Goal: Information Seeking & Learning: Learn about a topic

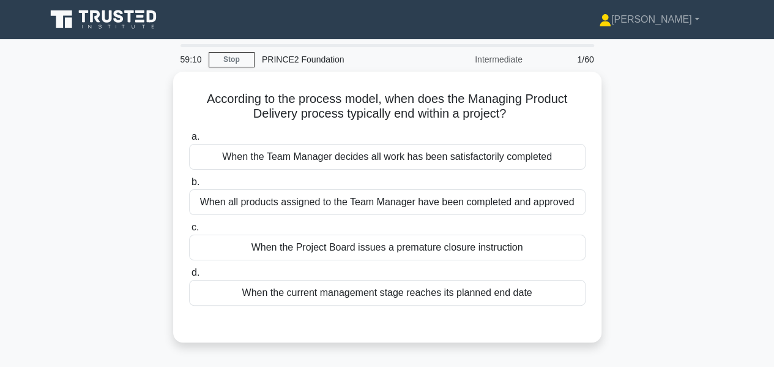
click at [540, 195] on div "When all products assigned to the Team Manager have been completed and approved" at bounding box center [387, 202] width 396 height 26
click at [189, 186] on input "b. When all products assigned to the Team Manager have been completed and appro…" at bounding box center [189, 182] width 0 height 8
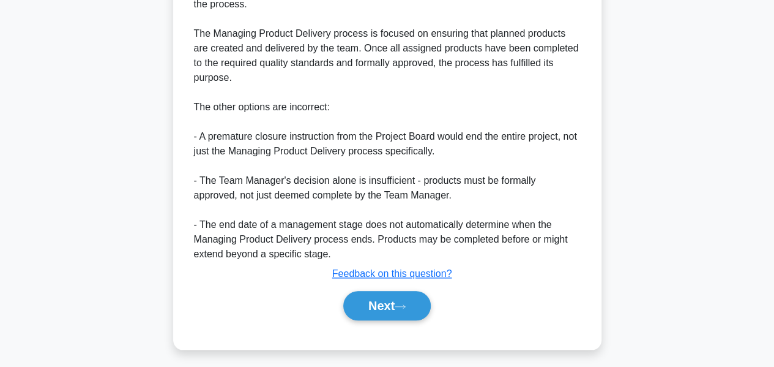
scroll to position [386, 0]
click at [390, 302] on button "Next" at bounding box center [386, 304] width 87 height 29
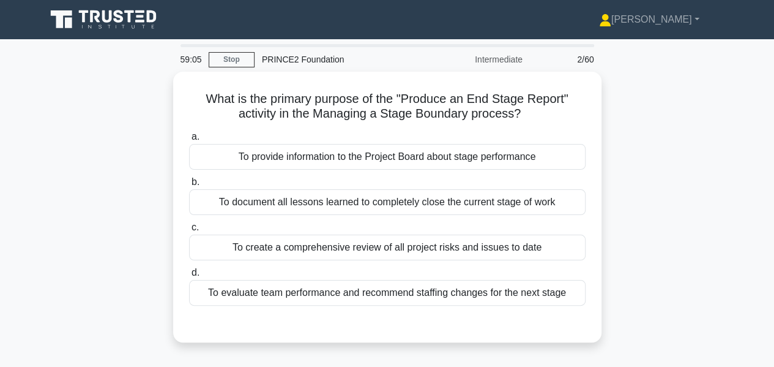
scroll to position [1, 0]
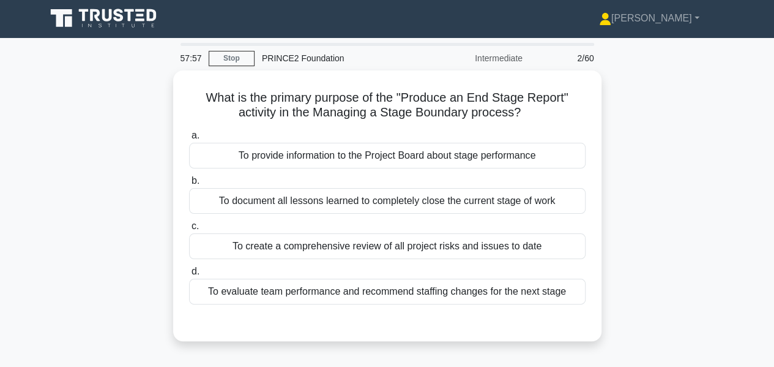
click at [510, 145] on div "To provide information to the Project Board about stage performance" at bounding box center [387, 156] width 396 height 26
click at [189, 140] on input "a. To provide information to the Project Board about stage performance" at bounding box center [189, 136] width 0 height 8
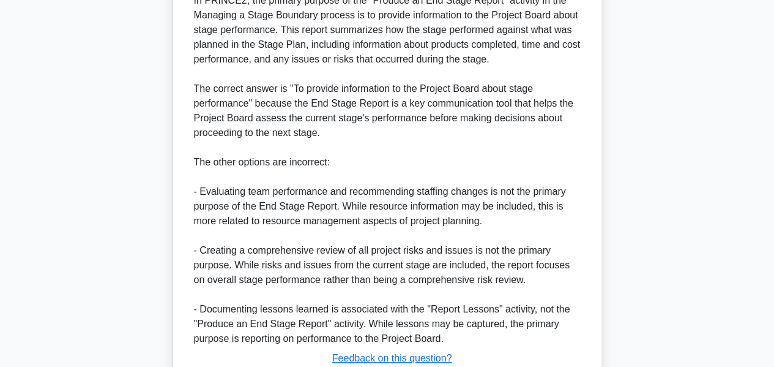
scroll to position [445, 0]
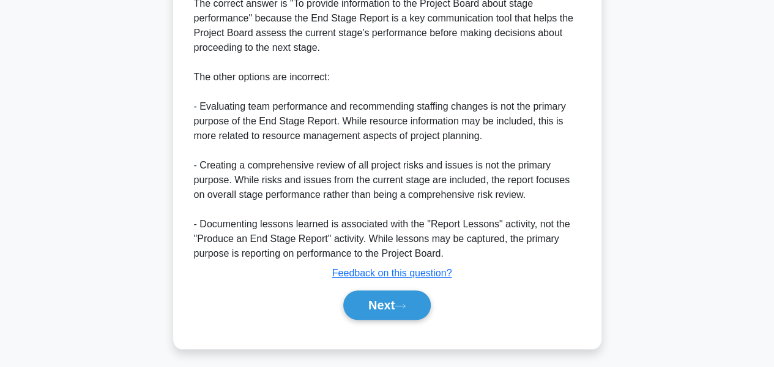
click at [408, 290] on button "Next" at bounding box center [386, 304] width 87 height 29
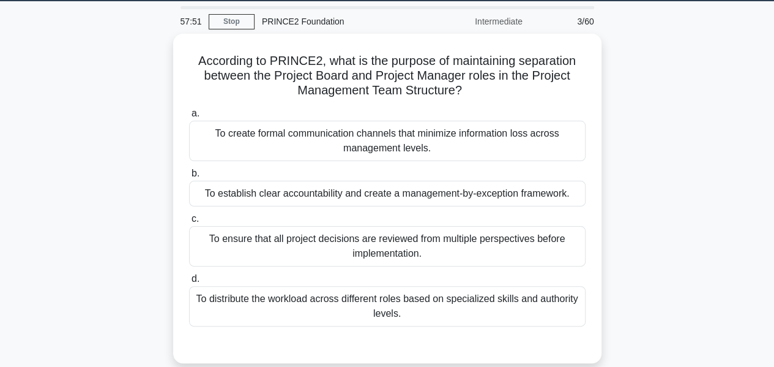
scroll to position [38, 0]
click at [400, 302] on div "To distribute the workload across different roles based on specialized skills a…" at bounding box center [387, 306] width 396 height 40
click at [189, 283] on input "d. To distribute the workload across different roles based on specialized skill…" at bounding box center [189, 279] width 0 height 8
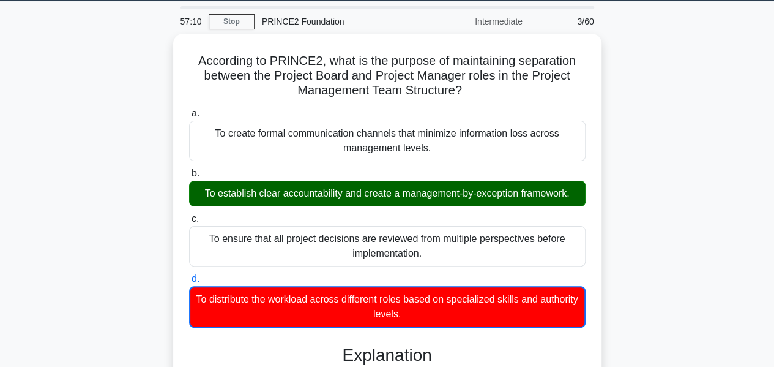
click at [383, 226] on div "To ensure that all project decisions are reviewed from multiple perspectives be…" at bounding box center [387, 246] width 396 height 40
click at [189, 223] on input "c. To ensure that all project decisions are reviewed from multiple perspectives…" at bounding box center [189, 219] width 0 height 8
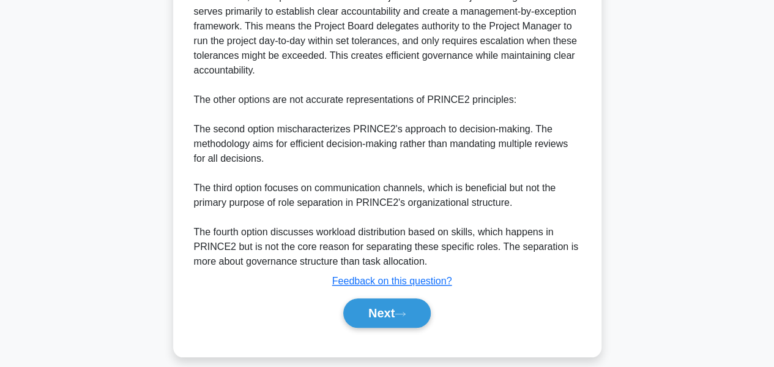
scroll to position [432, 0]
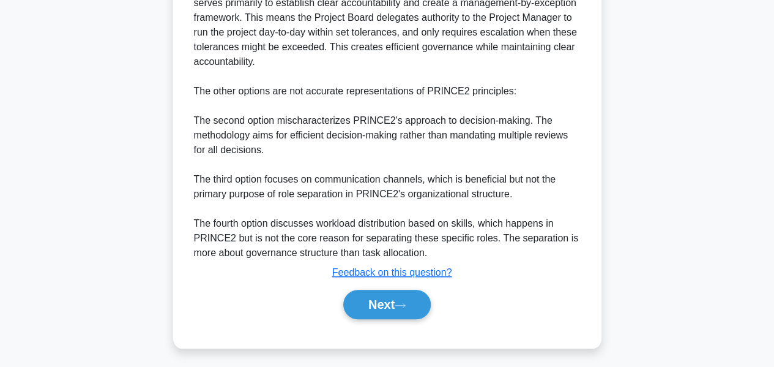
click at [39, 224] on div "According to PRINCE2, what is the purpose of maintaining separation between the…" at bounding box center [388, 1] width 698 height 723
click at [417, 297] on button "Next" at bounding box center [386, 303] width 87 height 29
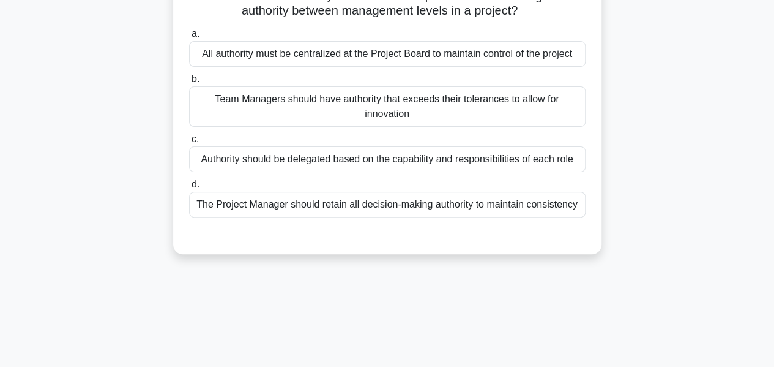
scroll to position [0, 0]
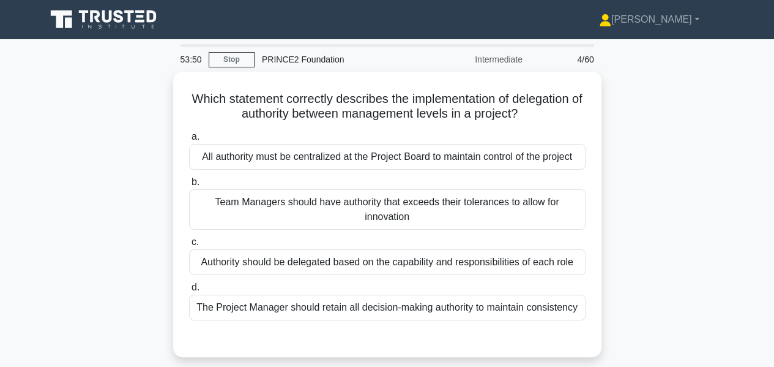
click at [565, 260] on div "Authority should be delegated based on the capability and responsibilities of e…" at bounding box center [387, 262] width 396 height 26
click at [189, 246] on input "c. Authority should be delegated based on the capability and responsibilities o…" at bounding box center [189, 242] width 0 height 8
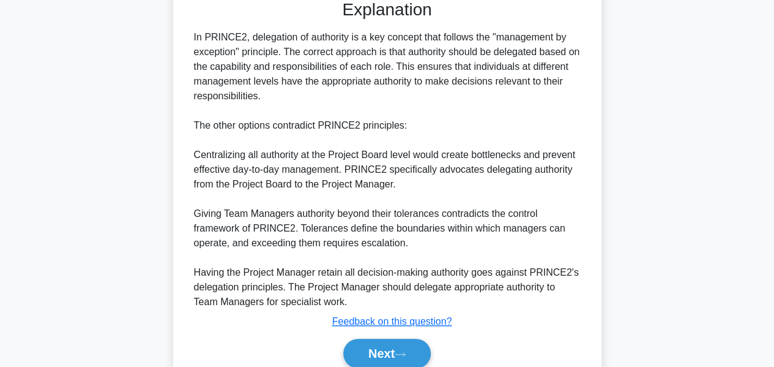
scroll to position [386, 0]
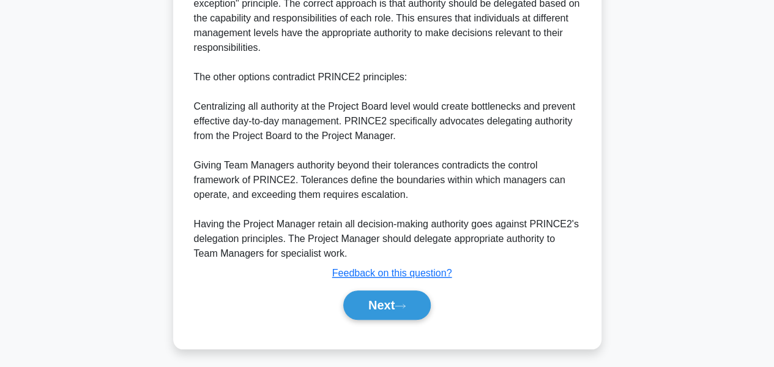
click at [384, 303] on button "Next" at bounding box center [386, 304] width 87 height 29
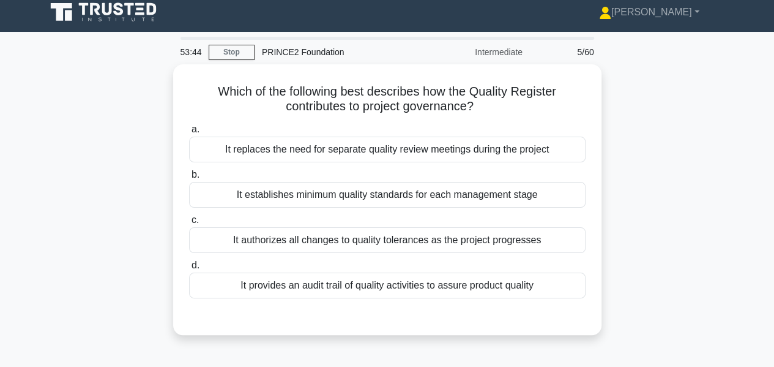
scroll to position [18, 0]
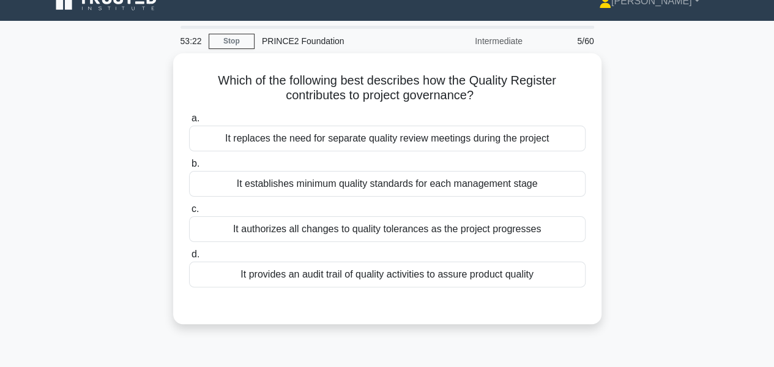
click at [375, 230] on div "It authorizes all changes to quality tolerances as the project progresses" at bounding box center [387, 229] width 396 height 26
click at [189, 213] on input "c. It authorizes all changes to quality tolerances as the project progresses" at bounding box center [189, 209] width 0 height 8
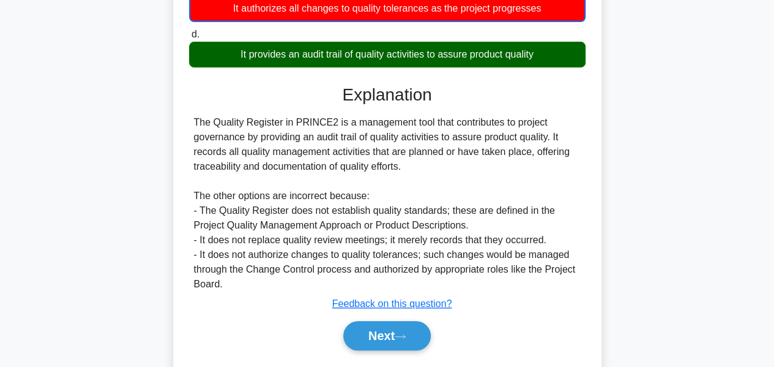
scroll to position [294, 0]
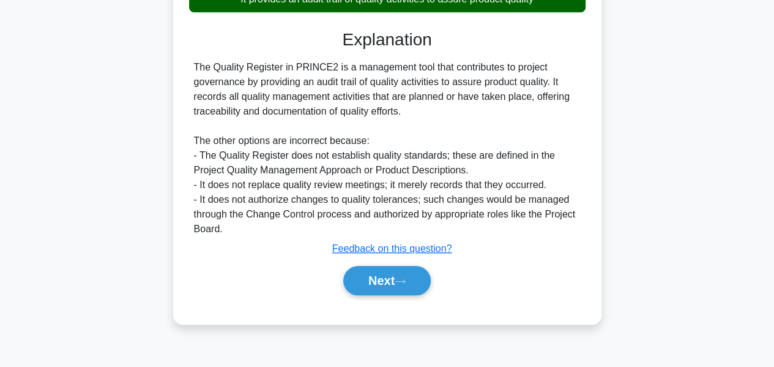
click at [381, 277] on button "Next" at bounding box center [386, 280] width 87 height 29
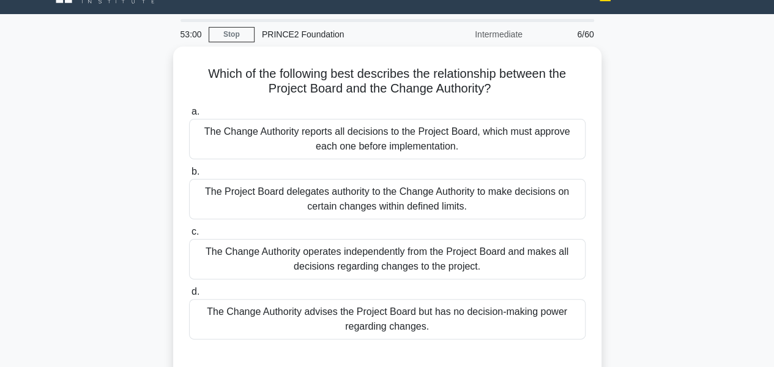
scroll to position [24, 0]
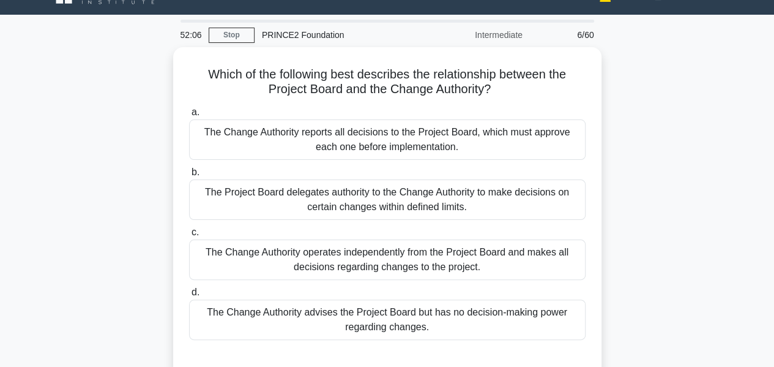
click at [396, 141] on div "The Change Authority reports all decisions to the Project Board, which must app…" at bounding box center [387, 139] width 396 height 40
click at [189, 116] on input "a. The Change Authority reports all decisions to the Project Board, which must …" at bounding box center [189, 112] width 0 height 8
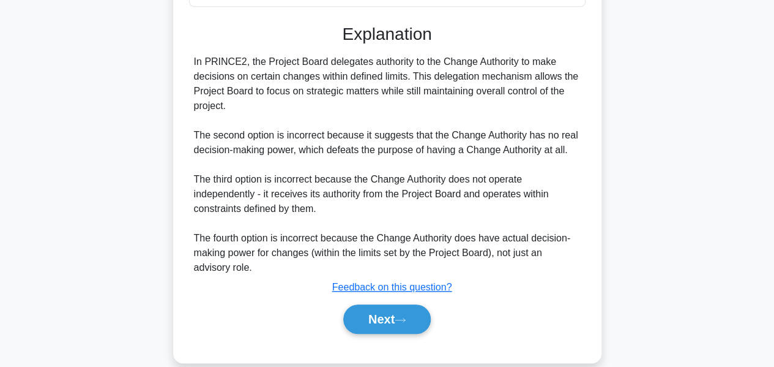
scroll to position [373, 0]
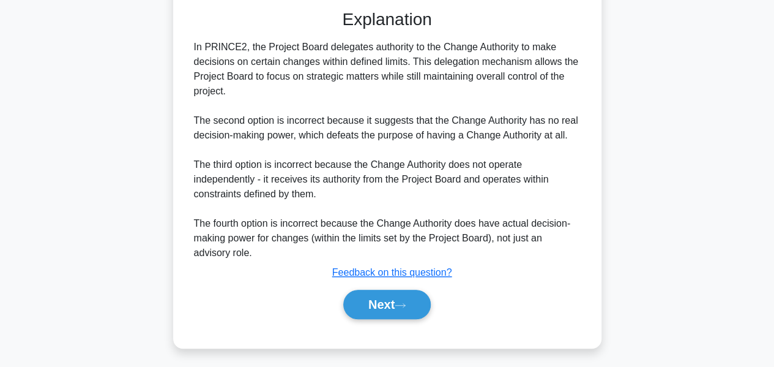
click at [379, 300] on button "Next" at bounding box center [386, 303] width 87 height 29
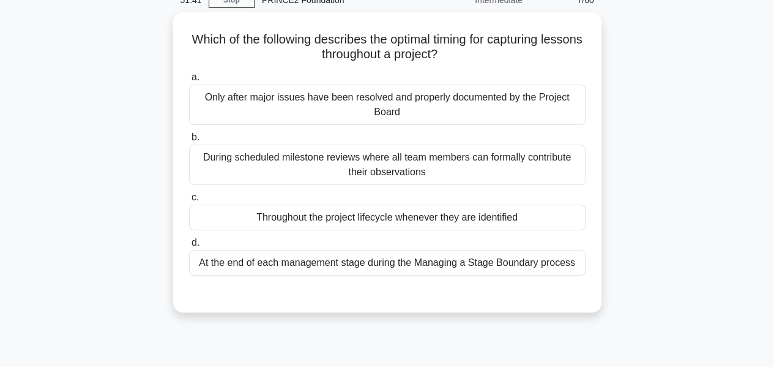
scroll to position [0, 0]
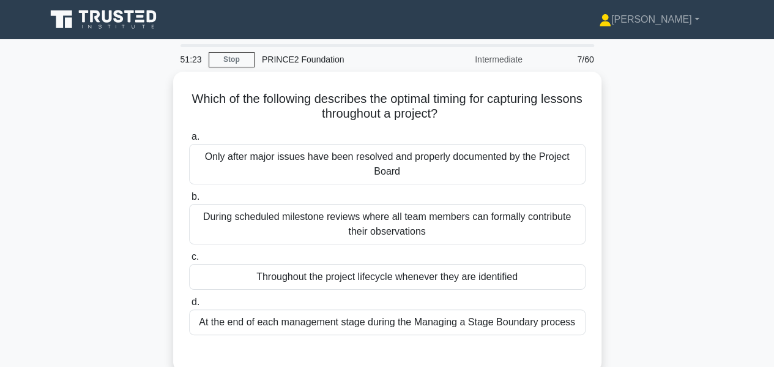
click at [426, 276] on div "Throughout the project lifecycle whenever they are identified" at bounding box center [387, 277] width 396 height 26
click at [189, 261] on input "c. Throughout the project lifecycle whenever they are identified" at bounding box center [189, 257] width 0 height 8
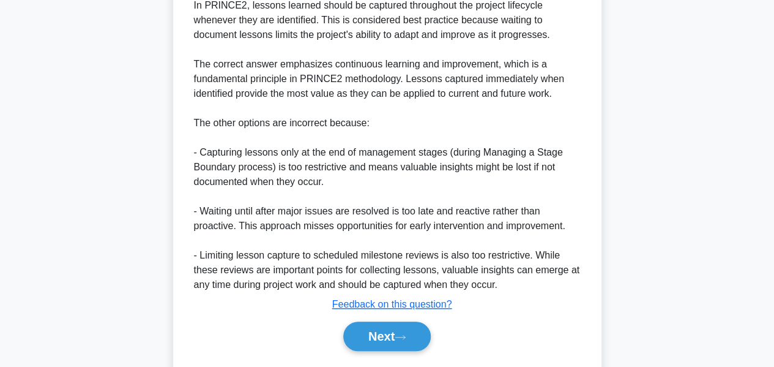
scroll to position [414, 0]
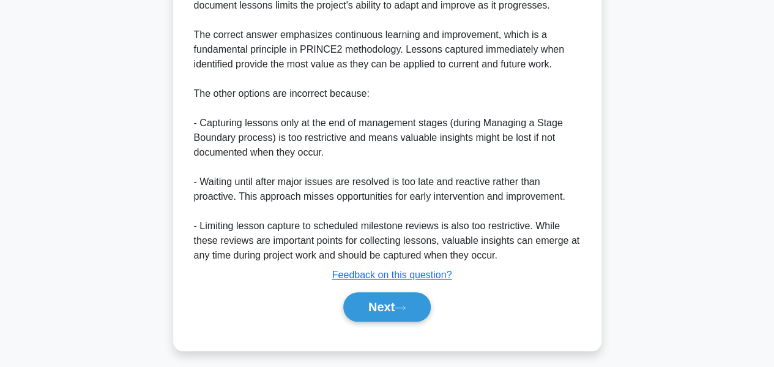
click at [407, 296] on button "Next" at bounding box center [386, 306] width 87 height 29
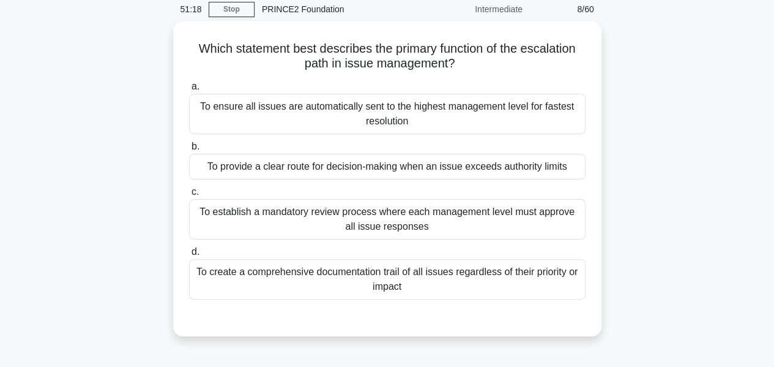
scroll to position [42, 0]
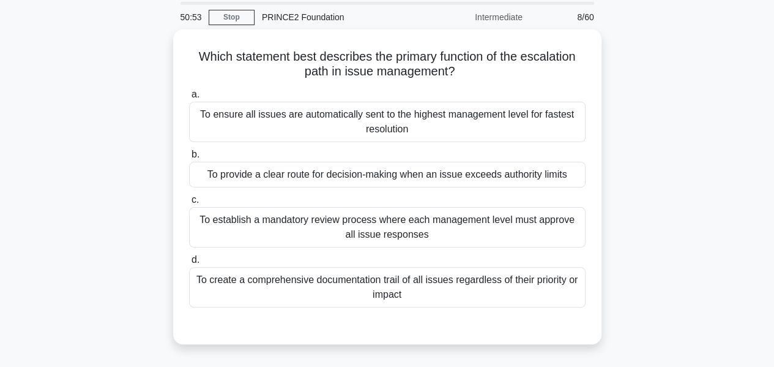
click at [414, 173] on div "To provide a clear route for decision-making when an issue exceeds authority li…" at bounding box center [387, 175] width 396 height 26
click at [189, 158] on input "b. To provide a clear route for decision-making when an issue exceeds authority…" at bounding box center [189, 155] width 0 height 8
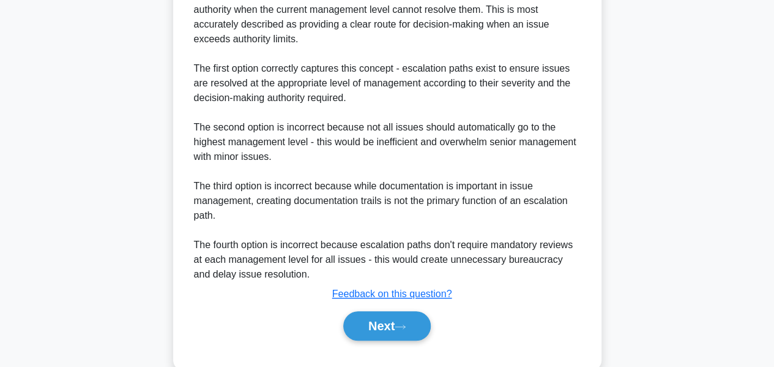
scroll to position [430, 0]
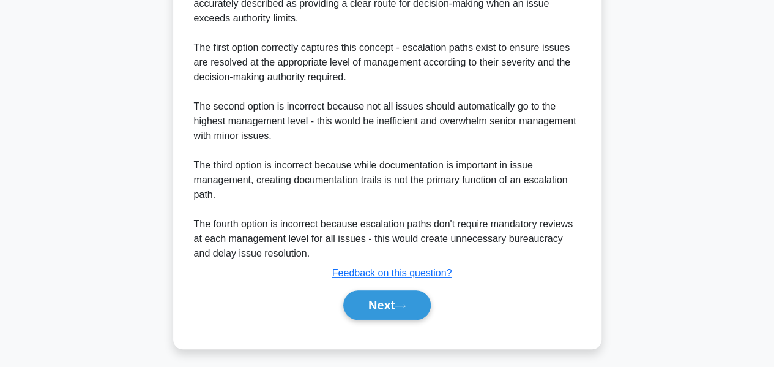
click at [371, 308] on button "Next" at bounding box center [386, 304] width 87 height 29
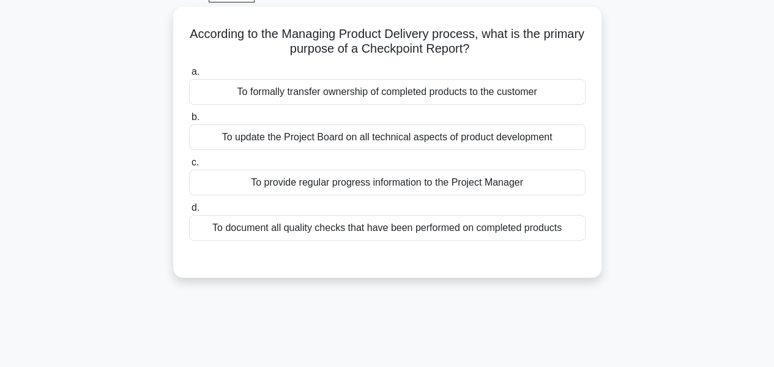
scroll to position [0, 0]
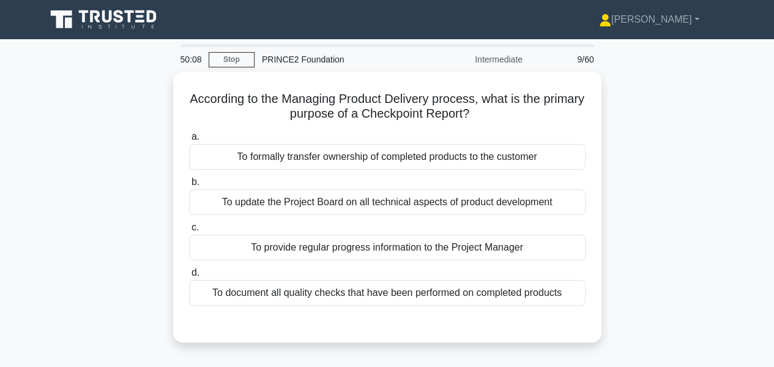
click at [480, 200] on div "To update the Project Board on all technical aspects of product development" at bounding box center [387, 202] width 396 height 26
click at [189, 186] on input "b. To update the Project Board on all technical aspects of product development" at bounding box center [189, 182] width 0 height 8
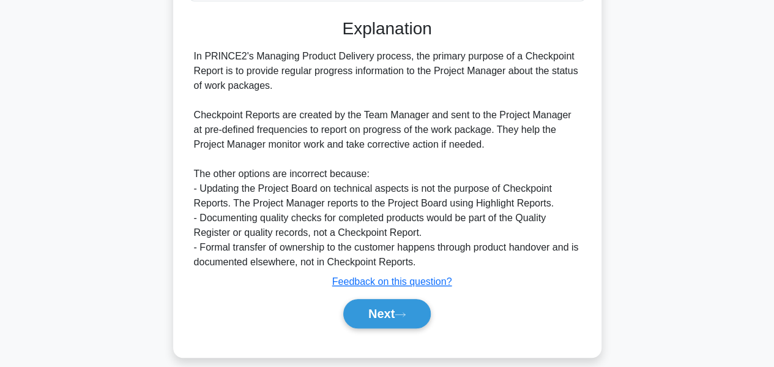
scroll to position [315, 0]
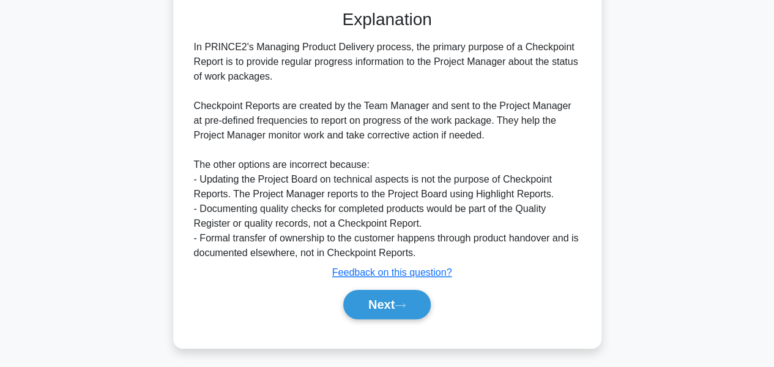
click at [403, 305] on button "Next" at bounding box center [386, 303] width 87 height 29
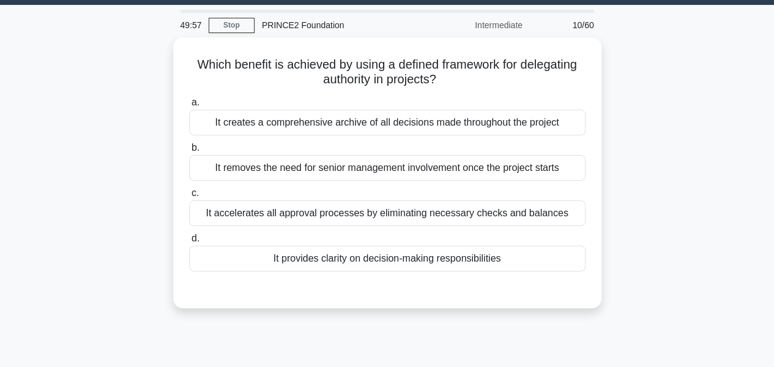
scroll to position [31, 0]
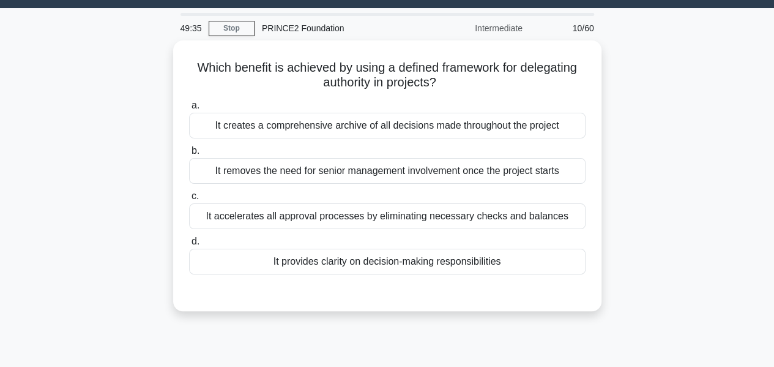
click at [475, 121] on div "It creates a comprehensive archive of all decisions made throughout the project" at bounding box center [387, 126] width 396 height 26
click at [189, 110] on input "a. It creates a comprehensive archive of all decisions made throughout the proj…" at bounding box center [189, 106] width 0 height 8
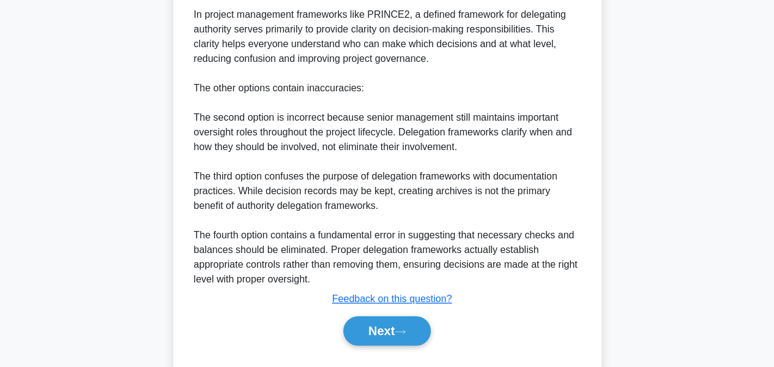
scroll to position [352, 0]
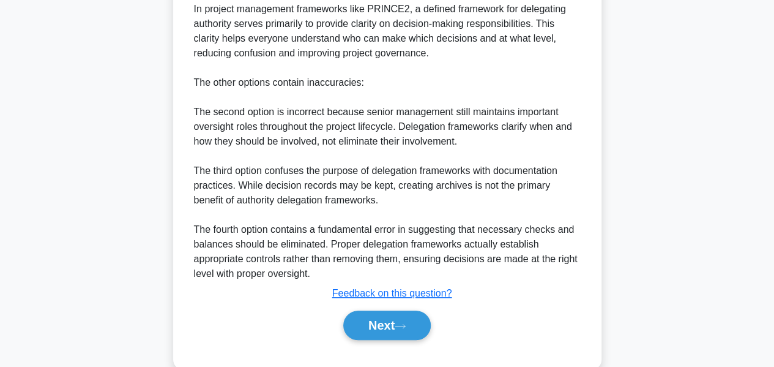
click at [404, 317] on button "Next" at bounding box center [386, 324] width 87 height 29
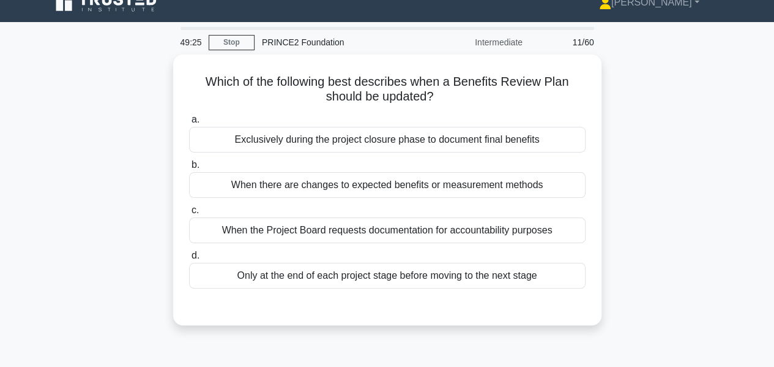
scroll to position [0, 0]
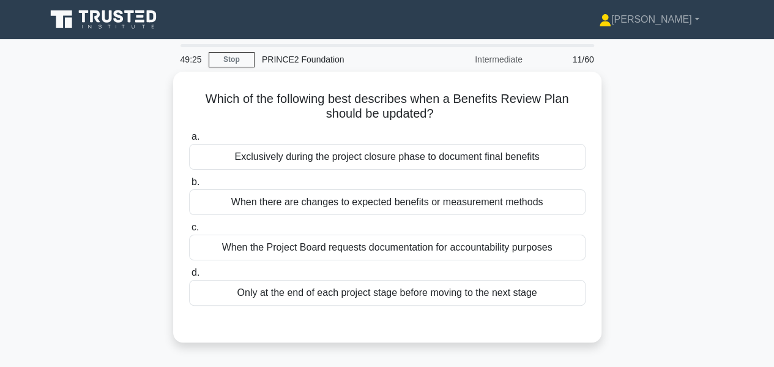
click at [80, 304] on div "Which of the following best describes when a Benefits Review Plan should be upd…" at bounding box center [388, 214] width 698 height 285
click at [497, 287] on div "Only at the end of each project stage before moving to the next stage" at bounding box center [387, 293] width 396 height 26
click at [189, 277] on input "d. Only at the end of each project stage before moving to the next stage" at bounding box center [189, 273] width 0 height 8
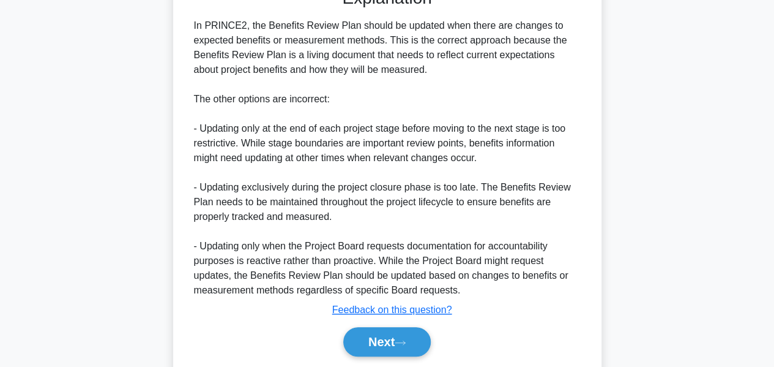
scroll to position [373, 0]
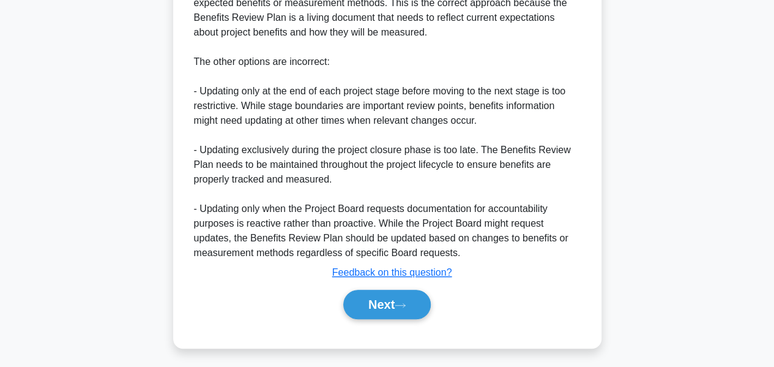
click at [392, 305] on button "Next" at bounding box center [386, 303] width 87 height 29
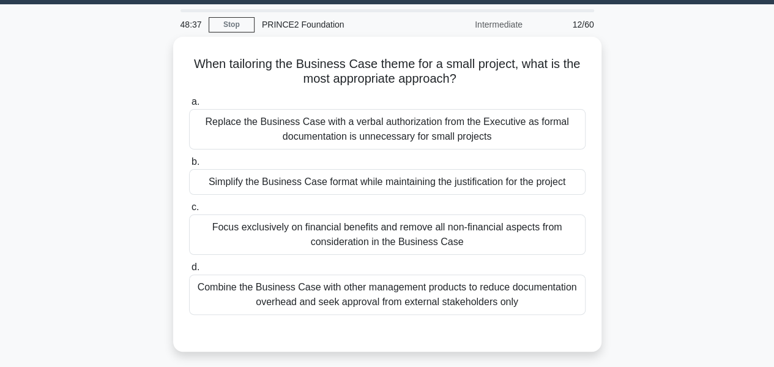
scroll to position [33, 0]
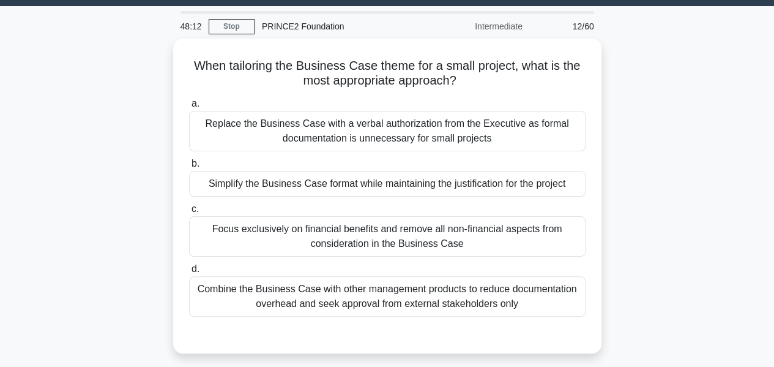
click at [505, 183] on div "Simplify the Business Case format while maintaining the justification for the p…" at bounding box center [387, 184] width 396 height 26
click at [189, 168] on input "b. Simplify the Business Case format while maintaining the justification for th…" at bounding box center [189, 164] width 0 height 8
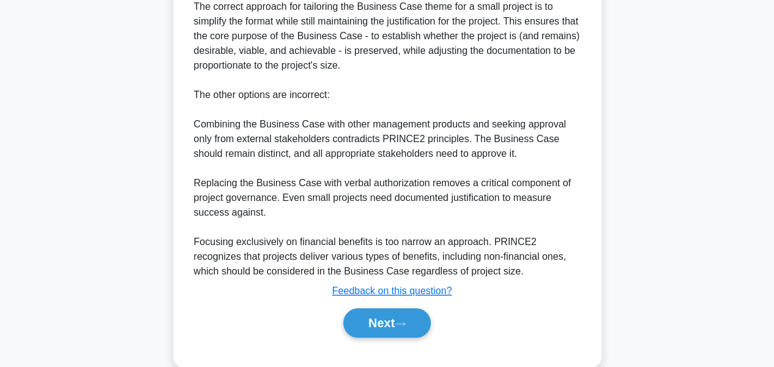
scroll to position [442, 0]
click at [401, 320] on icon at bounding box center [400, 323] width 11 height 7
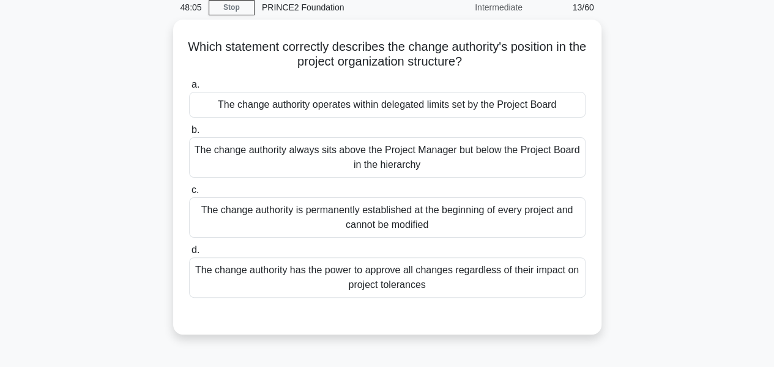
scroll to position [47, 0]
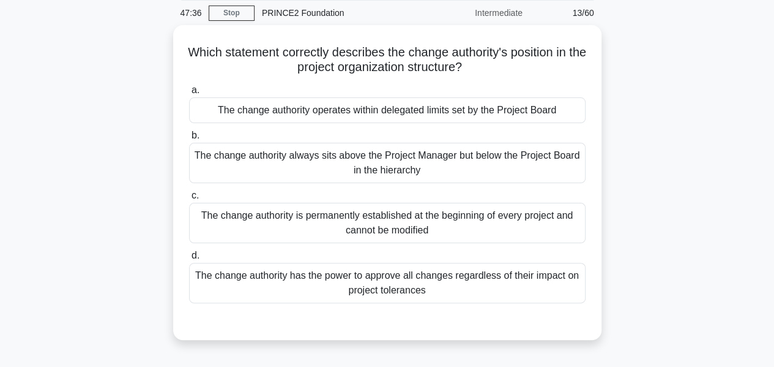
click at [452, 288] on div "The change authority has the power to approve all changes regardless of their i…" at bounding box center [387, 282] width 396 height 40
click at [189, 259] on input "d. The change authority has the power to approve all changes regardless of thei…" at bounding box center [189, 255] width 0 height 8
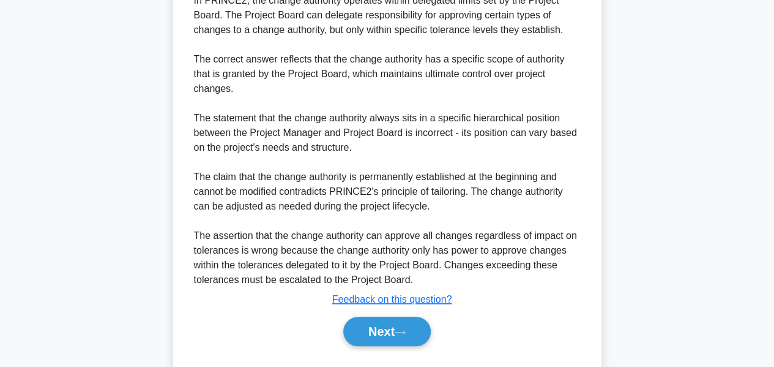
scroll to position [432, 0]
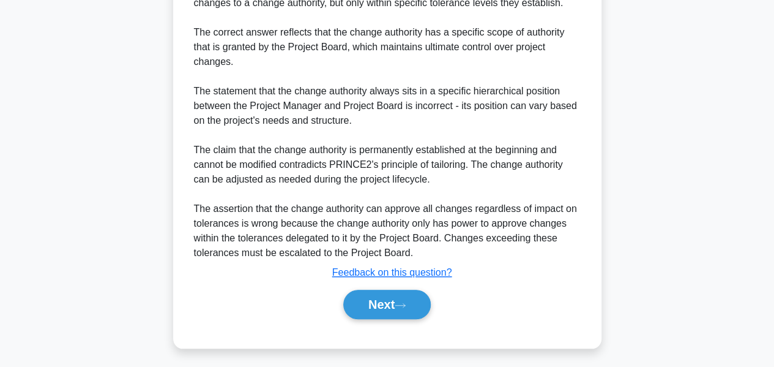
click at [405, 305] on button "Next" at bounding box center [386, 303] width 87 height 29
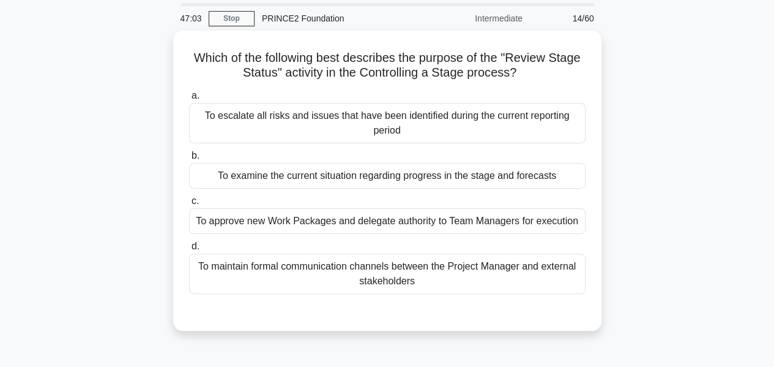
scroll to position [31, 0]
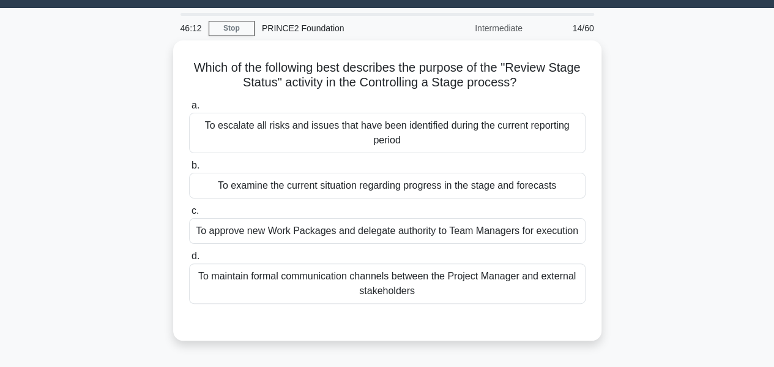
click at [472, 192] on div "To examine the current situation regarding progress in the stage and forecasts" at bounding box center [387, 186] width 396 height 26
click at [189, 169] on input "b. To examine the current situation regarding progress in the stage and forecas…" at bounding box center [189, 166] width 0 height 8
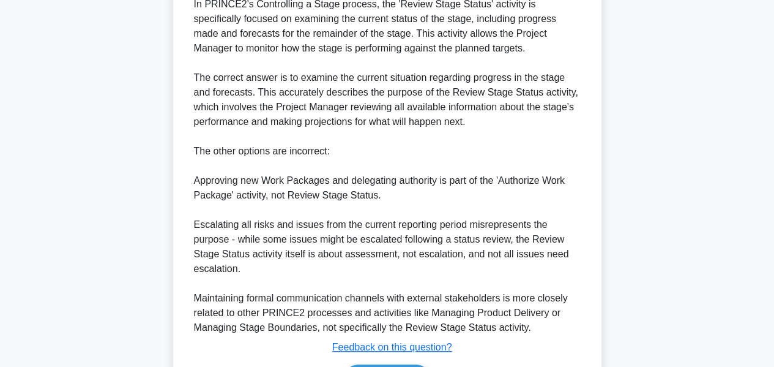
scroll to position [460, 0]
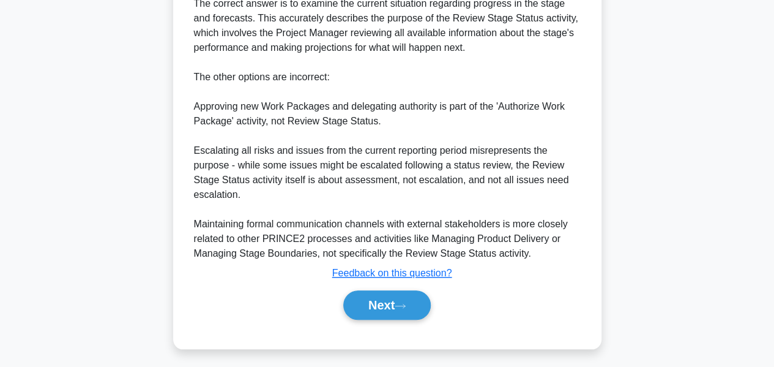
click at [374, 291] on button "Next" at bounding box center [386, 304] width 87 height 29
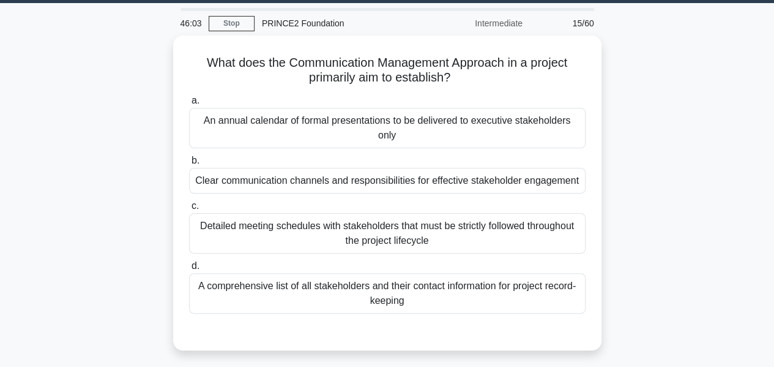
scroll to position [35, 0]
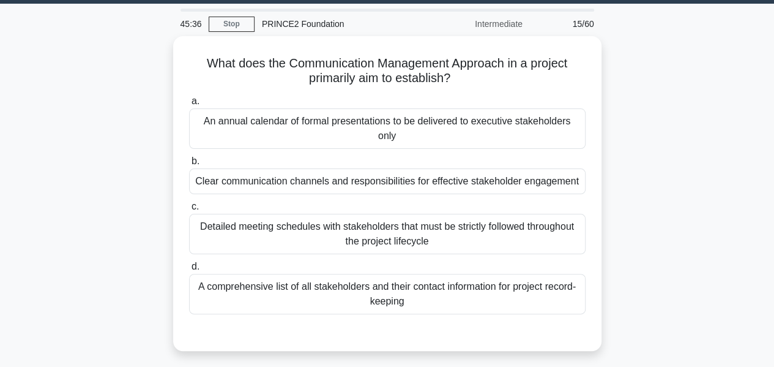
click at [486, 176] on div "Clear communication channels and responsibilities for effective stakeholder eng…" at bounding box center [387, 181] width 396 height 26
click at [189, 165] on input "b. Clear communication channels and responsibilities for effective stakeholder …" at bounding box center [189, 161] width 0 height 8
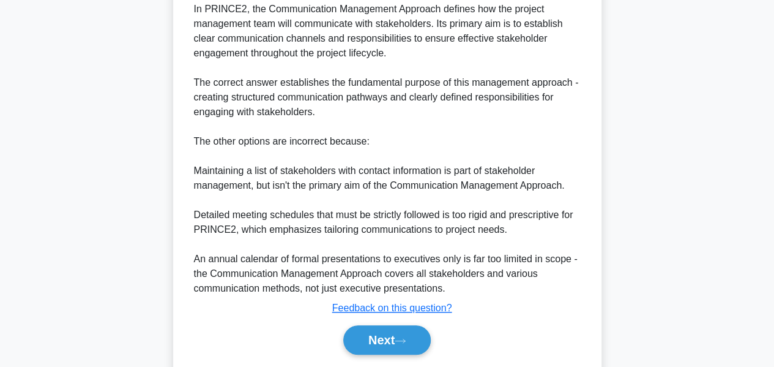
scroll to position [399, 0]
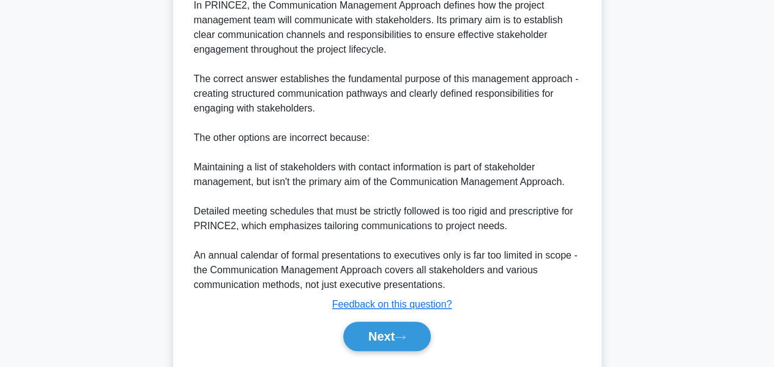
click at [372, 335] on button "Next" at bounding box center [386, 335] width 87 height 29
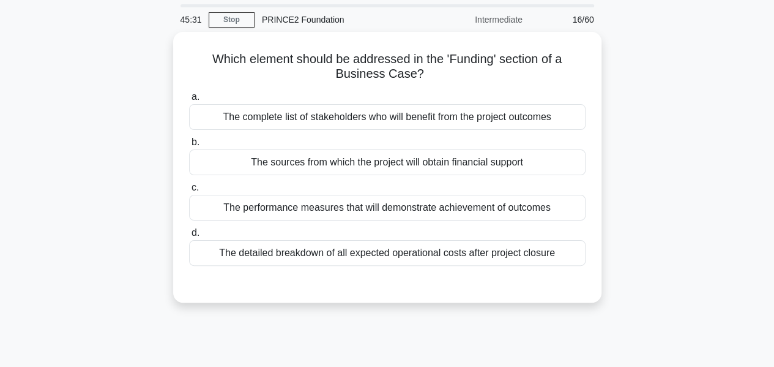
scroll to position [38, 0]
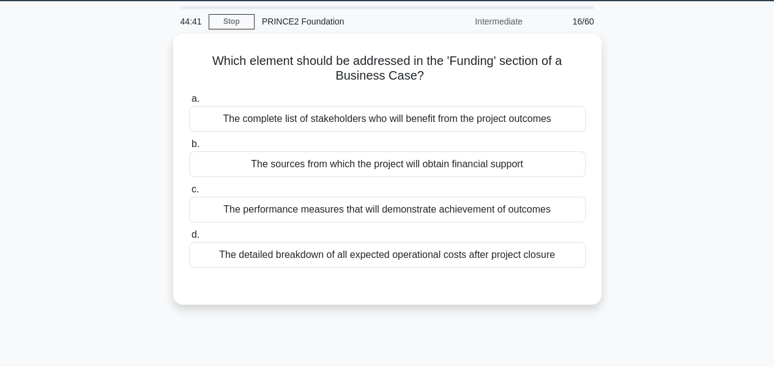
click at [464, 158] on div "The sources from which the project will obtain financial support" at bounding box center [387, 164] width 396 height 26
click at [189, 148] on input "b. The sources from which the project will obtain financial support" at bounding box center [189, 144] width 0 height 8
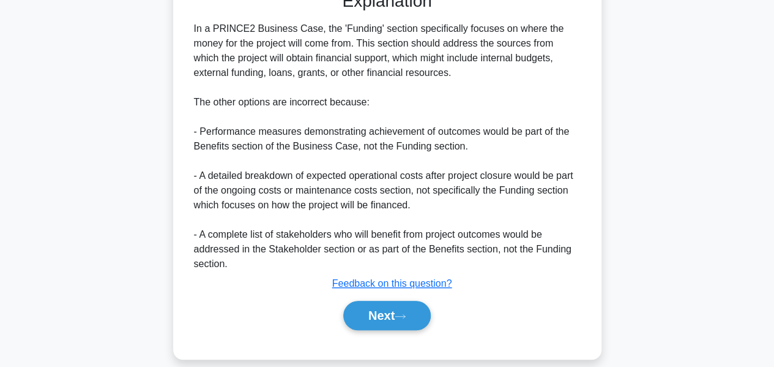
scroll to position [342, 0]
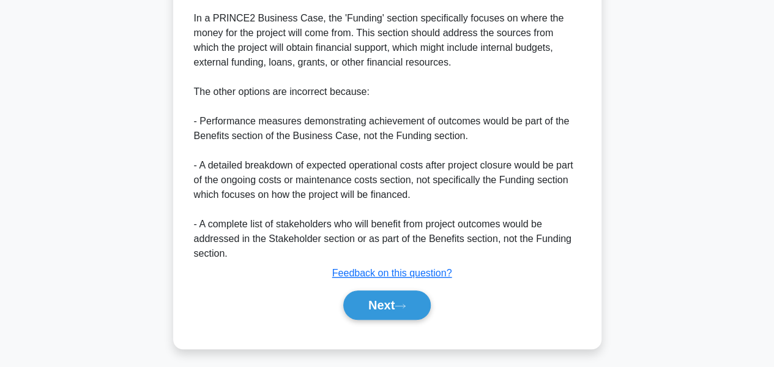
click at [382, 299] on button "Next" at bounding box center [386, 304] width 87 height 29
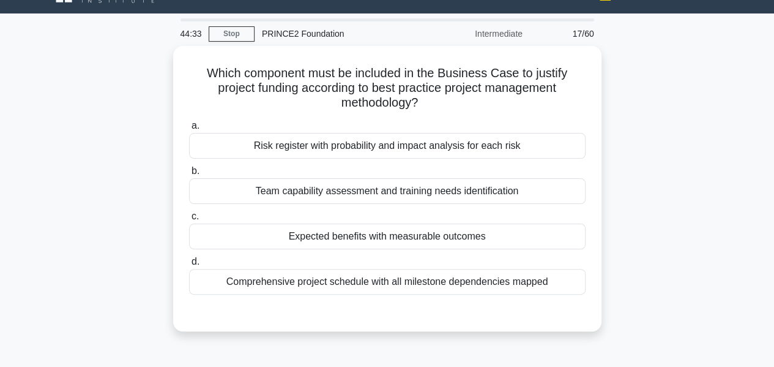
scroll to position [21, 0]
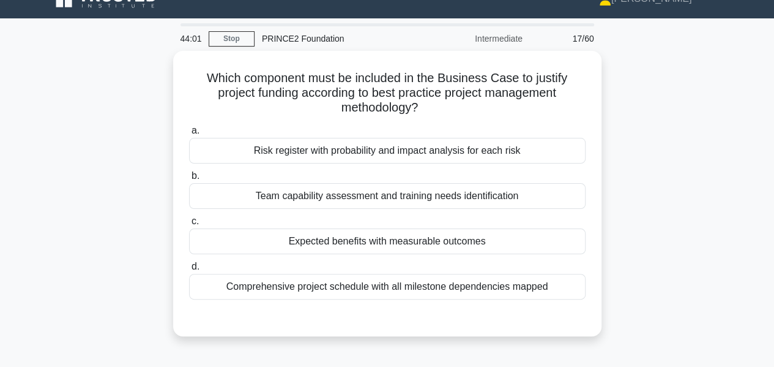
click at [455, 237] on div "Expected benefits with measurable outcomes" at bounding box center [387, 241] width 396 height 26
click at [189, 225] on input "c. Expected benefits with measurable outcomes" at bounding box center [189, 221] width 0 height 8
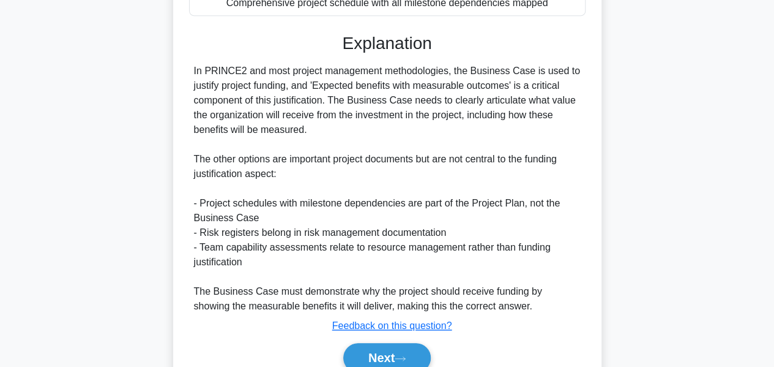
scroll to position [357, 0]
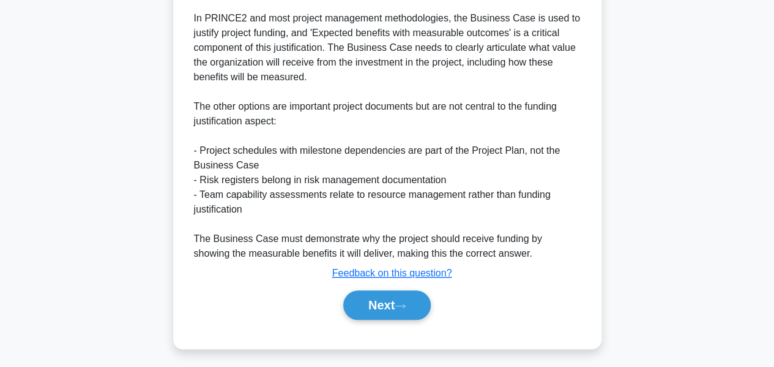
click at [386, 307] on button "Next" at bounding box center [386, 304] width 87 height 29
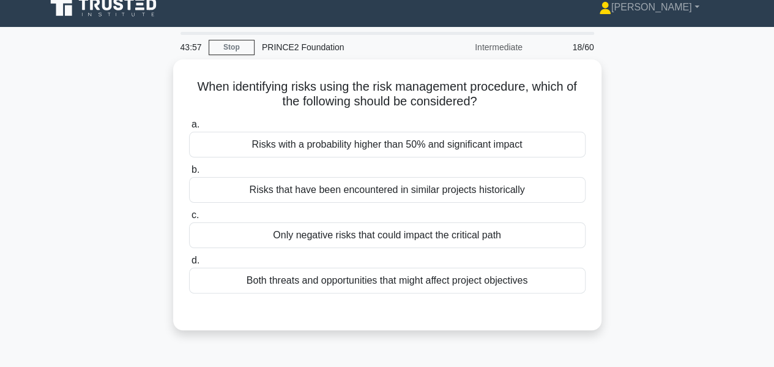
scroll to position [0, 0]
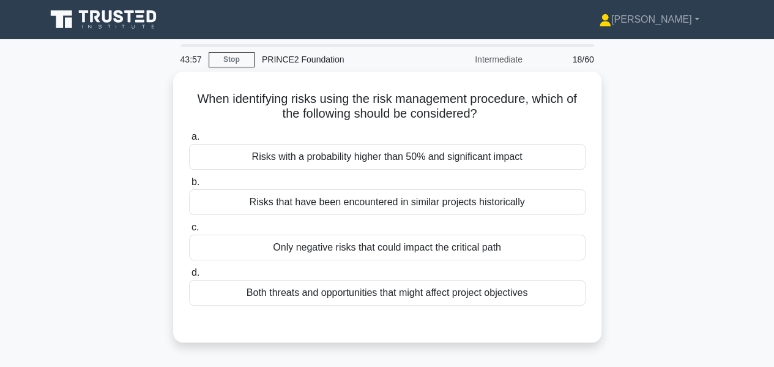
click at [76, 285] on div "When identifying risks using the risk management procedure, which of the follow…" at bounding box center [388, 214] width 698 height 285
click at [463, 238] on div "Only negative risks that could impact the critical path" at bounding box center [387, 247] width 396 height 26
click at [189, 231] on input "c. Only negative risks that could impact the critical path" at bounding box center [189, 227] width 0 height 8
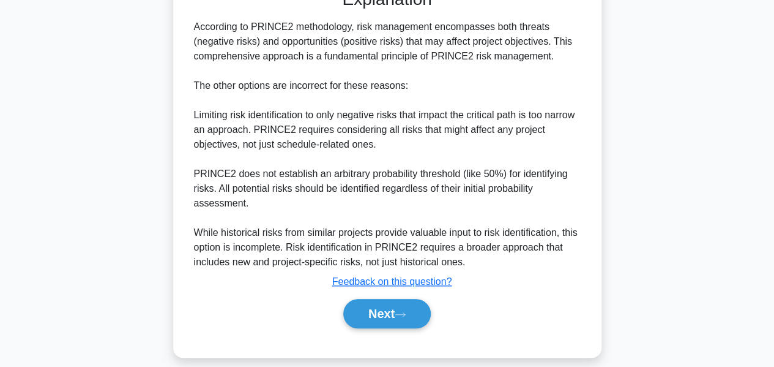
scroll to position [344, 0]
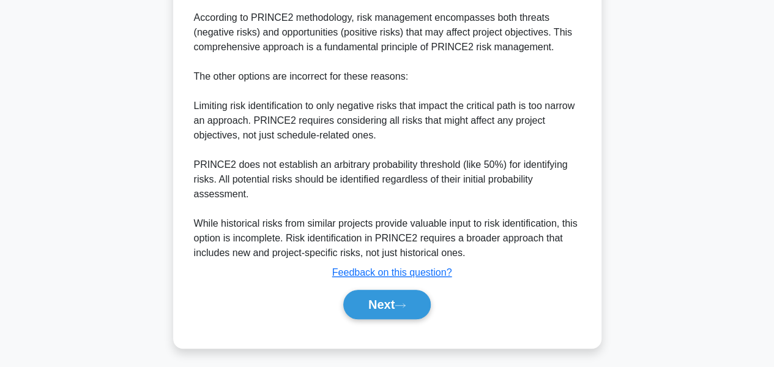
click at [398, 299] on button "Next" at bounding box center [386, 303] width 87 height 29
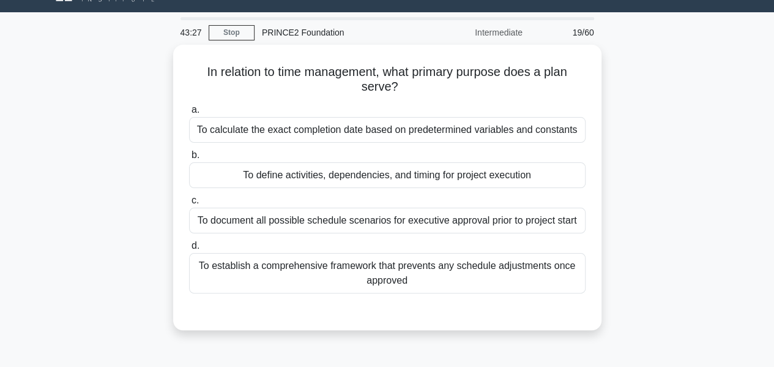
scroll to position [0, 0]
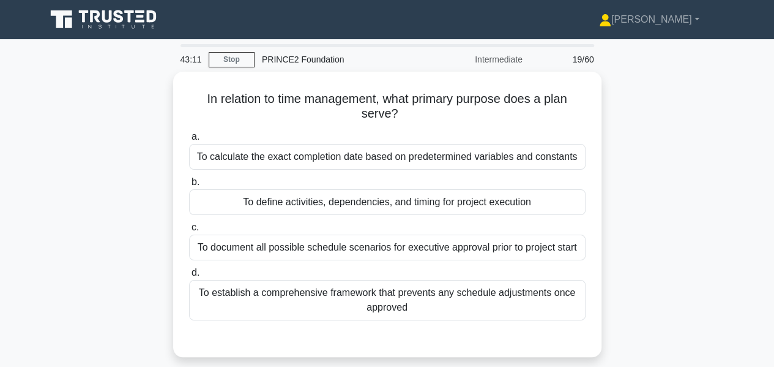
click at [538, 200] on div "To define activities, dependencies, and timing for project execution" at bounding box center [387, 202] width 396 height 26
click at [189, 186] on input "b. To define activities, dependencies, and timing for project execution" at bounding box center [189, 182] width 0 height 8
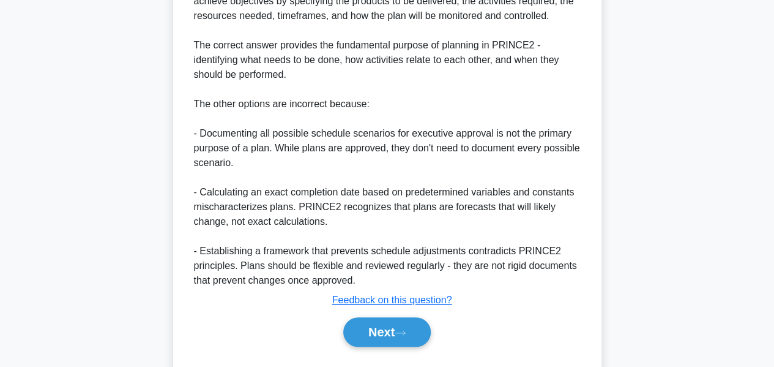
scroll to position [412, 0]
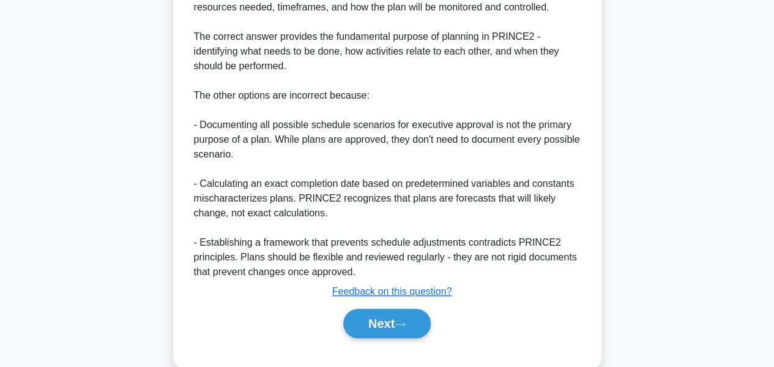
click at [384, 335] on div "Next" at bounding box center [387, 322] width 396 height 39
click at [385, 319] on button "Next" at bounding box center [386, 322] width 87 height 29
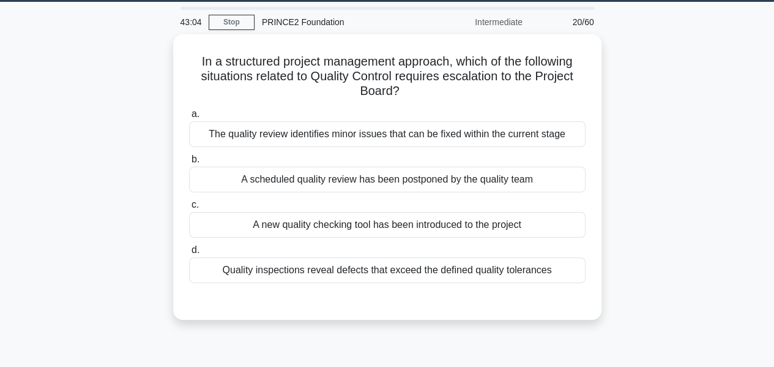
scroll to position [0, 0]
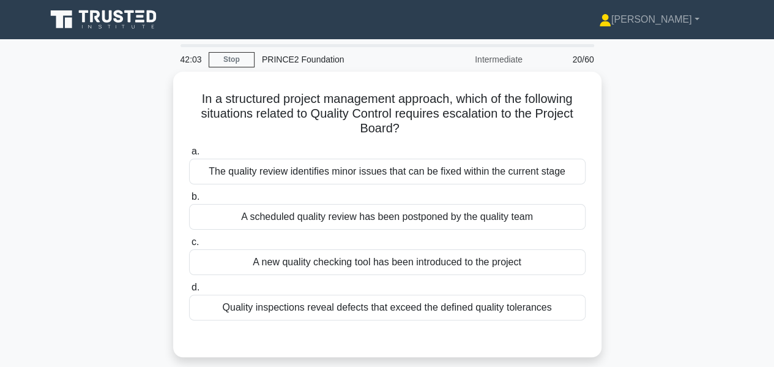
click at [392, 298] on div "Quality inspections reveal defects that exceed the defined quality tolerances" at bounding box center [387, 307] width 396 height 26
click at [189, 291] on input "d. Quality inspections reveal defects that exceed the defined quality tolerances" at bounding box center [189, 287] width 0 height 8
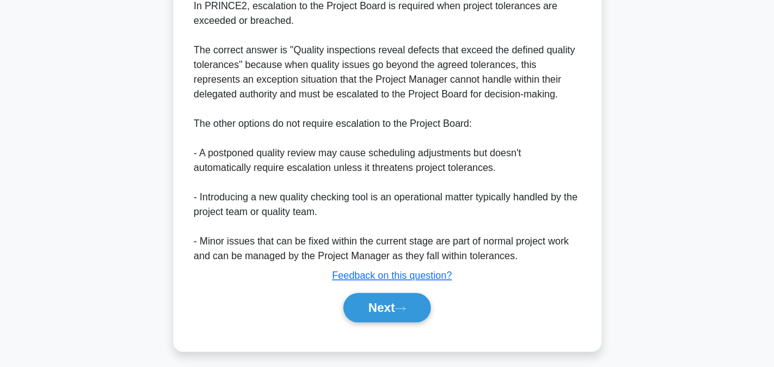
scroll to position [371, 0]
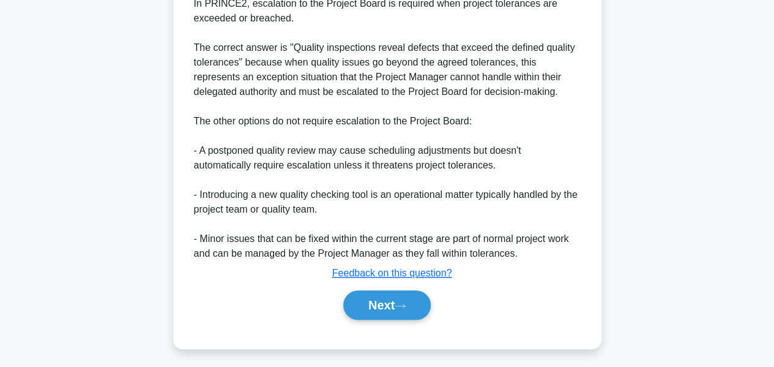
click at [354, 298] on button "Next" at bounding box center [386, 304] width 87 height 29
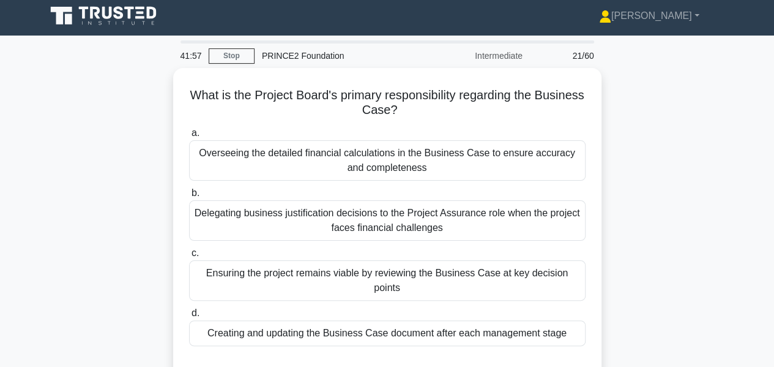
scroll to position [0, 0]
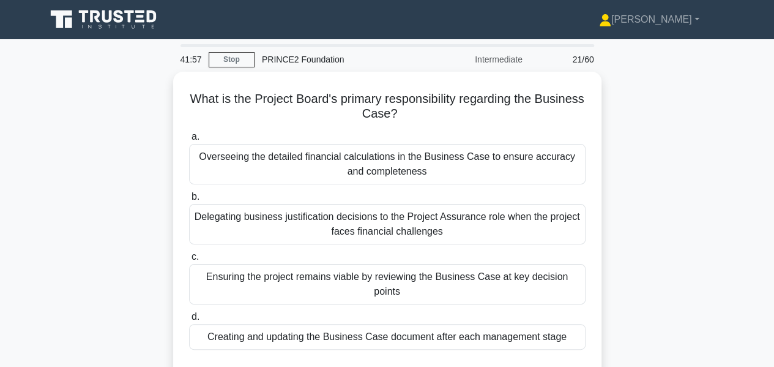
click at [48, 297] on div "What is the Project Board's primary responsibility regarding the Business Case?…" at bounding box center [388, 236] width 698 height 329
click at [371, 268] on div "Ensuring the project remains viable by reviewing the Business Case at key decis…" at bounding box center [387, 284] width 396 height 40
click at [189, 261] on input "c. Ensuring the project remains viable by reviewing the Business Case at key de…" at bounding box center [189, 257] width 0 height 8
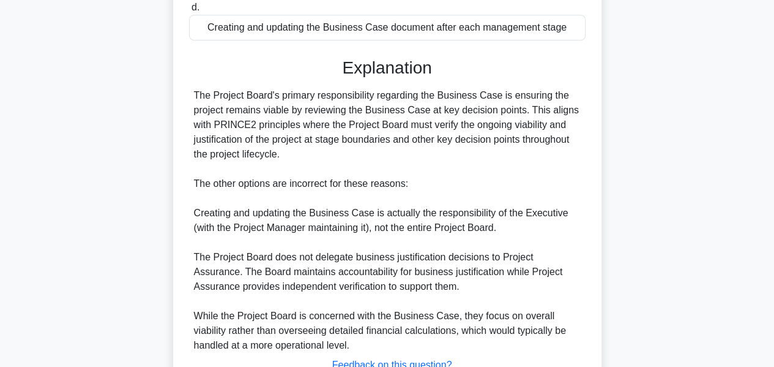
scroll to position [401, 0]
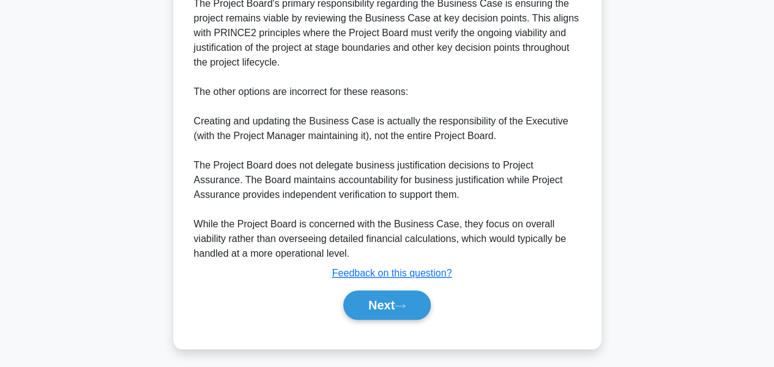
click at [373, 300] on button "Next" at bounding box center [386, 304] width 87 height 29
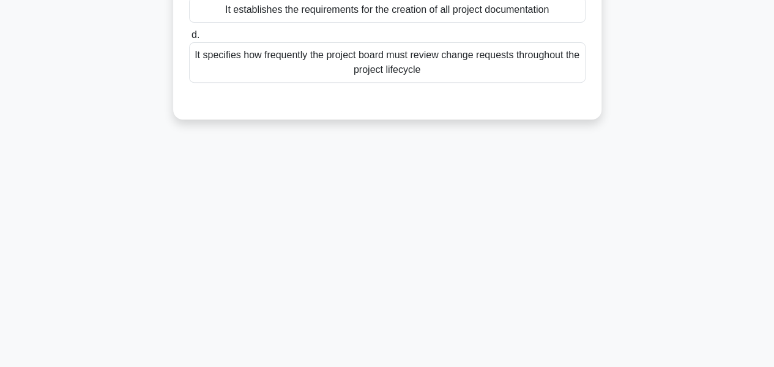
scroll to position [0, 0]
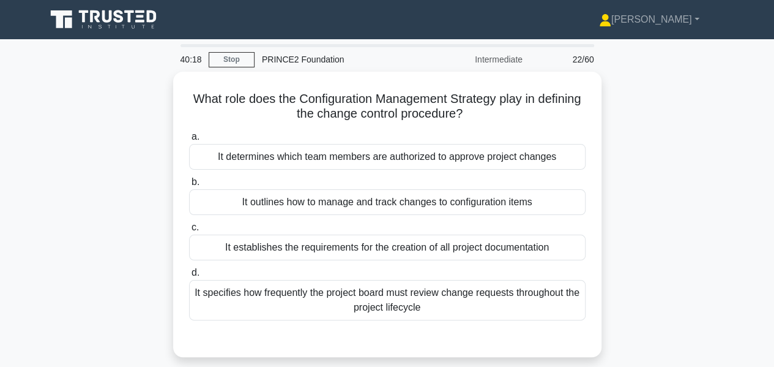
click at [392, 250] on div "It establishes the requirements for the creation of all project documentation" at bounding box center [387, 247] width 396 height 26
click at [189, 231] on input "c. It establishes the requirements for the creation of all project documentation" at bounding box center [189, 227] width 0 height 8
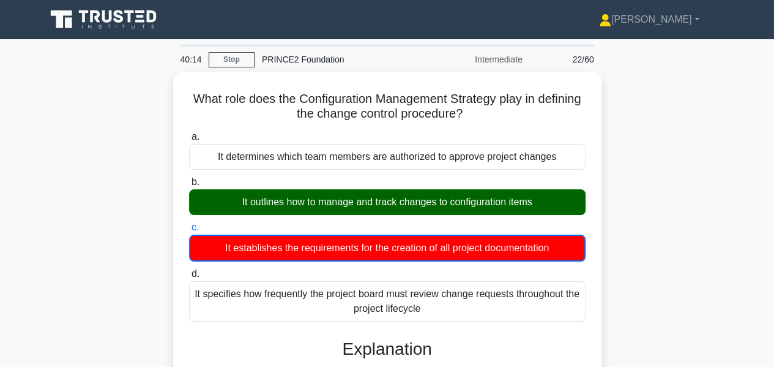
click at [392, 250] on div "It establishes the requirements for the creation of all project documentation" at bounding box center [387, 247] width 396 height 27
click at [189, 231] on input "c. It establishes the requirements for the creation of all project documentation" at bounding box center [189, 227] width 0 height 8
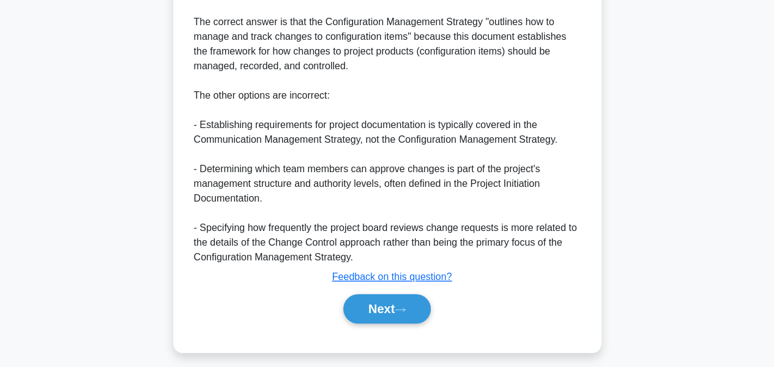
scroll to position [432, 0]
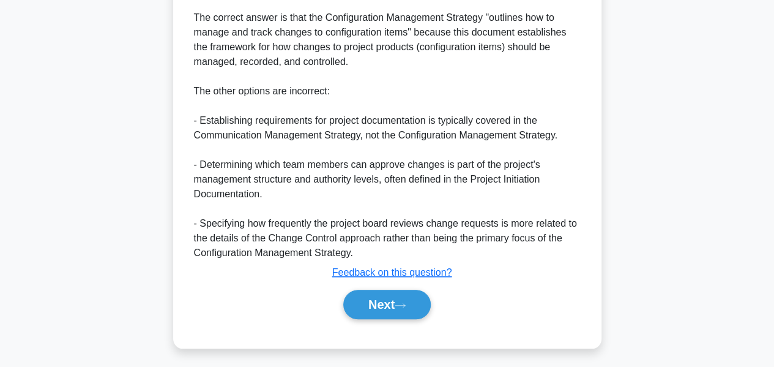
click at [417, 293] on button "Next" at bounding box center [386, 303] width 87 height 29
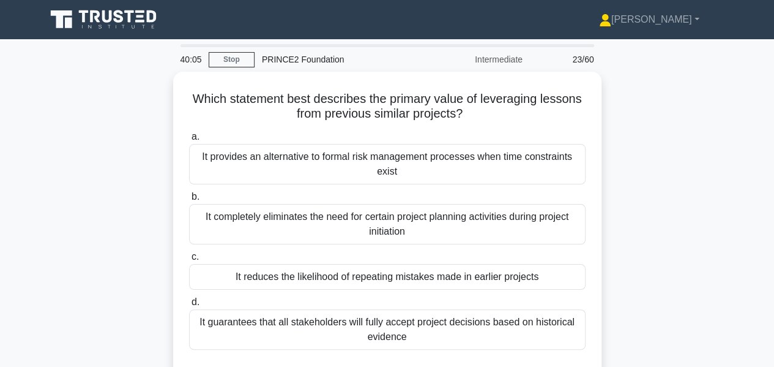
scroll to position [1, 0]
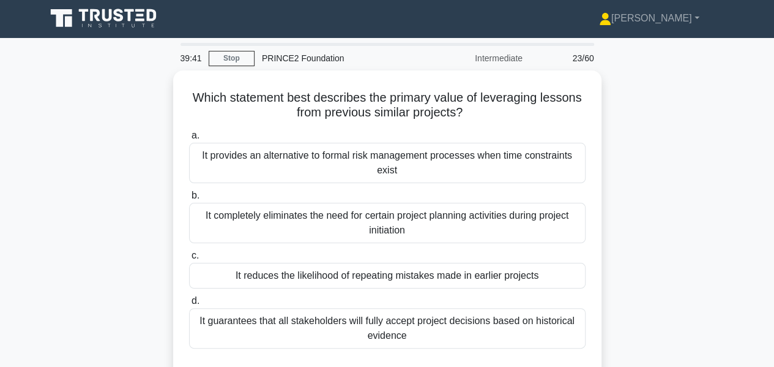
click at [481, 273] on div "It reduces the likelihood of repeating mistakes made in earlier projects" at bounding box center [387, 275] width 396 height 26
click at [189, 259] on input "c. It reduces the likelihood of repeating mistakes made in earlier projects" at bounding box center [189, 255] width 0 height 8
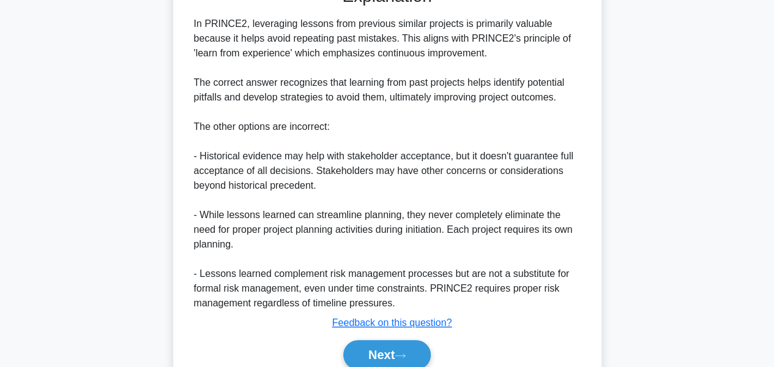
scroll to position [382, 0]
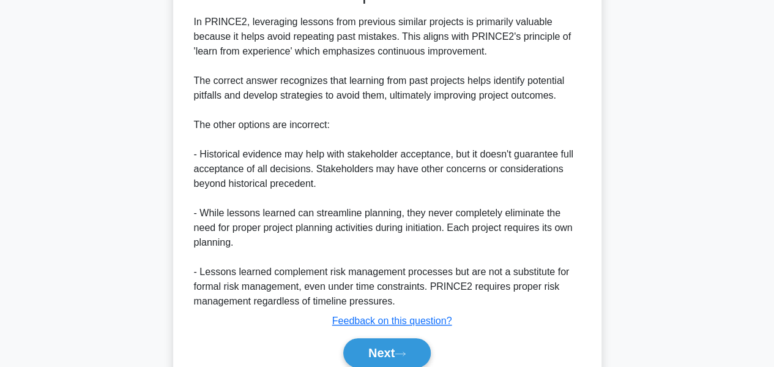
click at [411, 347] on button "Next" at bounding box center [386, 352] width 87 height 29
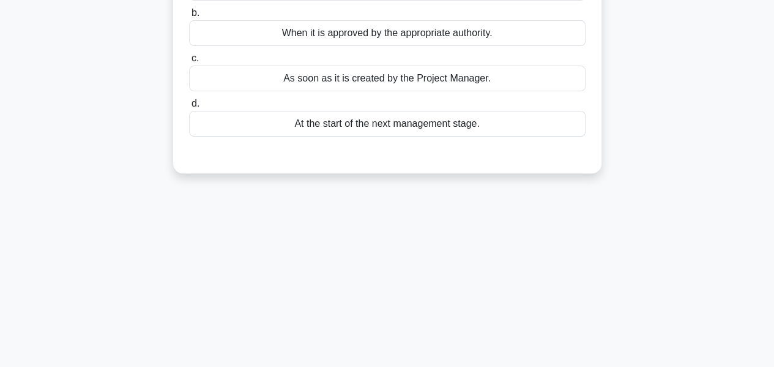
scroll to position [0, 0]
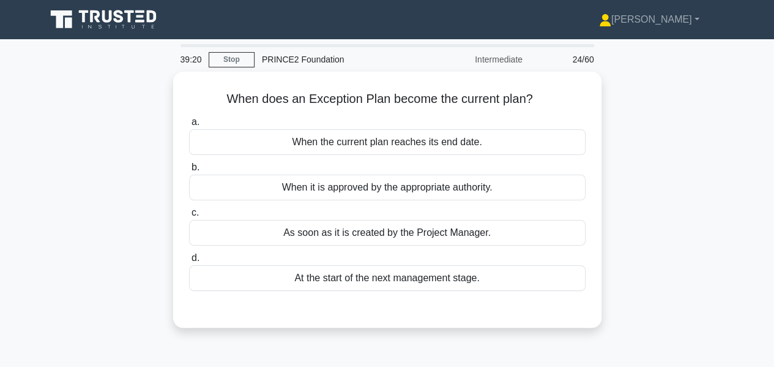
click at [504, 183] on div "When it is approved by the appropriate authority." at bounding box center [387, 187] width 396 height 26
click at [189, 171] on input "b. When it is approved by the appropriate authority." at bounding box center [189, 167] width 0 height 8
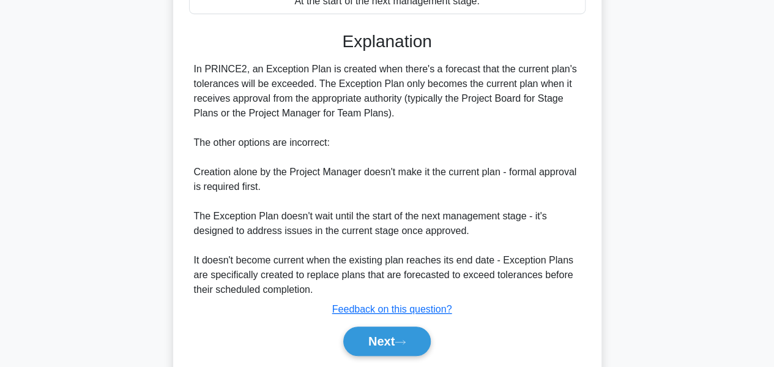
scroll to position [313, 0]
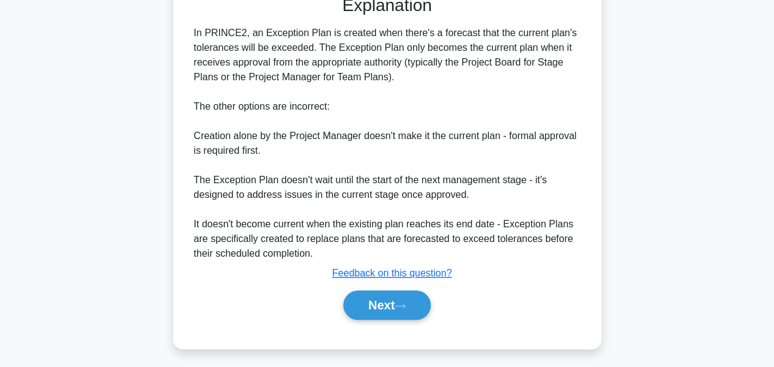
click at [421, 302] on button "Next" at bounding box center [386, 304] width 87 height 29
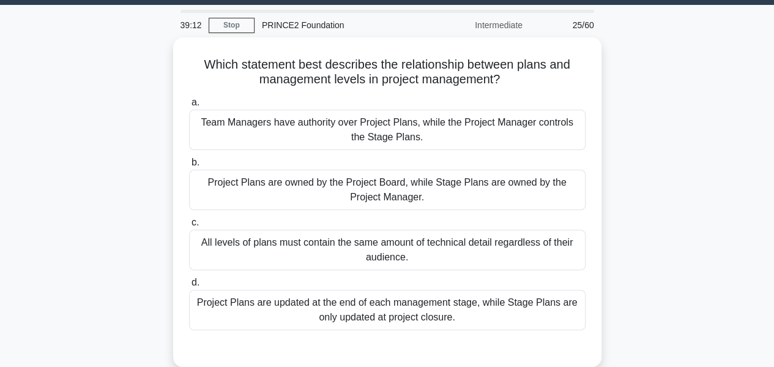
scroll to position [38, 0]
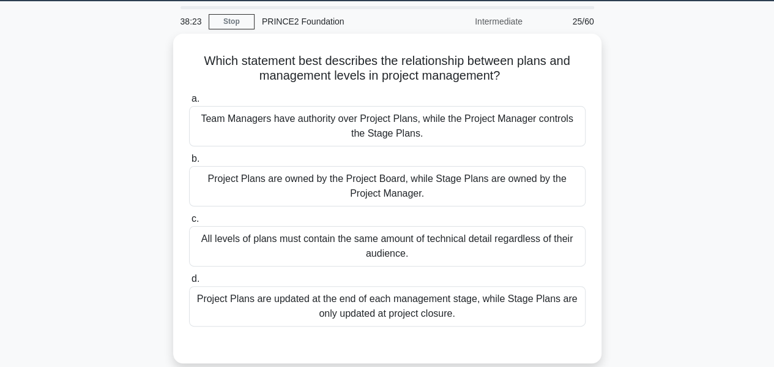
click at [455, 302] on div "Project Plans are updated at the end of each management stage, while Stage Plan…" at bounding box center [387, 306] width 396 height 40
click at [189, 283] on input "d. Project Plans are updated at the end of each management stage, while Stage P…" at bounding box center [189, 279] width 0 height 8
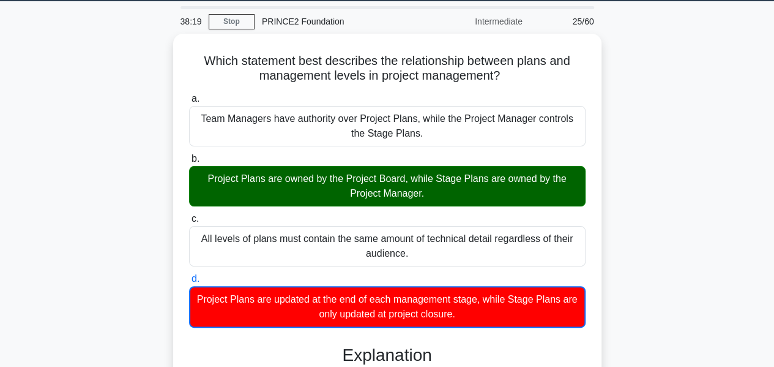
click at [434, 196] on div "Project Plans are owned by the Project Board, while Stage Plans are owned by th…" at bounding box center [387, 186] width 396 height 40
click at [189, 163] on input "b. Project Plans are owned by the Project Board, while Stage Plans are owned by…" at bounding box center [189, 159] width 0 height 8
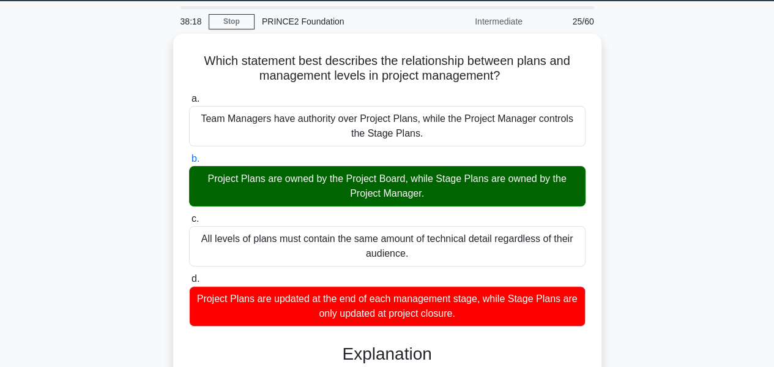
click at [434, 196] on div "Project Plans are owned by the Project Board, while Stage Plans are owned by th…" at bounding box center [387, 186] width 396 height 40
click at [189, 163] on input "b. Project Plans are owned by the Project Board, while Stage Plans are owned by…" at bounding box center [189, 159] width 0 height 8
click at [434, 196] on div "Project Plans are owned by the Project Board, while Stage Plans are owned by th…" at bounding box center [387, 186] width 396 height 40
click at [189, 163] on input "b. Project Plans are owned by the Project Board, while Stage Plans are owned by…" at bounding box center [189, 159] width 0 height 8
click at [434, 196] on div "Project Plans are owned by the Project Board, while Stage Plans are owned by th…" at bounding box center [387, 186] width 396 height 40
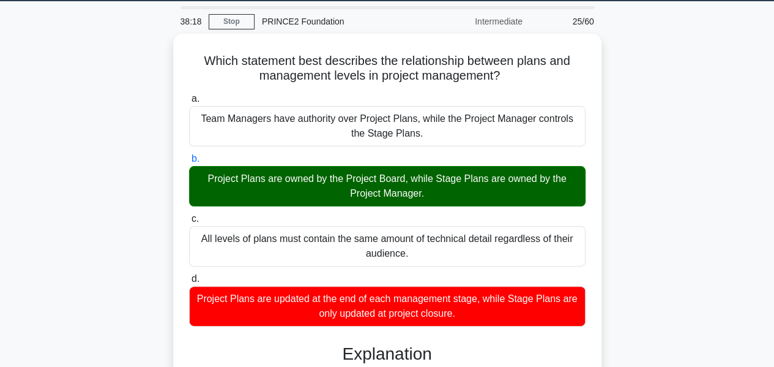
click at [189, 163] on input "b. Project Plans are owned by the Project Board, while Stage Plans are owned by…" at bounding box center [189, 159] width 0 height 8
click at [434, 196] on div "Project Plans are owned by the Project Board, while Stage Plans are owned by th…" at bounding box center [387, 186] width 396 height 40
click at [189, 163] on input "b. Project Plans are owned by the Project Board, while Stage Plans are owned by…" at bounding box center [189, 159] width 0 height 8
click at [434, 196] on div "Project Plans are owned by the Project Board, while Stage Plans are owned by th…" at bounding box center [387, 186] width 396 height 40
click at [189, 163] on input "b. Project Plans are owned by the Project Board, while Stage Plans are owned by…" at bounding box center [189, 159] width 0 height 8
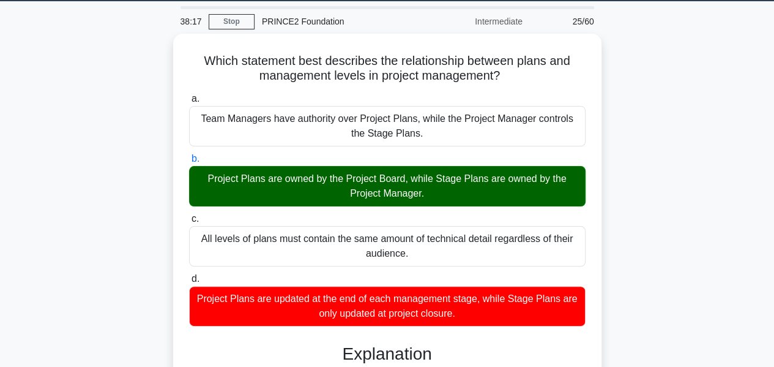
click at [434, 196] on div "Project Plans are owned by the Project Board, while Stage Plans are owned by th…" at bounding box center [387, 186] width 396 height 40
click at [189, 163] on input "b. Project Plans are owned by the Project Board, while Stage Plans are owned by…" at bounding box center [189, 159] width 0 height 8
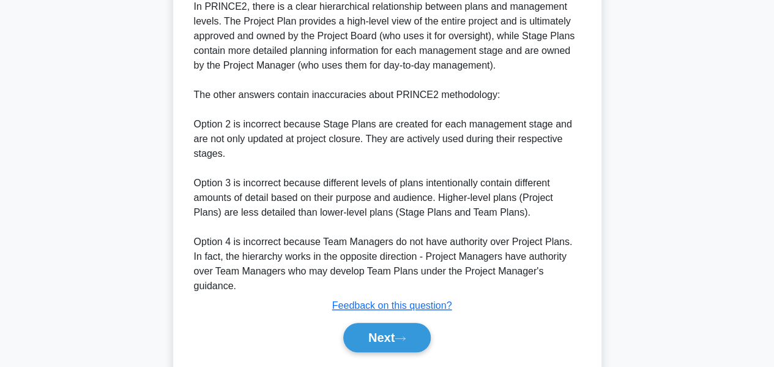
scroll to position [430, 0]
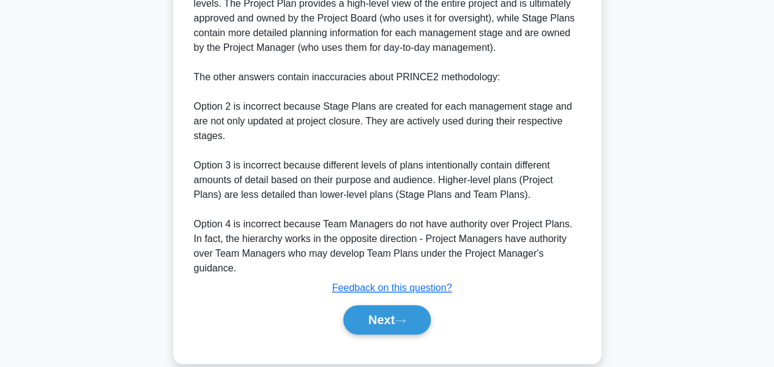
click at [390, 305] on button "Next" at bounding box center [386, 319] width 87 height 29
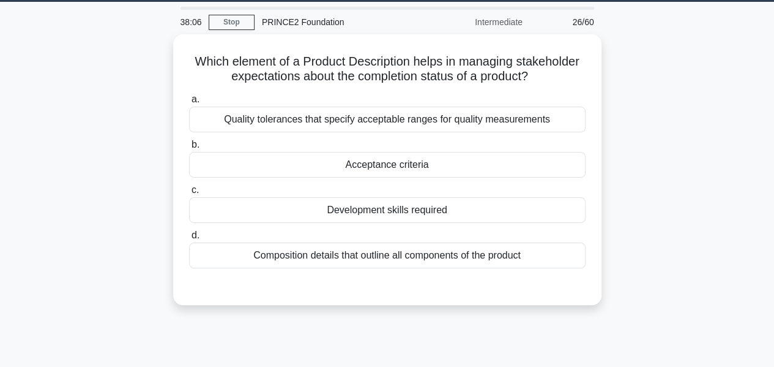
scroll to position [28, 0]
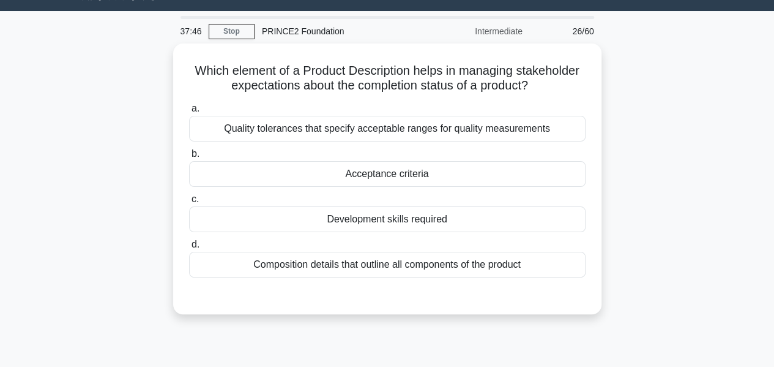
click at [437, 171] on div "Acceptance criteria" at bounding box center [387, 174] width 396 height 26
click at [189, 158] on input "b. Acceptance criteria" at bounding box center [189, 154] width 0 height 8
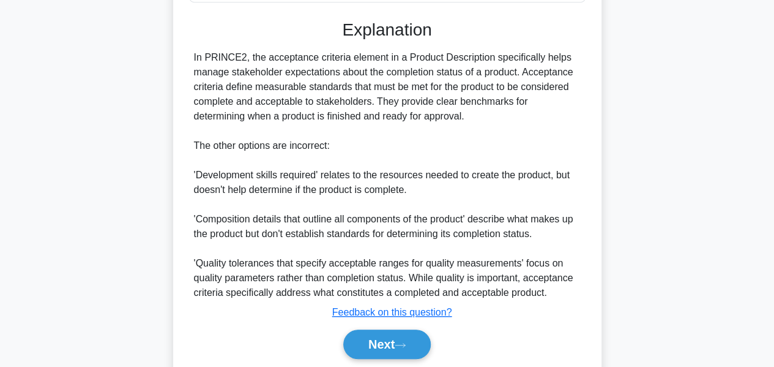
scroll to position [342, 0]
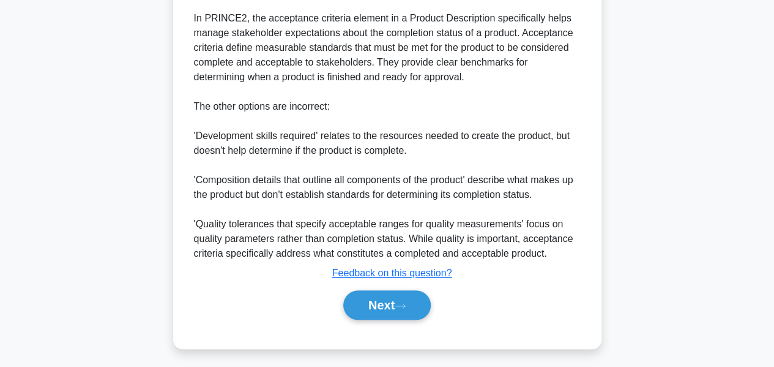
click at [361, 305] on button "Next" at bounding box center [386, 304] width 87 height 29
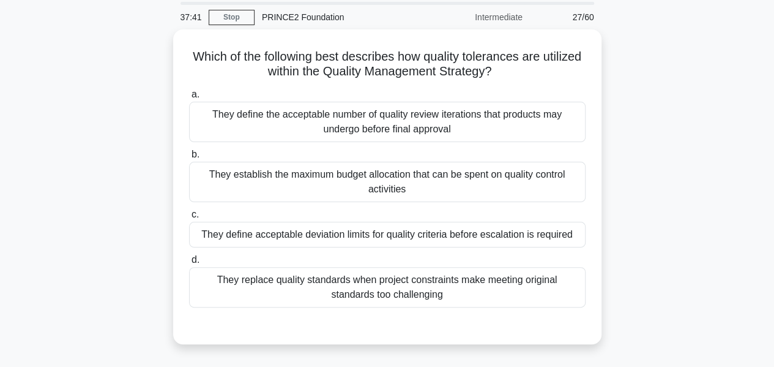
scroll to position [39, 0]
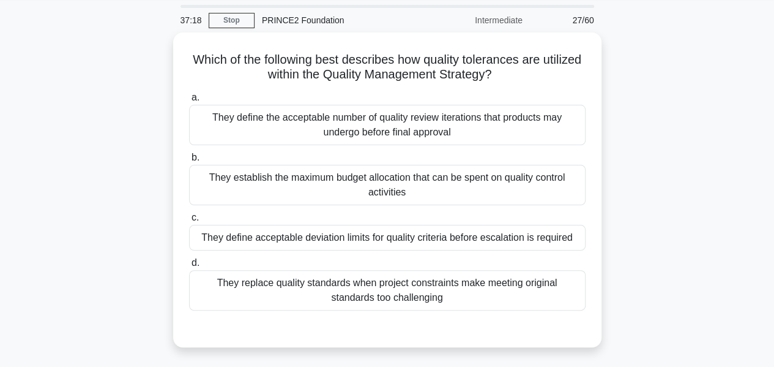
click at [412, 244] on div "They define acceptable deviation limits for quality criteria before escalation …" at bounding box center [387, 238] width 396 height 26
click at [189, 221] on input "c. They define acceptable deviation limits for quality criteria before escalati…" at bounding box center [189, 218] width 0 height 8
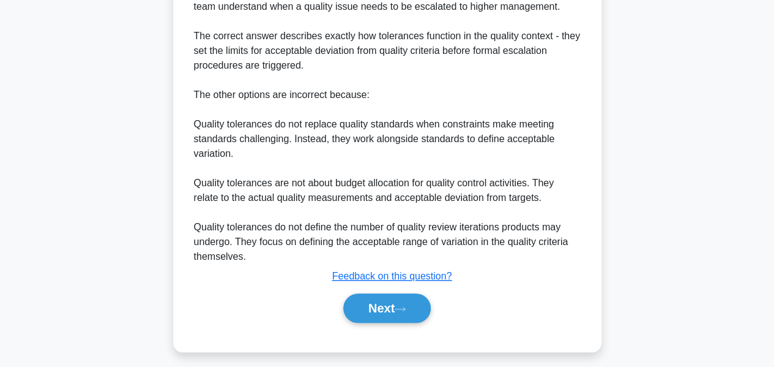
scroll to position [445, 0]
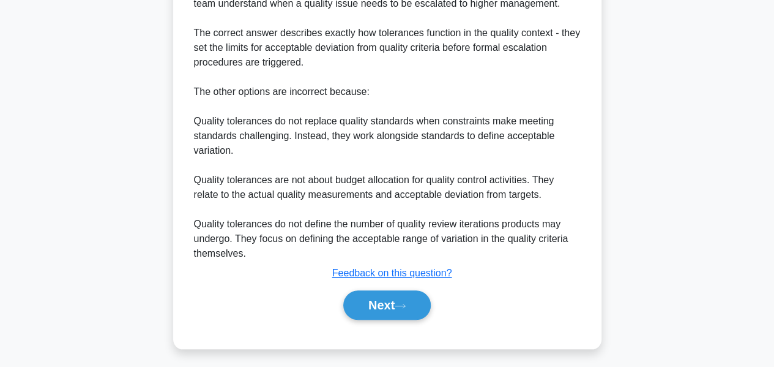
click at [357, 297] on button "Next" at bounding box center [386, 304] width 87 height 29
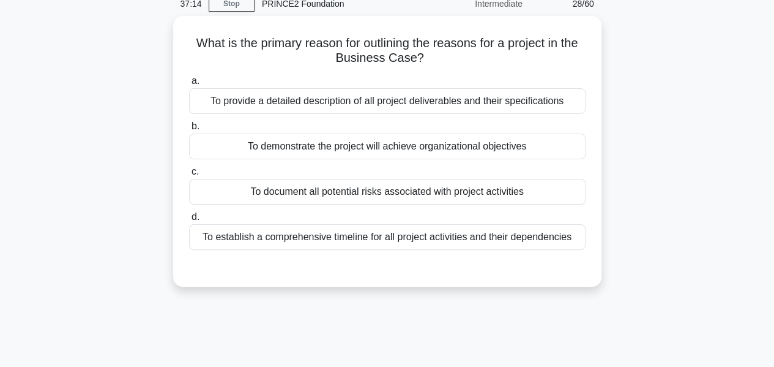
scroll to position [0, 0]
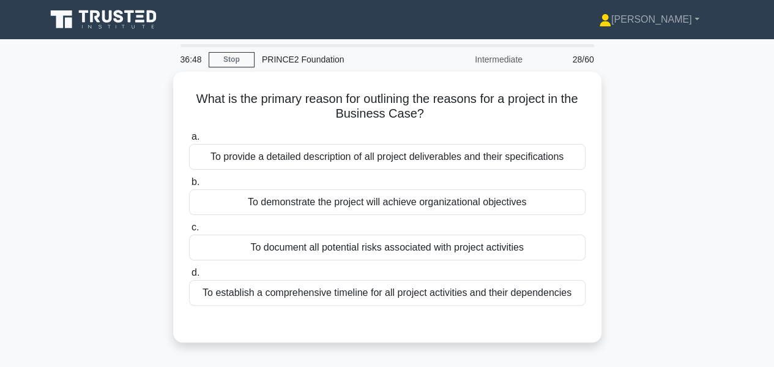
click at [382, 152] on div "To provide a detailed description of all project deliverables and their specifi…" at bounding box center [387, 157] width 396 height 26
click at [189, 141] on input "a. To provide a detailed description of all project deliverables and their spec…" at bounding box center [189, 137] width 0 height 8
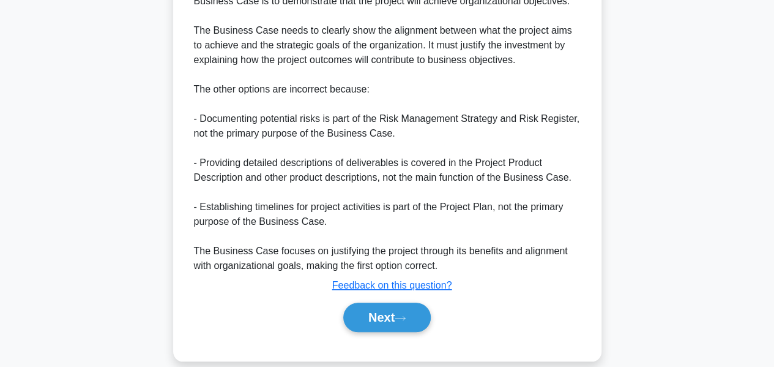
click at [392, 319] on button "Next" at bounding box center [386, 316] width 87 height 29
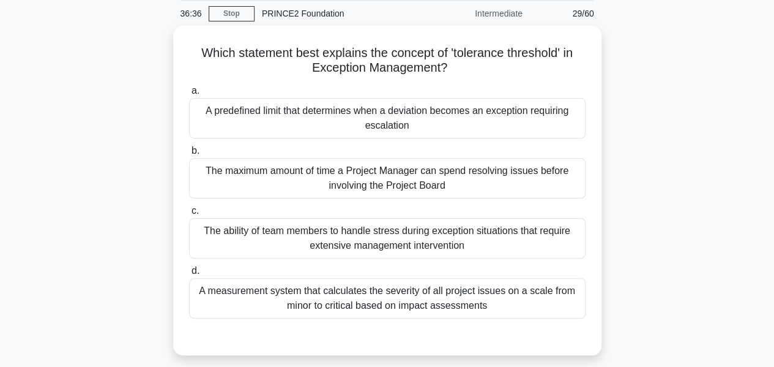
scroll to position [47, 0]
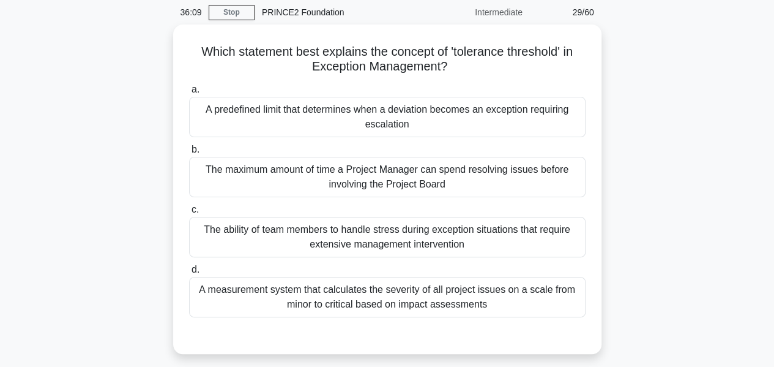
click at [404, 161] on div "The maximum amount of time a Project Manager can spend resolving issues before …" at bounding box center [387, 177] width 396 height 40
click at [189, 154] on input "b. The maximum amount of time a Project Manager can spend resolving issues befo…" at bounding box center [189, 150] width 0 height 8
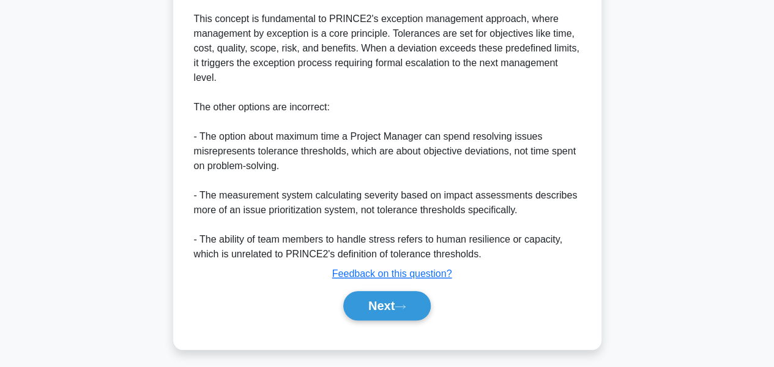
click at [377, 296] on button "Next" at bounding box center [386, 305] width 87 height 29
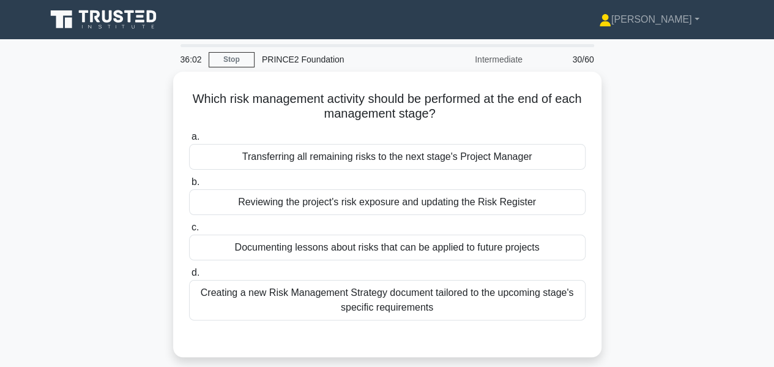
scroll to position [24, 0]
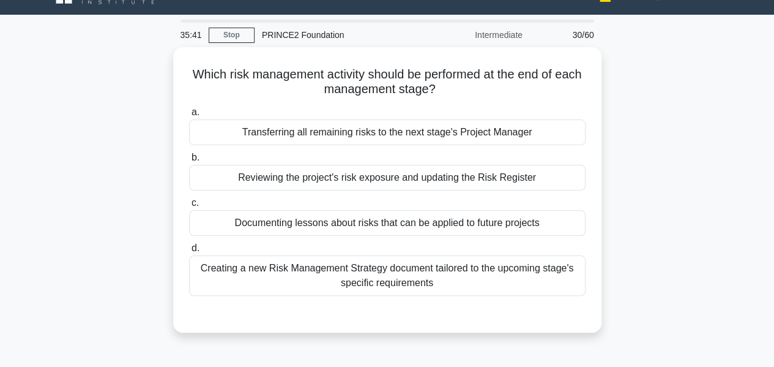
click at [437, 184] on div "Reviewing the project's risk exposure and updating the Risk Register" at bounding box center [387, 178] width 396 height 26
click at [189, 162] on input "b. Reviewing the project's risk exposure and updating the Risk Register" at bounding box center [189, 158] width 0 height 8
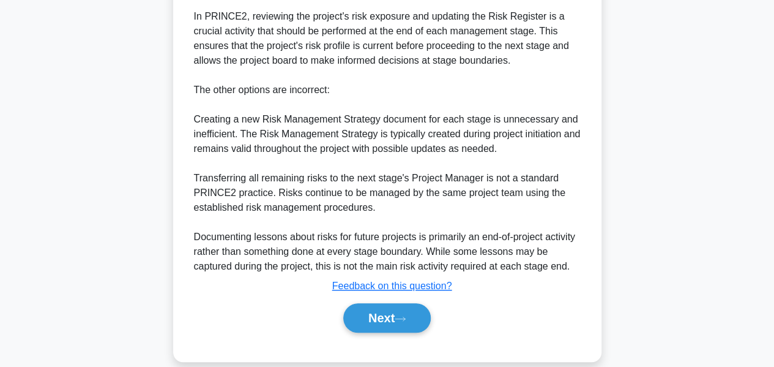
scroll to position [371, 0]
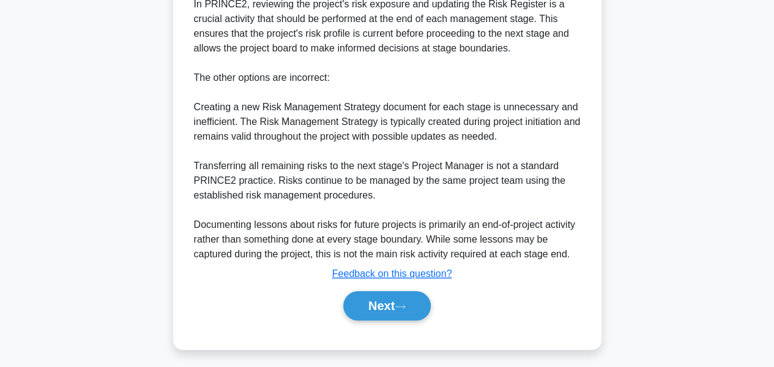
click at [363, 305] on button "Next" at bounding box center [386, 305] width 87 height 29
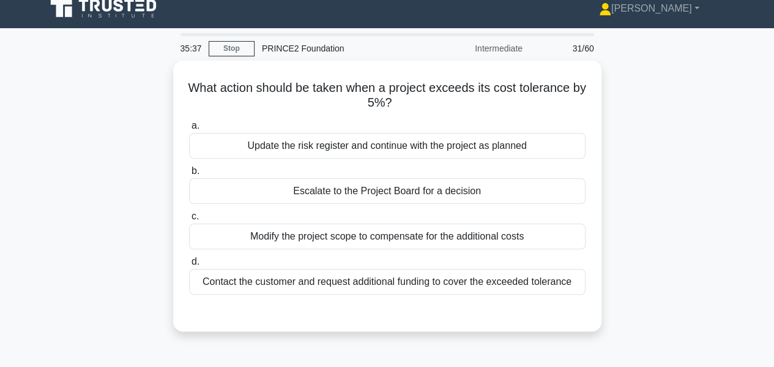
scroll to position [10, 0]
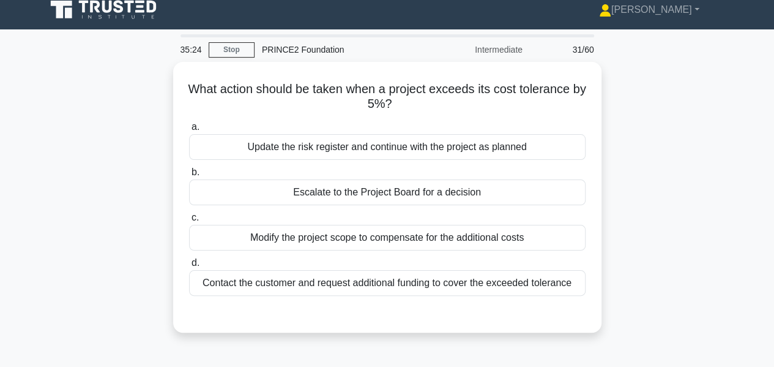
click at [409, 195] on div "Escalate to the Project Board for a decision" at bounding box center [387, 192] width 396 height 26
click at [189, 176] on input "b. Escalate to the Project Board for a decision" at bounding box center [189, 172] width 0 height 8
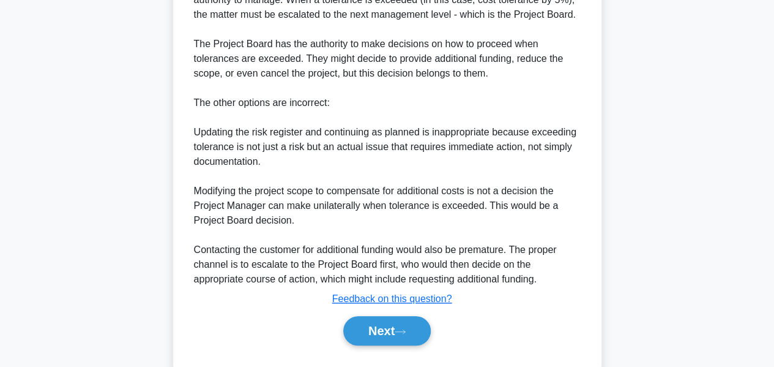
click at [359, 326] on button "Next" at bounding box center [386, 330] width 87 height 29
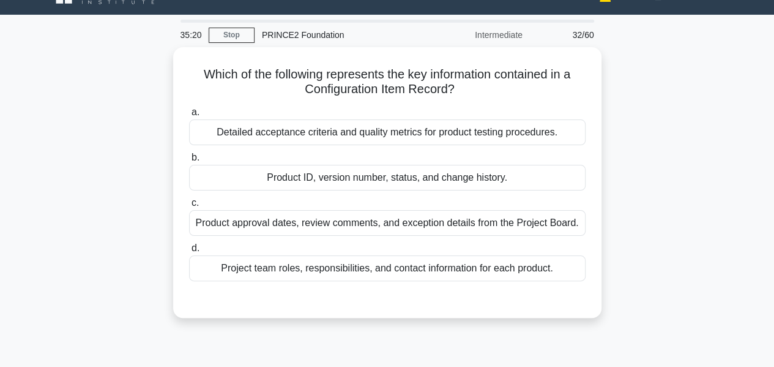
scroll to position [22, 0]
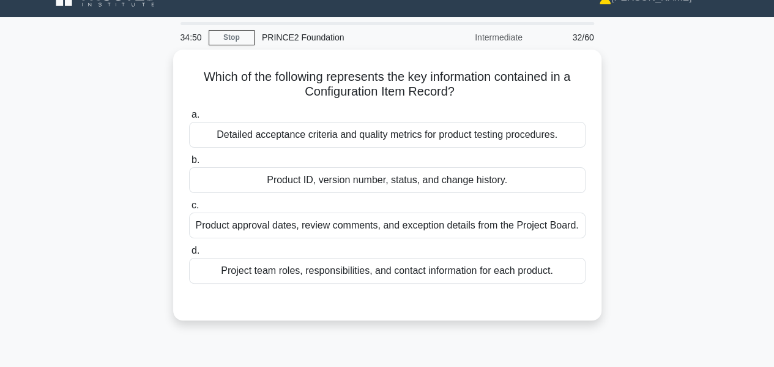
click at [456, 182] on div "Product ID, version number, status, and change history." at bounding box center [387, 180] width 396 height 26
click at [189, 164] on input "b. Product ID, version number, status, and change history." at bounding box center [189, 160] width 0 height 8
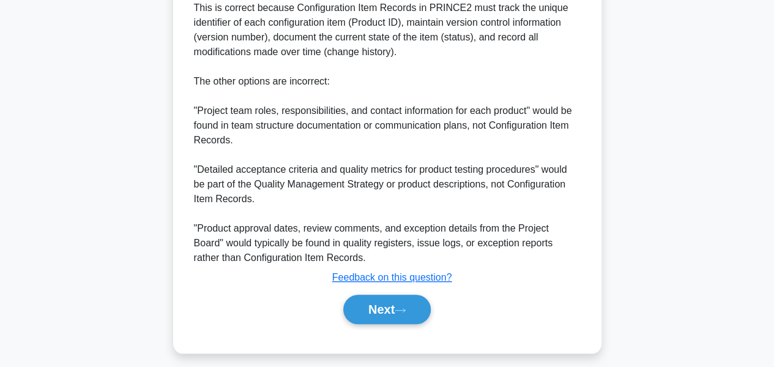
scroll to position [415, 0]
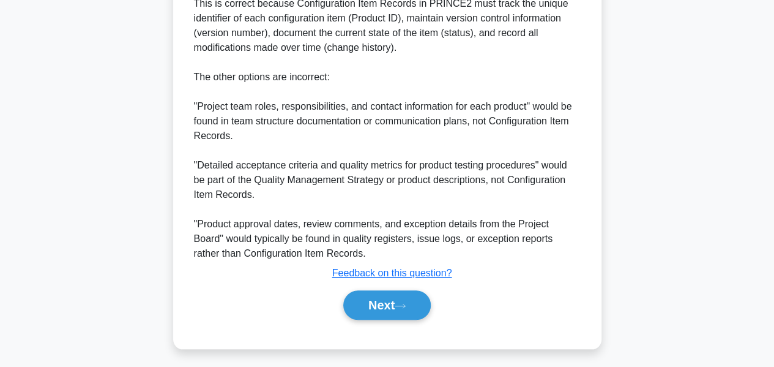
click at [363, 305] on button "Next" at bounding box center [386, 304] width 87 height 29
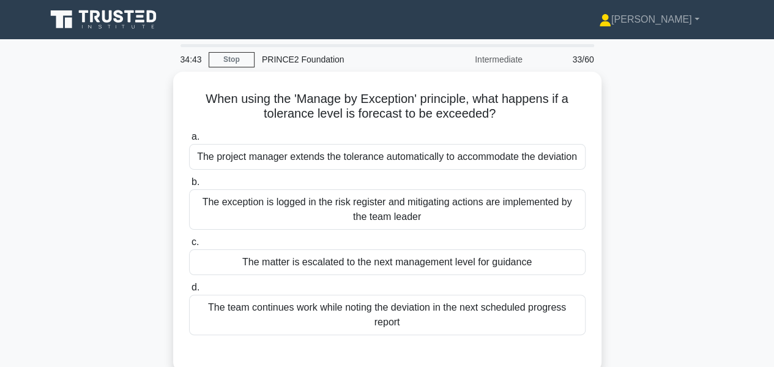
scroll to position [0, 0]
click at [414, 257] on div "The matter is escalated to the next management level for guidance" at bounding box center [387, 262] width 396 height 26
click at [189, 246] on input "c. The matter is escalated to the next management level for guidance" at bounding box center [189, 242] width 0 height 8
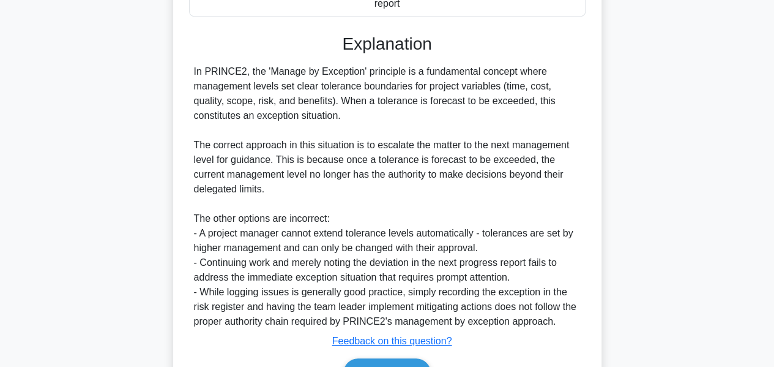
scroll to position [386, 0]
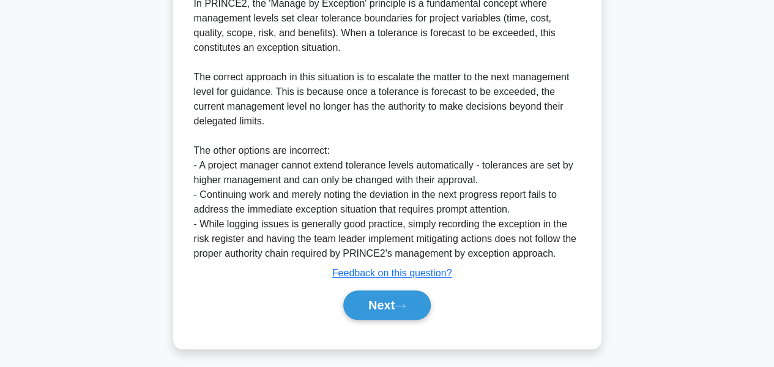
click at [378, 308] on button "Next" at bounding box center [386, 304] width 87 height 29
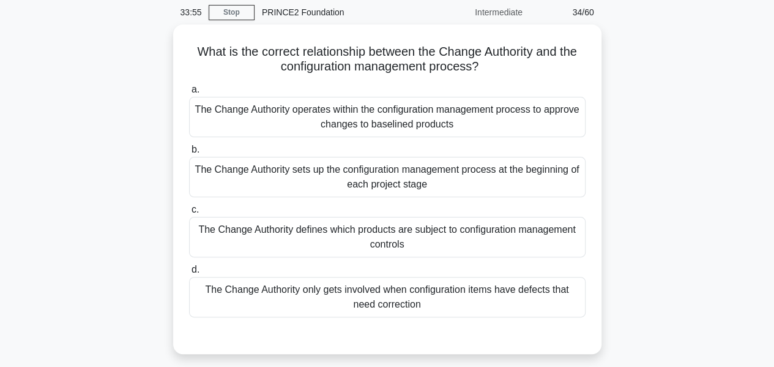
scroll to position [48, 0]
click at [218, 109] on div "The Change Authority operates within the configuration management process to ap…" at bounding box center [387, 116] width 396 height 40
click at [189, 93] on input "a. The Change Authority operates within the configuration management process to…" at bounding box center [189, 89] width 0 height 8
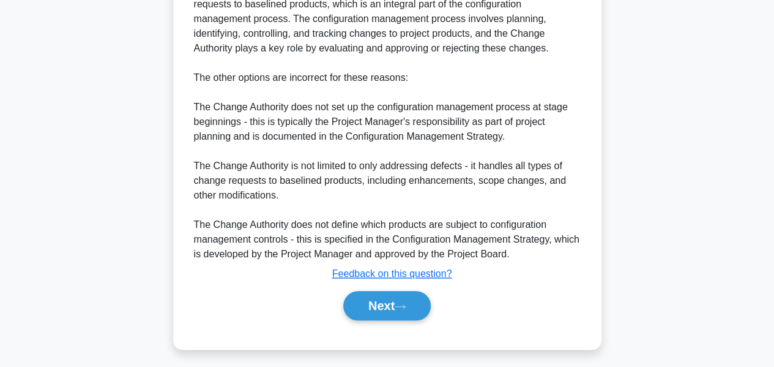
click at [381, 315] on button "Next" at bounding box center [386, 305] width 87 height 29
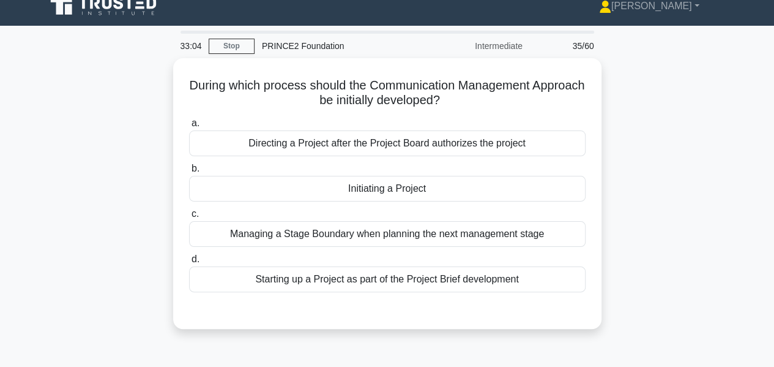
scroll to position [16, 0]
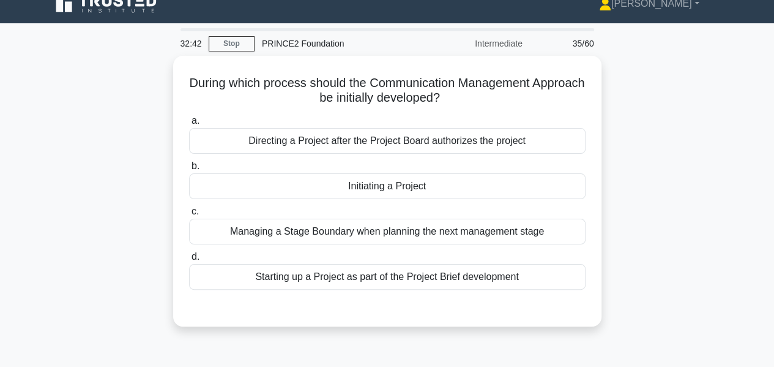
click at [416, 184] on div "Initiating a Project" at bounding box center [387, 186] width 396 height 26
click at [189, 170] on input "b. Initiating a Project" at bounding box center [189, 166] width 0 height 8
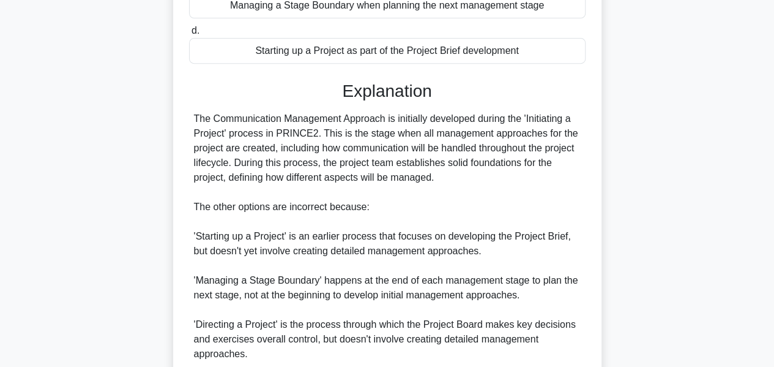
scroll to position [342, 0]
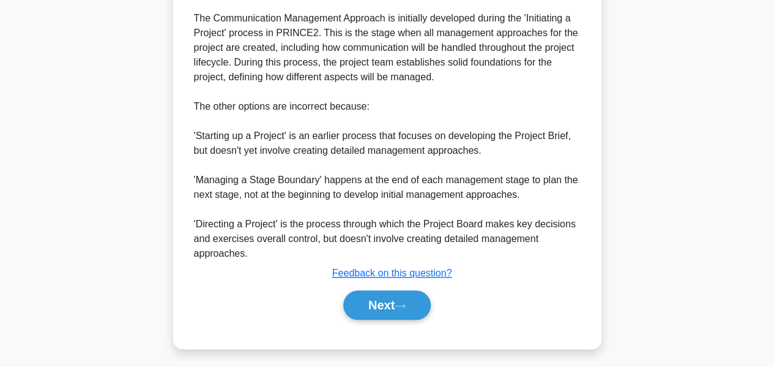
click at [379, 306] on button "Next" at bounding box center [386, 304] width 87 height 29
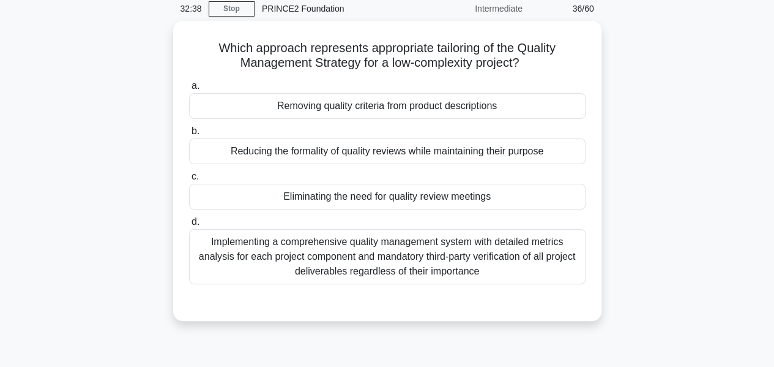
scroll to position [48, 0]
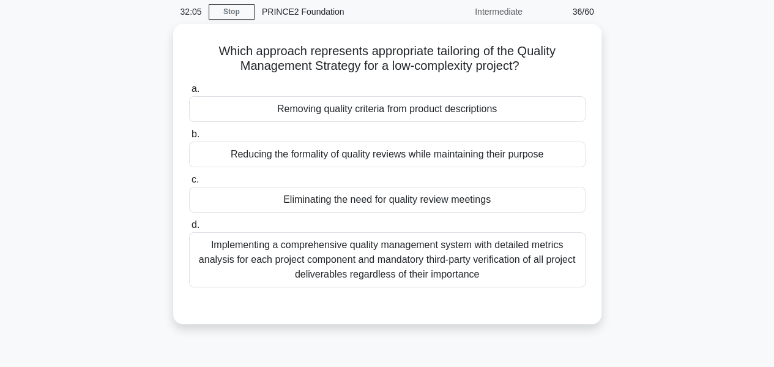
click at [207, 259] on div "Implementing a comprehensive quality management system with detailed metrics an…" at bounding box center [387, 259] width 396 height 55
click at [189, 229] on input "d. Implementing a comprehensive quality management system with detailed metrics…" at bounding box center [189, 225] width 0 height 8
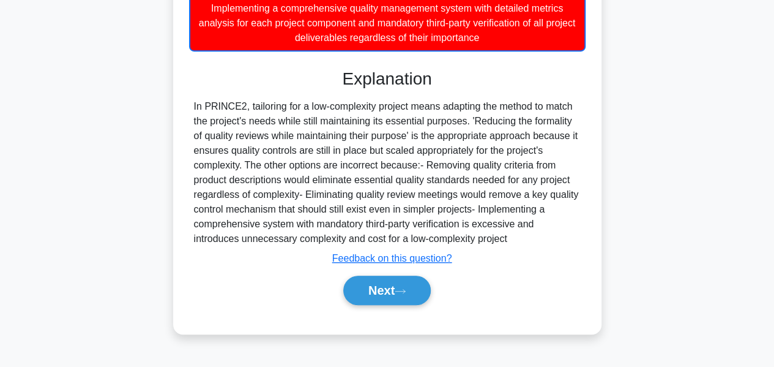
scroll to position [285, 0]
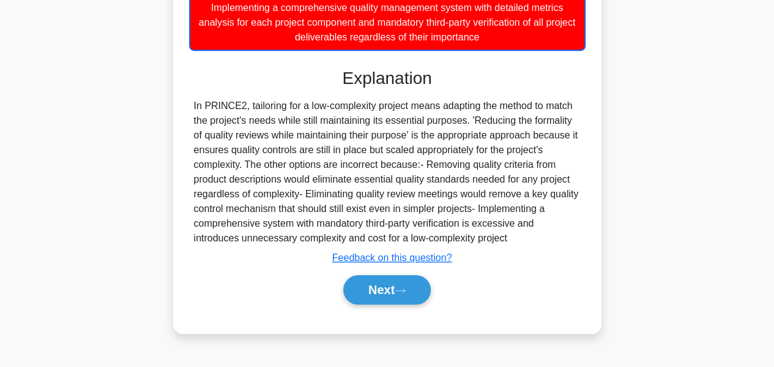
click at [406, 289] on icon at bounding box center [400, 290] width 11 height 7
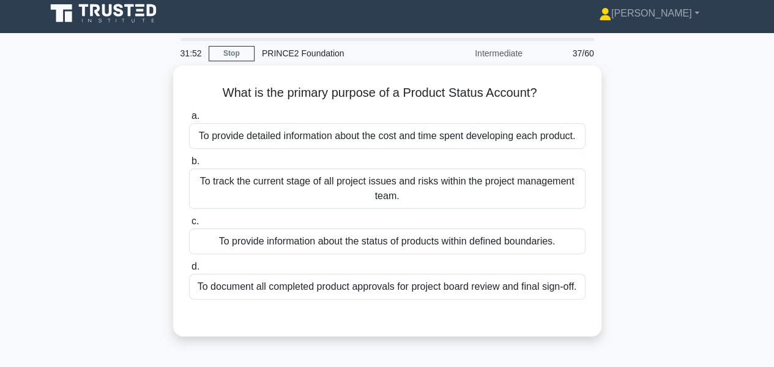
scroll to position [2, 0]
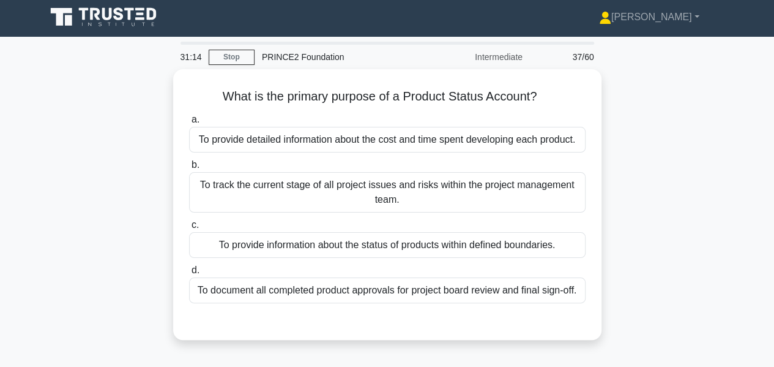
click at [207, 142] on div "To provide detailed information about the cost and time spent developing each p…" at bounding box center [387, 140] width 396 height 26
click at [189, 124] on input "a. To provide detailed information about the cost and time spent developing eac…" at bounding box center [189, 120] width 0 height 8
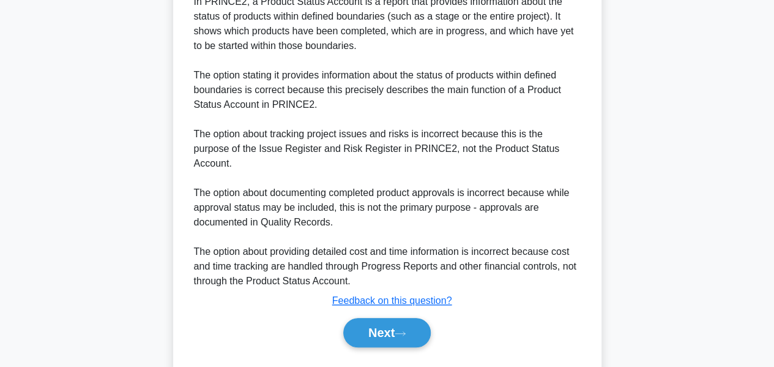
click at [413, 327] on button "Next" at bounding box center [386, 332] width 87 height 29
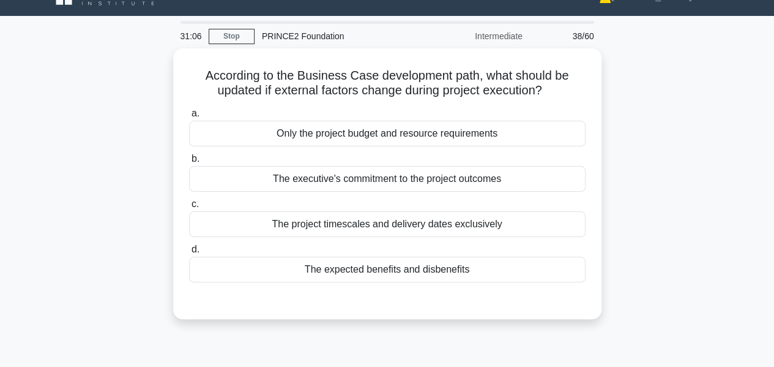
scroll to position [22, 0]
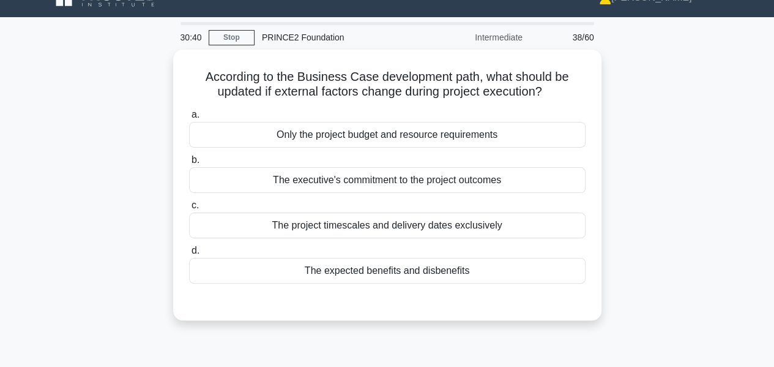
click at [218, 182] on div "The executive's commitment to the project outcomes" at bounding box center [387, 180] width 396 height 26
click at [189, 164] on input "b. The executive's commitment to the project outcomes" at bounding box center [189, 160] width 0 height 8
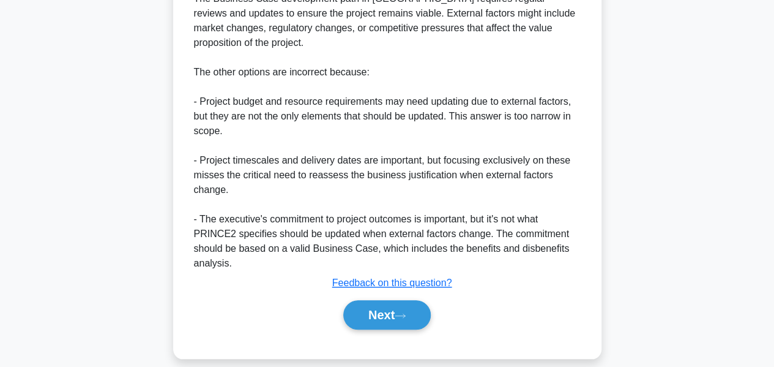
click at [406, 312] on icon at bounding box center [400, 315] width 11 height 7
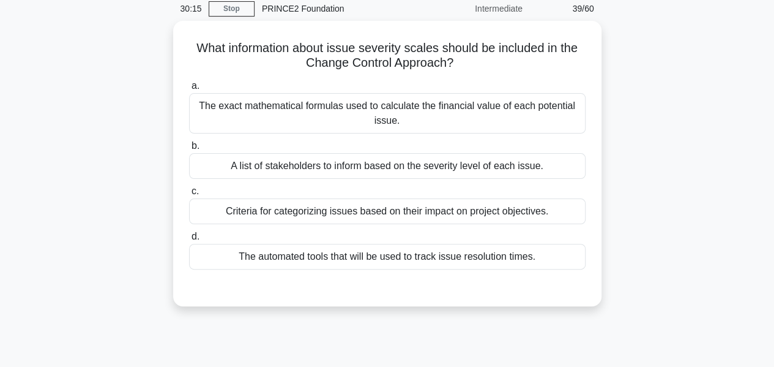
scroll to position [53, 0]
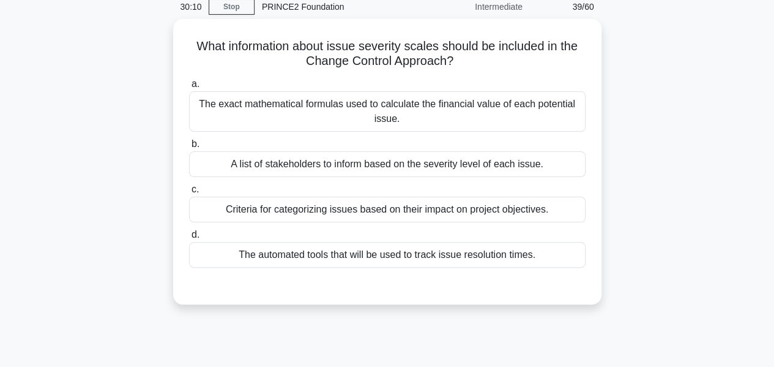
click at [553, 210] on div "Criteria for categorizing issues based on their impact on project objectives." at bounding box center [387, 209] width 396 height 26
click at [189, 193] on input "c. Criteria for categorizing issues based on their impact on project objectives." at bounding box center [189, 189] width 0 height 8
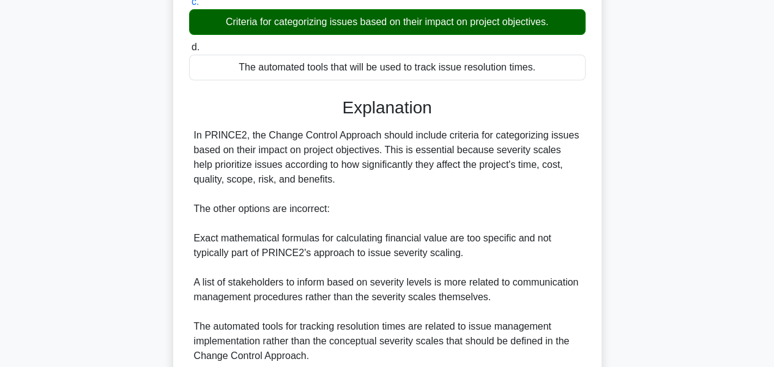
scroll to position [342, 0]
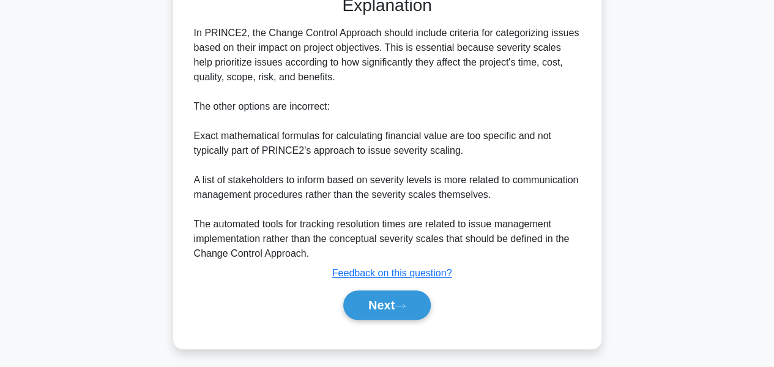
click at [393, 306] on button "Next" at bounding box center [386, 304] width 87 height 29
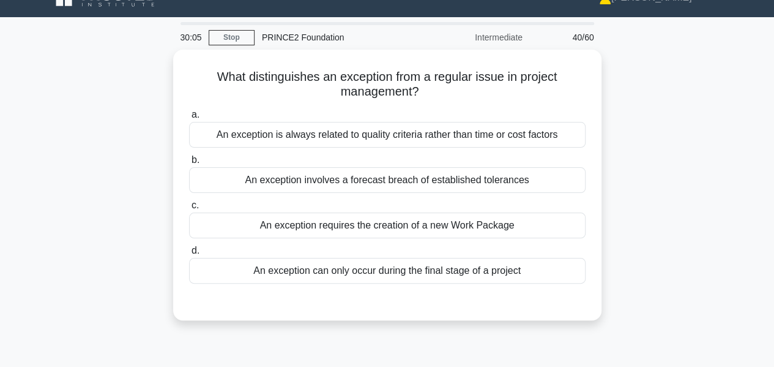
scroll to position [24, 0]
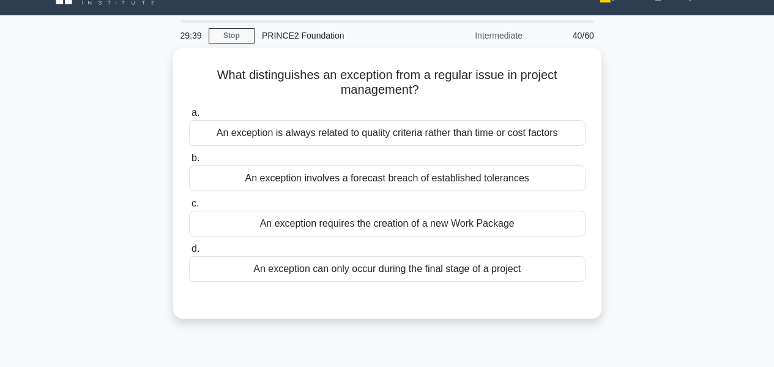
click at [217, 174] on div "An exception involves a forecast breach of established tolerances" at bounding box center [387, 178] width 396 height 26
click at [189, 162] on input "b. An exception involves a forecast breach of established tolerances" at bounding box center [189, 158] width 0 height 8
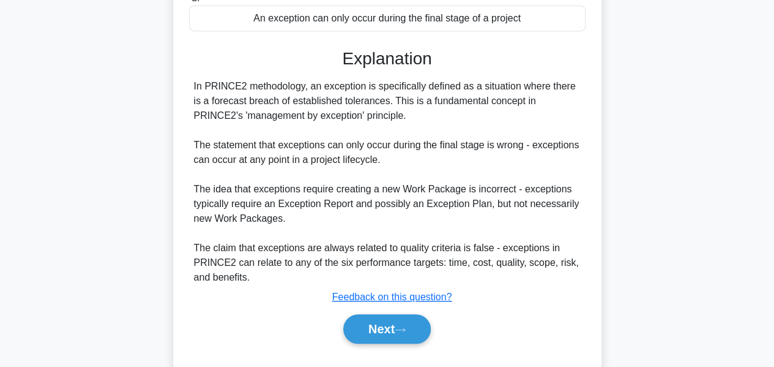
scroll to position [298, 0]
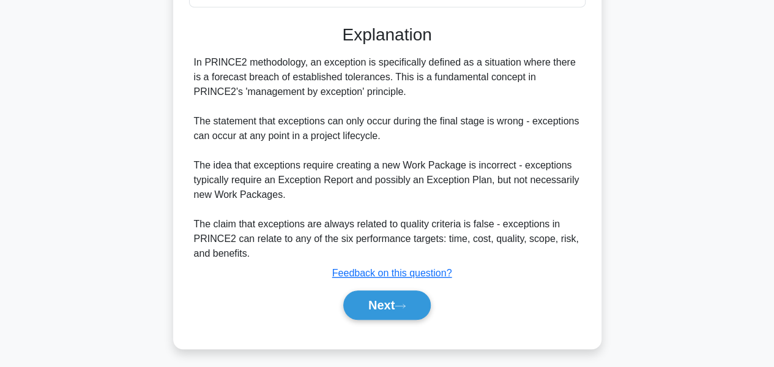
click at [405, 290] on button "Next" at bounding box center [386, 304] width 87 height 29
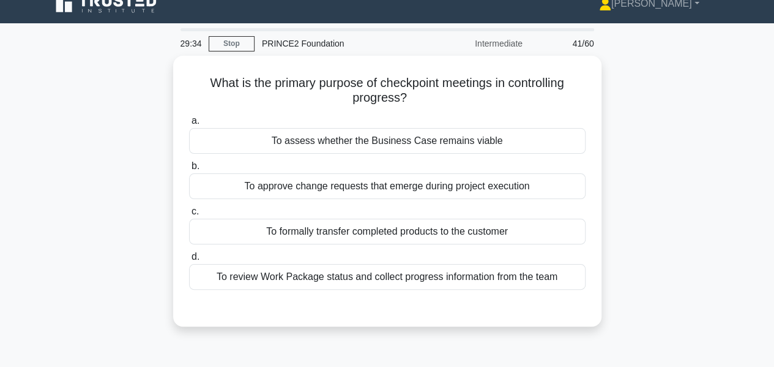
scroll to position [15, 0]
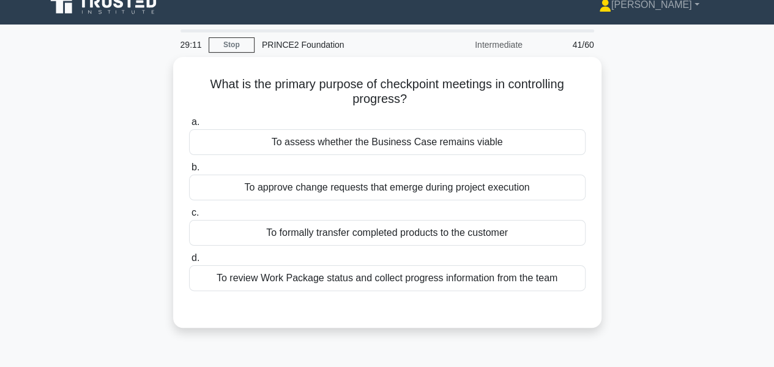
click at [488, 140] on div "To assess whether the Business Case remains viable" at bounding box center [387, 142] width 396 height 26
click at [189, 126] on input "a. To assess whether the Business Case remains viable" at bounding box center [189, 122] width 0 height 8
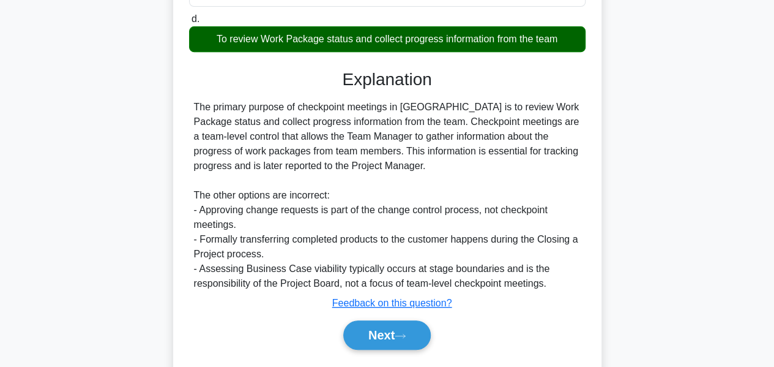
scroll to position [294, 0]
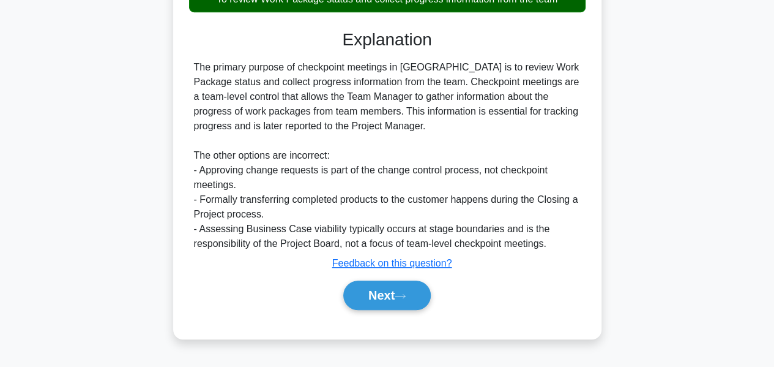
click at [400, 295] on icon at bounding box center [400, 295] width 11 height 7
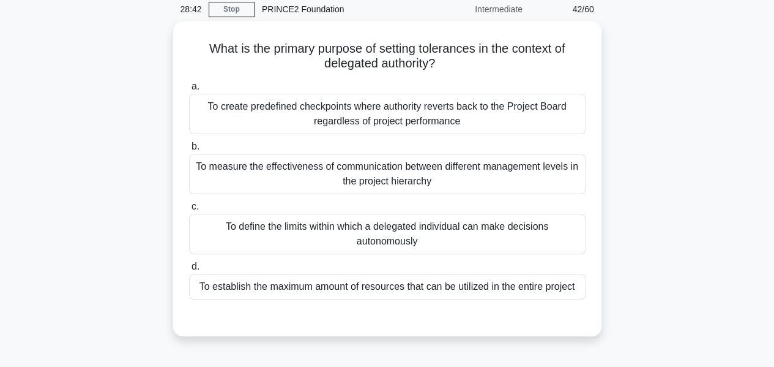
scroll to position [54, 0]
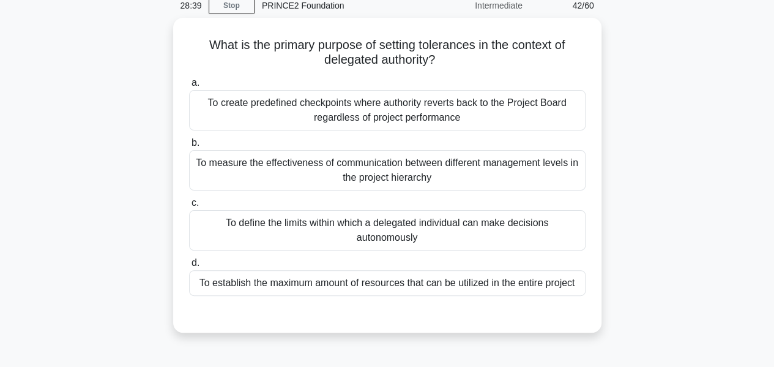
click at [489, 274] on div "To establish the maximum amount of resources that can be utilized in the entire…" at bounding box center [387, 283] width 396 height 26
click at [189, 267] on input "d. To establish the maximum amount of resources that can be utilized in the ent…" at bounding box center [189, 263] width 0 height 8
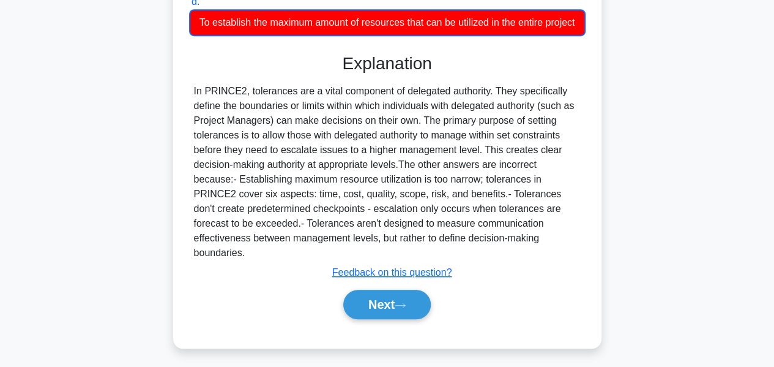
click at [404, 290] on button "Next" at bounding box center [386, 303] width 87 height 29
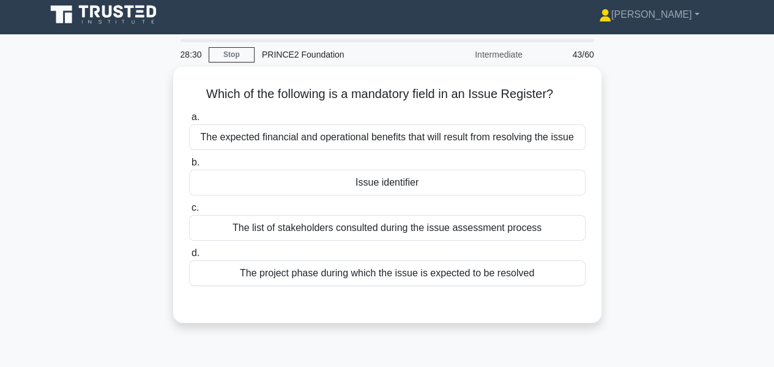
scroll to position [0, 0]
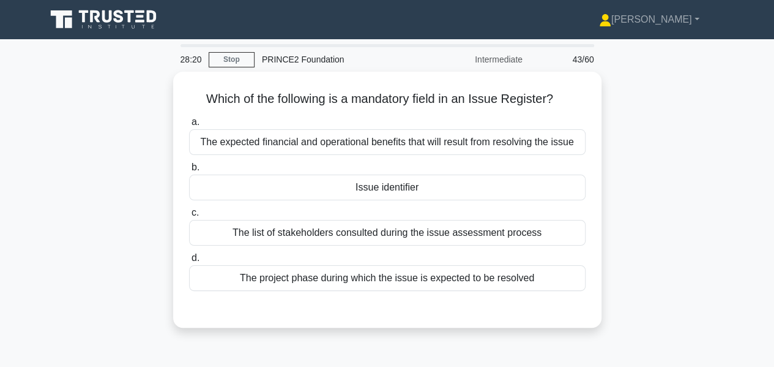
click at [423, 189] on div "Issue identifier" at bounding box center [387, 187] width 396 height 26
click at [189, 171] on input "b. Issue identifier" at bounding box center [189, 167] width 0 height 8
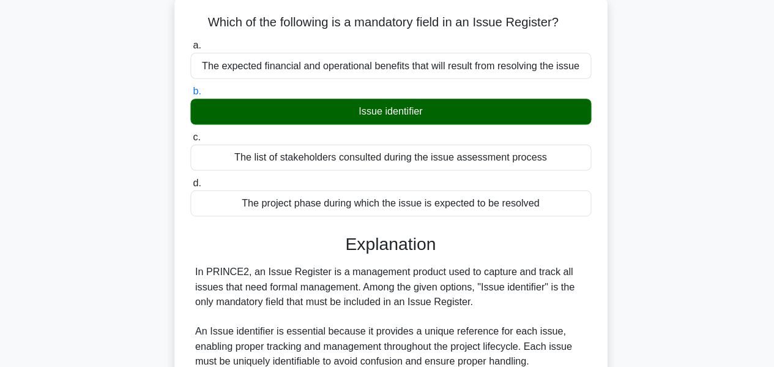
scroll to position [77, 0]
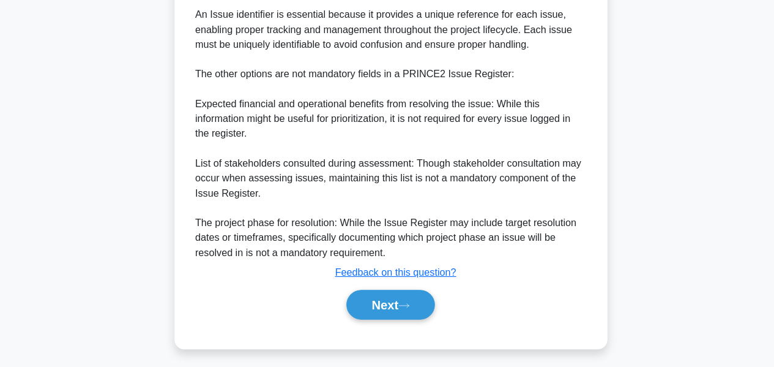
click at [411, 298] on button "Next" at bounding box center [386, 304] width 87 height 29
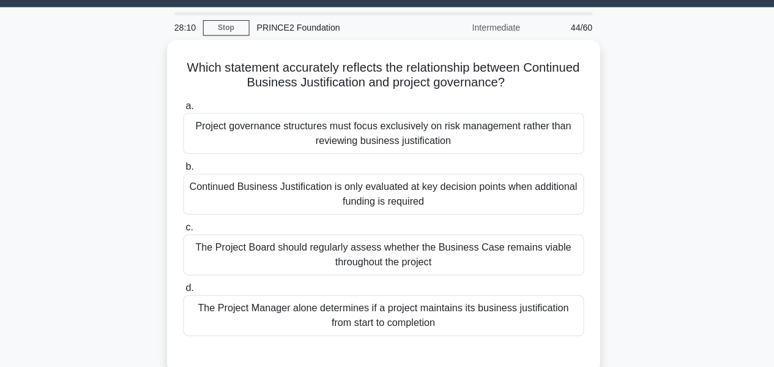
scroll to position [29, 0]
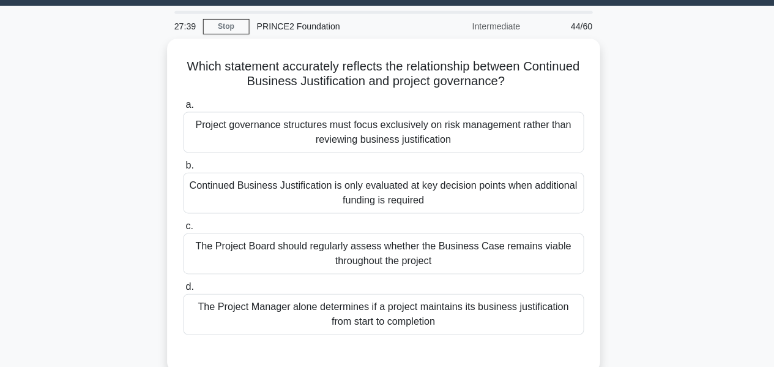
click at [463, 267] on div "The Project Board should regularly assess whether the Business Case remains via…" at bounding box center [387, 254] width 396 height 40
click at [189, 231] on input "c. The Project Board should regularly assess whether the Business Case remains …" at bounding box center [189, 227] width 0 height 8
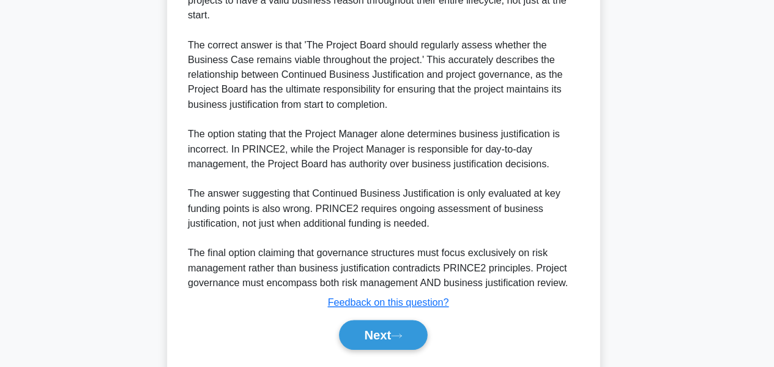
click at [415, 324] on button "Next" at bounding box center [386, 334] width 87 height 29
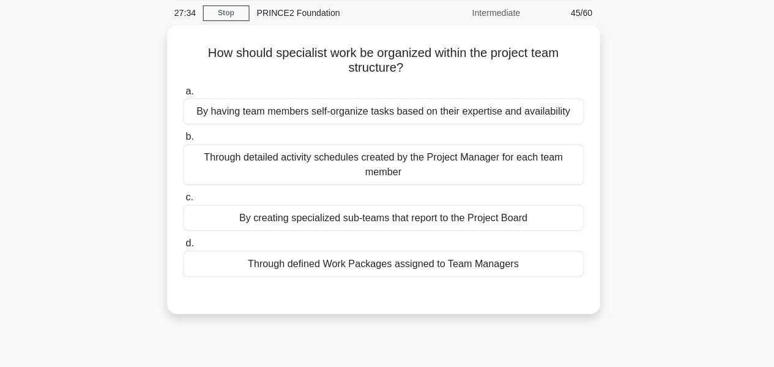
scroll to position [28, 0]
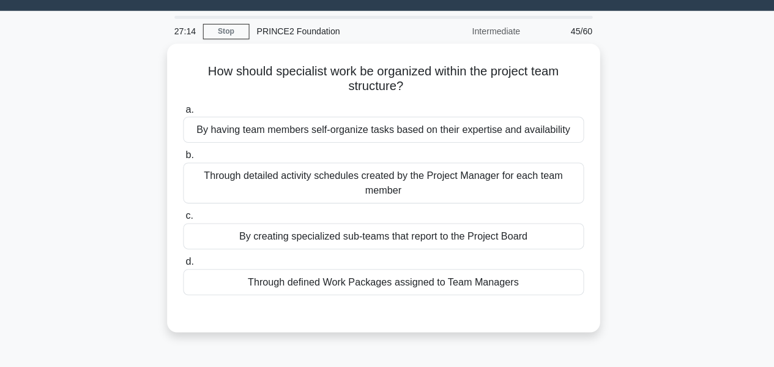
click at [474, 239] on div "By creating specialized sub-teams that report to the Project Board" at bounding box center [387, 234] width 396 height 26
click at [189, 218] on input "c. By creating specialized sub-teams that report to the Project Board" at bounding box center [189, 214] width 0 height 8
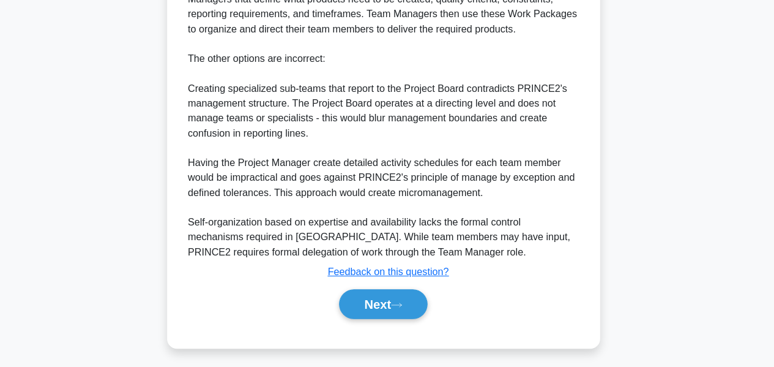
click at [396, 295] on button "Next" at bounding box center [386, 303] width 87 height 29
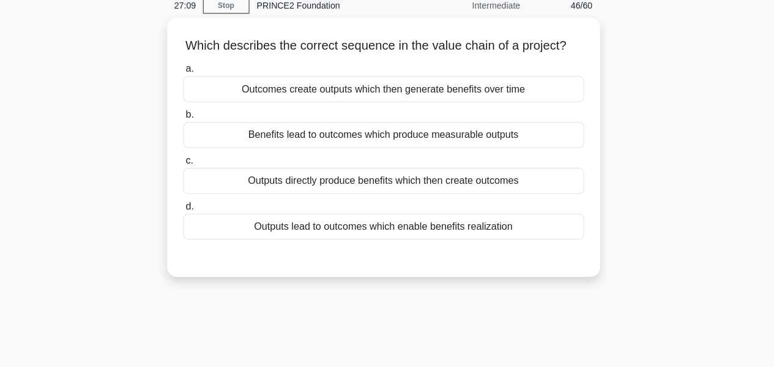
scroll to position [0, 0]
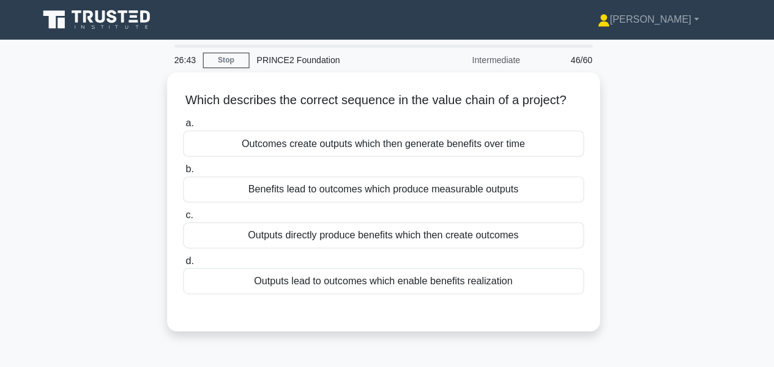
click at [494, 245] on div "Outputs directly produce benefits which then create outcomes" at bounding box center [387, 233] width 396 height 26
click at [189, 217] on input "c. Outputs directly produce benefits which then create outcomes" at bounding box center [189, 213] width 0 height 8
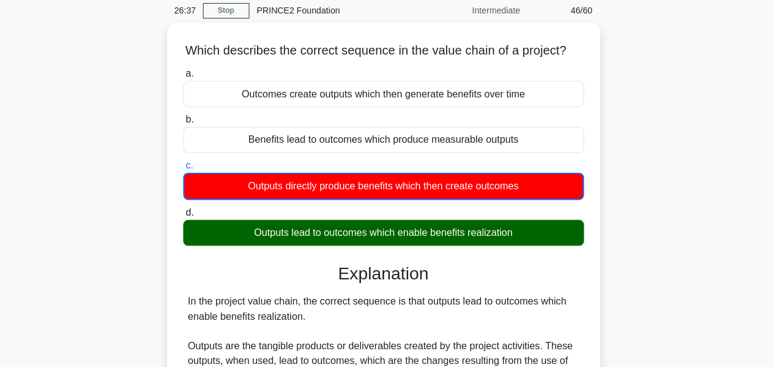
scroll to position [47, 0]
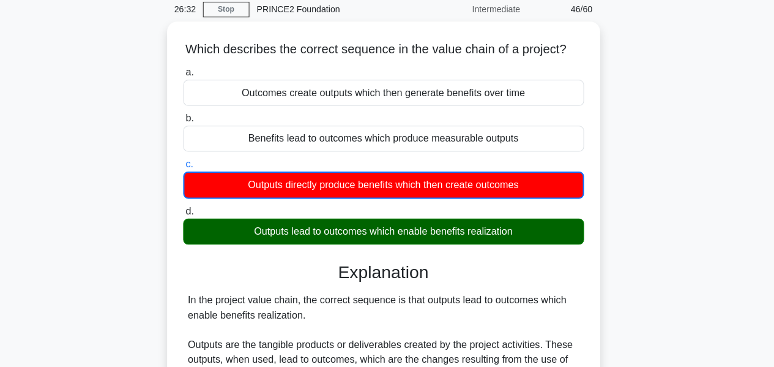
click at [508, 274] on h3 "Explanation" at bounding box center [387, 272] width 382 height 21
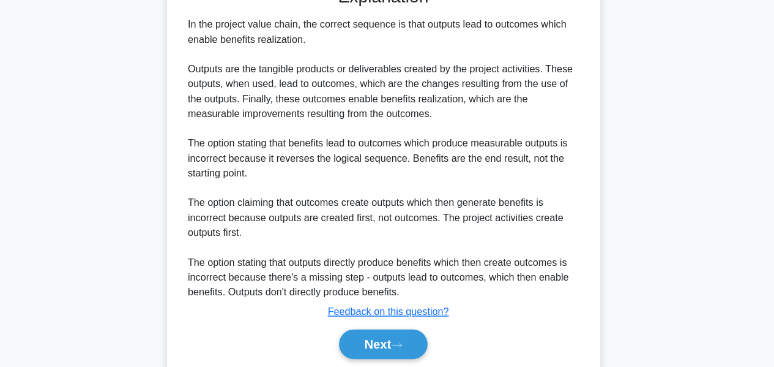
scroll to position [373, 0]
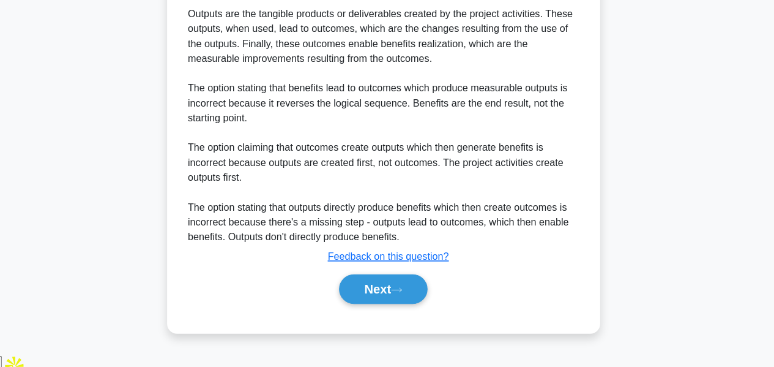
click at [403, 304] on button "Next" at bounding box center [386, 289] width 87 height 29
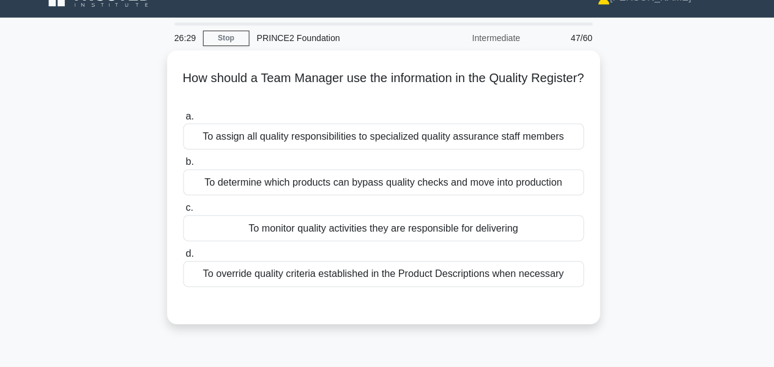
scroll to position [7, 0]
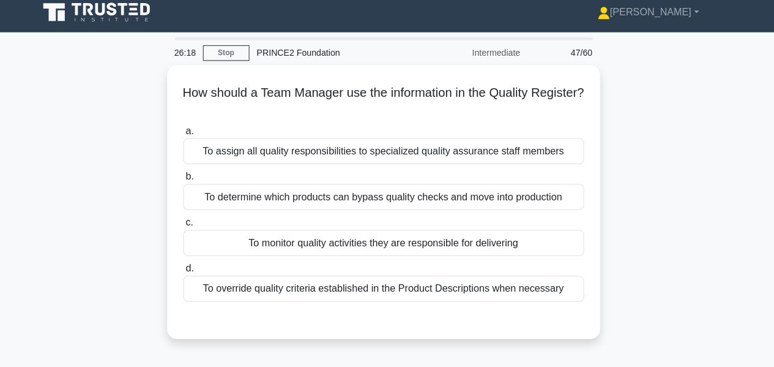
click at [541, 239] on div "To monitor quality activities they are responsible for delivering" at bounding box center [387, 240] width 396 height 26
click at [189, 224] on input "c. To monitor quality activities they are responsible for delivering" at bounding box center [189, 220] width 0 height 8
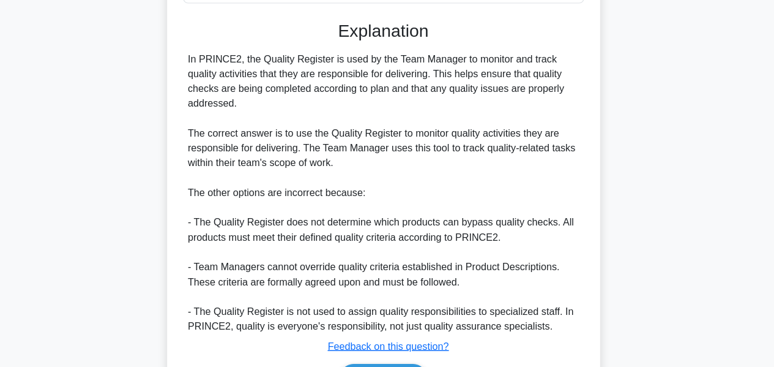
scroll to position [371, 0]
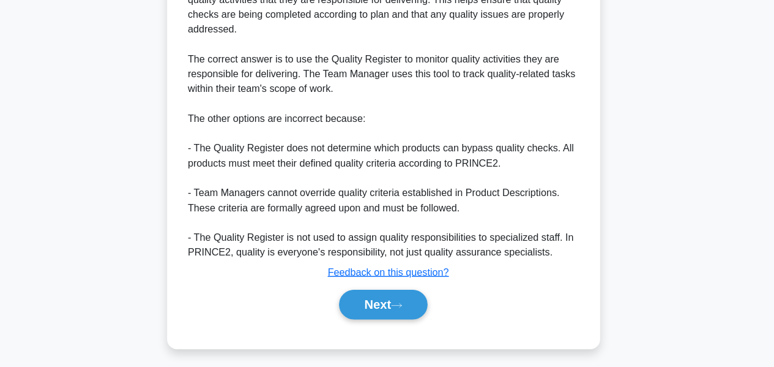
click at [403, 302] on icon at bounding box center [400, 305] width 11 height 7
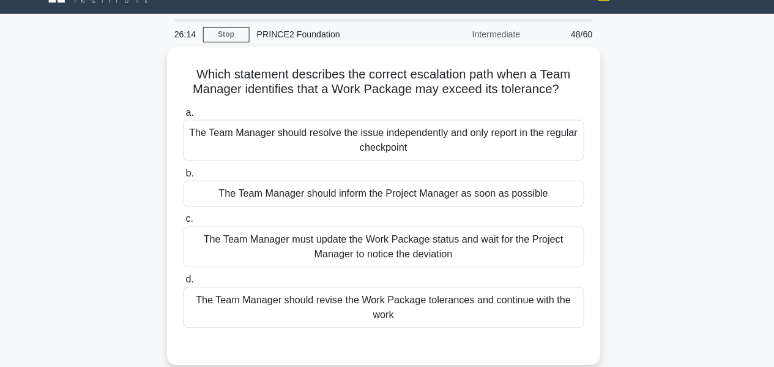
scroll to position [23, 0]
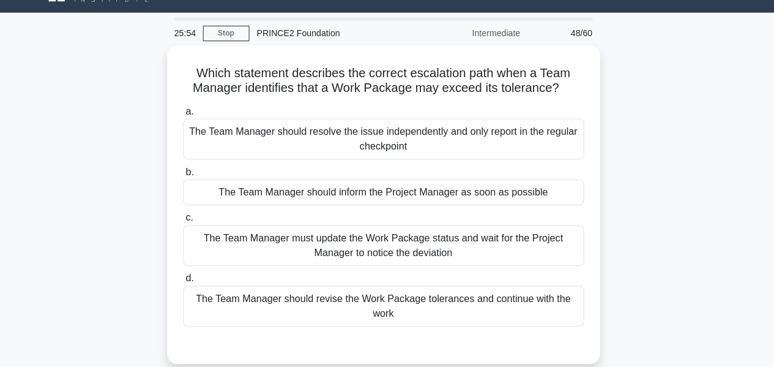
click at [536, 196] on div "The Team Manager should inform the Project Manager as soon as possible" at bounding box center [387, 194] width 396 height 26
click at [189, 177] on input "b. The Team Manager should inform the Project Manager as soon as possible" at bounding box center [189, 173] width 0 height 8
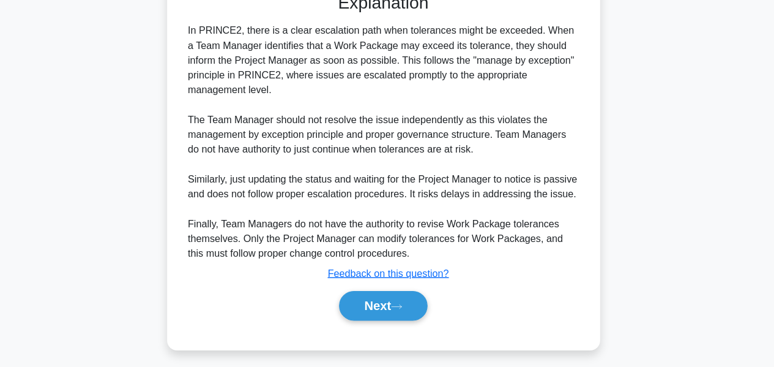
click at [405, 306] on button "Next" at bounding box center [386, 305] width 87 height 29
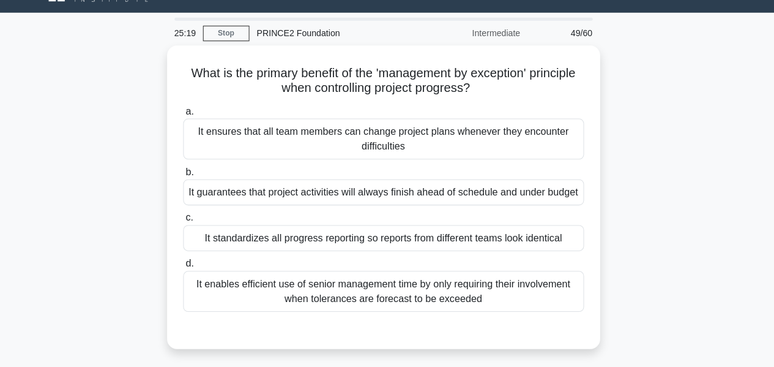
click at [494, 285] on div "It enables efficient use of senior management time by only requiring their invo…" at bounding box center [387, 291] width 396 height 40
click at [189, 268] on input "d. It enables efficient use of senior management time by only requiring their i…" at bounding box center [189, 264] width 0 height 8
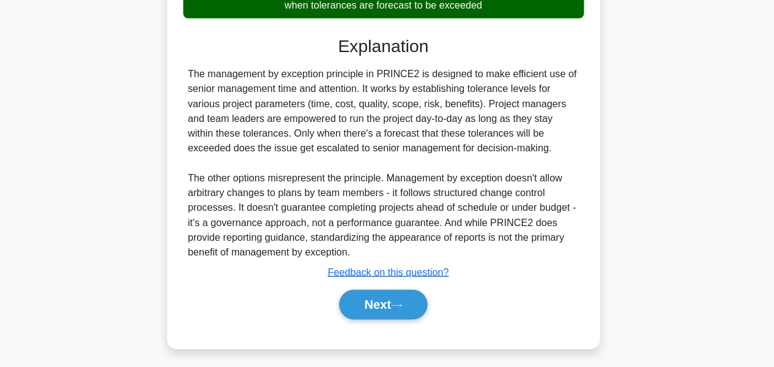
click at [406, 304] on icon at bounding box center [400, 305] width 11 height 7
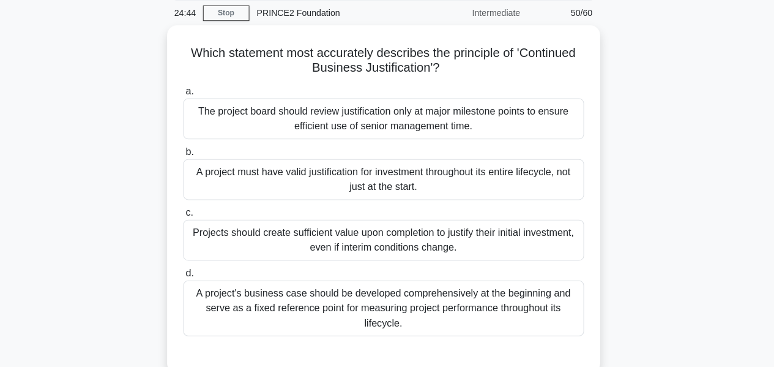
scroll to position [45, 0]
click at [532, 182] on div "A project must have valid justification for investment throughout its entire li…" at bounding box center [387, 178] width 396 height 40
click at [189, 155] on input "b. A project must have valid justification for investment throughout its entire…" at bounding box center [189, 151] width 0 height 8
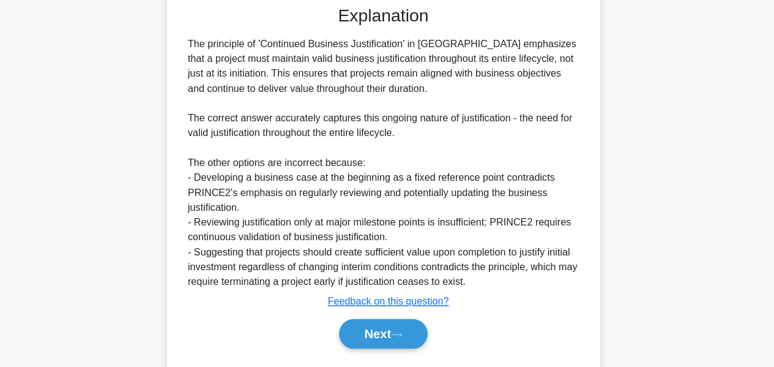
click at [411, 329] on button "Next" at bounding box center [386, 333] width 87 height 29
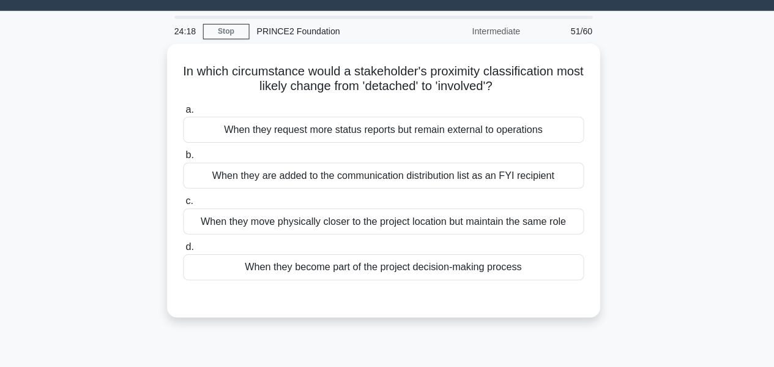
scroll to position [26, 0]
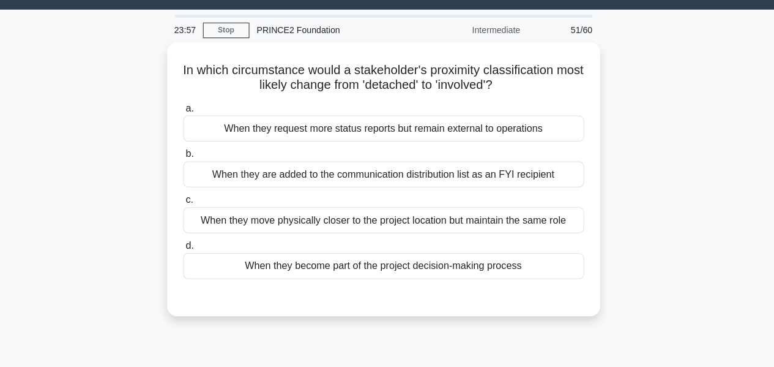
click at [548, 265] on div "When they become part of the project decision-making process" at bounding box center [387, 266] width 396 height 26
click at [189, 250] on input "d. When they become part of the project decision-making process" at bounding box center [189, 246] width 0 height 8
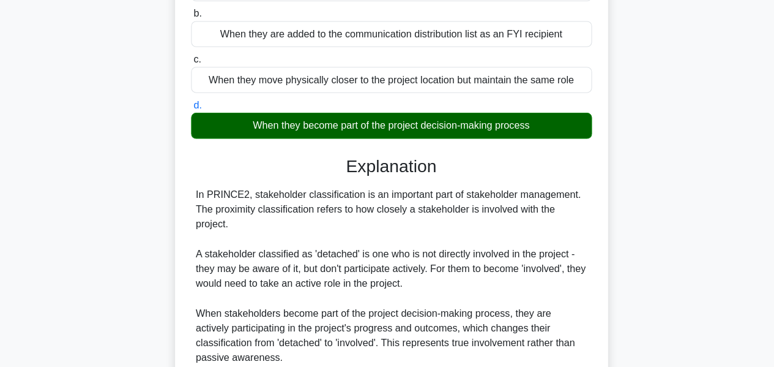
scroll to position [386, 0]
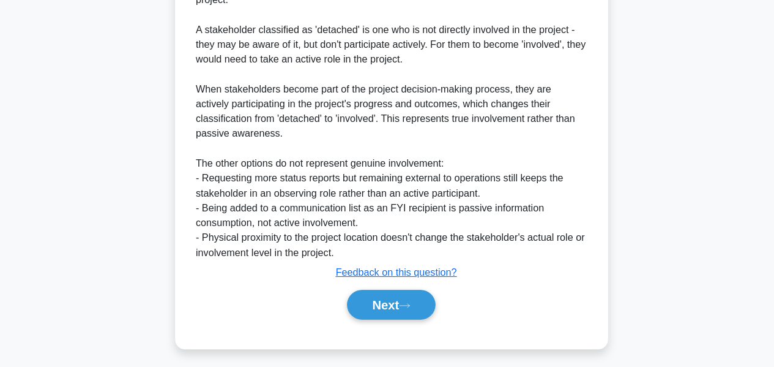
click at [359, 305] on button "Next" at bounding box center [386, 304] width 87 height 29
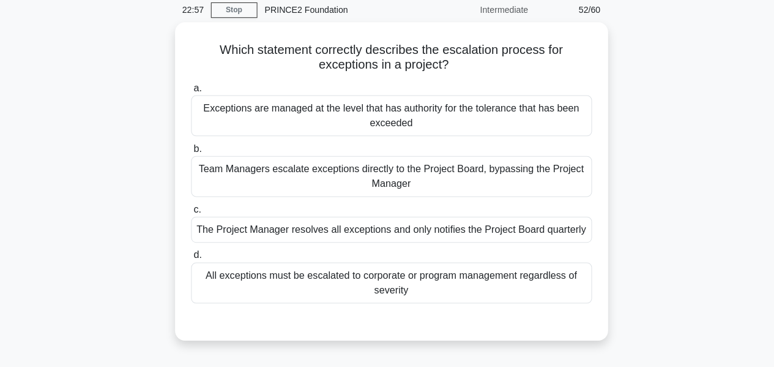
scroll to position [61, 0]
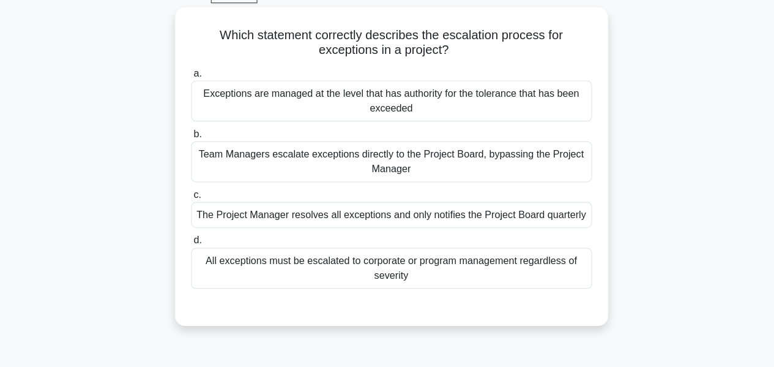
click at [542, 106] on div "Exceptions are managed at the level that has authority for the tolerance that h…" at bounding box center [387, 103] width 396 height 40
click at [189, 80] on input "a. Exceptions are managed at the level that has authority for the tolerance tha…" at bounding box center [189, 76] width 0 height 8
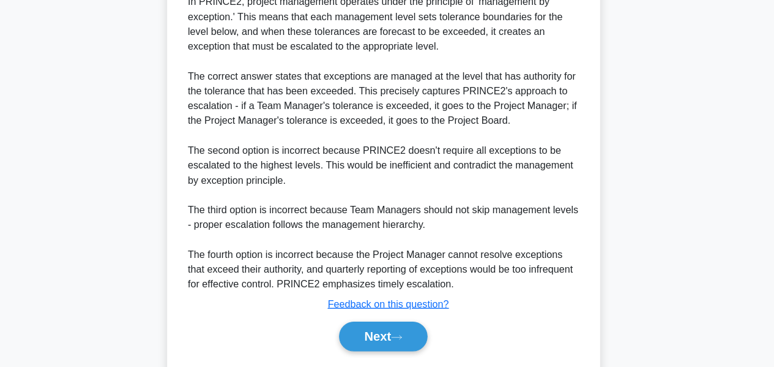
click at [420, 335] on button "Next" at bounding box center [386, 335] width 87 height 29
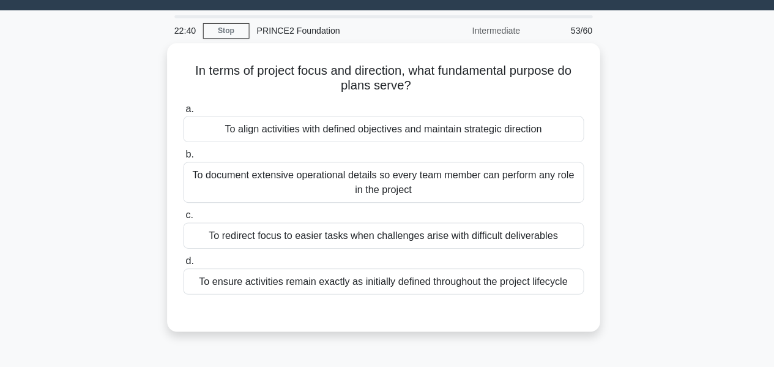
scroll to position [26, 0]
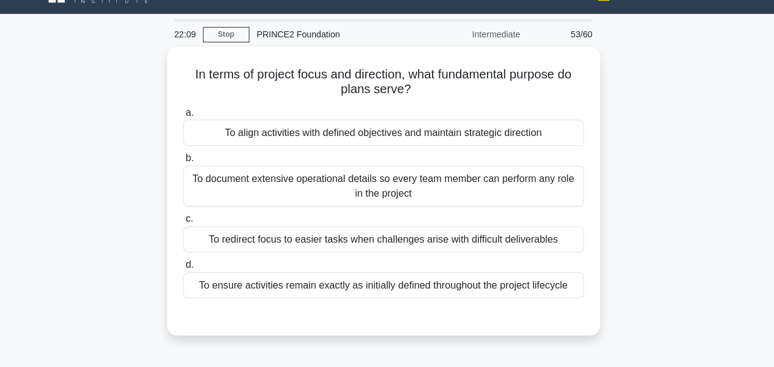
click at [555, 130] on div "To align activities with defined objectives and maintain strategic direction" at bounding box center [387, 131] width 396 height 26
click at [189, 115] on input "a. To align activities with defined objectives and maintain strategic direction" at bounding box center [189, 111] width 0 height 8
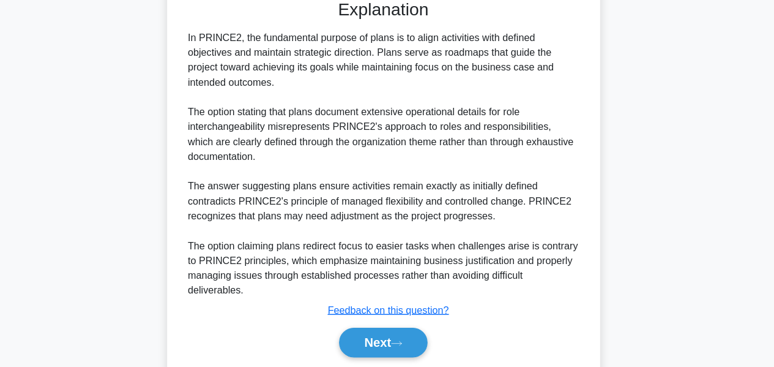
scroll to position [342, 0]
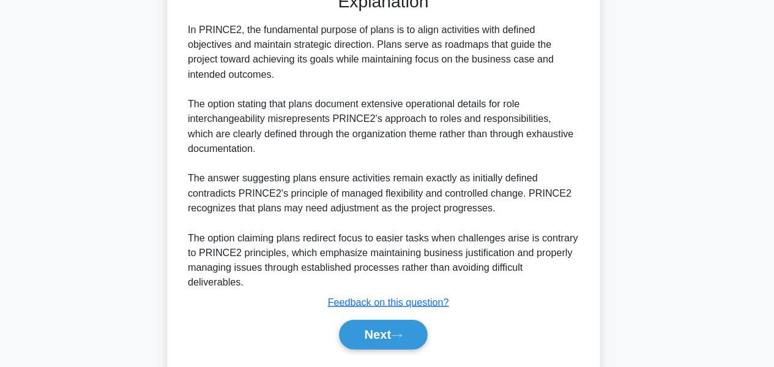
click at [406, 332] on icon at bounding box center [400, 335] width 11 height 7
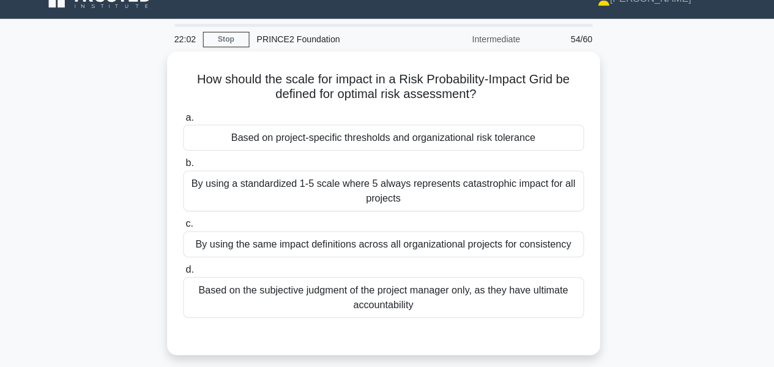
scroll to position [12, 0]
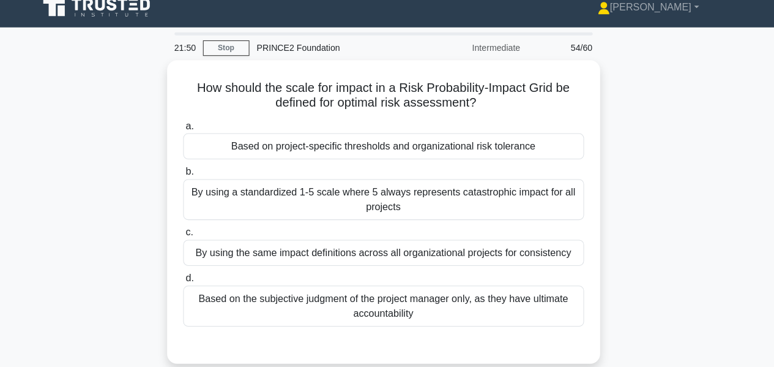
click at [557, 141] on div "Based on project-specific thresholds and organizational risk tolerance" at bounding box center [387, 145] width 396 height 26
click at [189, 128] on input "a. Based on project-specific thresholds and organizational risk tolerance" at bounding box center [189, 125] width 0 height 8
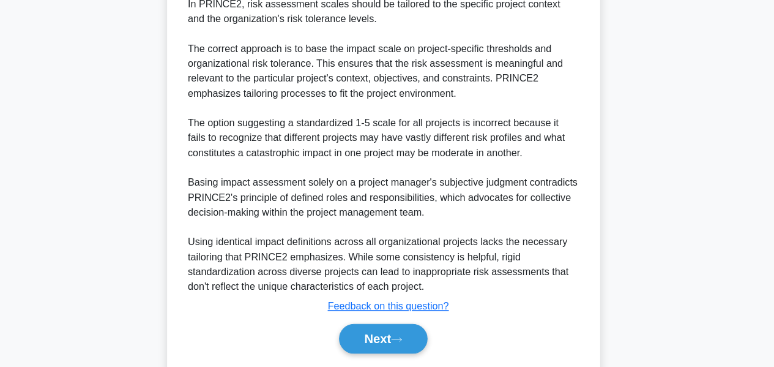
scroll to position [384, 0]
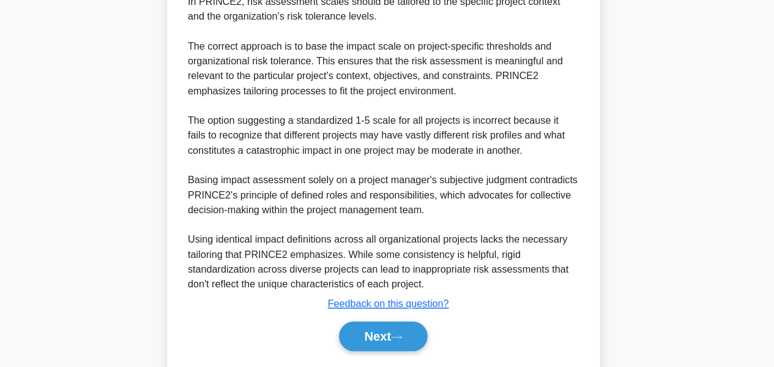
click at [414, 326] on button "Next" at bounding box center [386, 335] width 87 height 29
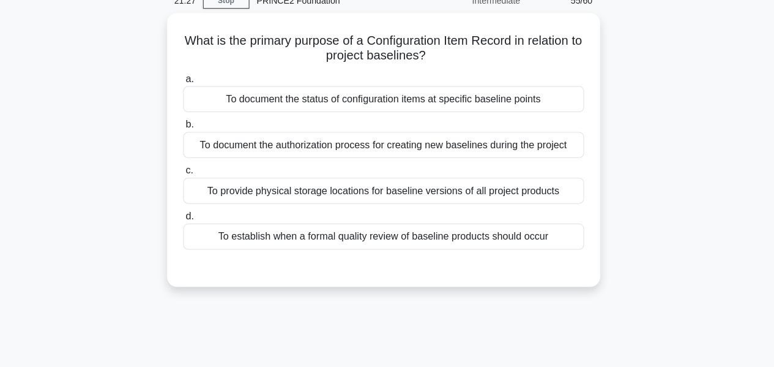
scroll to position [56, 0]
click at [540, 241] on div "To establish when a formal quality review of baseline products should occur" at bounding box center [387, 237] width 396 height 26
click at [189, 221] on input "d. To establish when a formal quality review of baseline products should occur" at bounding box center [189, 217] width 0 height 8
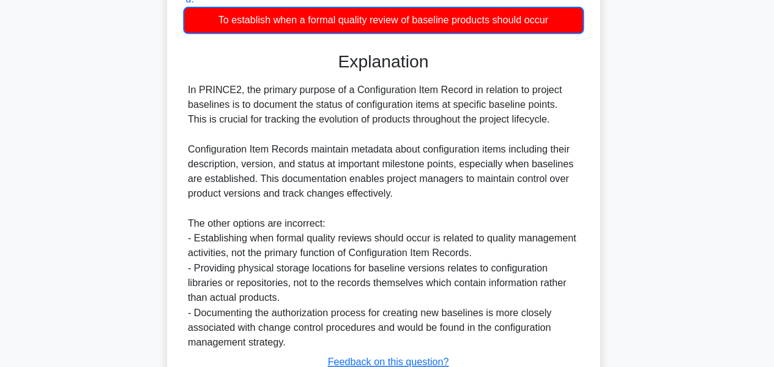
scroll to position [359, 0]
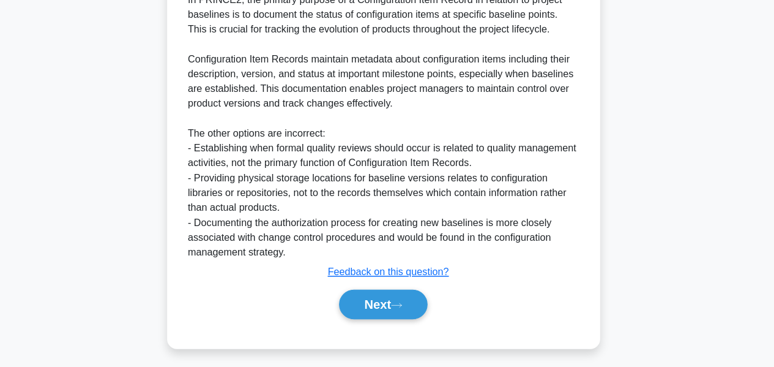
click at [412, 307] on button "Next" at bounding box center [386, 303] width 87 height 29
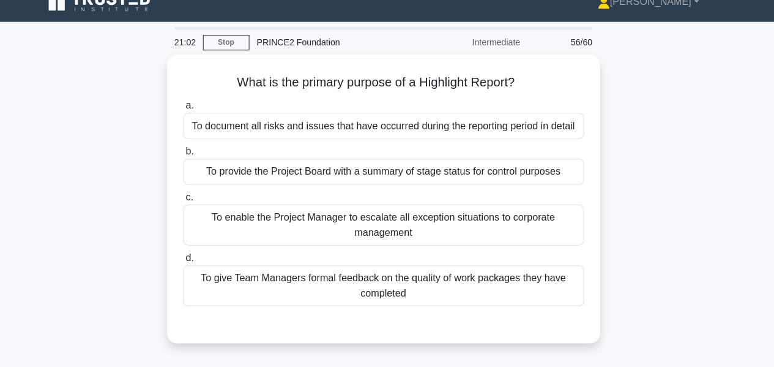
scroll to position [17, 0]
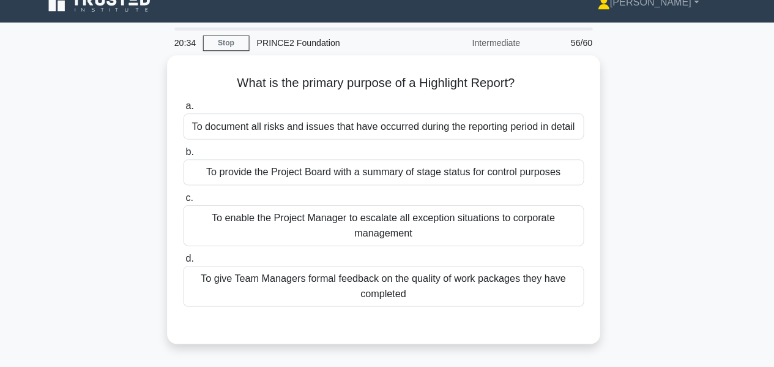
click at [565, 116] on div "To document all risks and issues that have occurred during the reporting period…" at bounding box center [387, 125] width 396 height 26
click at [189, 109] on input "a. To document all risks and issues that have occurred during the reporting per…" at bounding box center [189, 105] width 0 height 8
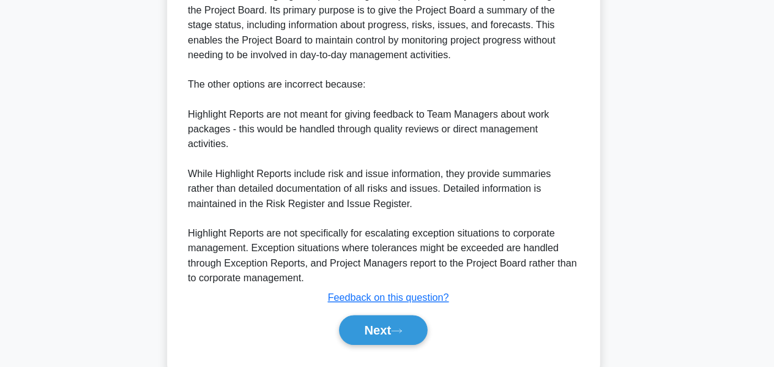
click at [411, 334] on button "Next" at bounding box center [386, 329] width 87 height 29
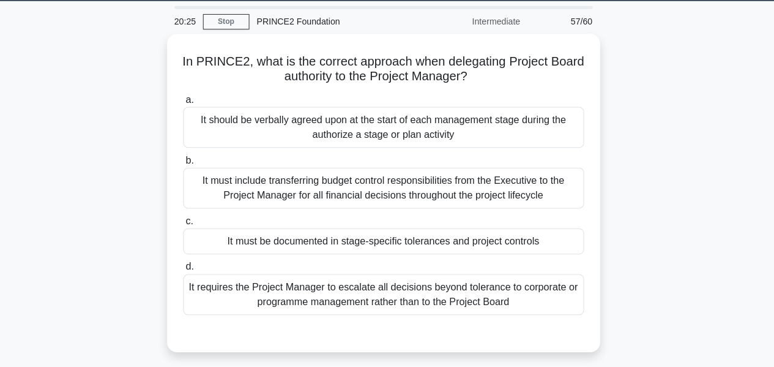
scroll to position [39, 0]
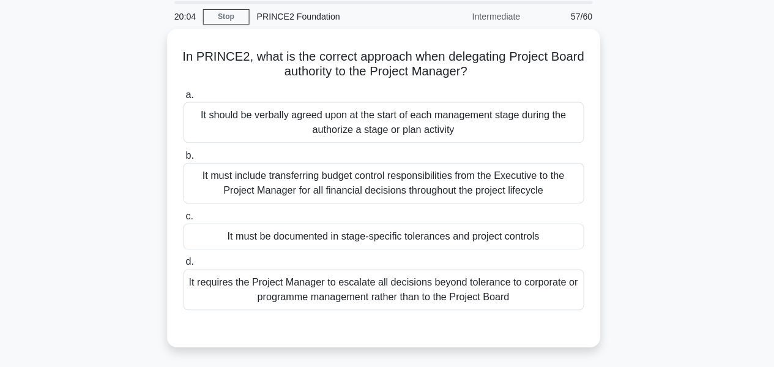
click at [537, 239] on div "It must be documented in stage-specific tolerances and project controls" at bounding box center [387, 238] width 396 height 26
click at [189, 221] on input "c. It must be documented in stage-specific tolerances and project controls" at bounding box center [189, 218] width 0 height 8
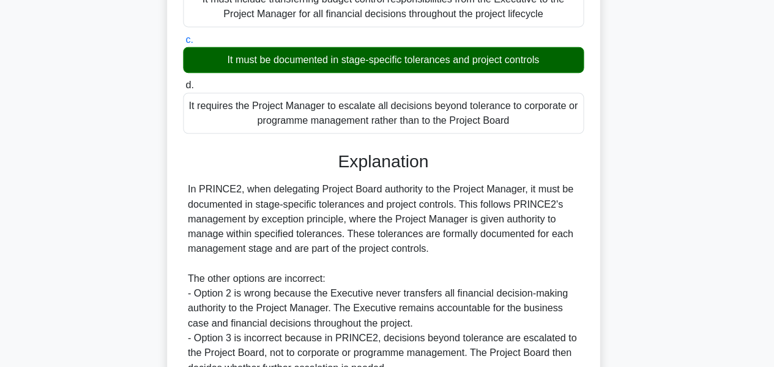
scroll to position [371, 0]
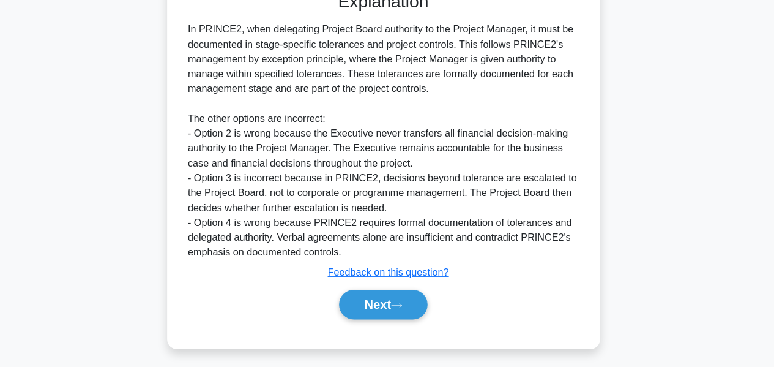
click at [405, 303] on icon at bounding box center [400, 305] width 10 height 4
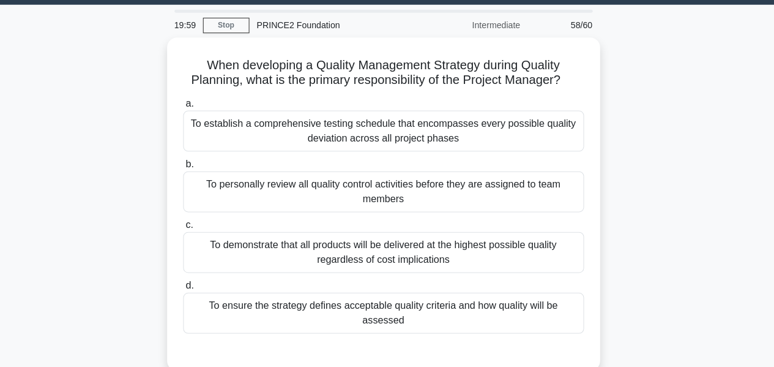
scroll to position [29, 0]
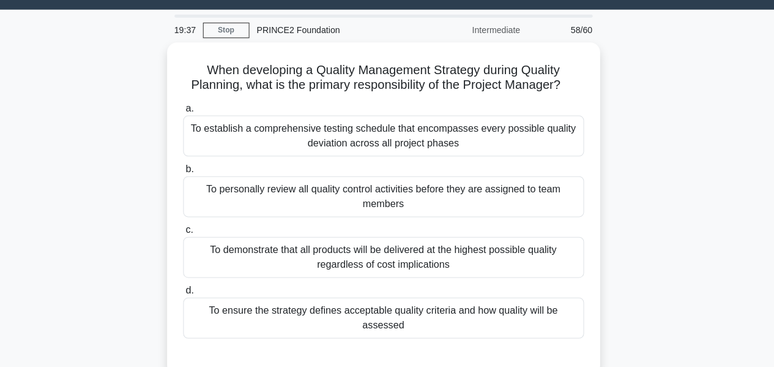
click at [558, 316] on div "To ensure the strategy defines acceptable quality criteria and how quality will…" at bounding box center [387, 314] width 396 height 40
click at [189, 291] on input "d. To ensure the strategy defines acceptable quality criteria and how quality w…" at bounding box center [189, 287] width 0 height 8
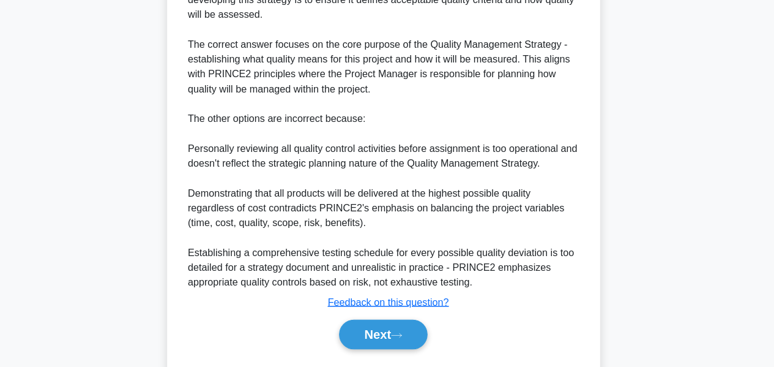
click at [420, 330] on button "Next" at bounding box center [386, 333] width 87 height 29
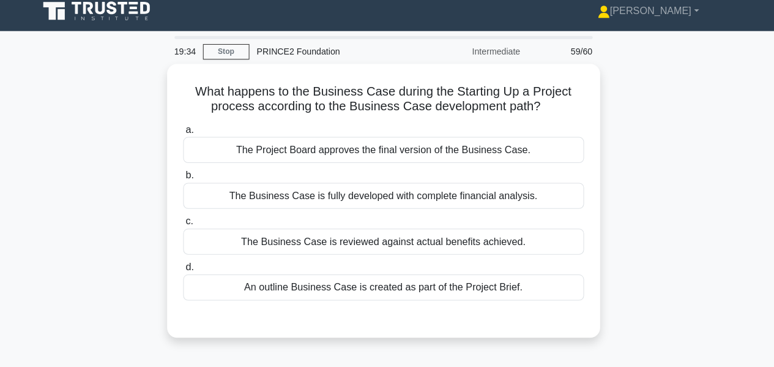
scroll to position [0, 0]
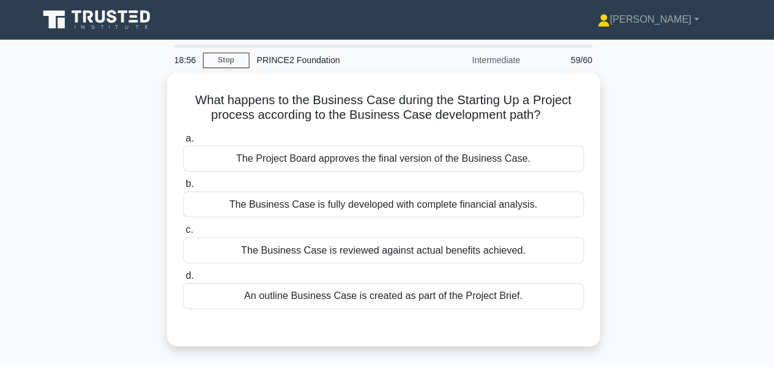
click at [557, 202] on div "The Business Case is fully developed with complete financial analysis." at bounding box center [387, 202] width 396 height 26
click at [189, 186] on input "b. The Business Case is fully developed with complete financial analysis." at bounding box center [189, 182] width 0 height 8
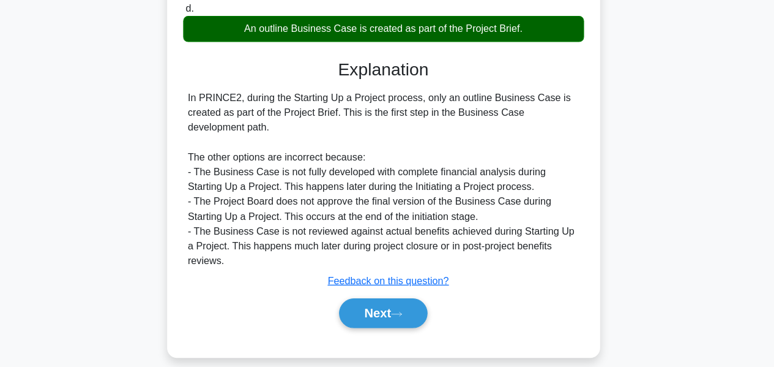
click at [404, 316] on button "Next" at bounding box center [386, 313] width 87 height 29
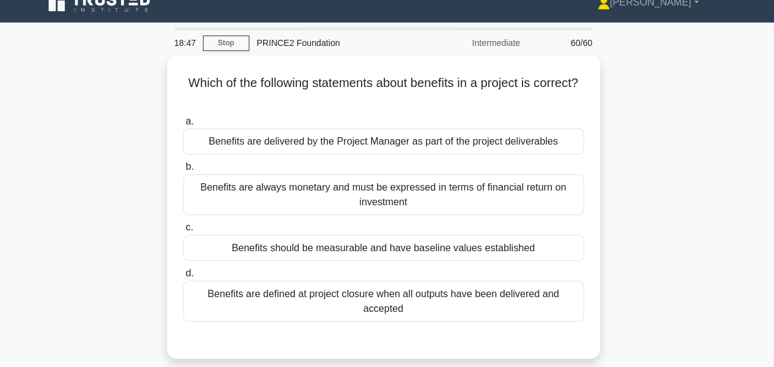
scroll to position [16, 0]
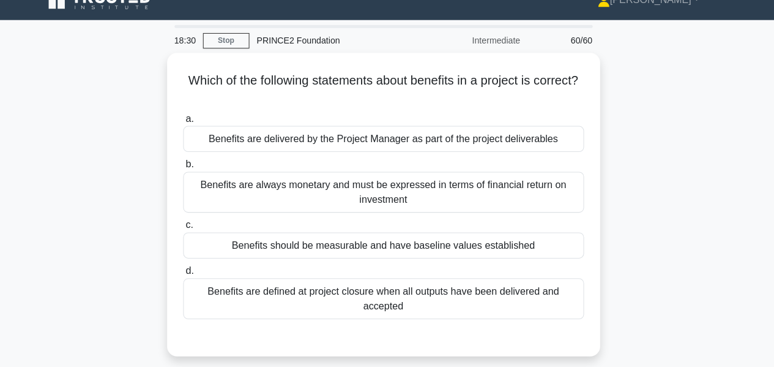
click at [556, 252] on div "Benefits should be measurable and have baseline values established" at bounding box center [387, 246] width 396 height 26
click at [189, 230] on input "c. Benefits should be measurable and have baseline values established" at bounding box center [189, 226] width 0 height 8
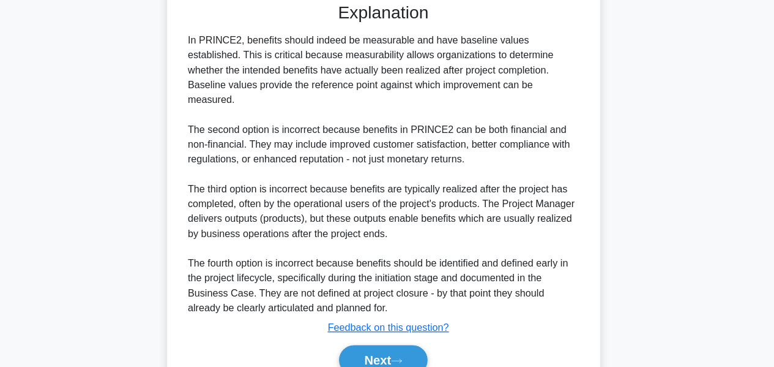
scroll to position [386, 0]
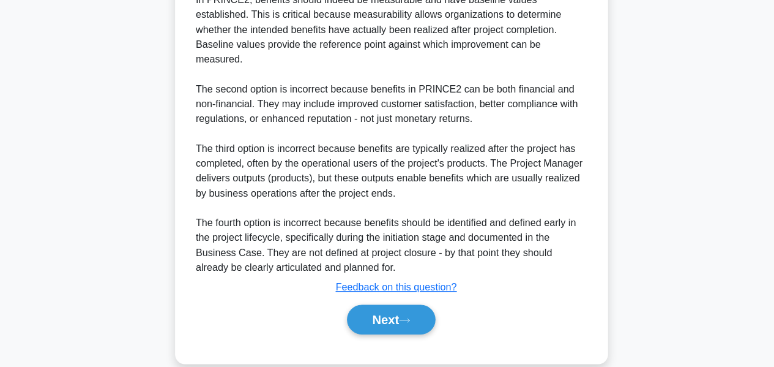
click at [411, 305] on button "Next" at bounding box center [386, 319] width 87 height 29
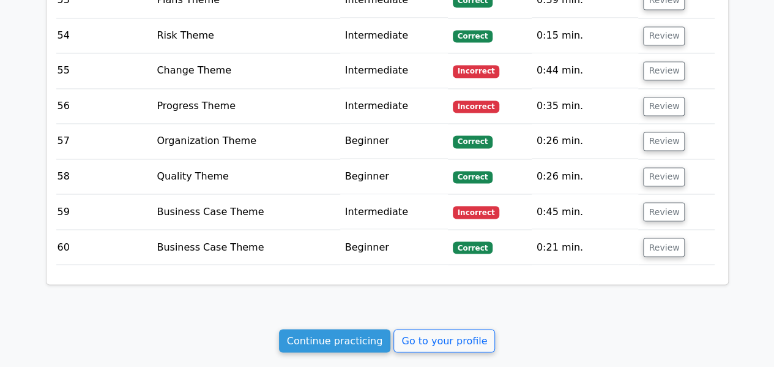
scroll to position [3305, 0]
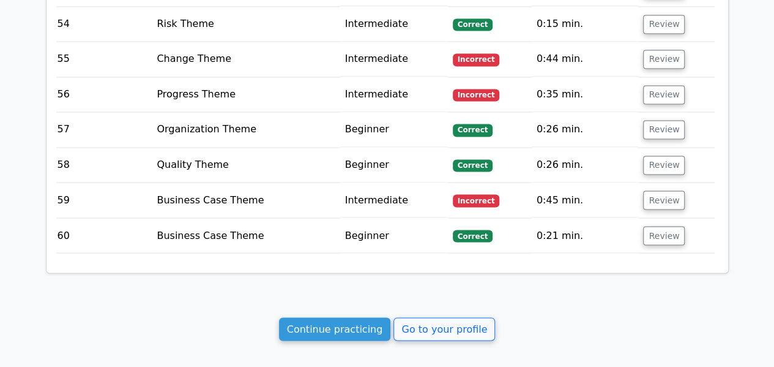
click at [335, 317] on link "Continue practicing" at bounding box center [335, 328] width 112 height 23
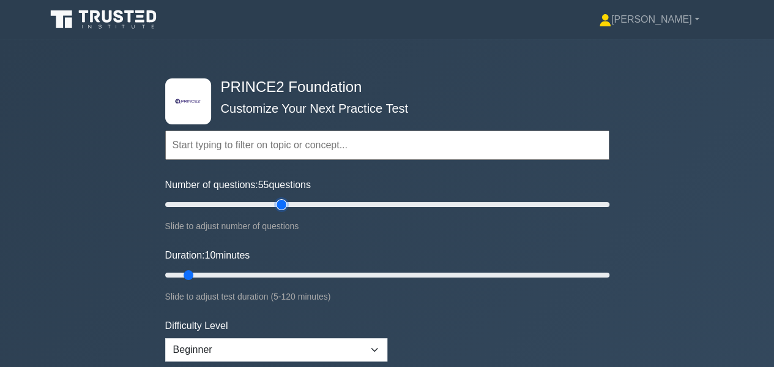
click at [286, 202] on input "Number of questions: 55 questions" at bounding box center [387, 204] width 444 height 15
type input "60"
click at [297, 204] on input "Number of questions: 60 questions" at bounding box center [387, 204] width 444 height 15
click at [294, 272] on input "Duration: 40 minutes" at bounding box center [387, 274] width 444 height 15
click at [319, 275] on input "Duration: 45 minutes" at bounding box center [387, 274] width 444 height 15
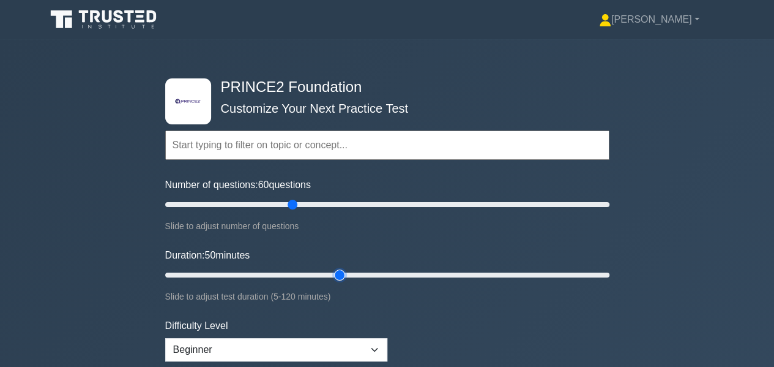
click at [337, 274] on input "Duration: 50 minutes" at bounding box center [387, 274] width 444 height 15
click at [351, 271] on input "Duration: 55 minutes" at bounding box center [387, 274] width 444 height 15
drag, startPoint x: 351, startPoint y: 271, endPoint x: 371, endPoint y: 271, distance: 20.2
type input "60"
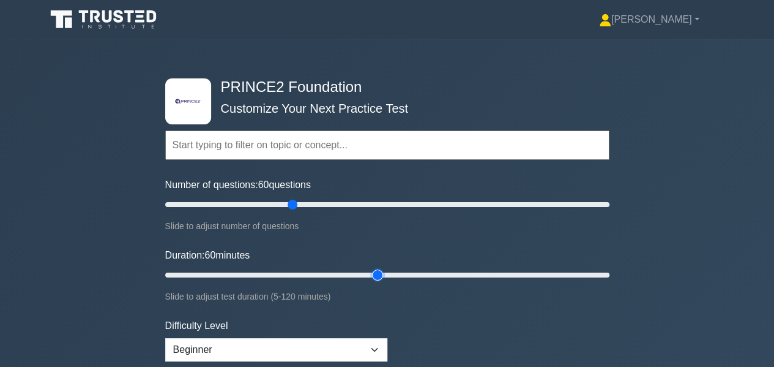
click at [371, 271] on input "Duration: 60 minutes" at bounding box center [387, 274] width 444 height 15
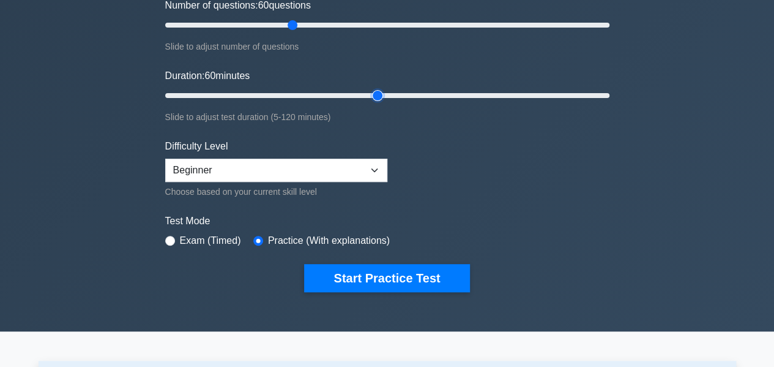
scroll to position [194, 0]
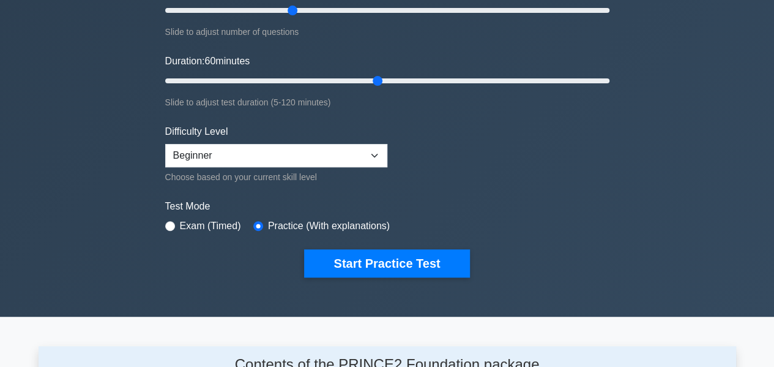
click at [378, 267] on button "Start Practice Test" at bounding box center [386, 263] width 165 height 28
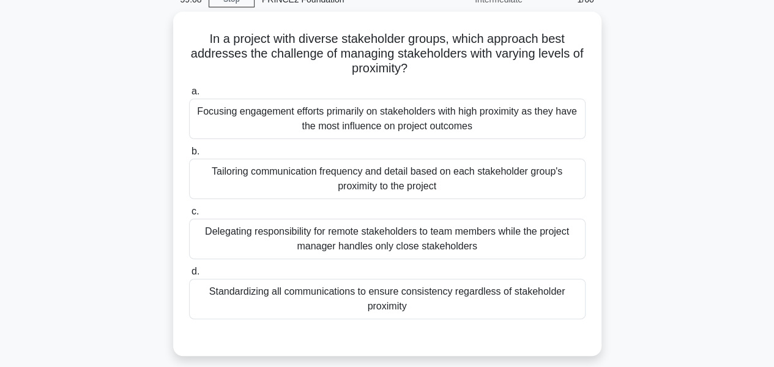
scroll to position [59, 0]
click at [448, 113] on div "Focusing engagement efforts primarily on stakeholders with high proximity as th…" at bounding box center [387, 119] width 396 height 40
click at [189, 96] on input "a. Focusing engagement efforts primarily on stakeholders with high proximity as…" at bounding box center [189, 92] width 0 height 8
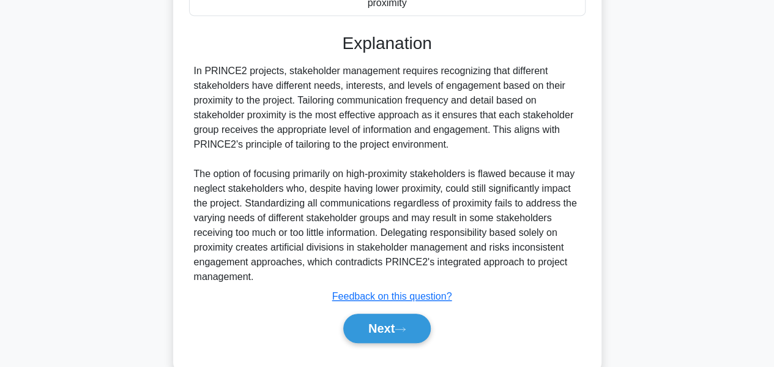
scroll to position [388, 0]
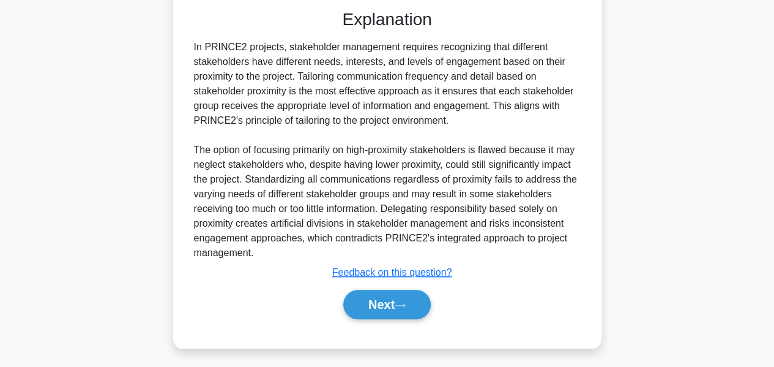
click at [406, 303] on icon at bounding box center [400, 305] width 11 height 7
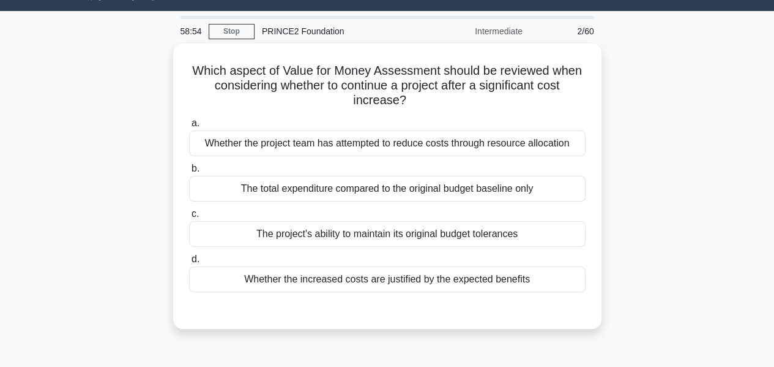
scroll to position [19, 0]
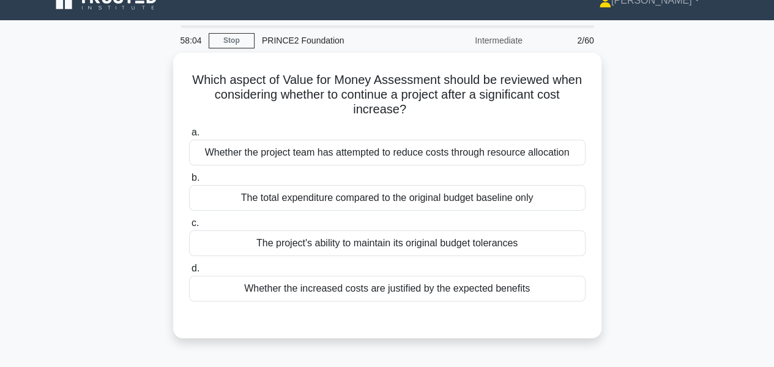
click at [524, 242] on div "The project's ability to maintain its original budget tolerances" at bounding box center [387, 243] width 396 height 26
click at [189, 227] on input "c. The project's ability to maintain its original budget tolerances" at bounding box center [189, 223] width 0 height 8
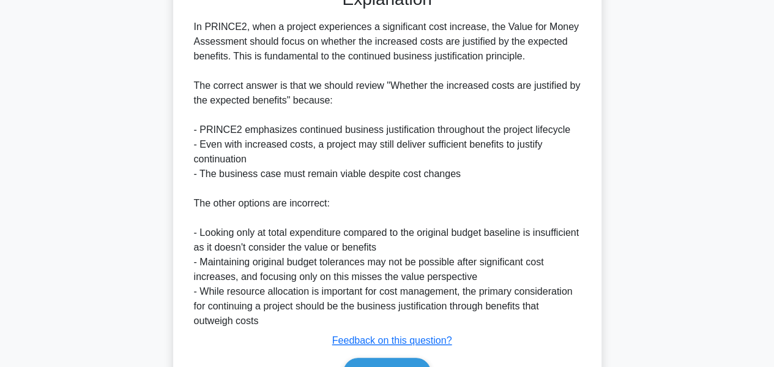
scroll to position [417, 0]
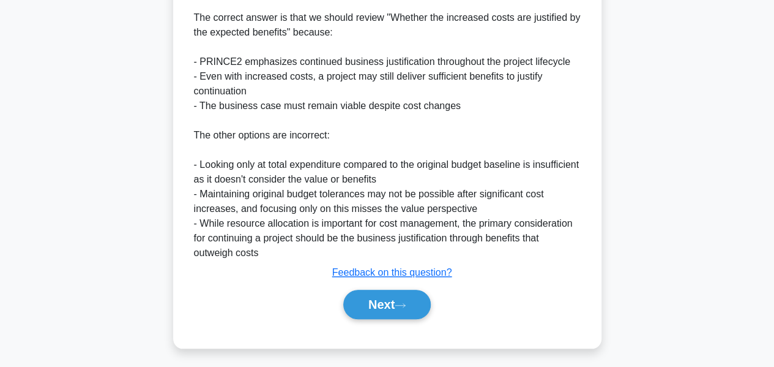
click at [399, 300] on button "Next" at bounding box center [386, 303] width 87 height 29
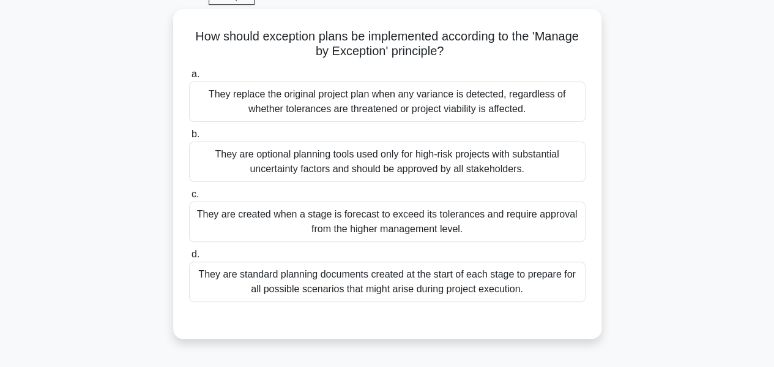
scroll to position [63, 0]
click at [541, 225] on div "They are created when a stage is forecast to exceed its tolerances and require …" at bounding box center [387, 221] width 396 height 40
click at [189, 198] on input "c. They are created when a stage is forecast to exceed its tolerances and requi…" at bounding box center [189, 194] width 0 height 8
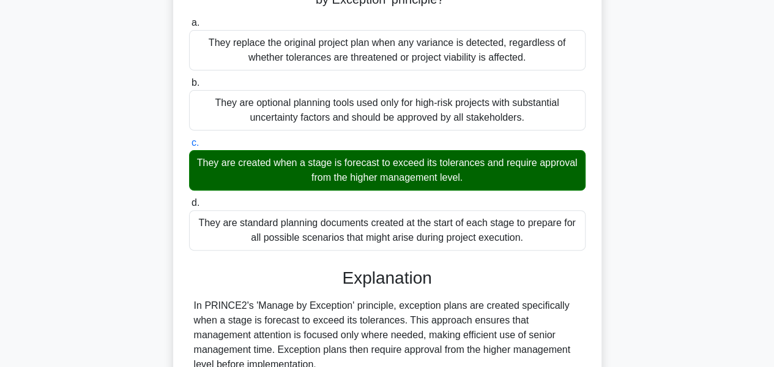
scroll to position [313, 0]
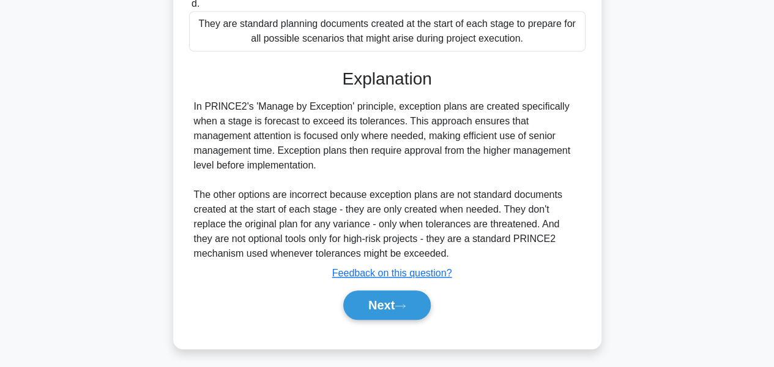
click at [404, 307] on button "Next" at bounding box center [386, 304] width 87 height 29
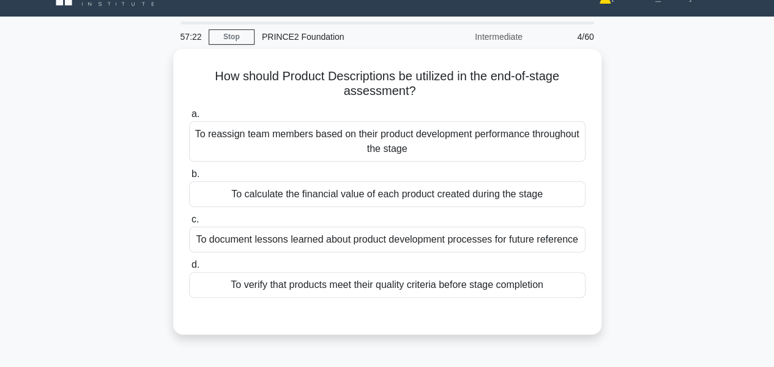
scroll to position [20, 0]
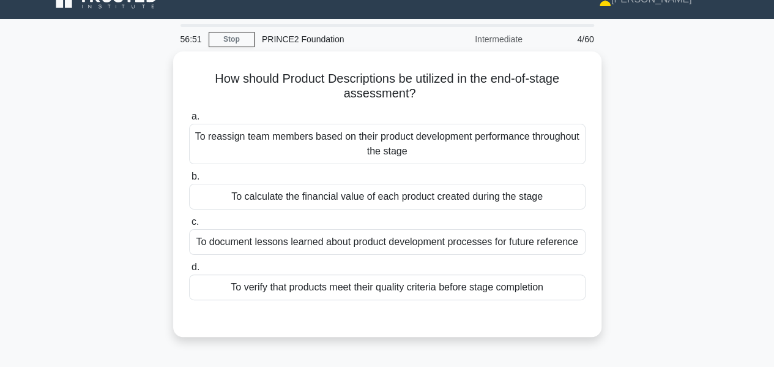
click at [227, 294] on div "To verify that products meet their quality criteria before stage completion" at bounding box center [387, 287] width 396 height 26
click at [189, 271] on input "d. To verify that products meet their quality criteria before stage completion" at bounding box center [189, 267] width 0 height 8
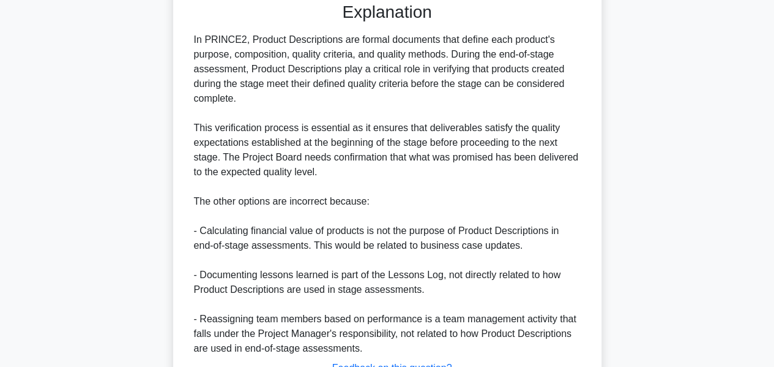
scroll to position [430, 0]
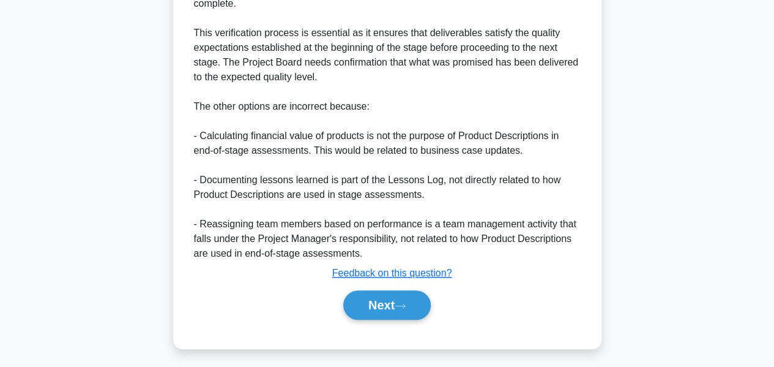
click at [363, 303] on button "Next" at bounding box center [386, 304] width 87 height 29
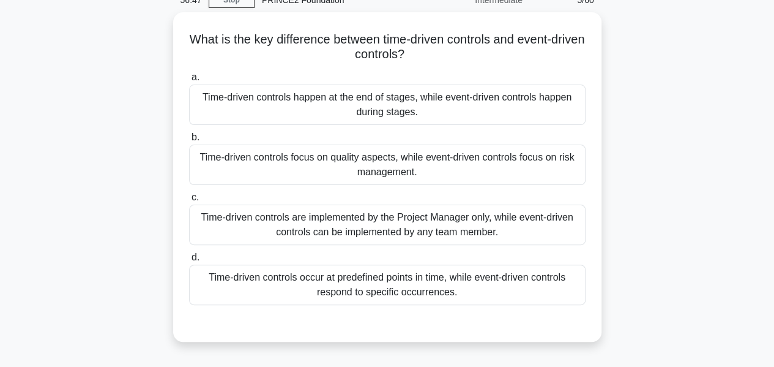
scroll to position [61, 0]
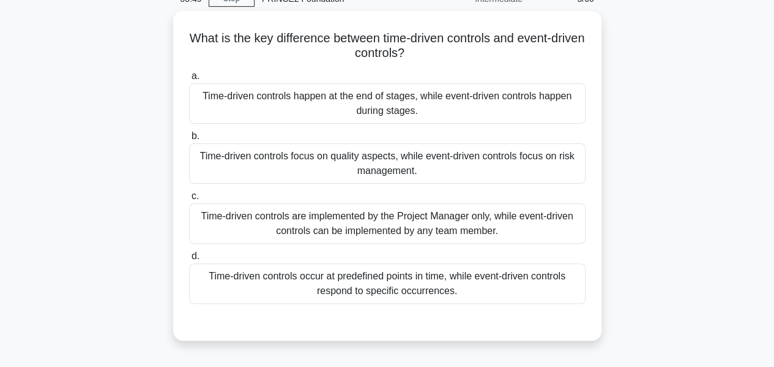
click at [459, 210] on div "Time-driven controls are implemented by the Project Manager only, while event-d…" at bounding box center [387, 223] width 396 height 40
click at [189, 200] on input "c. Time-driven controls are implemented by the Project Manager only, while even…" at bounding box center [189, 196] width 0 height 8
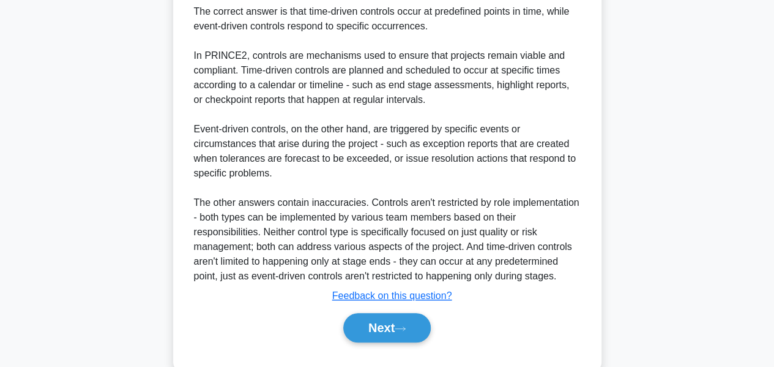
scroll to position [432, 0]
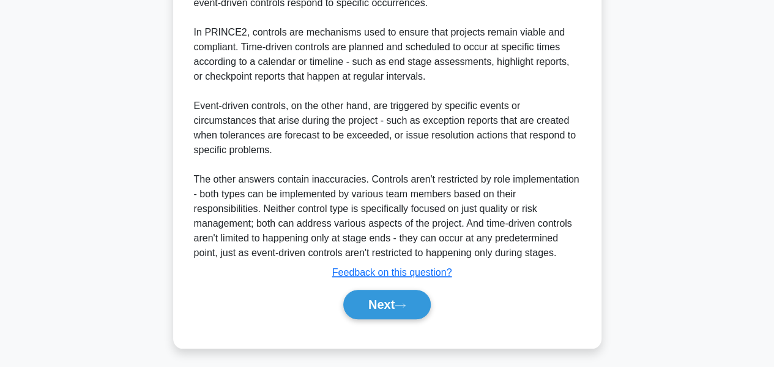
click at [366, 296] on button "Next" at bounding box center [386, 303] width 87 height 29
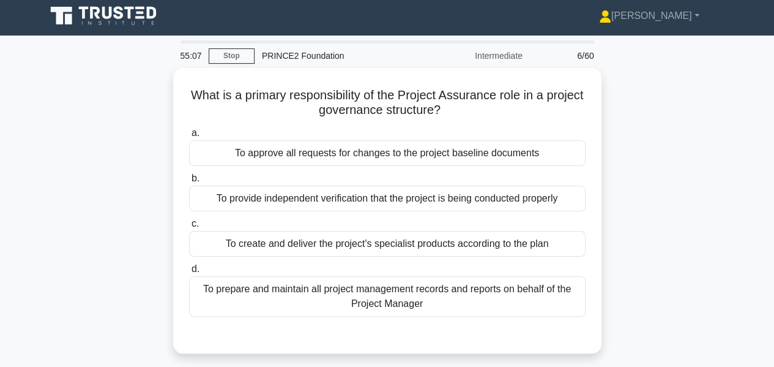
scroll to position [0, 0]
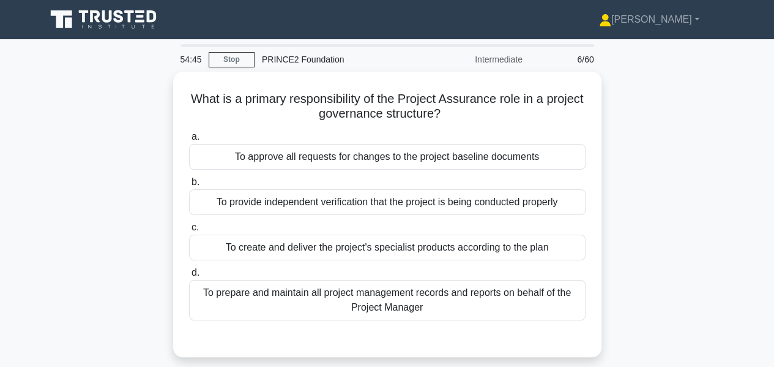
click at [467, 311] on div "To prepare and maintain all project management records and reports on behalf of…" at bounding box center [387, 300] width 396 height 40
click at [189, 277] on input "d. To prepare and maintain all project management records and reports on behalf…" at bounding box center [189, 273] width 0 height 8
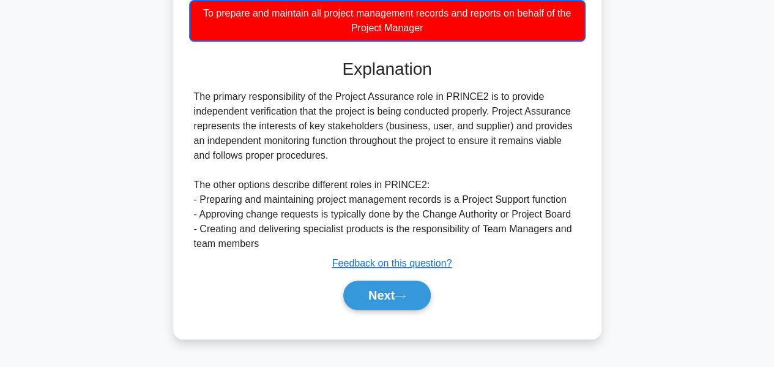
scroll to position [294, 0]
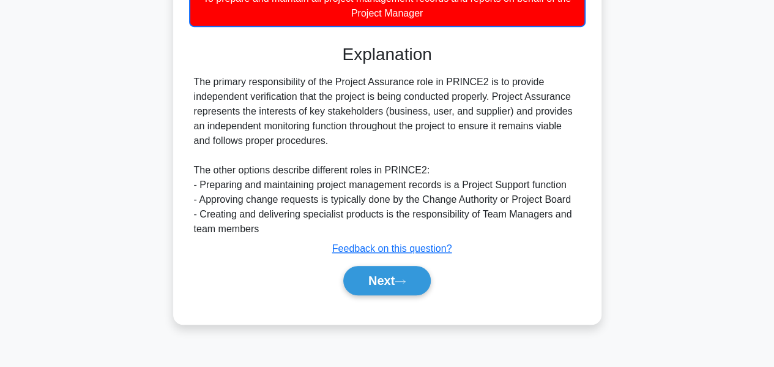
click at [355, 279] on button "Next" at bounding box center [386, 280] width 87 height 29
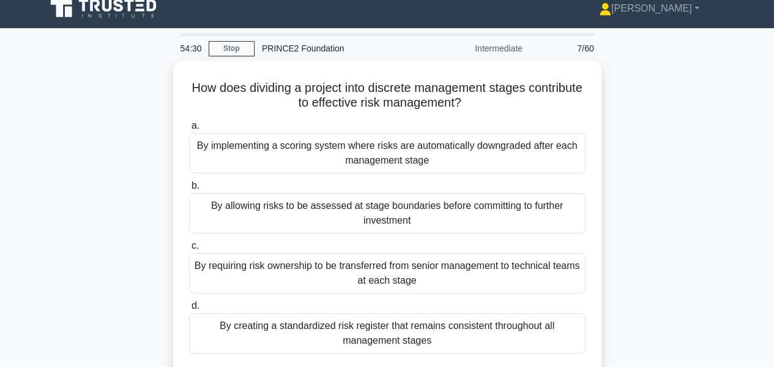
scroll to position [0, 0]
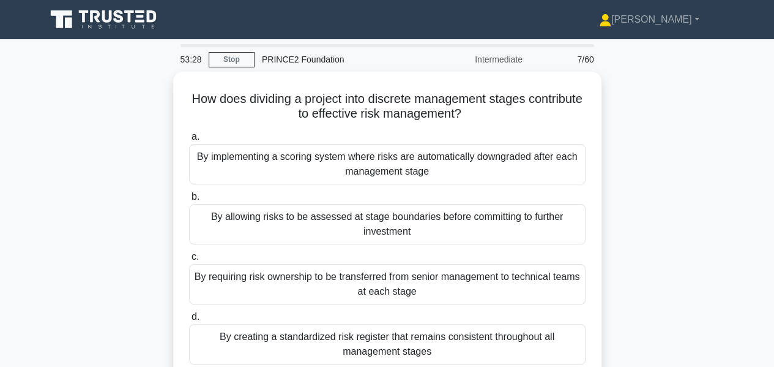
click at [519, 254] on label "c. By requiring risk ownership to be transferred from senior management to tech…" at bounding box center [387, 276] width 396 height 55
click at [189, 254] on input "c. By requiring risk ownership to be transferred from senior management to tech…" at bounding box center [189, 257] width 0 height 8
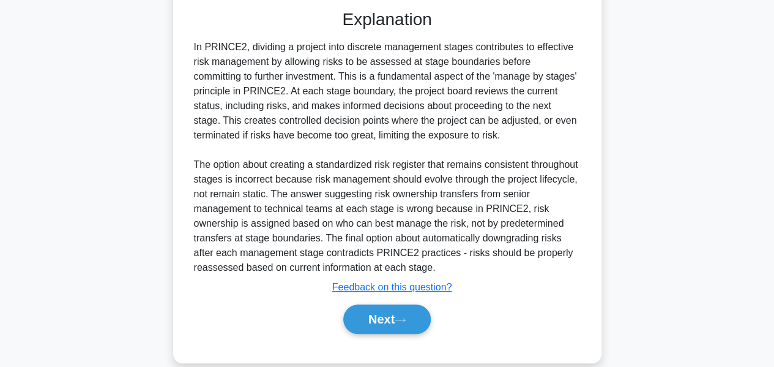
scroll to position [388, 0]
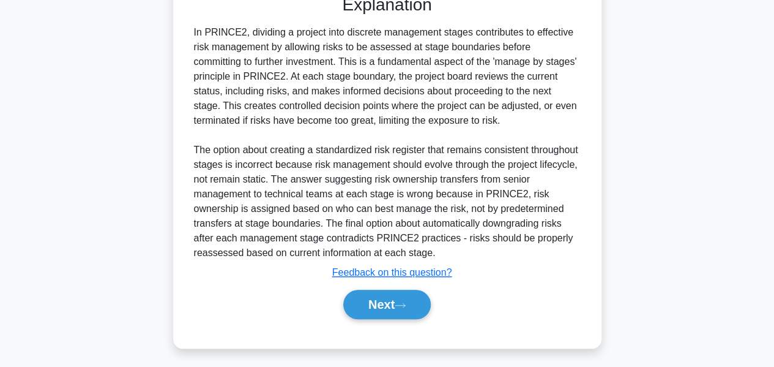
click at [368, 300] on button "Next" at bounding box center [386, 303] width 87 height 29
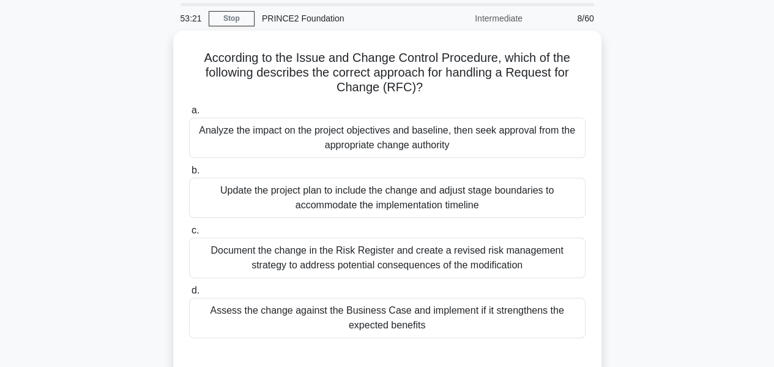
scroll to position [37, 0]
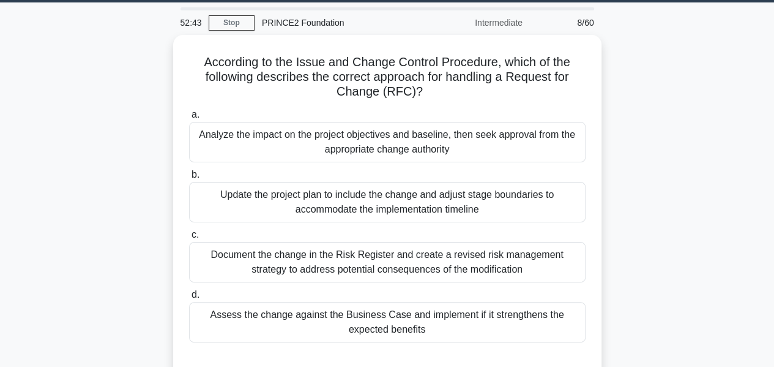
click at [467, 302] on div "Assess the change against the Business Case and implement if it strengthens the…" at bounding box center [387, 322] width 396 height 40
click at [189, 299] on input "d. Assess the change against the Business Case and implement if it strengthens …" at bounding box center [189, 295] width 0 height 8
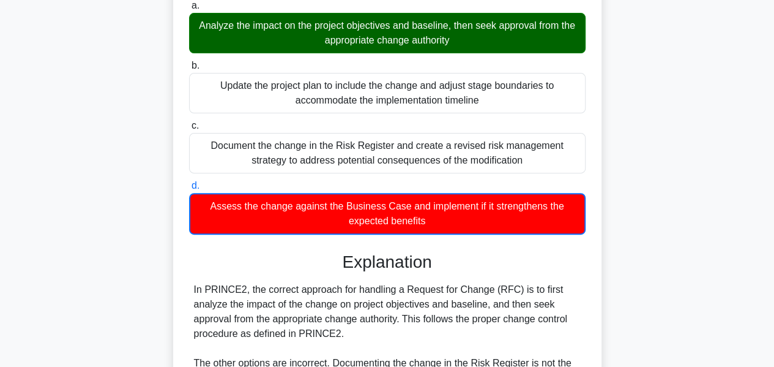
scroll to position [329, 0]
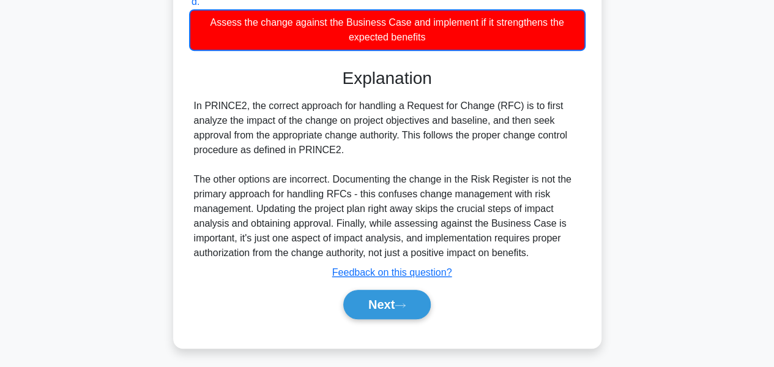
click at [368, 311] on button "Next" at bounding box center [386, 303] width 87 height 29
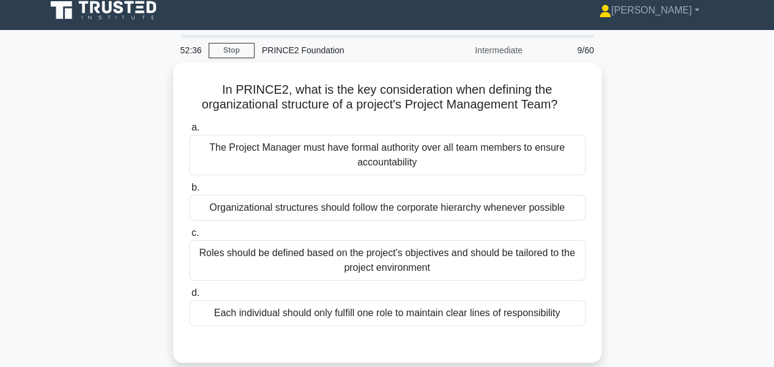
scroll to position [0, 0]
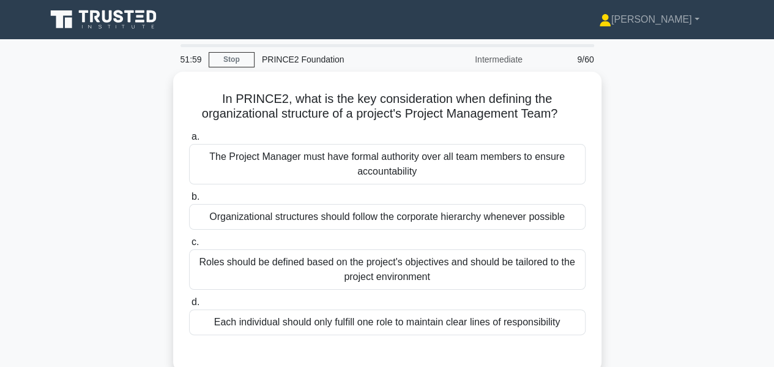
click at [478, 211] on div "Organizational structures should follow the corporate hierarchy whenever possib…" at bounding box center [387, 217] width 396 height 26
click at [189, 201] on input "b. Organizational structures should follow the corporate hierarchy whenever pos…" at bounding box center [189, 197] width 0 height 8
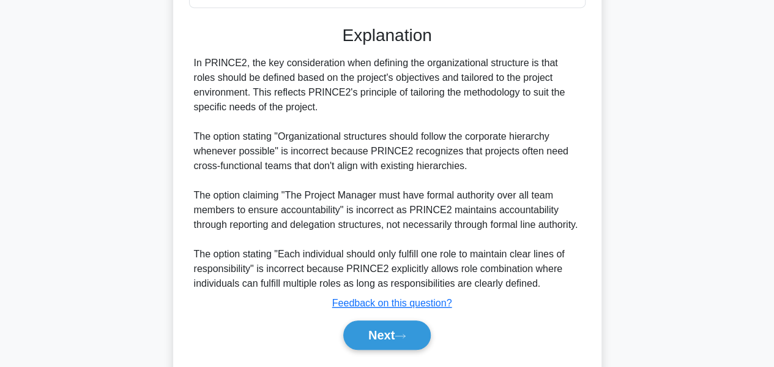
scroll to position [373, 0]
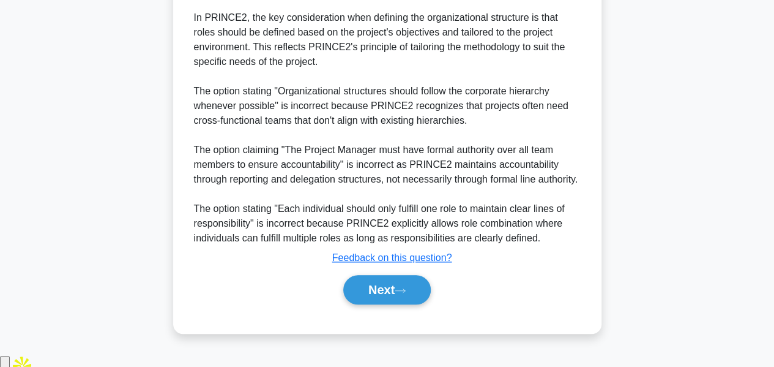
click at [361, 304] on button "Next" at bounding box center [386, 289] width 87 height 29
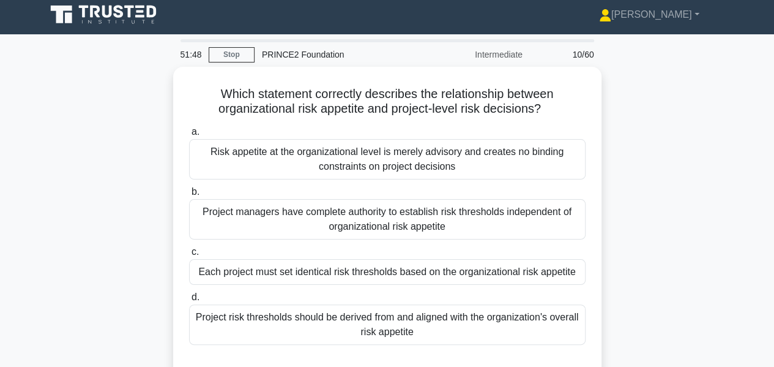
scroll to position [4, 0]
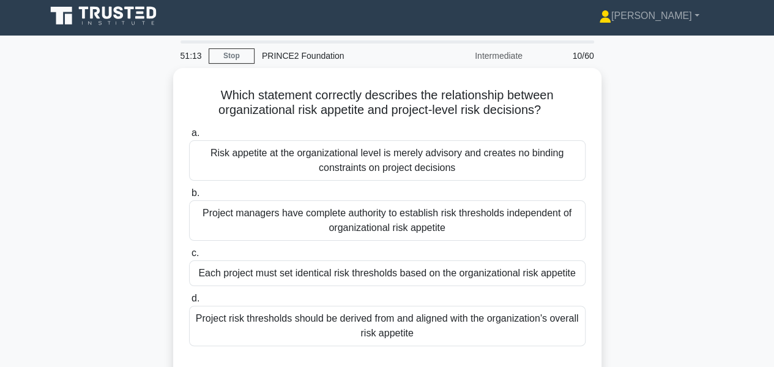
click at [491, 228] on div "Project managers have complete authority to establish risk thresholds independe…" at bounding box center [387, 220] width 396 height 40
click at [189, 197] on input "b. Project managers have complete authority to establish risk thresholds indepe…" at bounding box center [189, 193] width 0 height 8
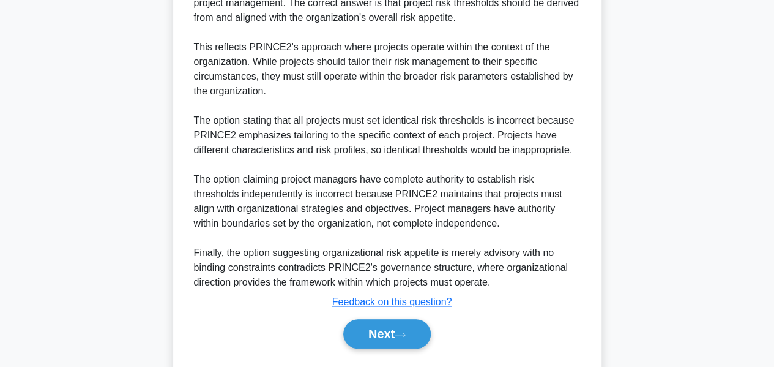
scroll to position [447, 0]
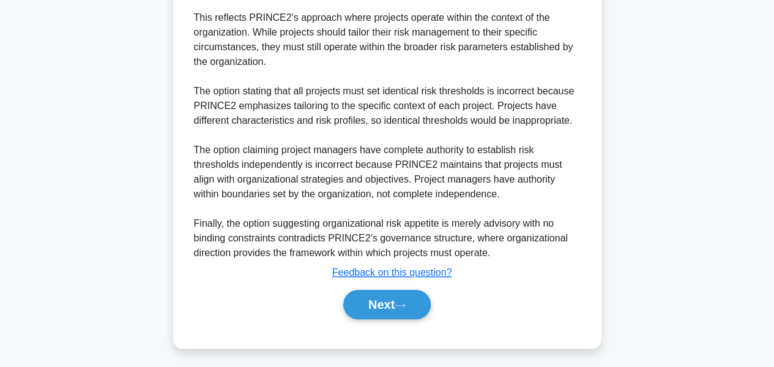
click at [409, 309] on button "Next" at bounding box center [386, 303] width 87 height 29
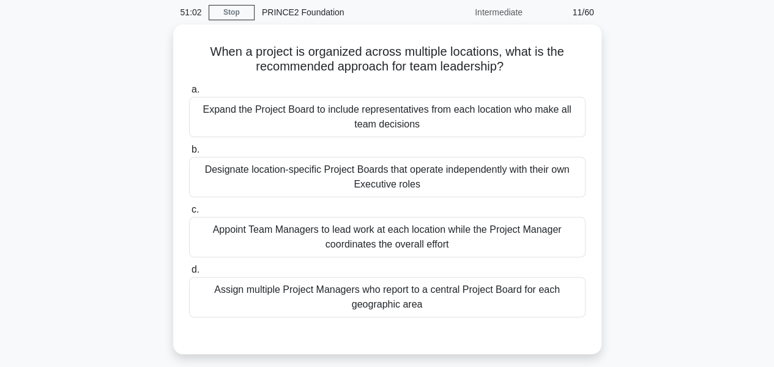
scroll to position [47, 0]
click at [402, 172] on div "Designate location-specific Project Boards that operate independently with thei…" at bounding box center [387, 177] width 396 height 40
click at [189, 154] on input "b. Designate location-specific Project Boards that operate independently with t…" at bounding box center [189, 150] width 0 height 8
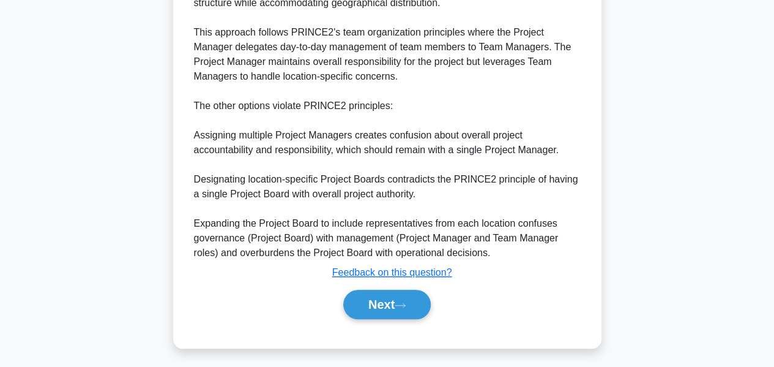
click at [362, 302] on button "Next" at bounding box center [386, 303] width 87 height 29
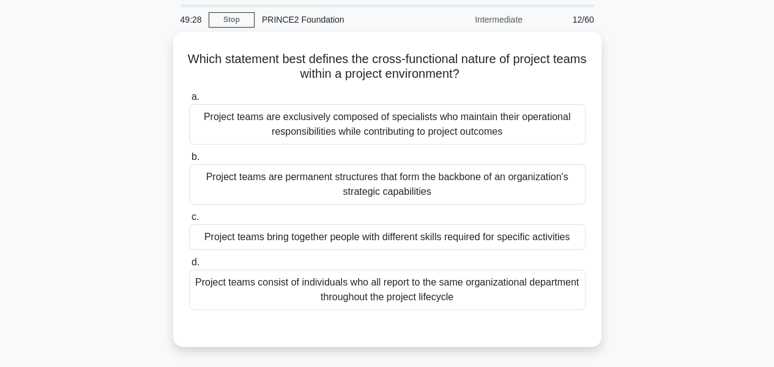
scroll to position [24, 0]
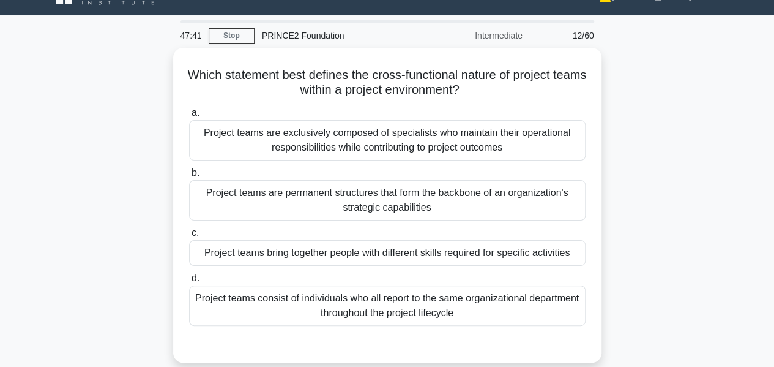
click at [456, 192] on div "Project teams are permanent structures that form the backbone of an organizatio…" at bounding box center [387, 200] width 396 height 40
click at [189, 177] on input "b. Project teams are permanent structures that form the backbone of an organiza…" at bounding box center [189, 173] width 0 height 8
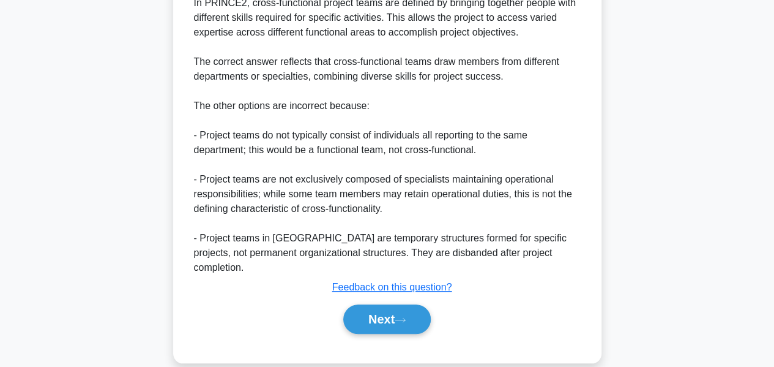
click at [370, 304] on button "Next" at bounding box center [386, 318] width 87 height 29
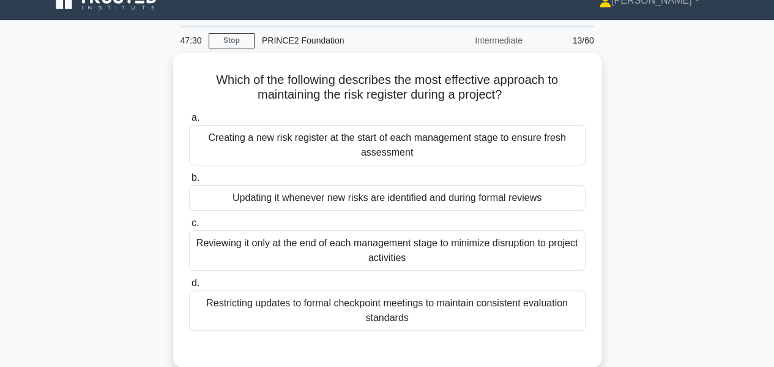
scroll to position [17, 0]
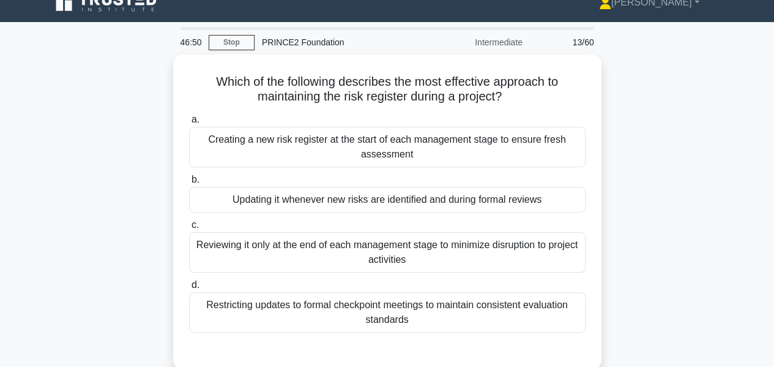
click at [503, 203] on div "Updating it whenever new risks are identified and during formal reviews" at bounding box center [387, 200] width 396 height 26
click at [189, 184] on input "b. Updating it whenever new risks are identified and during formal reviews" at bounding box center [189, 180] width 0 height 8
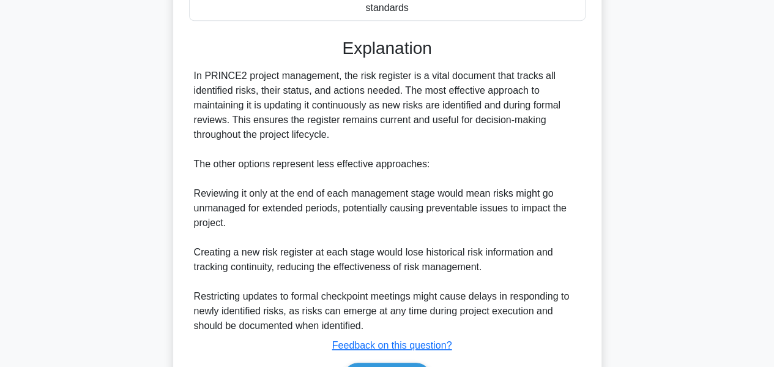
scroll to position [401, 0]
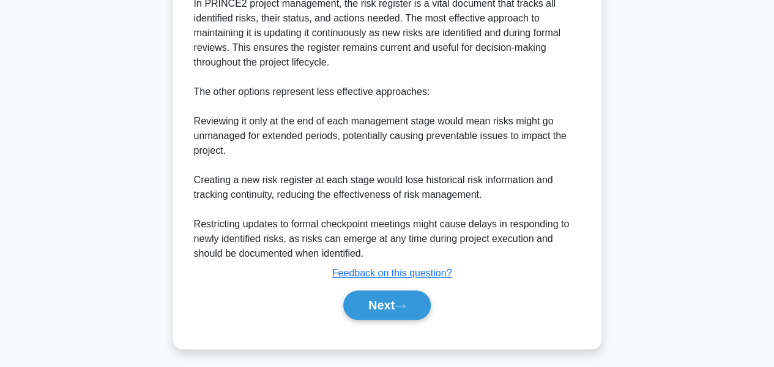
click at [373, 303] on button "Next" at bounding box center [386, 304] width 87 height 29
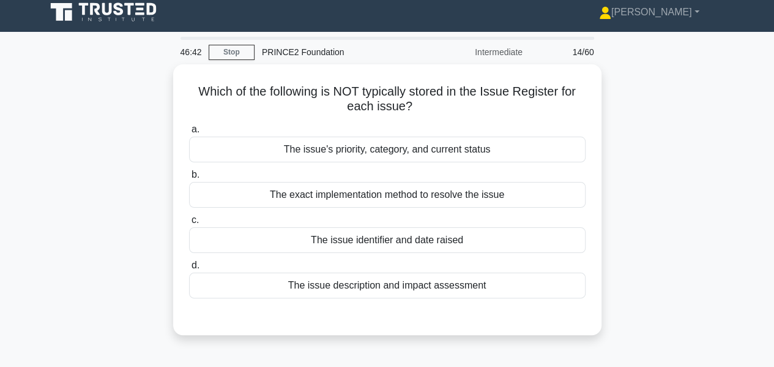
scroll to position [0, 0]
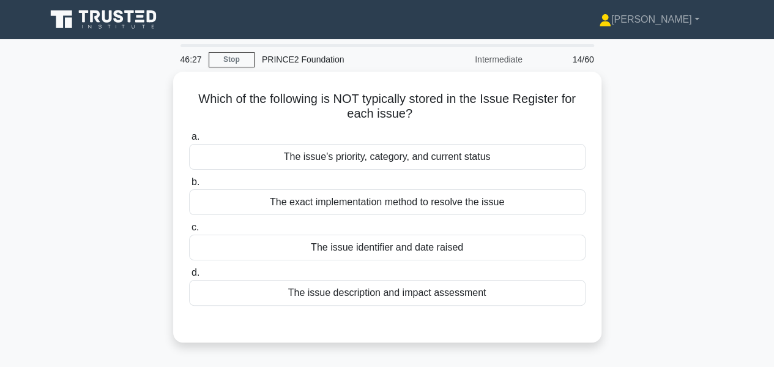
drag, startPoint x: 373, startPoint y: 303, endPoint x: 553, endPoint y: 203, distance: 206.3
click at [553, 203] on div "The exact implementation method to resolve the issue" at bounding box center [387, 202] width 396 height 26
click at [189, 186] on input "b. The exact implementation method to resolve the issue" at bounding box center [189, 182] width 0 height 8
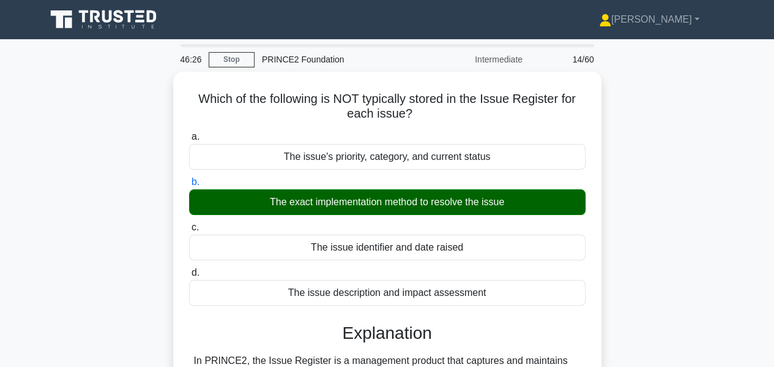
drag, startPoint x: 553, startPoint y: 203, endPoint x: 535, endPoint y: 243, distance: 44.4
click at [535, 243] on div "a. The issue's priority, category, and current status b. The exact implementati…" at bounding box center [387, 217] width 411 height 181
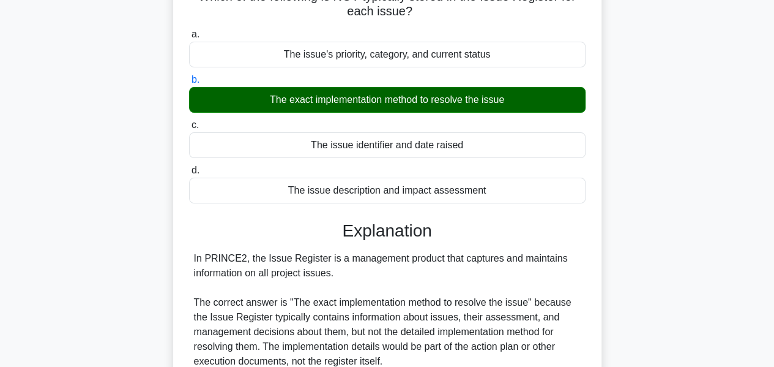
scroll to position [401, 0]
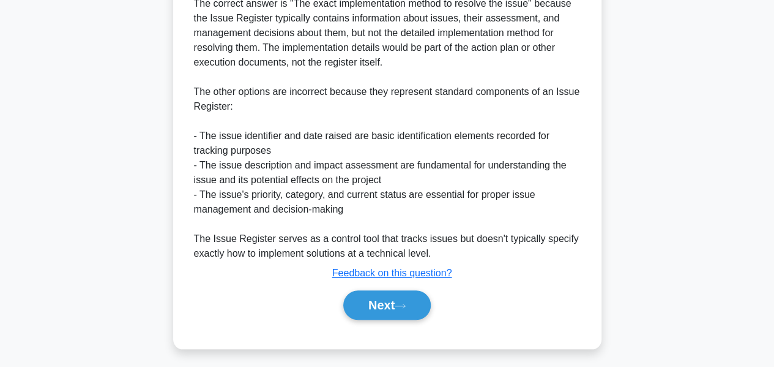
click at [359, 305] on button "Next" at bounding box center [386, 304] width 87 height 29
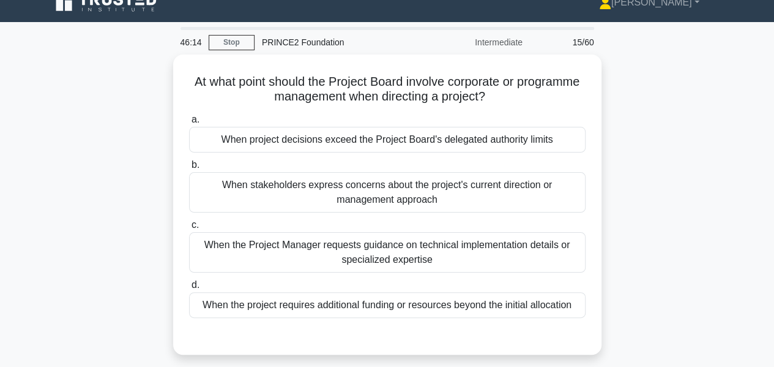
scroll to position [13, 0]
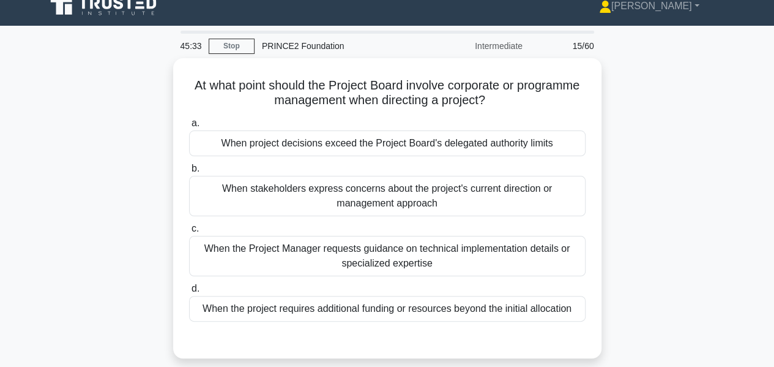
drag, startPoint x: 359, startPoint y: 305, endPoint x: 583, endPoint y: 282, distance: 225.1
click at [583, 282] on div "At what point should the Project Board involve corporate or programme managemen…" at bounding box center [388, 215] width 698 height 315
drag, startPoint x: 563, startPoint y: 304, endPoint x: 691, endPoint y: 241, distance: 142.6
click at [691, 241] on div "At what point should the Project Board involve corporate or programme managemen…" at bounding box center [388, 215] width 698 height 315
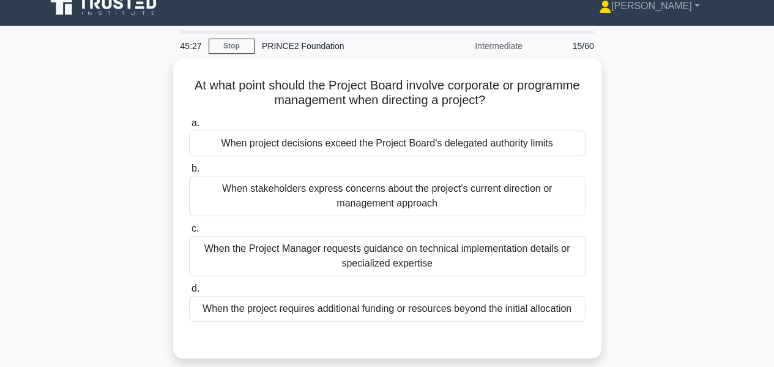
drag, startPoint x: 691, startPoint y: 241, endPoint x: 563, endPoint y: 308, distance: 144.5
click at [563, 308] on div "At what point should the Project Board involve corporate or programme managemen…" at bounding box center [388, 215] width 698 height 315
click at [563, 308] on div "When the project requires additional funding or resources beyond the initial al…" at bounding box center [387, 309] width 396 height 26
click at [189, 292] on input "d. When the project requires additional funding or resources beyond the initial…" at bounding box center [189, 289] width 0 height 8
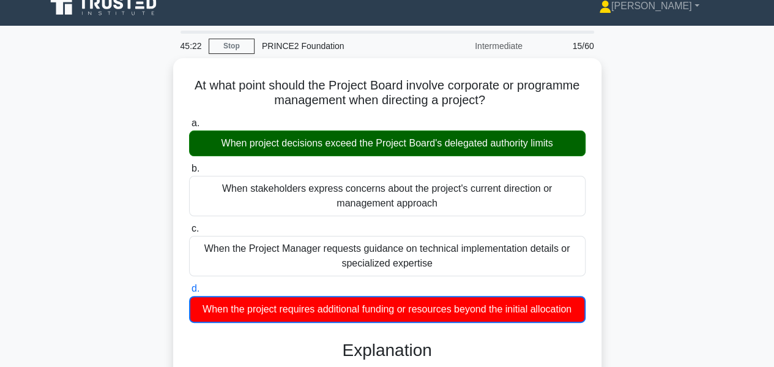
drag, startPoint x: 563, startPoint y: 308, endPoint x: 636, endPoint y: 233, distance: 105.6
click at [636, 233] on div "At what point should the Project Board involve corporate or programme managemen…" at bounding box center [388, 346] width 698 height 576
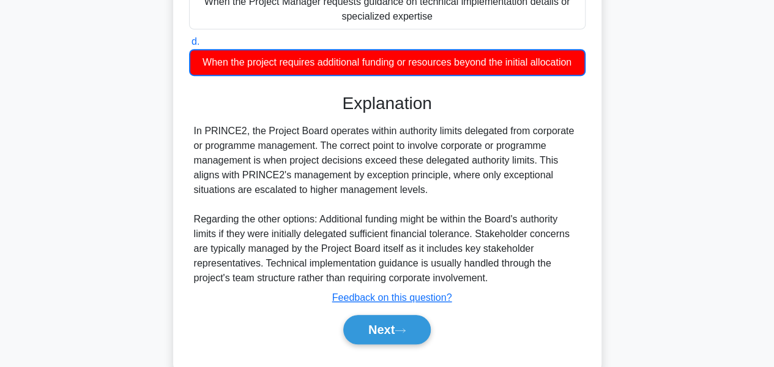
scroll to position [300, 0]
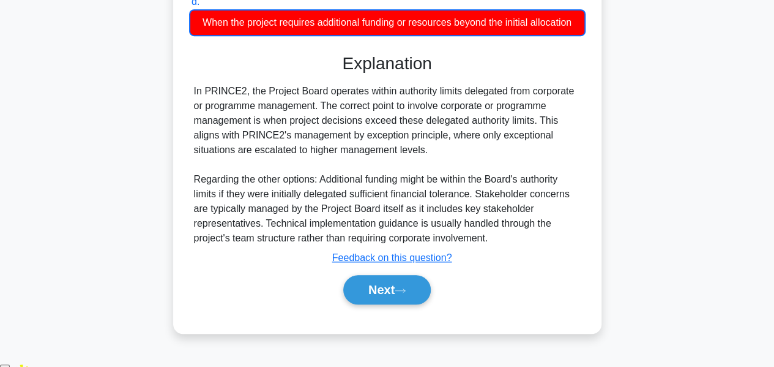
click at [368, 304] on button "Next" at bounding box center [386, 289] width 87 height 29
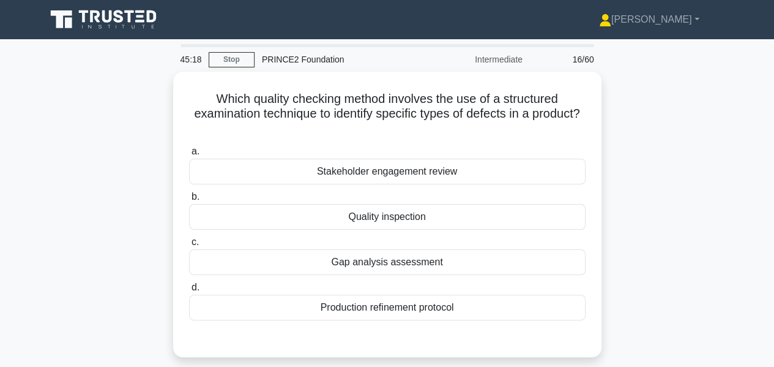
scroll to position [0, 0]
click at [406, 215] on div "Quality inspection" at bounding box center [387, 217] width 396 height 26
click at [189, 201] on input "b. Quality inspection" at bounding box center [189, 197] width 0 height 8
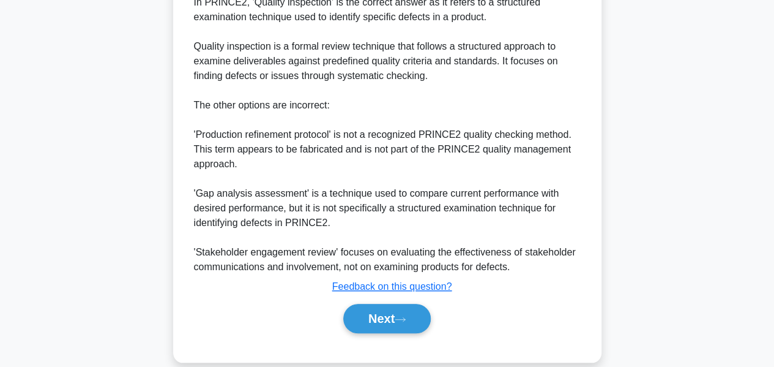
scroll to position [386, 0]
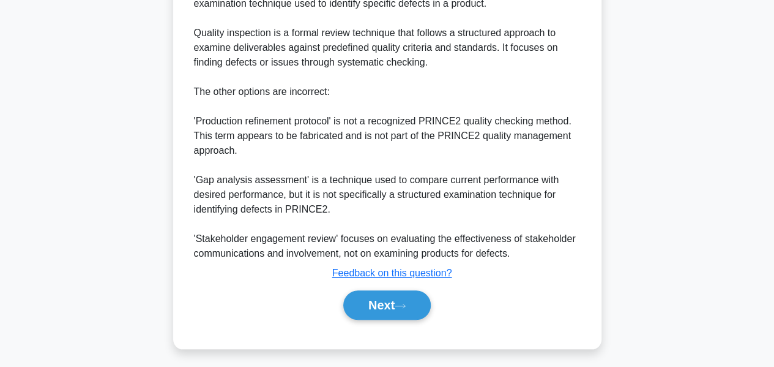
click at [361, 305] on button "Next" at bounding box center [386, 304] width 87 height 29
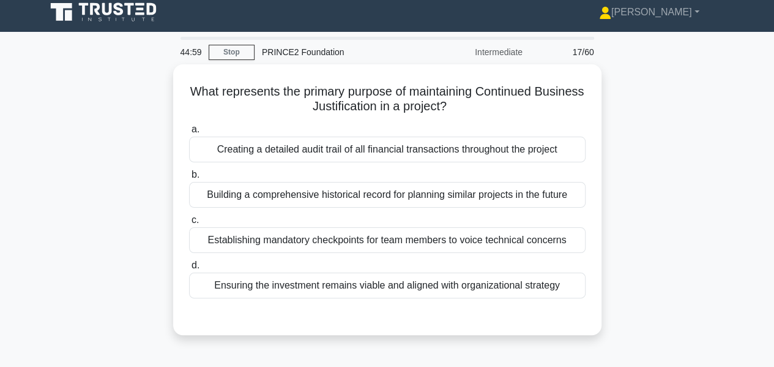
scroll to position [0, 0]
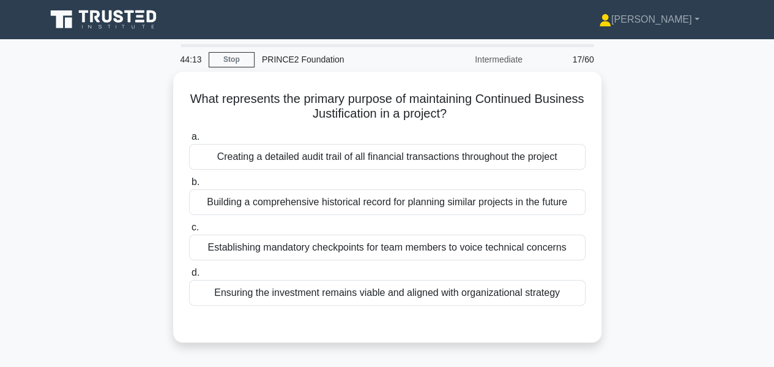
click at [469, 286] on div "Ensuring the investment remains viable and aligned with organizational strategy" at bounding box center [387, 293] width 396 height 26
click at [189, 277] on input "d. Ensuring the investment remains viable and aligned with organizational strat…" at bounding box center [189, 273] width 0 height 8
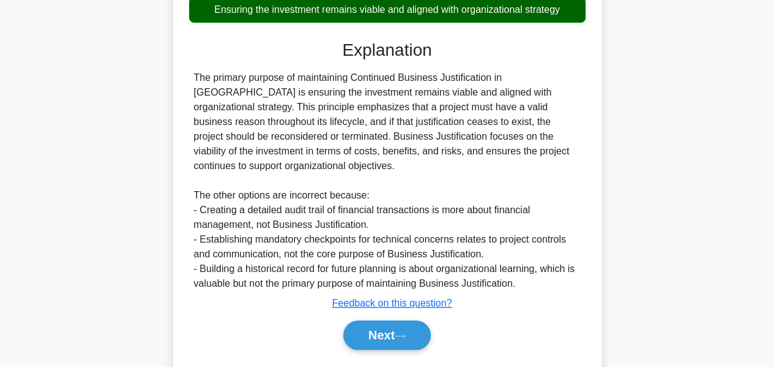
scroll to position [313, 0]
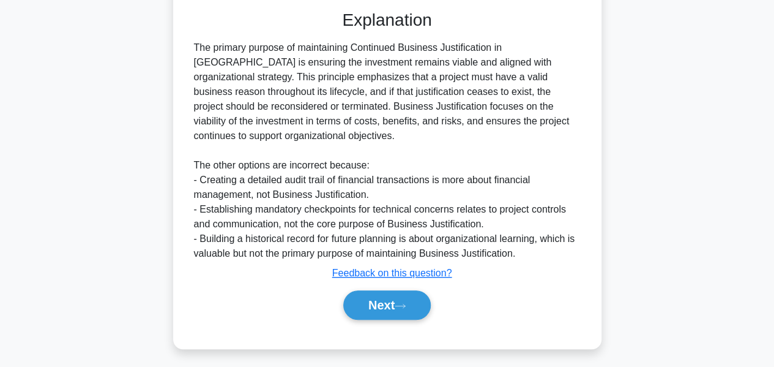
click at [364, 303] on button "Next" at bounding box center [386, 304] width 87 height 29
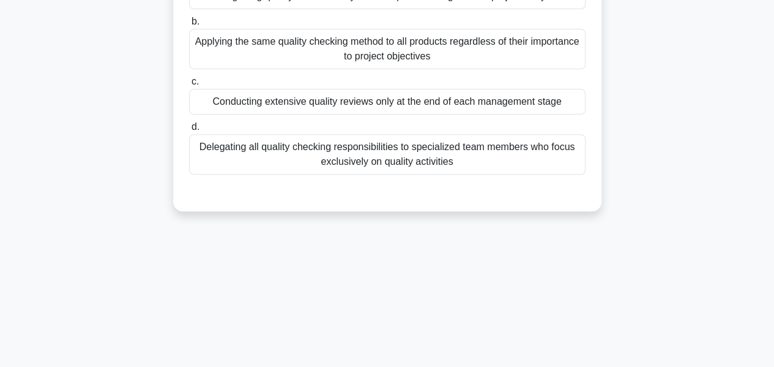
scroll to position [0, 0]
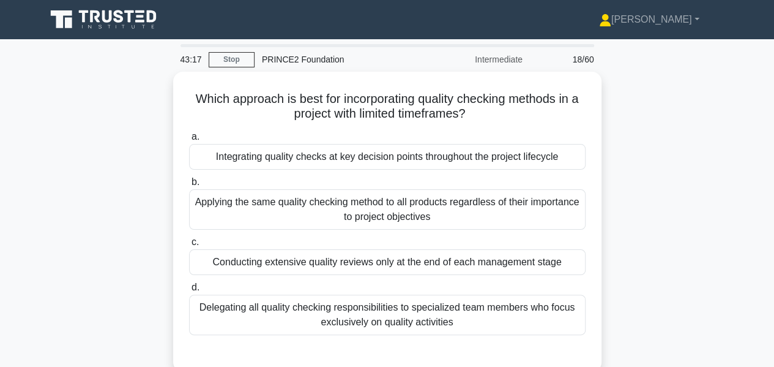
click at [234, 154] on div "Integrating quality checks at key decision points throughout the project lifecy…" at bounding box center [387, 157] width 396 height 26
click at [189, 141] on input "a. Integrating quality checks at key decision points throughout the project lif…" at bounding box center [189, 137] width 0 height 8
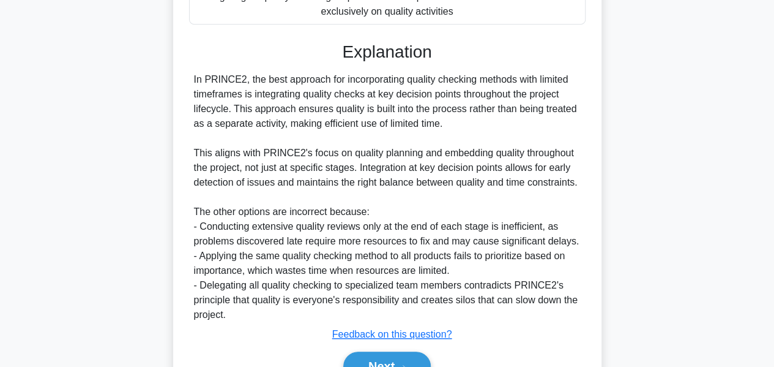
scroll to position [371, 0]
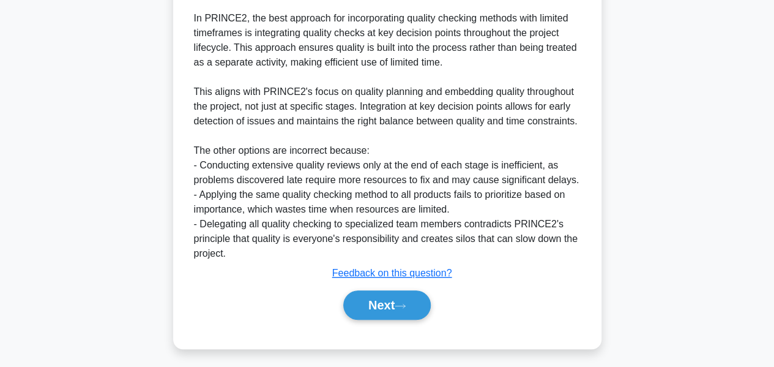
click at [372, 306] on button "Next" at bounding box center [386, 304] width 87 height 29
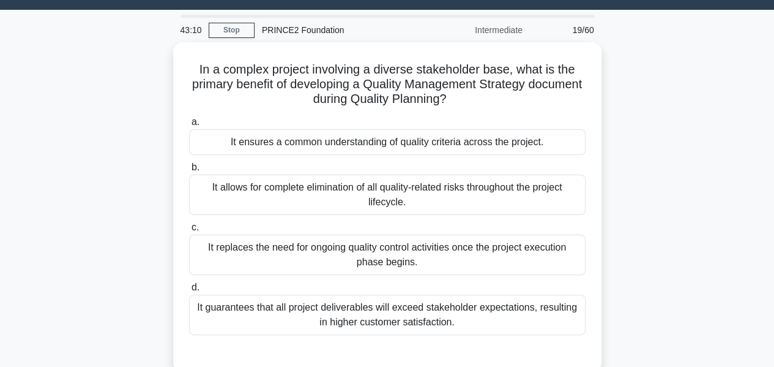
scroll to position [34, 0]
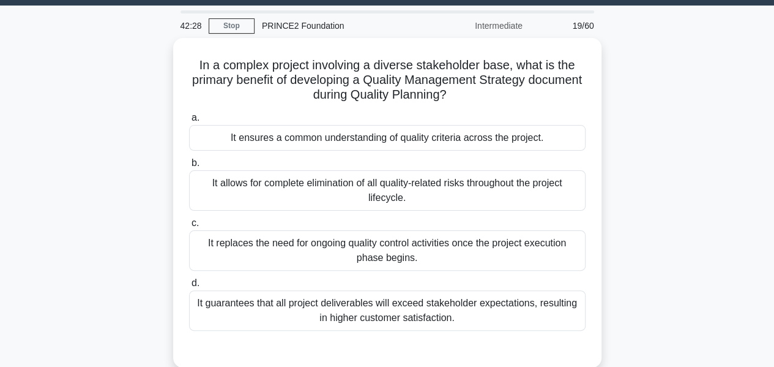
click at [472, 130] on div "It ensures a common understanding of quality criteria across the project." at bounding box center [387, 138] width 396 height 26
click at [189, 122] on input "a. It ensures a common understanding of quality criteria across the project." at bounding box center [189, 118] width 0 height 8
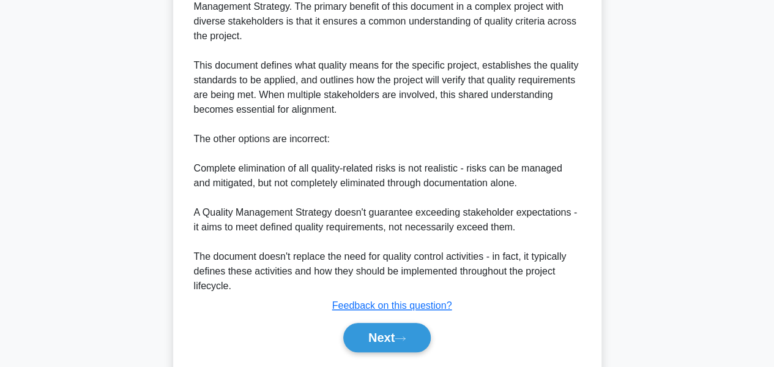
scroll to position [460, 0]
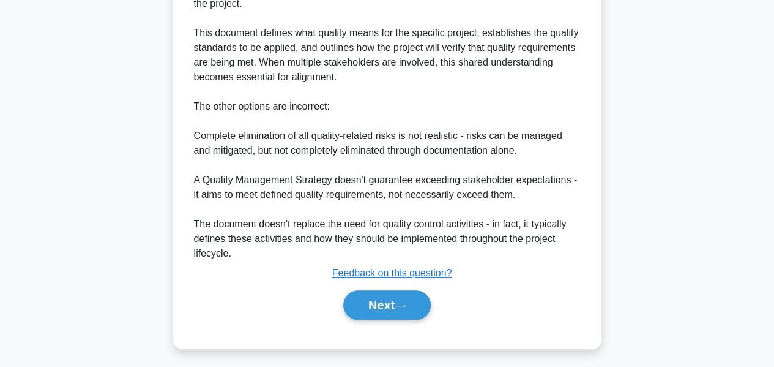
click at [380, 300] on button "Next" at bounding box center [386, 304] width 87 height 29
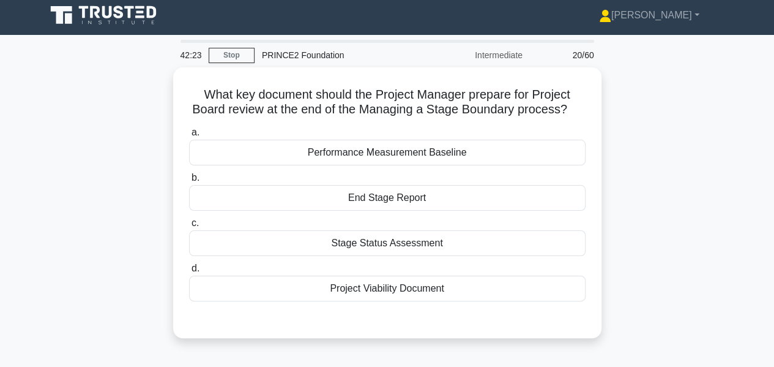
scroll to position [0, 0]
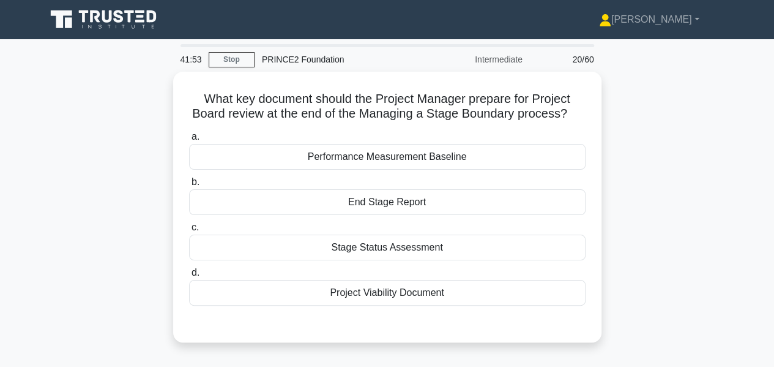
click at [442, 193] on div "End Stage Report" at bounding box center [387, 202] width 396 height 26
click at [189, 186] on input "b. End Stage Report" at bounding box center [189, 182] width 0 height 8
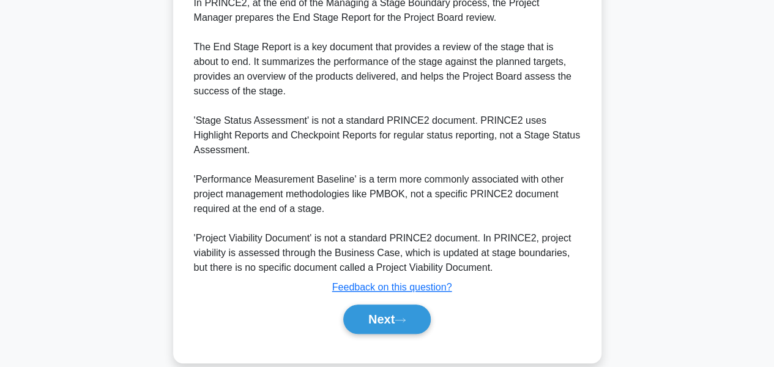
click at [404, 316] on icon at bounding box center [400, 319] width 11 height 7
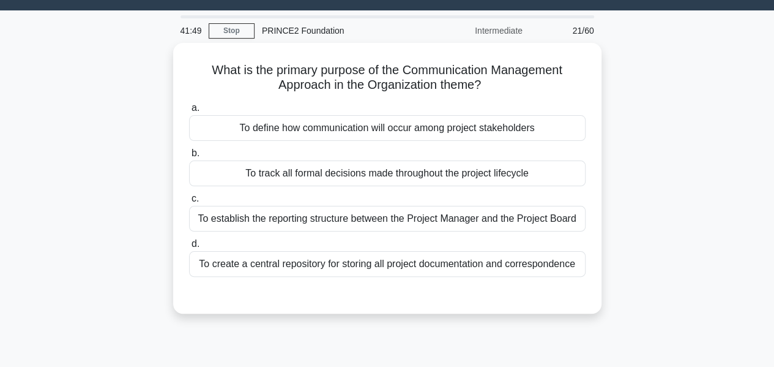
scroll to position [12, 0]
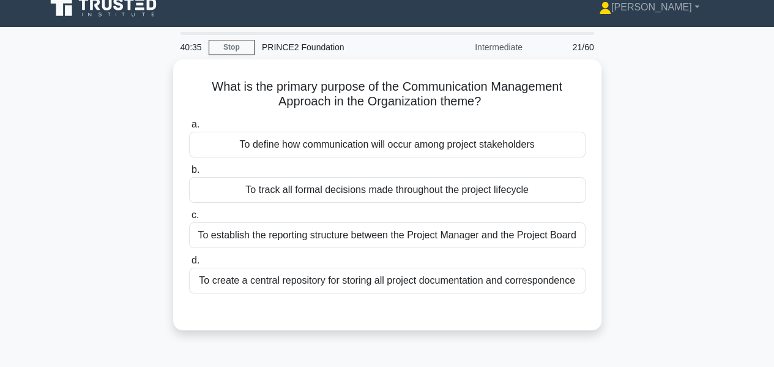
click at [540, 139] on div "To define how communication will occur among project stakeholders" at bounding box center [387, 145] width 396 height 26
click at [189, 128] on input "a. To define how communication will occur among project stakeholders" at bounding box center [189, 125] width 0 height 8
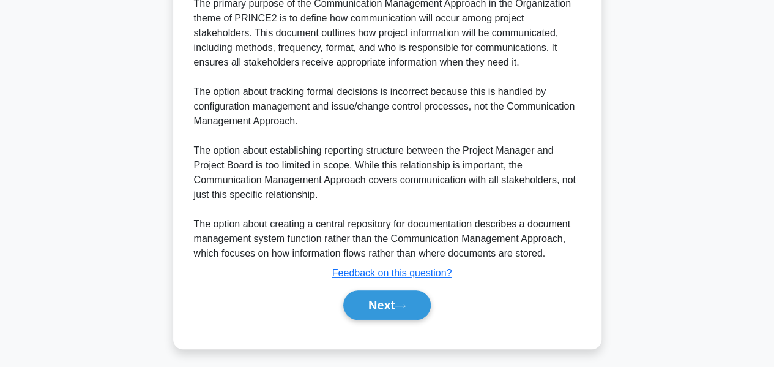
click at [396, 300] on button "Next" at bounding box center [386, 304] width 87 height 29
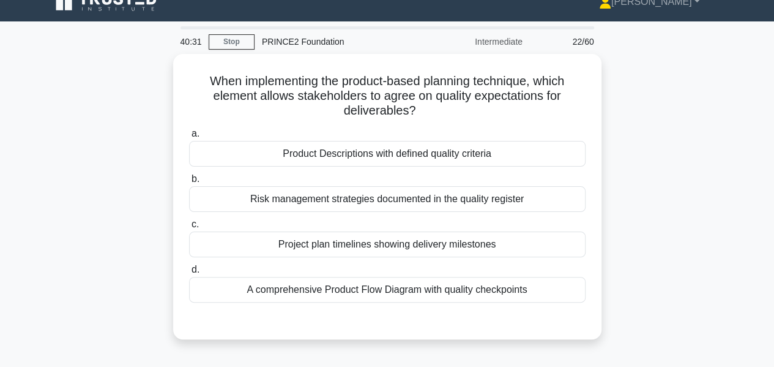
scroll to position [10, 0]
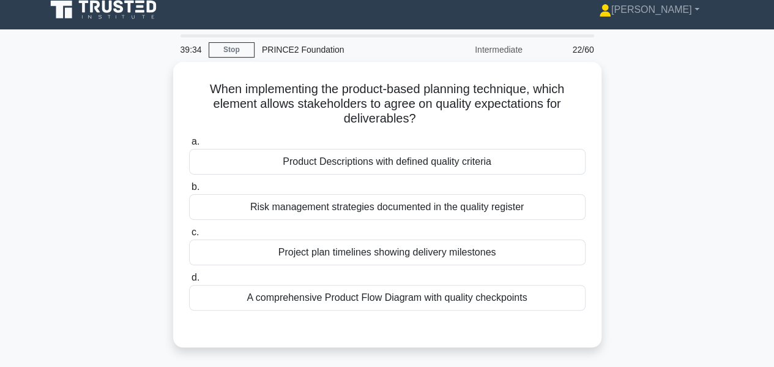
click at [457, 149] on div "Product Descriptions with defined quality criteria" at bounding box center [387, 162] width 396 height 26
click at [189, 146] on input "a. Product Descriptions with defined quality criteria" at bounding box center [189, 142] width 0 height 8
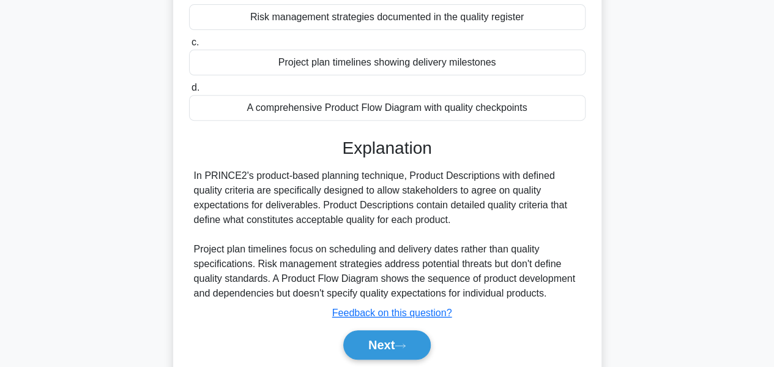
scroll to position [294, 0]
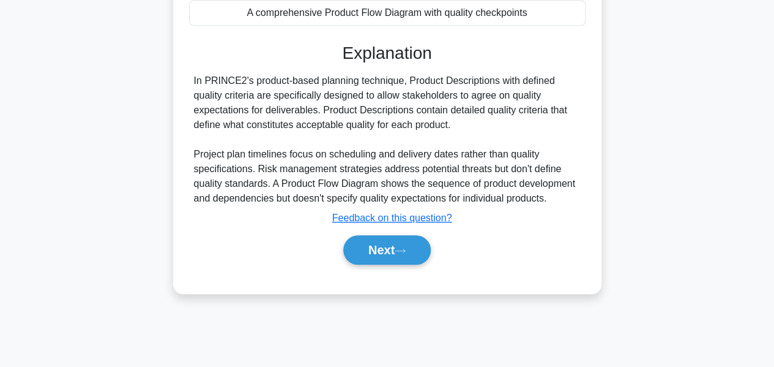
click at [392, 239] on button "Next" at bounding box center [386, 249] width 87 height 29
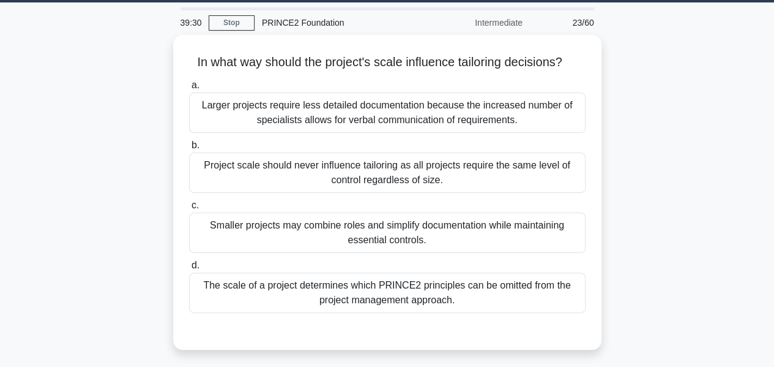
scroll to position [31, 0]
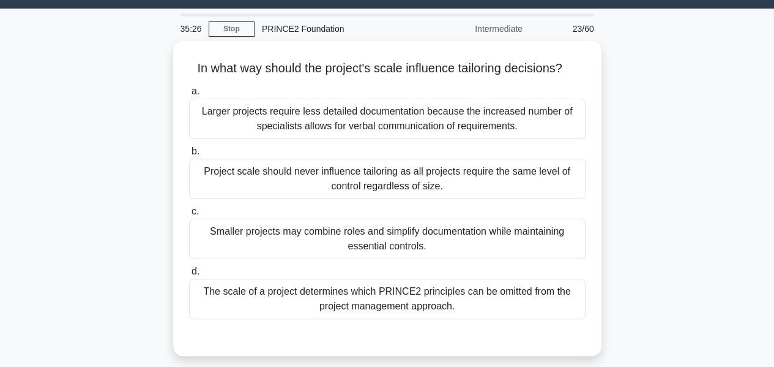
click at [470, 292] on div "The scale of a project determines which PRINCE2 principles can be omitted from …" at bounding box center [387, 298] width 396 height 40
click at [189, 275] on input "d. The scale of a project determines which PRINCE2 principles can be omitted fr…" at bounding box center [189, 271] width 0 height 8
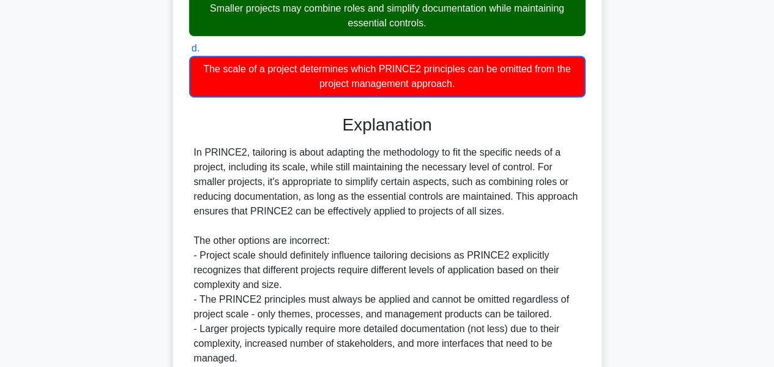
scroll to position [359, 0]
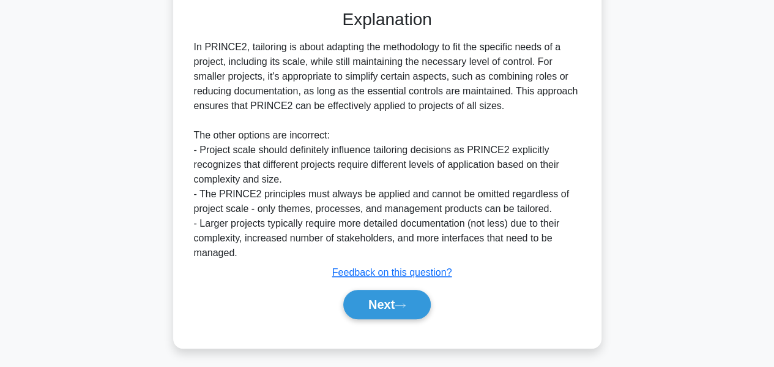
click at [404, 302] on icon at bounding box center [400, 305] width 11 height 7
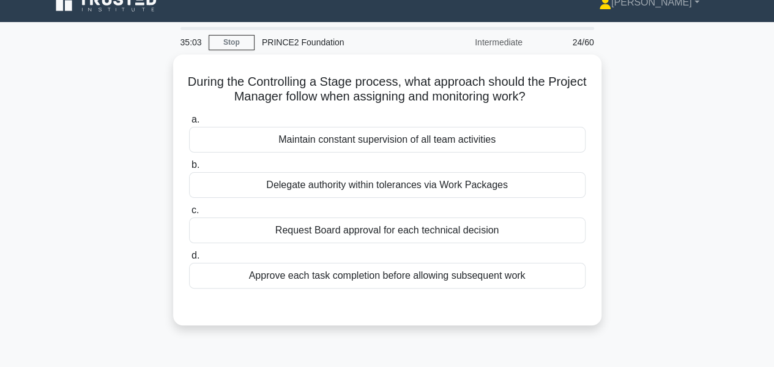
scroll to position [16, 0]
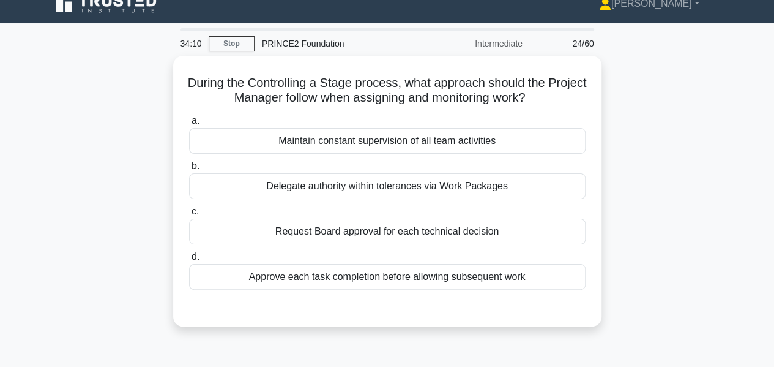
click at [428, 187] on div "Delegate authority within tolerances via Work Packages" at bounding box center [387, 186] width 396 height 26
click at [189, 170] on input "b. Delegate authority within tolerances via Work Packages" at bounding box center [189, 166] width 0 height 8
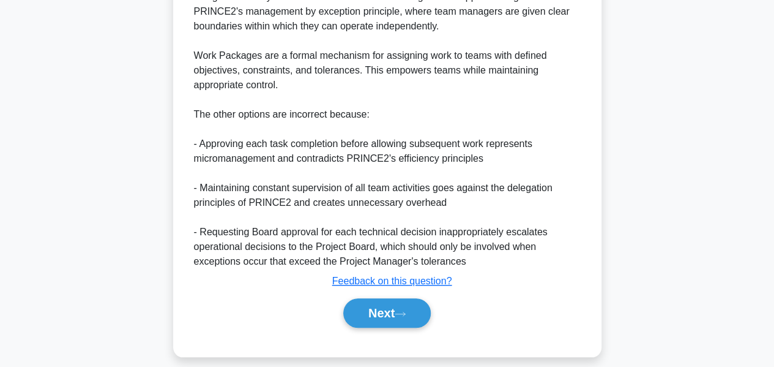
scroll to position [386, 0]
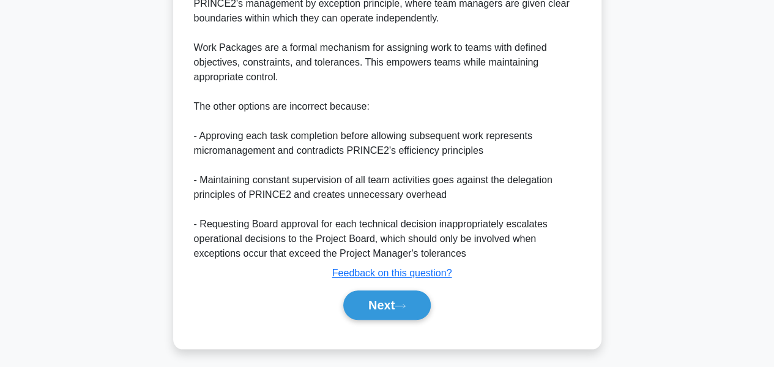
click at [353, 300] on button "Next" at bounding box center [386, 304] width 87 height 29
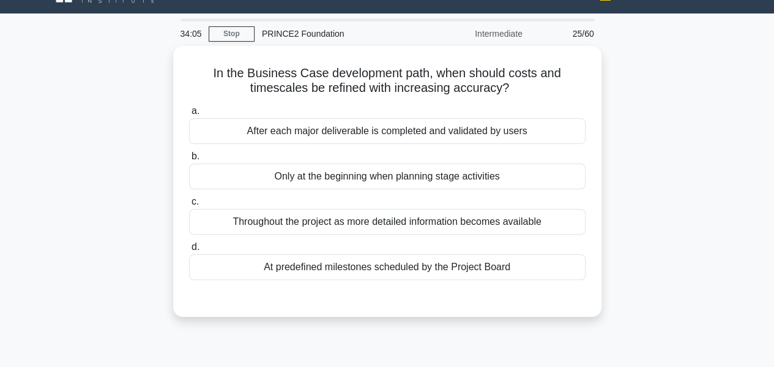
scroll to position [0, 0]
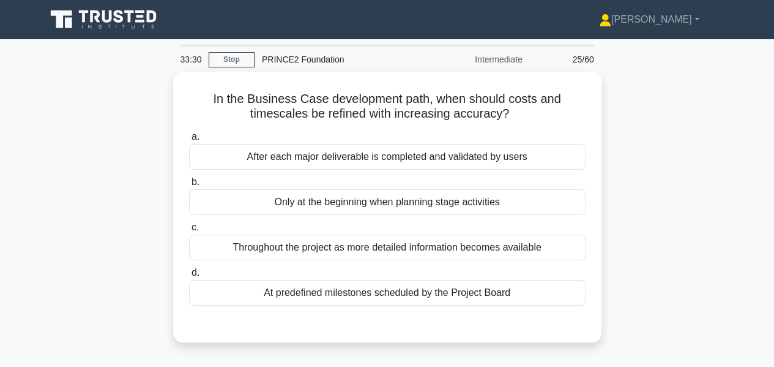
click at [493, 242] on div "Throughout the project as more detailed information becomes available" at bounding box center [387, 247] width 396 height 26
click at [189, 231] on input "c. Throughout the project as more detailed information becomes available" at bounding box center [189, 227] width 0 height 8
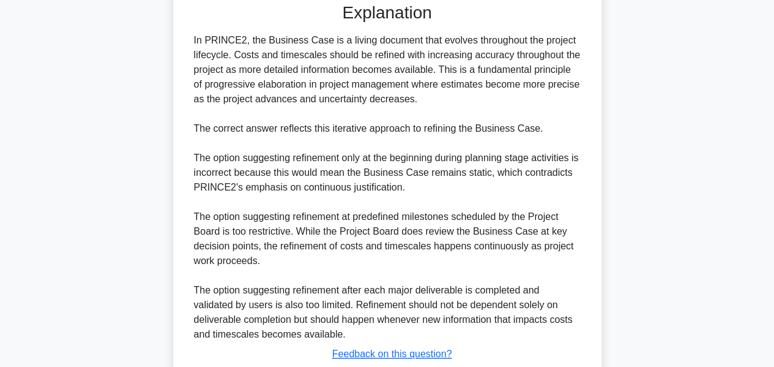
scroll to position [344, 0]
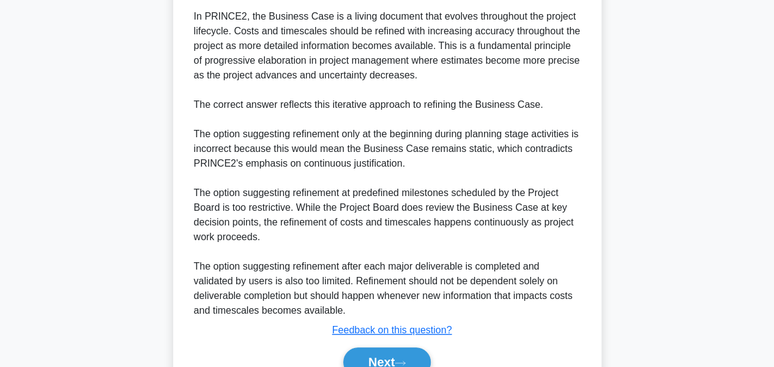
click at [363, 361] on button "Next" at bounding box center [386, 361] width 87 height 29
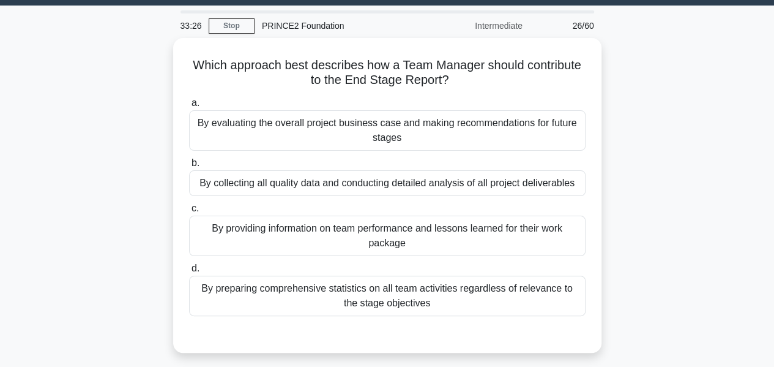
scroll to position [26, 0]
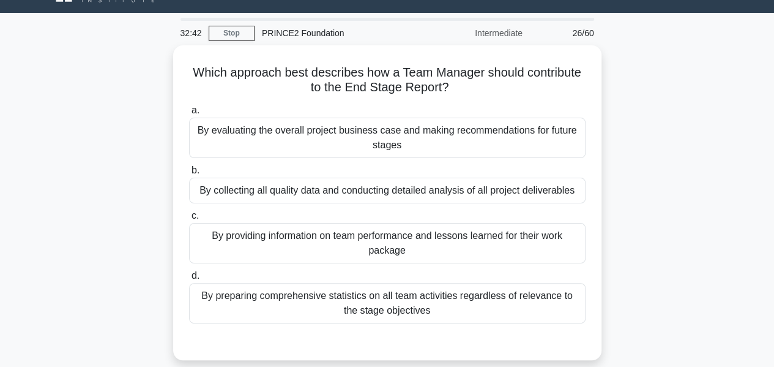
click at [483, 187] on div "By collecting all quality data and conducting detailed analysis of all project …" at bounding box center [387, 190] width 396 height 26
click at [189, 174] on input "b. By collecting all quality data and conducting detailed analysis of all proje…" at bounding box center [189, 170] width 0 height 8
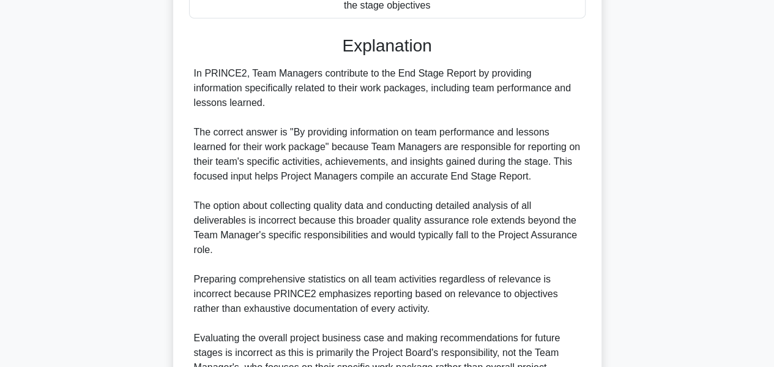
scroll to position [476, 0]
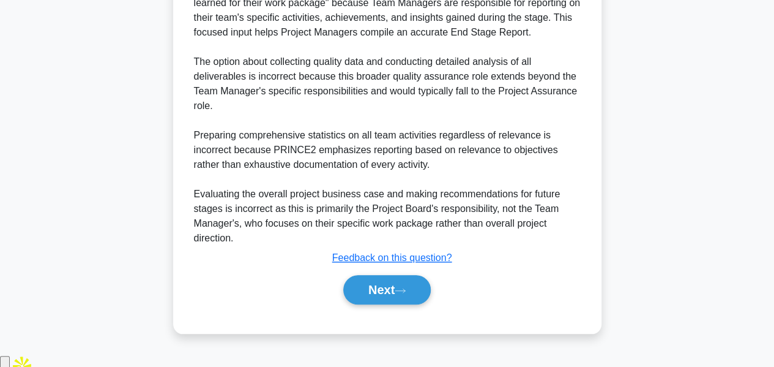
click at [359, 303] on button "Next" at bounding box center [386, 289] width 87 height 29
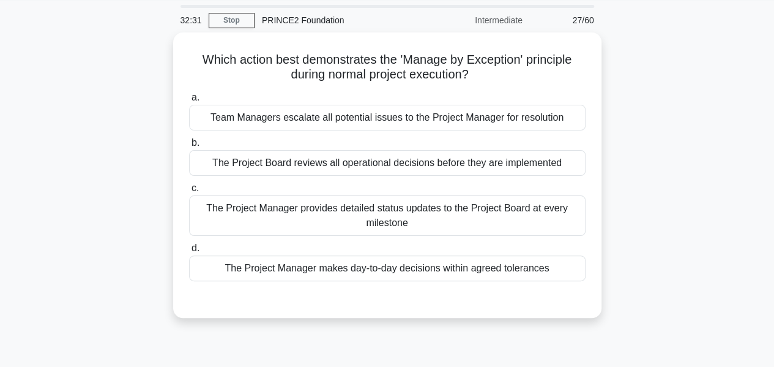
scroll to position [0, 0]
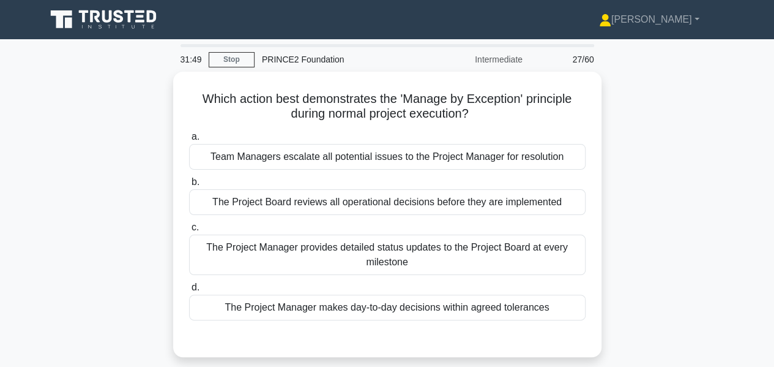
click at [477, 302] on div "The Project Manager makes day-to-day decisions within agreed tolerances" at bounding box center [387, 307] width 396 height 26
click at [189, 291] on input "d. The Project Manager makes day-to-day decisions within agreed tolerances" at bounding box center [189, 287] width 0 height 8
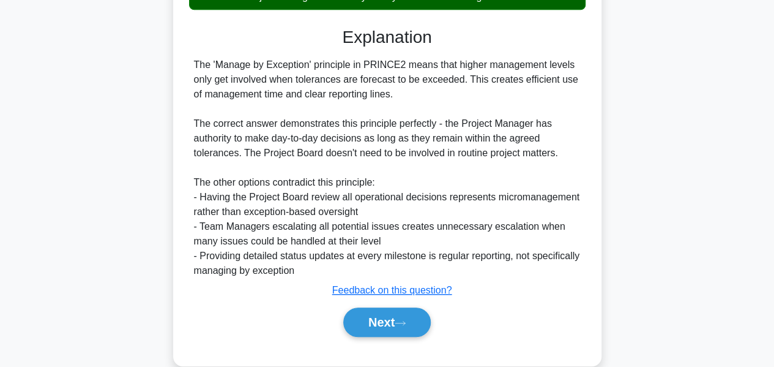
scroll to position [327, 0]
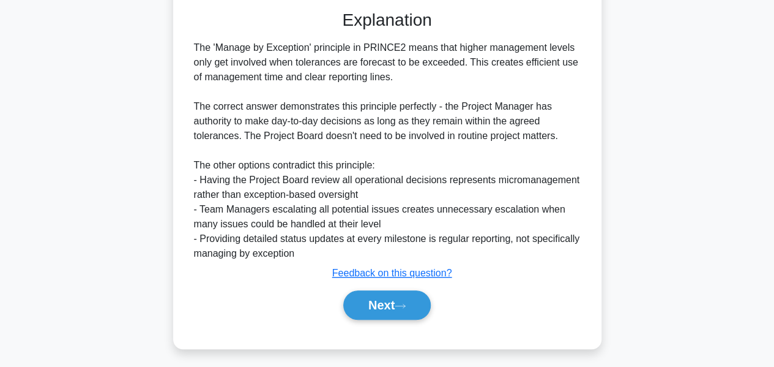
click at [371, 302] on button "Next" at bounding box center [386, 304] width 87 height 29
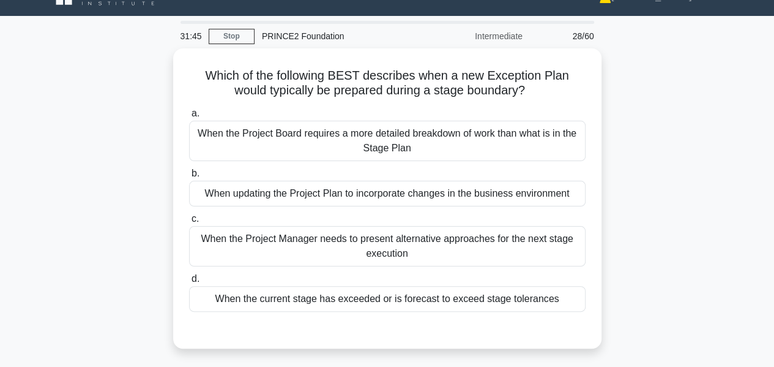
scroll to position [16, 0]
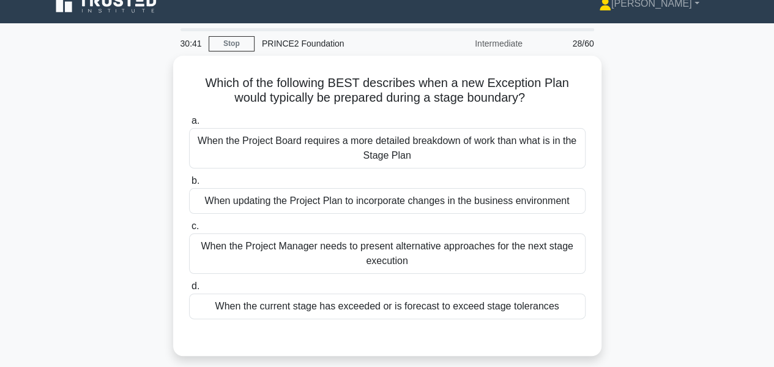
click at [507, 299] on div "When the current stage has exceeded or is forecast to exceed stage tolerances" at bounding box center [387, 306] width 396 height 26
click at [189, 290] on input "d. When the current stage has exceeded or is forecast to exceed stage tolerances" at bounding box center [189, 286] width 0 height 8
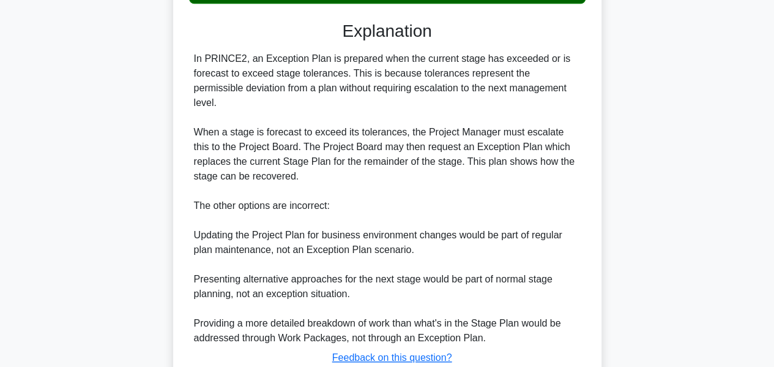
scroll to position [401, 0]
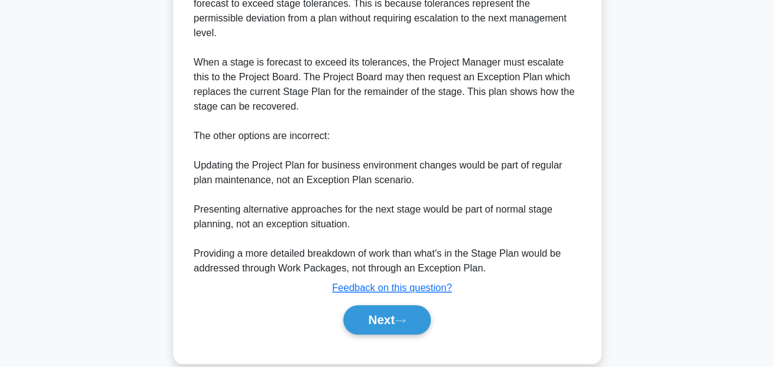
click at [370, 308] on button "Next" at bounding box center [386, 319] width 87 height 29
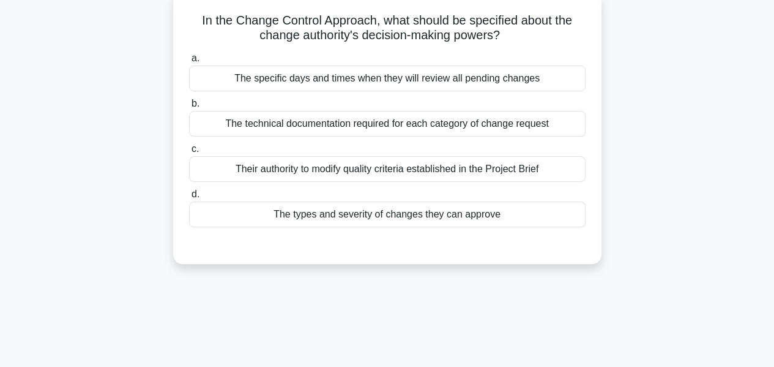
scroll to position [0, 0]
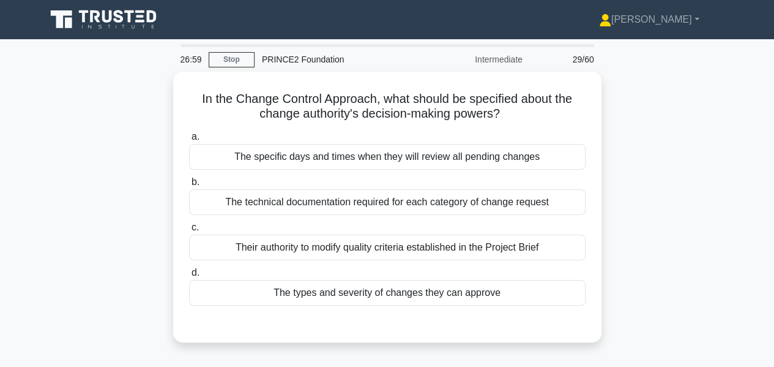
click at [523, 245] on div "Their authority to modify quality criteria established in the Project Brief" at bounding box center [387, 247] width 396 height 26
click at [189, 231] on input "c. Their authority to modify quality criteria established in the Project Brief" at bounding box center [189, 227] width 0 height 8
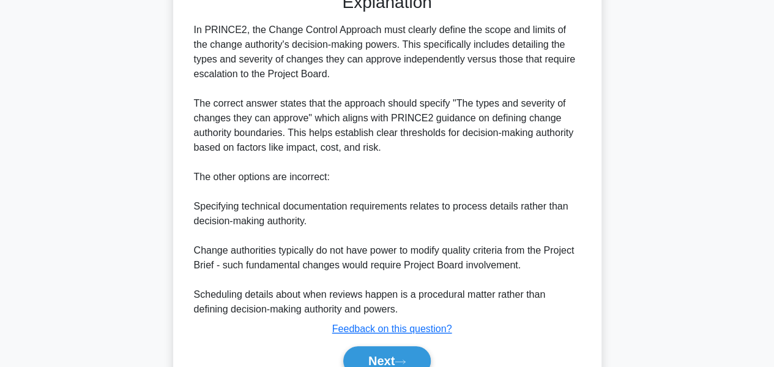
scroll to position [388, 0]
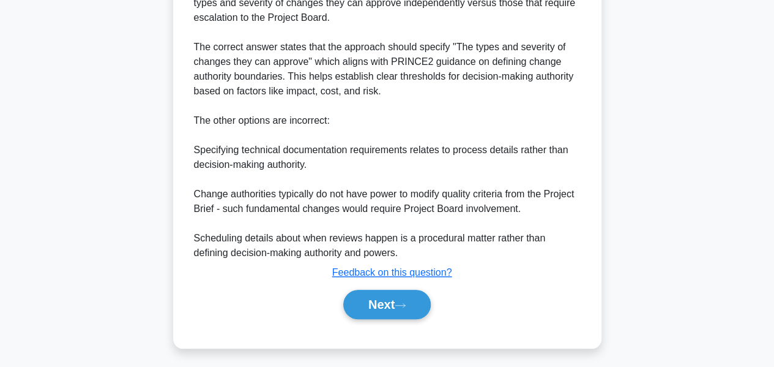
click at [381, 305] on button "Next" at bounding box center [386, 303] width 87 height 29
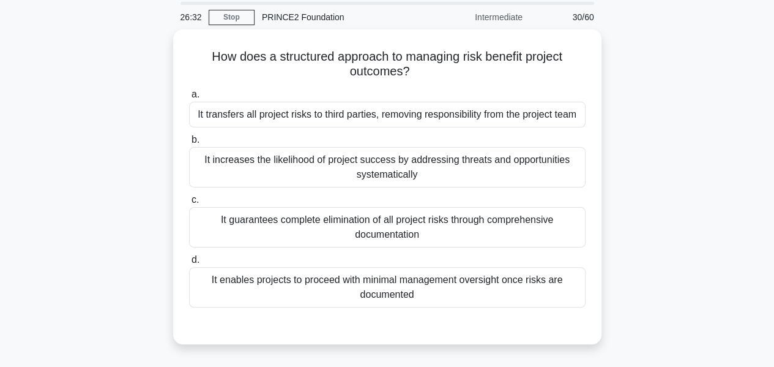
scroll to position [44, 0]
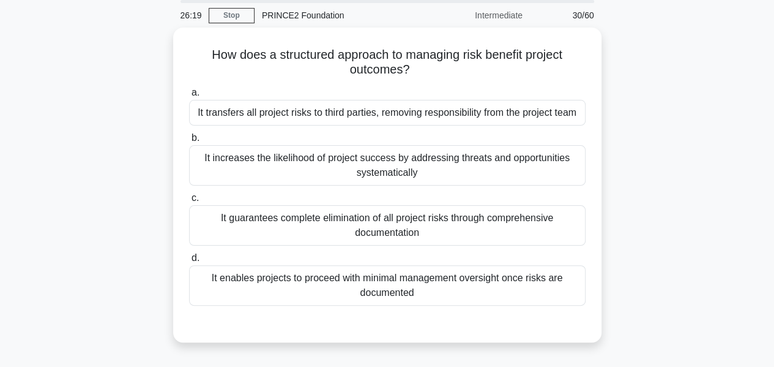
click at [215, 160] on div "It increases the likelihood of project success by addressing threats and opport…" at bounding box center [387, 165] width 396 height 40
click at [189, 142] on input "b. It increases the likelihood of project success by addressing threats and opp…" at bounding box center [189, 138] width 0 height 8
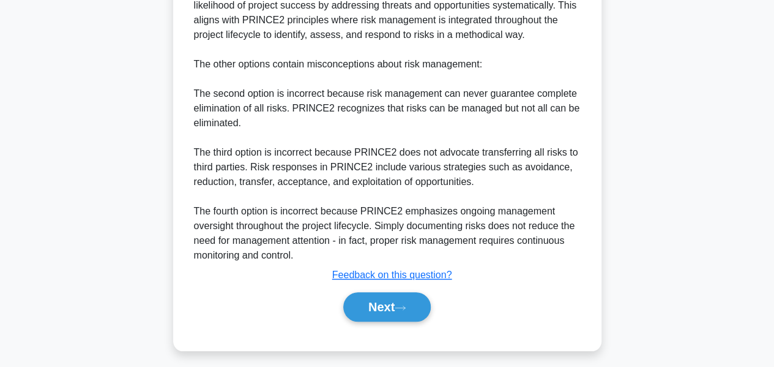
scroll to position [460, 0]
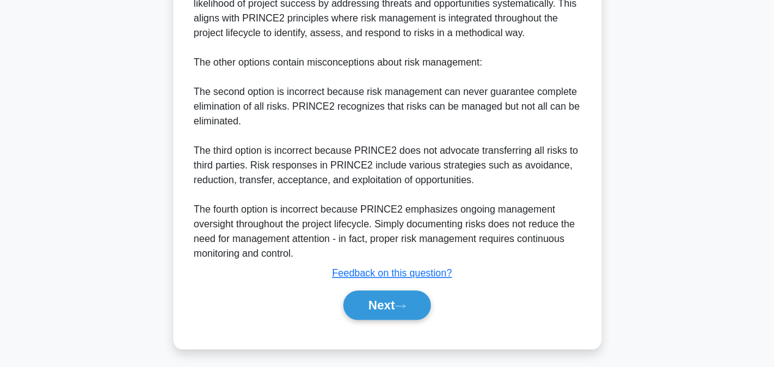
click at [385, 296] on button "Next" at bounding box center [386, 304] width 87 height 29
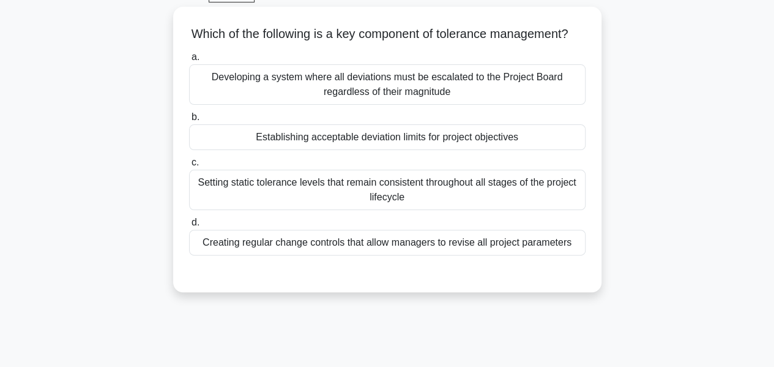
scroll to position [67, 0]
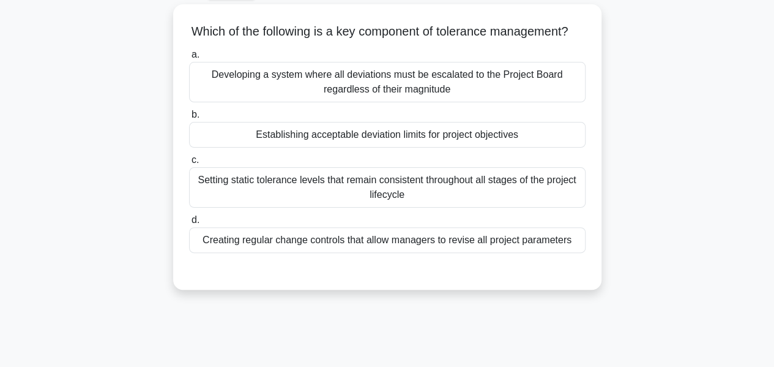
click at [442, 147] on div "Establishing acceptable deviation limits for project objectives" at bounding box center [387, 135] width 396 height 26
click at [189, 119] on input "b. Establishing acceptable deviation limits for project objectives" at bounding box center [189, 115] width 0 height 8
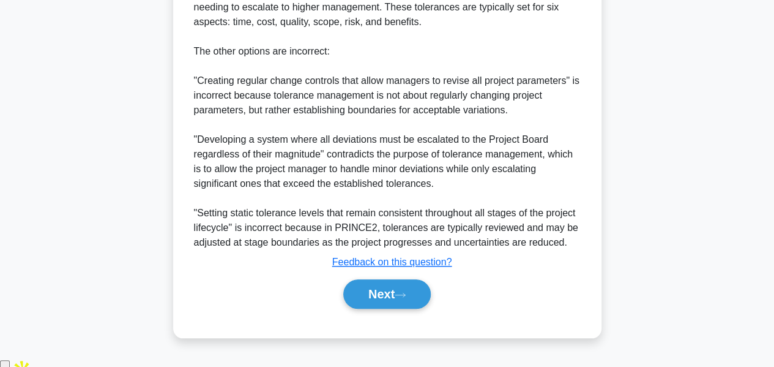
scroll to position [460, 0]
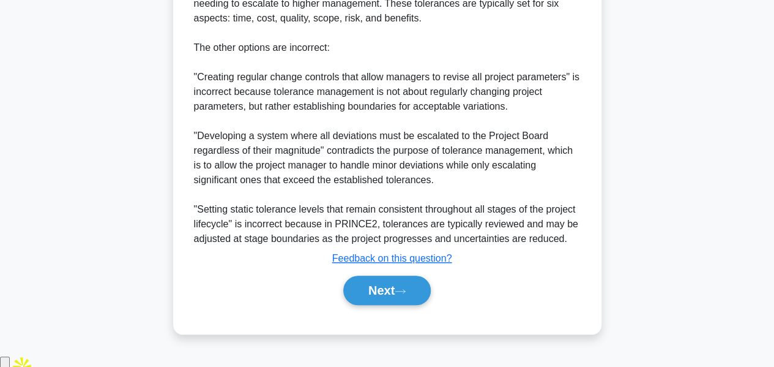
click at [380, 305] on button "Next" at bounding box center [386, 289] width 87 height 29
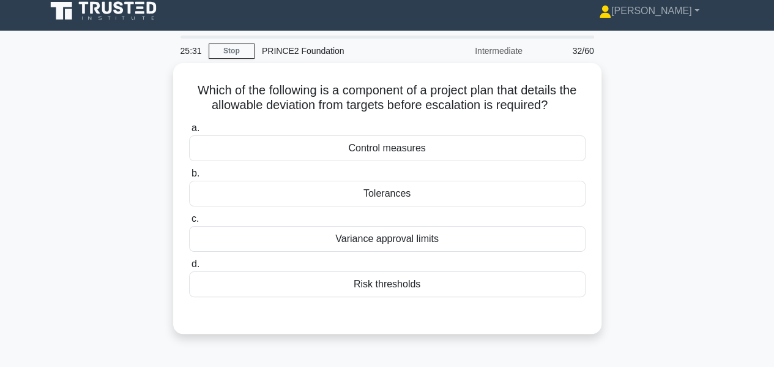
scroll to position [0, 0]
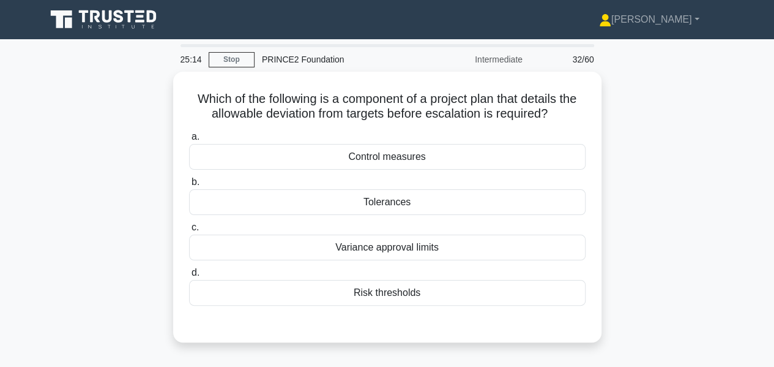
click at [412, 196] on div "Tolerances" at bounding box center [387, 202] width 396 height 26
click at [189, 186] on input "b. Tolerances" at bounding box center [189, 182] width 0 height 8
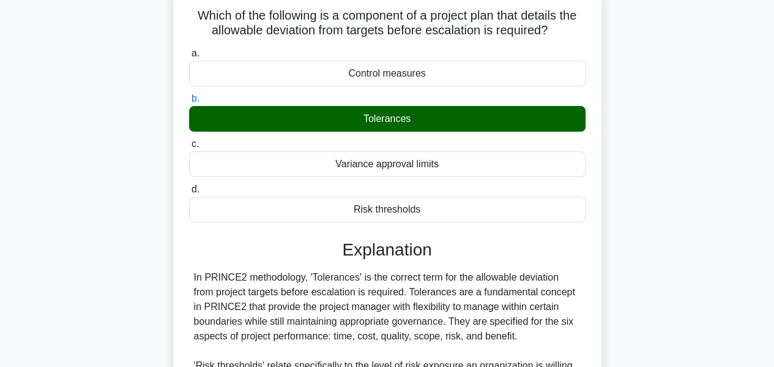
scroll to position [294, 0]
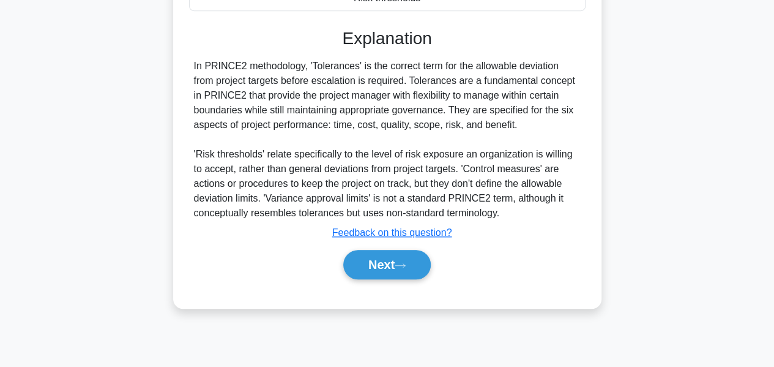
click at [387, 269] on button "Next" at bounding box center [386, 264] width 87 height 29
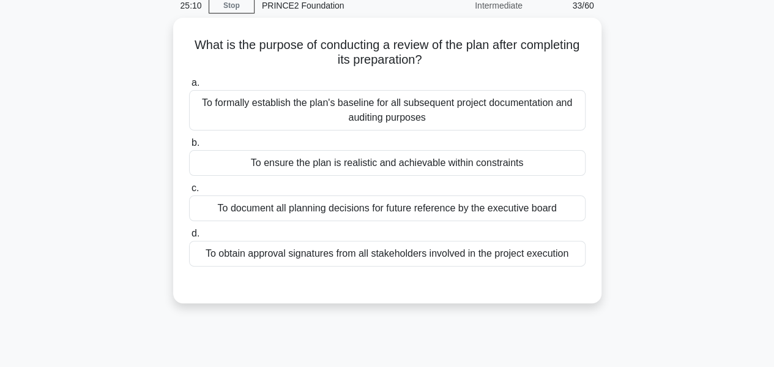
scroll to position [45, 0]
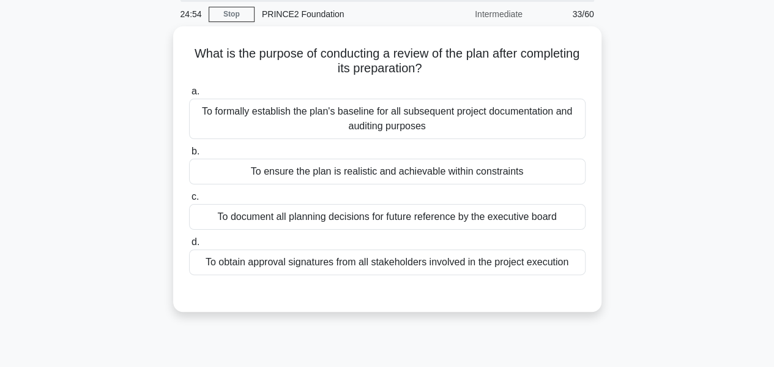
click at [450, 167] on div "To ensure the plan is realistic and achievable within constraints" at bounding box center [387, 171] width 396 height 26
click at [189, 155] on input "b. To ensure the plan is realistic and achievable within constraints" at bounding box center [189, 151] width 0 height 8
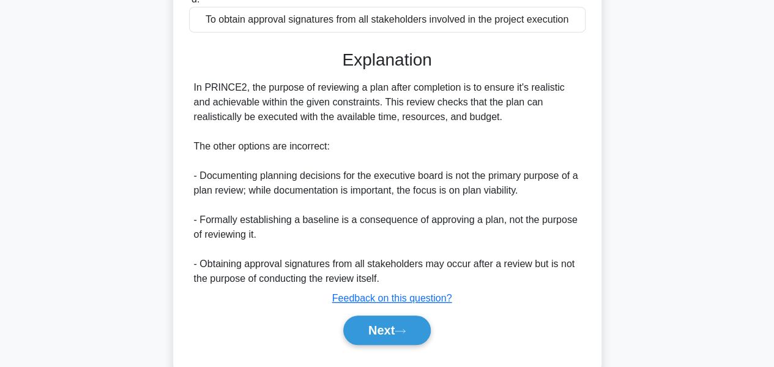
scroll to position [313, 0]
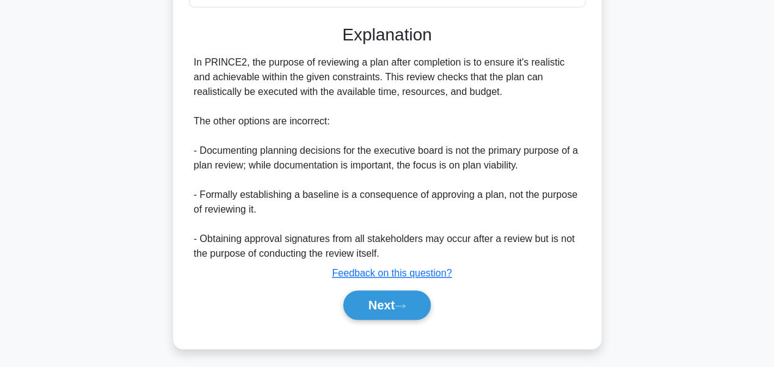
click at [397, 304] on button "Next" at bounding box center [386, 304] width 87 height 29
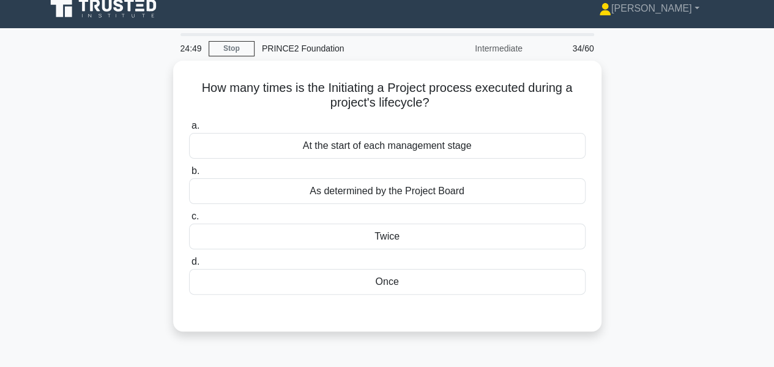
scroll to position [5, 0]
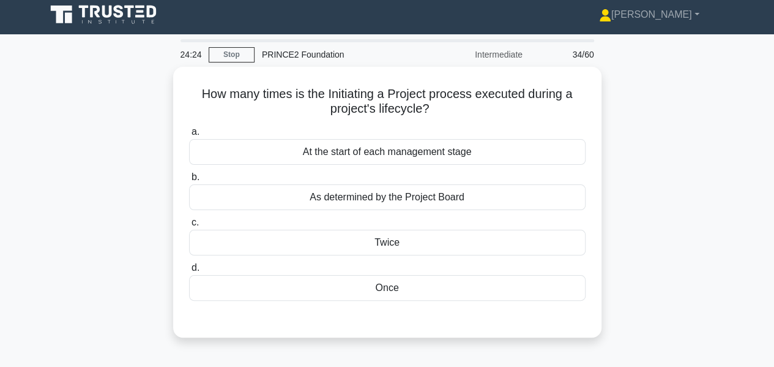
click at [452, 150] on div "At the start of each management stage" at bounding box center [387, 152] width 396 height 26
click at [189, 136] on input "a. At the start of each management stage" at bounding box center [189, 132] width 0 height 8
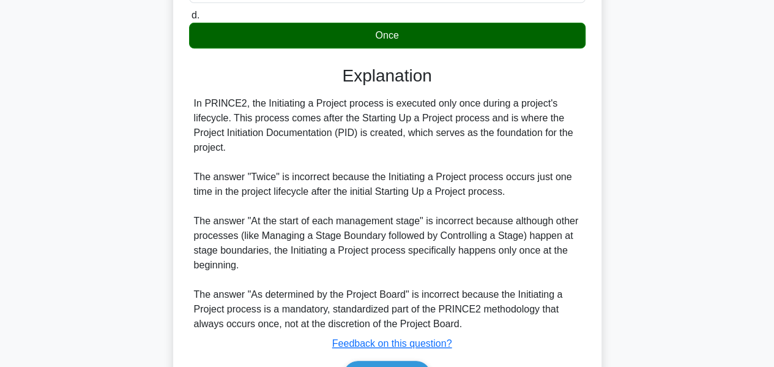
scroll to position [329, 0]
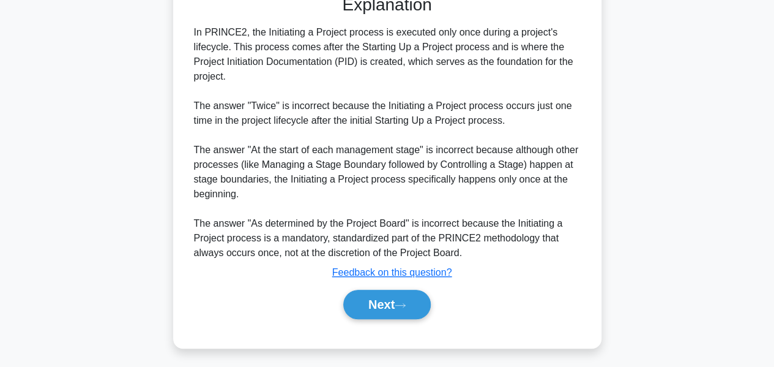
click at [396, 304] on button "Next" at bounding box center [386, 303] width 87 height 29
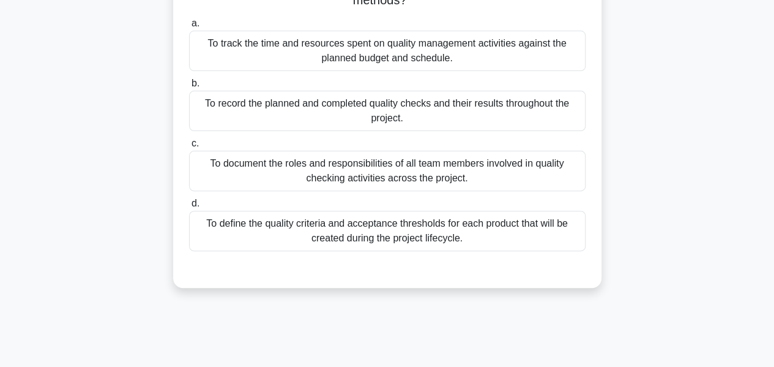
scroll to position [45, 0]
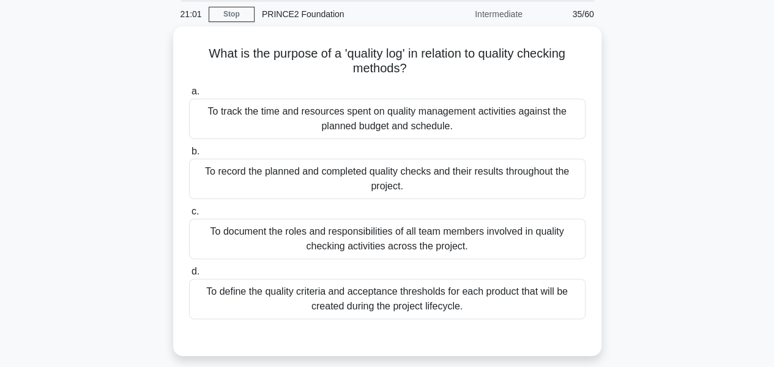
click at [427, 292] on div "To define the quality criteria and acceptance thresholds for each product that …" at bounding box center [387, 298] width 396 height 40
click at [189, 275] on input "d. To define the quality criteria and acceptance thresholds for each product th…" at bounding box center [189, 271] width 0 height 8
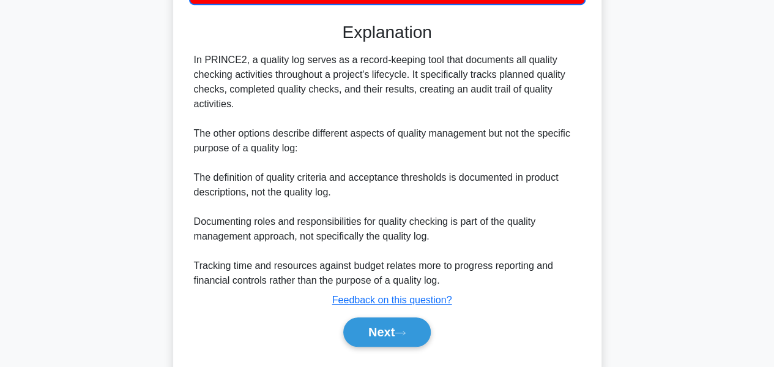
scroll to position [363, 0]
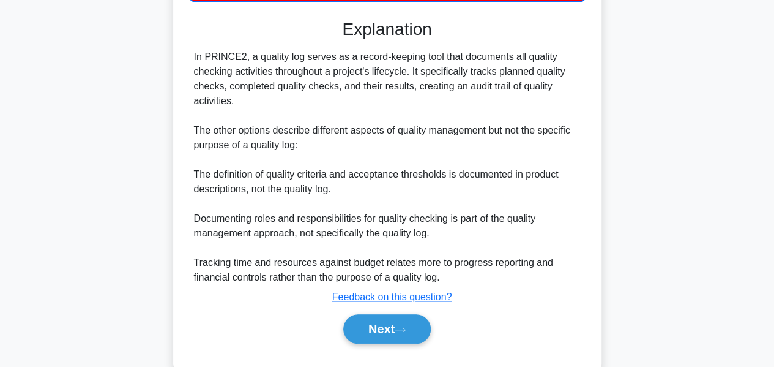
click at [398, 319] on button "Next" at bounding box center [386, 328] width 87 height 29
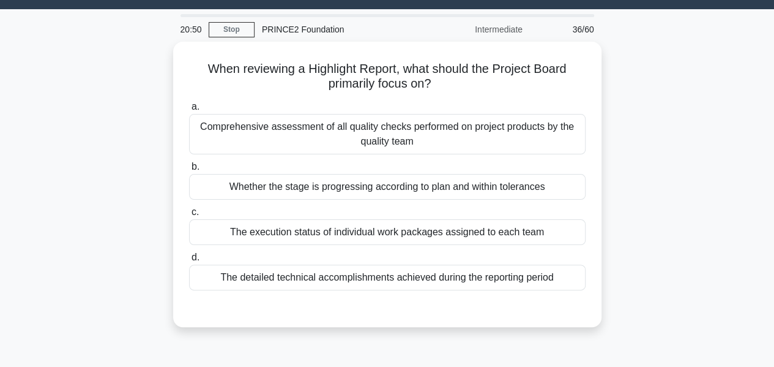
scroll to position [29, 0]
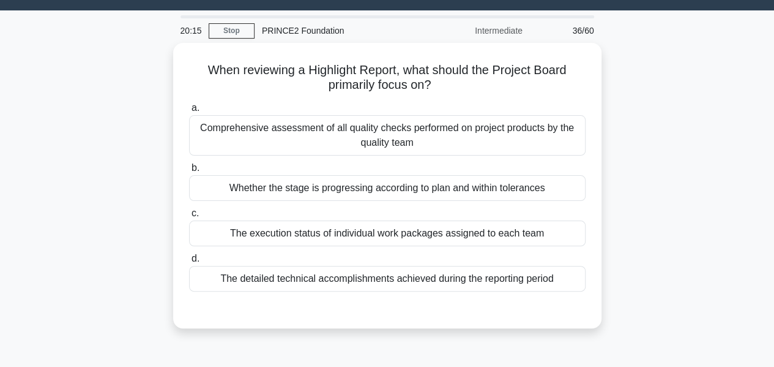
click at [501, 189] on div "Whether the stage is progressing according to plan and within tolerances" at bounding box center [387, 188] width 396 height 26
click at [189, 172] on input "b. Whether the stage is progressing according to plan and within tolerances" at bounding box center [189, 168] width 0 height 8
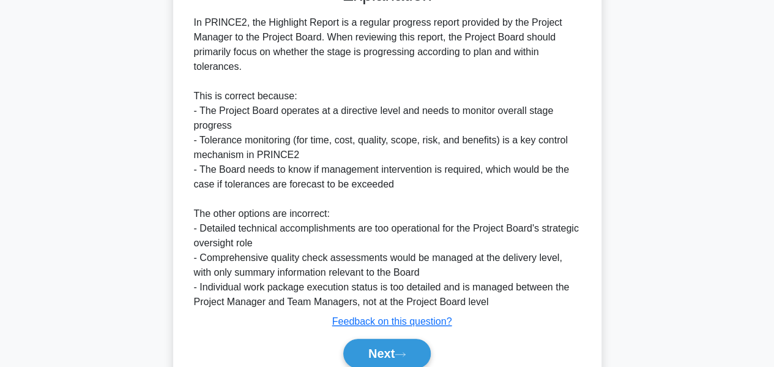
scroll to position [401, 0]
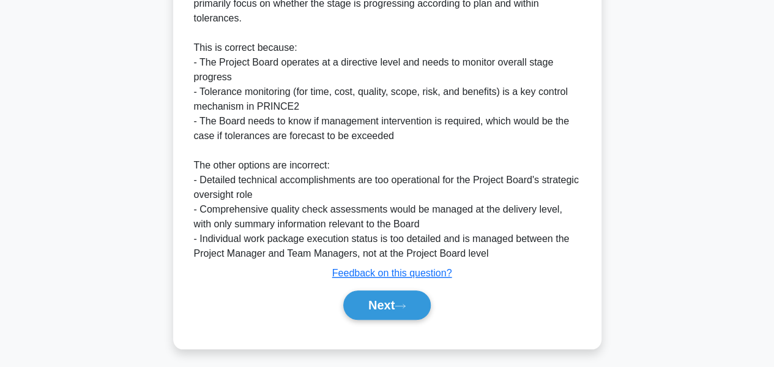
click at [409, 309] on button "Next" at bounding box center [386, 304] width 87 height 29
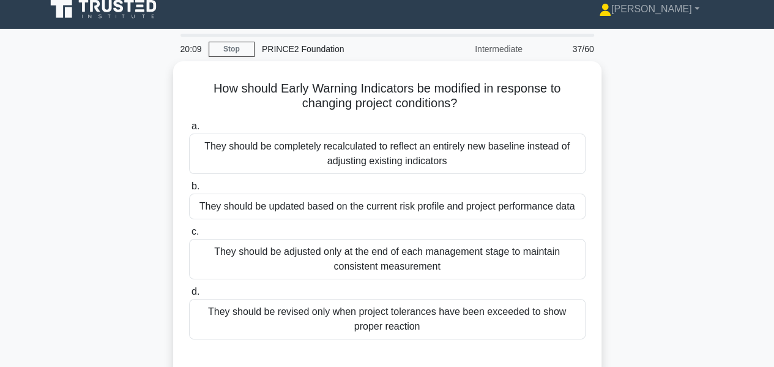
scroll to position [4, 0]
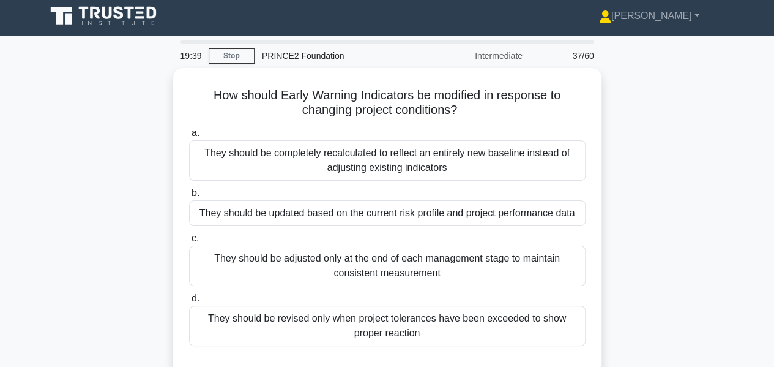
click at [449, 211] on div "They should be updated based on the current risk profile and project performanc…" at bounding box center [387, 213] width 396 height 26
click at [189, 197] on input "b. They should be updated based on the current risk profile and project perform…" at bounding box center [189, 193] width 0 height 8
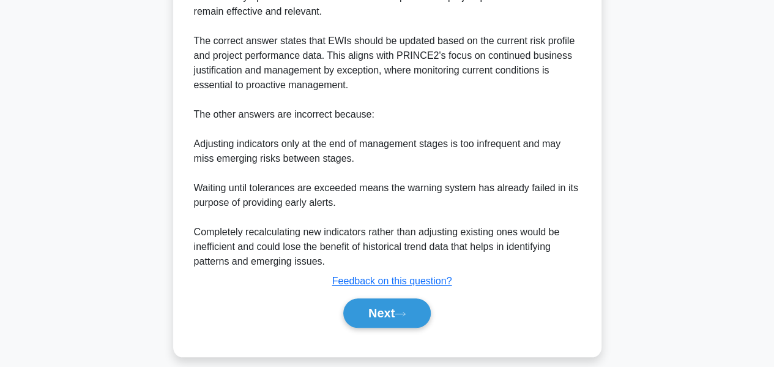
scroll to position [460, 0]
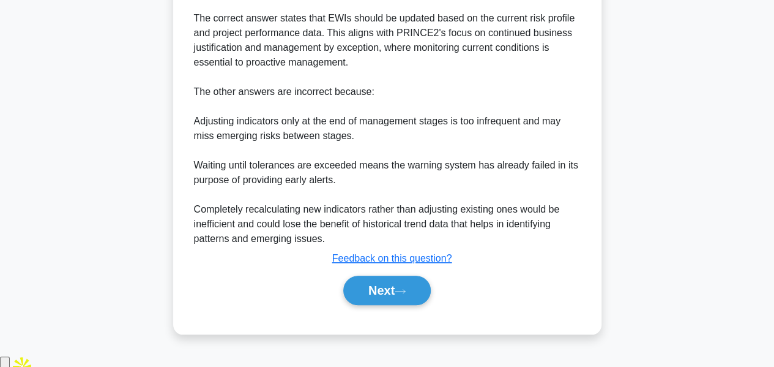
click at [393, 305] on button "Next" at bounding box center [386, 289] width 87 height 29
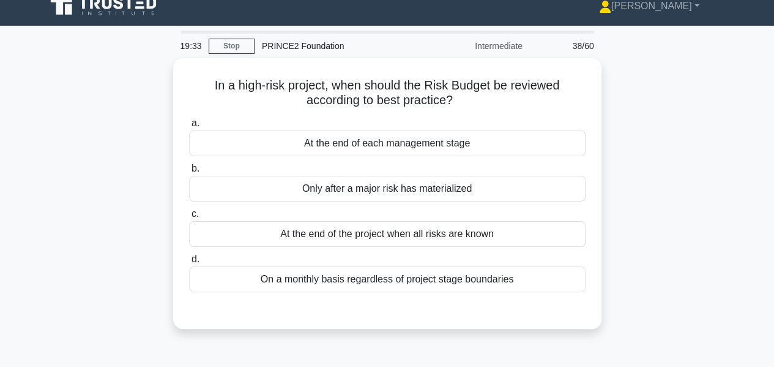
scroll to position [13, 0]
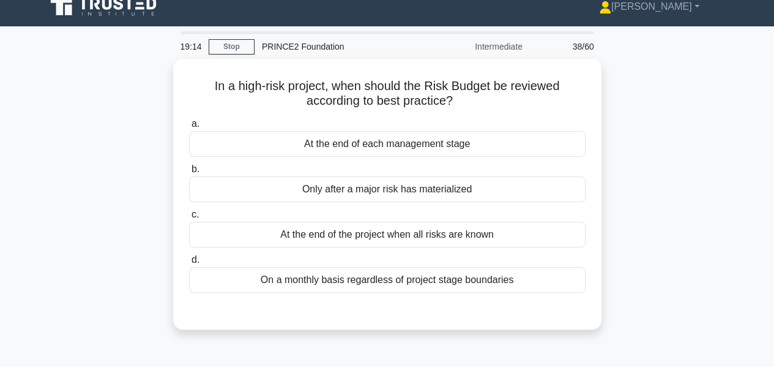
click at [460, 143] on div "At the end of each management stage" at bounding box center [387, 144] width 396 height 26
click at [189, 128] on input "a. At the end of each management stage" at bounding box center [189, 124] width 0 height 8
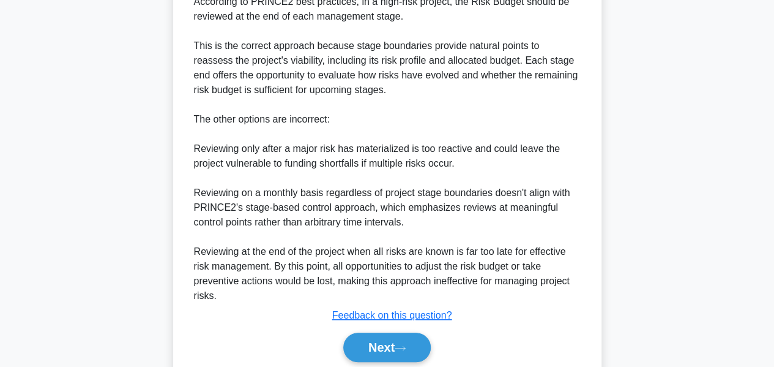
scroll to position [401, 0]
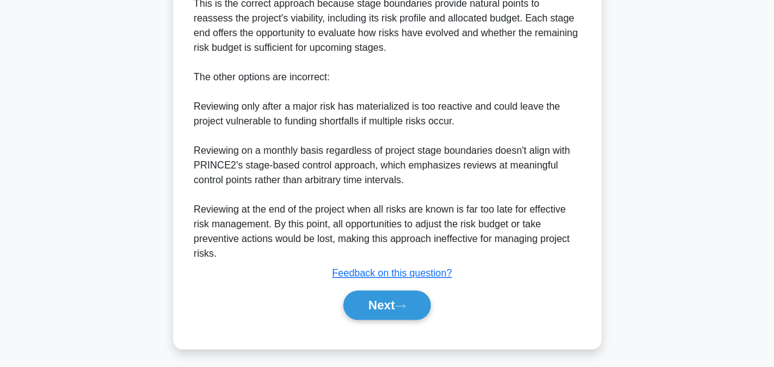
click at [405, 303] on icon at bounding box center [400, 305] width 10 height 4
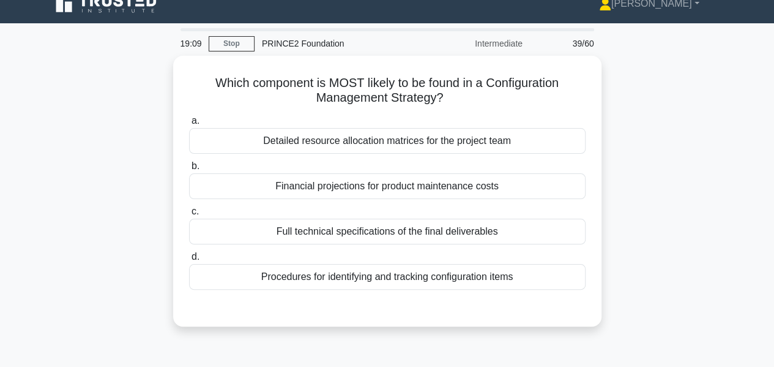
scroll to position [15, 0]
click at [229, 231] on div "Full technical specifications of the final deliverables" at bounding box center [387, 232] width 396 height 26
click at [189, 216] on input "c. Full technical specifications of the final deliverables" at bounding box center [189, 212] width 0 height 8
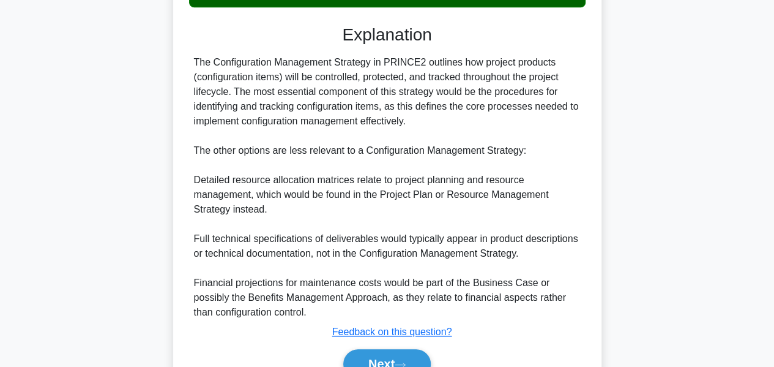
scroll to position [359, 0]
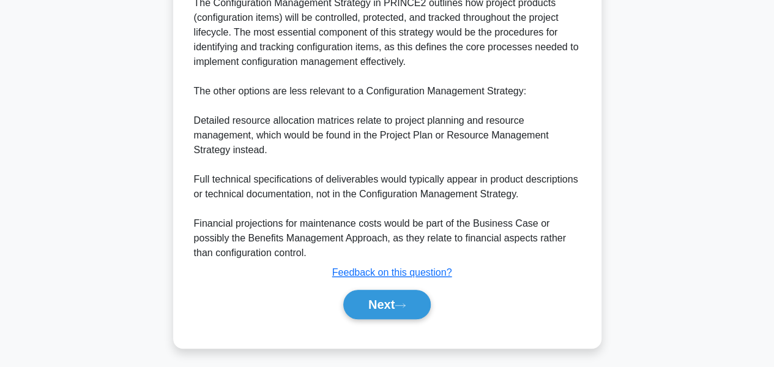
click at [385, 297] on button "Next" at bounding box center [386, 303] width 87 height 29
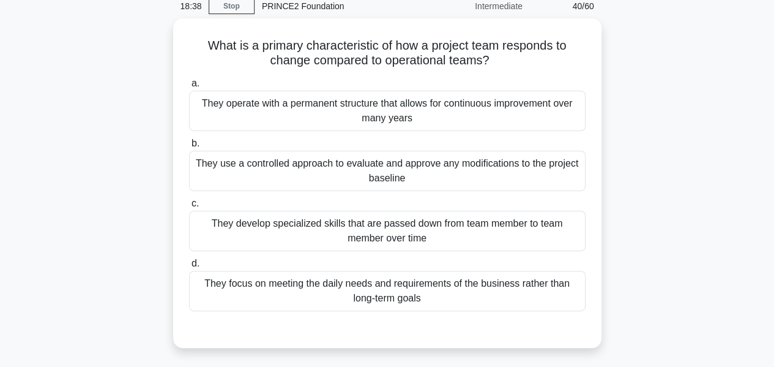
scroll to position [51, 0]
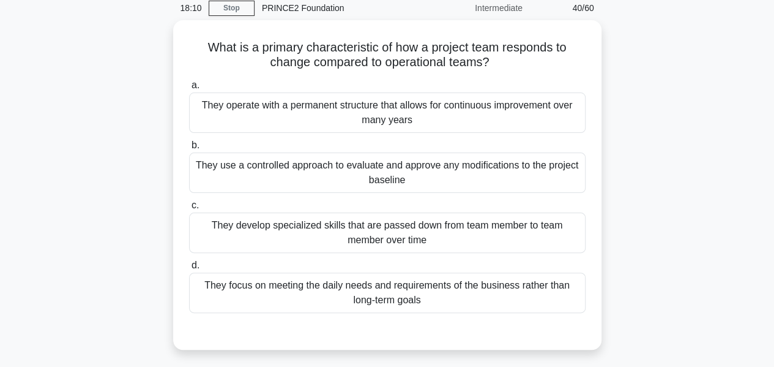
click at [430, 282] on div "They focus on meeting the daily needs and requirements of the business rather t…" at bounding box center [387, 292] width 396 height 40
click at [189, 269] on input "d. They focus on meeting the daily needs and requirements of the business rathe…" at bounding box center [189, 265] width 0 height 8
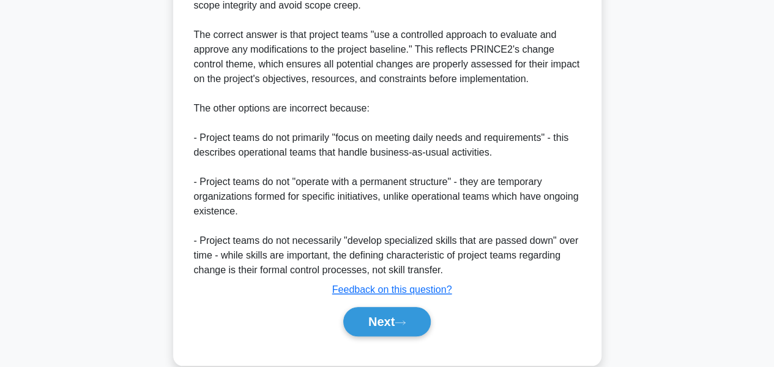
scroll to position [476, 0]
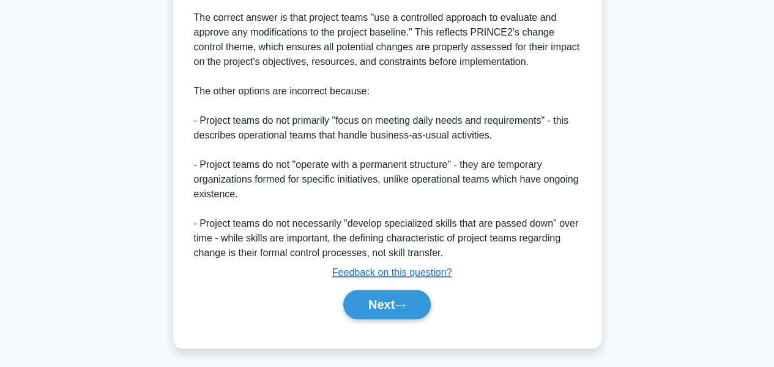
click at [392, 311] on button "Next" at bounding box center [386, 303] width 87 height 29
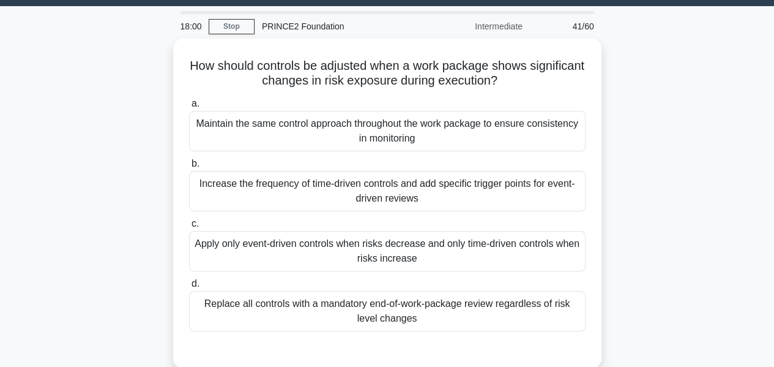
scroll to position [33, 0]
click at [400, 185] on div "Increase the frequency of time-driven controls and add specific trigger points …" at bounding box center [387, 191] width 396 height 40
click at [189, 168] on input "b. Increase the frequency of time-driven controls and add specific trigger poin…" at bounding box center [189, 164] width 0 height 8
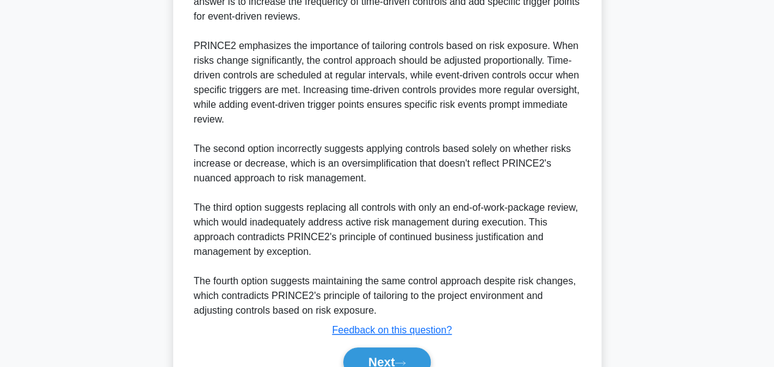
scroll to position [504, 0]
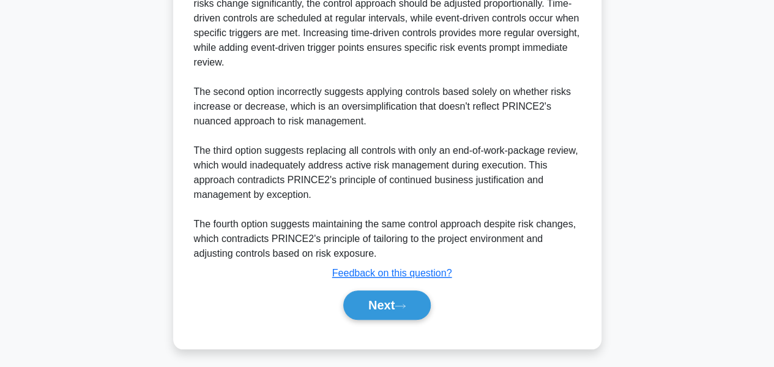
click at [387, 300] on button "Next" at bounding box center [386, 304] width 87 height 29
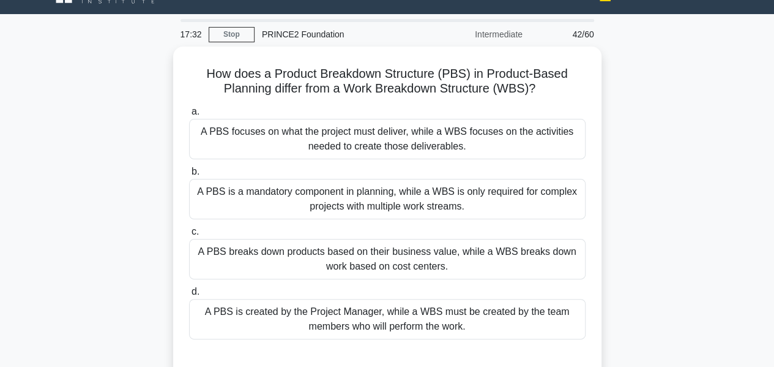
scroll to position [21, 0]
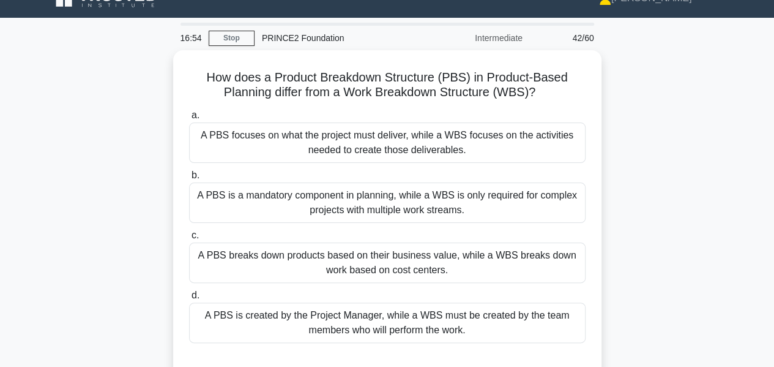
click at [223, 317] on div "A PBS is created by the Project Manager, while a WBS must be created by the tea…" at bounding box center [387, 322] width 396 height 40
click at [189, 299] on input "d. A PBS is created by the Project Manager, while a WBS must be created by the …" at bounding box center [189, 295] width 0 height 8
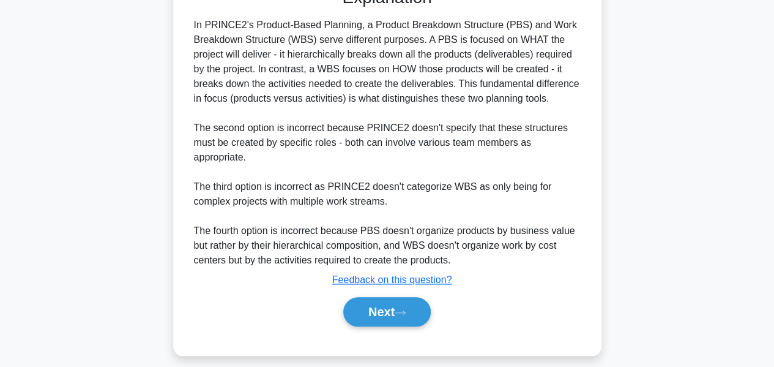
scroll to position [403, 0]
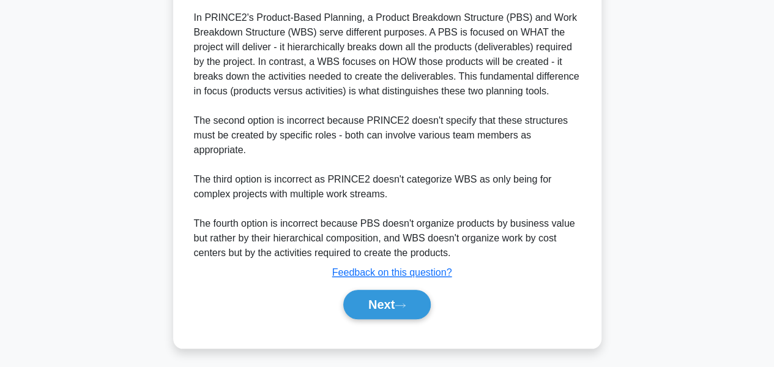
click at [392, 302] on button "Next" at bounding box center [386, 303] width 87 height 29
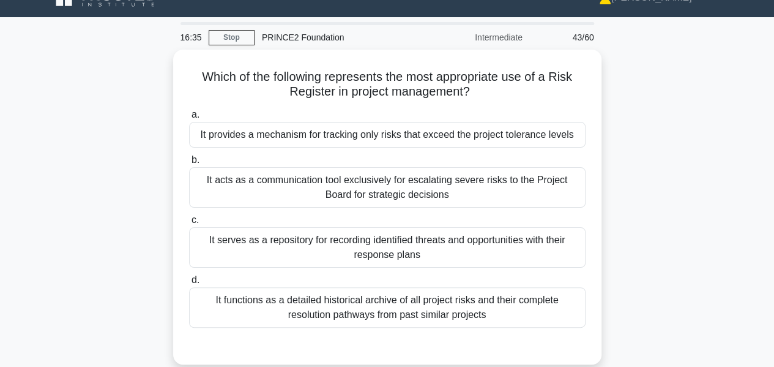
scroll to position [22, 0]
click at [209, 243] on div "It serves as a repository for recording identified threats and opportunities wi…" at bounding box center [387, 247] width 396 height 40
click at [189, 224] on input "c. It serves as a repository for recording identified threats and opportunities…" at bounding box center [189, 220] width 0 height 8
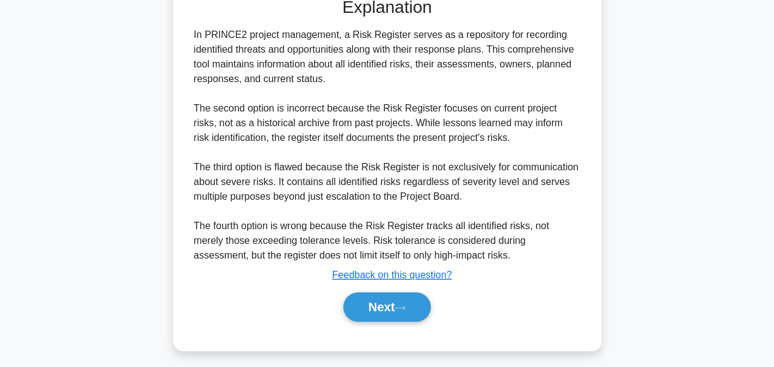
scroll to position [371, 0]
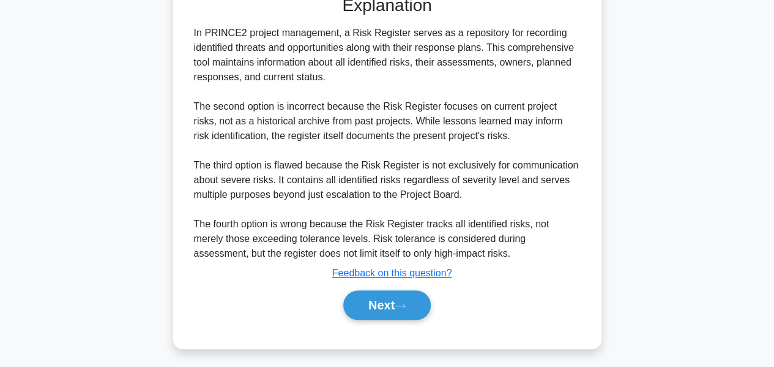
click at [395, 315] on button "Next" at bounding box center [386, 304] width 87 height 29
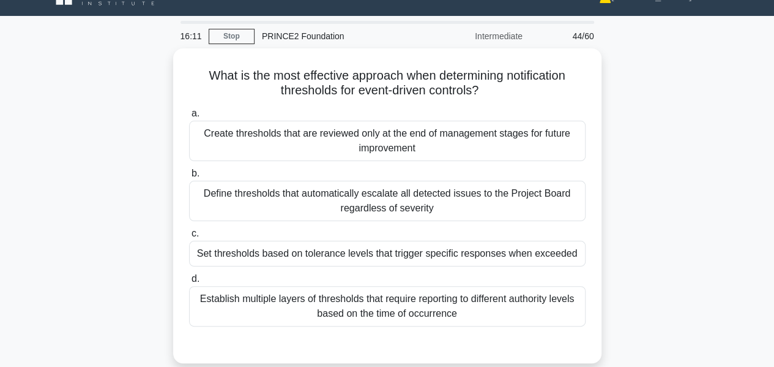
scroll to position [24, 0]
click at [204, 137] on div "Create thresholds that are reviewed only at the end of management stages for fu…" at bounding box center [387, 140] width 396 height 40
click at [189, 117] on input "a. Create thresholds that are reviewed only at the end of management stages for…" at bounding box center [189, 113] width 0 height 8
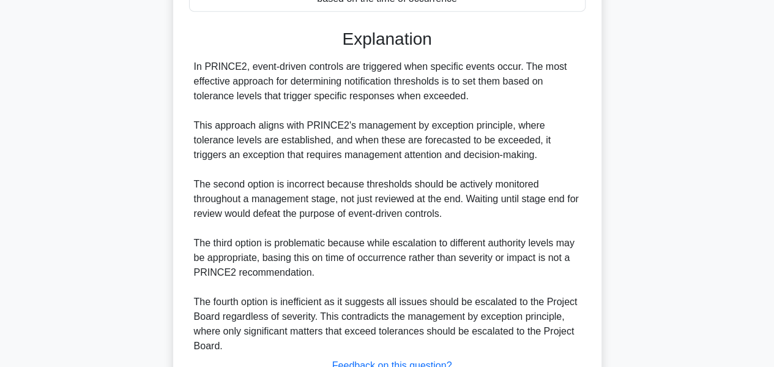
scroll to position [401, 0]
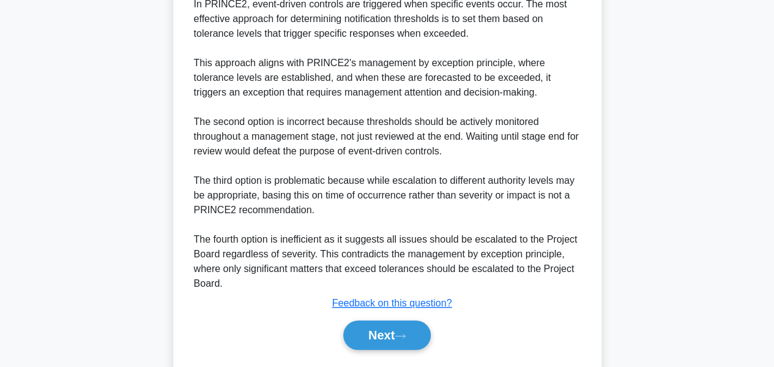
click at [393, 332] on button "Next" at bounding box center [386, 334] width 87 height 29
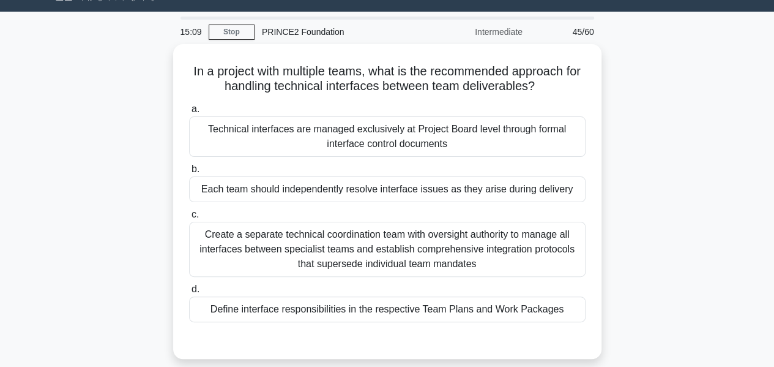
scroll to position [0, 0]
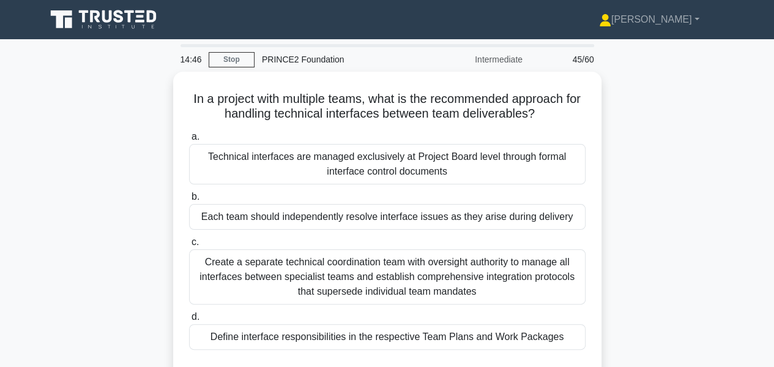
click at [457, 273] on div "Create a separate technical coordination team with oversight authority to manag…" at bounding box center [387, 276] width 396 height 55
click at [189, 246] on input "c. Create a separate technical coordination team with oversight authority to ma…" at bounding box center [189, 242] width 0 height 8
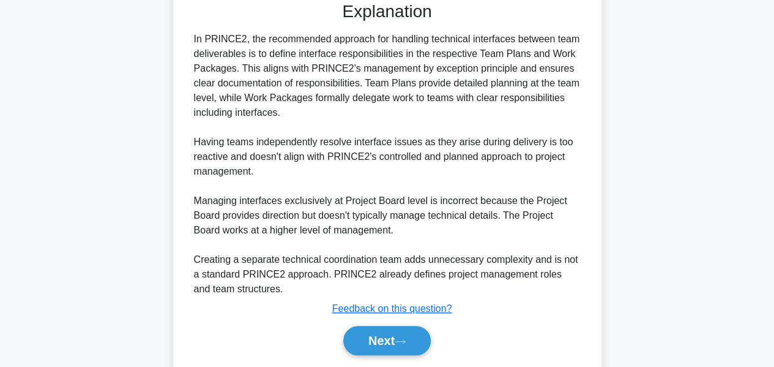
scroll to position [403, 0]
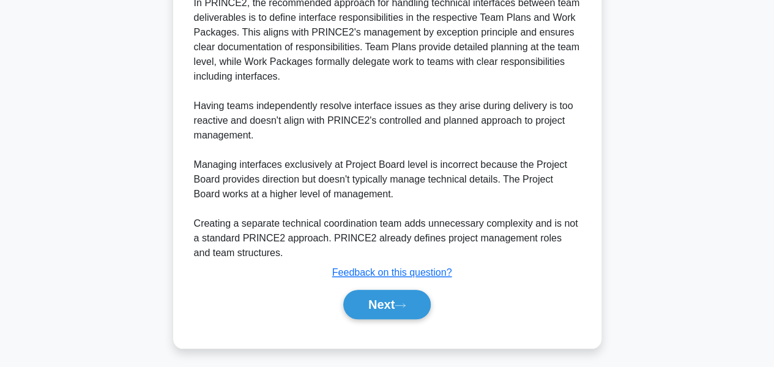
click at [393, 290] on button "Next" at bounding box center [386, 303] width 87 height 29
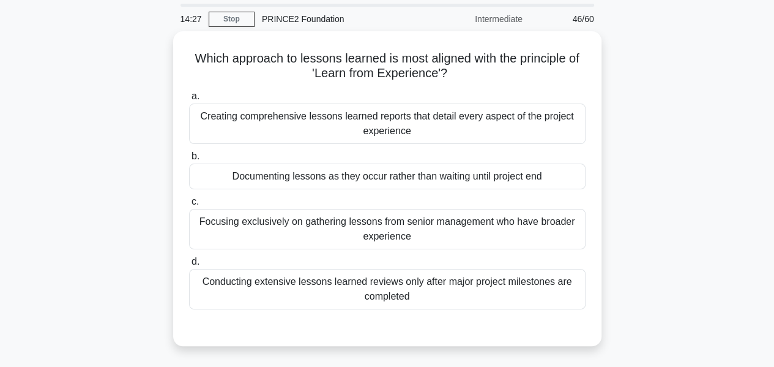
scroll to position [0, 0]
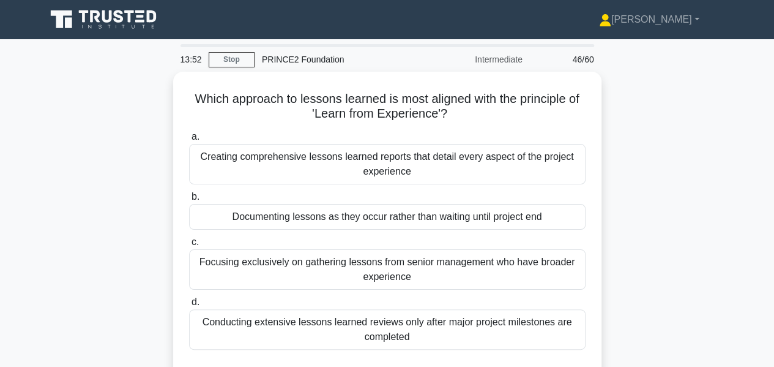
click at [204, 217] on div "Documenting lessons as they occur rather than waiting until project end" at bounding box center [387, 217] width 396 height 26
click at [189, 201] on input "b. Documenting lessons as they occur rather than waiting until project end" at bounding box center [189, 197] width 0 height 8
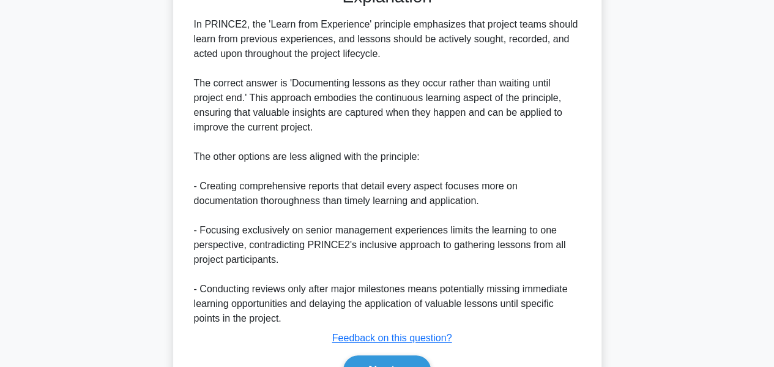
scroll to position [445, 0]
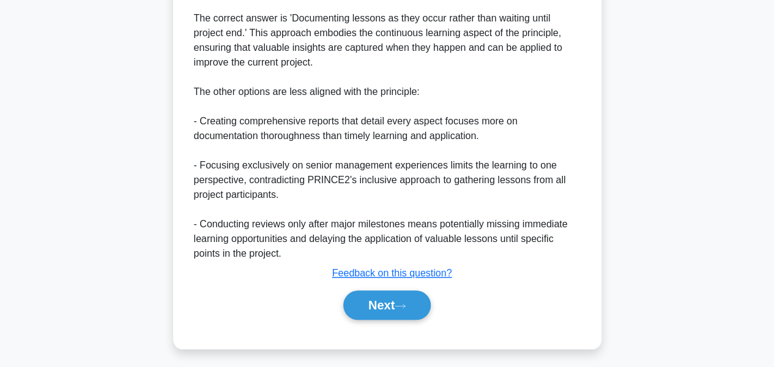
click at [371, 307] on button "Next" at bounding box center [386, 304] width 87 height 29
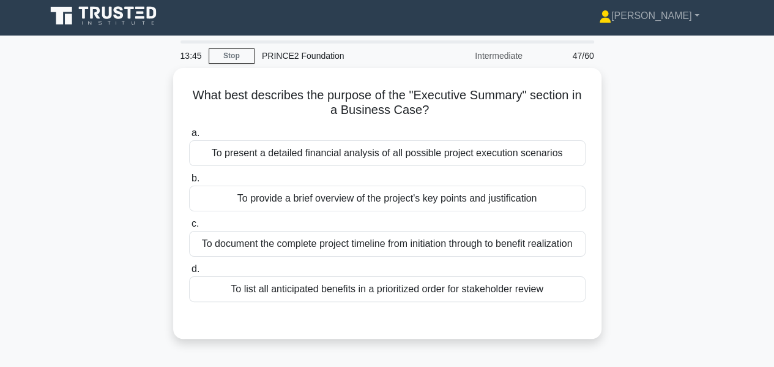
scroll to position [3, 0]
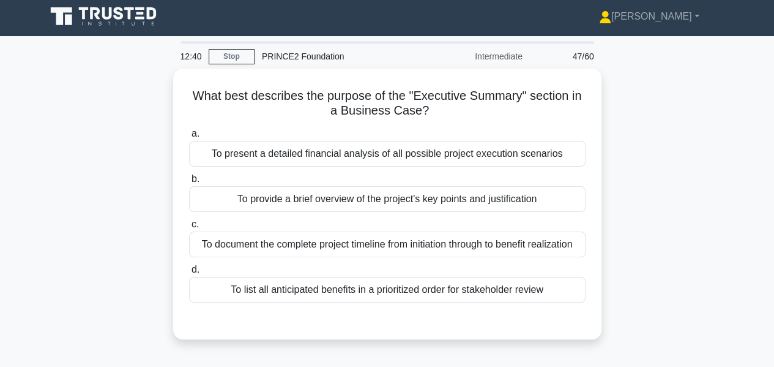
click at [557, 204] on div "To provide a brief overview of the project's key points and justification" at bounding box center [387, 199] width 396 height 26
click at [189, 183] on input "b. To provide a brief overview of the project's key points and justification" at bounding box center [189, 179] width 0 height 8
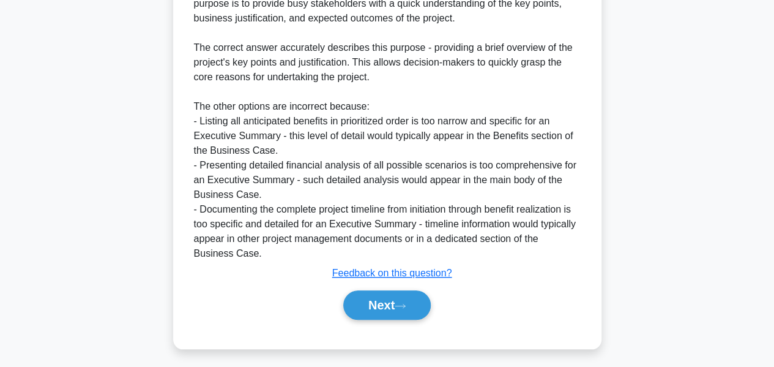
click at [406, 302] on icon at bounding box center [400, 305] width 11 height 7
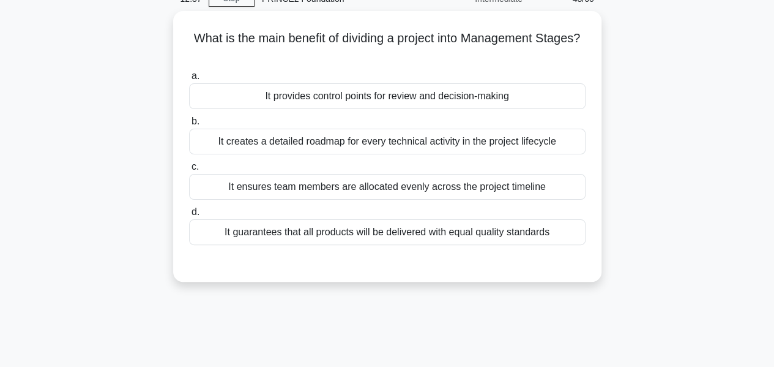
scroll to position [0, 0]
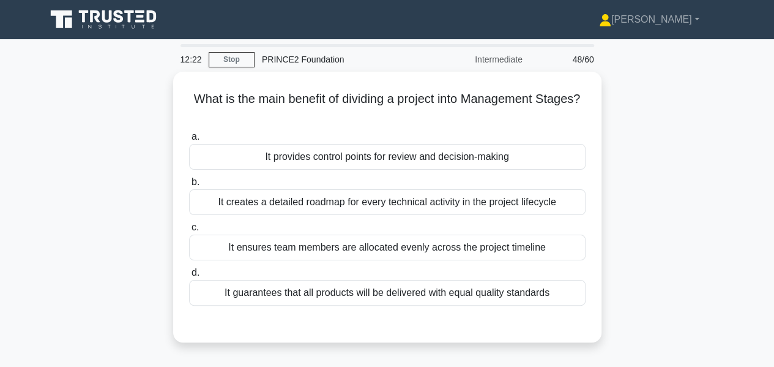
click at [531, 150] on div "It provides control points for review and decision-making" at bounding box center [387, 157] width 396 height 26
click at [189, 141] on input "a. It provides control points for review and decision-making" at bounding box center [189, 137] width 0 height 8
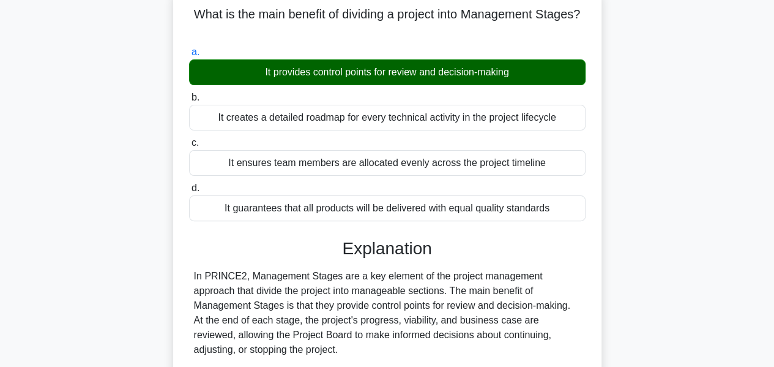
scroll to position [342, 0]
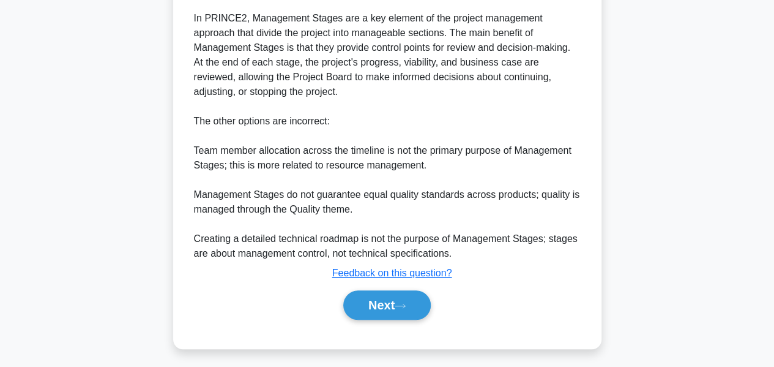
click at [406, 303] on icon at bounding box center [400, 305] width 11 height 7
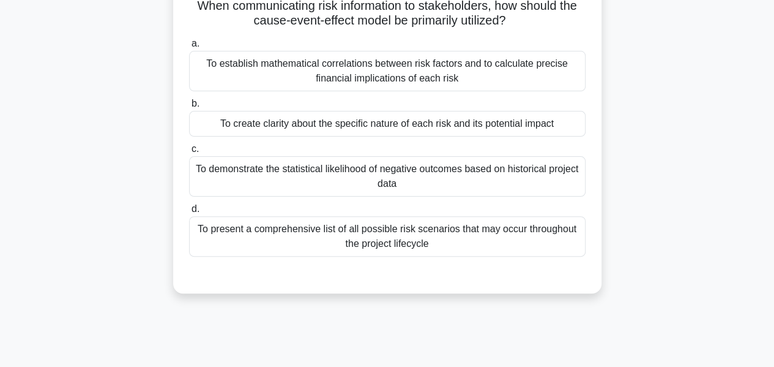
scroll to position [0, 0]
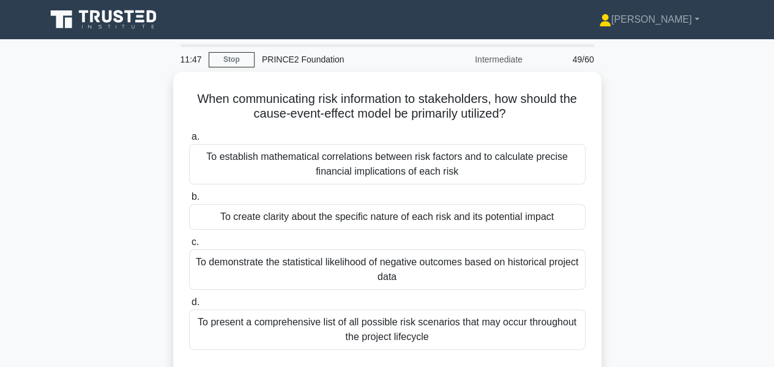
click at [556, 275] on div "To demonstrate the statistical likelihood of negative outcomes based on histori…" at bounding box center [387, 269] width 396 height 40
click at [189, 246] on input "c. To demonstrate the statistical likelihood of negative outcomes based on hist…" at bounding box center [189, 242] width 0 height 8
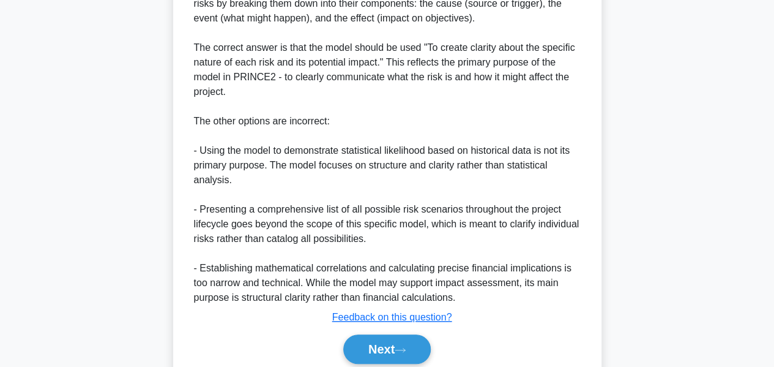
scroll to position [461, 0]
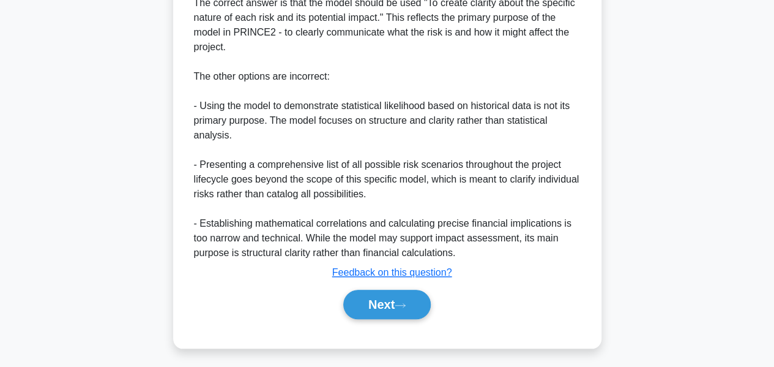
click at [404, 296] on button "Next" at bounding box center [386, 303] width 87 height 29
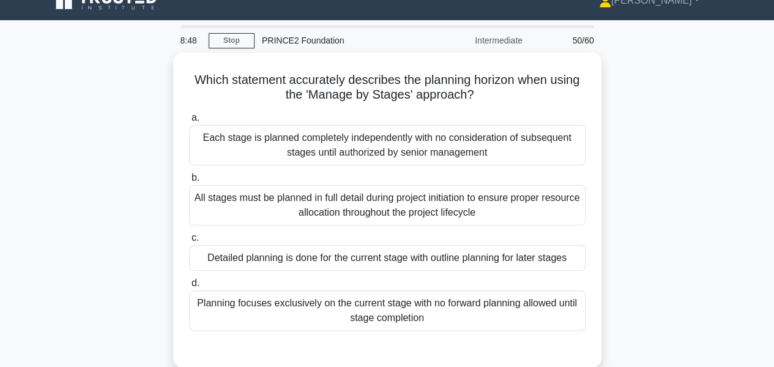
scroll to position [0, 0]
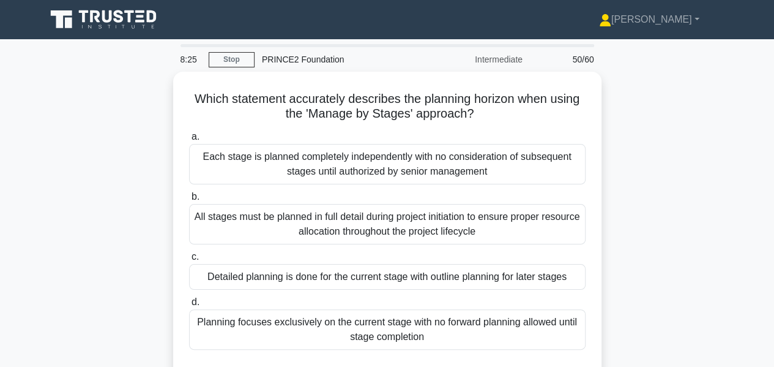
click at [193, 153] on div "Each stage is planned completely independently with no consideration of subsequ…" at bounding box center [387, 164] width 396 height 40
click at [189, 141] on input "a. Each stage is planned completely independently with no consideration of subs…" at bounding box center [189, 137] width 0 height 8
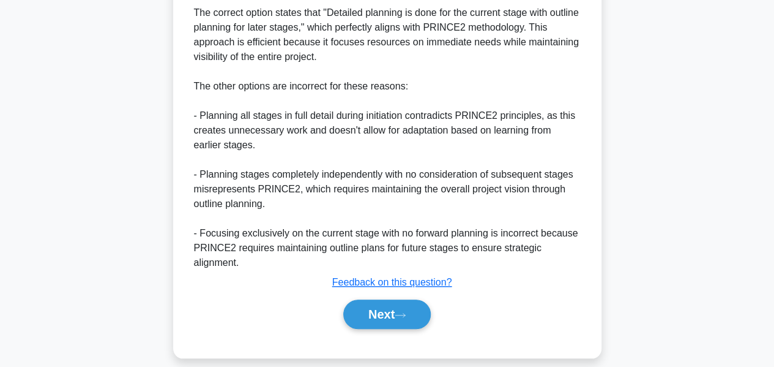
scroll to position [476, 0]
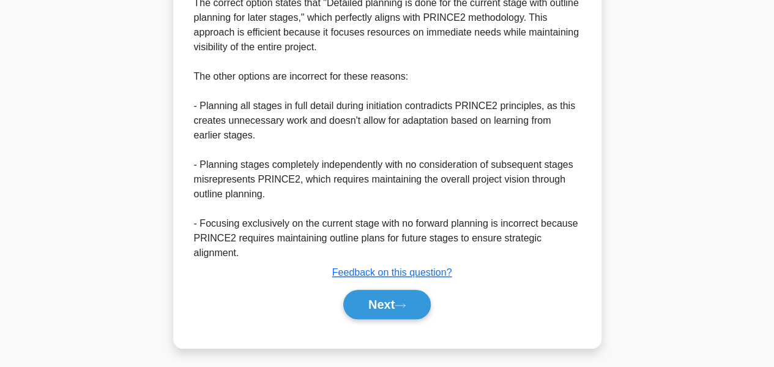
click at [364, 296] on button "Next" at bounding box center [386, 303] width 87 height 29
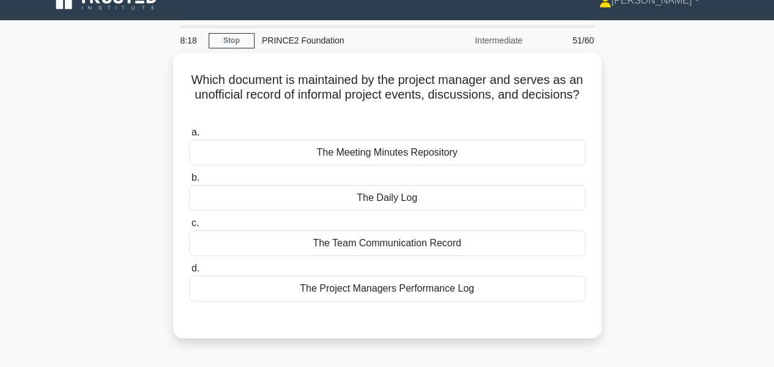
scroll to position [17, 0]
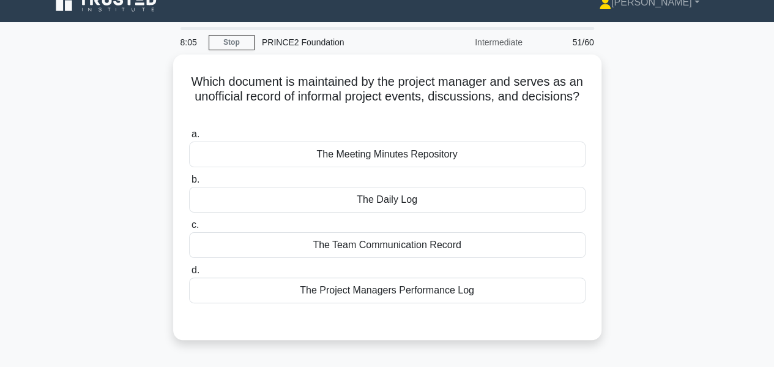
click at [203, 201] on div "The Daily Log" at bounding box center [387, 200] width 396 height 26
click at [189, 184] on input "b. The Daily Log" at bounding box center [189, 180] width 0 height 8
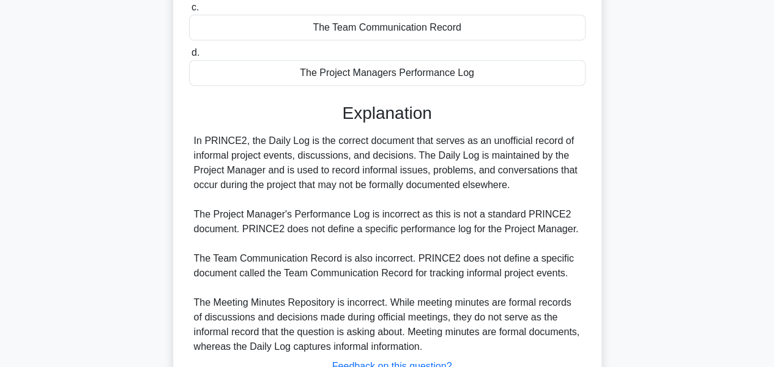
scroll to position [327, 0]
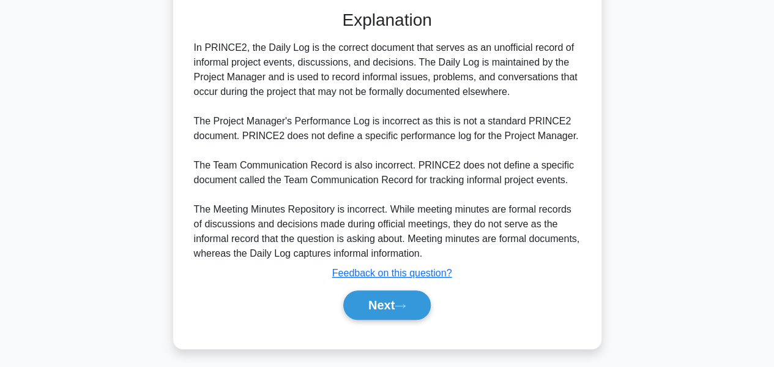
click at [365, 310] on button "Next" at bounding box center [386, 304] width 87 height 29
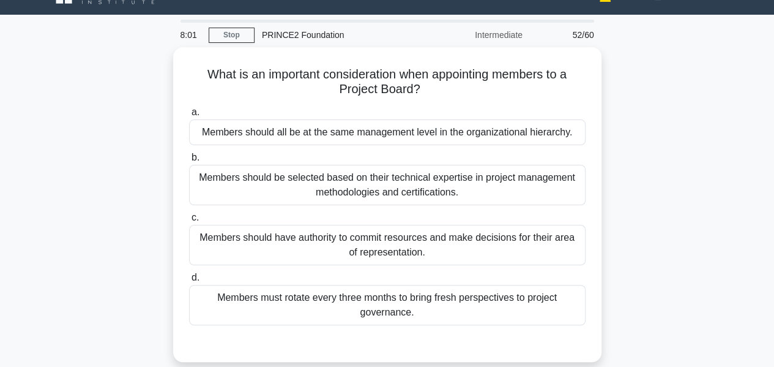
scroll to position [24, 0]
click at [384, 135] on div "Members should all be at the same management level in the organizational hierar…" at bounding box center [387, 133] width 396 height 26
click at [189, 117] on input "a. Members should all be at the same management level in the organizational hie…" at bounding box center [189, 113] width 0 height 8
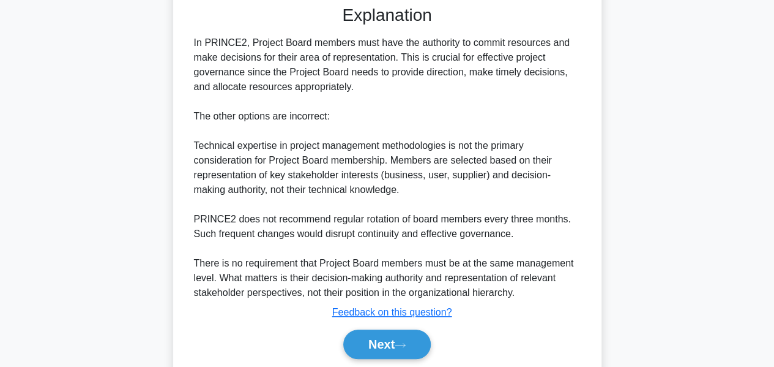
scroll to position [363, 0]
click at [400, 341] on icon at bounding box center [400, 344] width 11 height 7
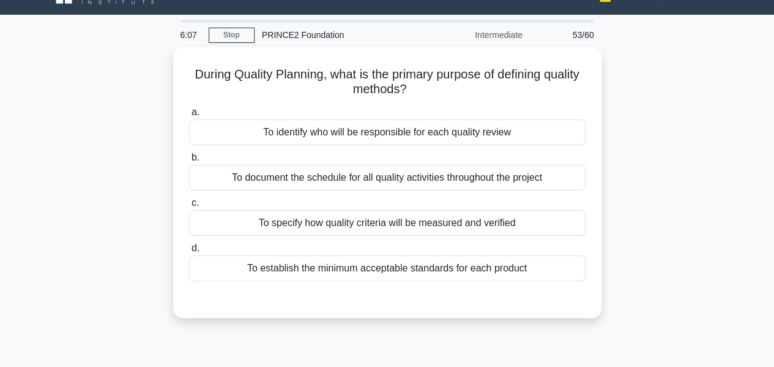
scroll to position [23, 0]
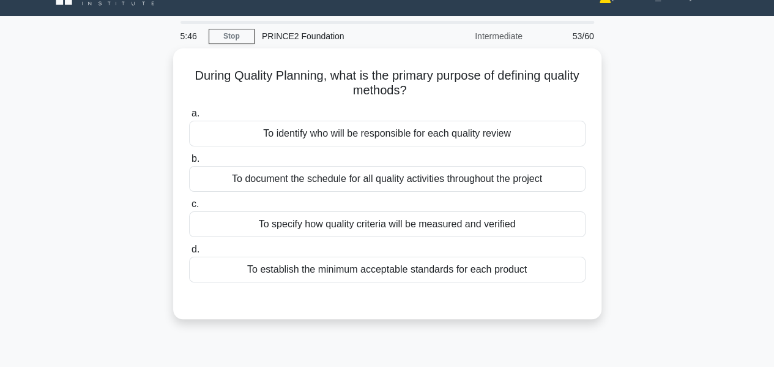
click at [222, 174] on div "To document the schedule for all quality activities throughout the project" at bounding box center [387, 179] width 396 height 26
click at [189, 163] on input "b. To document the schedule for all quality activities throughout the project" at bounding box center [189, 159] width 0 height 8
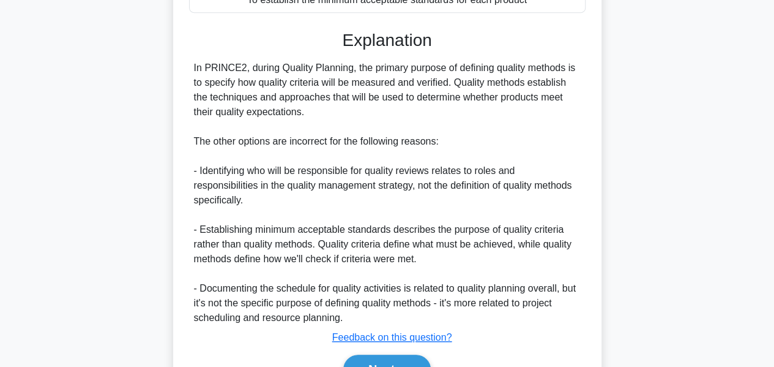
scroll to position [359, 0]
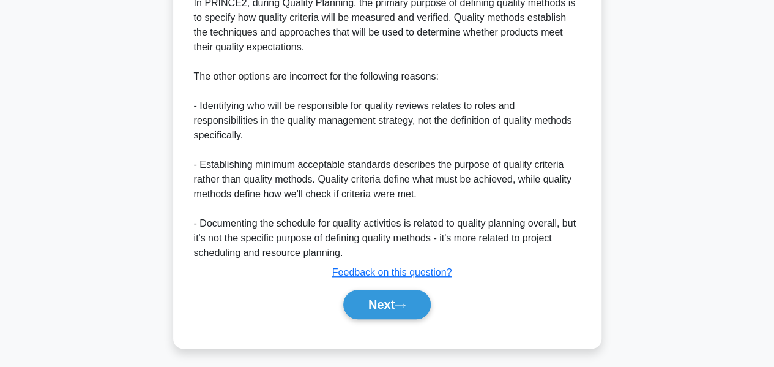
click at [406, 302] on icon at bounding box center [400, 305] width 11 height 7
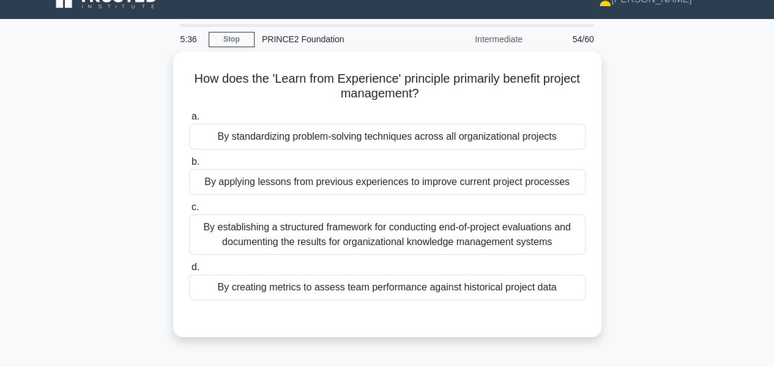
scroll to position [20, 0]
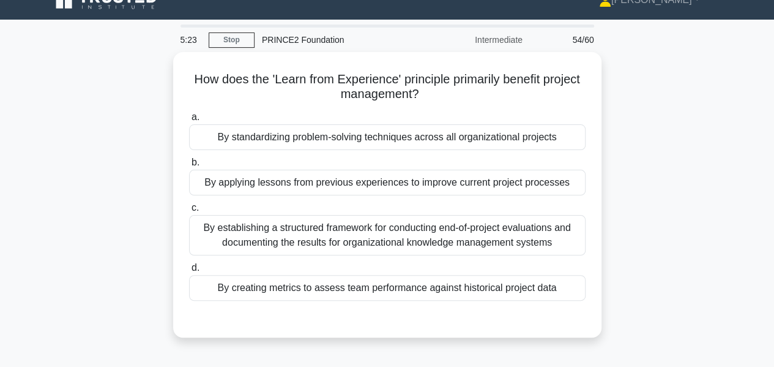
click at [220, 185] on div "By applying lessons from previous experiences to improve current project proces…" at bounding box center [387, 182] width 396 height 26
click at [189, 166] on input "b. By applying lessons from previous experiences to improve current project pro…" at bounding box center [189, 162] width 0 height 8
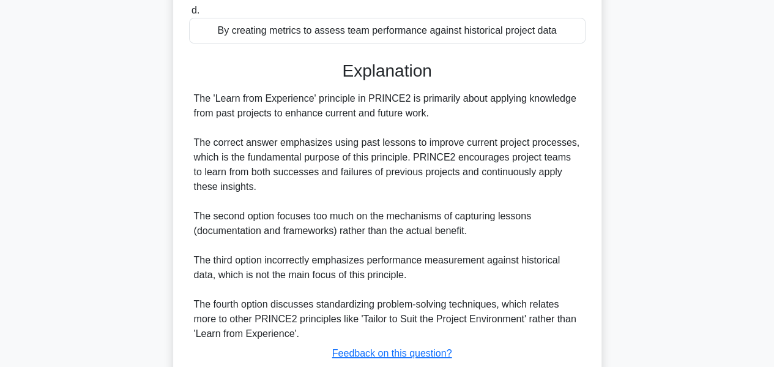
scroll to position [357, 0]
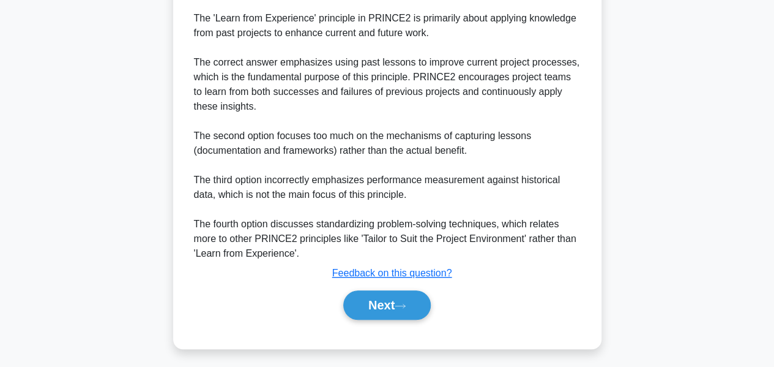
click at [410, 290] on button "Next" at bounding box center [386, 304] width 87 height 29
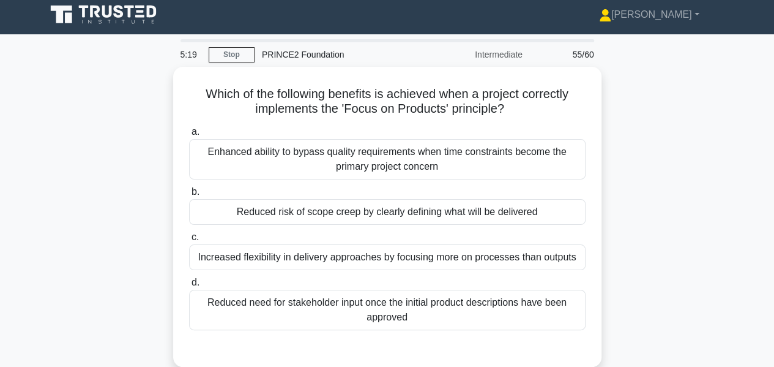
scroll to position [0, 0]
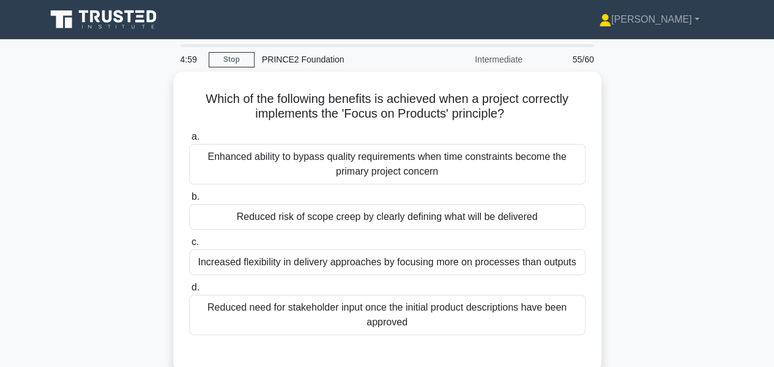
click at [231, 219] on div "Reduced risk of scope creep by clearly defining what will be delivered" at bounding box center [387, 217] width 396 height 26
click at [189, 201] on input "b. Reduced risk of scope creep by clearly defining what will be delivered" at bounding box center [189, 197] width 0 height 8
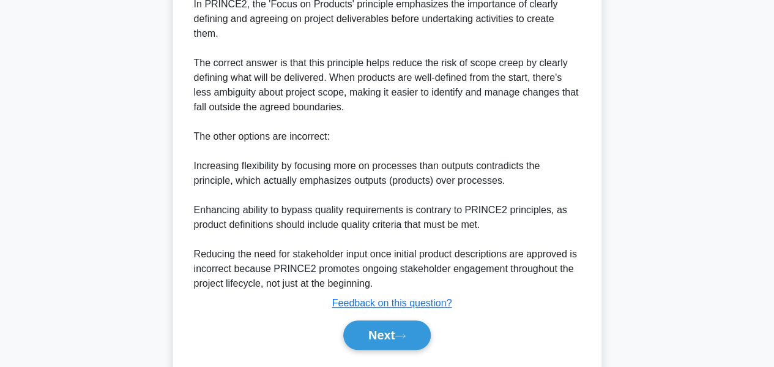
scroll to position [415, 0]
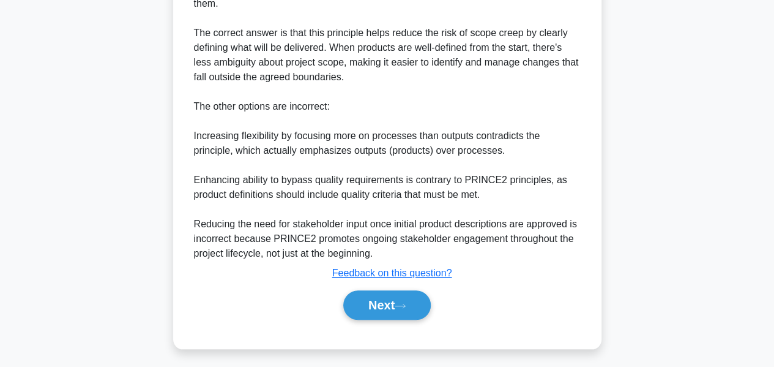
click at [427, 308] on button "Next" at bounding box center [386, 304] width 87 height 29
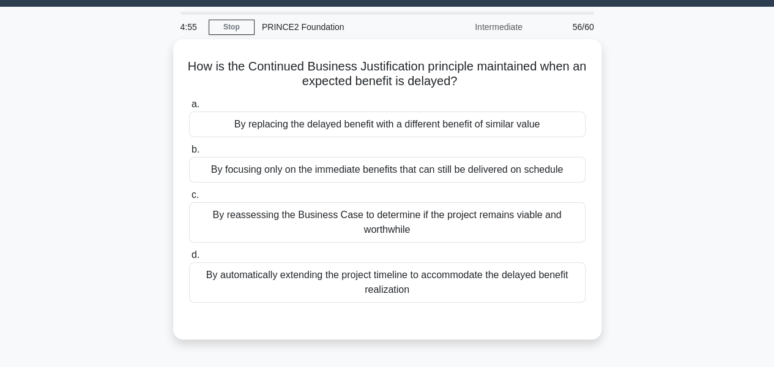
scroll to position [23, 0]
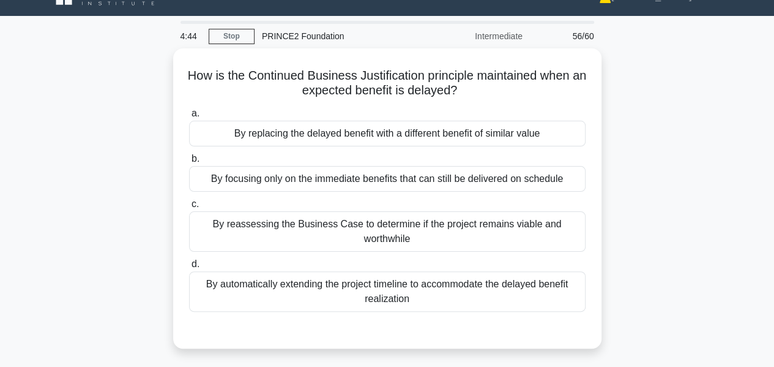
click at [222, 181] on div "By focusing only on the immediate benefits that can still be delivered on sched…" at bounding box center [387, 179] width 396 height 26
click at [189, 163] on input "b. By focusing only on the immediate benefits that can still be delivered on sc…" at bounding box center [189, 159] width 0 height 8
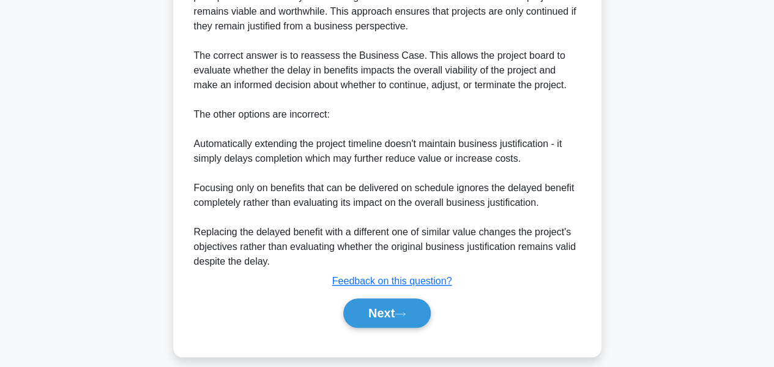
click at [387, 321] on button "Next" at bounding box center [386, 312] width 87 height 29
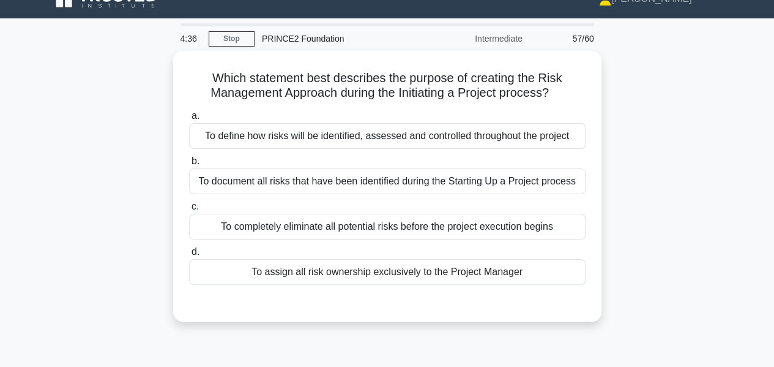
scroll to position [20, 0]
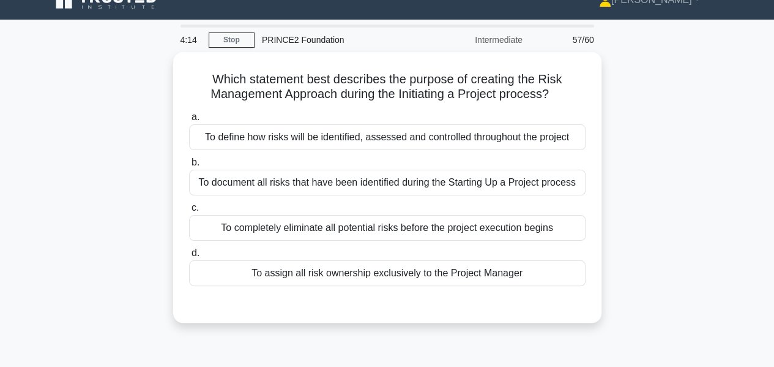
click at [206, 133] on div "To define how risks will be identified, assessed and controlled throughout the …" at bounding box center [387, 137] width 396 height 26
click at [189, 121] on input "a. To define how risks will be identified, assessed and controlled throughout t…" at bounding box center [189, 117] width 0 height 8
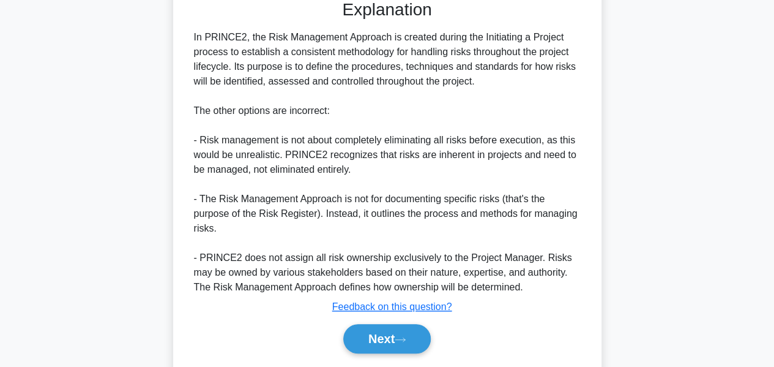
scroll to position [357, 0]
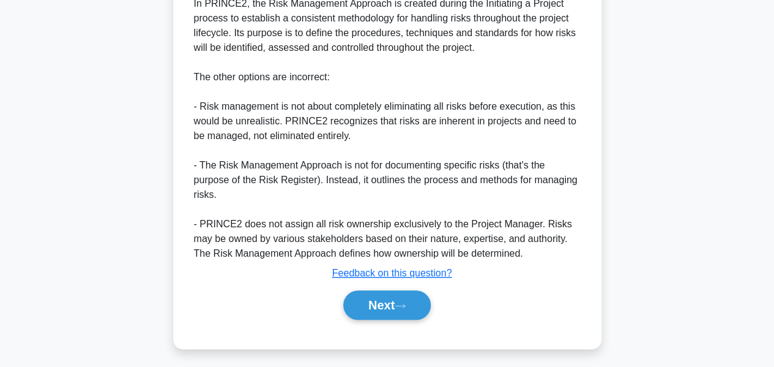
click at [423, 292] on button "Next" at bounding box center [386, 304] width 87 height 29
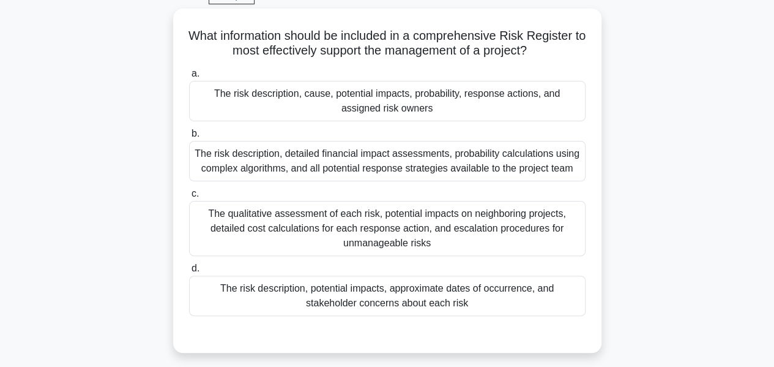
scroll to position [65, 0]
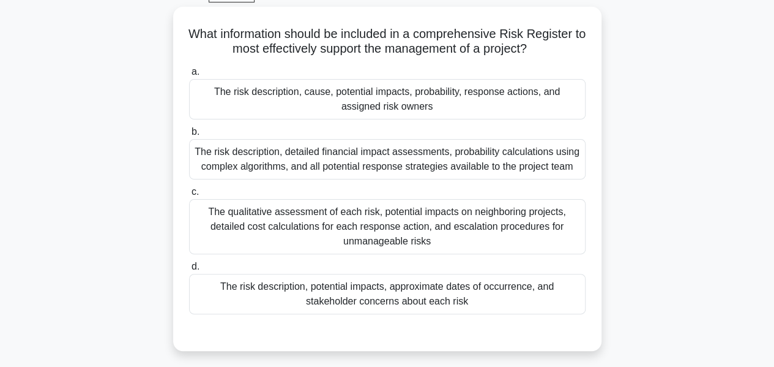
click at [235, 292] on div "The risk description, potential impacts, approximate dates of occurrence, and s…" at bounding box center [387, 294] width 396 height 40
click at [189, 270] on input "d. The risk description, potential impacts, approximate dates of occurrence, an…" at bounding box center [189, 266] width 0 height 8
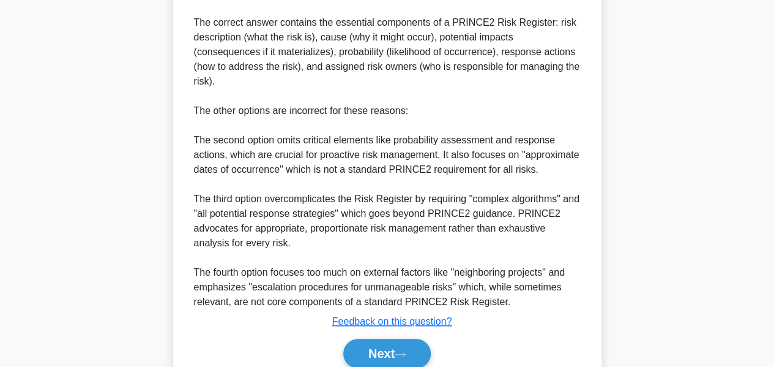
scroll to position [457, 0]
click at [409, 338] on button "Next" at bounding box center [386, 352] width 87 height 29
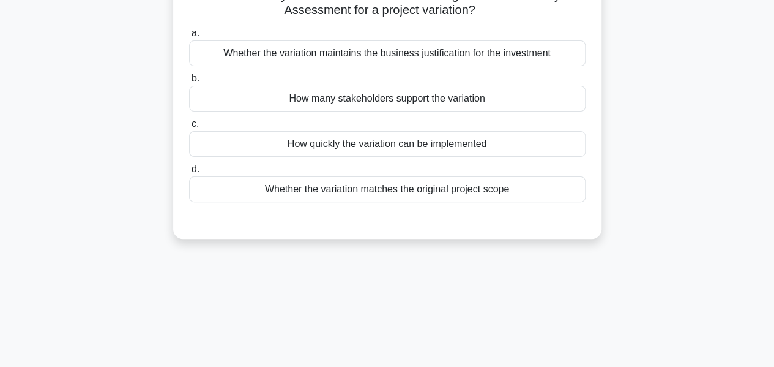
scroll to position [0, 0]
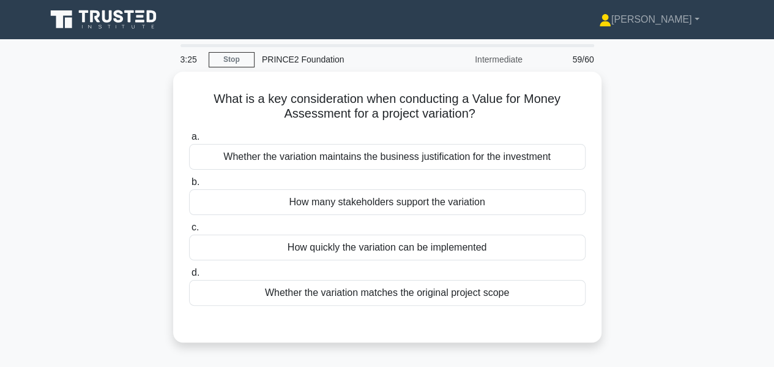
click at [217, 157] on div "Whether the variation maintains the business justification for the investment" at bounding box center [387, 157] width 396 height 26
click at [189, 141] on input "a. Whether the variation maintains the business justification for the investment" at bounding box center [189, 137] width 0 height 8
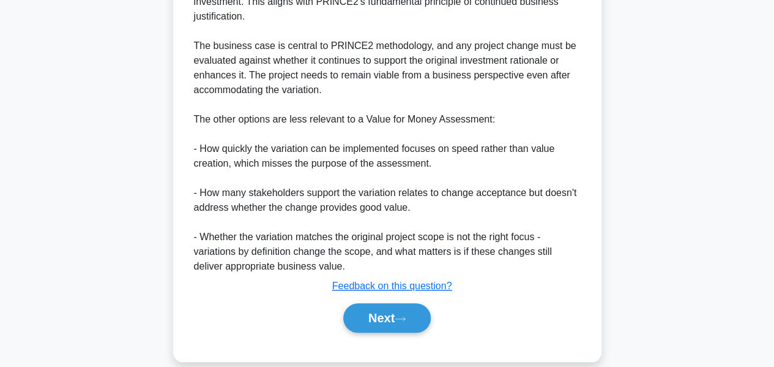
scroll to position [401, 0]
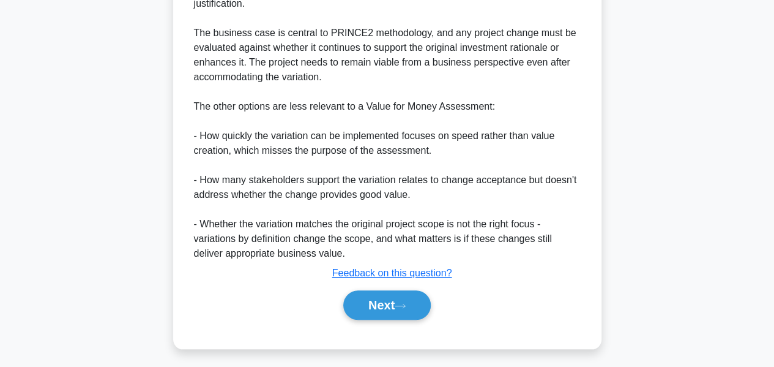
click at [400, 314] on button "Next" at bounding box center [386, 304] width 87 height 29
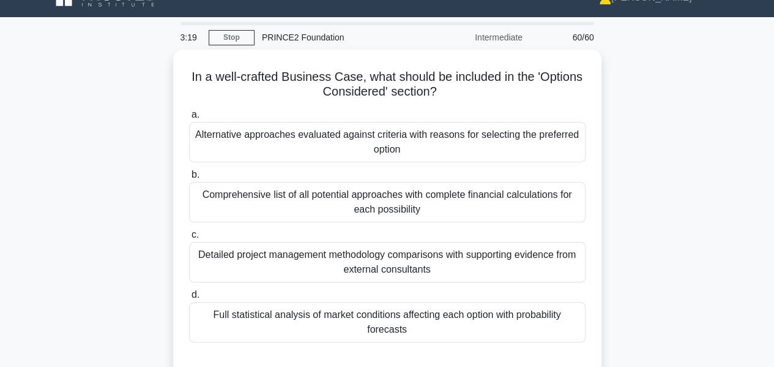
scroll to position [24, 0]
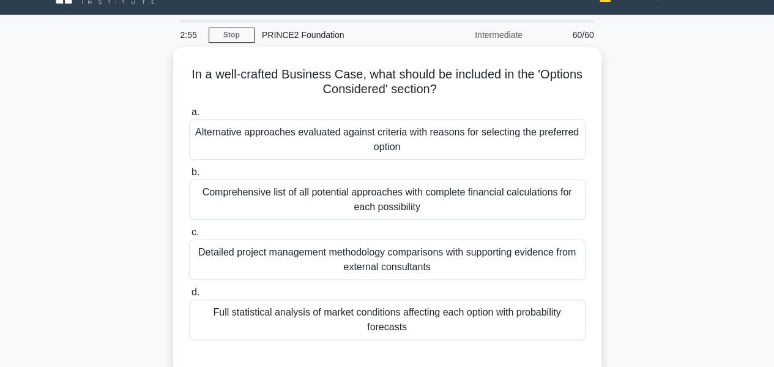
click at [215, 200] on div "Comprehensive list of all potential approaches with complete financial calculat…" at bounding box center [387, 199] width 396 height 40
click at [189, 176] on input "b. Comprehensive list of all potential approaches with complete financial calcu…" at bounding box center [189, 172] width 0 height 8
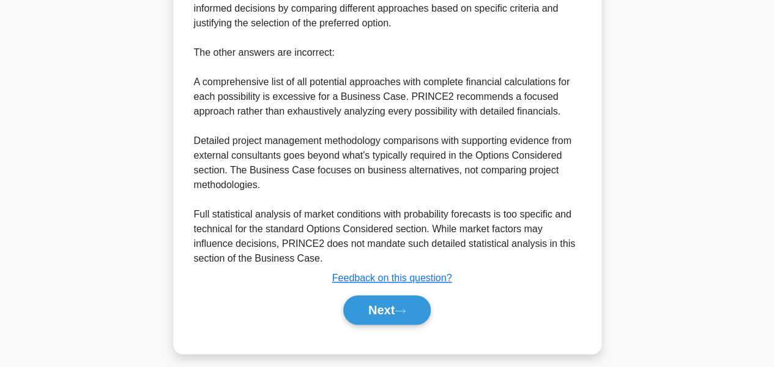
scroll to position [461, 0]
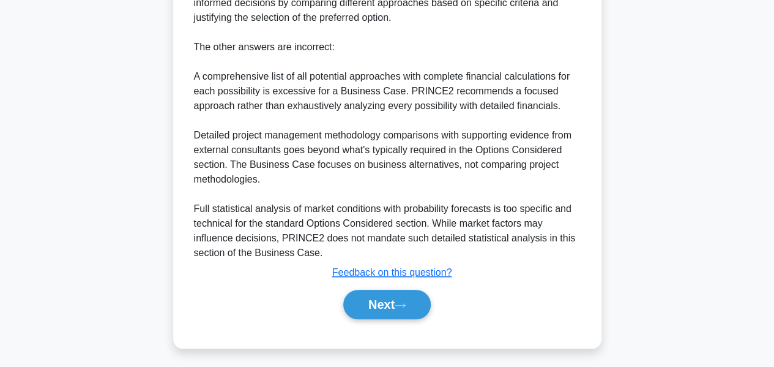
click at [398, 296] on button "Next" at bounding box center [386, 303] width 87 height 29
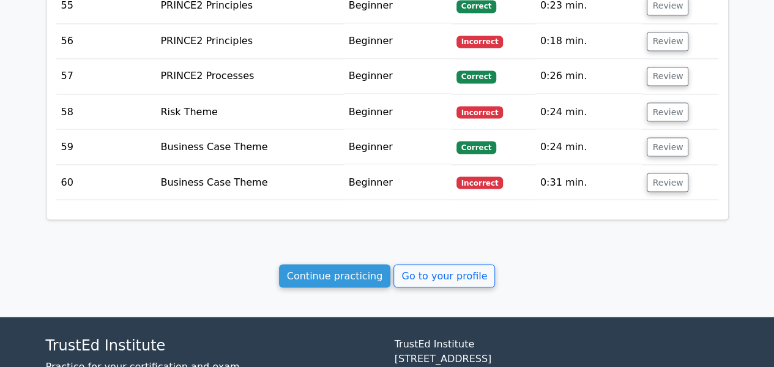
scroll to position [3429, 0]
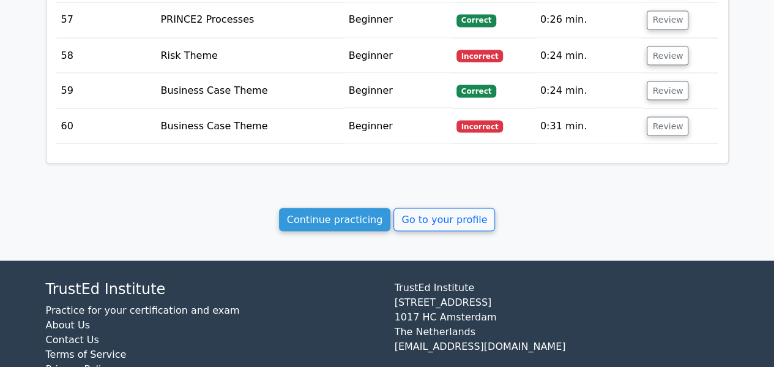
click at [365, 207] on link "Continue practicing" at bounding box center [335, 218] width 112 height 23
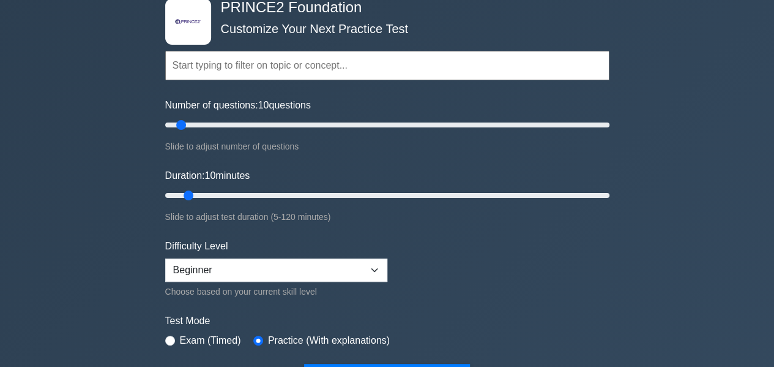
scroll to position [80, 0]
click at [329, 121] on input "Number of questions: 75 questions" at bounding box center [387, 124] width 444 height 15
click at [318, 124] on input "Number of questions: 70 questions" at bounding box center [387, 124] width 444 height 15
click at [310, 124] on input "Number of questions: 70 questions" at bounding box center [387, 124] width 444 height 15
click at [303, 123] on input "Number of questions: 65 questions" at bounding box center [387, 124] width 444 height 15
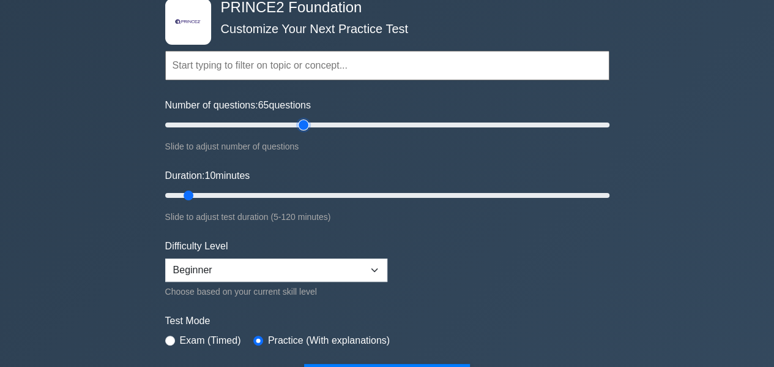
click at [299, 124] on input "Number of questions: 65 questions" at bounding box center [387, 124] width 444 height 15
type input "60"
click at [295, 124] on input "Number of questions: 60 questions" at bounding box center [387, 124] width 444 height 15
click at [274, 192] on input "Duration: 35 minutes" at bounding box center [387, 195] width 444 height 15
click at [296, 192] on input "Duration: 40 minutes" at bounding box center [387, 195] width 444 height 15
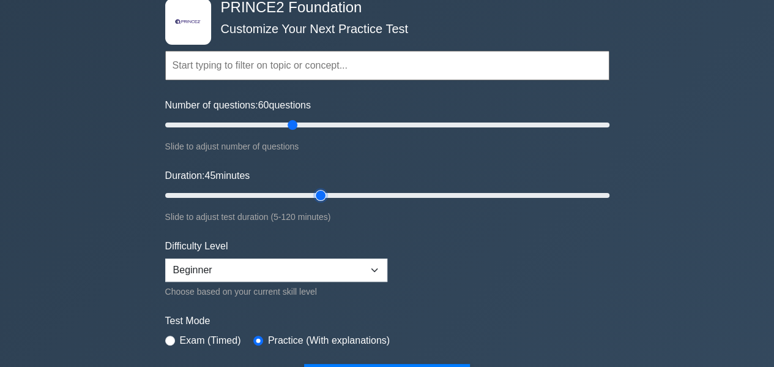
click at [315, 194] on input "Duration: 45 minutes" at bounding box center [387, 195] width 444 height 15
click at [328, 195] on input "Duration: 45 minutes" at bounding box center [387, 195] width 444 height 15
click at [348, 190] on input "Duration: 50 minutes" at bounding box center [387, 195] width 444 height 15
click at [365, 190] on input "Duration: 55 minutes" at bounding box center [387, 195] width 444 height 15
type input "60"
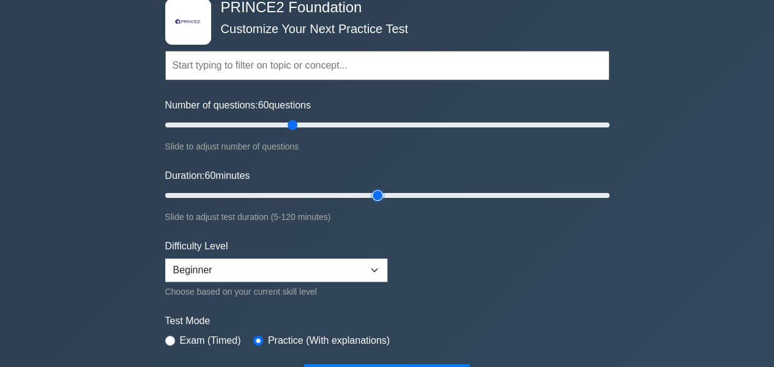
click at [377, 191] on input "Duration: 60 minutes" at bounding box center [387, 195] width 444 height 15
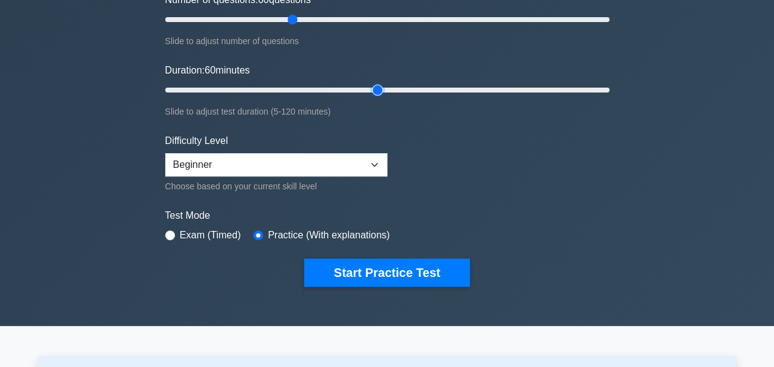
scroll to position [186, 0]
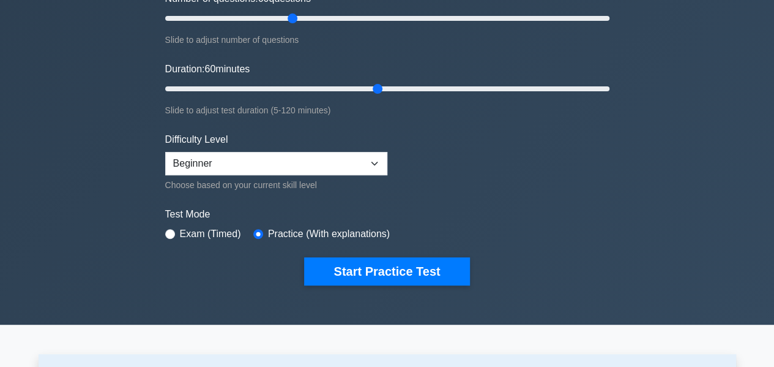
click at [367, 269] on button "Start Practice Test" at bounding box center [386, 271] width 165 height 28
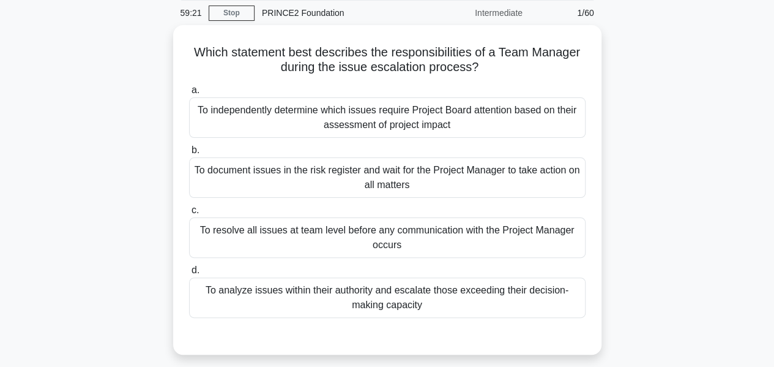
scroll to position [47, 0]
click at [417, 179] on div "To document issues in the risk register and wait for the Project Manager to tak…" at bounding box center [387, 177] width 396 height 40
click at [189, 154] on input "b. To document issues in the risk register and wait for the Project Manager to …" at bounding box center [189, 150] width 0 height 8
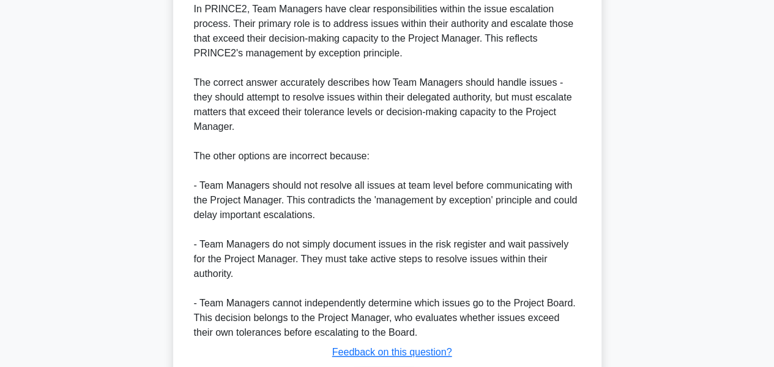
scroll to position [491, 0]
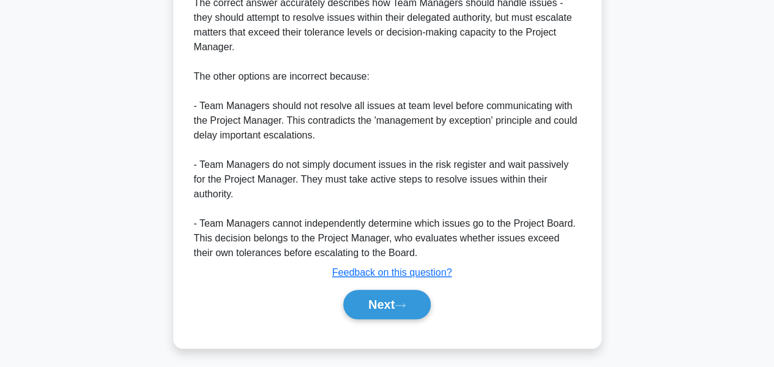
click at [374, 308] on button "Next" at bounding box center [386, 303] width 87 height 29
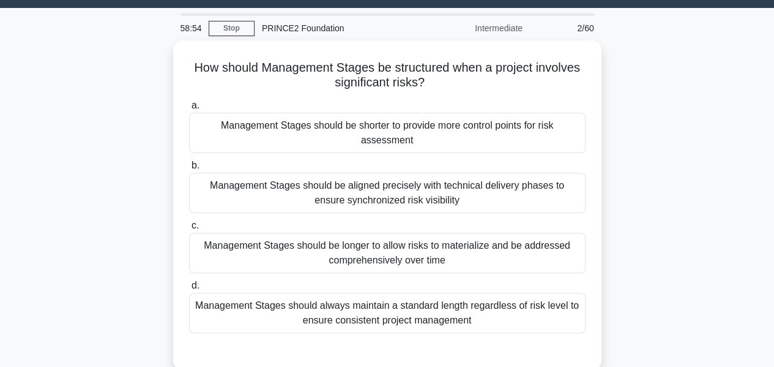
scroll to position [42, 0]
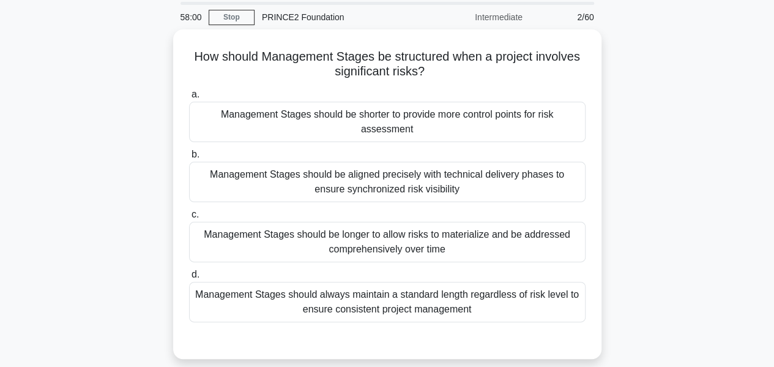
click at [401, 294] on div "Management Stages should always maintain a standard length regardless of risk l…" at bounding box center [387, 301] width 396 height 40
click at [189, 278] on input "d. Management Stages should always maintain a standard length regardless of ris…" at bounding box center [189, 274] width 0 height 8
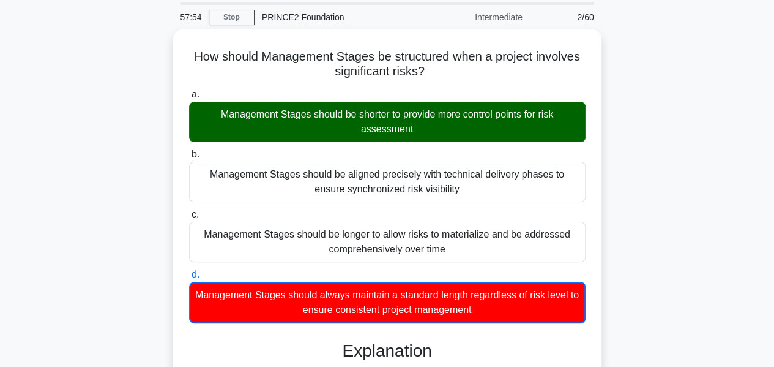
click at [425, 114] on div "Management Stages should be shorter to provide more control points for risk ass…" at bounding box center [387, 122] width 396 height 40
click at [189, 99] on input "a. Management Stages should be shorter to provide more control points for risk …" at bounding box center [189, 95] width 0 height 8
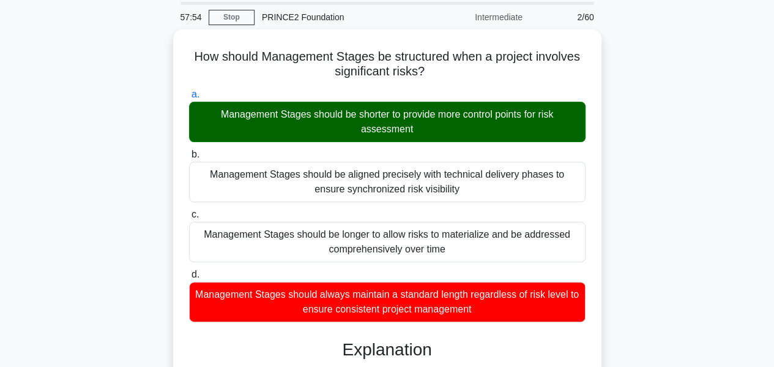
click at [425, 114] on div "Management Stages should be shorter to provide more control points for risk ass…" at bounding box center [387, 122] width 396 height 40
click at [189, 99] on input "a. Management Stages should be shorter to provide more control points for risk …" at bounding box center [189, 95] width 0 height 8
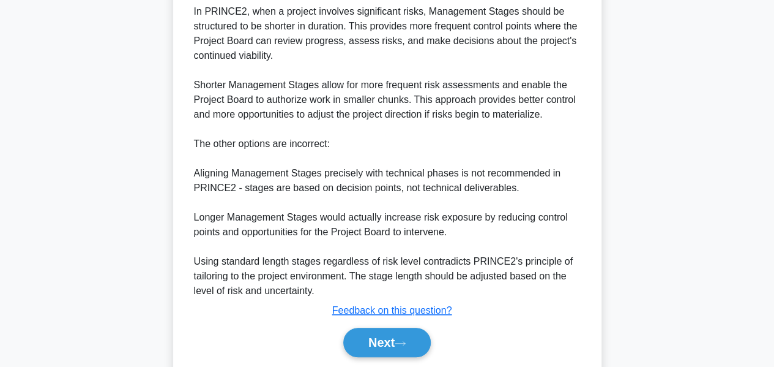
scroll to position [445, 0]
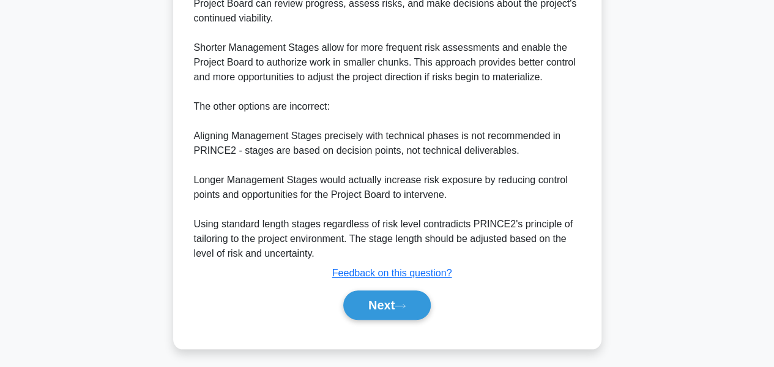
click at [406, 296] on button "Next" at bounding box center [386, 304] width 87 height 29
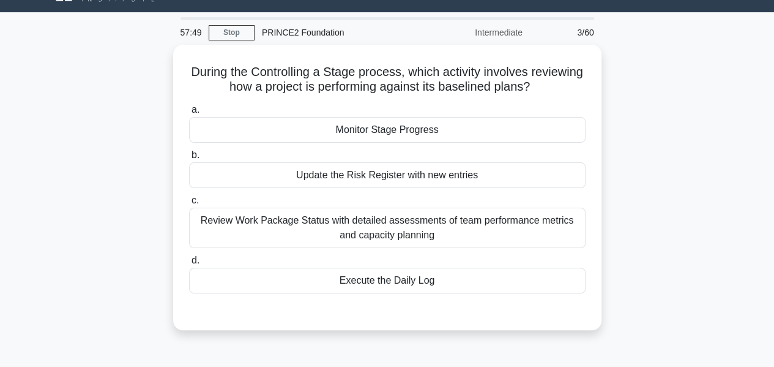
scroll to position [10, 0]
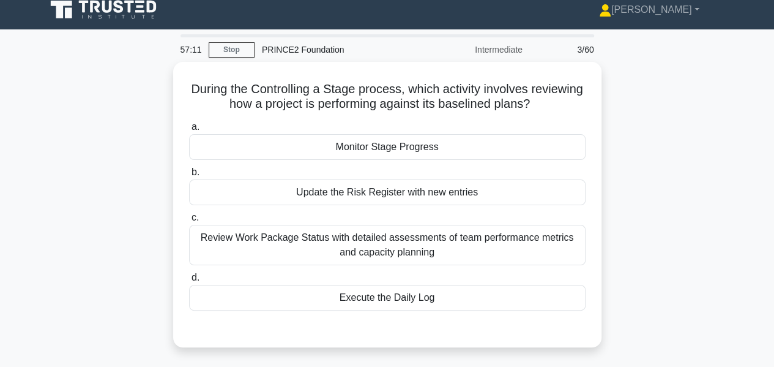
click at [395, 147] on div "Monitor Stage Progress" at bounding box center [387, 147] width 396 height 26
click at [189, 131] on input "a. Monitor Stage Progress" at bounding box center [189, 127] width 0 height 8
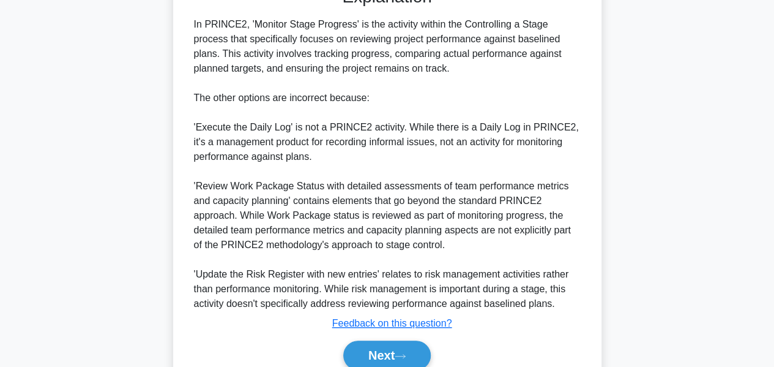
scroll to position [351, 0]
click at [396, 344] on button "Next" at bounding box center [386, 354] width 87 height 29
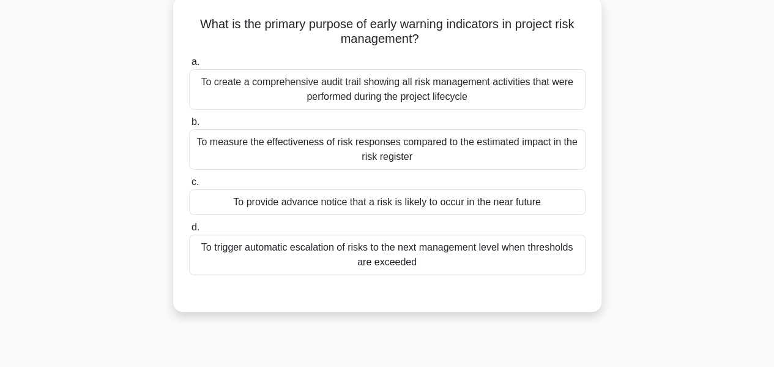
scroll to position [76, 0]
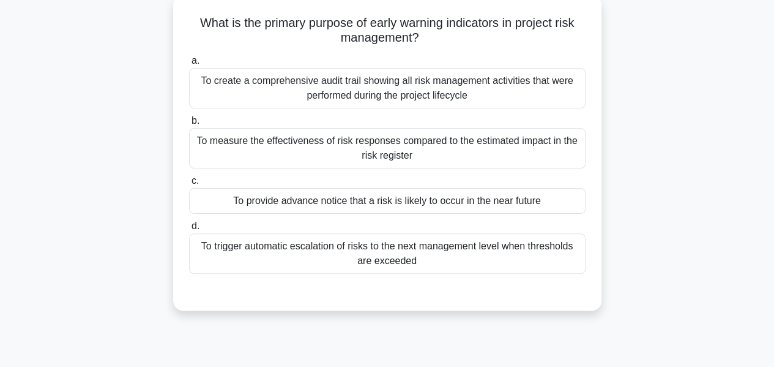
click at [365, 196] on div "To provide advance notice that a risk is likely to occur in the near future" at bounding box center [387, 201] width 396 height 26
click at [189, 185] on input "c. To provide advance notice that a risk is likely to occur in the near future" at bounding box center [189, 181] width 0 height 8
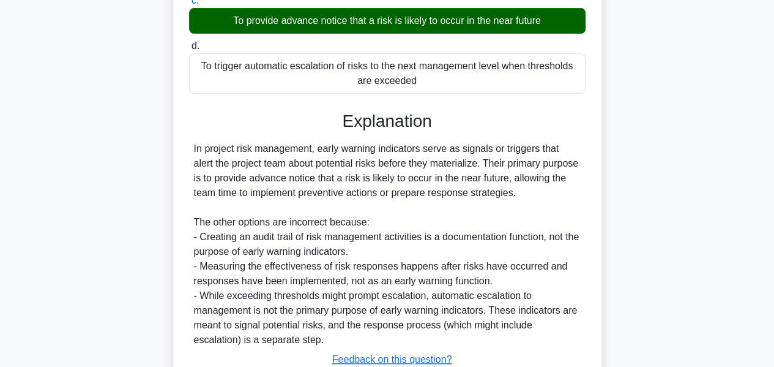
scroll to position [342, 0]
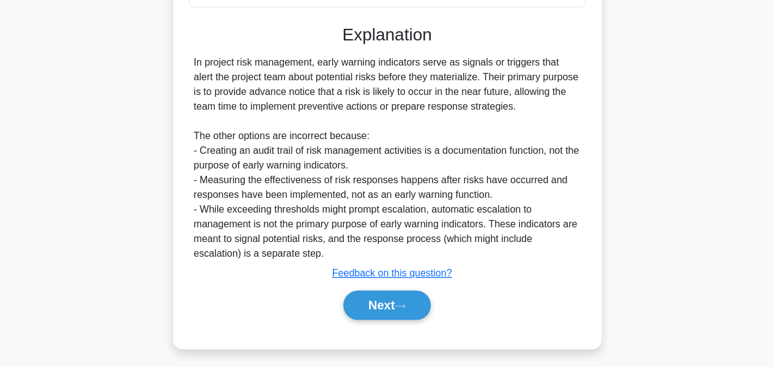
click at [379, 305] on button "Next" at bounding box center [386, 304] width 87 height 29
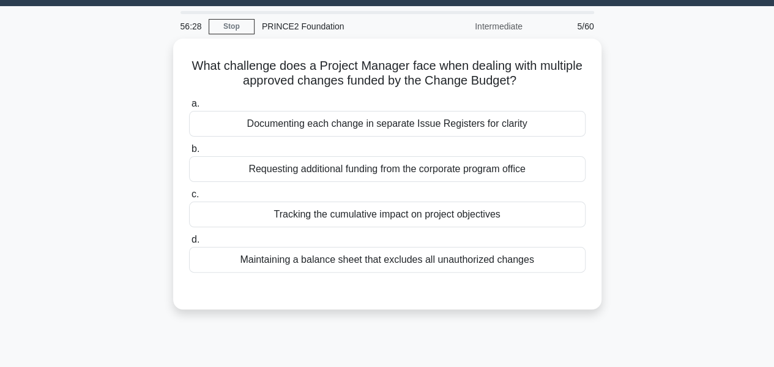
scroll to position [31, 0]
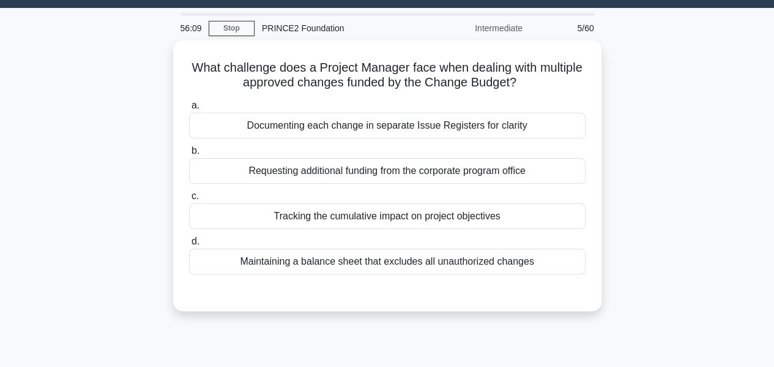
click at [414, 170] on div "Requesting additional funding from the corporate program office" at bounding box center [387, 171] width 396 height 26
click at [189, 155] on input "b. Requesting additional funding from the corporate program office" at bounding box center [189, 151] width 0 height 8
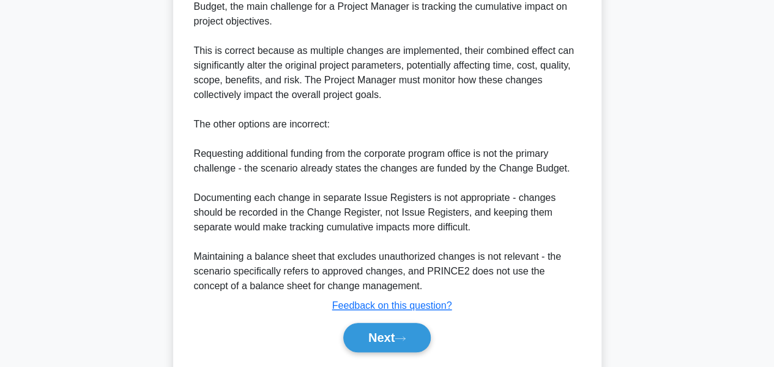
scroll to position [403, 0]
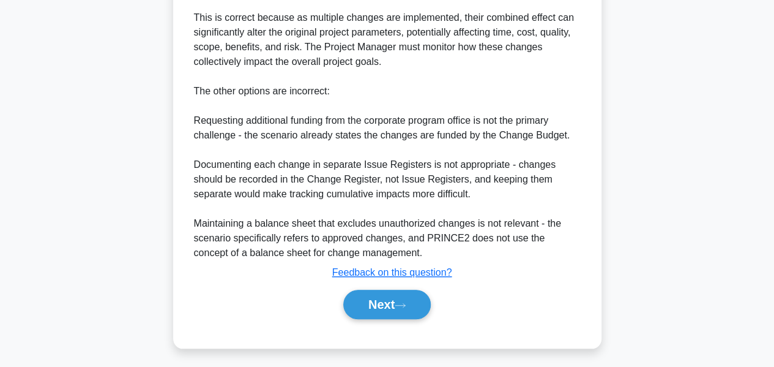
click at [393, 302] on button "Next" at bounding box center [386, 303] width 87 height 29
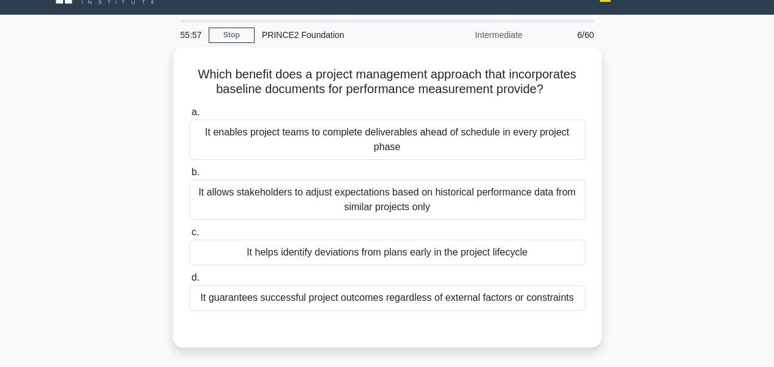
scroll to position [39, 0]
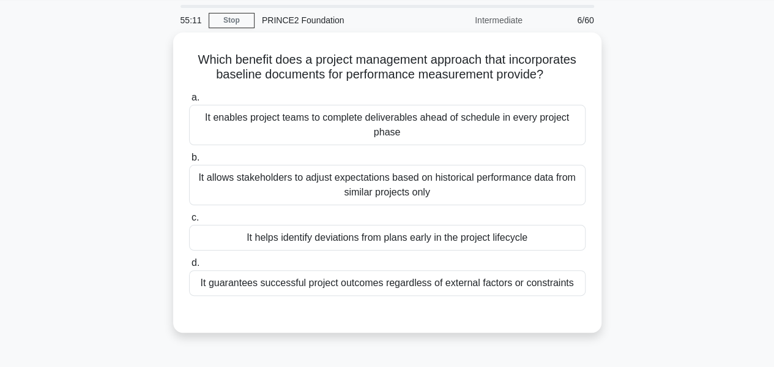
click at [439, 239] on div "It helps identify deviations from plans early in the project lifecycle" at bounding box center [387, 238] width 396 height 26
click at [189, 221] on input "c. It helps identify deviations from plans early in the project lifecycle" at bounding box center [189, 218] width 0 height 8
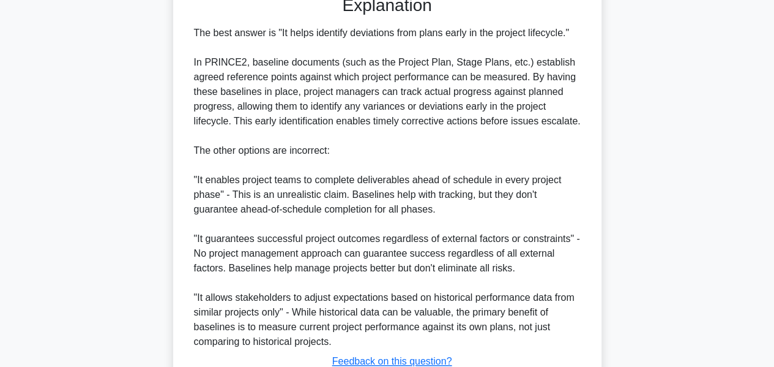
scroll to position [445, 0]
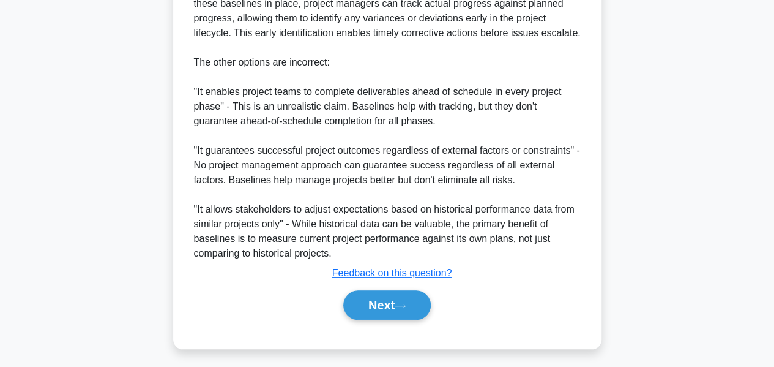
click at [395, 303] on button "Next" at bounding box center [386, 304] width 87 height 29
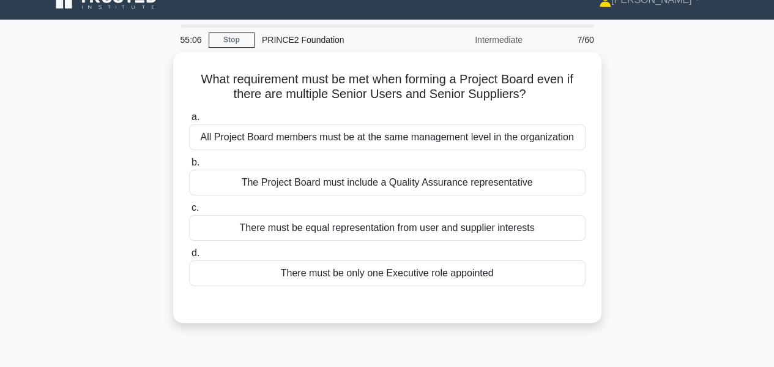
scroll to position [21, 0]
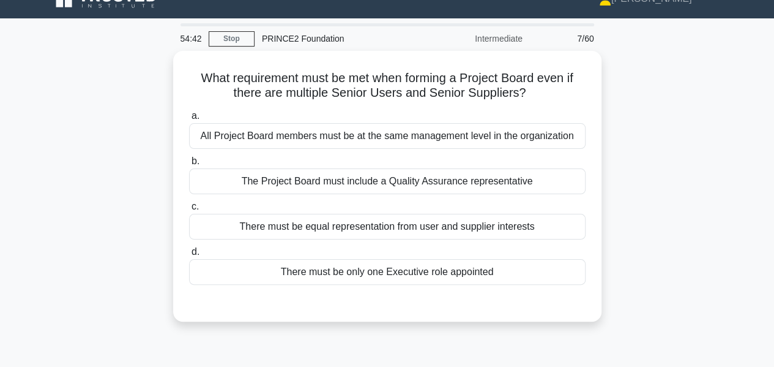
click at [465, 135] on div "All Project Board members must be at the same management level in the organizat…" at bounding box center [387, 136] width 396 height 26
click at [189, 120] on input "a. All Project Board members must be at the same management level in the organi…" at bounding box center [189, 116] width 0 height 8
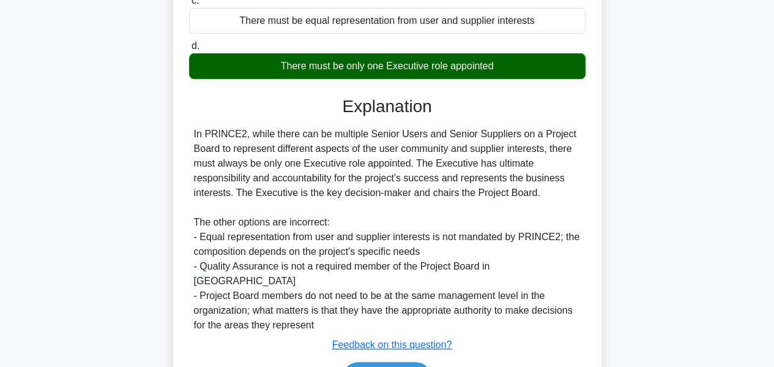
scroll to position [294, 0]
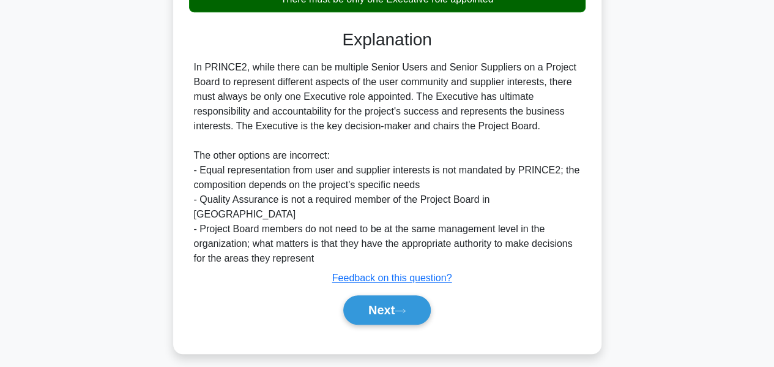
click at [374, 295] on button "Next" at bounding box center [386, 309] width 87 height 29
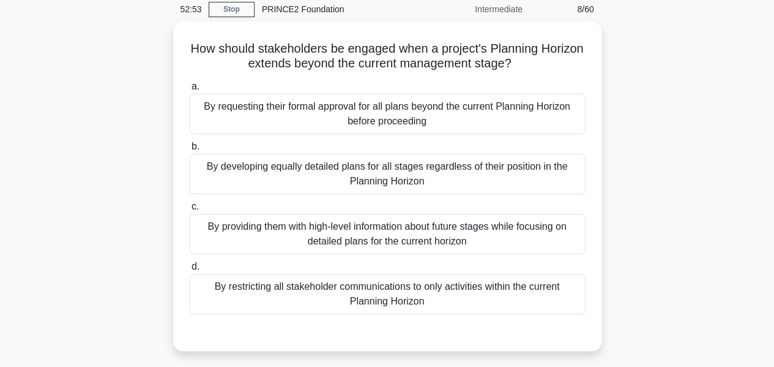
scroll to position [40, 0]
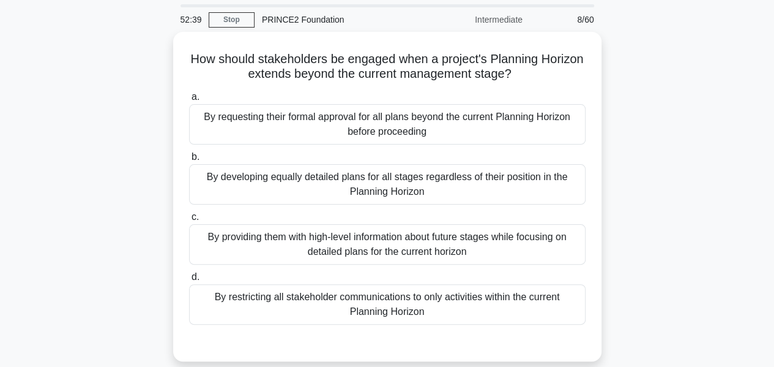
click at [399, 245] on div "By providing them with high-level information about future stages while focusin…" at bounding box center [387, 244] width 396 height 40
click at [189, 221] on input "c. By providing them with high-level information about future stages while focu…" at bounding box center [189, 217] width 0 height 8
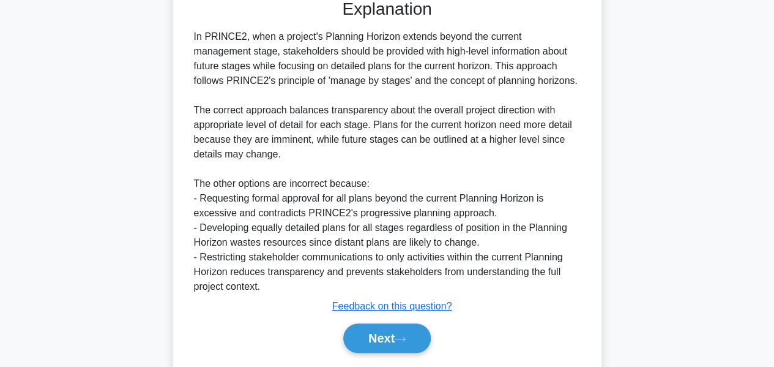
scroll to position [415, 0]
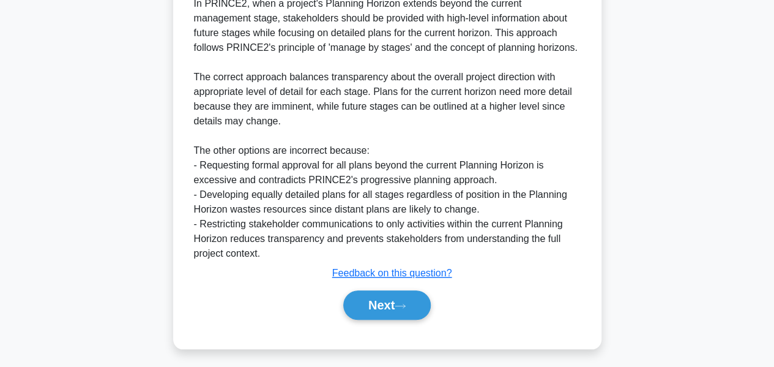
click at [376, 298] on button "Next" at bounding box center [386, 304] width 87 height 29
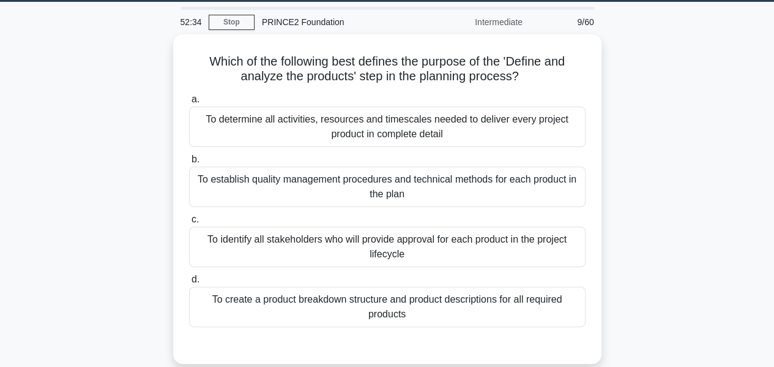
scroll to position [38, 0]
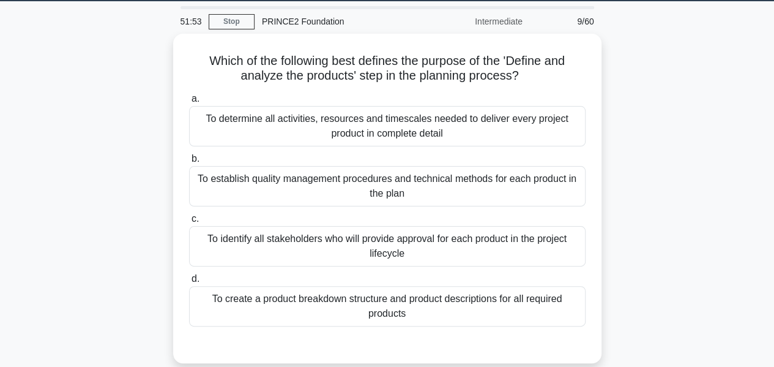
click at [355, 192] on div "To establish quality management procedures and technical methods for each produ…" at bounding box center [387, 186] width 396 height 40
click at [189, 163] on input "b. To establish quality management procedures and technical methods for each pr…" at bounding box center [189, 159] width 0 height 8
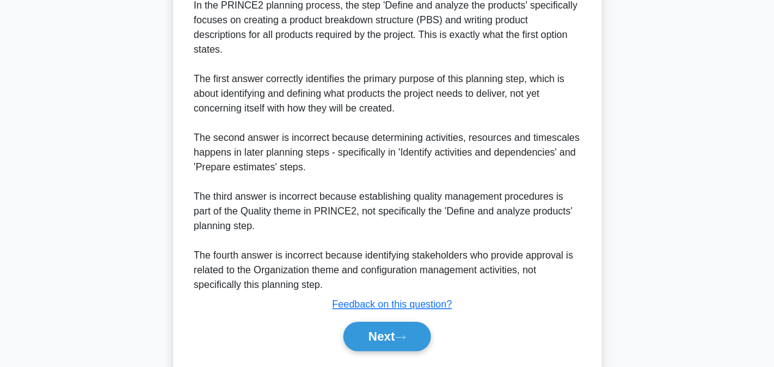
scroll to position [447, 0]
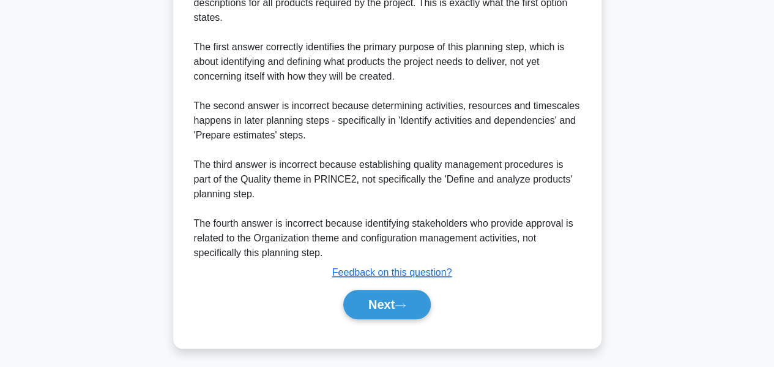
click at [374, 305] on button "Next" at bounding box center [386, 303] width 87 height 29
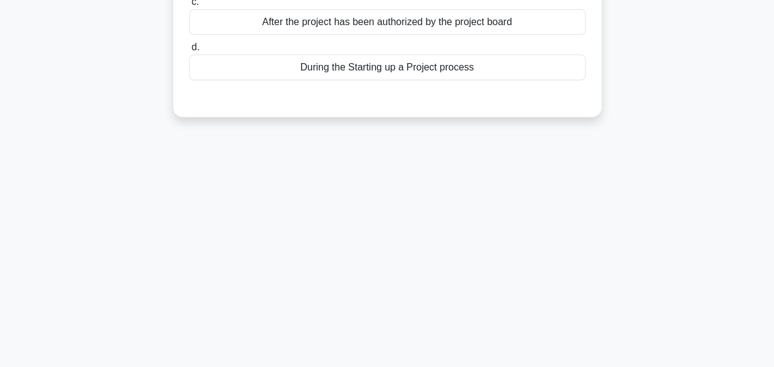
scroll to position [0, 0]
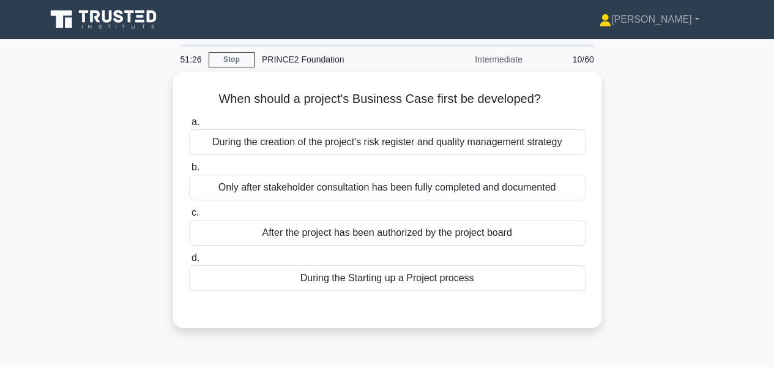
click at [417, 232] on div "After the project has been authorized by the project board" at bounding box center [387, 233] width 396 height 26
click at [189, 217] on input "c. After the project has been authorized by the project board" at bounding box center [189, 213] width 0 height 8
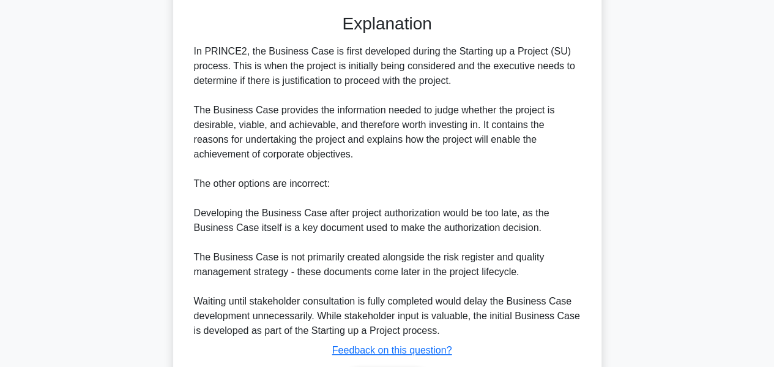
scroll to position [373, 0]
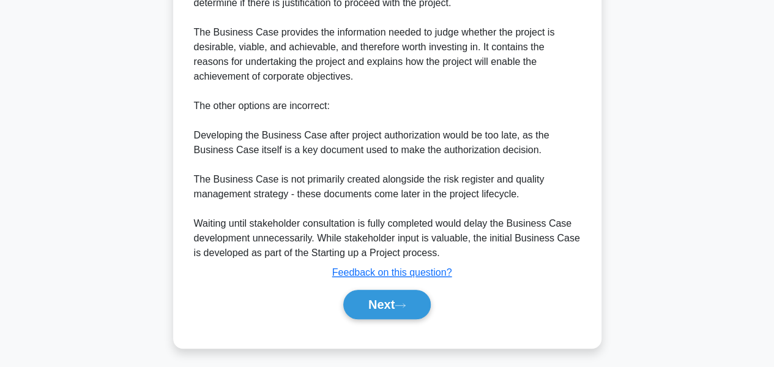
click at [384, 296] on button "Next" at bounding box center [386, 303] width 87 height 29
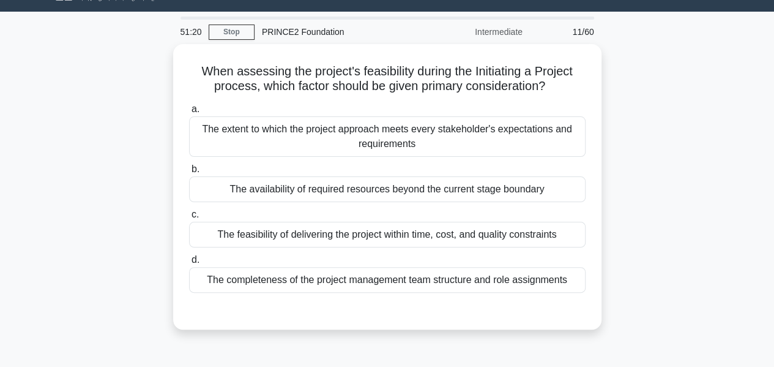
scroll to position [26, 0]
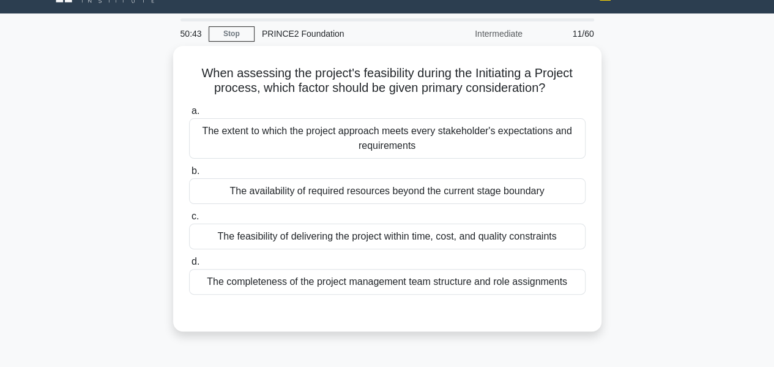
click at [464, 228] on div "The feasibility of delivering the project within time, cost, and quality constr…" at bounding box center [387, 236] width 396 height 26
click at [189, 220] on input "c. The feasibility of delivering the project within time, cost, and quality con…" at bounding box center [189, 216] width 0 height 8
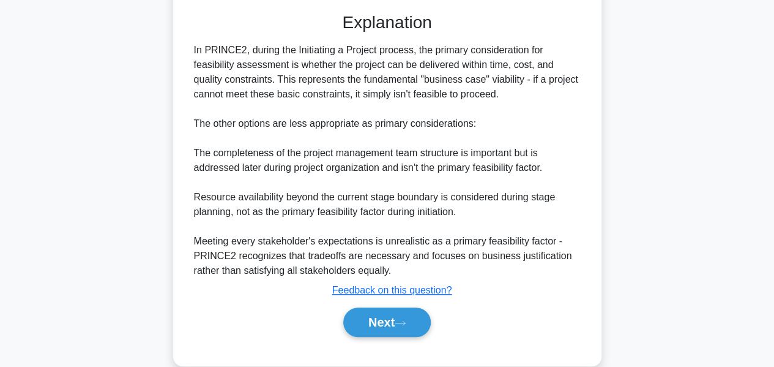
scroll to position [342, 0]
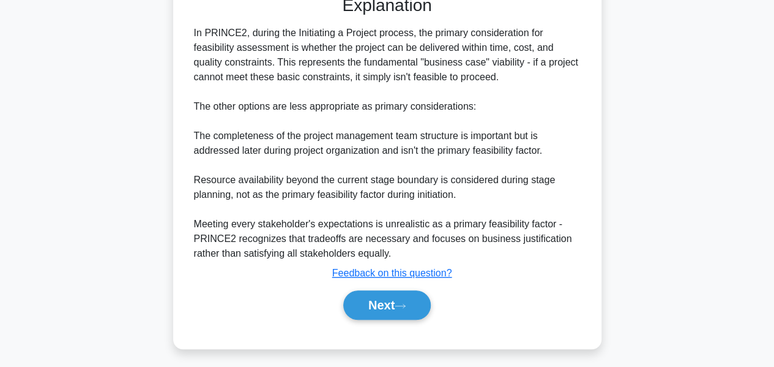
click at [416, 290] on button "Next" at bounding box center [386, 304] width 87 height 29
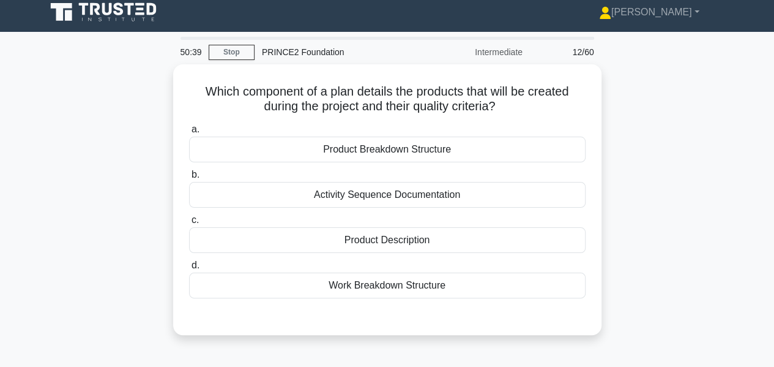
scroll to position [0, 0]
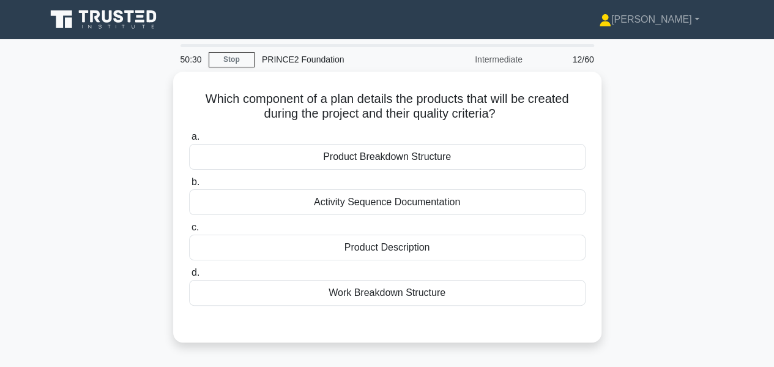
click at [395, 245] on div "Product Description" at bounding box center [387, 247] width 396 height 26
click at [189, 231] on input "c. Product Description" at bounding box center [189, 227] width 0 height 8
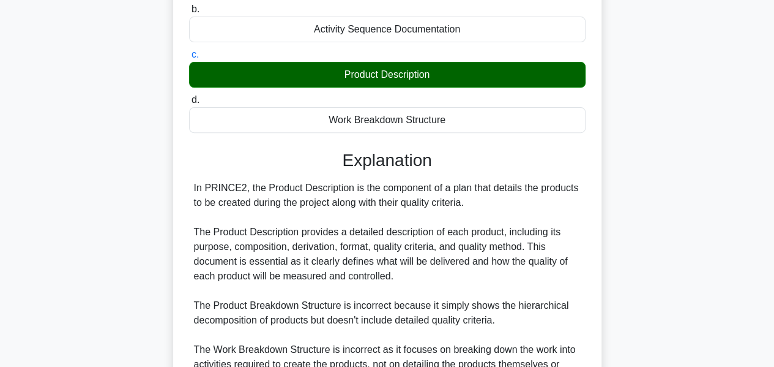
scroll to position [342, 0]
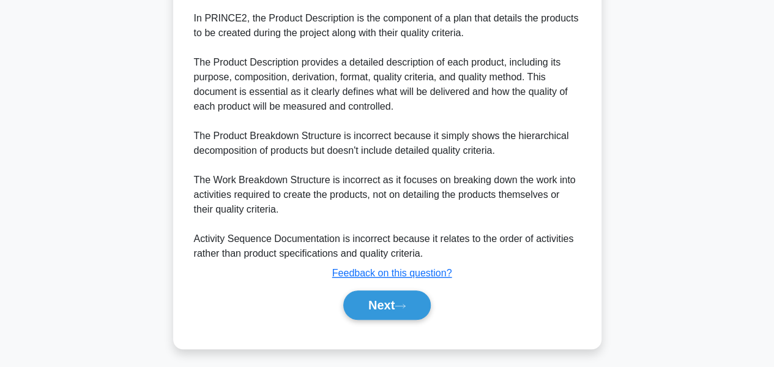
click at [411, 302] on button "Next" at bounding box center [386, 304] width 87 height 29
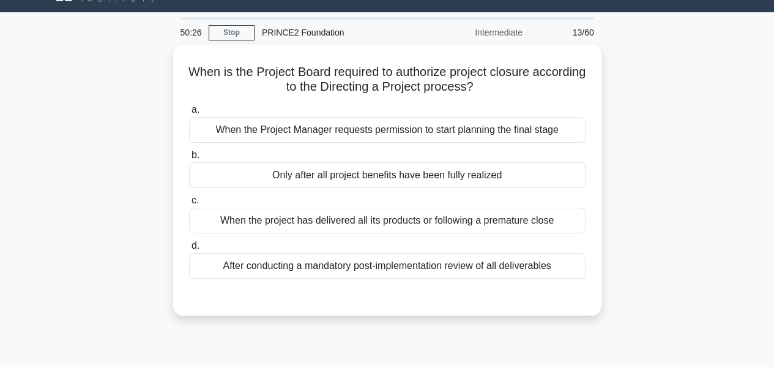
scroll to position [26, 0]
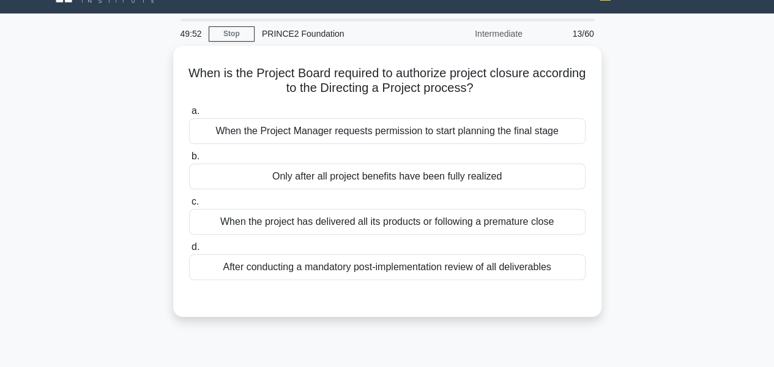
click at [450, 220] on div "When the project has delivered all its products or following a premature close" at bounding box center [387, 222] width 396 height 26
click at [189, 206] on input "c. When the project has delivered all its products or following a premature clo…" at bounding box center [189, 202] width 0 height 8
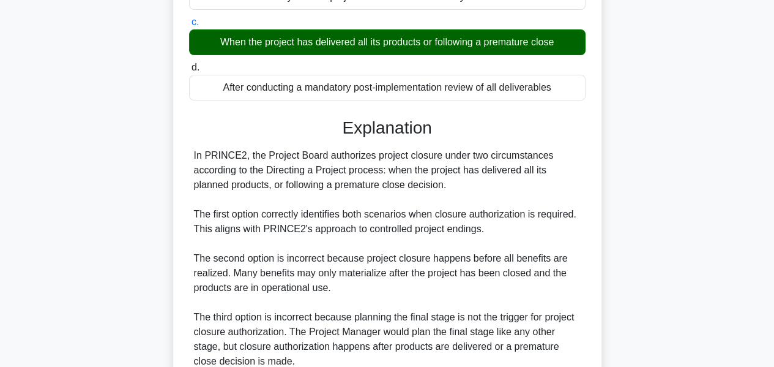
scroll to position [371, 0]
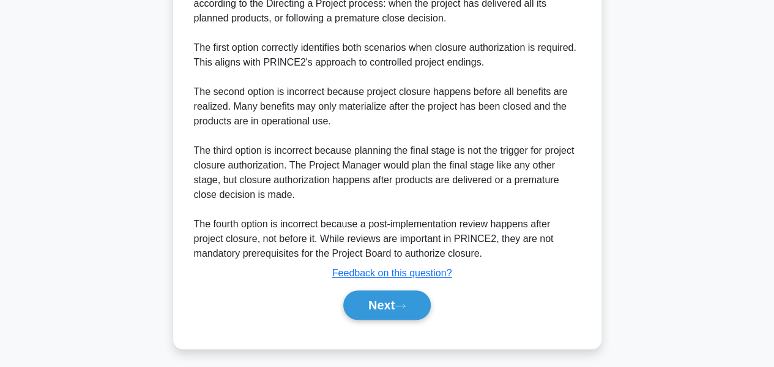
click at [403, 302] on icon at bounding box center [400, 305] width 11 height 7
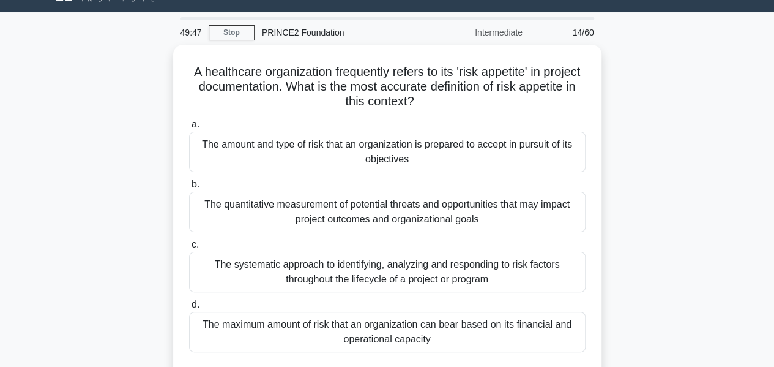
scroll to position [40, 0]
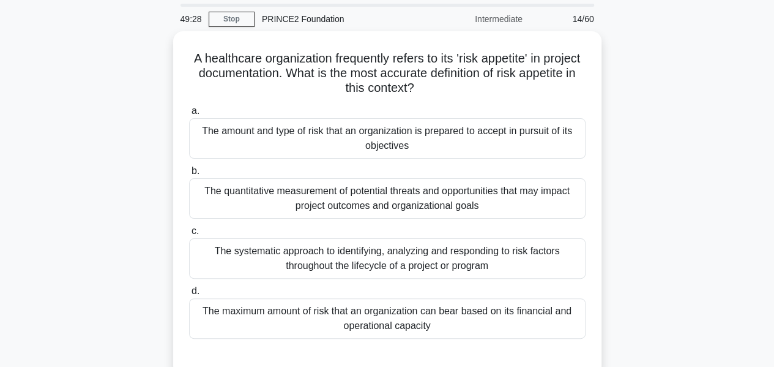
click at [442, 199] on div "The quantitative measurement of potential threats and opportunities that may im…" at bounding box center [387, 198] width 396 height 40
click at [189, 175] on input "b. The quantitative measurement of potential threats and opportunities that may…" at bounding box center [189, 171] width 0 height 8
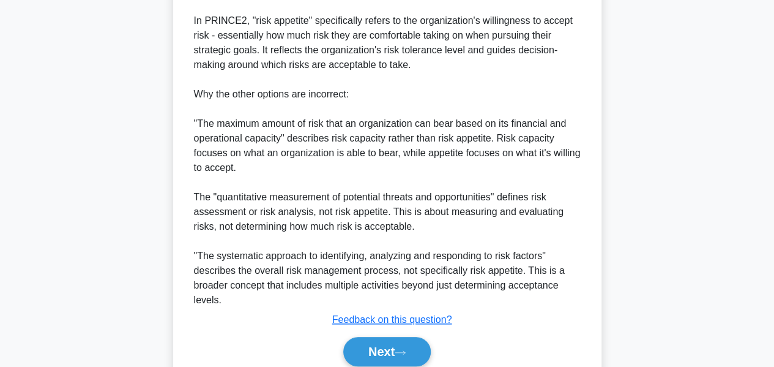
scroll to position [505, 0]
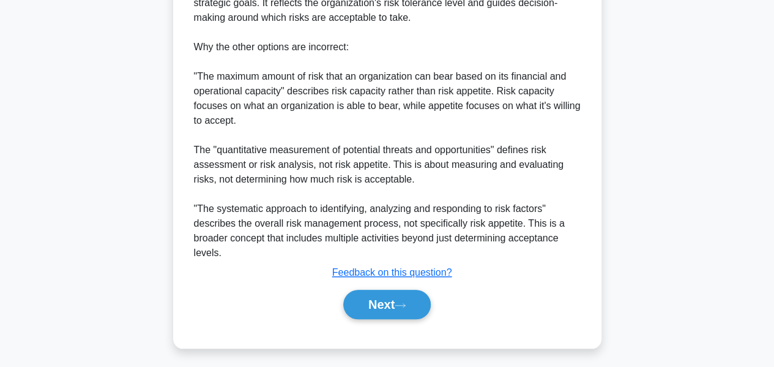
click at [363, 311] on button "Next" at bounding box center [386, 303] width 87 height 29
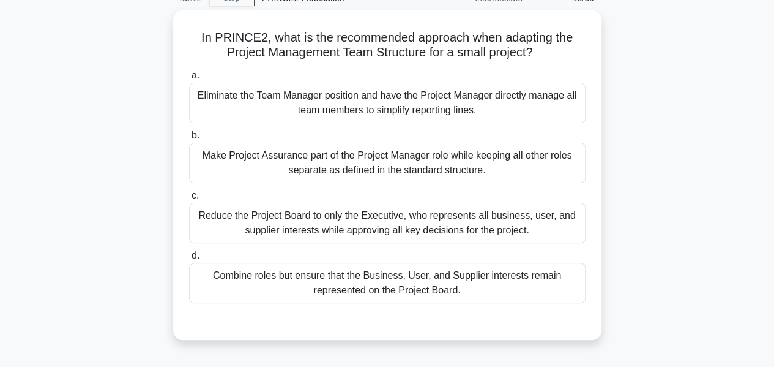
scroll to position [59, 0]
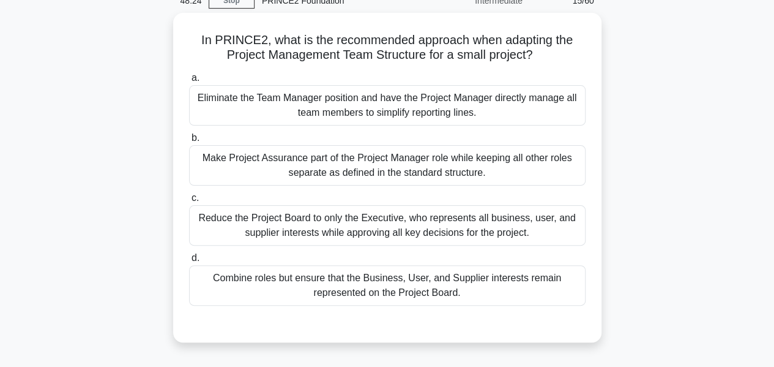
click at [384, 285] on div "Combine roles but ensure that the Business, User, and Supplier interests remain…" at bounding box center [387, 285] width 396 height 40
click at [189, 262] on input "d. Combine roles but ensure that the Business, User, and Supplier interests rem…" at bounding box center [189, 258] width 0 height 8
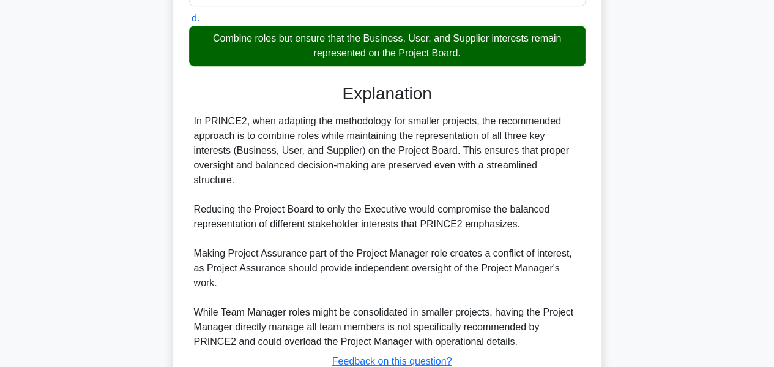
scroll to position [371, 0]
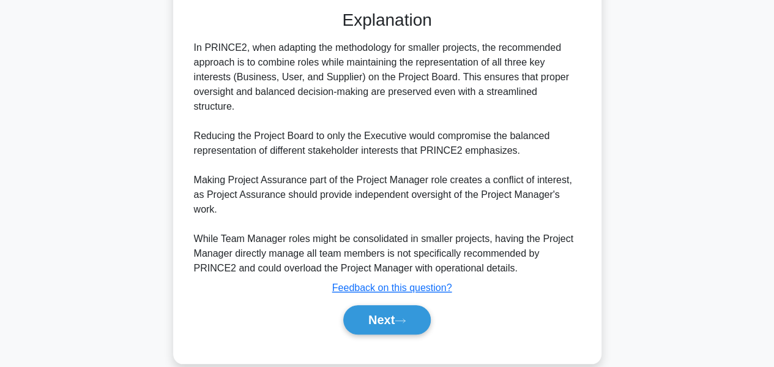
click at [373, 305] on button "Next" at bounding box center [386, 319] width 87 height 29
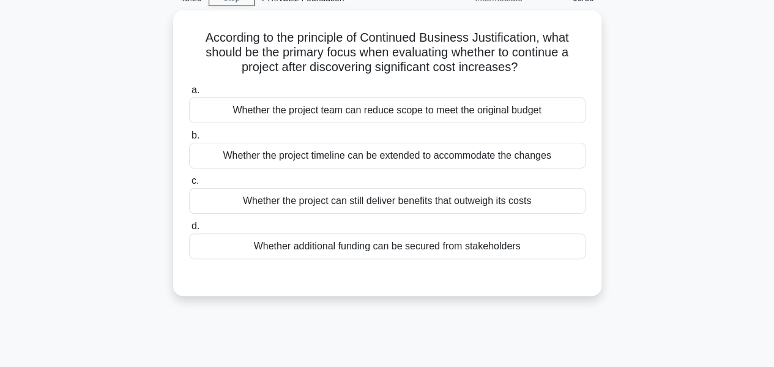
scroll to position [57, 0]
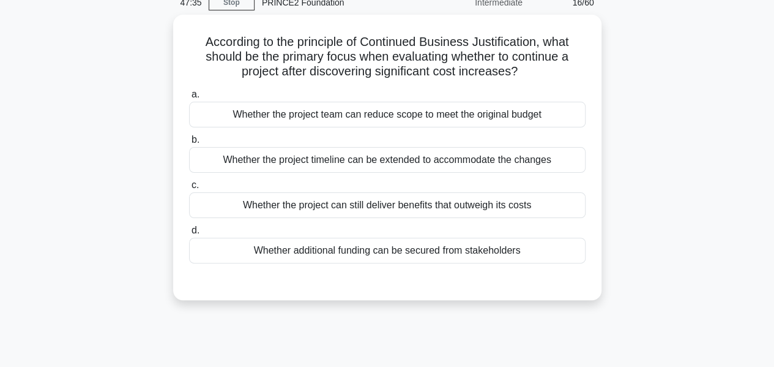
click at [410, 245] on div "Whether additional funding can be secured from stakeholders" at bounding box center [387, 250] width 396 height 26
click at [189, 234] on input "d. Whether additional funding can be secured from stakeholders" at bounding box center [189, 230] width 0 height 8
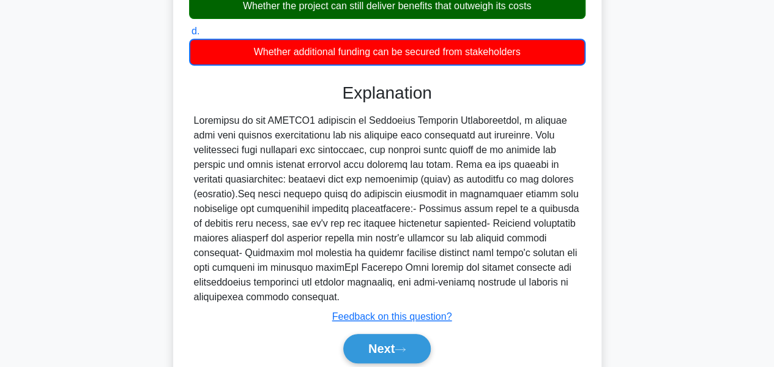
scroll to position [294, 0]
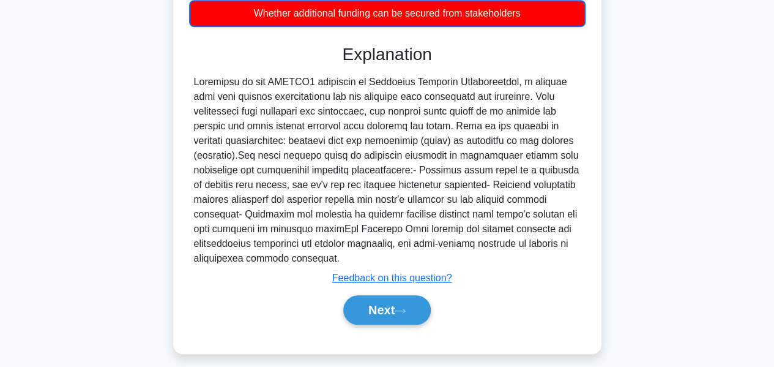
click at [390, 295] on button "Next" at bounding box center [386, 309] width 87 height 29
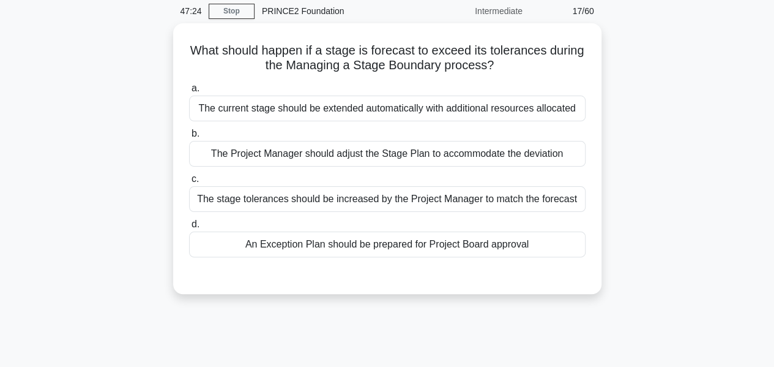
scroll to position [45, 0]
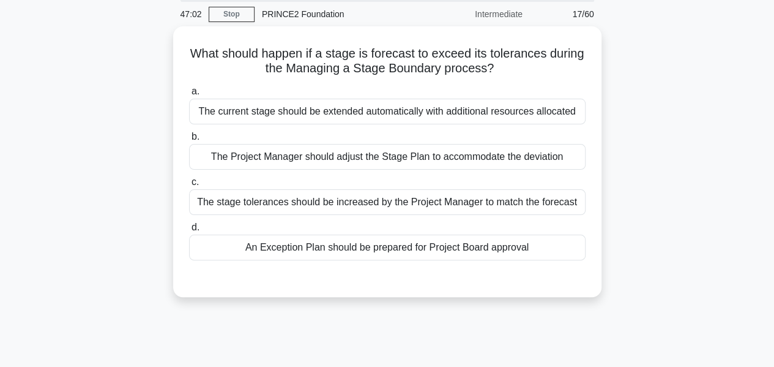
click at [431, 201] on div "The stage tolerances should be increased by the Project Manager to match the fo…" at bounding box center [387, 202] width 396 height 26
click at [189, 186] on input "c. The stage tolerances should be increased by the Project Manager to match the…" at bounding box center [189, 182] width 0 height 8
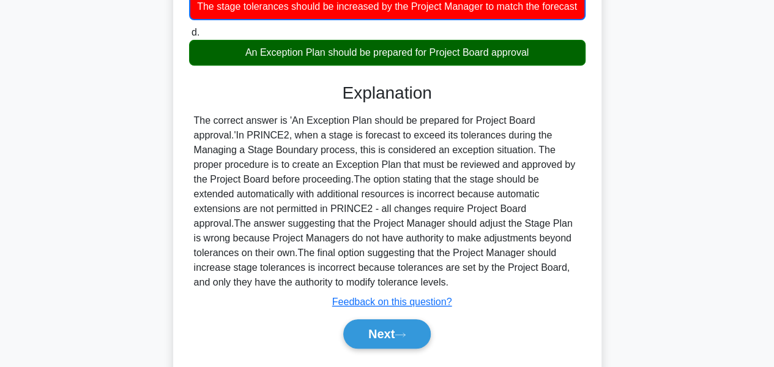
scroll to position [294, 0]
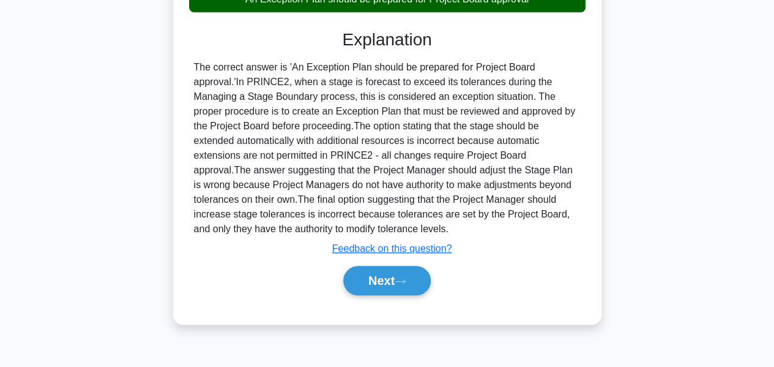
click at [406, 285] on icon at bounding box center [400, 281] width 11 height 7
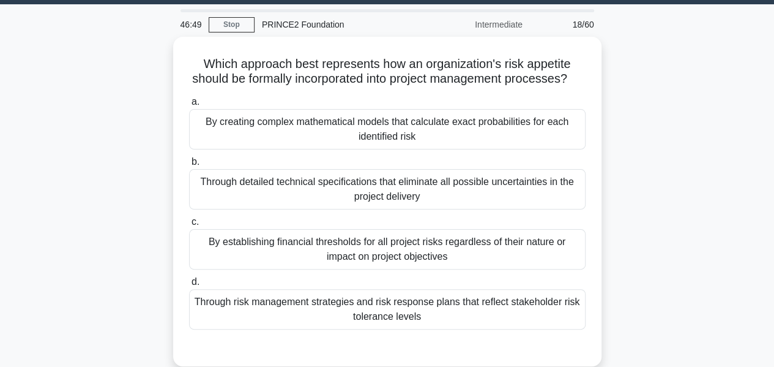
scroll to position [39, 0]
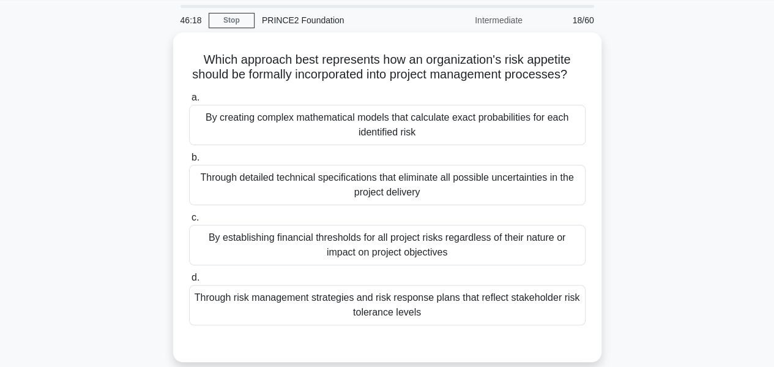
click at [212, 316] on div "Through risk management strategies and risk response plans that reflect stakeho…" at bounding box center [387, 305] width 396 height 40
click at [189, 281] on input "d. Through risk management strategies and risk response plans that reflect stak…" at bounding box center [189, 278] width 0 height 8
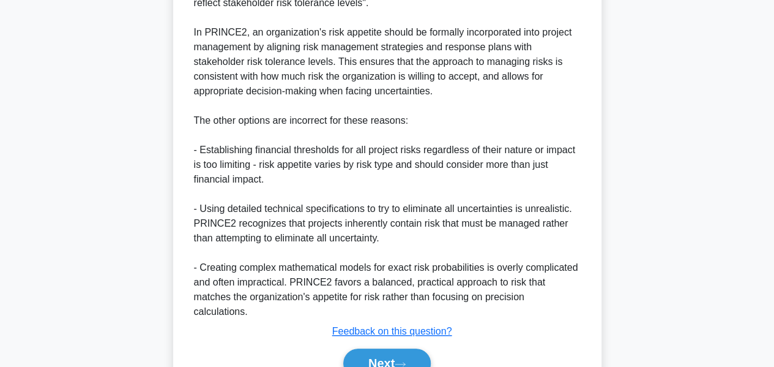
scroll to position [489, 0]
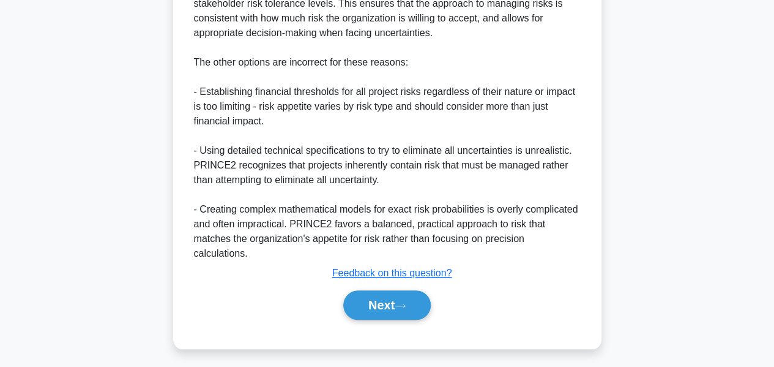
click at [397, 300] on button "Next" at bounding box center [386, 304] width 87 height 29
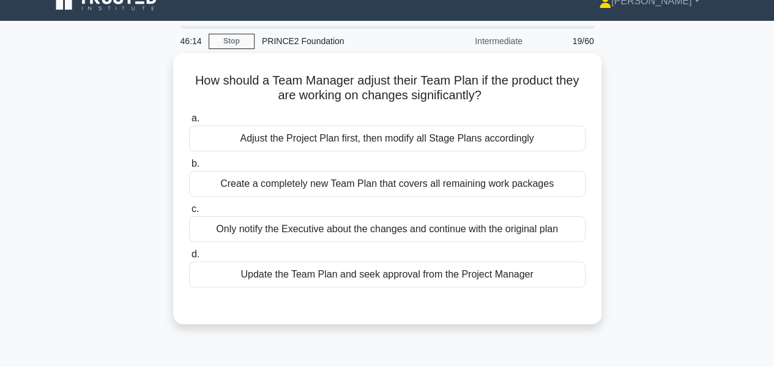
scroll to position [17, 0]
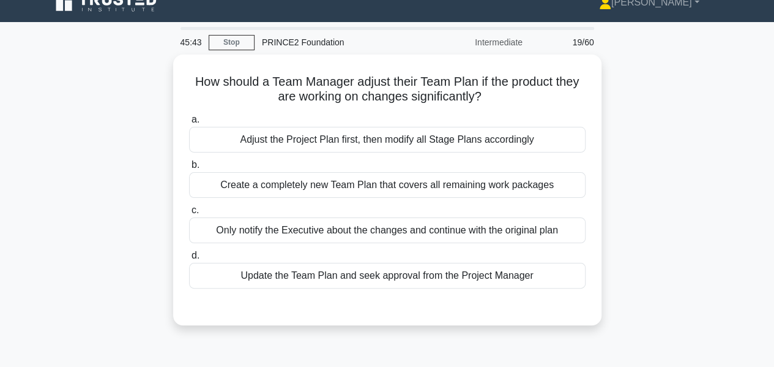
click at [451, 278] on div "Update the Team Plan and seek approval from the Project Manager" at bounding box center [387, 275] width 396 height 26
click at [189, 259] on input "d. Update the Team Plan and seek approval from the Project Manager" at bounding box center [189, 255] width 0 height 8
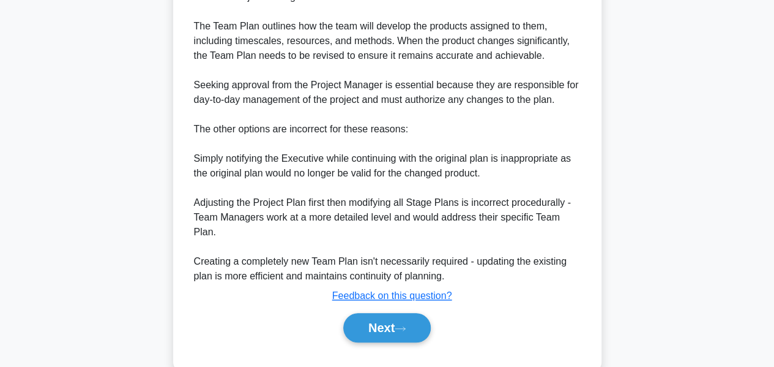
scroll to position [401, 0]
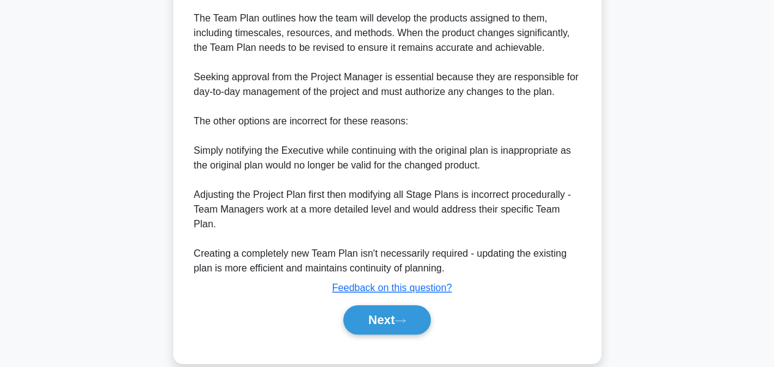
click at [400, 305] on button "Next" at bounding box center [386, 319] width 87 height 29
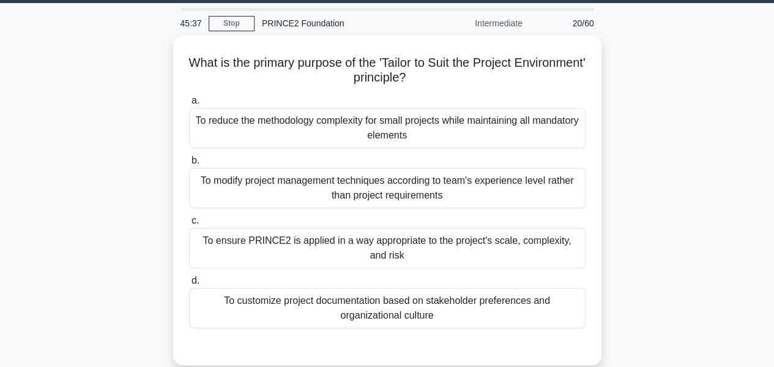
scroll to position [45, 0]
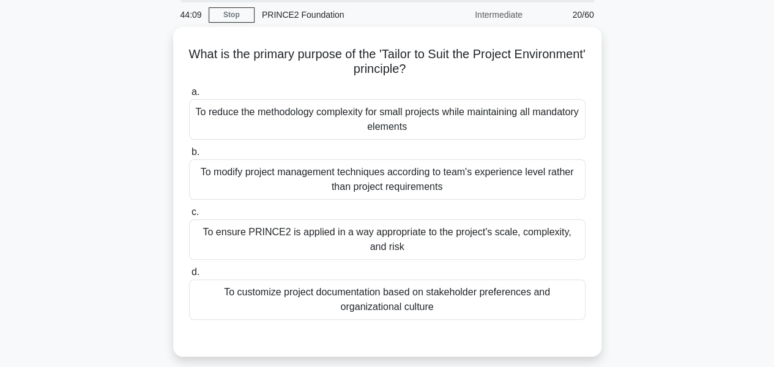
click at [436, 231] on div "To ensure PRINCE2 is applied in a way appropriate to the project's scale, compl…" at bounding box center [387, 239] width 396 height 40
click at [189, 216] on input "c. To ensure PRINCE2 is applied in a way appropriate to the project's scale, co…" at bounding box center [189, 212] width 0 height 8
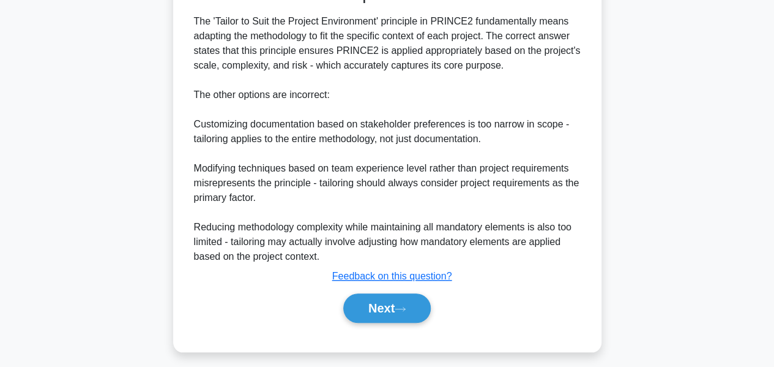
click at [403, 305] on icon at bounding box center [400, 308] width 11 height 7
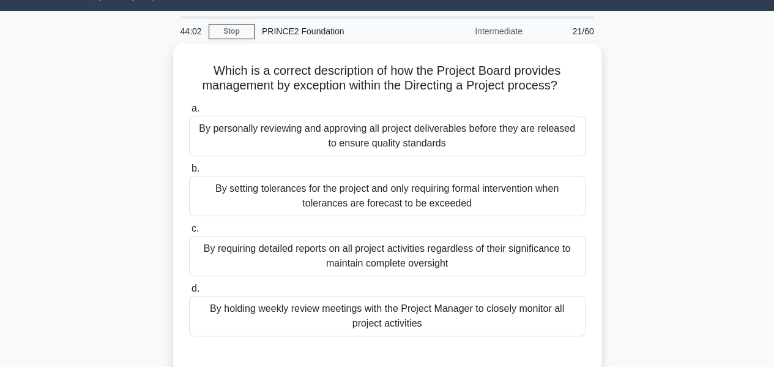
scroll to position [30, 0]
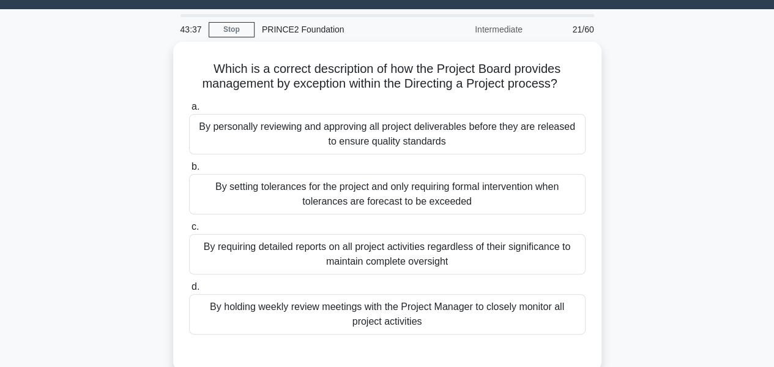
click at [470, 193] on div "By setting tolerances for the project and only requiring formal intervention wh…" at bounding box center [387, 194] width 396 height 40
click at [189, 171] on input "b. By setting tolerances for the project and only requiring formal intervention…" at bounding box center [189, 167] width 0 height 8
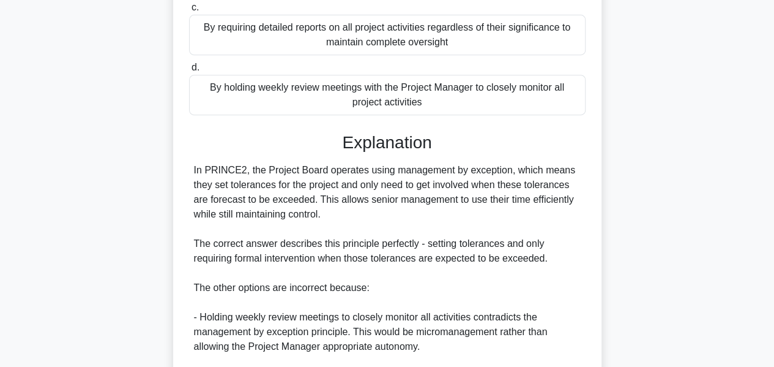
scroll to position [460, 0]
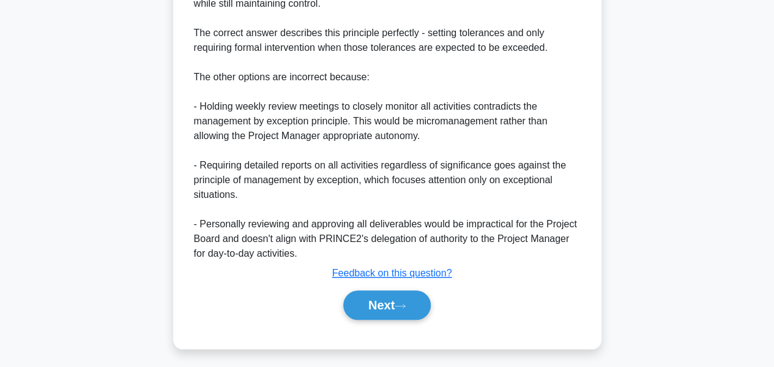
click at [398, 299] on button "Next" at bounding box center [386, 304] width 87 height 29
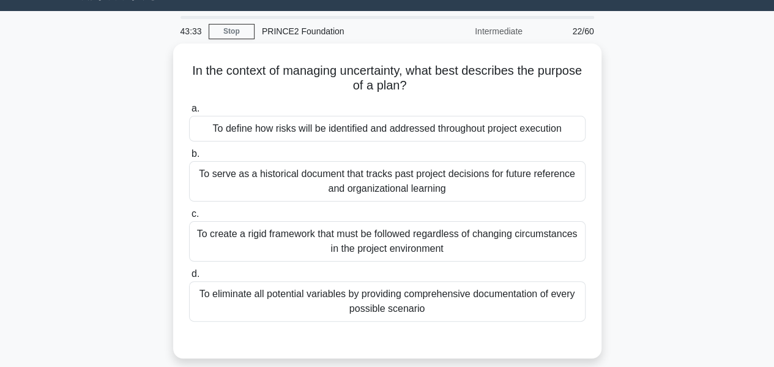
scroll to position [27, 0]
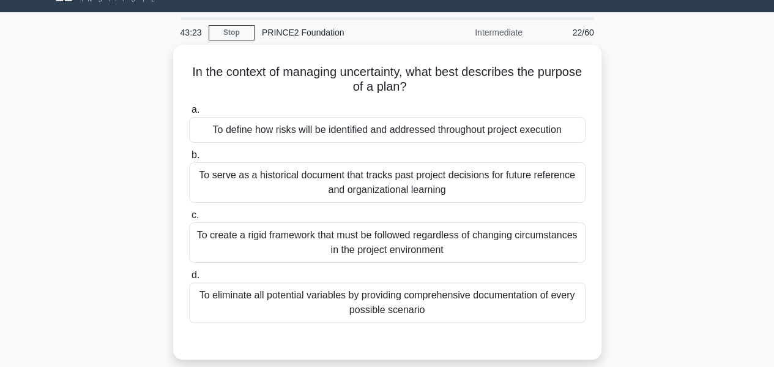
click at [452, 119] on div "To define how risks will be identified and addressed throughout project executi…" at bounding box center [387, 130] width 396 height 26
click at [189, 114] on input "a. To define how risks will be identified and addressed throughout project exec…" at bounding box center [189, 110] width 0 height 8
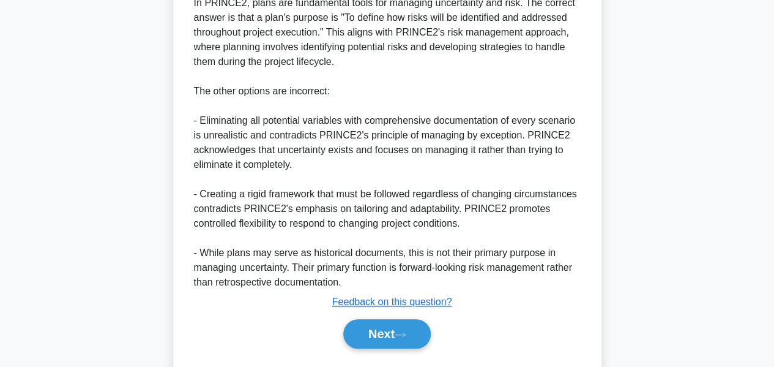
click at [393, 324] on button "Next" at bounding box center [386, 333] width 87 height 29
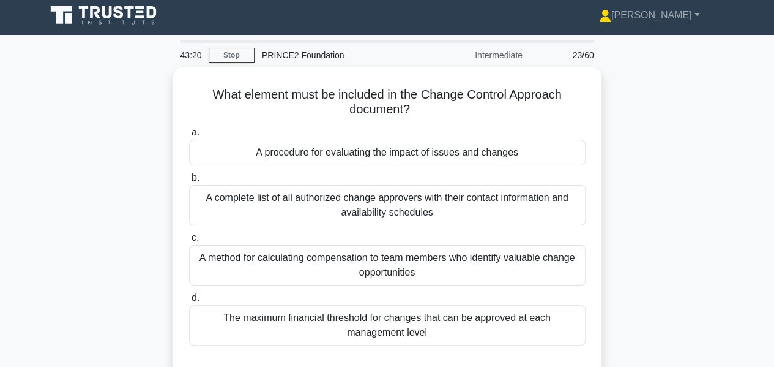
scroll to position [0, 0]
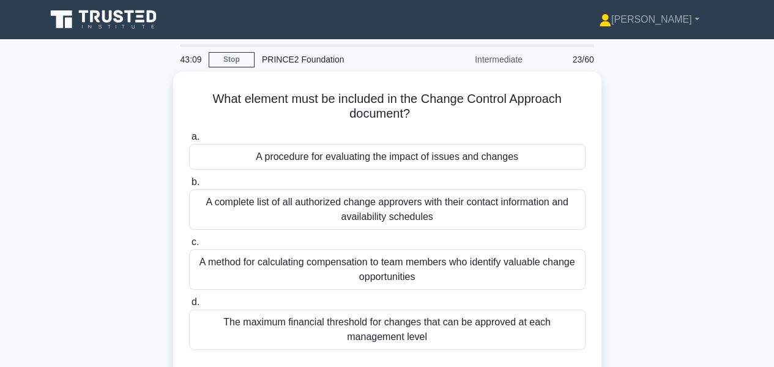
click at [485, 160] on div "A procedure for evaluating the impact of issues and changes" at bounding box center [387, 157] width 396 height 26
click at [189, 141] on input "a. A procedure for evaluating the impact of issues and changes" at bounding box center [189, 137] width 0 height 8
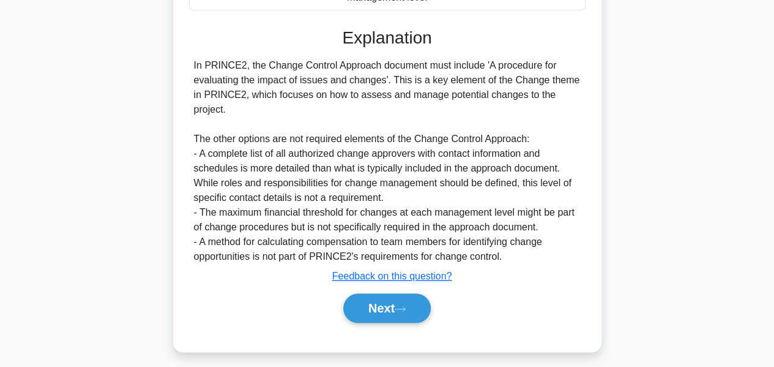
click at [395, 303] on button "Next" at bounding box center [386, 307] width 87 height 29
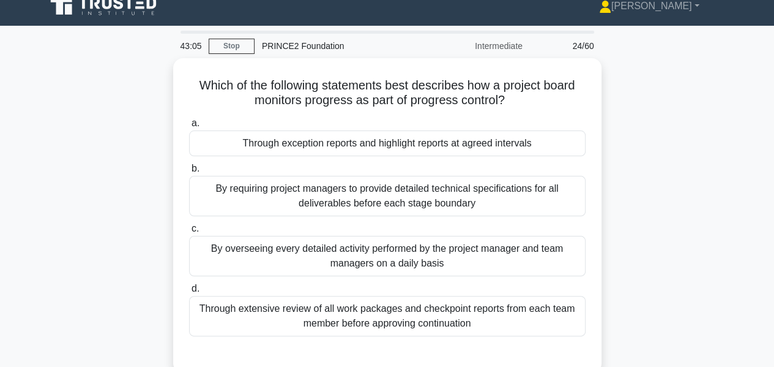
scroll to position [21, 0]
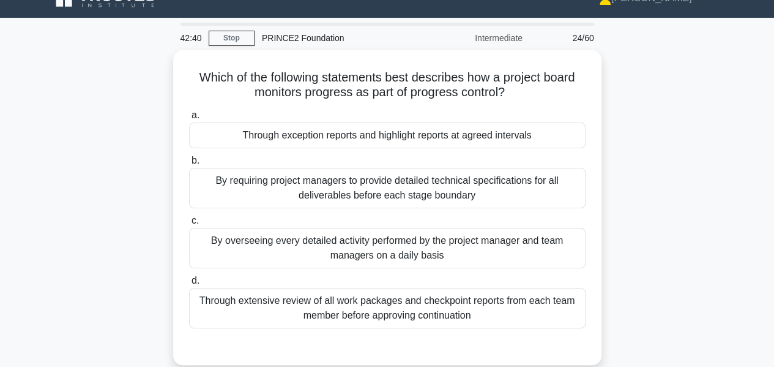
click at [504, 131] on div "Through exception reports and highlight reports at agreed intervals" at bounding box center [387, 135] width 396 height 26
click at [189, 119] on input "a. Through exception reports and highlight reports at agreed intervals" at bounding box center [189, 115] width 0 height 8
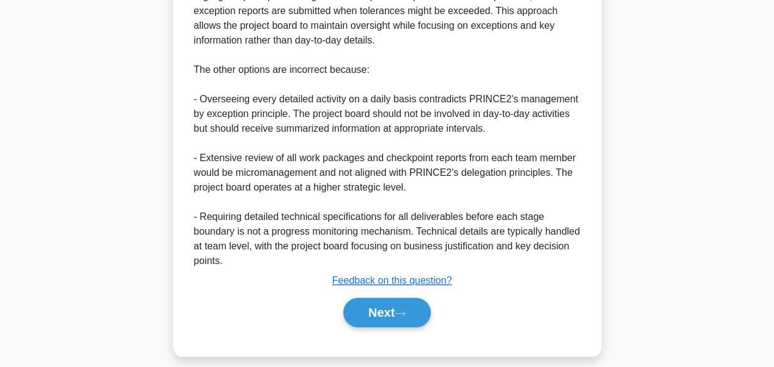
click at [404, 301] on button "Next" at bounding box center [386, 311] width 87 height 29
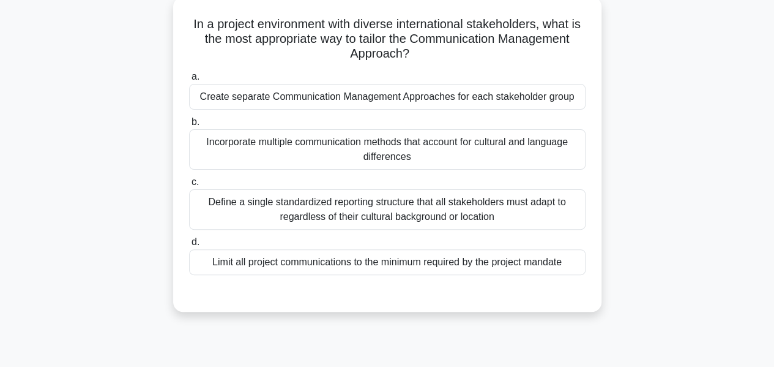
scroll to position [75, 0]
click at [471, 91] on div "Create separate Communication Management Approaches for each stakeholder group" at bounding box center [387, 97] width 396 height 26
click at [189, 81] on input "a. Create separate Communication Management Approaches for each stakeholder gro…" at bounding box center [189, 77] width 0 height 8
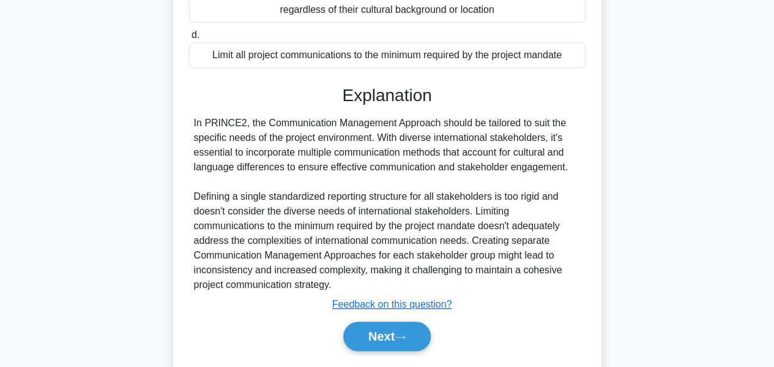
scroll to position [315, 0]
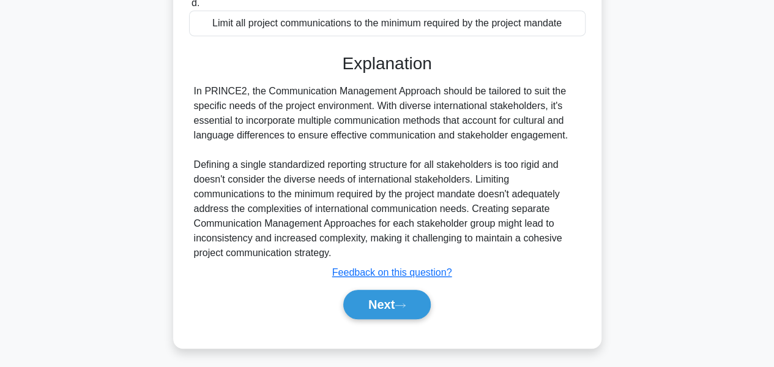
click at [401, 306] on button "Next" at bounding box center [386, 303] width 87 height 29
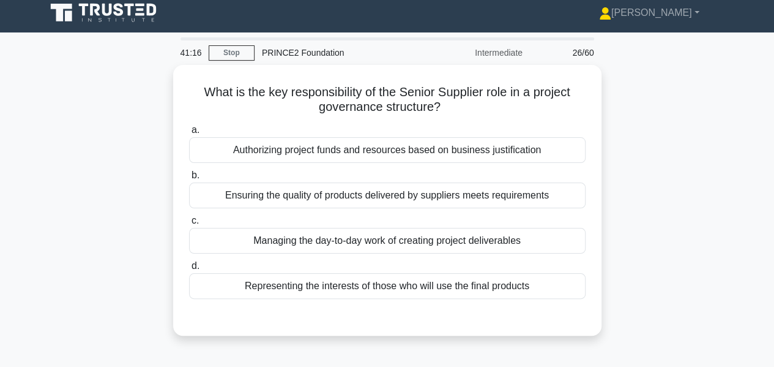
scroll to position [13, 0]
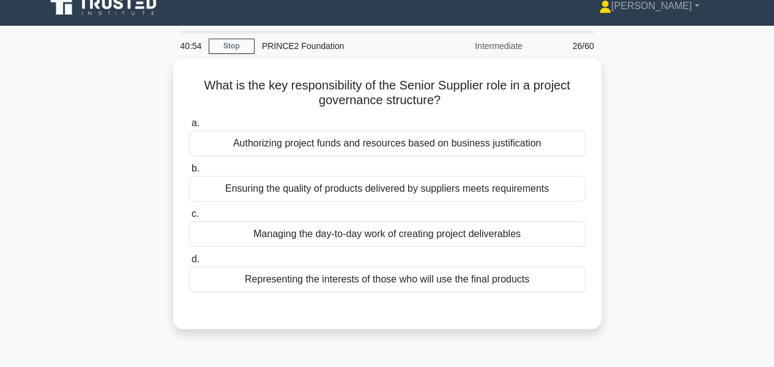
click at [453, 189] on div "Ensuring the quality of products delivered by suppliers meets requirements" at bounding box center [387, 189] width 396 height 26
click at [189, 173] on input "b. Ensuring the quality of products delivered by suppliers meets requirements" at bounding box center [189, 169] width 0 height 8
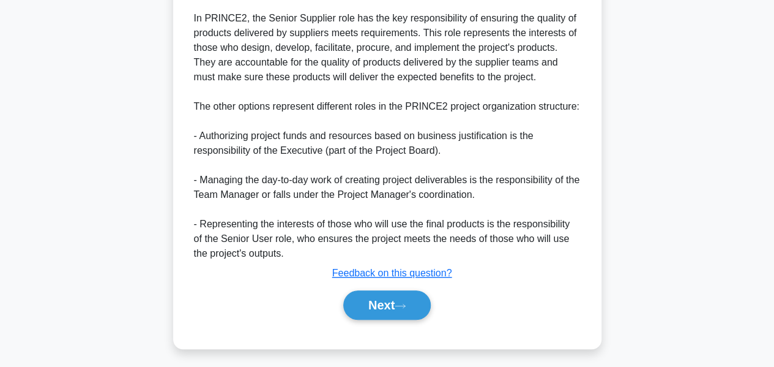
click at [416, 291] on button "Next" at bounding box center [386, 304] width 87 height 29
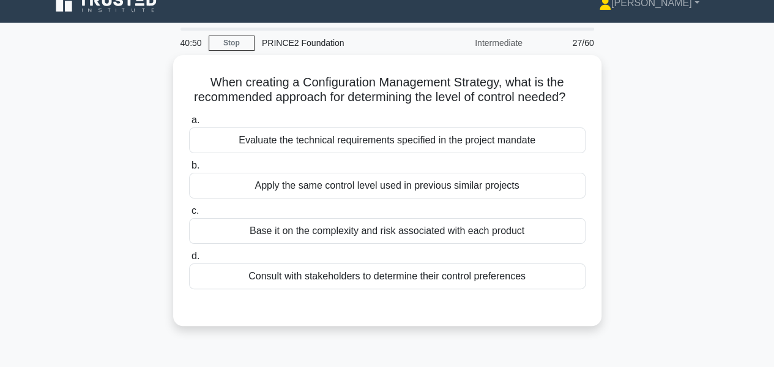
scroll to position [23, 0]
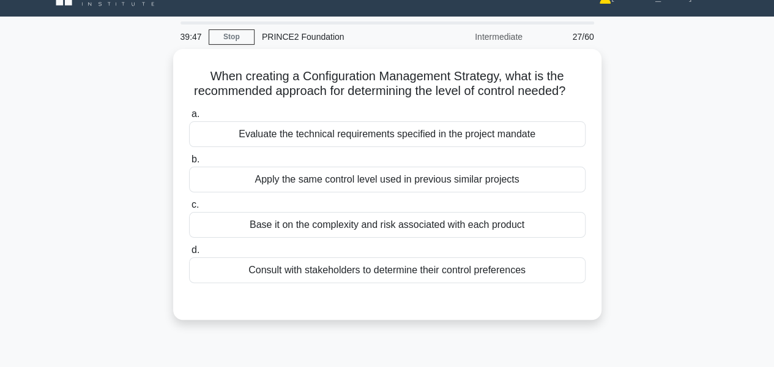
click at [493, 234] on div "Base it on the complexity and risk associated with each product" at bounding box center [387, 225] width 396 height 26
click at [189, 209] on input "c. Base it on the complexity and risk associated with each product" at bounding box center [189, 205] width 0 height 8
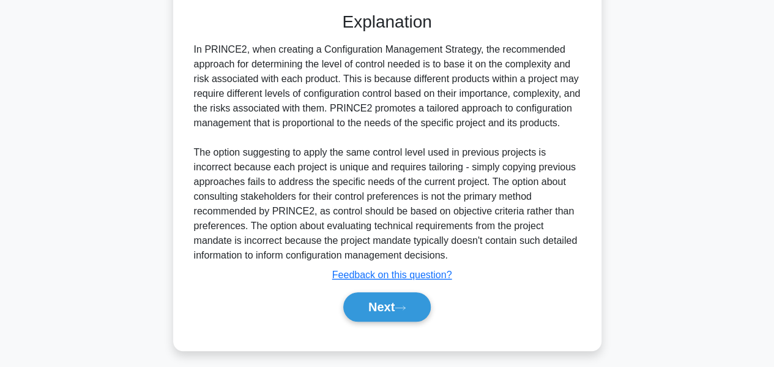
scroll to position [342, 0]
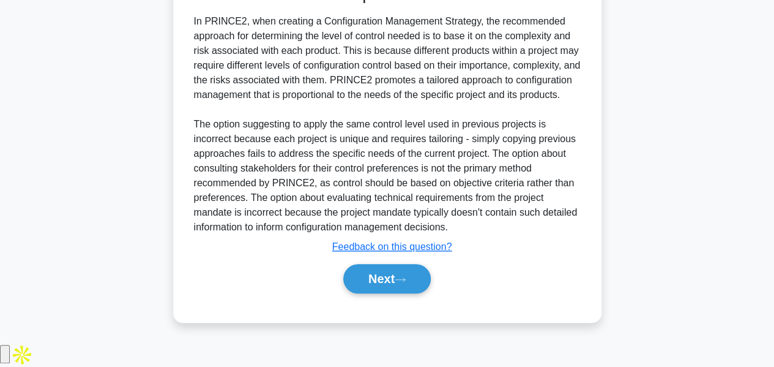
click at [406, 283] on icon at bounding box center [400, 279] width 11 height 7
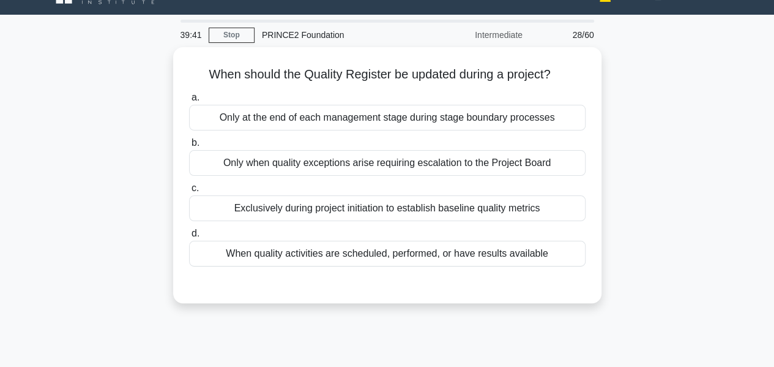
scroll to position [0, 0]
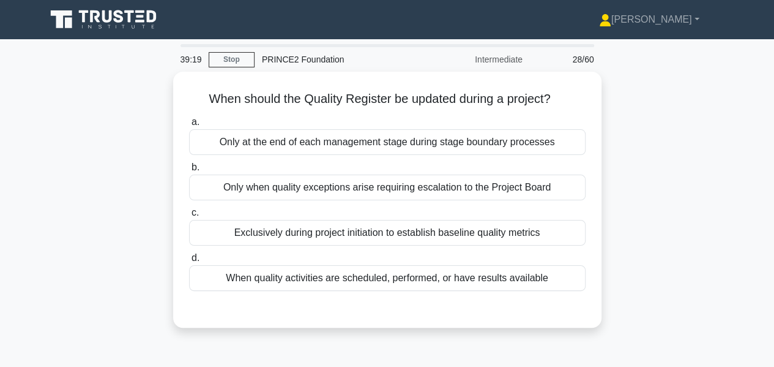
click at [507, 272] on div "When quality activities are scheduled, performed, or have results available" at bounding box center [387, 278] width 396 height 26
click at [189, 262] on input "d. When quality activities are scheduled, performed, or have results available" at bounding box center [189, 258] width 0 height 8
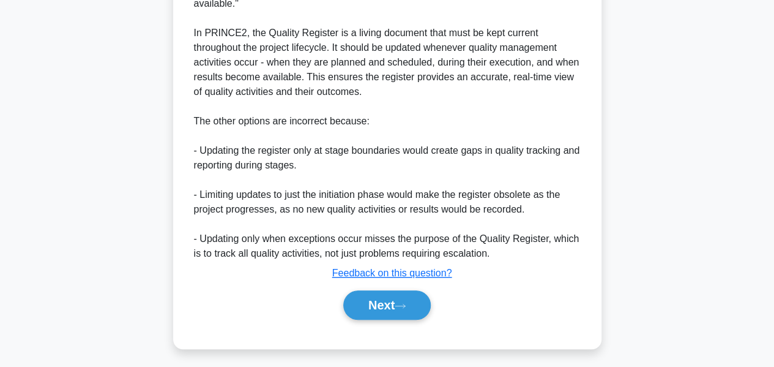
click at [409, 296] on button "Next" at bounding box center [386, 304] width 87 height 29
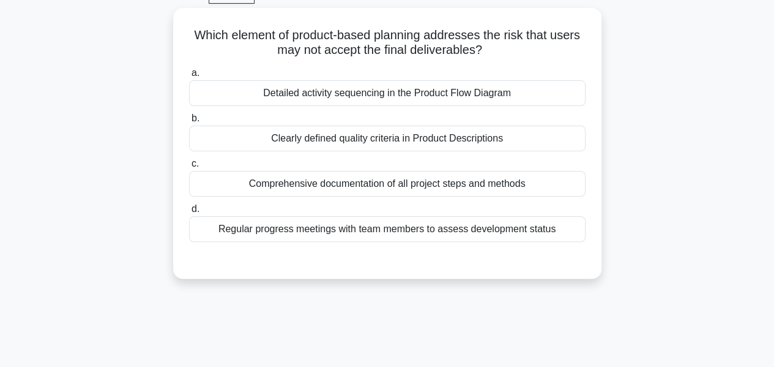
scroll to position [7, 0]
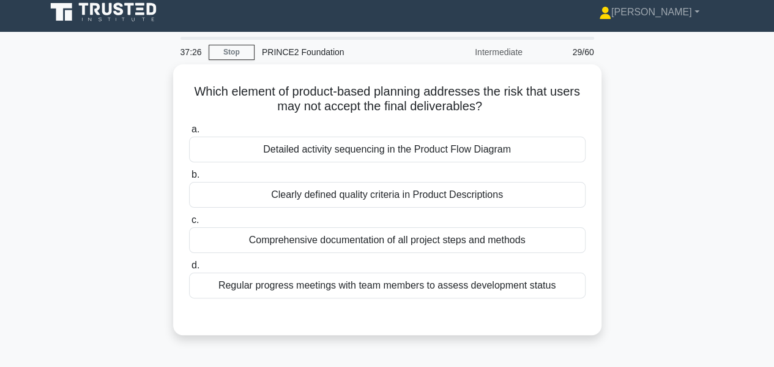
click at [514, 187] on div "Clearly defined quality criteria in Product Descriptions" at bounding box center [387, 195] width 396 height 26
click at [189, 179] on input "b. Clearly defined quality criteria in Product Descriptions" at bounding box center [189, 175] width 0 height 8
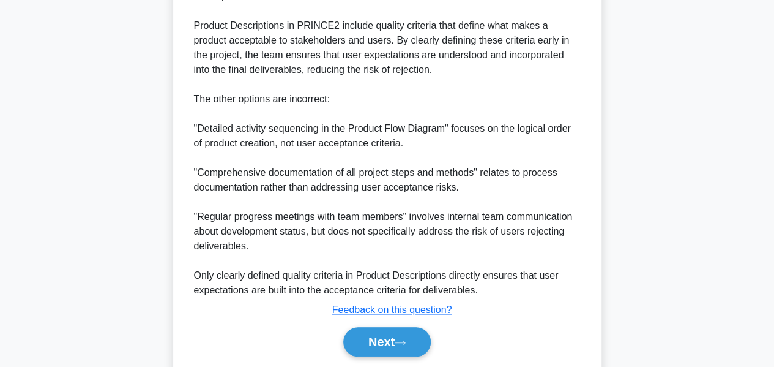
scroll to position [430, 0]
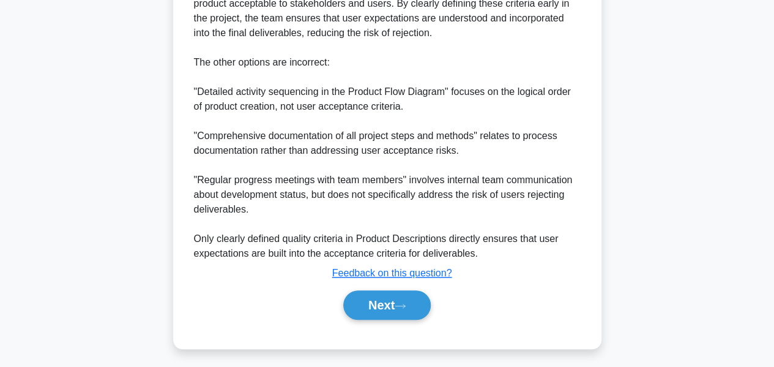
click at [406, 302] on icon at bounding box center [400, 305] width 11 height 7
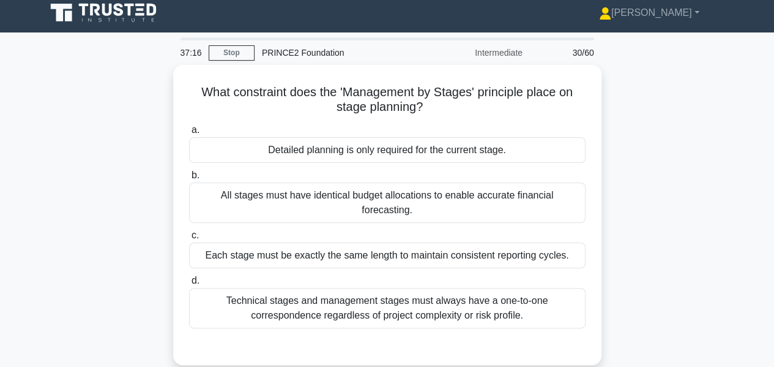
scroll to position [0, 0]
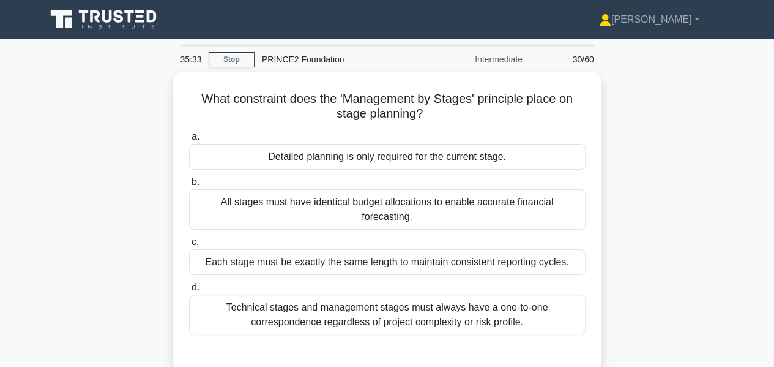
click at [493, 158] on div "Detailed planning is only required for the current stage." at bounding box center [387, 157] width 396 height 26
click at [189, 141] on input "a. Detailed planning is only required for the current stage." at bounding box center [189, 137] width 0 height 8
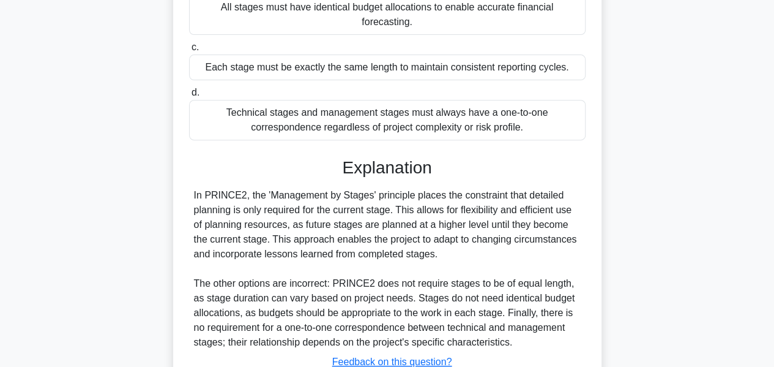
scroll to position [294, 0]
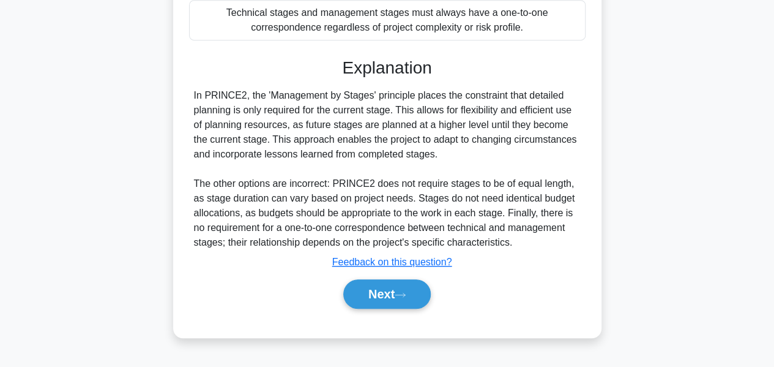
click at [403, 291] on icon at bounding box center [400, 294] width 11 height 7
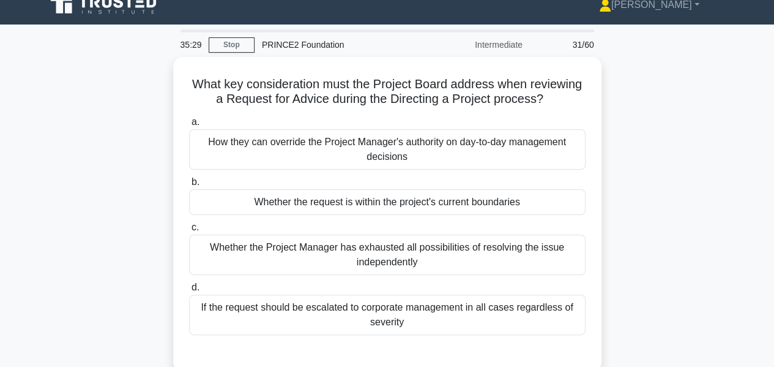
scroll to position [13, 0]
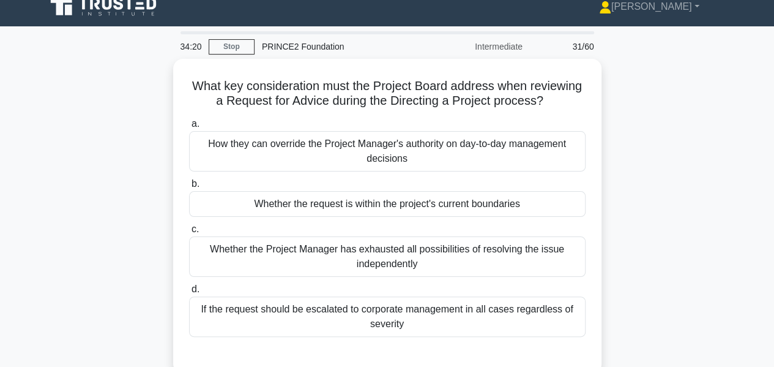
click at [512, 146] on div "How they can override the Project Manager's authority on day-to-day management …" at bounding box center [387, 151] width 396 height 40
click at [189, 128] on input "a. How they can override the Project Manager's authority on day-to-day manageme…" at bounding box center [189, 124] width 0 height 8
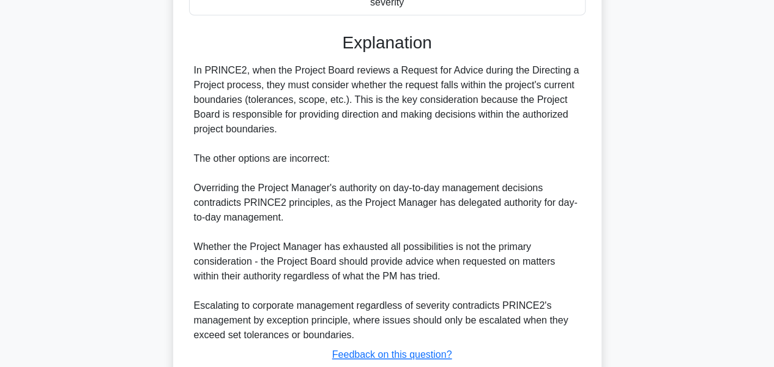
scroll to position [358, 0]
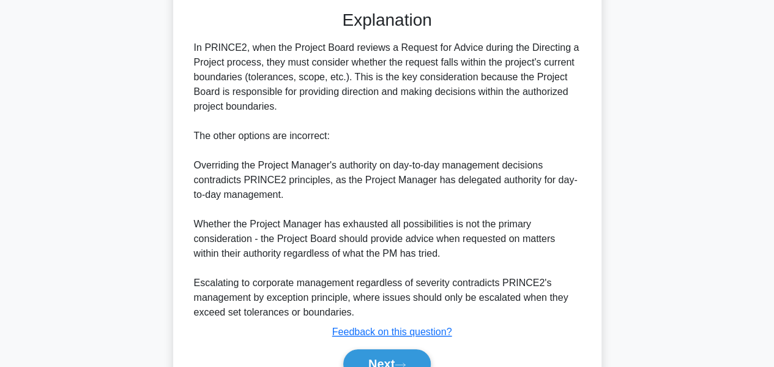
click at [419, 359] on button "Next" at bounding box center [386, 363] width 87 height 29
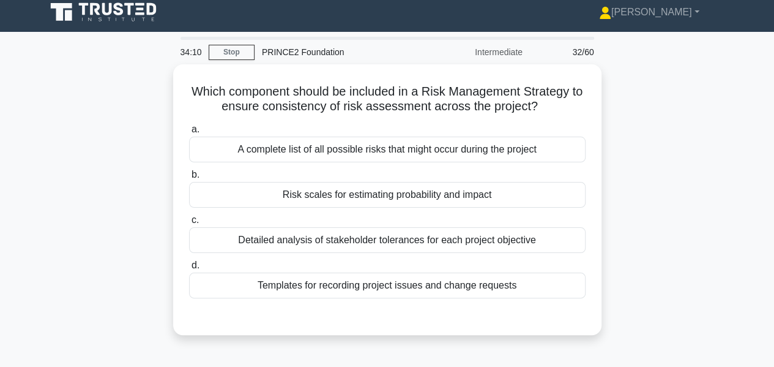
scroll to position [0, 0]
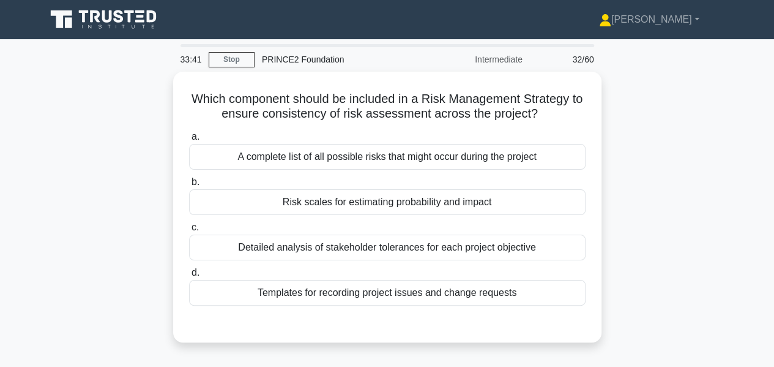
click at [545, 234] on div "Detailed analysis of stakeholder tolerances for each project objective" at bounding box center [387, 247] width 396 height 26
click at [189, 231] on input "c. Detailed analysis of stakeholder tolerances for each project objective" at bounding box center [189, 227] width 0 height 8
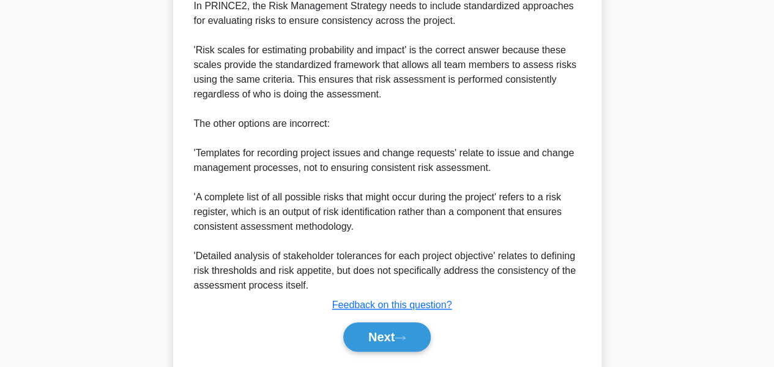
scroll to position [388, 0]
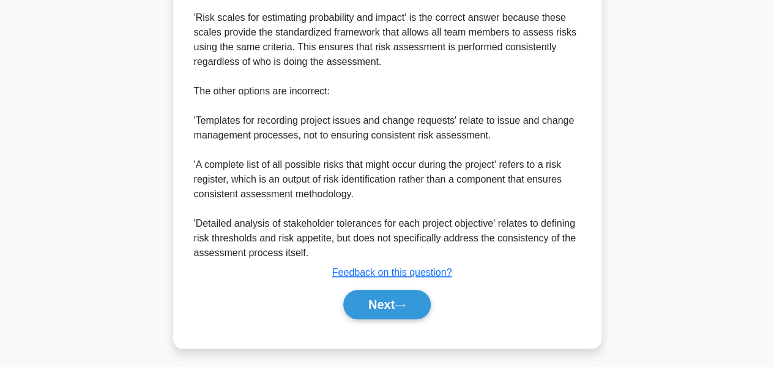
click at [415, 302] on button "Next" at bounding box center [386, 303] width 87 height 29
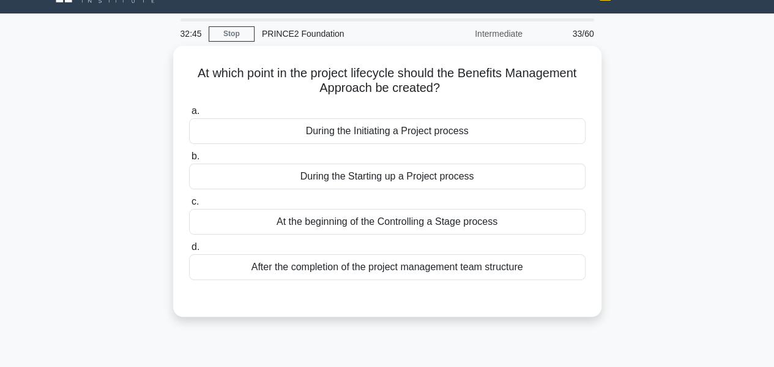
scroll to position [0, 0]
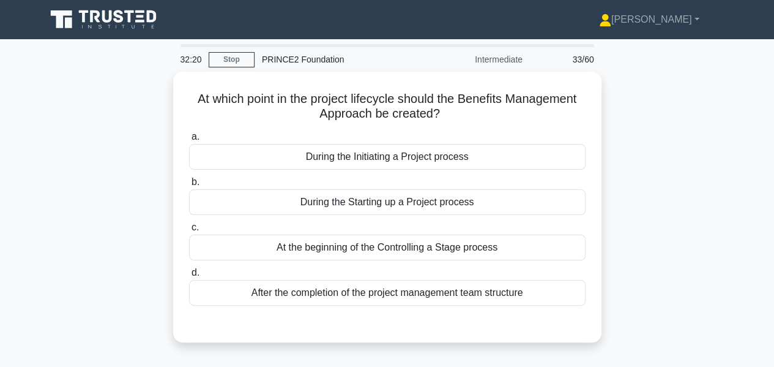
click at [476, 213] on div "a. During the Initiating a Project process b. During the Starting up a Project …" at bounding box center [387, 217] width 411 height 181
click at [464, 195] on div "During the Starting up a Project process" at bounding box center [387, 202] width 396 height 26
click at [189, 186] on input "b. During the Starting up a Project process" at bounding box center [189, 182] width 0 height 8
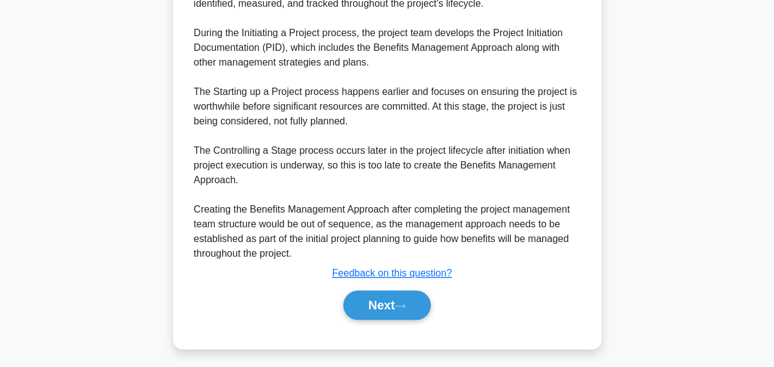
click at [393, 308] on button "Next" at bounding box center [386, 304] width 87 height 29
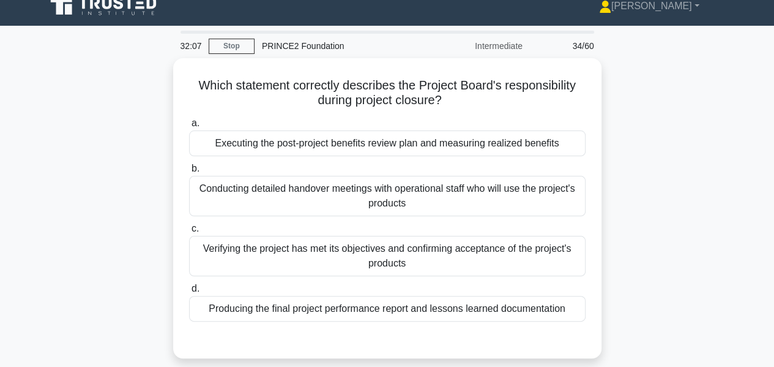
scroll to position [12, 0]
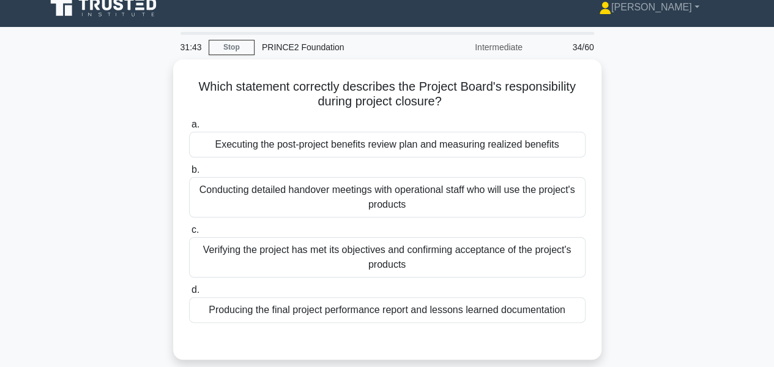
click at [504, 310] on div "Producing the final project performance report and lessons learned documentation" at bounding box center [387, 310] width 396 height 26
click at [189, 294] on input "d. Producing the final project performance report and lessons learned documenta…" at bounding box center [189, 290] width 0 height 8
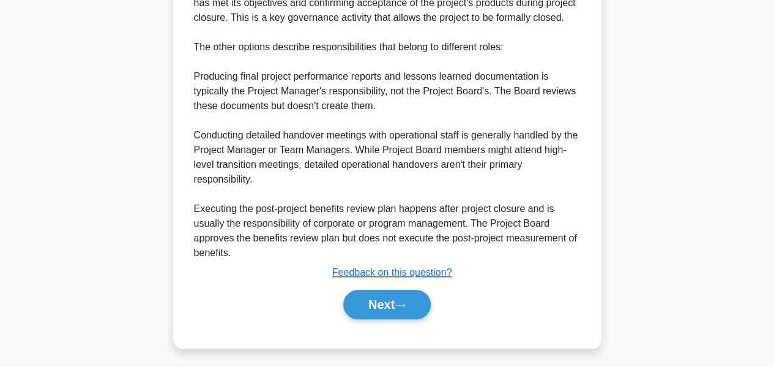
click at [391, 303] on button "Next" at bounding box center [386, 303] width 87 height 29
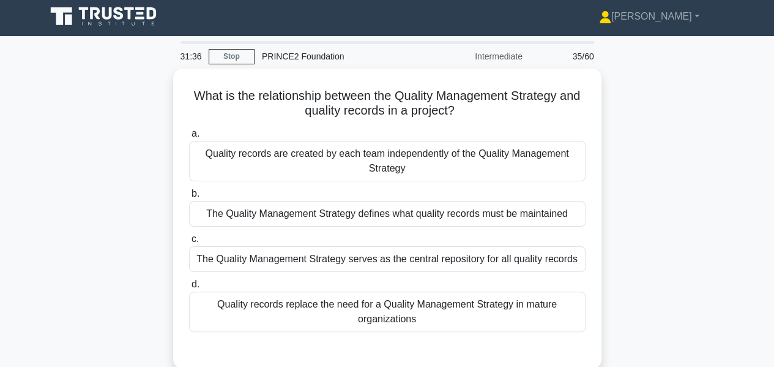
scroll to position [0, 0]
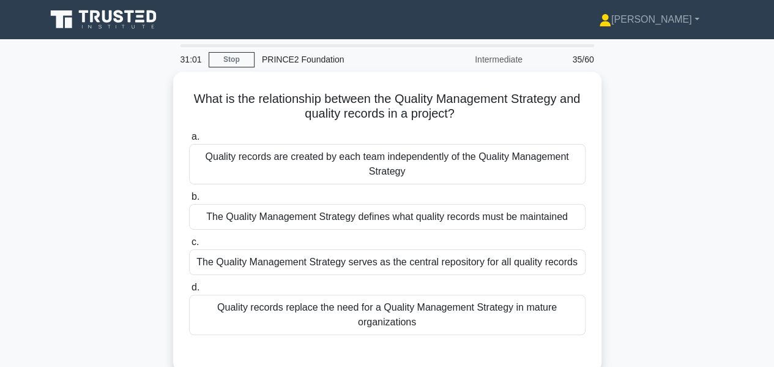
click at [538, 220] on div "The Quality Management Strategy defines what quality records must be maintained" at bounding box center [387, 217] width 396 height 26
click at [189, 201] on input "b. The Quality Management Strategy defines what quality records must be maintai…" at bounding box center [189, 197] width 0 height 8
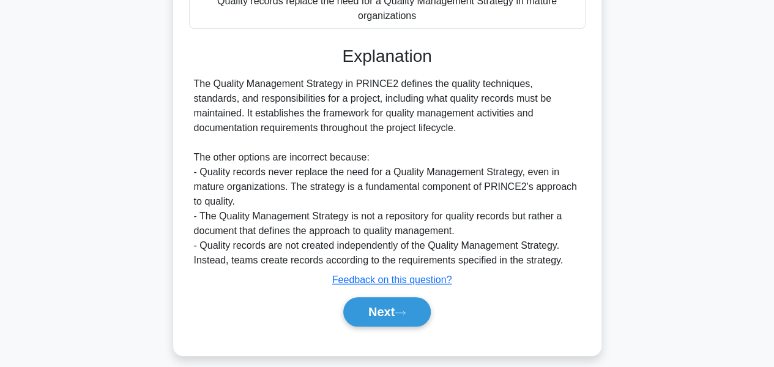
scroll to position [313, 0]
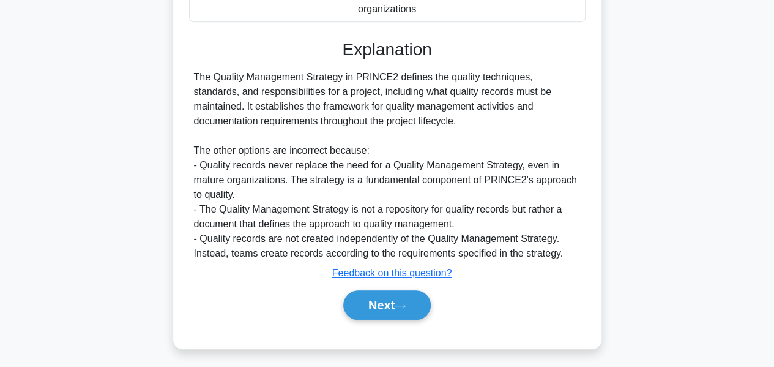
click at [358, 298] on button "Next" at bounding box center [386, 304] width 87 height 29
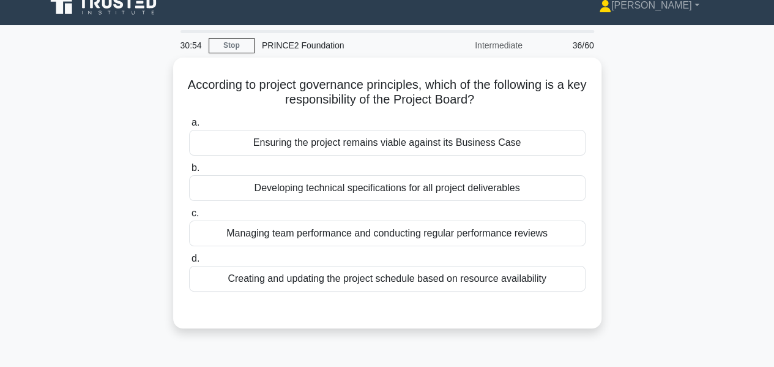
scroll to position [13, 0]
click at [527, 147] on div "Ensuring the project remains viable against its Business Case" at bounding box center [387, 143] width 396 height 26
click at [189, 127] on input "a. Ensuring the project remains viable against its Business Case" at bounding box center [189, 123] width 0 height 8
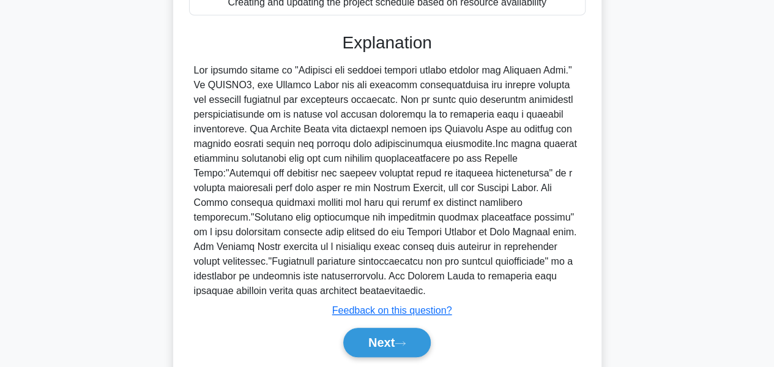
click at [22, 269] on main "30:37 Stop PRINCE2 Foundation Intermediate 36/60 According to project governanc…" at bounding box center [387, 77] width 774 height 656
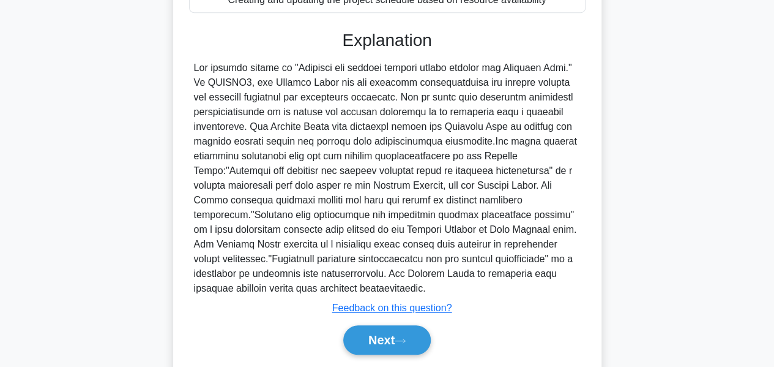
click at [412, 330] on button "Next" at bounding box center [386, 339] width 87 height 29
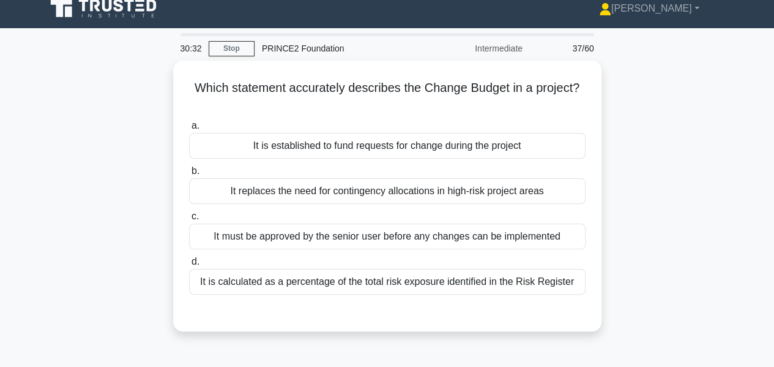
scroll to position [12, 0]
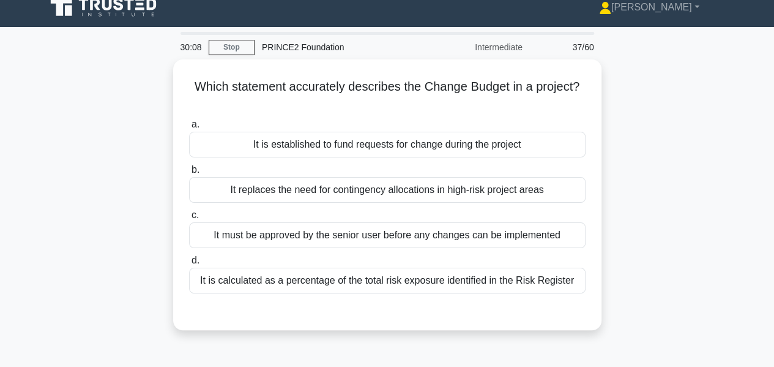
click at [426, 149] on div "It is established to fund requests for change during the project" at bounding box center [387, 145] width 396 height 26
click at [189, 128] on input "a. It is established to fund requests for change during the project" at bounding box center [189, 125] width 0 height 8
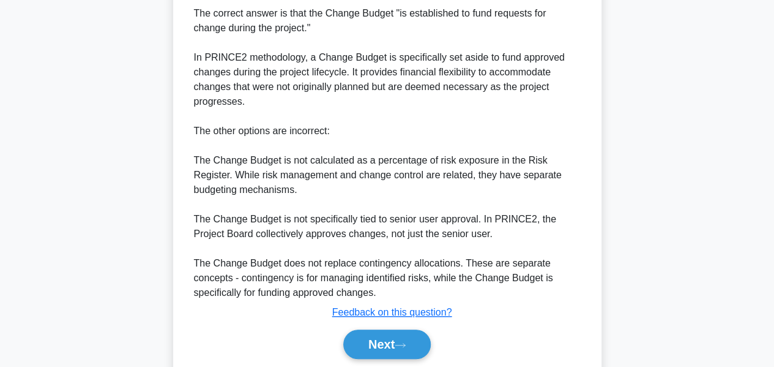
scroll to position [386, 0]
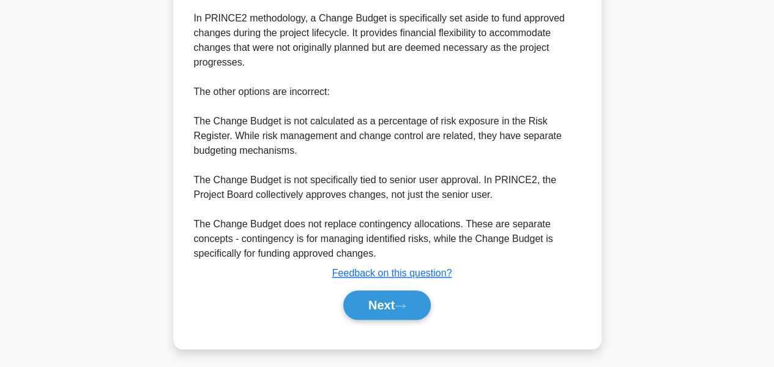
click at [418, 302] on button "Next" at bounding box center [386, 304] width 87 height 29
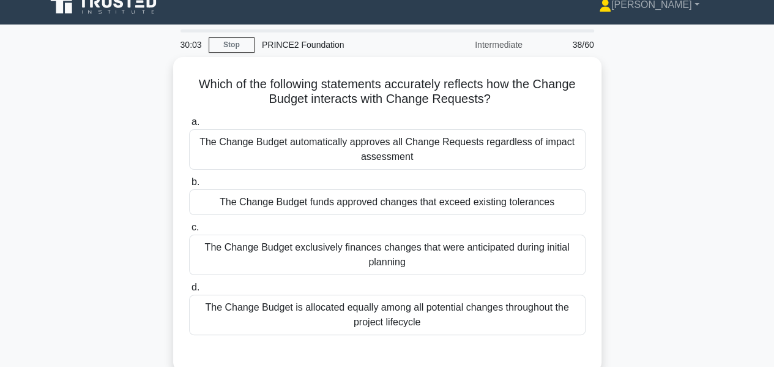
scroll to position [21, 0]
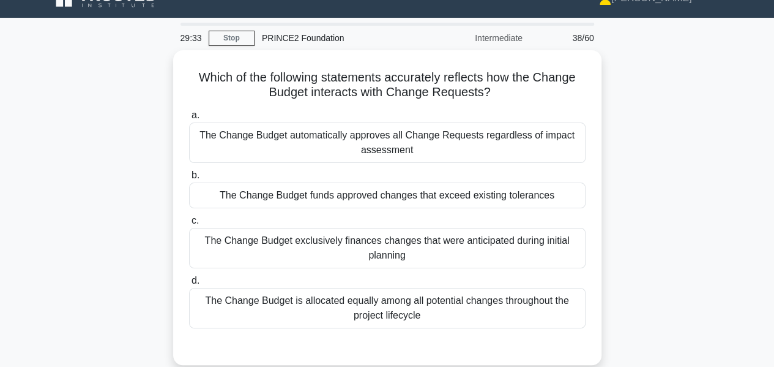
click at [477, 196] on div "The Change Budget funds approved changes that exceed existing tolerances" at bounding box center [387, 195] width 396 height 26
click at [189, 179] on input "b. The Change Budget funds approved changes that exceed existing tolerances" at bounding box center [189, 175] width 0 height 8
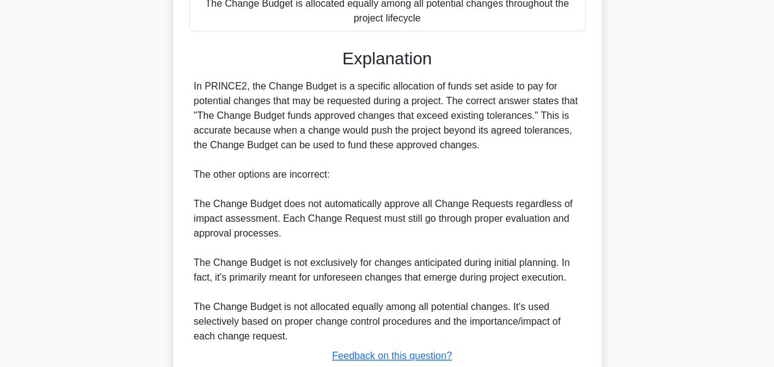
scroll to position [401, 0]
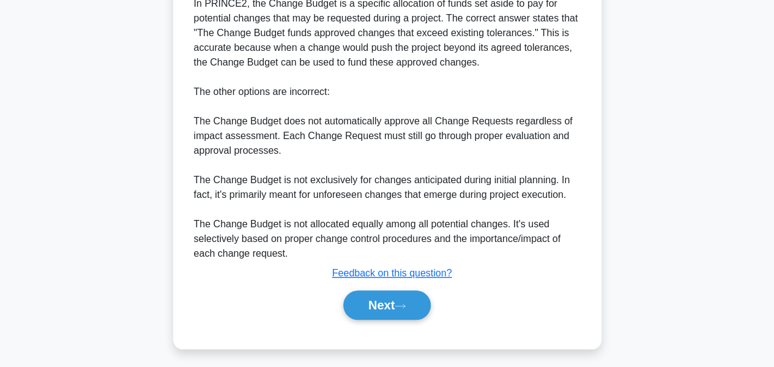
click at [414, 305] on button "Next" at bounding box center [386, 304] width 87 height 29
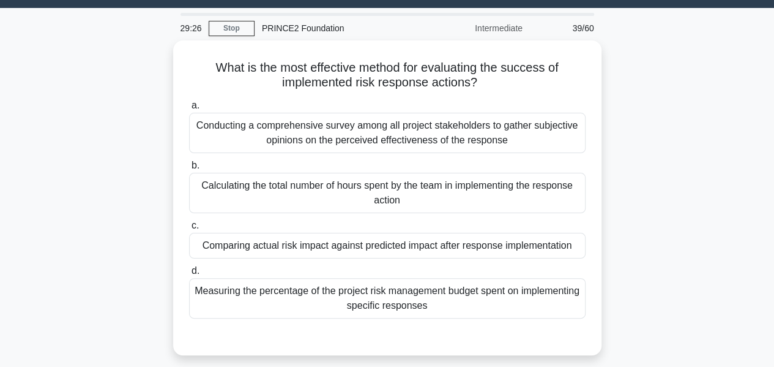
scroll to position [28, 0]
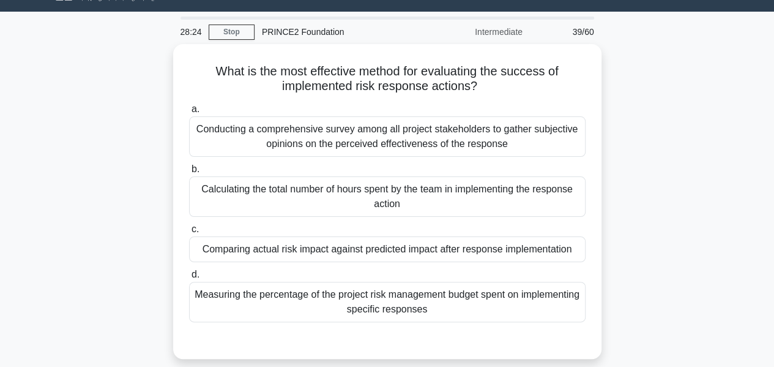
click at [437, 249] on div "Comparing actual risk impact against predicted impact after response implementa…" at bounding box center [387, 249] width 396 height 26
click at [189, 233] on input "c. Comparing actual risk impact against predicted impact after response impleme…" at bounding box center [189, 229] width 0 height 8
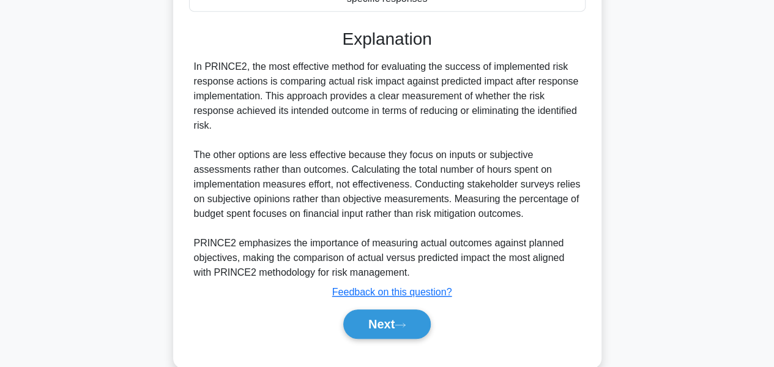
scroll to position [357, 0]
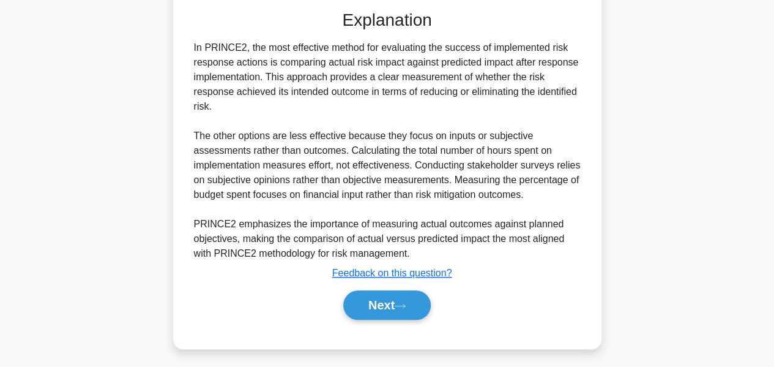
click at [412, 297] on button "Next" at bounding box center [386, 304] width 87 height 29
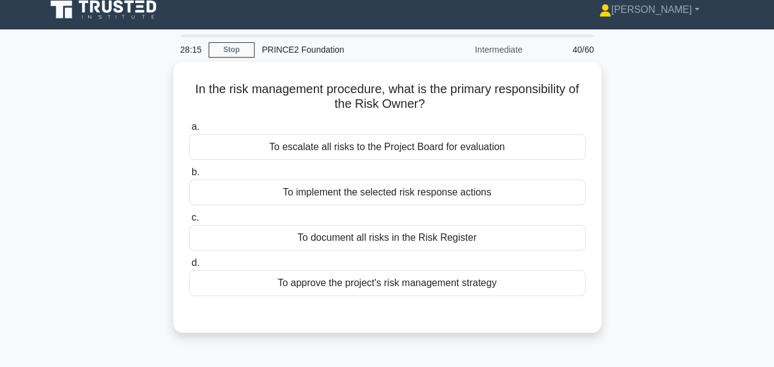
scroll to position [0, 0]
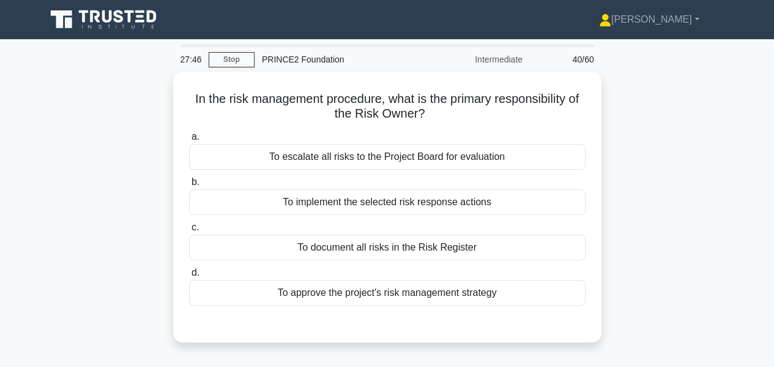
click at [412, 245] on div "To document all risks in the Risk Register" at bounding box center [387, 247] width 396 height 26
click at [189, 231] on input "c. To document all risks in the Risk Register" at bounding box center [189, 227] width 0 height 8
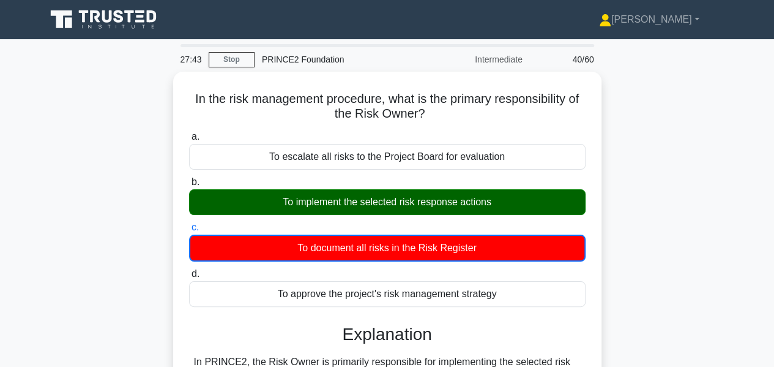
click at [403, 195] on div "To implement the selected risk response actions" at bounding box center [387, 202] width 396 height 26
click at [189, 186] on input "b. To implement the selected risk response actions" at bounding box center [189, 182] width 0 height 8
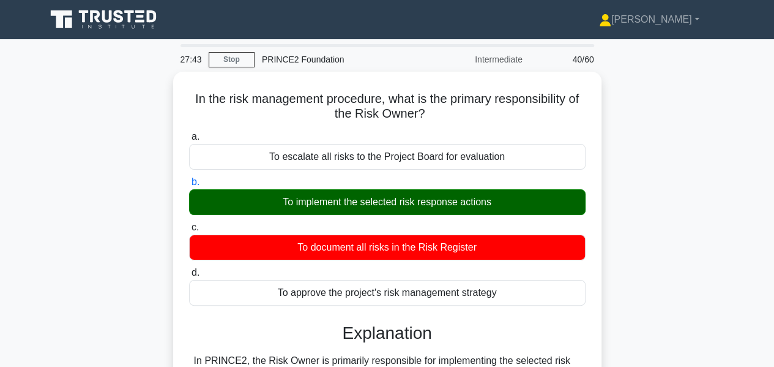
click at [403, 195] on div "To implement the selected risk response actions" at bounding box center [387, 202] width 396 height 26
click at [189, 186] on input "b. To implement the selected risk response actions" at bounding box center [189, 182] width 0 height 8
click at [374, 194] on div "To implement the selected risk response actions" at bounding box center [387, 202] width 396 height 26
click at [189, 186] on input "b. To implement the selected risk response actions" at bounding box center [189, 182] width 0 height 8
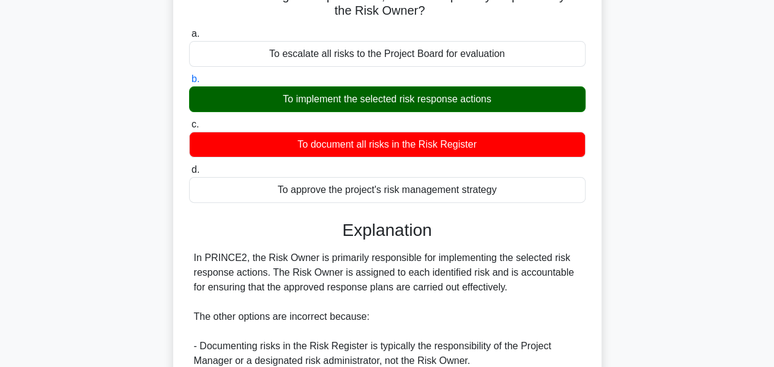
scroll to position [313, 0]
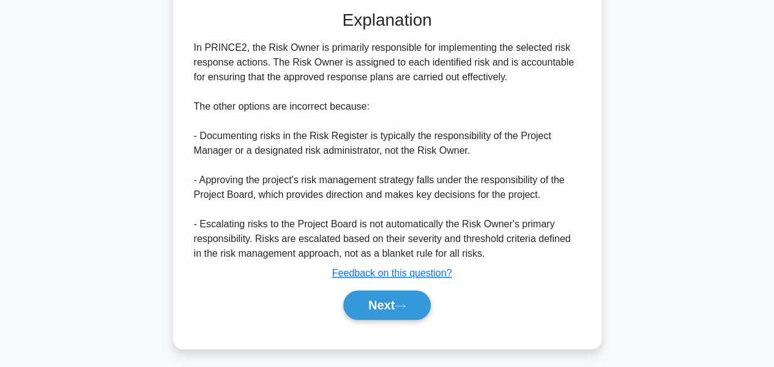
click at [427, 290] on button "Next" at bounding box center [386, 304] width 87 height 29
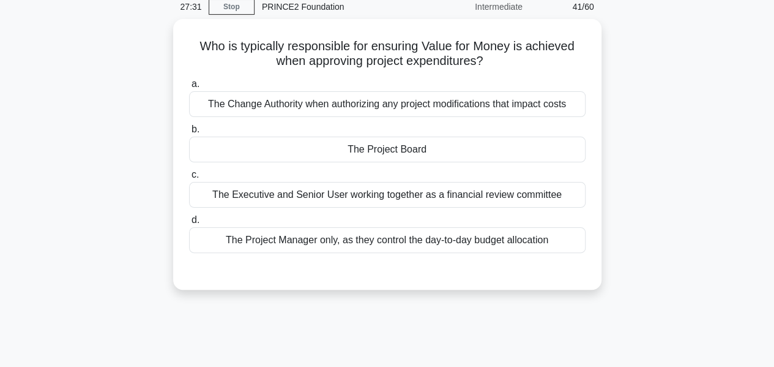
scroll to position [45, 0]
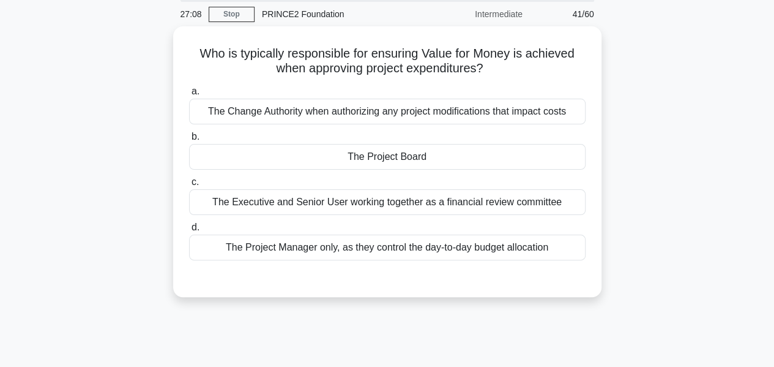
click at [460, 198] on div "The Executive and Senior User working together as a financial review committee" at bounding box center [387, 202] width 396 height 26
click at [189, 186] on input "c. The Executive and Senior User working together as a financial review committ…" at bounding box center [189, 182] width 0 height 8
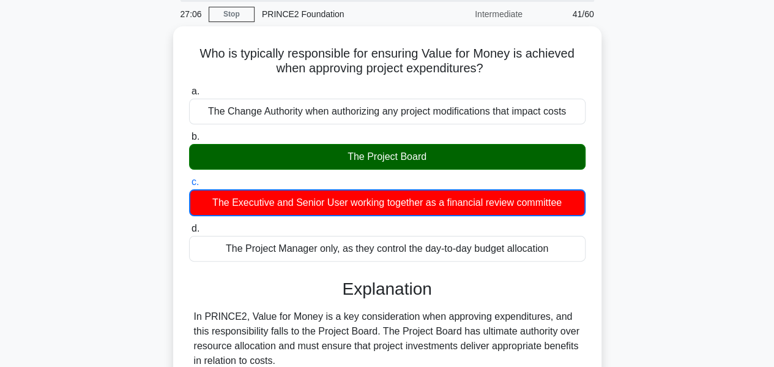
click at [425, 158] on div "The Project Board" at bounding box center [387, 157] width 396 height 26
click at [189, 141] on input "b. The Project Board" at bounding box center [189, 137] width 0 height 8
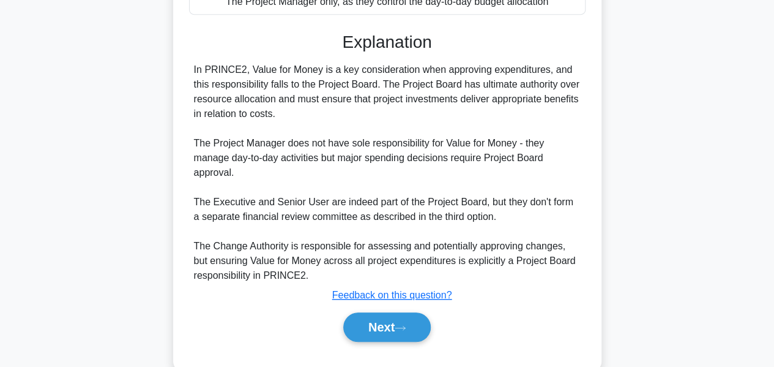
scroll to position [313, 0]
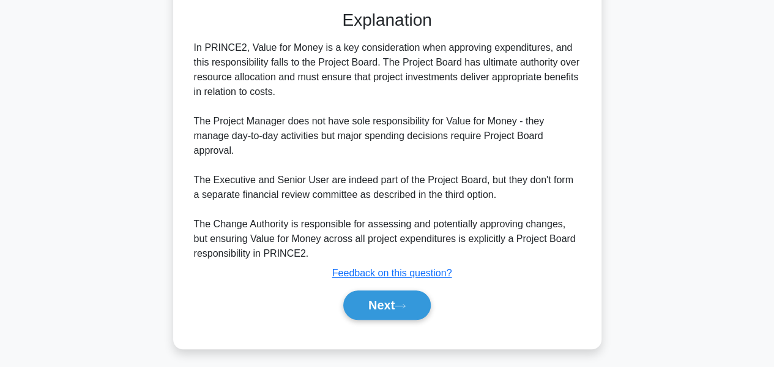
click at [413, 290] on button "Next" at bounding box center [386, 304] width 87 height 29
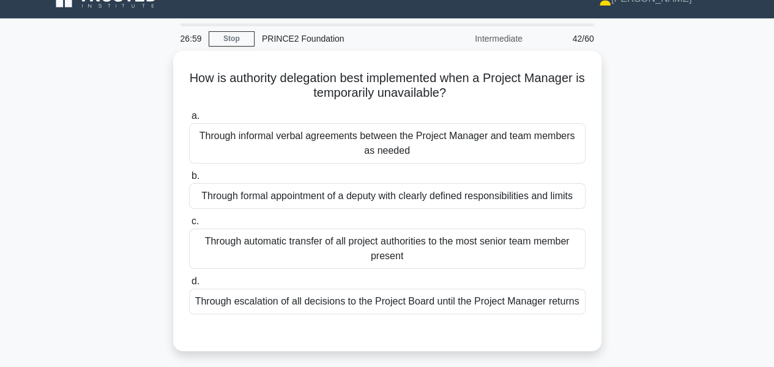
scroll to position [22, 0]
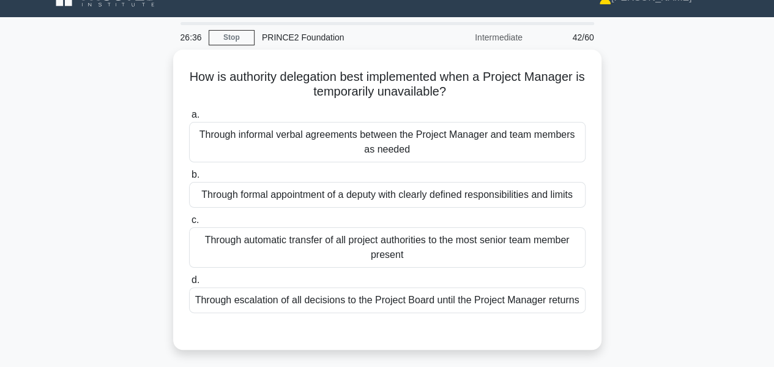
click at [445, 260] on div "Through automatic transfer of all project authorities to the most senior team m…" at bounding box center [387, 247] width 396 height 40
click at [189, 224] on input "c. Through automatic transfer of all project authorities to the most senior tea…" at bounding box center [189, 220] width 0 height 8
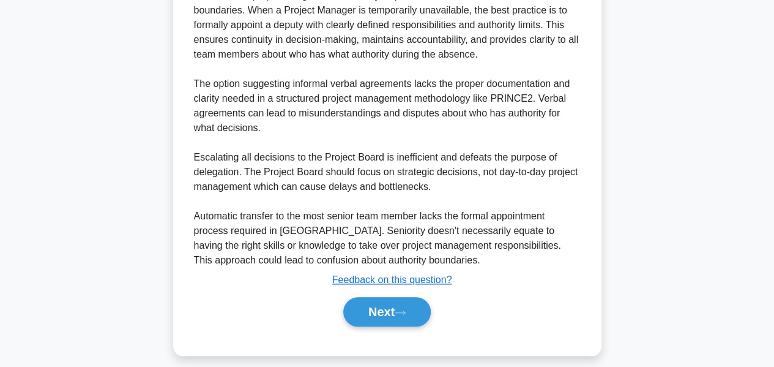
scroll to position [417, 0]
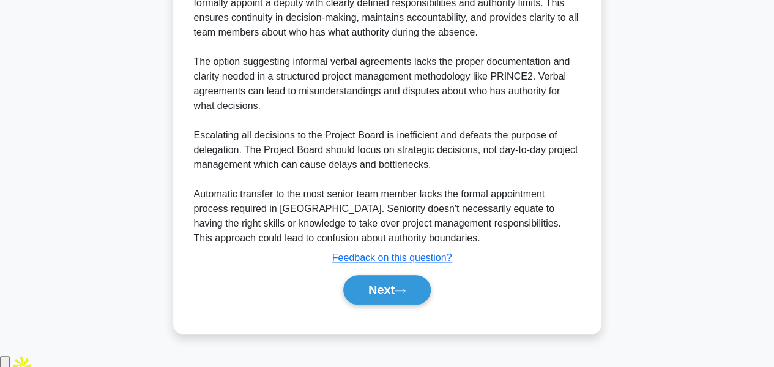
click at [426, 297] on button "Next" at bounding box center [386, 289] width 87 height 29
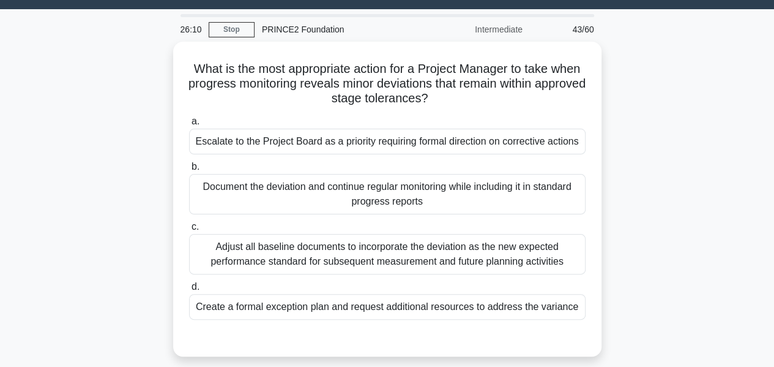
scroll to position [26, 0]
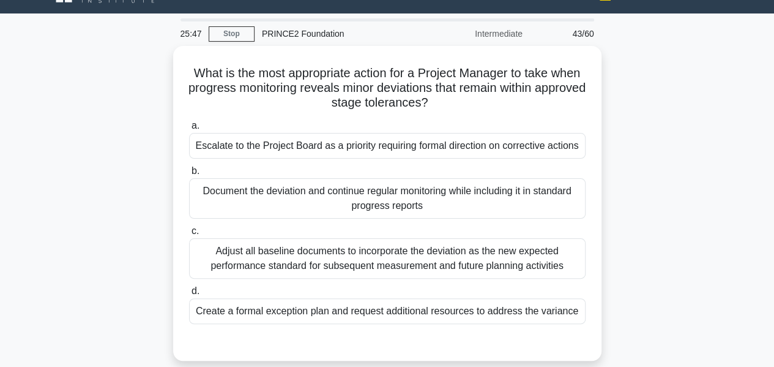
click at [437, 200] on div "Document the deviation and continue regular monitoring while including it in st…" at bounding box center [387, 198] width 396 height 40
click at [189, 175] on input "b. Document the deviation and continue regular monitoring while including it in…" at bounding box center [189, 171] width 0 height 8
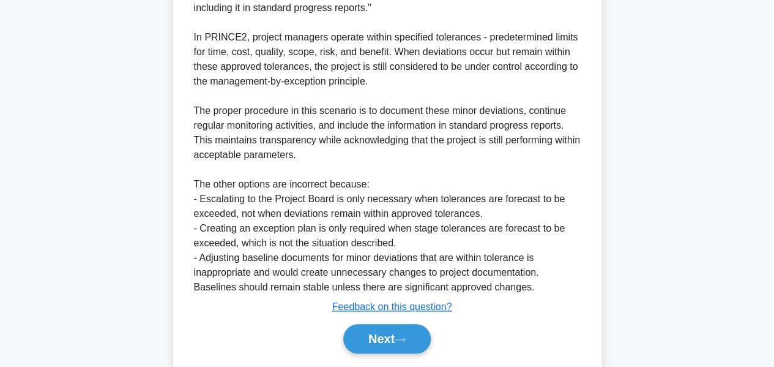
scroll to position [445, 0]
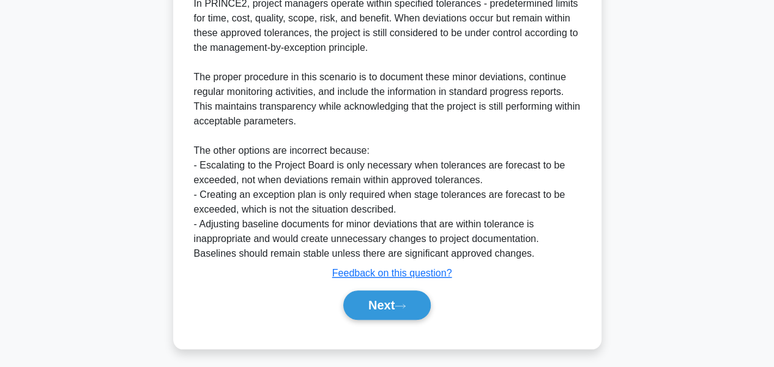
click at [417, 297] on button "Next" at bounding box center [386, 304] width 87 height 29
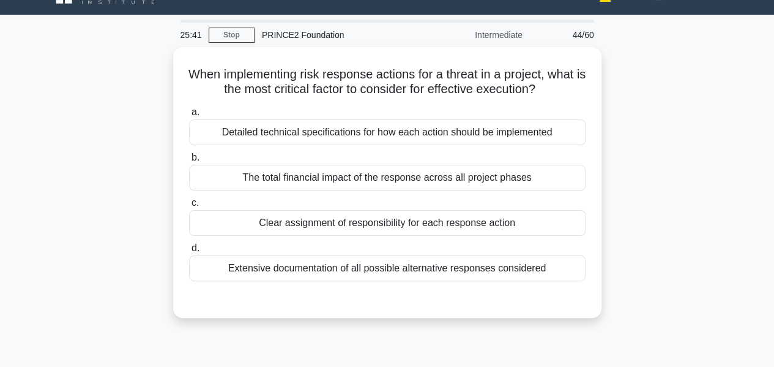
scroll to position [23, 0]
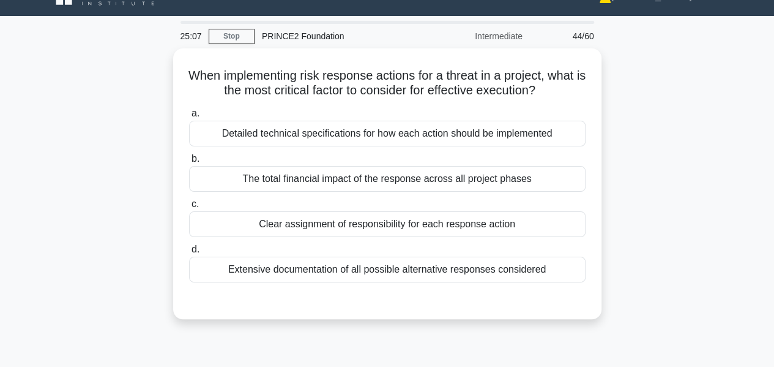
click at [424, 270] on div "Extensive documentation of all possible alternative responses considered" at bounding box center [387, 269] width 396 height 26
click at [189, 253] on input "d. Extensive documentation of all possible alternative responses considered" at bounding box center [189, 249] width 0 height 8
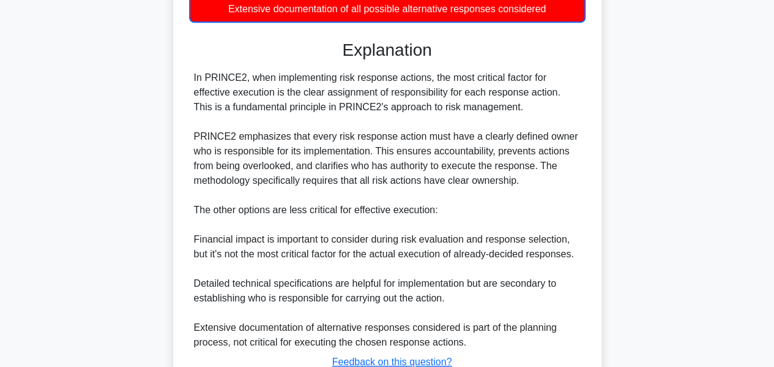
scroll to position [373, 0]
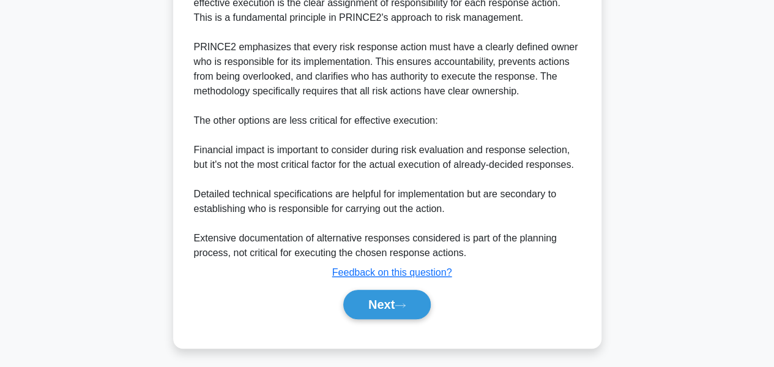
click at [404, 291] on button "Next" at bounding box center [386, 303] width 87 height 29
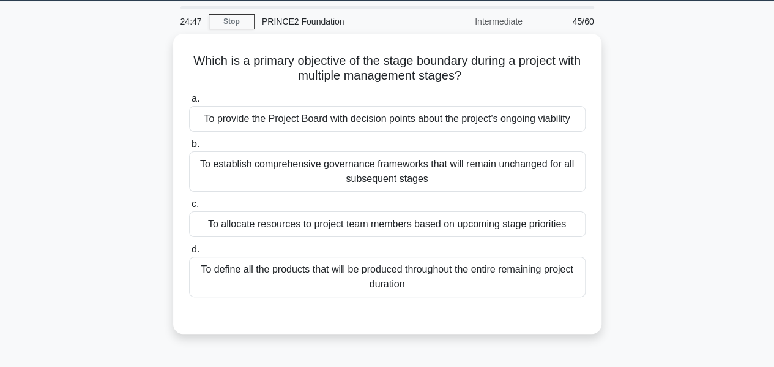
scroll to position [32, 0]
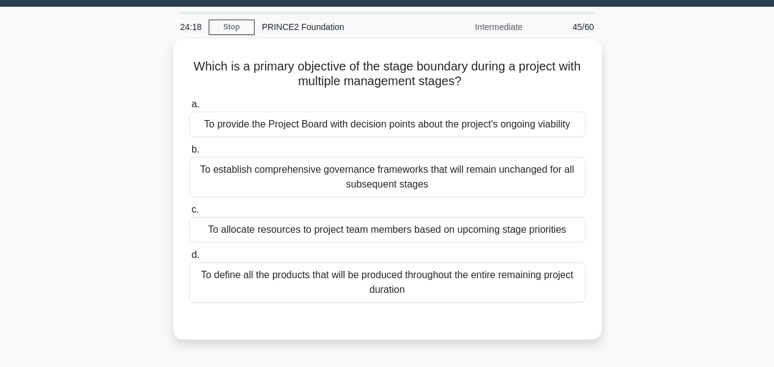
click at [436, 117] on div "To provide the Project Board with decision points about the project's ongoing v…" at bounding box center [387, 124] width 396 height 26
click at [189, 108] on input "a. To provide the Project Board with decision points about the project's ongoin…" at bounding box center [189, 104] width 0 height 8
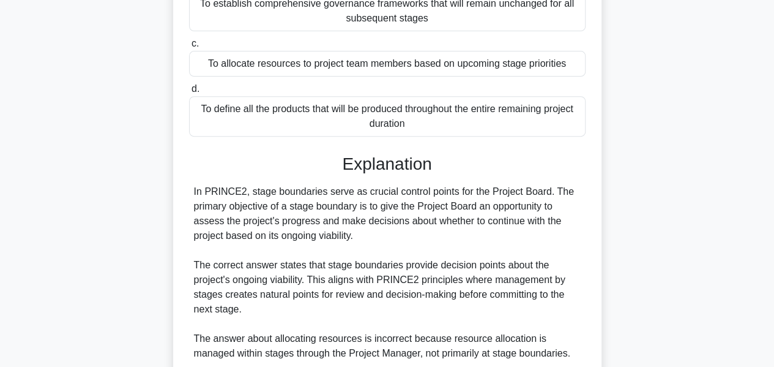
scroll to position [430, 0]
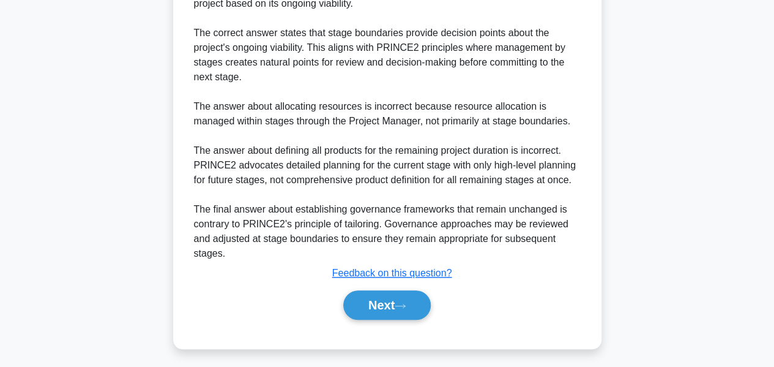
click at [418, 298] on button "Next" at bounding box center [386, 304] width 87 height 29
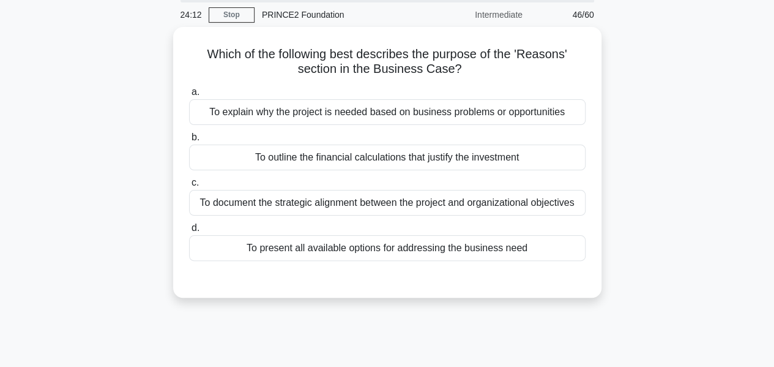
scroll to position [32, 0]
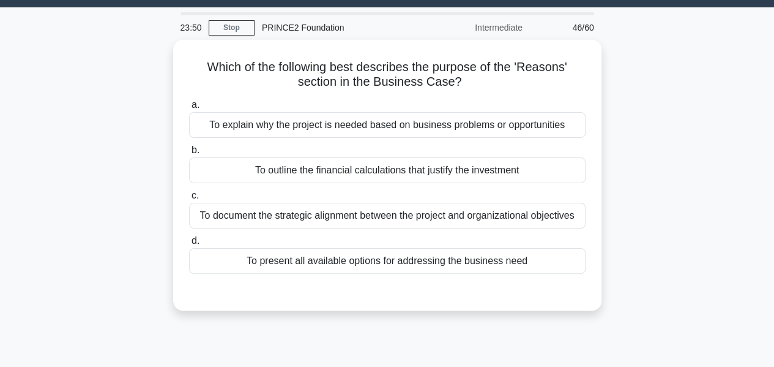
click at [456, 217] on div "To document the strategic alignment between the project and organizational obje…" at bounding box center [387, 216] width 396 height 26
click at [189, 199] on input "c. To document the strategic alignment between the project and organizational o…" at bounding box center [189, 196] width 0 height 8
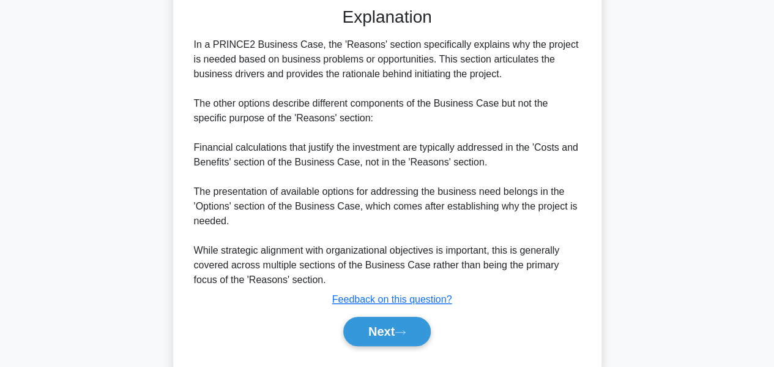
scroll to position [359, 0]
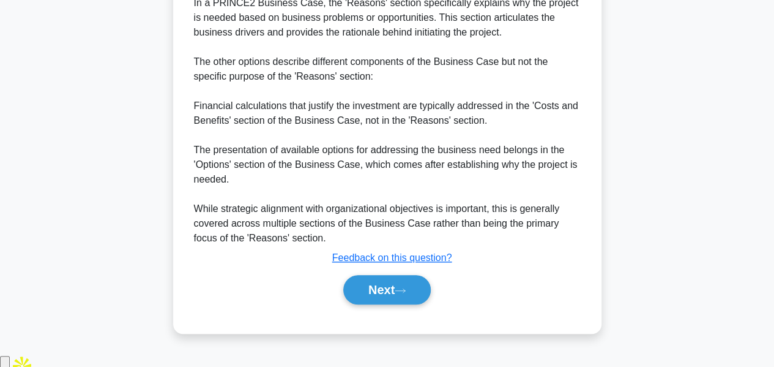
click at [415, 299] on button "Next" at bounding box center [386, 289] width 87 height 29
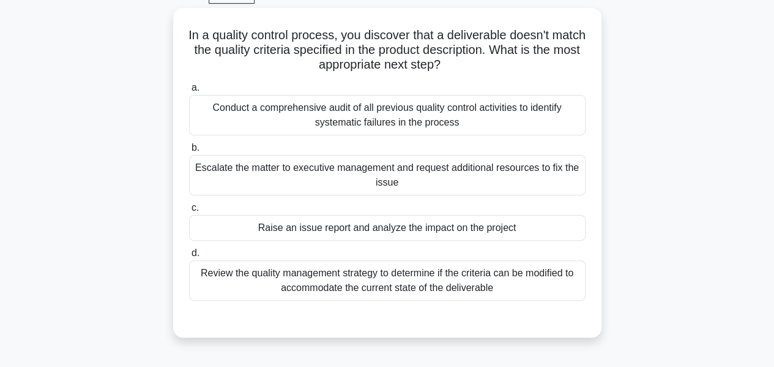
scroll to position [65, 0]
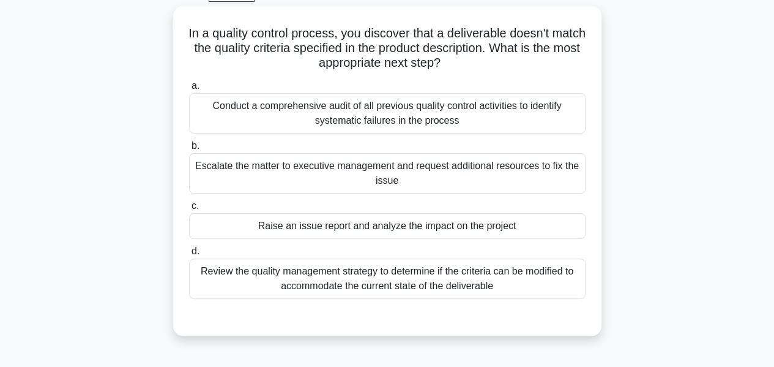
click at [485, 220] on div "Raise an issue report and analyze the impact on the project" at bounding box center [387, 226] width 396 height 26
click at [189, 210] on input "c. Raise an issue report and analyze the impact on the project" at bounding box center [189, 206] width 0 height 8
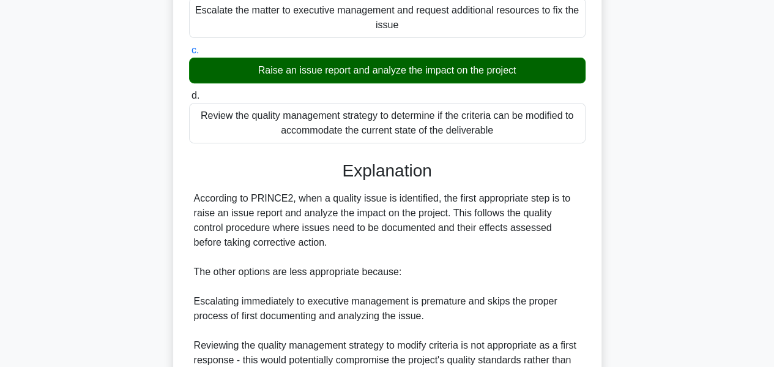
scroll to position [386, 0]
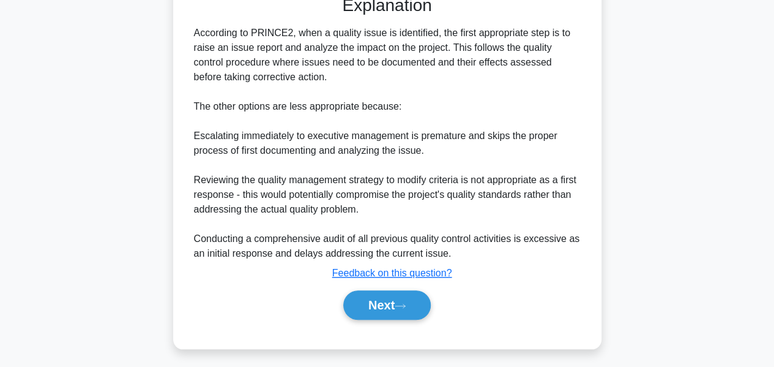
click at [379, 298] on button "Next" at bounding box center [386, 304] width 87 height 29
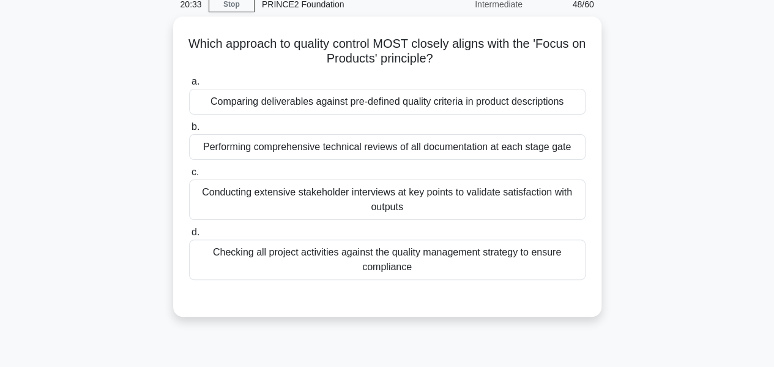
scroll to position [28, 0]
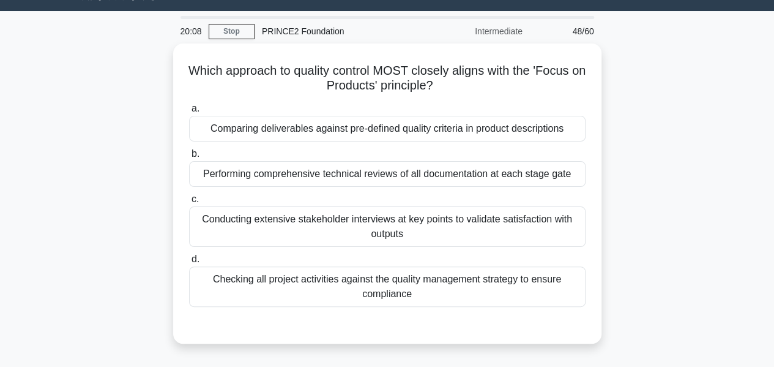
click at [459, 127] on div "Comparing deliverables against pre-defined quality criteria in product descript…" at bounding box center [387, 129] width 396 height 26
click at [189, 113] on input "a. Comparing deliverables against pre-defined quality criteria in product descr…" at bounding box center [189, 109] width 0 height 8
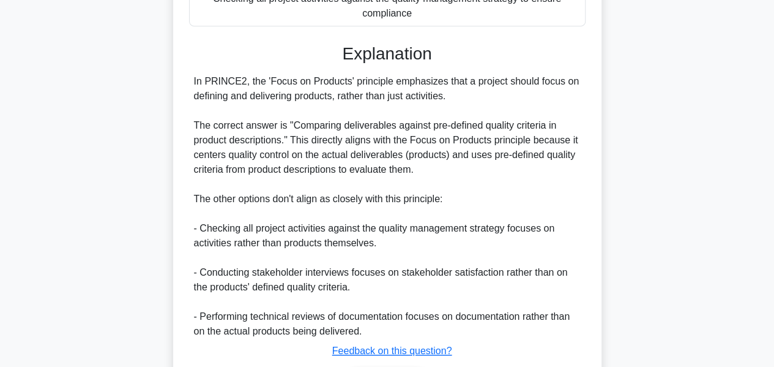
scroll to position [386, 0]
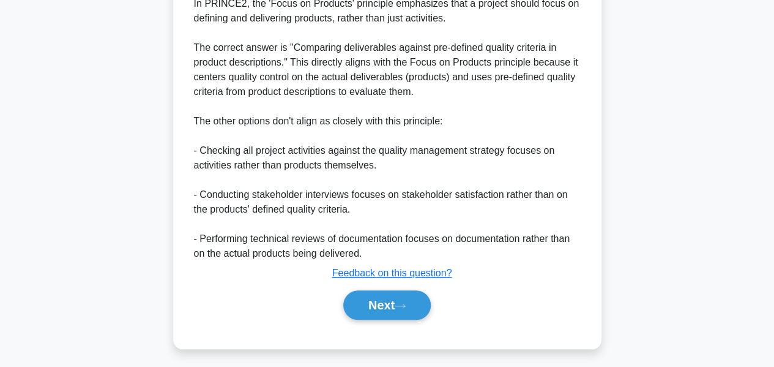
click at [406, 303] on icon at bounding box center [400, 305] width 11 height 7
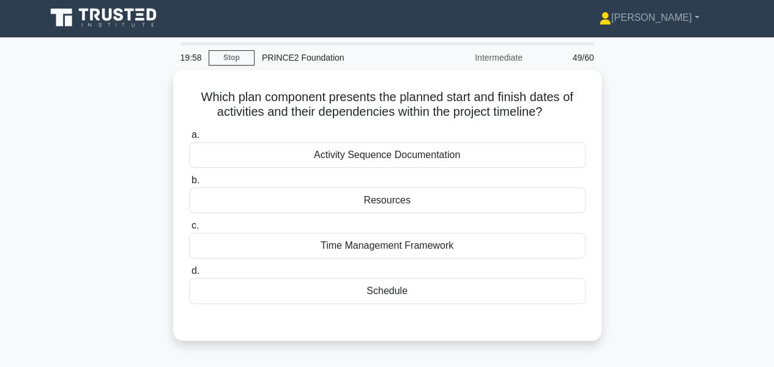
scroll to position [0, 0]
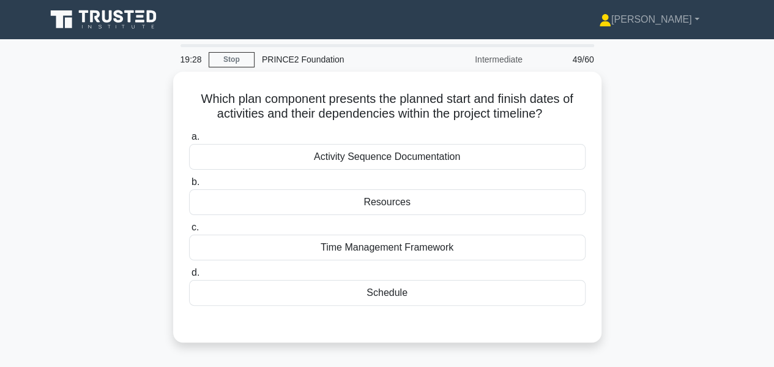
click at [438, 244] on div "Time Management Framework" at bounding box center [387, 247] width 396 height 26
click at [189, 231] on input "c. Time Management Framework" at bounding box center [189, 227] width 0 height 8
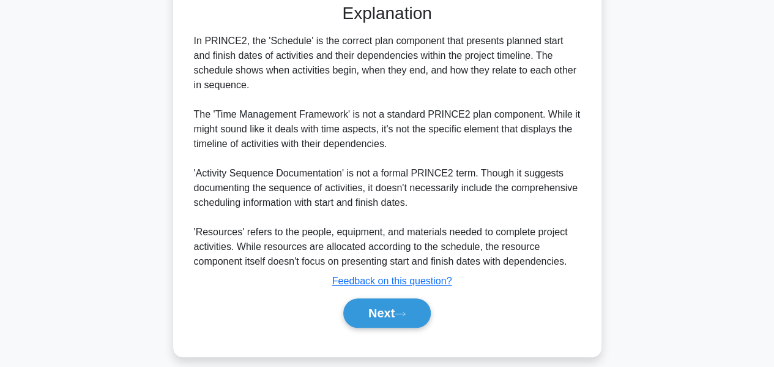
scroll to position [329, 0]
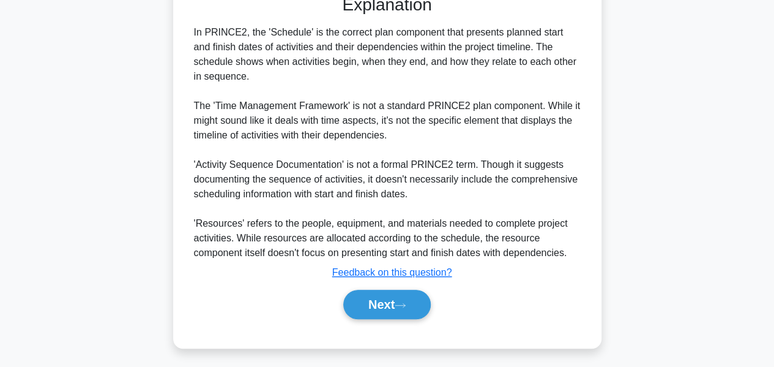
click at [362, 299] on button "Next" at bounding box center [386, 303] width 87 height 29
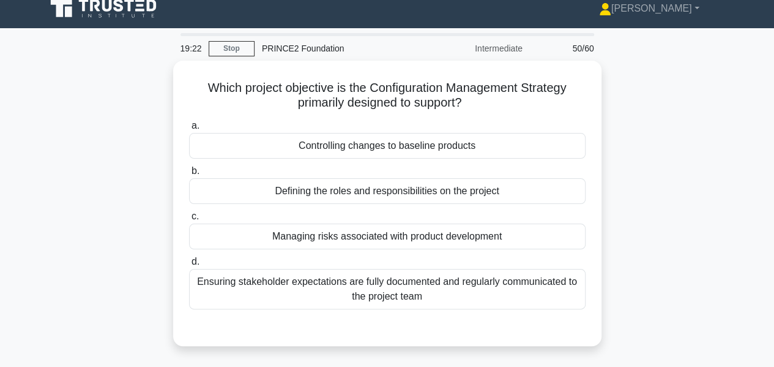
scroll to position [10, 0]
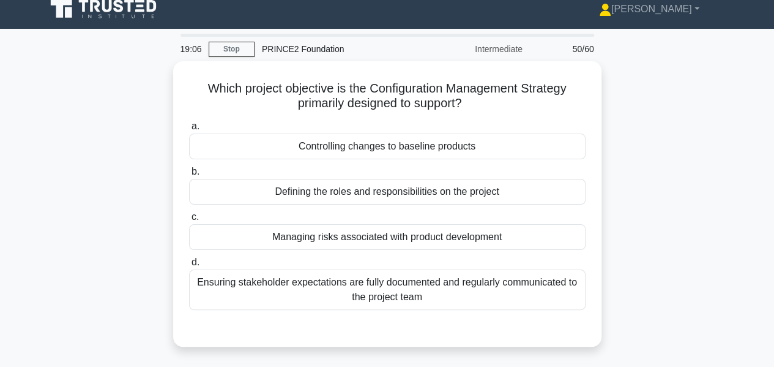
click at [442, 193] on div "Defining the roles and responsibilities on the project" at bounding box center [387, 192] width 396 height 26
click at [189, 176] on input "b. Defining the roles and responsibilities on the project" at bounding box center [189, 172] width 0 height 8
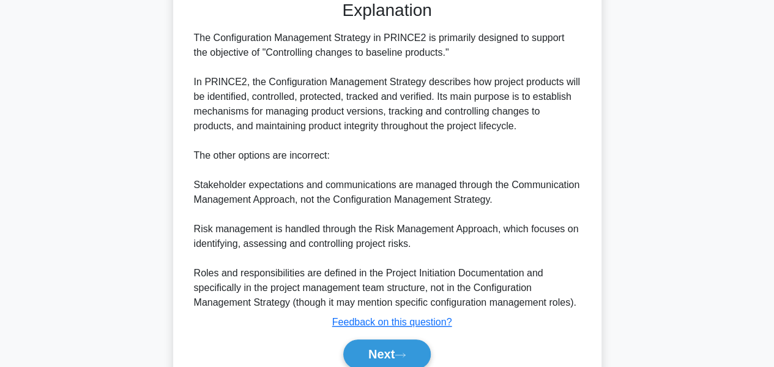
scroll to position [388, 0]
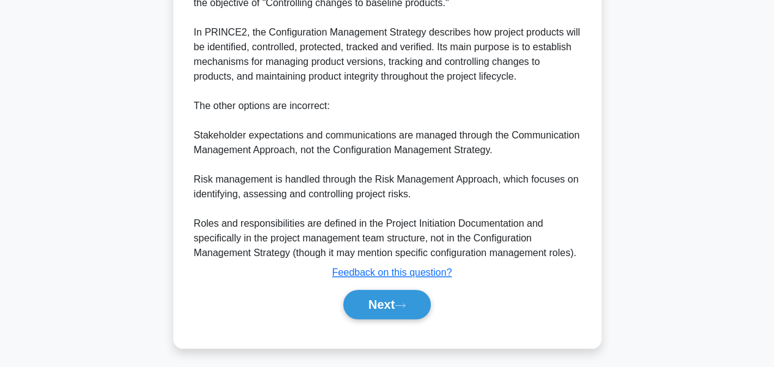
click at [401, 307] on button "Next" at bounding box center [386, 303] width 87 height 29
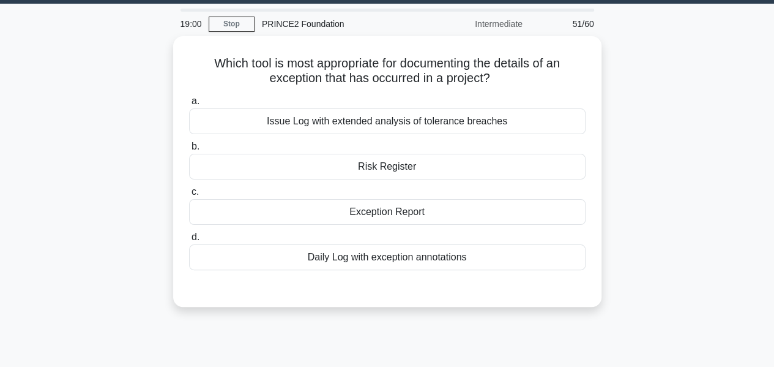
scroll to position [0, 0]
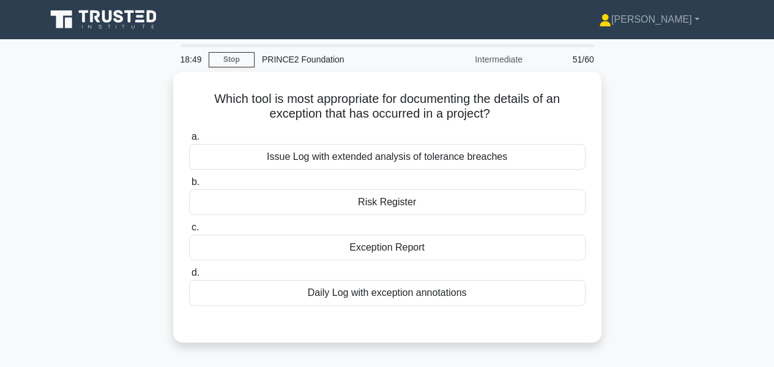
click at [414, 201] on div "Risk Register" at bounding box center [387, 202] width 396 height 26
click at [189, 186] on input "b. Risk Register" at bounding box center [189, 182] width 0 height 8
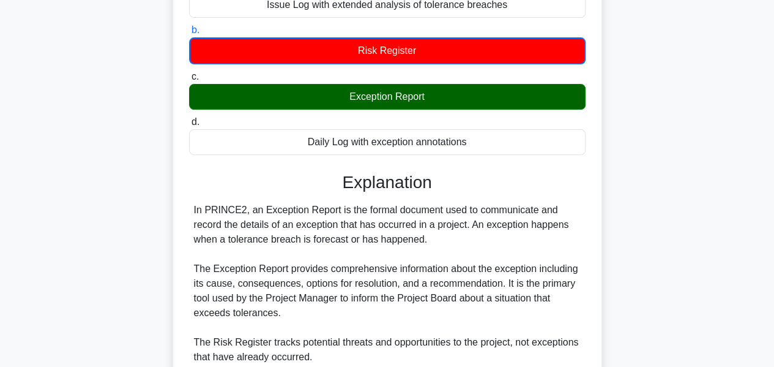
scroll to position [344, 0]
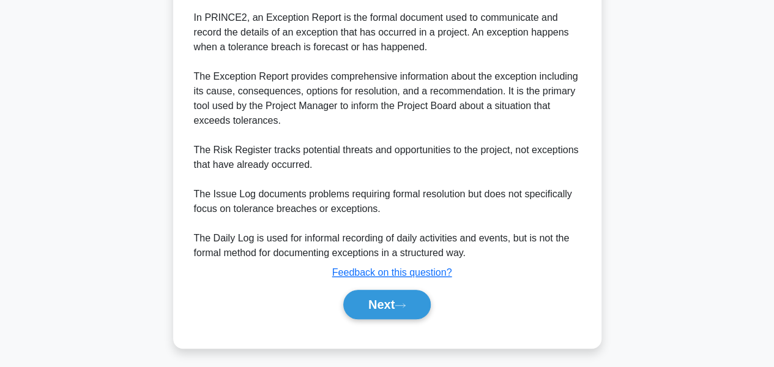
click at [385, 289] on button "Next" at bounding box center [386, 303] width 87 height 29
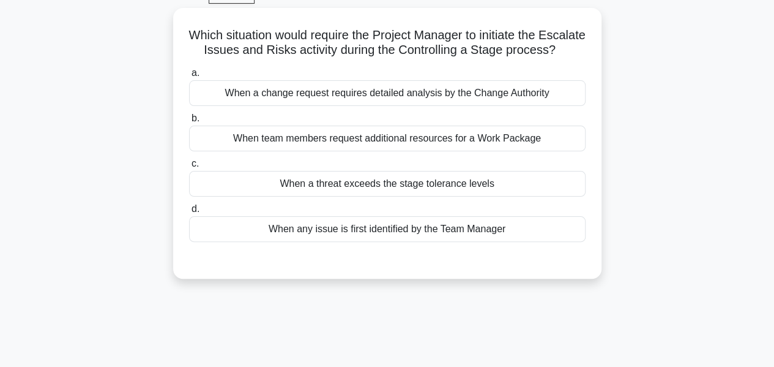
scroll to position [59, 0]
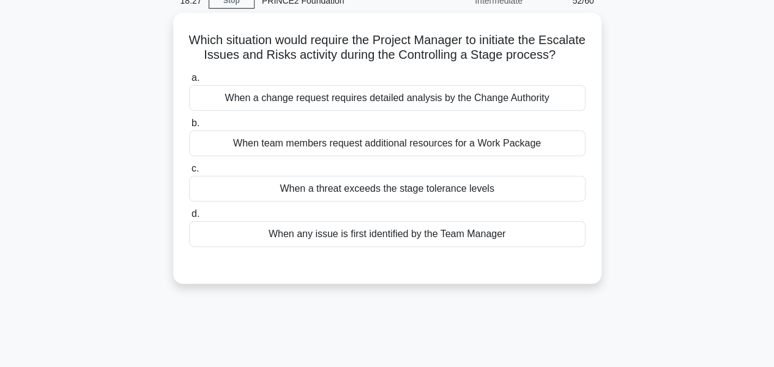
click at [419, 201] on div "When a threat exceeds the stage tolerance levels" at bounding box center [387, 189] width 396 height 26
click at [189, 173] on input "c. When a threat exceeds the stage tolerance levels" at bounding box center [189, 169] width 0 height 8
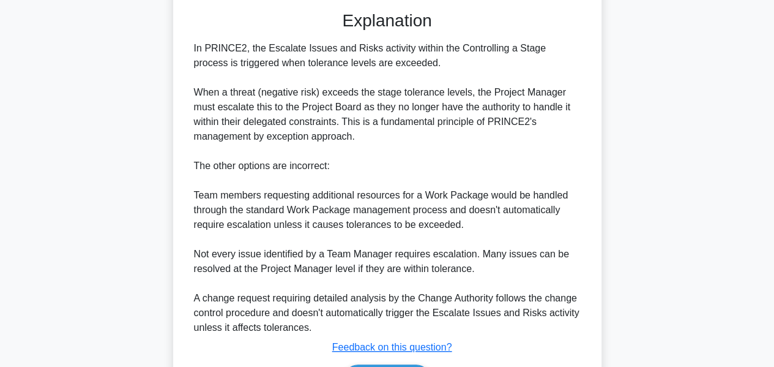
scroll to position [401, 0]
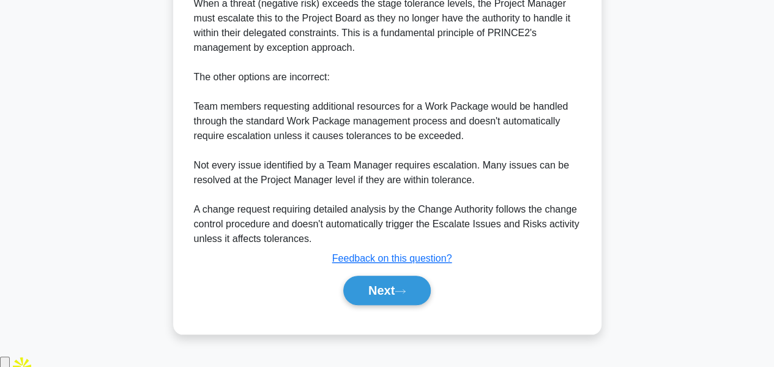
click at [365, 289] on button "Next" at bounding box center [386, 289] width 87 height 29
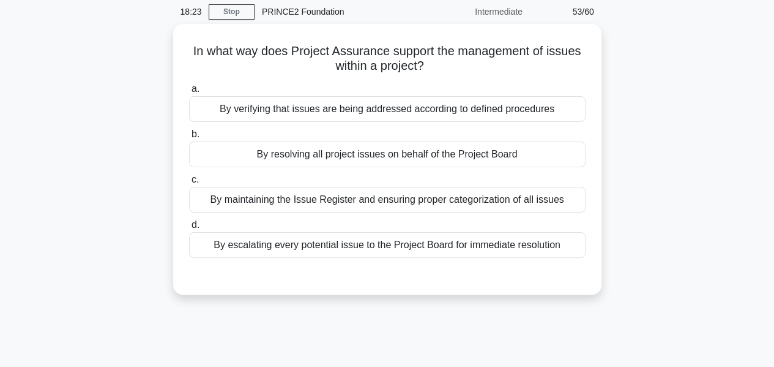
scroll to position [41, 0]
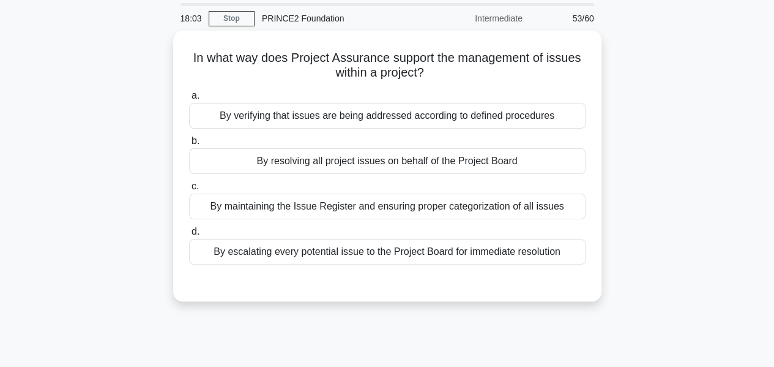
click at [441, 169] on div "By resolving all project issues on behalf of the Project Board" at bounding box center [387, 161] width 396 height 26
click at [189, 145] on input "b. By resolving all project issues on behalf of the Project Board" at bounding box center [189, 141] width 0 height 8
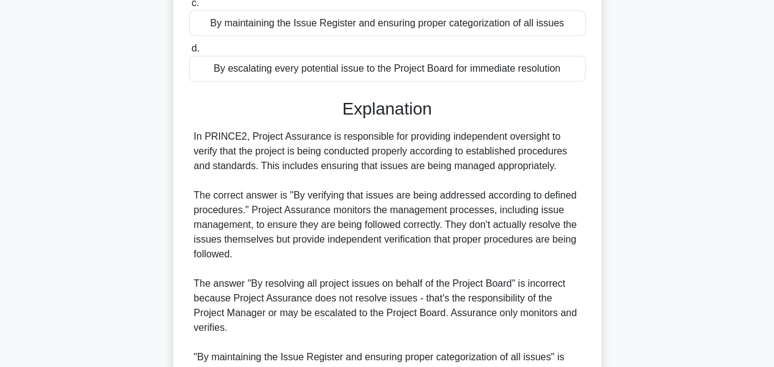
scroll to position [417, 0]
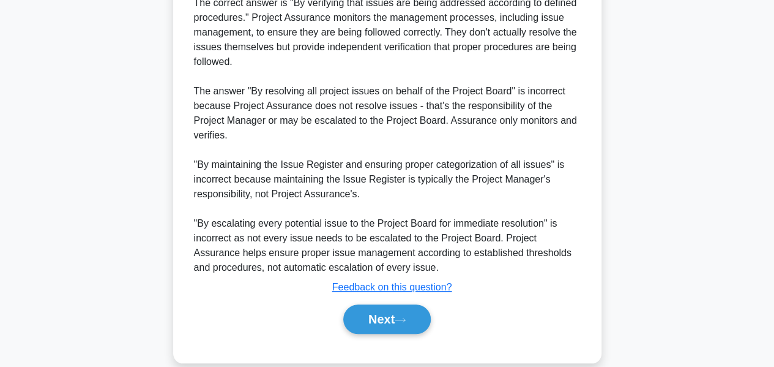
click at [349, 304] on button "Next" at bounding box center [386, 318] width 87 height 29
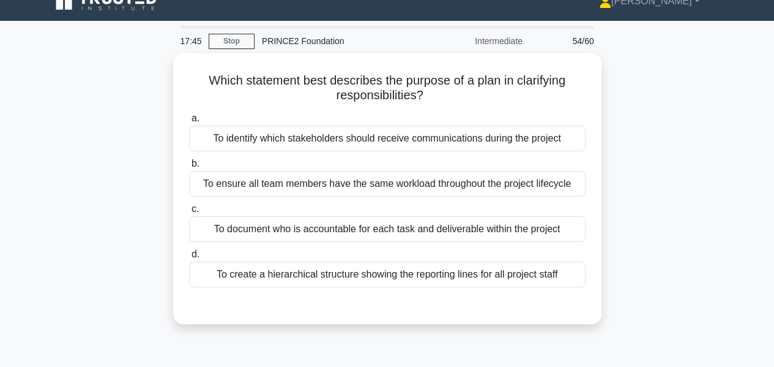
scroll to position [18, 0]
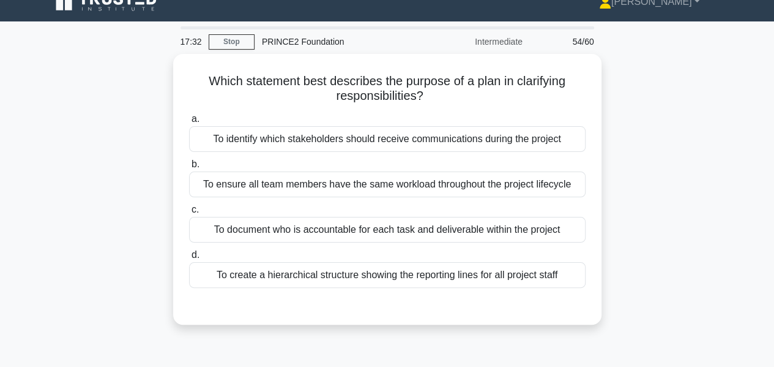
click at [410, 228] on div "To document who is accountable for each task and deliverable within the project" at bounding box center [387, 230] width 396 height 26
click at [189, 214] on input "c. To document who is accountable for each task and deliverable within the proj…" at bounding box center [189, 210] width 0 height 8
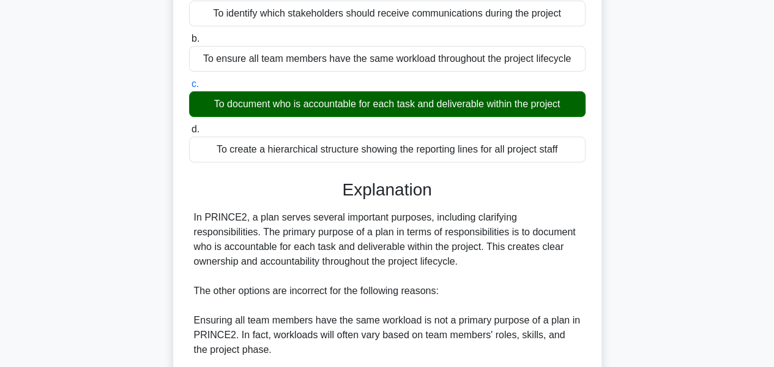
scroll to position [342, 0]
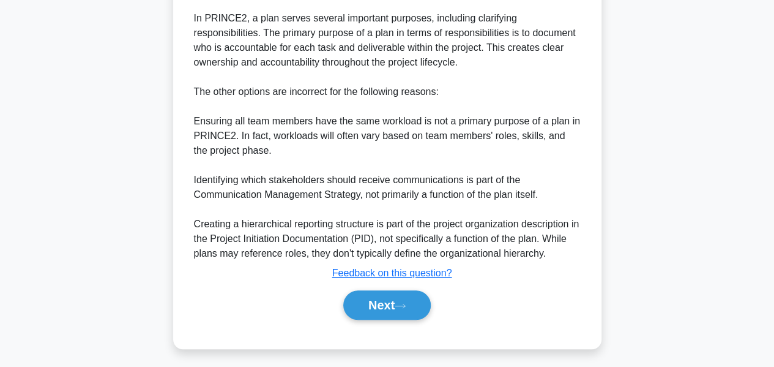
click at [369, 292] on button "Next" at bounding box center [386, 304] width 87 height 29
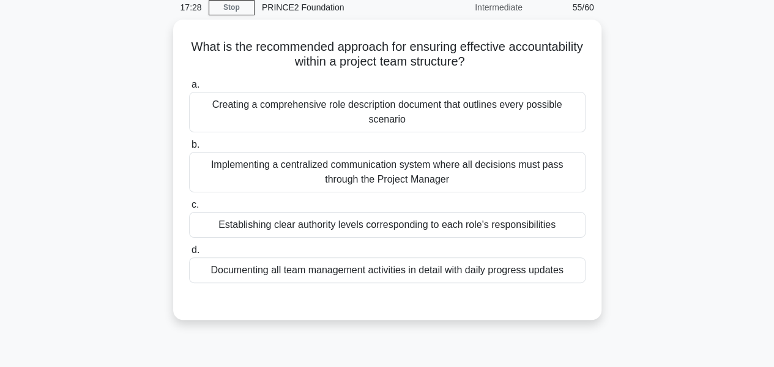
scroll to position [48, 0]
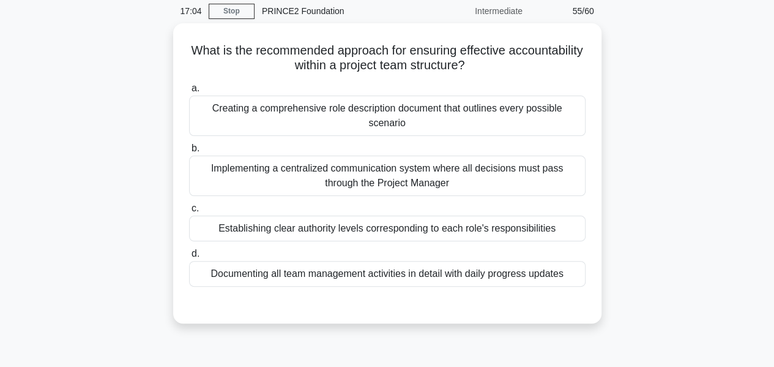
click at [427, 219] on div "Establishing clear authority levels corresponding to each role's responsibiliti…" at bounding box center [387, 228] width 396 height 26
click at [189, 212] on input "c. Establishing clear authority levels corresponding to each role's responsibil…" at bounding box center [189, 208] width 0 height 8
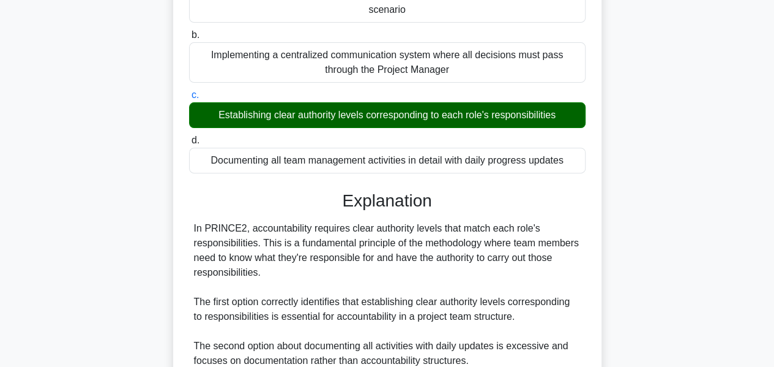
scroll to position [371, 0]
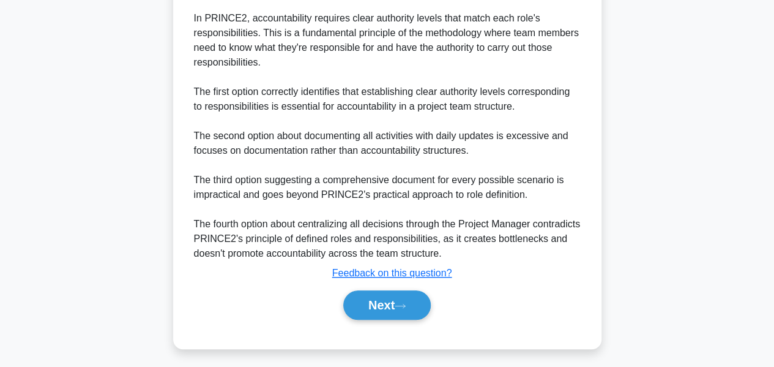
click at [403, 290] on button "Next" at bounding box center [386, 304] width 87 height 29
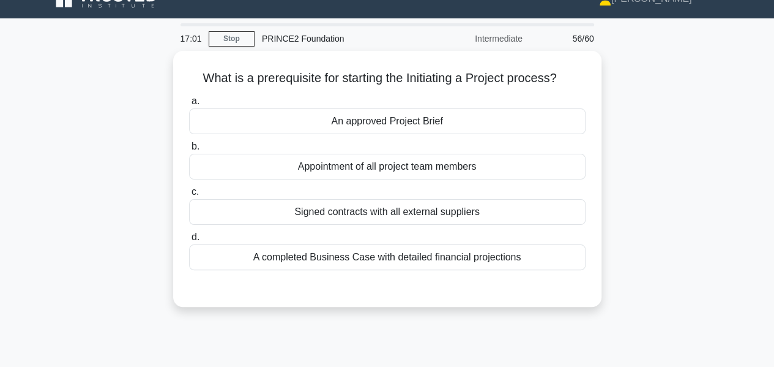
scroll to position [0, 0]
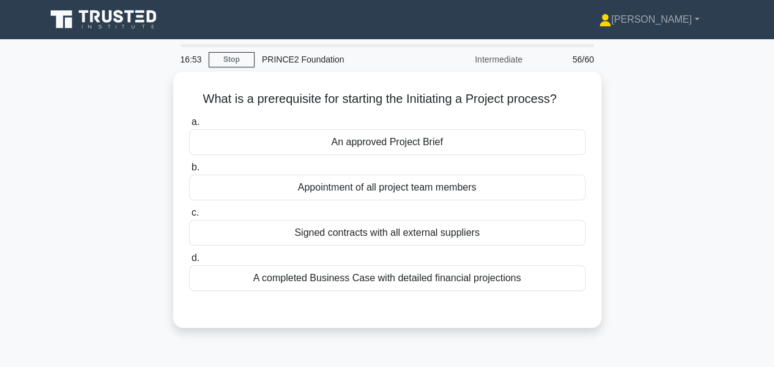
click at [404, 139] on div "An approved Project Brief" at bounding box center [387, 142] width 396 height 26
click at [189, 126] on input "a. An approved Project Brief" at bounding box center [189, 122] width 0 height 8
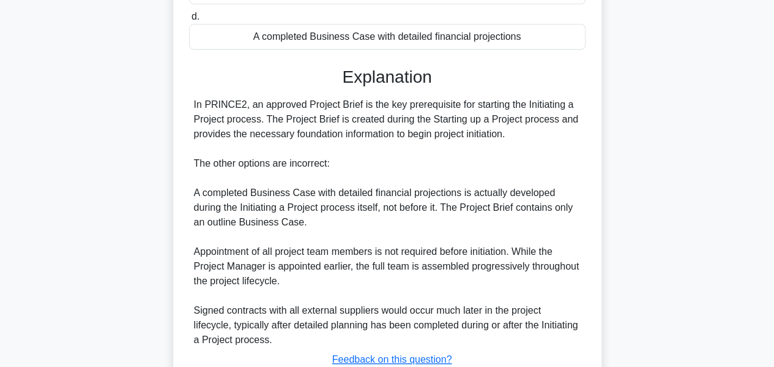
scroll to position [327, 0]
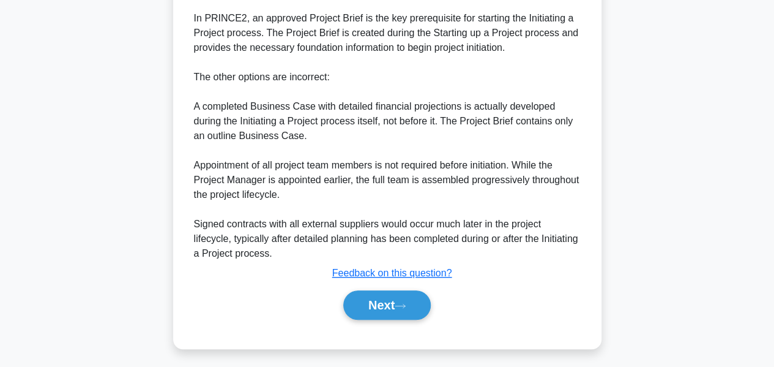
click at [396, 297] on button "Next" at bounding box center [386, 304] width 87 height 29
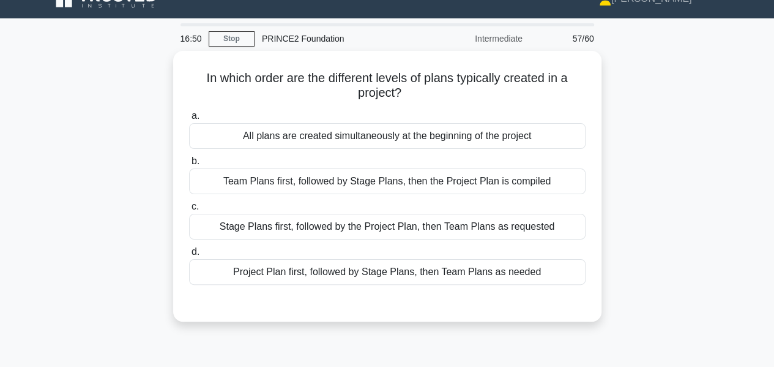
scroll to position [0, 0]
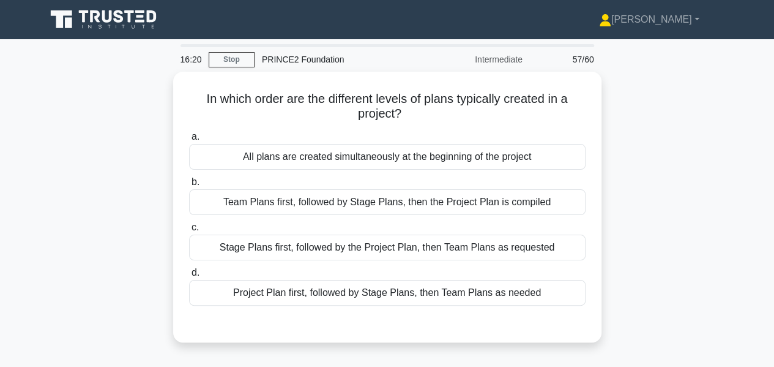
click at [461, 149] on div "All plans are created simultaneously at the beginning of the project" at bounding box center [387, 157] width 396 height 26
click at [189, 141] on input "a. All plans are created simultaneously at the beginning of the project" at bounding box center [189, 137] width 0 height 8
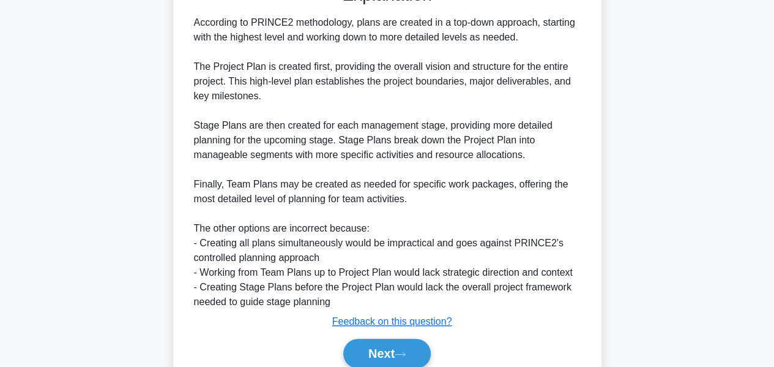
scroll to position [388, 0]
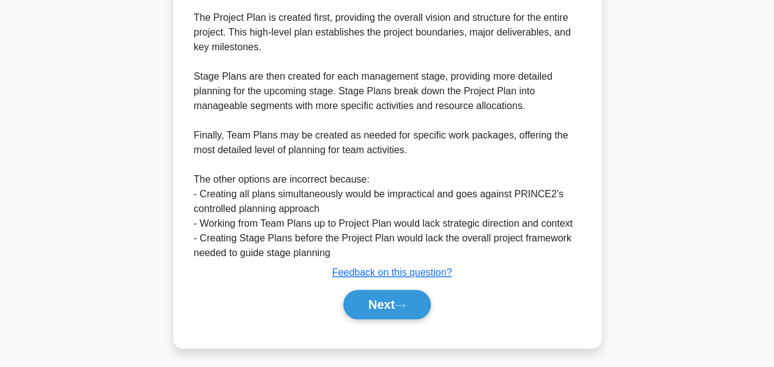
click at [406, 302] on icon at bounding box center [400, 305] width 11 height 7
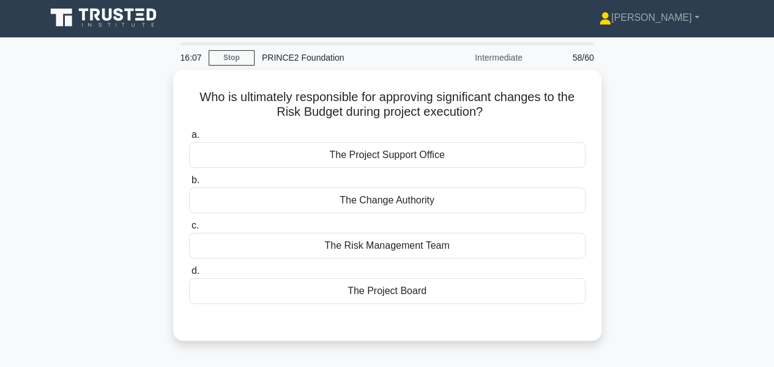
scroll to position [0, 0]
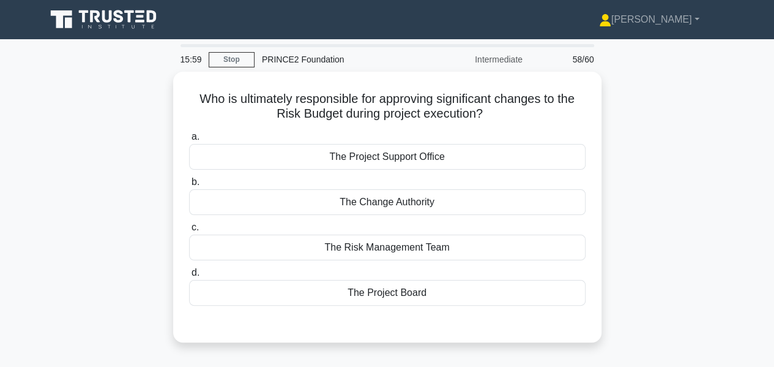
click at [427, 197] on div "The Change Authority" at bounding box center [387, 202] width 396 height 26
click at [189, 186] on input "b. The Change Authority" at bounding box center [189, 182] width 0 height 8
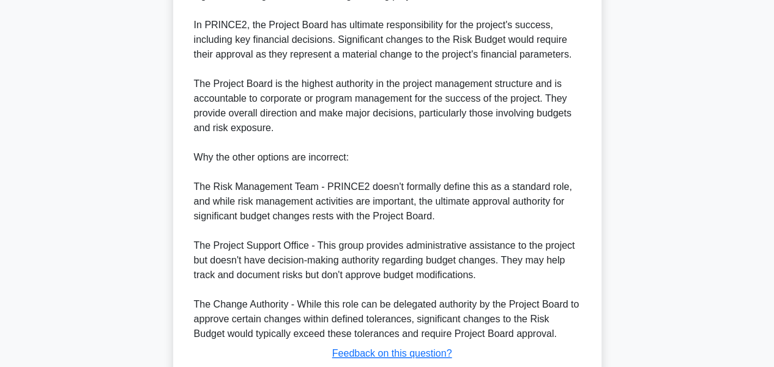
scroll to position [461, 0]
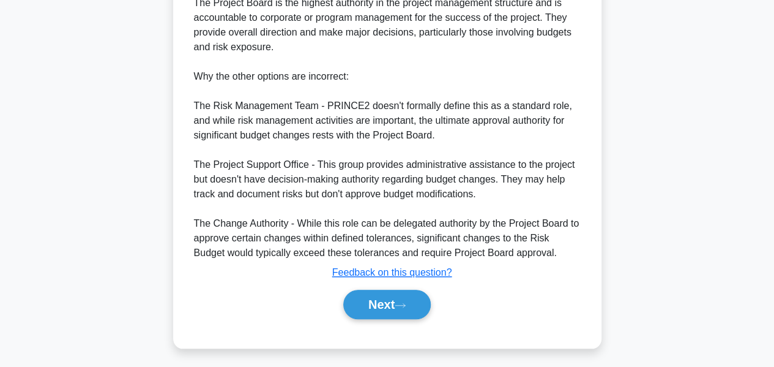
click at [406, 303] on icon at bounding box center [400, 305] width 11 height 7
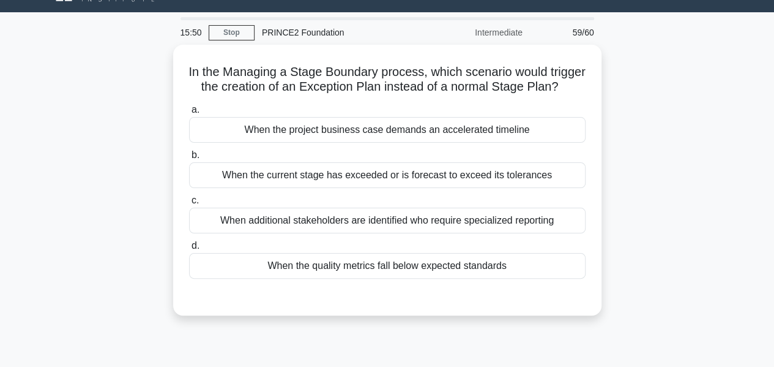
scroll to position [20, 0]
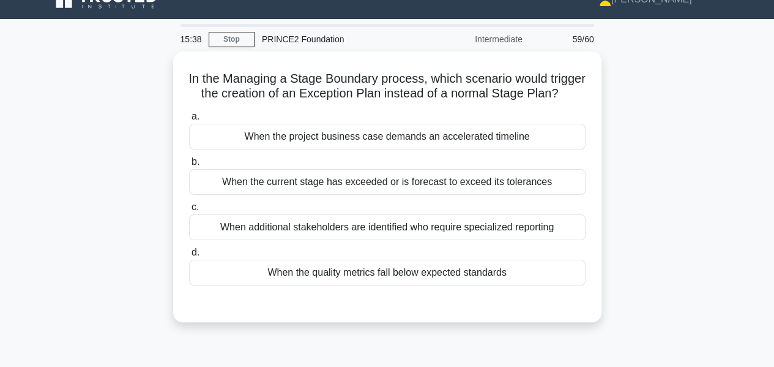
click at [426, 195] on div "When the current stage has exceeded or is forecast to exceed its tolerances" at bounding box center [387, 182] width 396 height 26
click at [189, 166] on input "b. When the current stage has exceeded or is forecast to exceed its tolerances" at bounding box center [189, 162] width 0 height 8
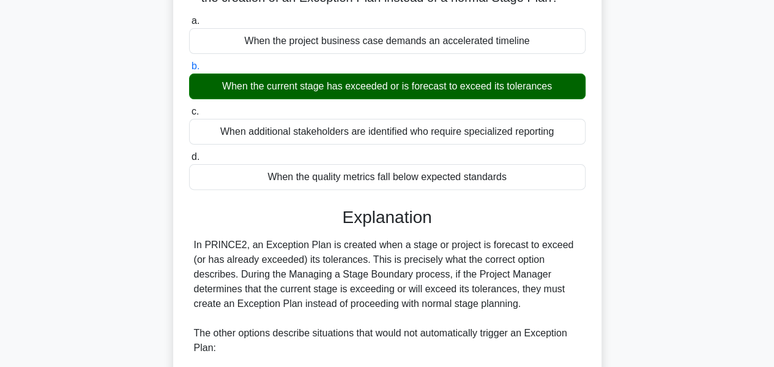
scroll to position [386, 0]
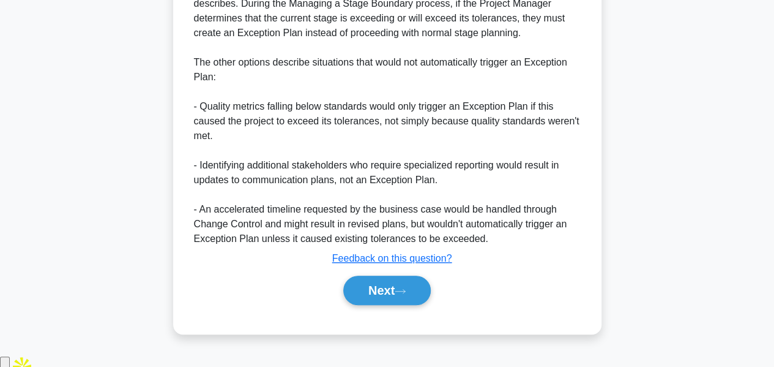
click at [390, 289] on button "Next" at bounding box center [386, 289] width 87 height 29
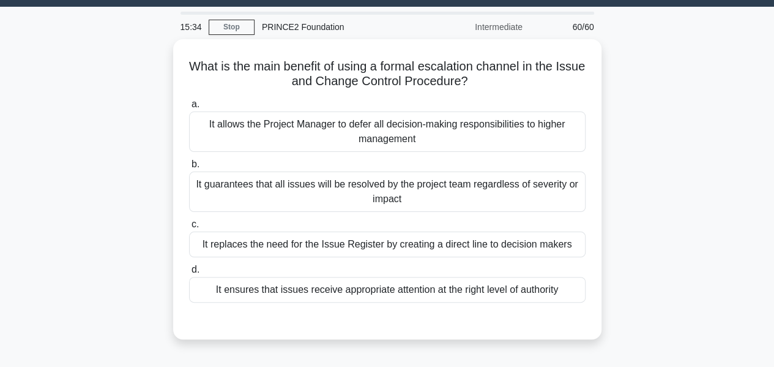
scroll to position [31, 0]
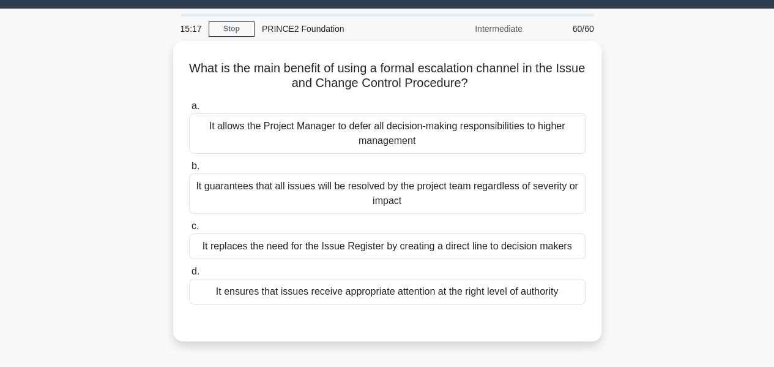
click at [400, 289] on div "It ensures that issues receive appropriate attention at the right level of auth…" at bounding box center [387, 291] width 396 height 26
click at [189, 275] on input "d. It ensures that issues receive appropriate attention at the right level of a…" at bounding box center [189, 271] width 0 height 8
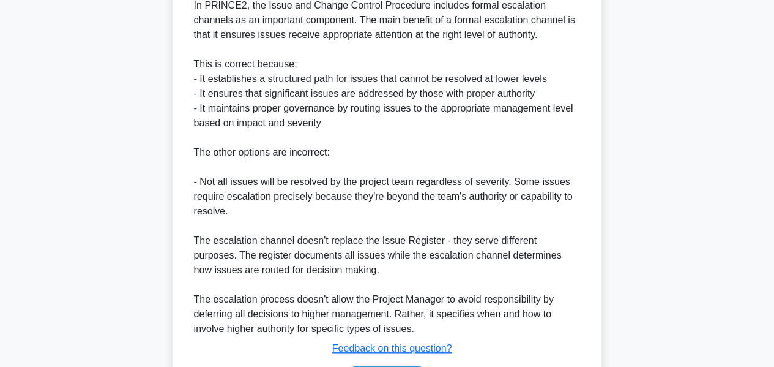
scroll to position [460, 0]
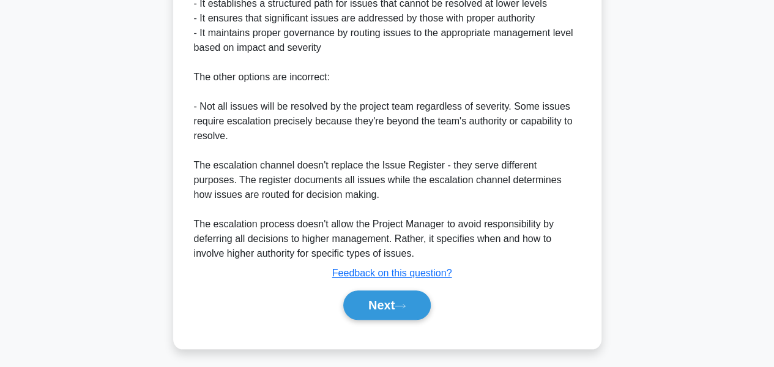
click at [373, 303] on button "Next" at bounding box center [386, 304] width 87 height 29
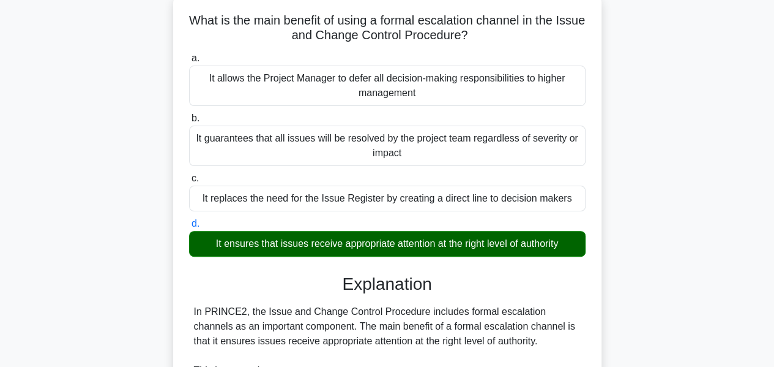
scroll to position [68, 0]
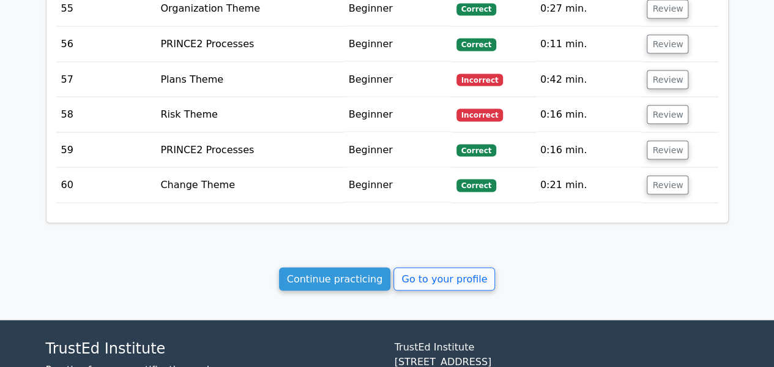
scroll to position [3516, 0]
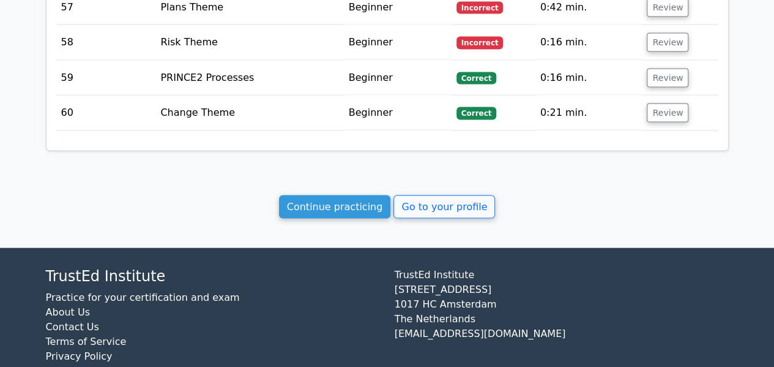
click at [299, 195] on link "Continue practicing" at bounding box center [335, 206] width 112 height 23
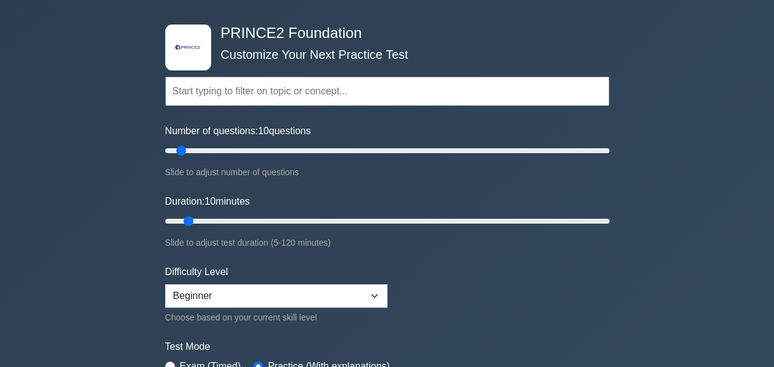
scroll to position [54, 0]
type input "60"
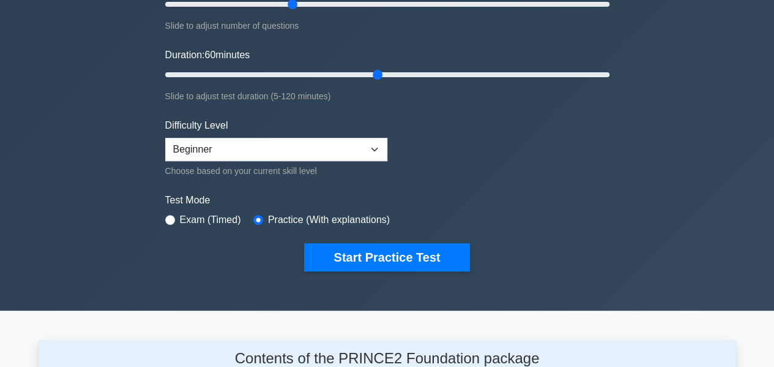
scroll to position [204, 0]
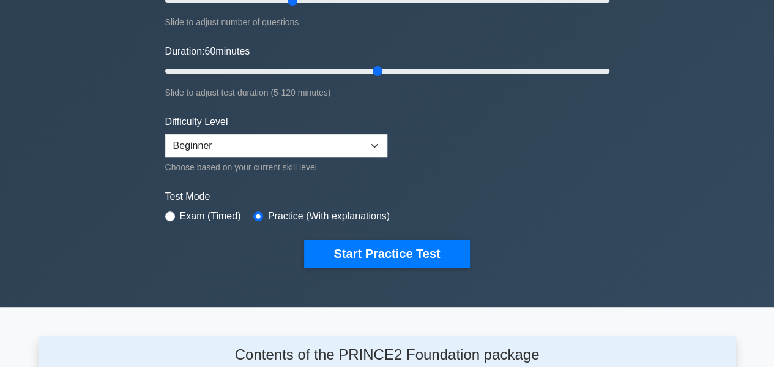
click at [335, 252] on button "Start Practice Test" at bounding box center [386, 253] width 165 height 28
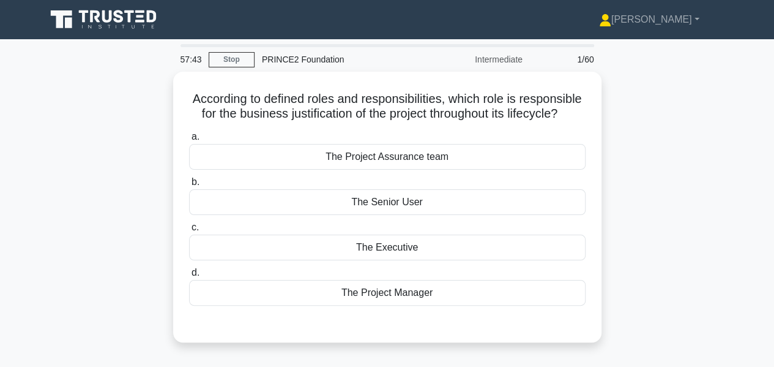
click at [401, 260] on div "The Executive" at bounding box center [387, 247] width 396 height 26
click at [189, 231] on input "c. The Executive" at bounding box center [189, 227] width 0 height 8
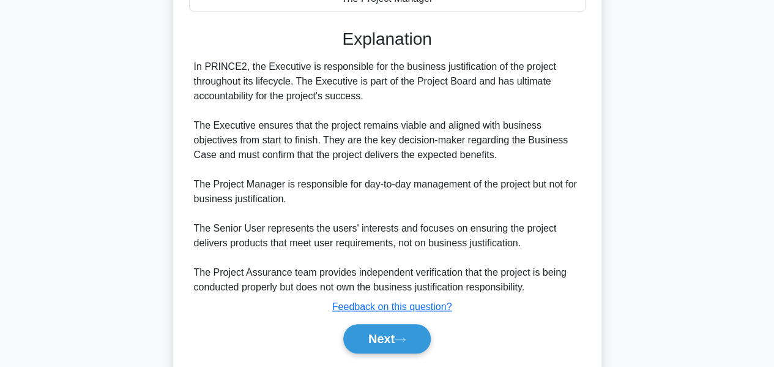
scroll to position [342, 0]
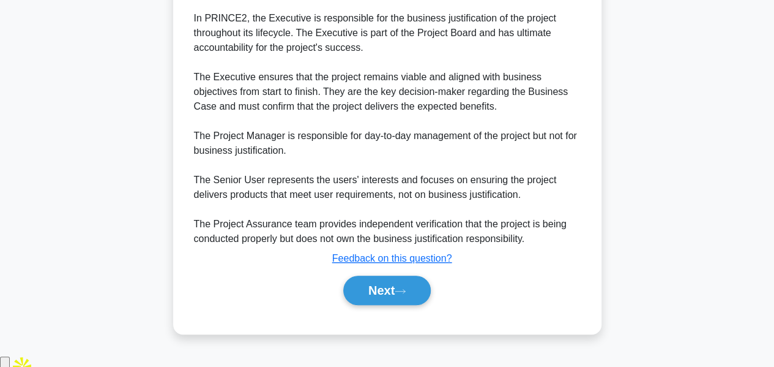
click at [371, 291] on button "Next" at bounding box center [386, 289] width 87 height 29
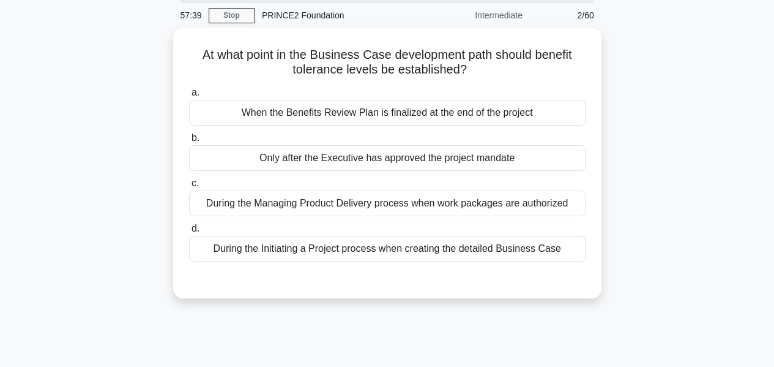
scroll to position [35, 0]
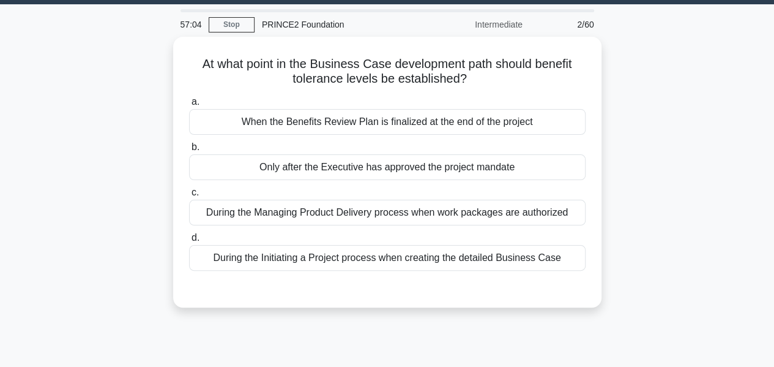
click at [461, 119] on div "When the Benefits Review Plan is finalized at the end of the project" at bounding box center [387, 122] width 396 height 26
click at [189, 106] on input "a. When the Benefits Review Plan is finalized at the end of the project" at bounding box center [189, 102] width 0 height 8
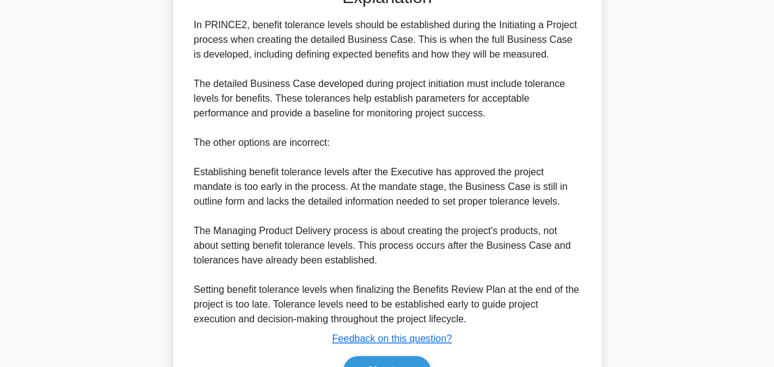
scroll to position [403, 0]
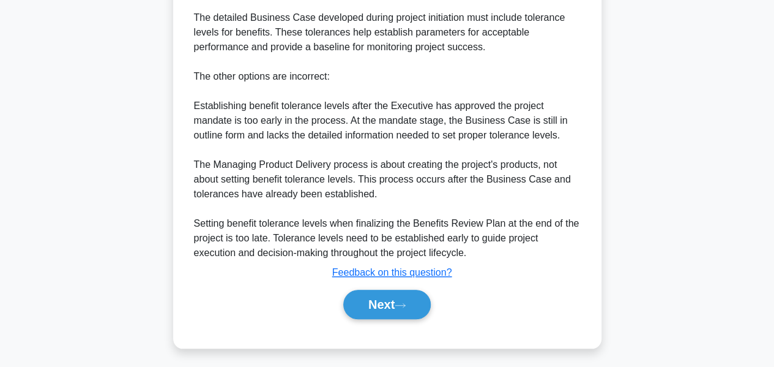
click at [412, 297] on button "Next" at bounding box center [386, 303] width 87 height 29
click at [396, 289] on button "Next" at bounding box center [386, 303] width 87 height 29
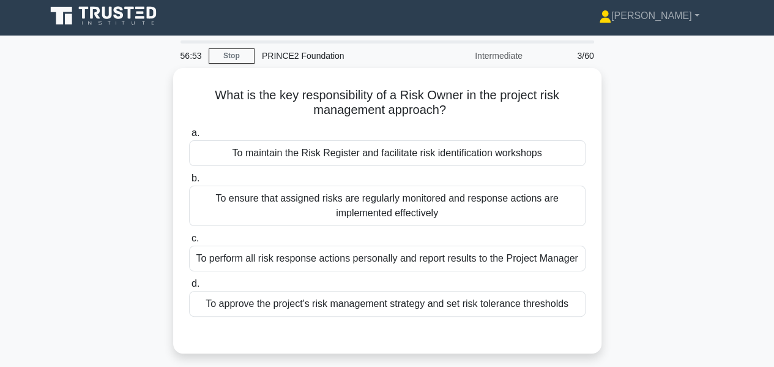
scroll to position [0, 0]
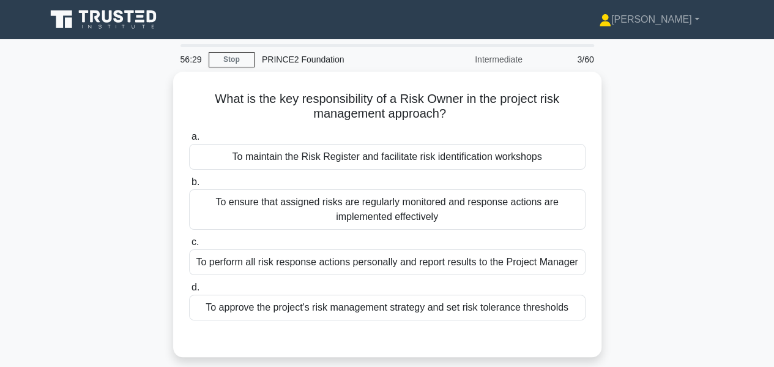
click at [453, 149] on div "To maintain the Risk Register and facilitate risk identification workshops" at bounding box center [387, 157] width 396 height 26
click at [189, 141] on input "a. To maintain the Risk Register and facilitate risk identification workshops" at bounding box center [189, 137] width 0 height 8
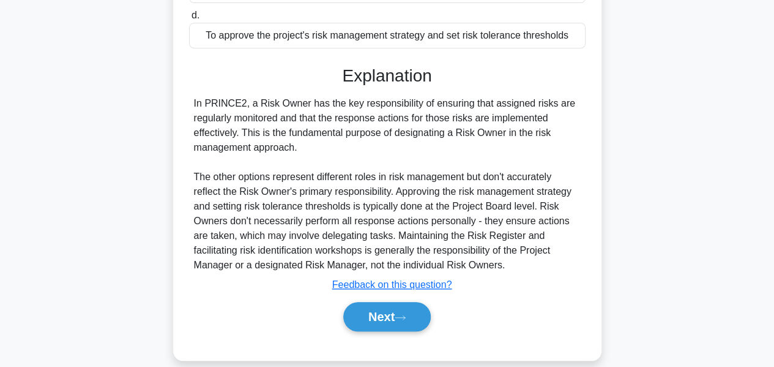
scroll to position [277, 0]
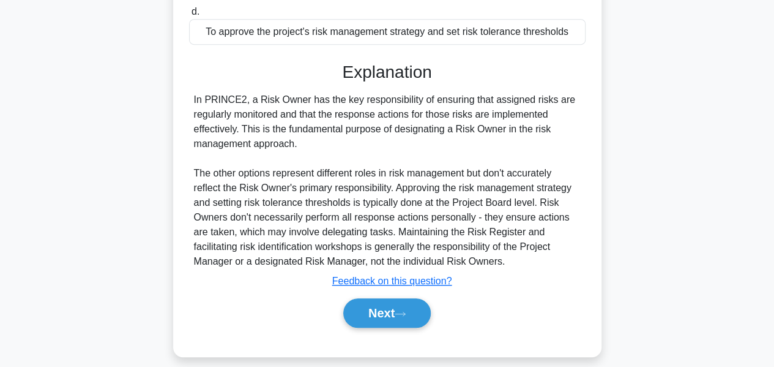
click at [382, 307] on button "Next" at bounding box center [386, 312] width 87 height 29
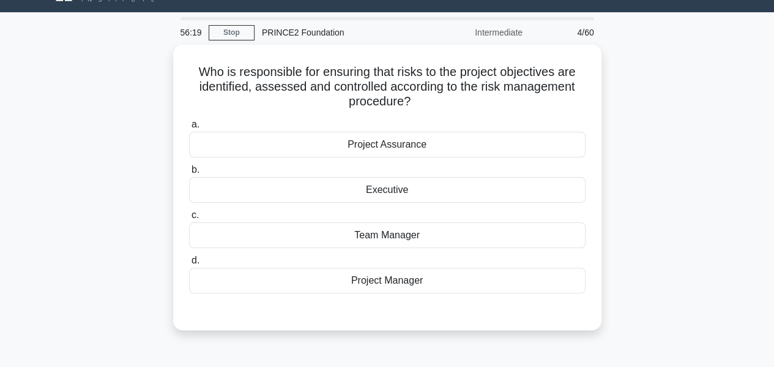
scroll to position [23, 0]
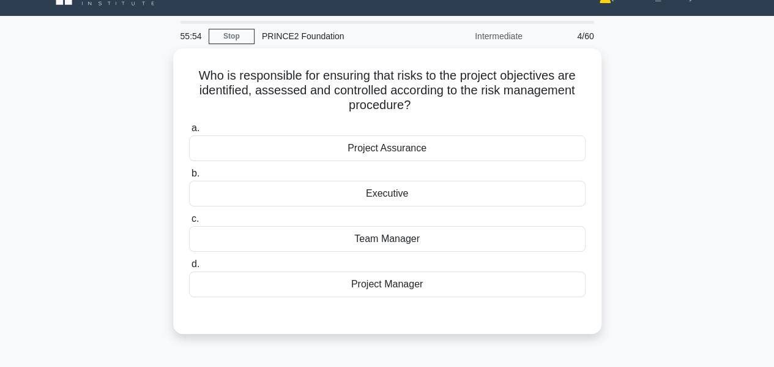
click at [407, 281] on div "Project Manager" at bounding box center [387, 284] width 396 height 26
click at [189, 268] on input "d. Project Manager" at bounding box center [189, 264] width 0 height 8
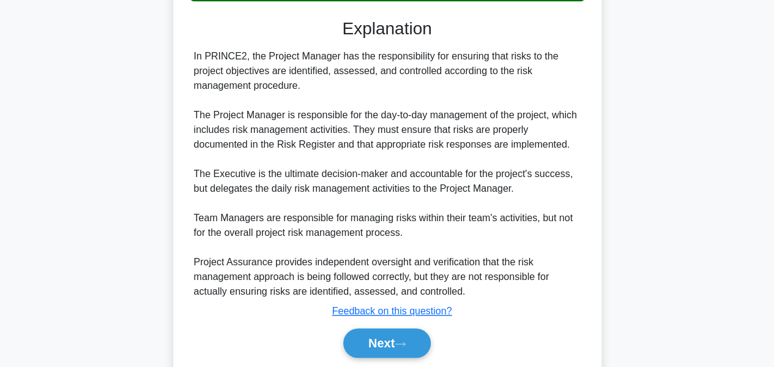
scroll to position [357, 0]
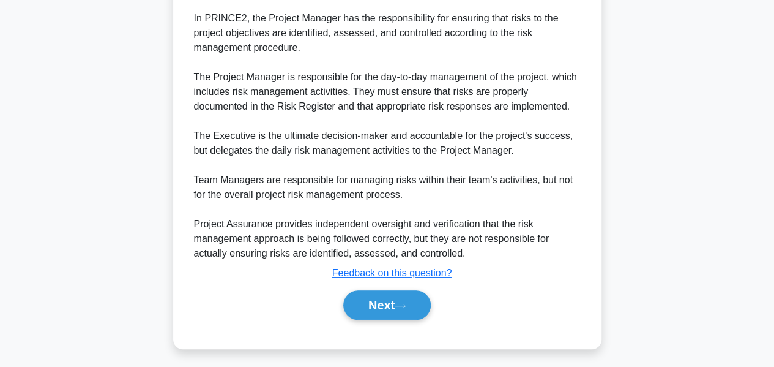
click at [378, 297] on button "Next" at bounding box center [386, 304] width 87 height 29
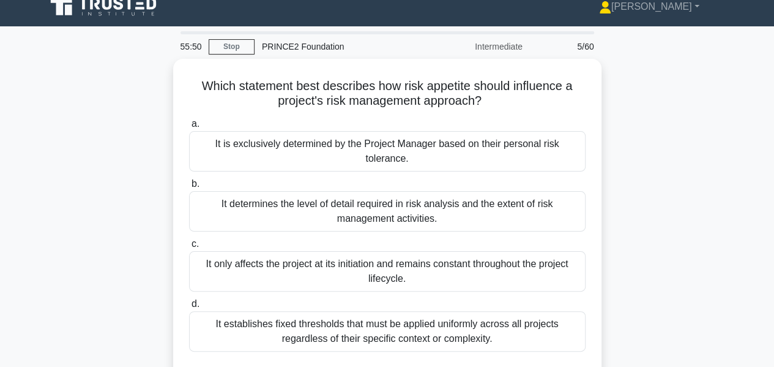
scroll to position [20, 0]
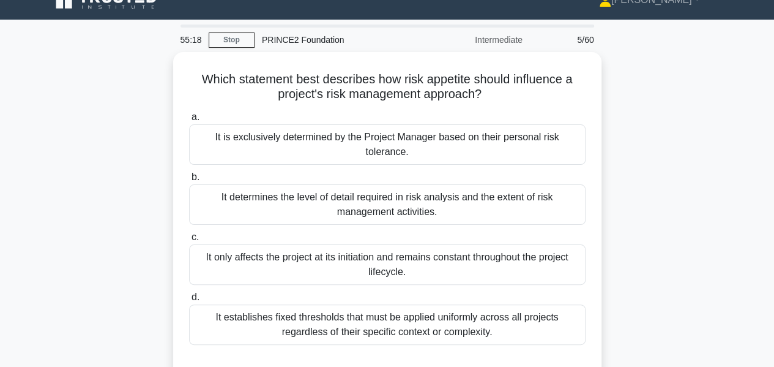
click at [431, 259] on div "It only affects the project at its initiation and remains constant throughout t…" at bounding box center [387, 264] width 396 height 40
click at [189, 241] on input "c. It only affects the project at its initiation and remains constant throughou…" at bounding box center [189, 237] width 0 height 8
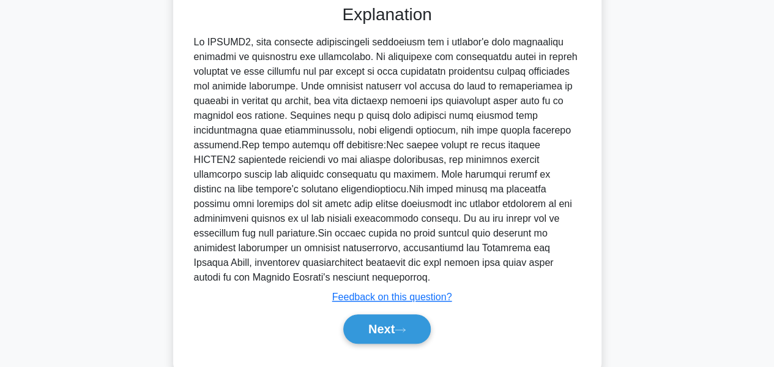
scroll to position [388, 0]
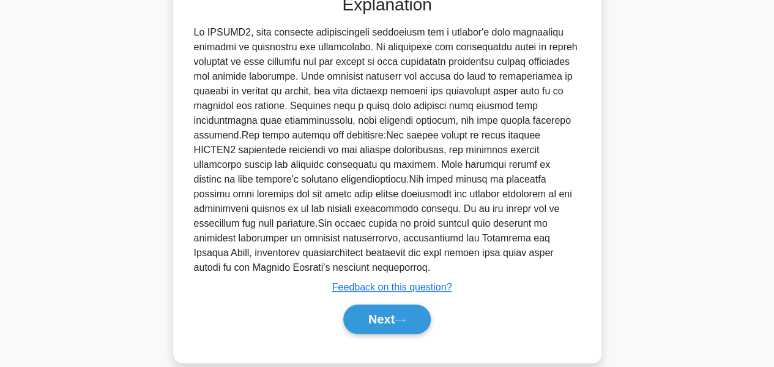
click at [378, 307] on button "Next" at bounding box center [386, 318] width 87 height 29
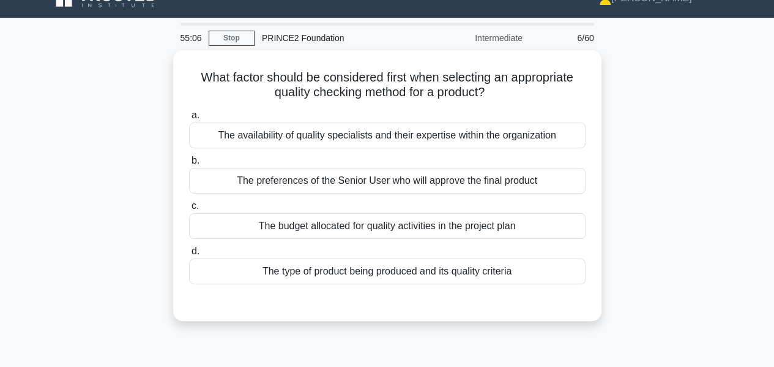
scroll to position [20, 0]
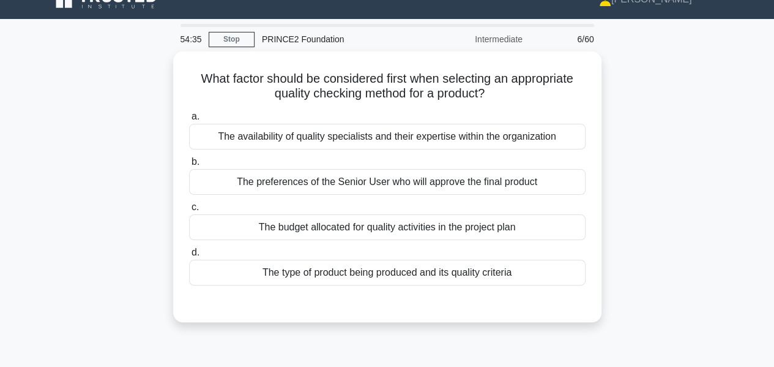
click at [411, 132] on div "The availability of quality specialists and their expertise within the organiza…" at bounding box center [387, 137] width 396 height 26
click at [189, 121] on input "a. The availability of quality specialists and their expertise within the organ…" at bounding box center [189, 117] width 0 height 8
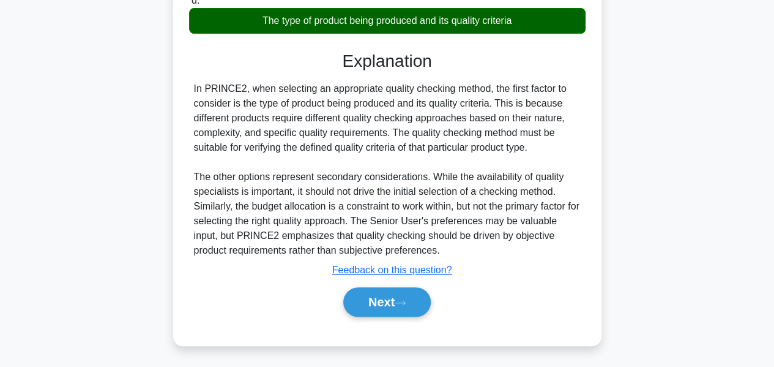
scroll to position [294, 0]
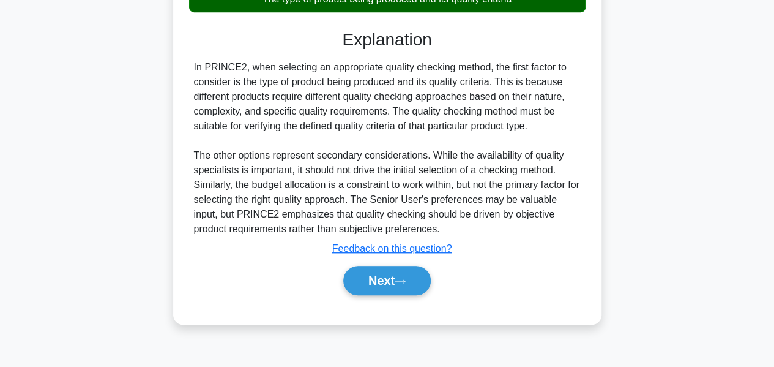
click at [384, 278] on button "Next" at bounding box center [386, 280] width 87 height 29
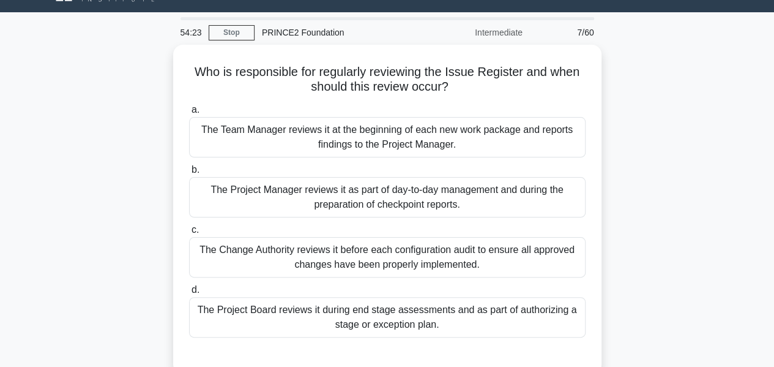
scroll to position [28, 0]
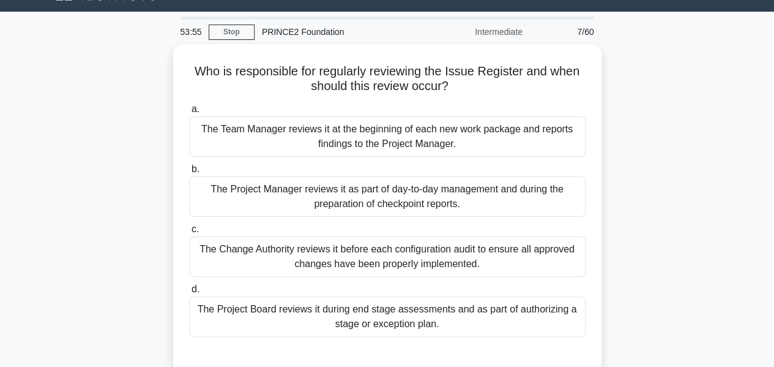
click at [470, 198] on div "The Project Manager reviews it as part of day-to-day management and during the …" at bounding box center [387, 196] width 396 height 40
click at [189, 173] on input "b. The Project Manager reviews it as part of day-to-day management and during t…" at bounding box center [189, 169] width 0 height 8
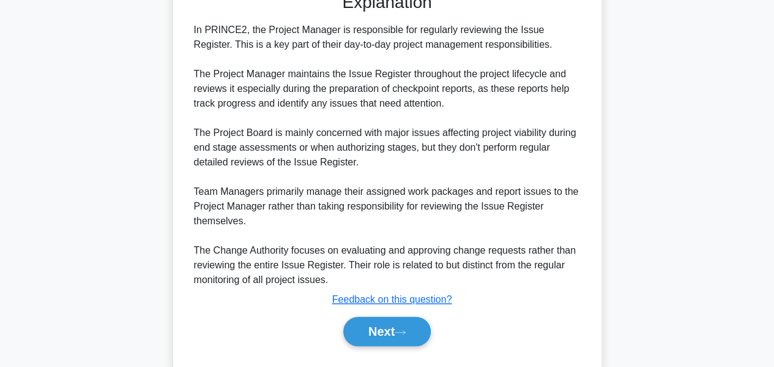
click at [401, 333] on button "Next" at bounding box center [386, 330] width 87 height 29
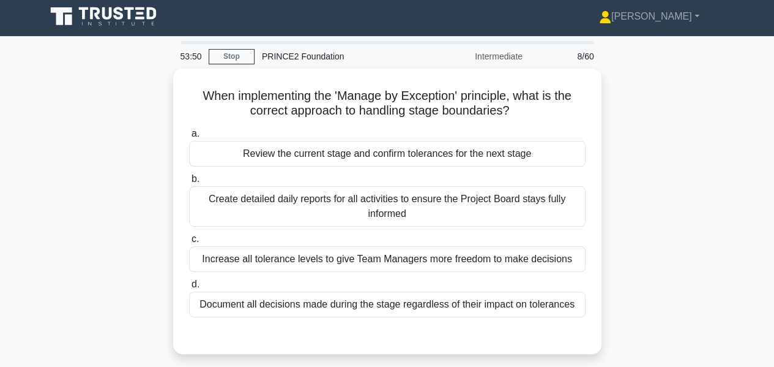
scroll to position [1, 0]
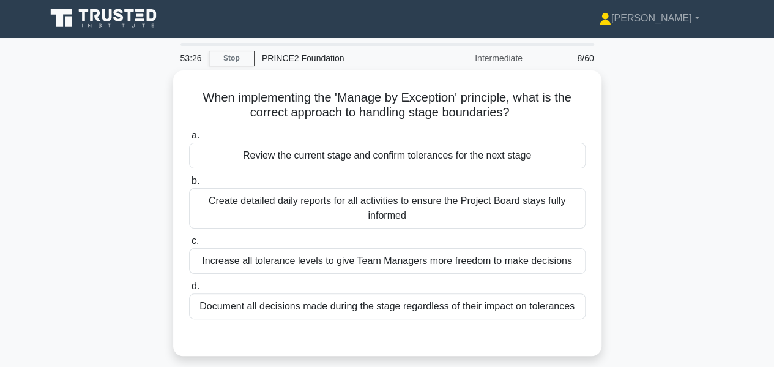
click at [513, 256] on div "Increase all tolerance levels to give Team Managers more freedom to make decisi…" at bounding box center [387, 261] width 396 height 26
click at [189, 245] on input "c. Increase all tolerance levels to give Team Managers more freedom to make dec…" at bounding box center [189, 241] width 0 height 8
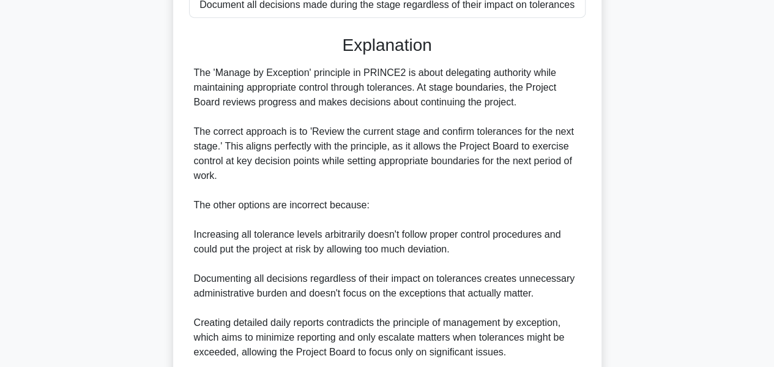
scroll to position [357, 0]
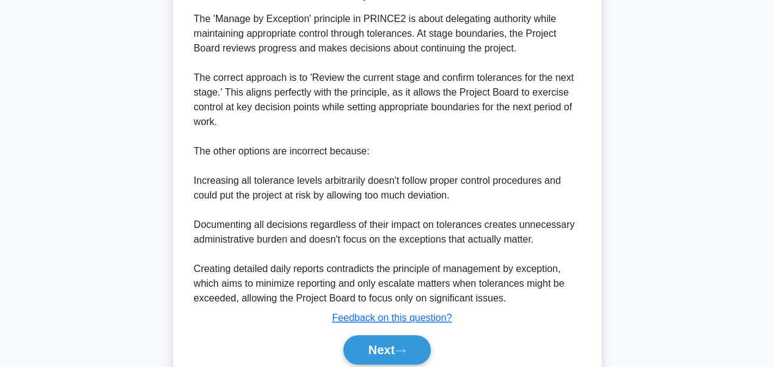
click at [398, 339] on button "Next" at bounding box center [386, 349] width 87 height 29
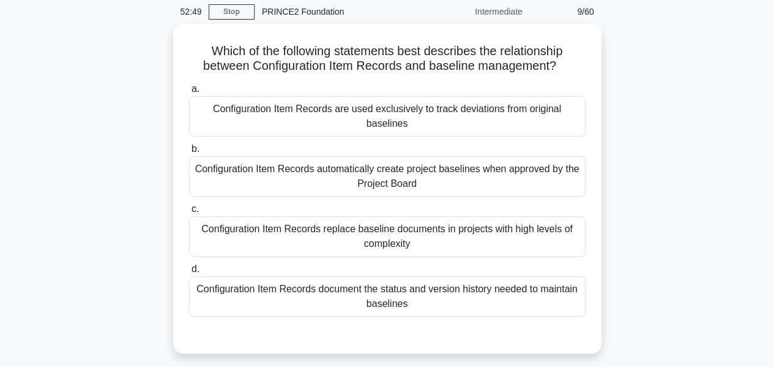
scroll to position [49, 0]
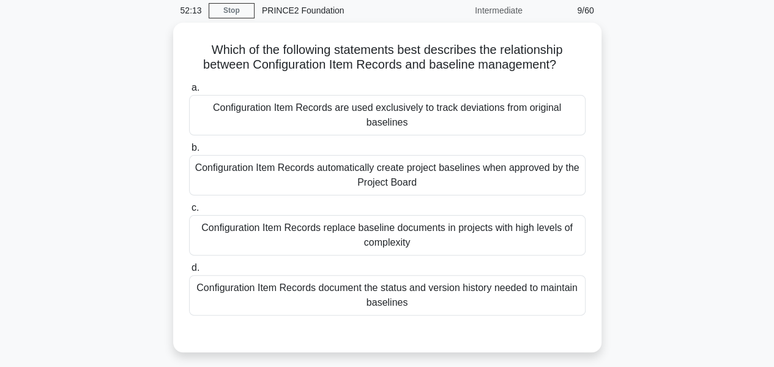
click at [428, 181] on div "Configuration Item Records automatically create project baselines when approved…" at bounding box center [387, 175] width 396 height 40
click at [189, 152] on input "b. Configuration Item Records automatically create project baselines when appro…" at bounding box center [189, 148] width 0 height 8
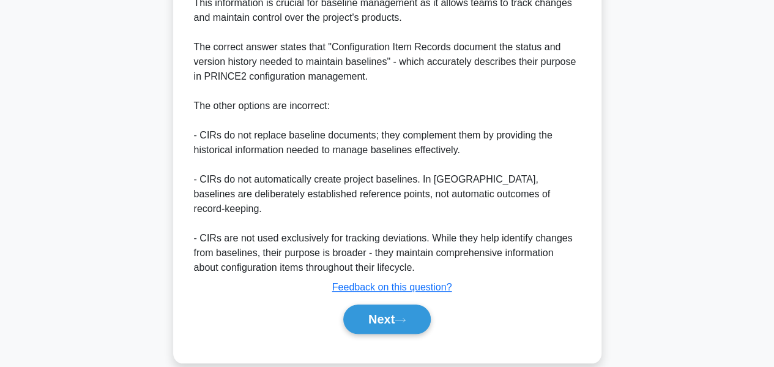
click at [406, 316] on icon at bounding box center [400, 319] width 11 height 7
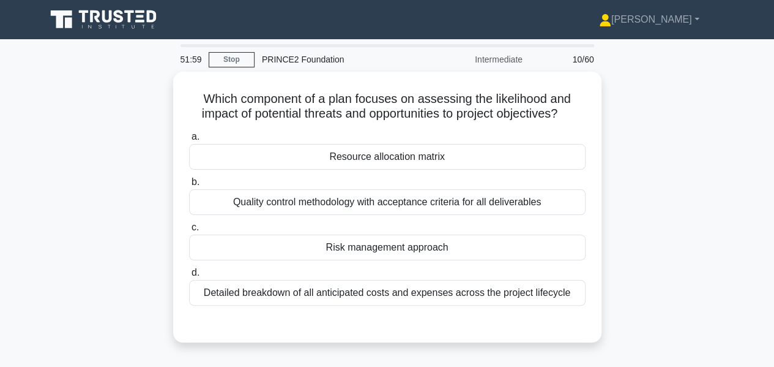
scroll to position [1, 0]
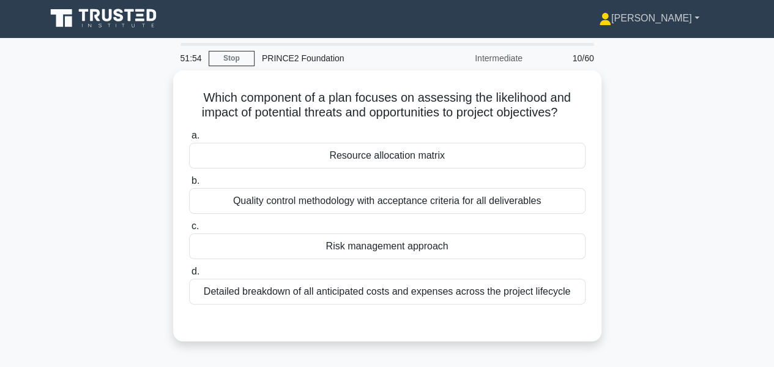
click at [683, 19] on link "[PERSON_NAME]" at bounding box center [649, 18] width 159 height 24
click at [611, 20] on icon at bounding box center [605, 19] width 12 height 12
click at [447, 248] on div "Risk management approach" at bounding box center [387, 246] width 396 height 26
click at [189, 230] on input "c. Risk management approach" at bounding box center [189, 226] width 0 height 8
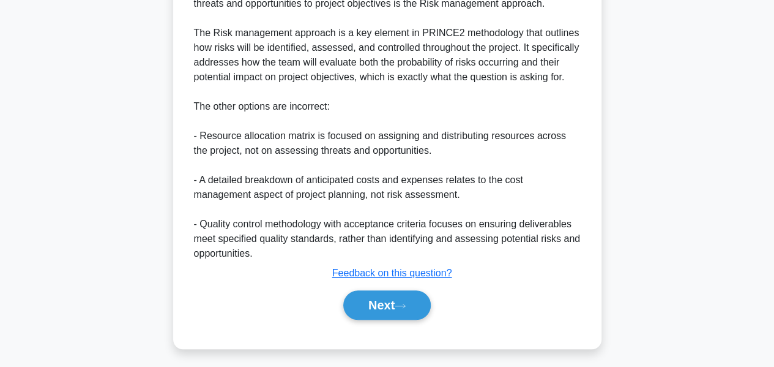
click at [406, 304] on icon at bounding box center [400, 305] width 11 height 7
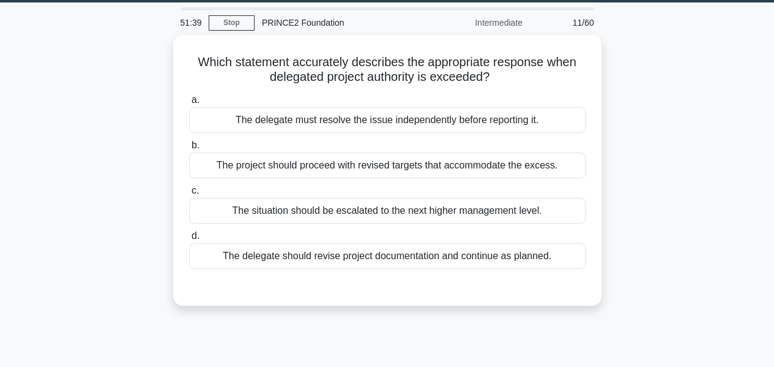
scroll to position [36, 0]
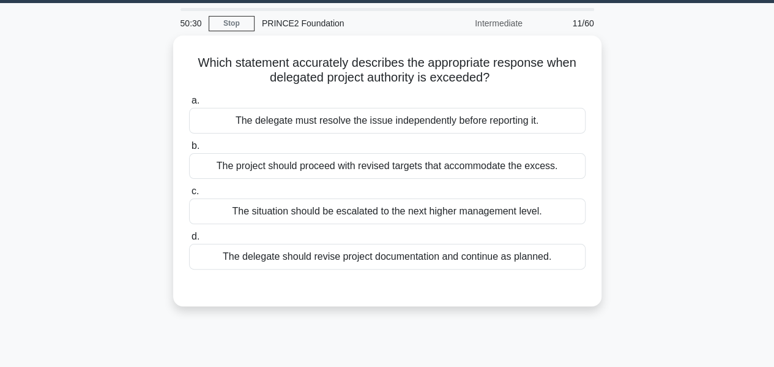
click at [455, 258] on div "The delegate should revise project documentation and continue as planned." at bounding box center [387, 257] width 396 height 26
click at [189, 240] on input "d. The delegate should revise project documentation and continue as planned." at bounding box center [189, 237] width 0 height 8
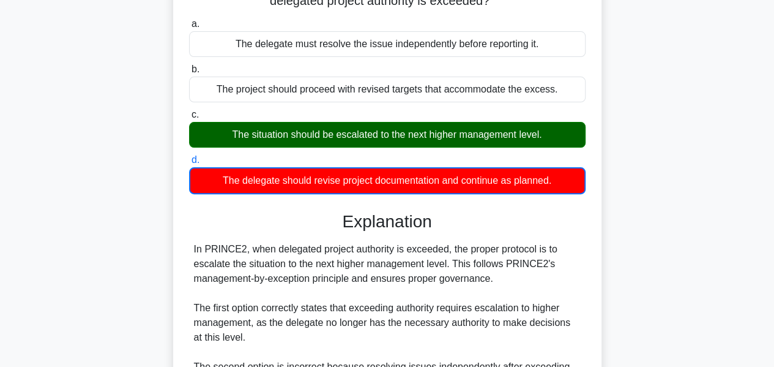
scroll to position [359, 0]
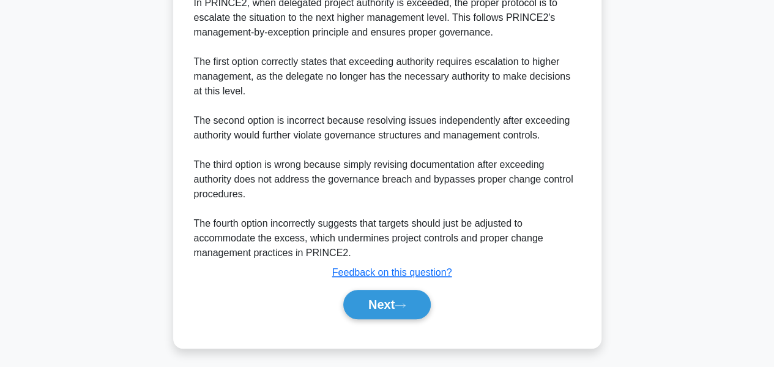
click at [391, 298] on button "Next" at bounding box center [386, 303] width 87 height 29
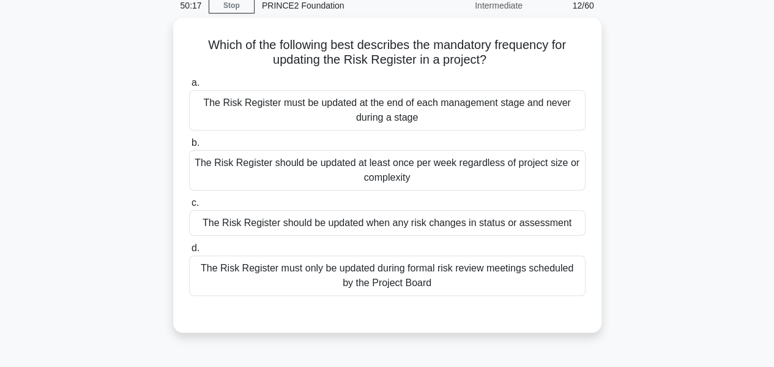
scroll to position [54, 0]
click at [393, 221] on div "The Risk Register should be updated when any risk changes in status or assessme…" at bounding box center [387, 223] width 396 height 26
click at [189, 207] on input "c. The Risk Register should be updated when any risk changes in status or asses…" at bounding box center [189, 203] width 0 height 8
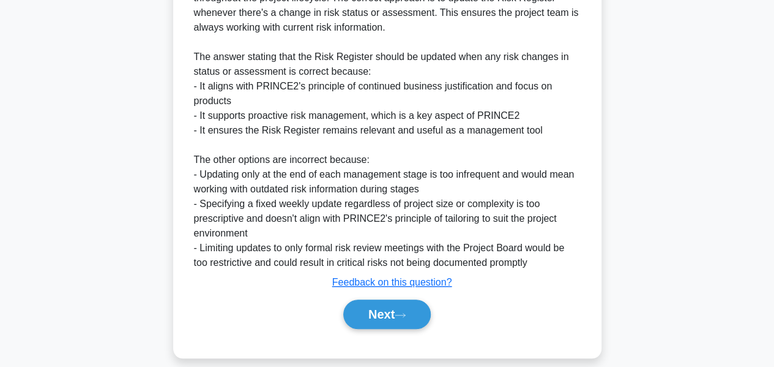
click at [398, 309] on button "Next" at bounding box center [386, 313] width 87 height 29
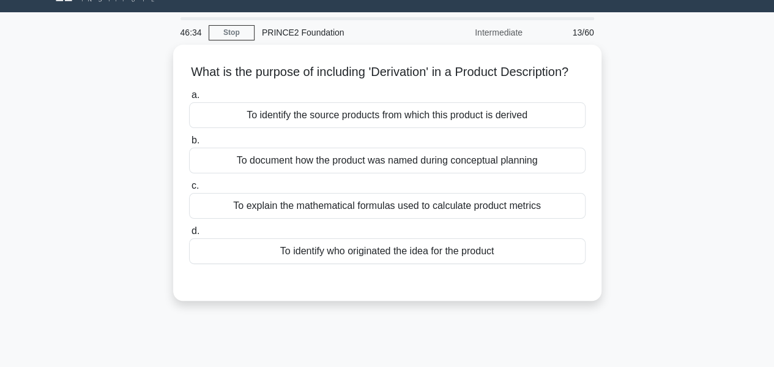
scroll to position [18, 0]
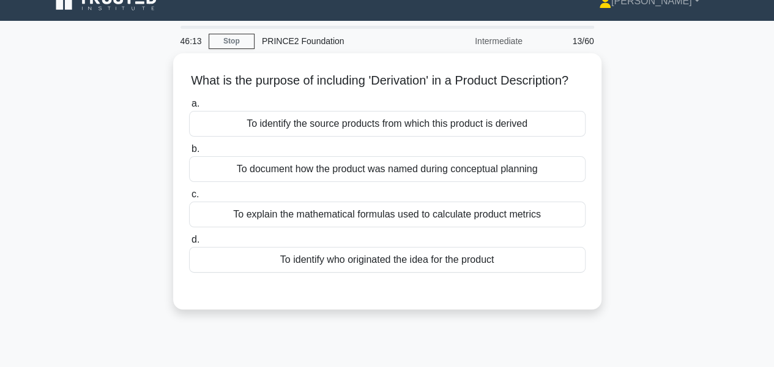
click at [455, 136] on div "To identify the source products from which this product is derived" at bounding box center [387, 124] width 396 height 26
click at [189, 108] on input "a. To identify the source products from which this product is derived" at bounding box center [189, 104] width 0 height 8
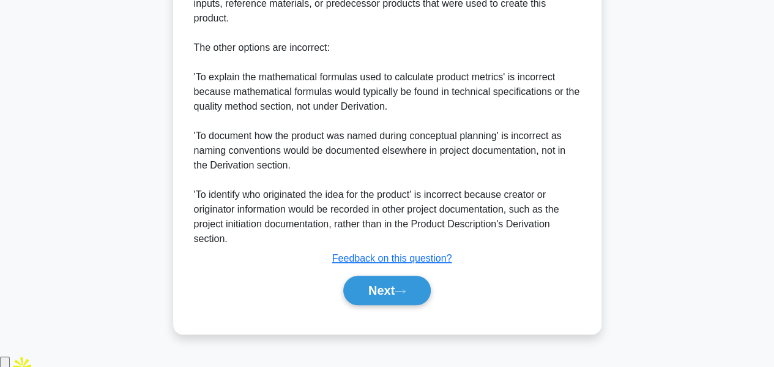
click at [401, 305] on button "Next" at bounding box center [386, 289] width 87 height 29
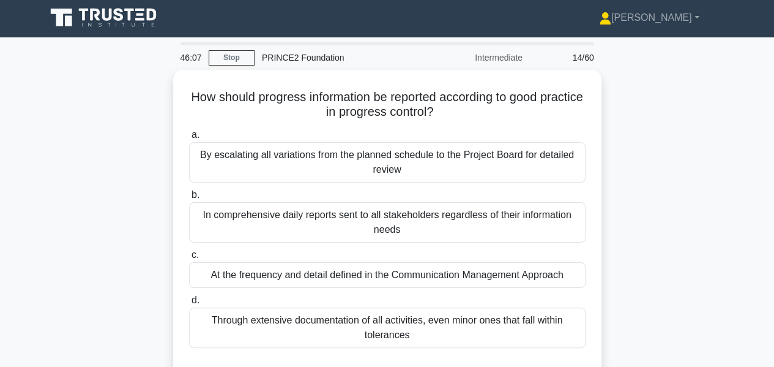
scroll to position [20, 0]
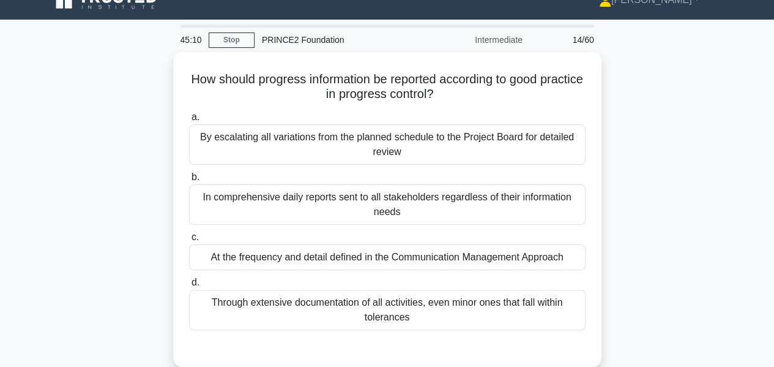
click at [495, 250] on div "At the frequency and detail defined in the Communication Management Approach" at bounding box center [387, 257] width 396 height 26
click at [189, 241] on input "c. At the frequency and detail defined in the Communication Management Approach" at bounding box center [189, 237] width 0 height 8
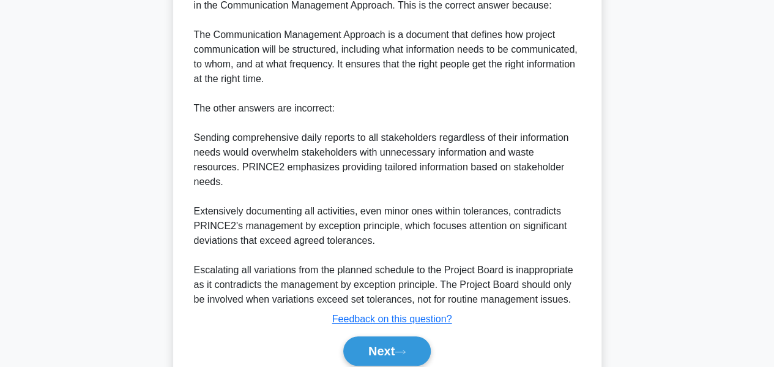
click at [395, 336] on button "Next" at bounding box center [386, 350] width 87 height 29
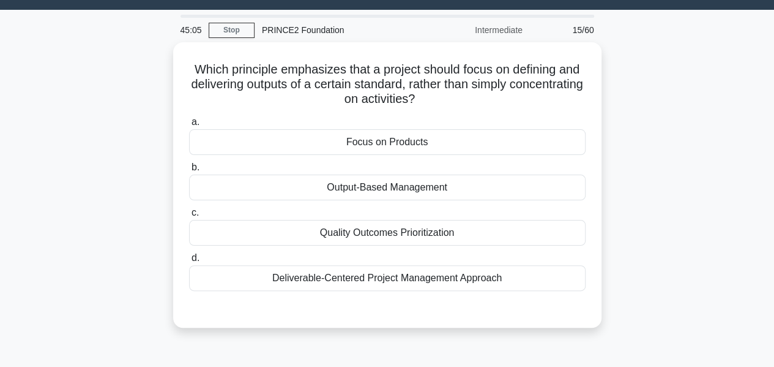
scroll to position [28, 0]
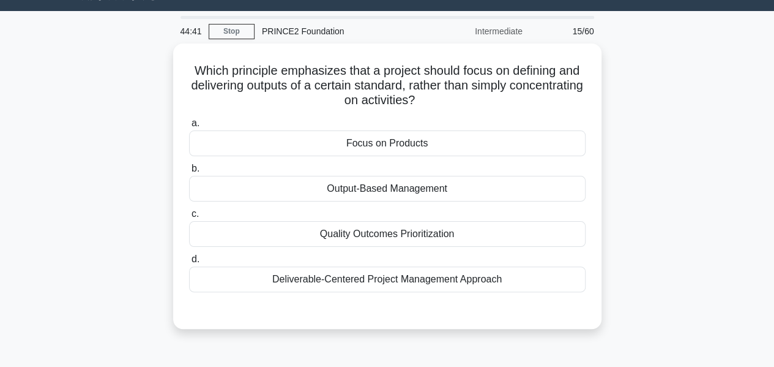
click at [415, 139] on div "Focus on Products" at bounding box center [387, 143] width 396 height 26
click at [189, 127] on input "a. Focus on Products" at bounding box center [189, 123] width 0 height 8
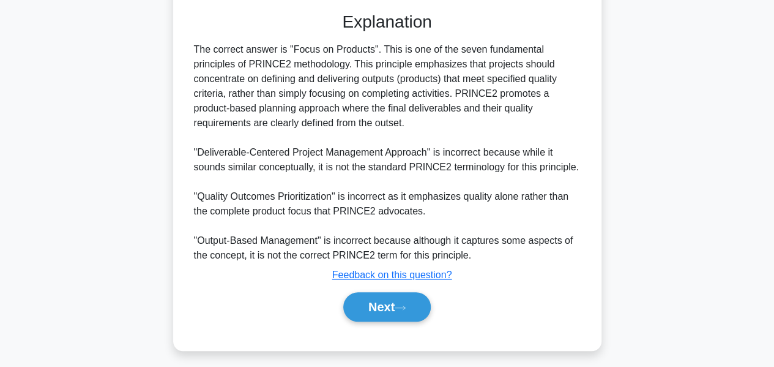
click at [399, 305] on button "Next" at bounding box center [386, 306] width 87 height 29
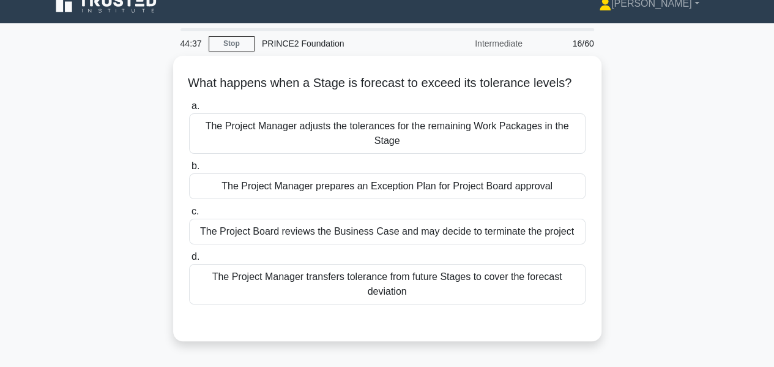
scroll to position [18, 0]
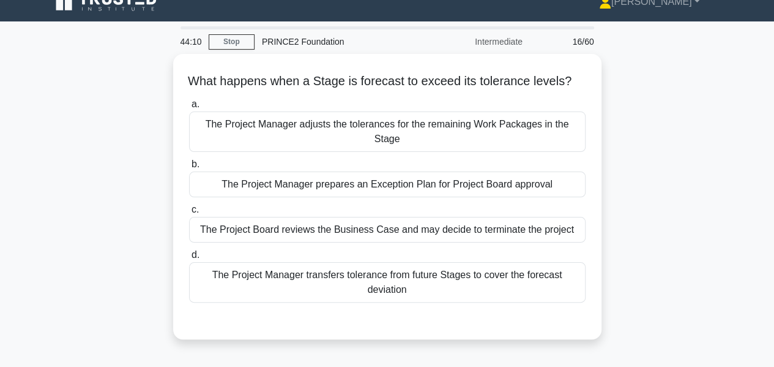
click at [387, 280] on div "The Project Manager transfers tolerance from future Stages to cover the forecas…" at bounding box center [387, 282] width 396 height 40
click at [189, 259] on input "d. The Project Manager transfers tolerance from future Stages to cover the fore…" at bounding box center [189, 255] width 0 height 8
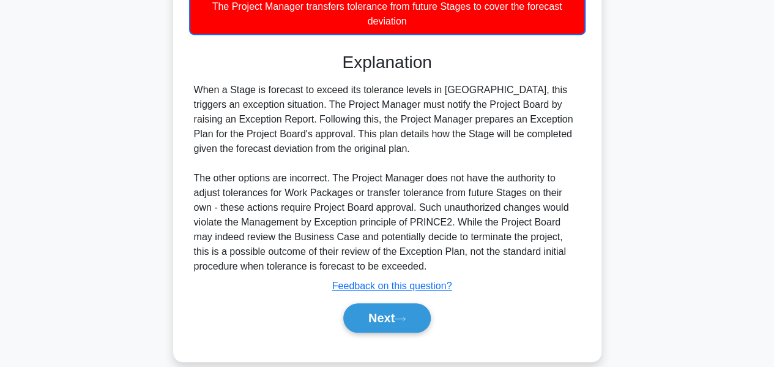
scroll to position [300, 0]
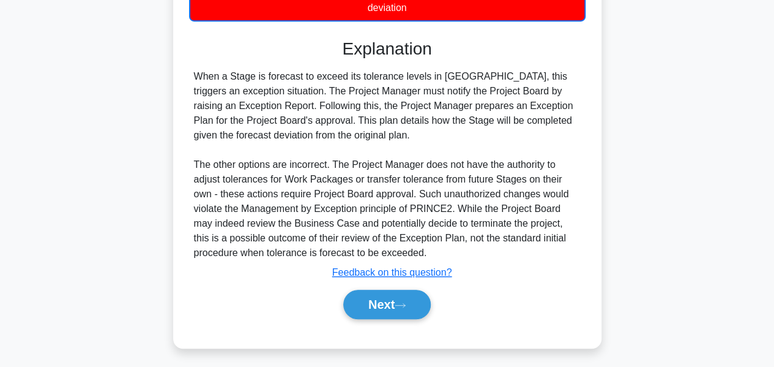
click at [378, 296] on button "Next" at bounding box center [386, 303] width 87 height 29
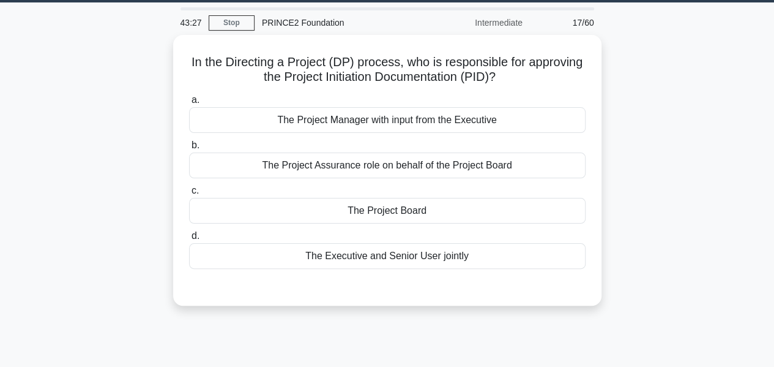
scroll to position [36, 0]
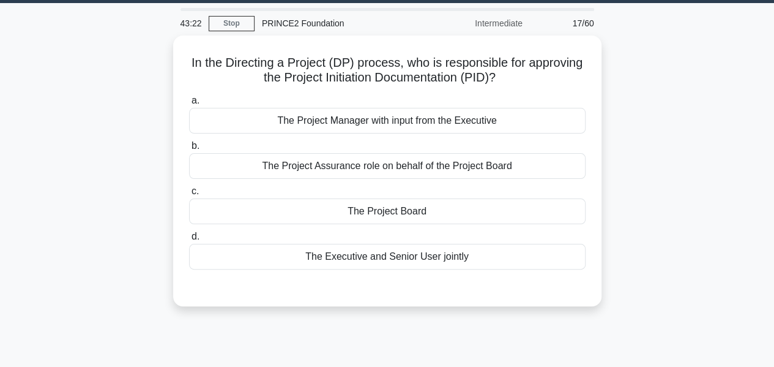
click at [419, 209] on div "The Project Board" at bounding box center [387, 211] width 396 height 26
click at [189, 195] on input "c. The Project Board" at bounding box center [189, 191] width 0 height 8
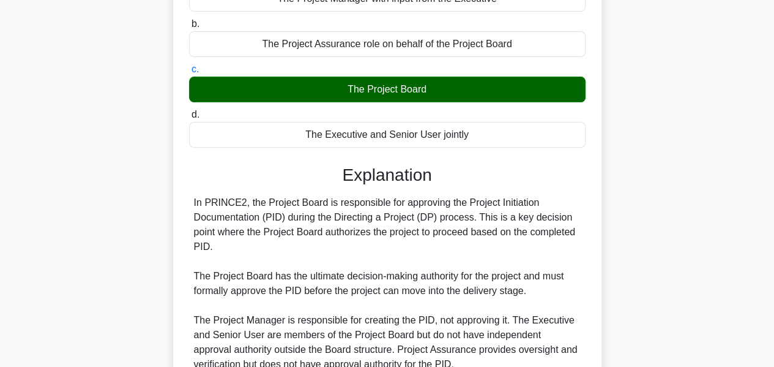
scroll to position [294, 0]
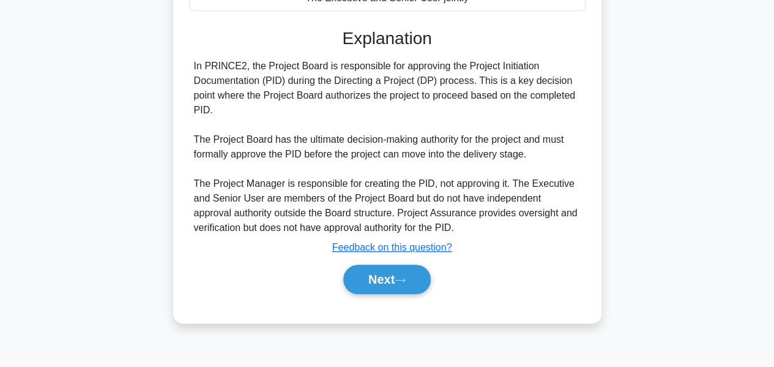
click at [379, 267] on button "Next" at bounding box center [386, 278] width 87 height 29
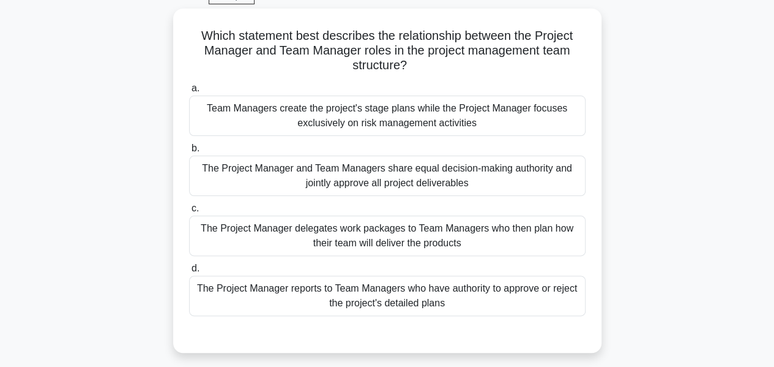
scroll to position [61, 0]
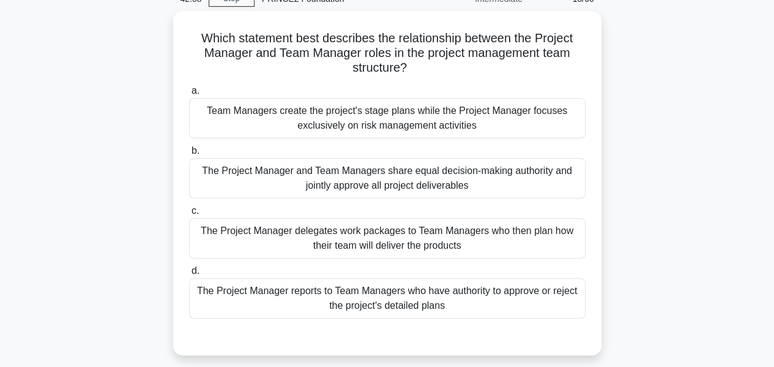
click at [357, 232] on div "The Project Manager delegates work packages to Team Managers who then plan how …" at bounding box center [387, 238] width 396 height 40
click at [189, 215] on input "c. The Project Manager delegates work packages to Team Managers who then plan h…" at bounding box center [189, 211] width 0 height 8
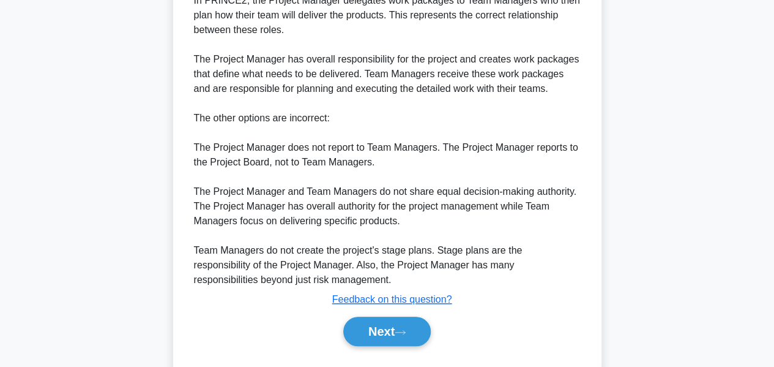
scroll to position [460, 0]
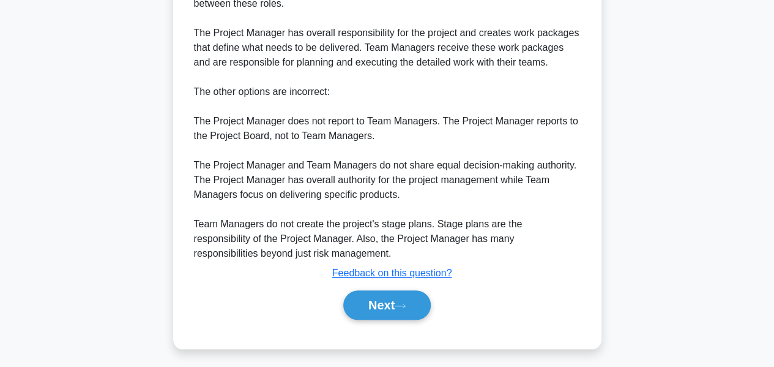
click at [362, 298] on button "Next" at bounding box center [386, 304] width 87 height 29
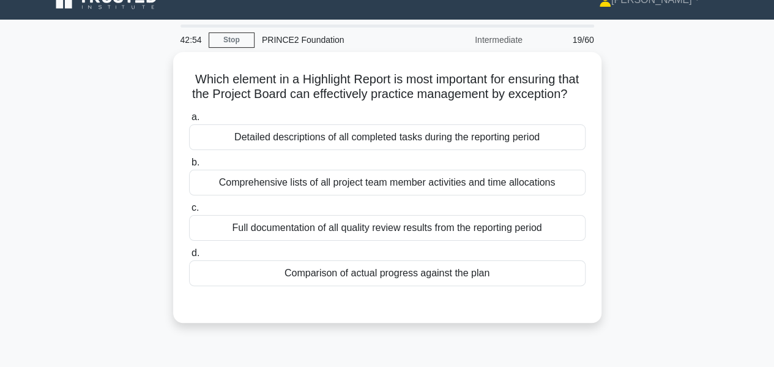
scroll to position [20, 0]
click at [397, 236] on div "Full documentation of all quality review results from the reporting period" at bounding box center [387, 228] width 396 height 26
click at [189, 212] on input "c. Full documentation of all quality review results from the reporting period" at bounding box center [189, 208] width 0 height 8
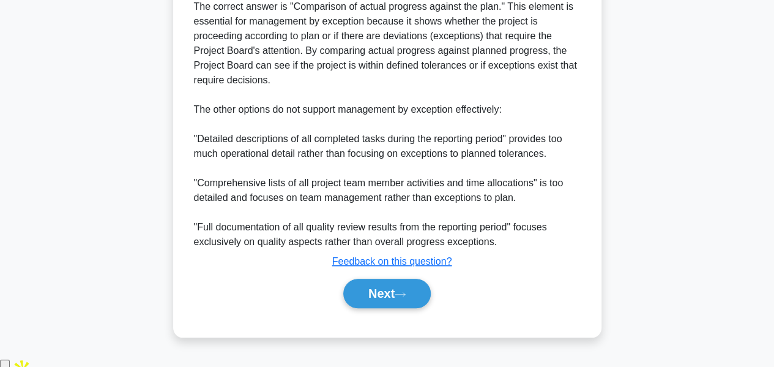
scroll to position [417, 0]
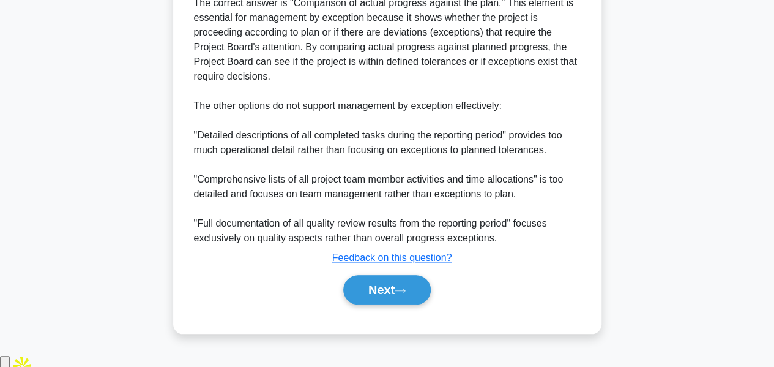
click at [371, 297] on button "Next" at bounding box center [386, 289] width 87 height 29
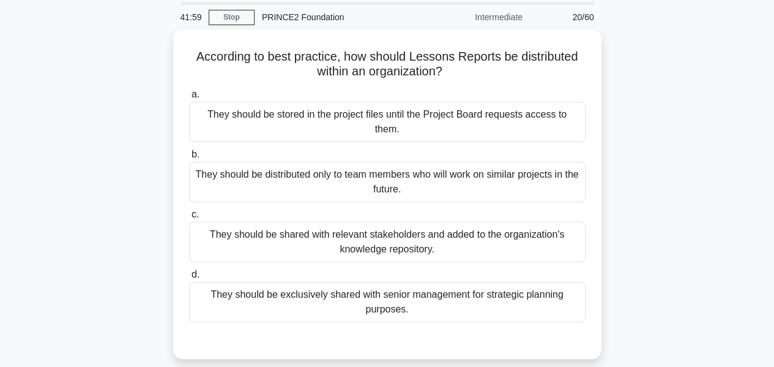
scroll to position [39, 0]
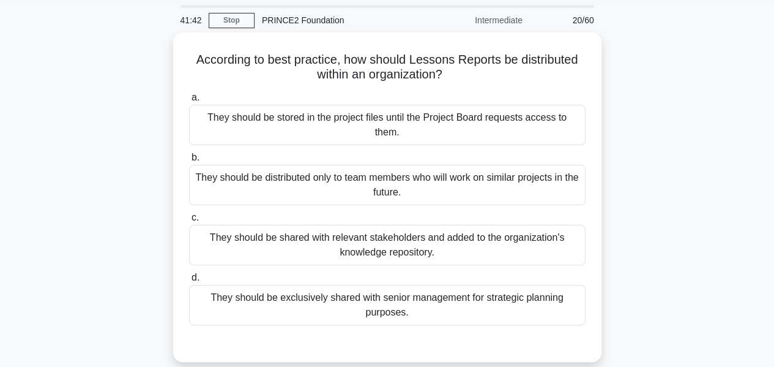
click at [393, 167] on div "They should be distributed only to team members who will work on similar projec…" at bounding box center [387, 185] width 396 height 40
click at [189, 162] on input "b. They should be distributed only to team members who will work on similar pro…" at bounding box center [189, 158] width 0 height 8
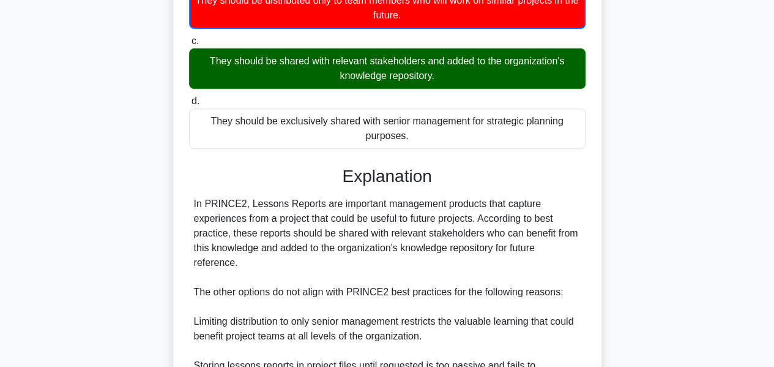
scroll to position [388, 0]
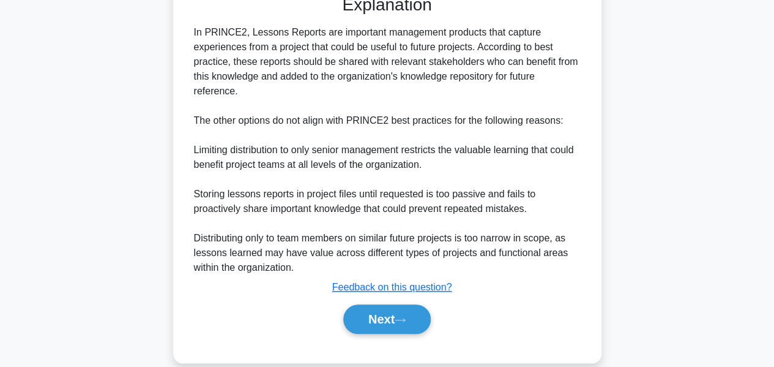
click at [378, 307] on button "Next" at bounding box center [386, 318] width 87 height 29
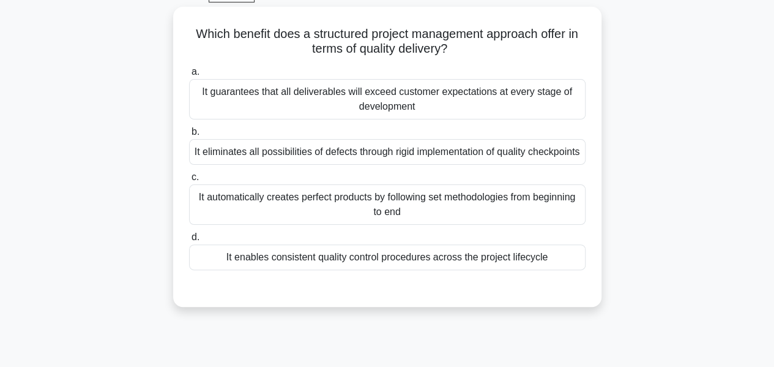
scroll to position [64, 0]
click at [373, 270] on div "It enables consistent quality control procedures across the project lifecycle" at bounding box center [387, 258] width 396 height 26
click at [189, 242] on input "d. It enables consistent quality control procedures across the project lifecycle" at bounding box center [189, 238] width 0 height 8
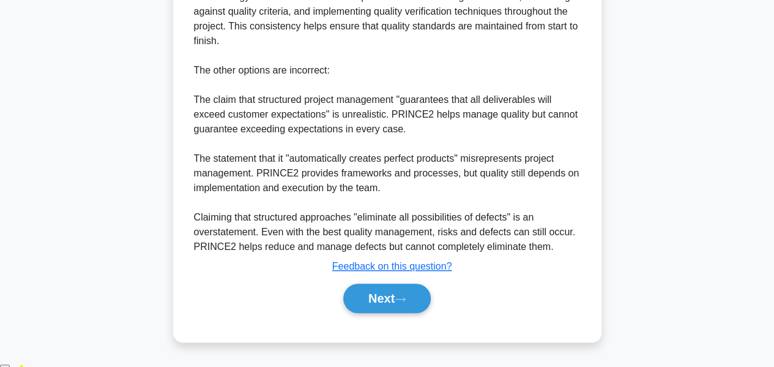
scroll to position [460, 0]
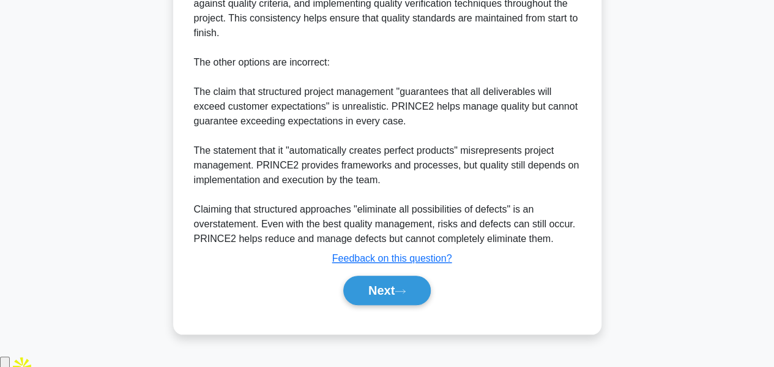
click at [389, 305] on button "Next" at bounding box center [386, 289] width 87 height 29
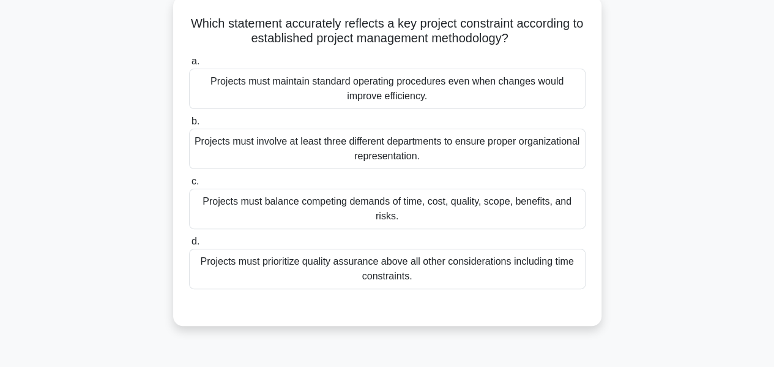
scroll to position [78, 0]
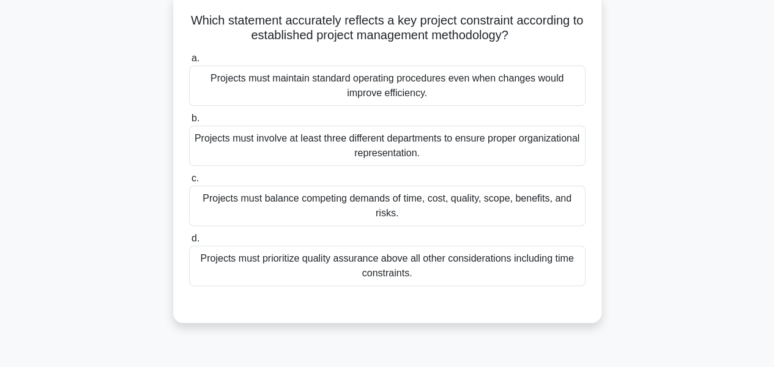
click at [404, 196] on div "Projects must balance competing demands of time, cost, quality, scope, benefits…" at bounding box center [387, 205] width 396 height 40
click at [189, 182] on input "c. Projects must balance competing demands of time, cost, quality, scope, benef…" at bounding box center [189, 178] width 0 height 8
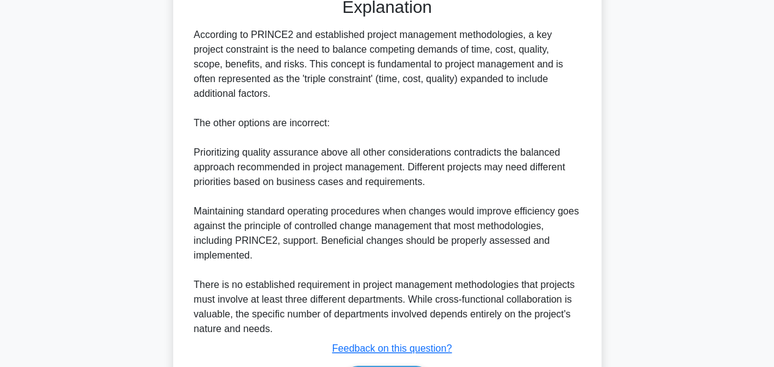
scroll to position [460, 0]
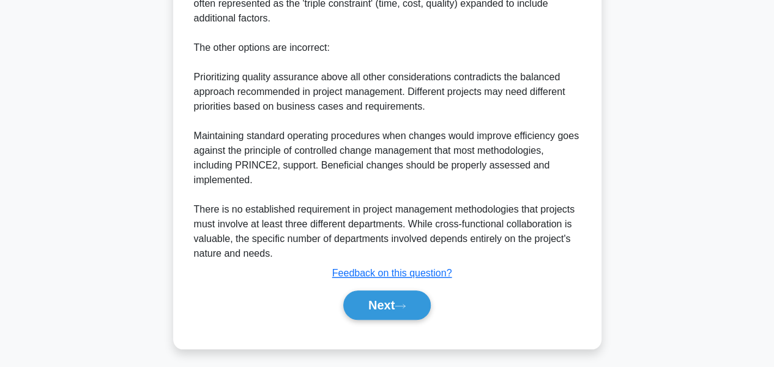
click at [395, 297] on button "Next" at bounding box center [386, 304] width 87 height 29
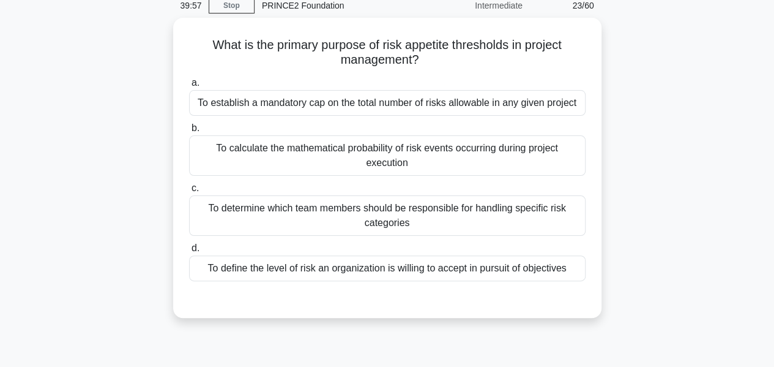
scroll to position [41, 0]
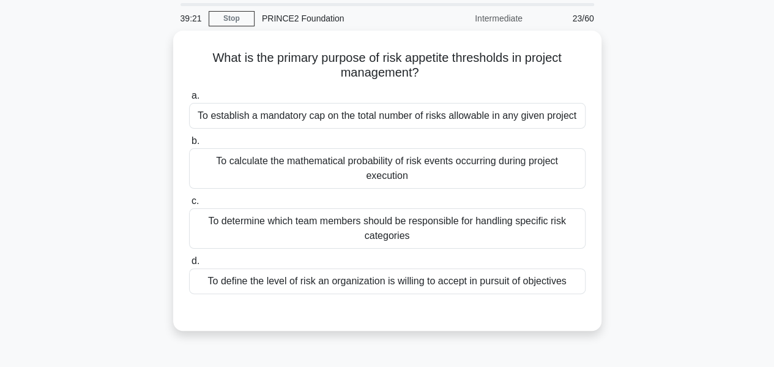
click at [428, 274] on div "To define the level of risk an organization is willing to accept in pursuit of …" at bounding box center [387, 281] width 396 height 26
click at [189, 265] on input "d. To define the level of risk an organization is willing to accept in pursuit …" at bounding box center [189, 261] width 0 height 8
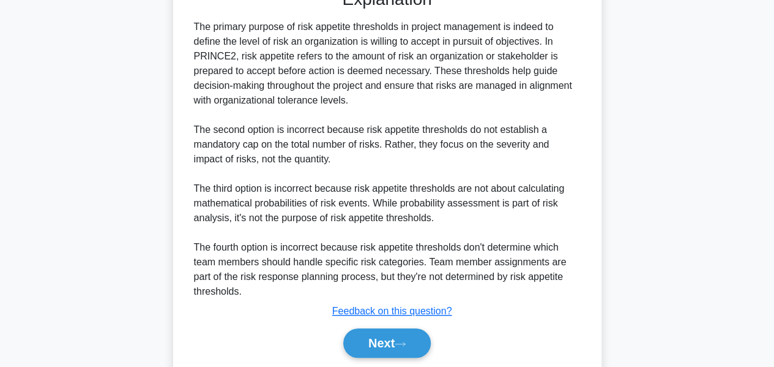
scroll to position [401, 0]
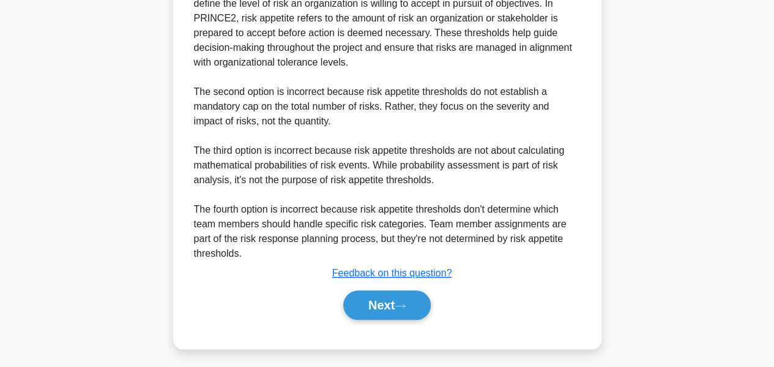
click at [385, 305] on button "Next" at bounding box center [386, 304] width 87 height 29
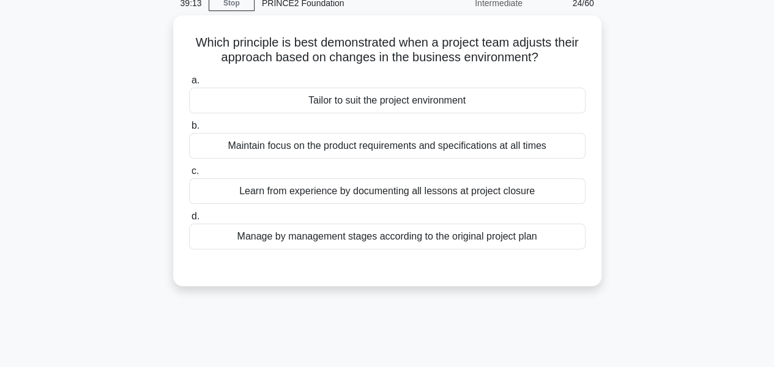
scroll to position [56, 0]
click at [431, 95] on div "Tailor to suit the project environment" at bounding box center [387, 101] width 396 height 26
click at [189, 85] on input "a. Tailor to suit the project environment" at bounding box center [189, 81] width 0 height 8
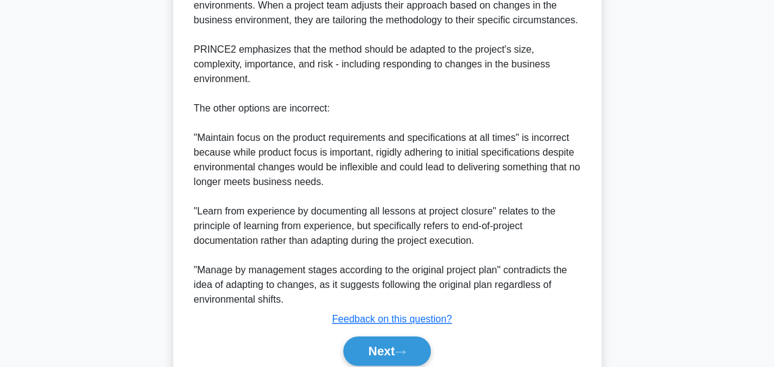
scroll to position [401, 0]
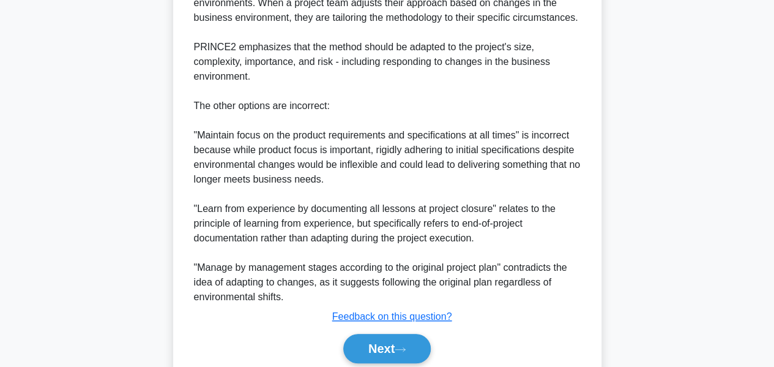
click at [394, 336] on button "Next" at bounding box center [386, 347] width 87 height 29
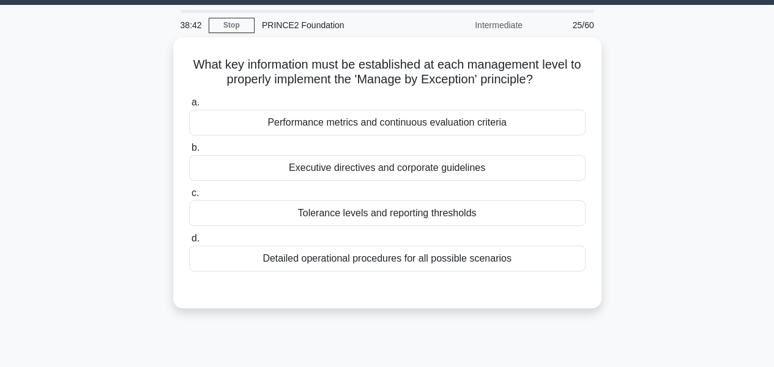
scroll to position [31, 0]
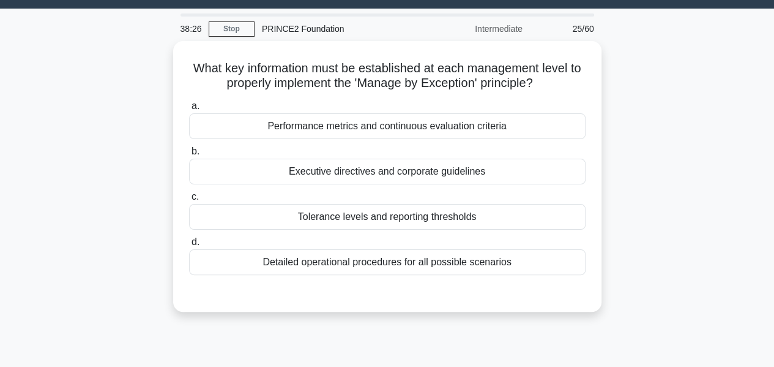
click at [403, 211] on div "Tolerance levels and reporting thresholds" at bounding box center [387, 217] width 396 height 26
click at [189, 201] on input "c. Tolerance levels and reporting thresholds" at bounding box center [189, 197] width 0 height 8
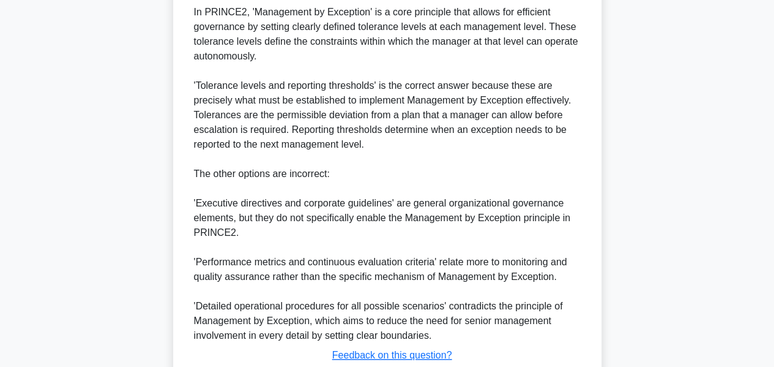
scroll to position [430, 0]
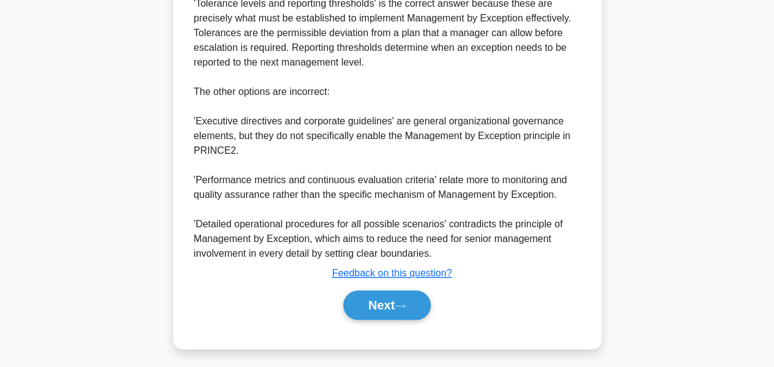
click at [403, 302] on icon at bounding box center [400, 305] width 11 height 7
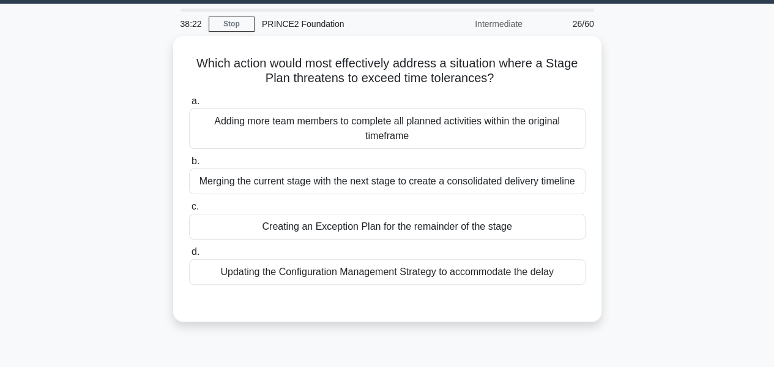
scroll to position [26, 0]
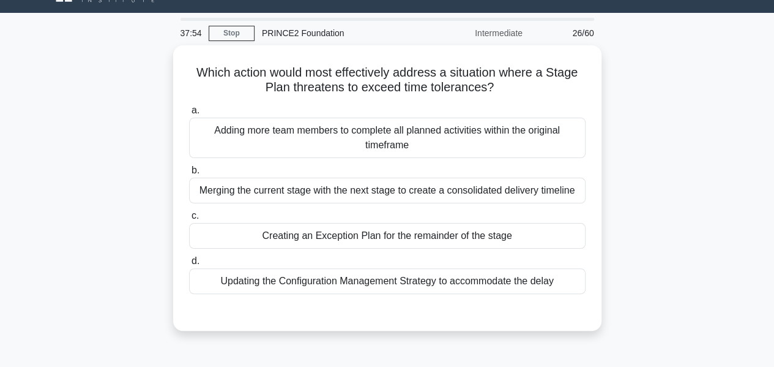
click at [391, 237] on div "Creating an Exception Plan for the remainder of the stage" at bounding box center [387, 236] width 396 height 26
click at [189, 220] on input "c. Creating an Exception Plan for the remainder of the stage" at bounding box center [189, 216] width 0 height 8
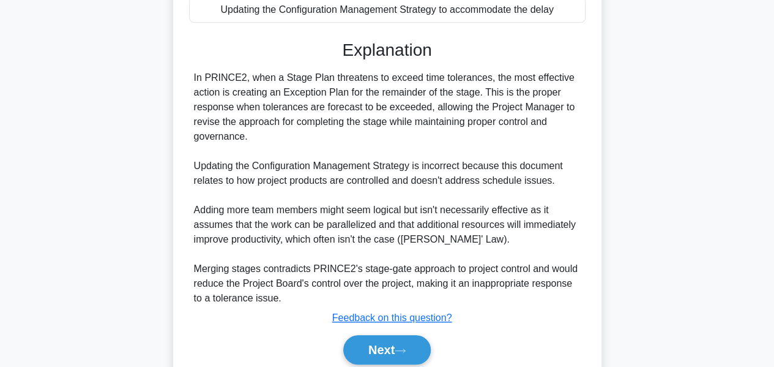
scroll to position [342, 0]
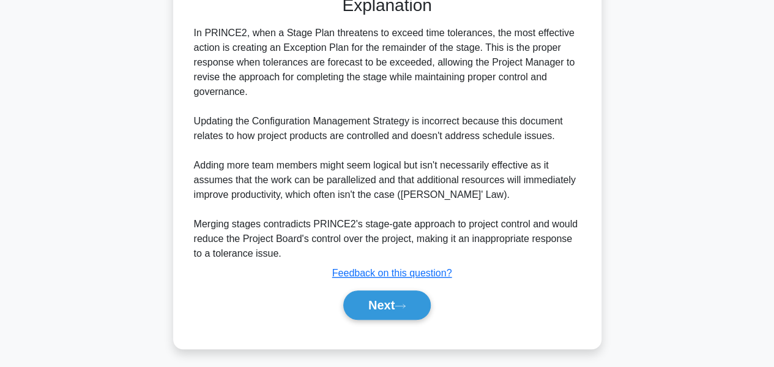
click at [370, 294] on button "Next" at bounding box center [386, 304] width 87 height 29
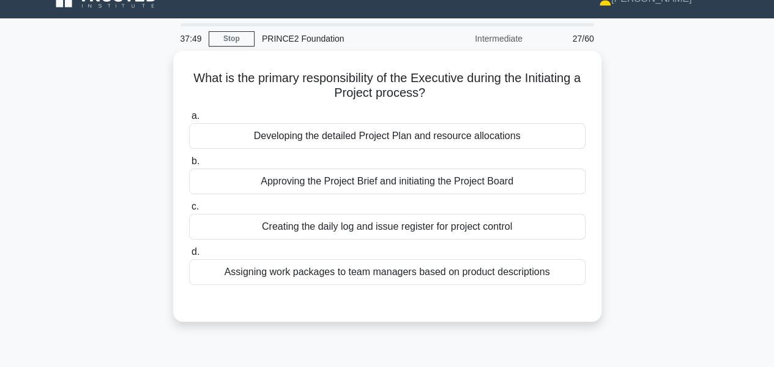
scroll to position [23, 0]
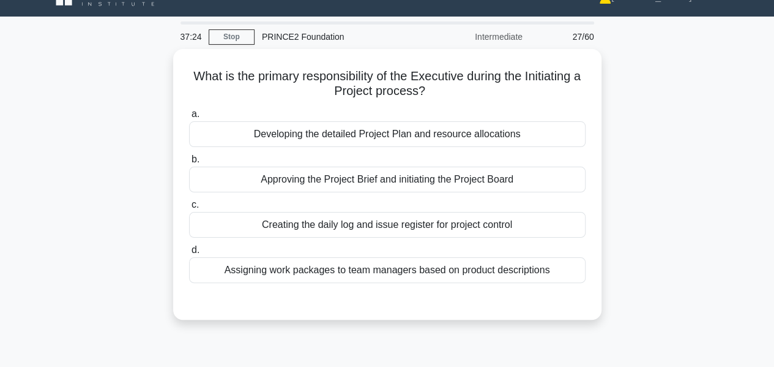
click at [419, 262] on div "Assigning work packages to team managers based on product descriptions" at bounding box center [387, 270] width 396 height 26
click at [189, 254] on input "d. Assigning work packages to team managers based on product descriptions" at bounding box center [189, 250] width 0 height 8
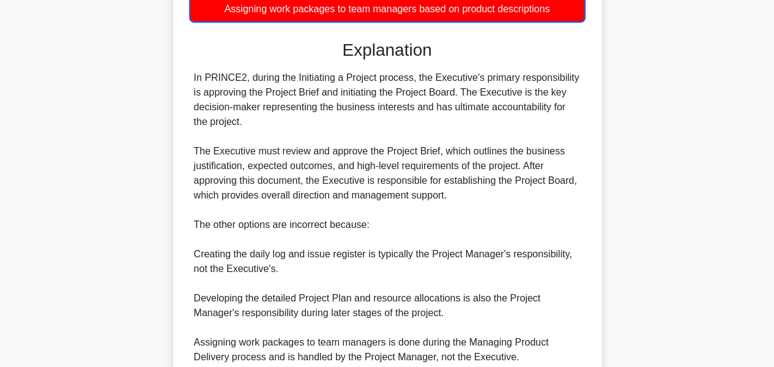
scroll to position [388, 0]
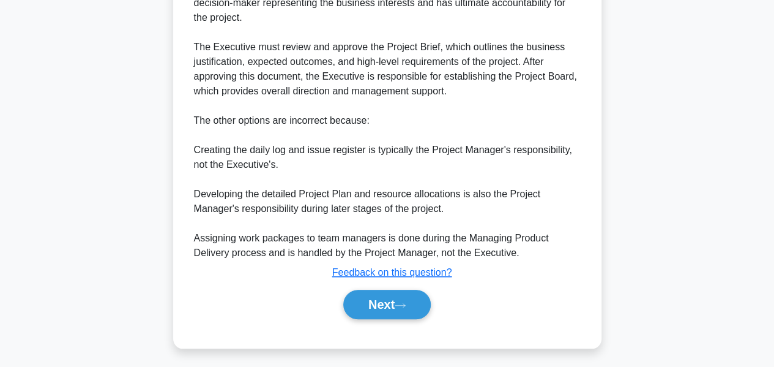
click at [400, 295] on button "Next" at bounding box center [386, 303] width 87 height 29
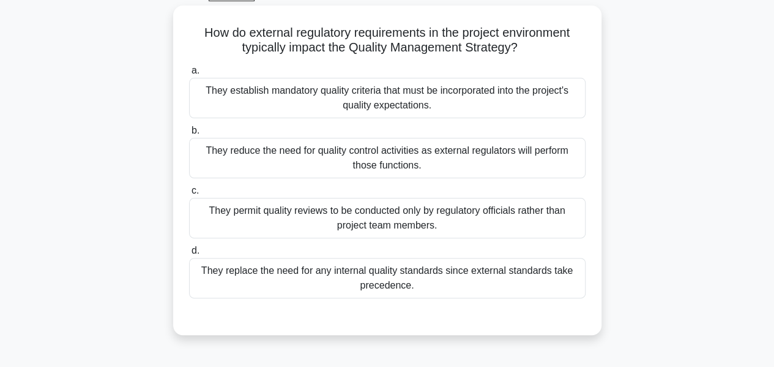
scroll to position [67, 0]
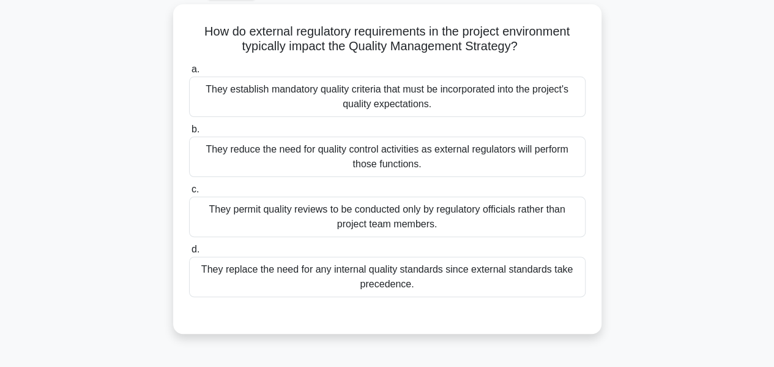
click at [387, 150] on div "They reduce the need for quality control activities as external regulators will…" at bounding box center [387, 156] width 396 height 40
click at [189, 133] on input "b. They reduce the need for quality control activities as external regulators w…" at bounding box center [189, 129] width 0 height 8
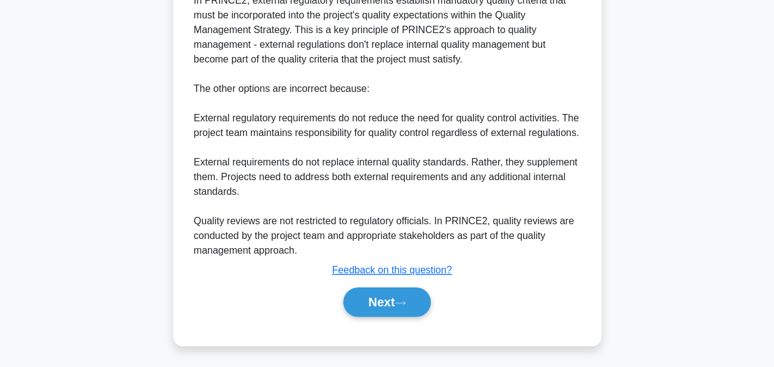
scroll to position [432, 0]
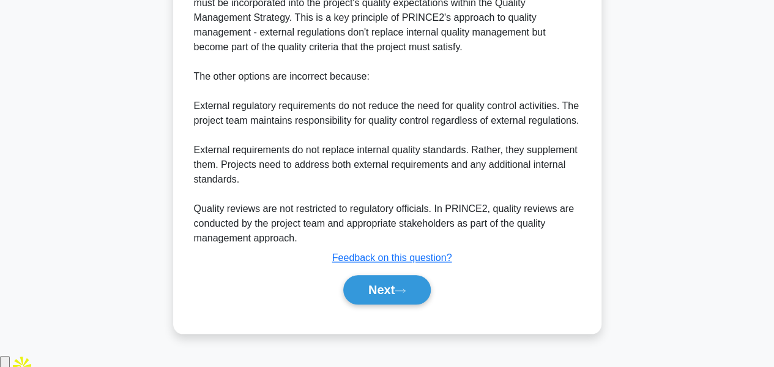
click at [390, 297] on button "Next" at bounding box center [386, 289] width 87 height 29
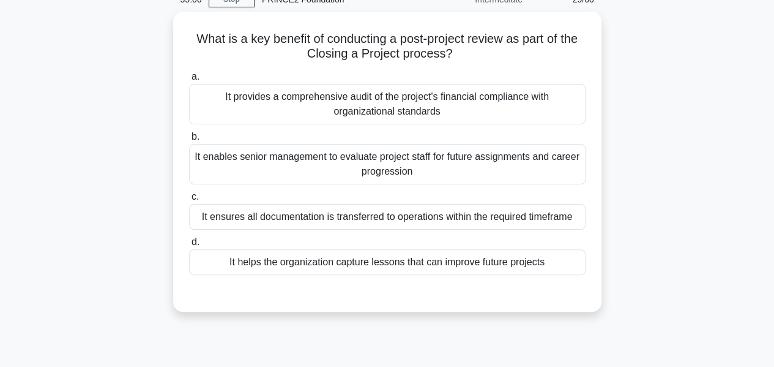
scroll to position [61, 0]
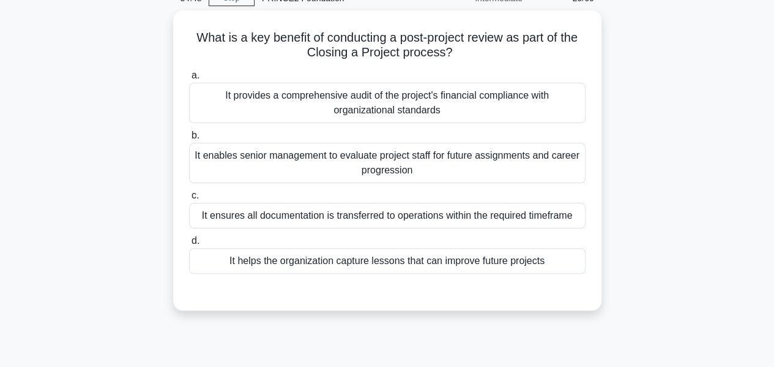
click at [364, 258] on div "It helps the organization capture lessons that can improve future projects" at bounding box center [387, 261] width 396 height 26
click at [189, 245] on input "d. It helps the organization capture lessons that can improve future projects" at bounding box center [189, 241] width 0 height 8
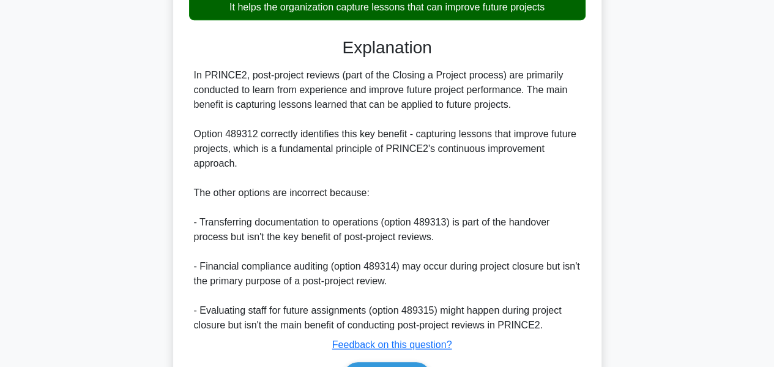
scroll to position [386, 0]
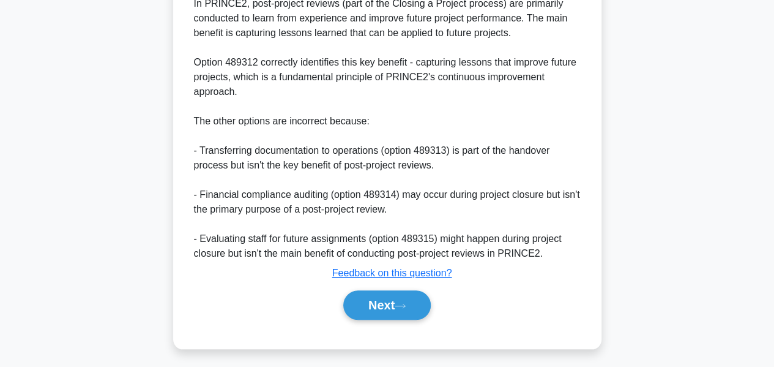
click at [380, 299] on button "Next" at bounding box center [386, 304] width 87 height 29
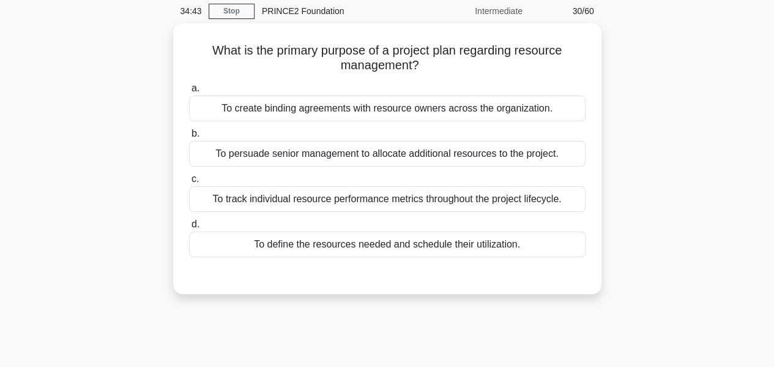
scroll to position [49, 0]
click at [390, 203] on div "To track individual resource performance metrics throughout the project lifecyc…" at bounding box center [387, 198] width 396 height 26
click at [189, 182] on input "c. To track individual resource performance metrics throughout the project life…" at bounding box center [189, 178] width 0 height 8
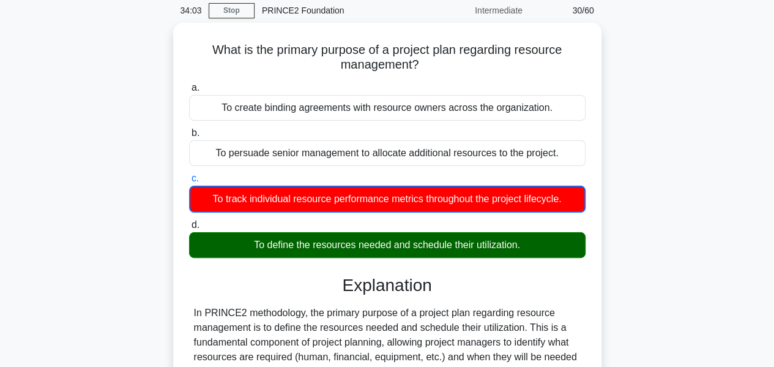
click at [398, 241] on div "To define the resources needed and schedule their utilization." at bounding box center [387, 245] width 396 height 26
click at [189, 229] on input "d. To define the resources needed and schedule their utilization." at bounding box center [189, 225] width 0 height 8
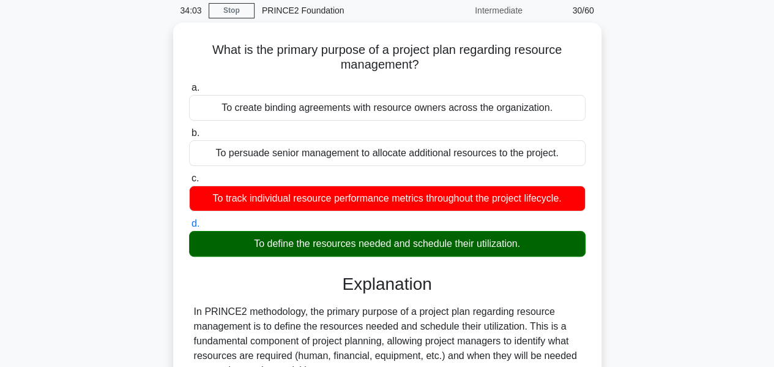
click at [398, 241] on div "To define the resources needed and schedule their utilization." at bounding box center [387, 244] width 396 height 26
click at [189, 228] on input "d. To define the resources needed and schedule their utilization." at bounding box center [189, 224] width 0 height 8
click at [398, 241] on div "To define the resources needed and schedule their utilization." at bounding box center [387, 244] width 396 height 26
click at [189, 228] on input "d. To define the resources needed and schedule their utilization." at bounding box center [189, 224] width 0 height 8
click at [398, 241] on div "To define the resources needed and schedule their utilization." at bounding box center [387, 244] width 396 height 26
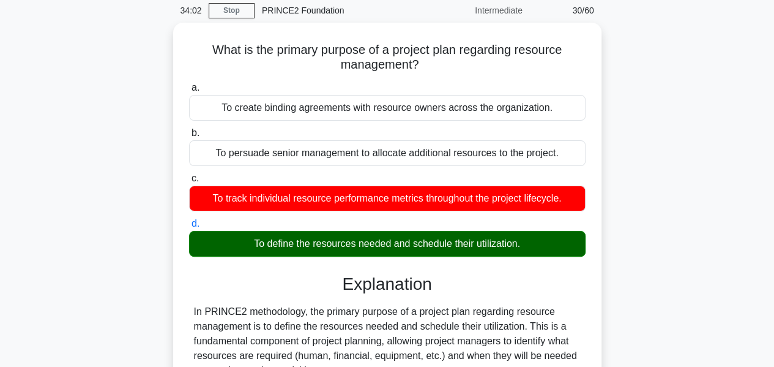
click at [189, 228] on input "d. To define the resources needed and schedule their utilization." at bounding box center [189, 224] width 0 height 8
click at [398, 241] on div "To define the resources needed and schedule their utilization." at bounding box center [387, 244] width 396 height 26
click at [189, 228] on input "d. To define the resources needed and schedule their utilization." at bounding box center [189, 224] width 0 height 8
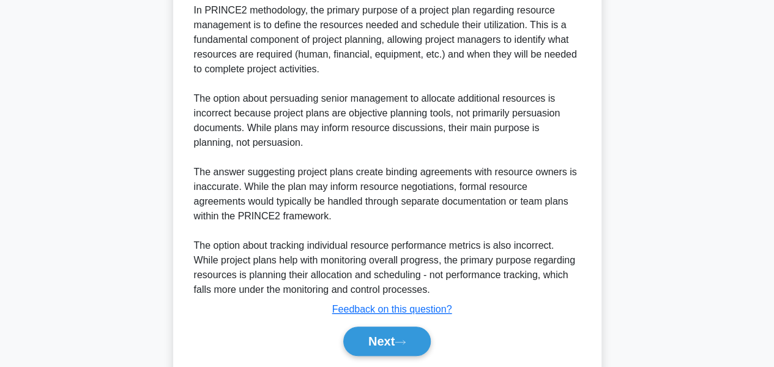
scroll to position [386, 0]
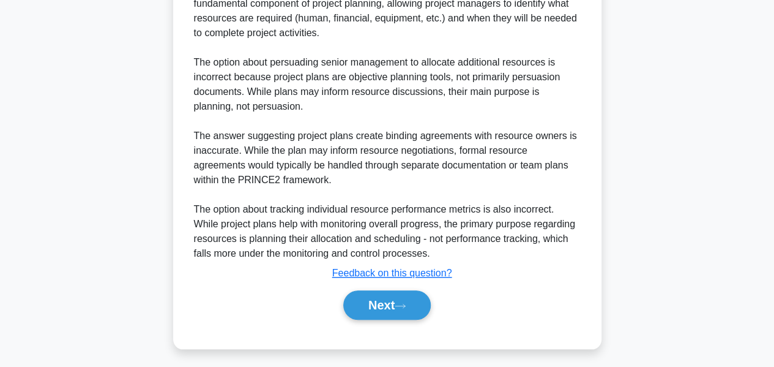
click at [372, 290] on button "Next" at bounding box center [386, 304] width 87 height 29
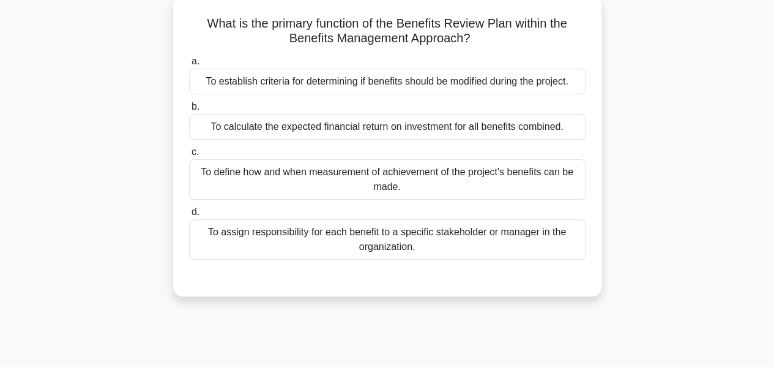
scroll to position [72, 0]
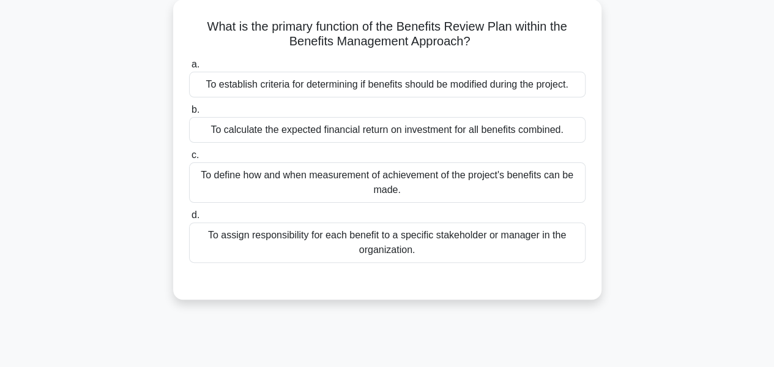
click at [411, 86] on div "To establish criteria for determining if benefits should be modified during the…" at bounding box center [387, 85] width 396 height 26
click at [189, 69] on input "a. To establish criteria for determining if benefits should be modified during …" at bounding box center [189, 65] width 0 height 8
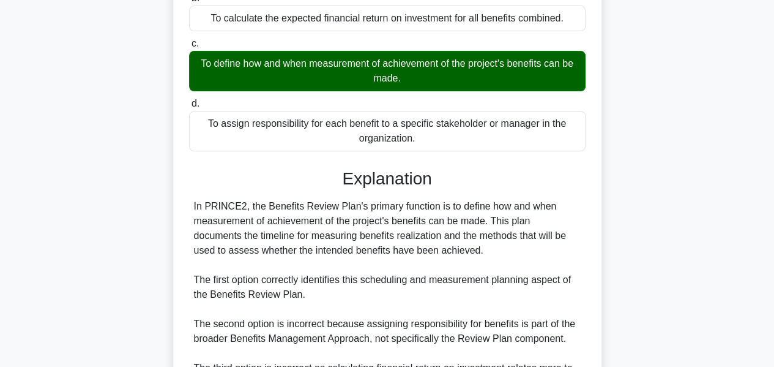
scroll to position [373, 0]
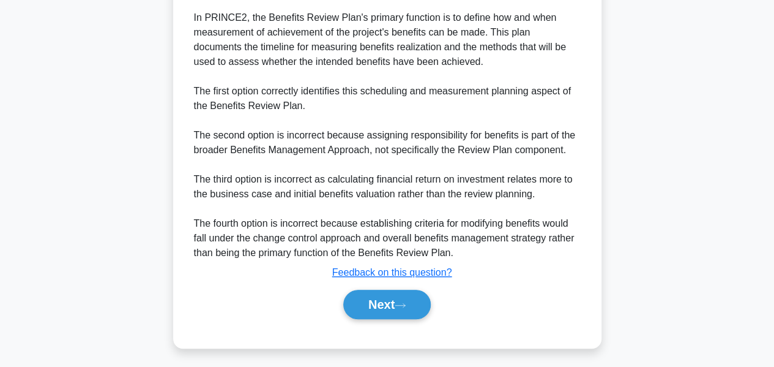
click at [374, 294] on button "Next" at bounding box center [386, 303] width 87 height 29
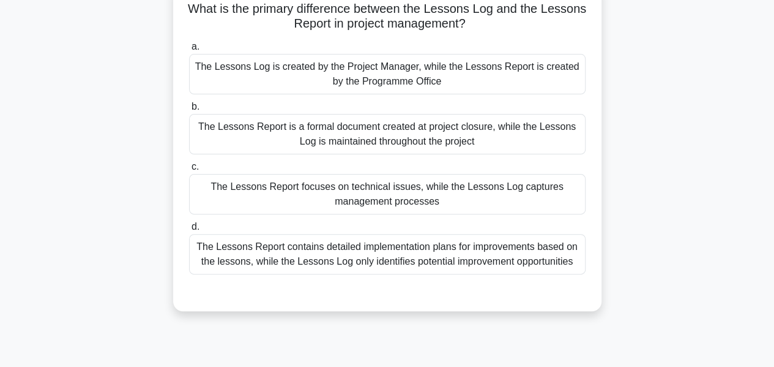
scroll to position [95, 0]
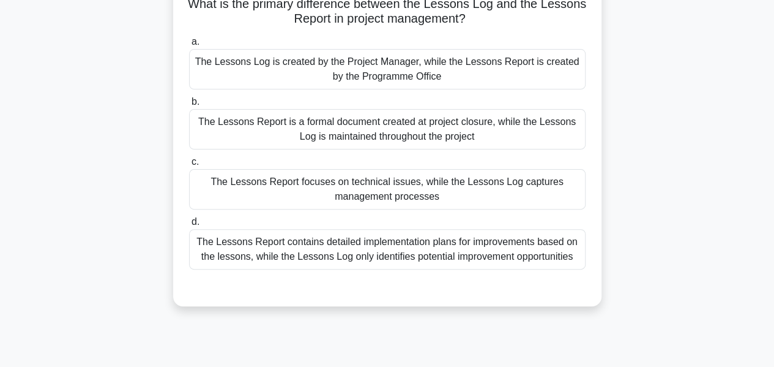
click at [430, 183] on div "The Lessons Report focuses on technical issues, while the Lessons Log captures …" at bounding box center [387, 189] width 396 height 40
click at [189, 166] on input "c. The Lessons Report focuses on technical issues, while the Lessons Log captur…" at bounding box center [189, 162] width 0 height 8
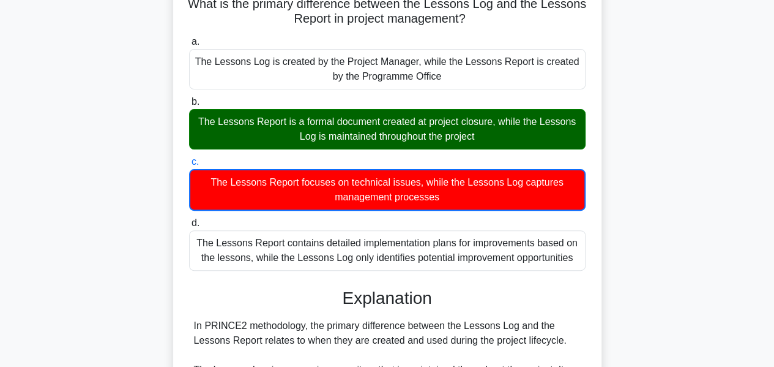
click at [394, 116] on div "The Lessons Report is a formal document created at project closure, while the L…" at bounding box center [387, 129] width 396 height 40
click at [189, 106] on input "b. The Lessons Report is a formal document created at project closure, while th…" at bounding box center [189, 102] width 0 height 8
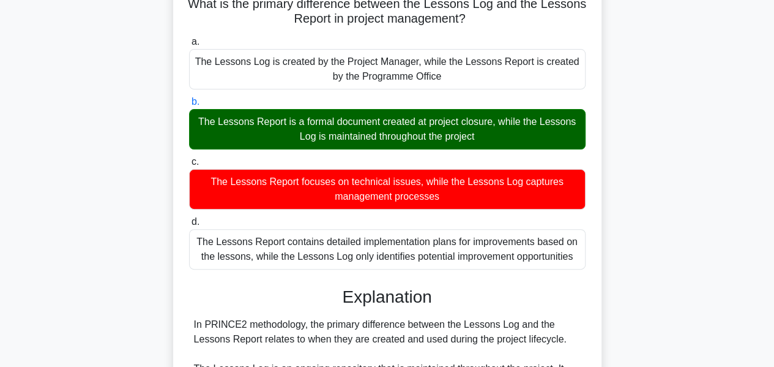
click at [394, 116] on div "The Lessons Report is a formal document created at project closure, while the L…" at bounding box center [387, 129] width 396 height 40
click at [189, 106] on input "b. The Lessons Report is a formal document created at project closure, while th…" at bounding box center [189, 102] width 0 height 8
click at [394, 116] on div "The Lessons Report is a formal document created at project closure, while the L…" at bounding box center [387, 129] width 396 height 40
click at [189, 106] on input "b. The Lessons Report is a formal document created at project closure, while th…" at bounding box center [189, 102] width 0 height 8
click at [419, 119] on div "The Lessons Report is a formal document created at project closure, while the L…" at bounding box center [387, 129] width 396 height 40
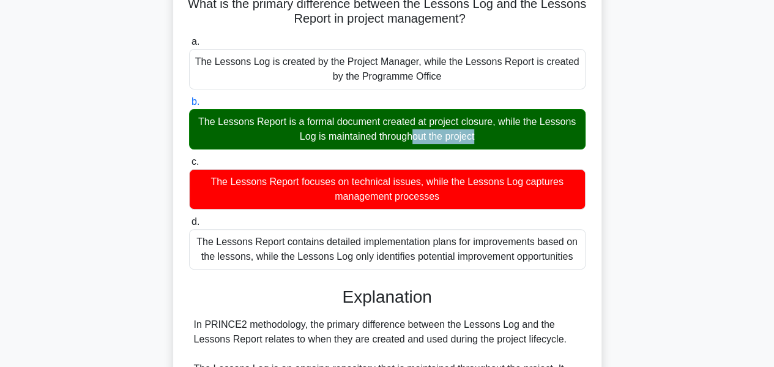
click at [189, 106] on input "b. The Lessons Report is a formal document created at project closure, while th…" at bounding box center [189, 102] width 0 height 8
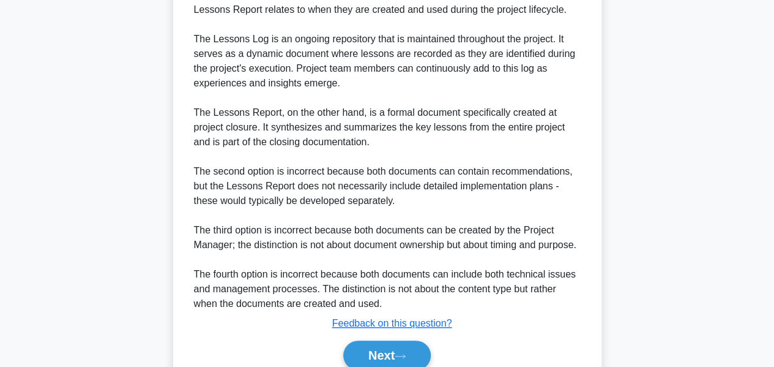
scroll to position [489, 0]
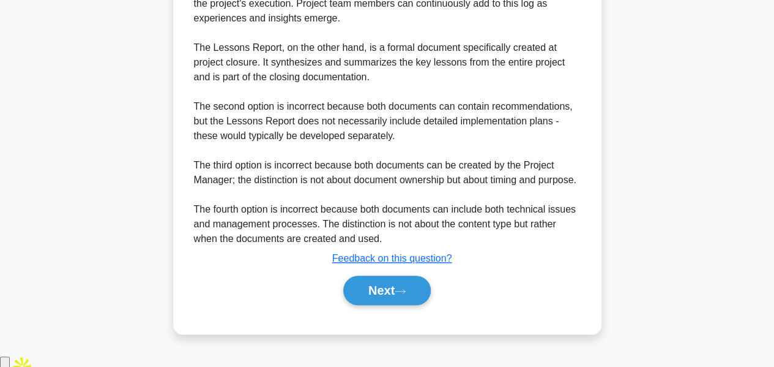
click at [384, 298] on button "Next" at bounding box center [386, 289] width 87 height 29
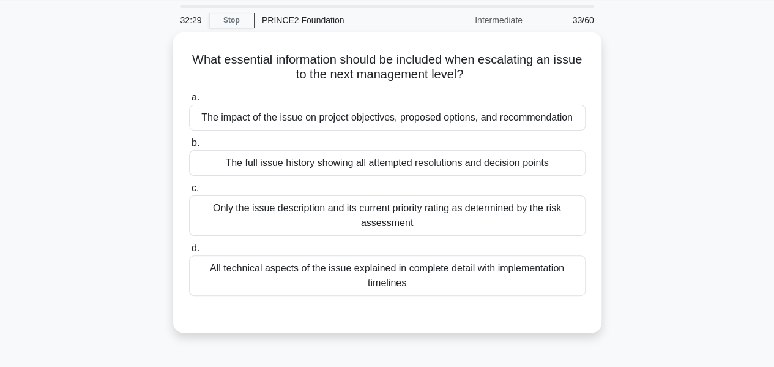
scroll to position [40, 0]
click at [204, 116] on div "The impact of the issue on project objectives, proposed options, and recommenda…" at bounding box center [387, 116] width 396 height 26
click at [189, 100] on input "a. The impact of the issue on project objectives, proposed options, and recomme…" at bounding box center [189, 96] width 0 height 8
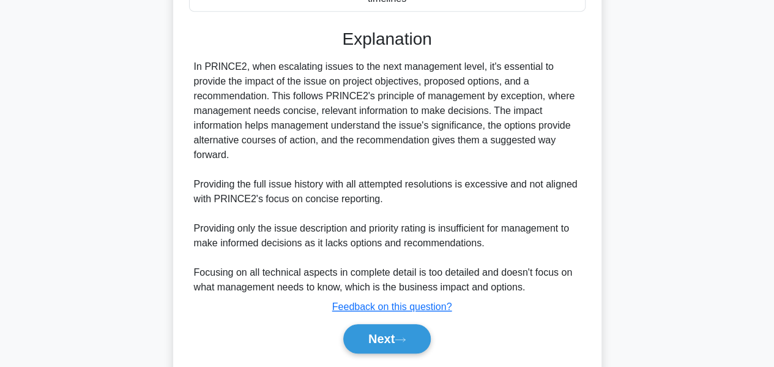
scroll to position [342, 0]
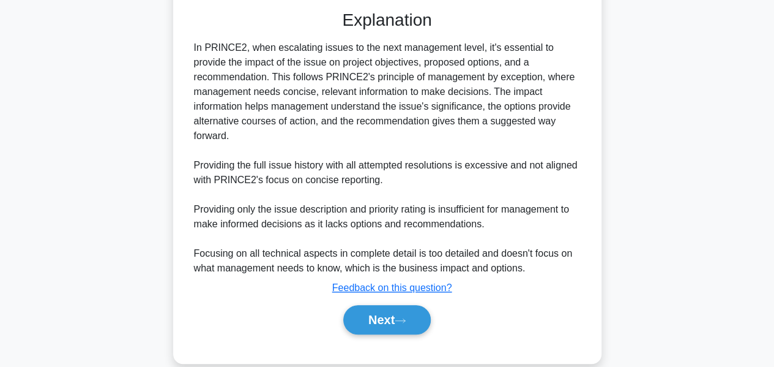
click at [396, 305] on button "Next" at bounding box center [386, 319] width 87 height 29
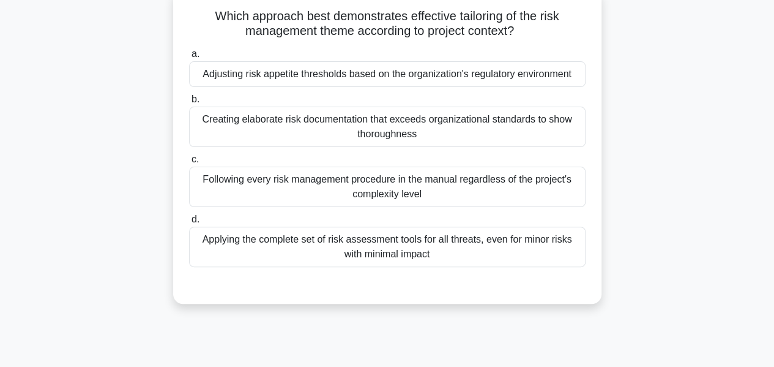
scroll to position [83, 0]
click at [410, 72] on div "Adjusting risk appetite thresholds based on the organization's regulatory envir…" at bounding box center [387, 74] width 396 height 26
click at [189, 58] on input "a. Adjusting risk appetite thresholds based on the organization's regulatory en…" at bounding box center [189, 54] width 0 height 8
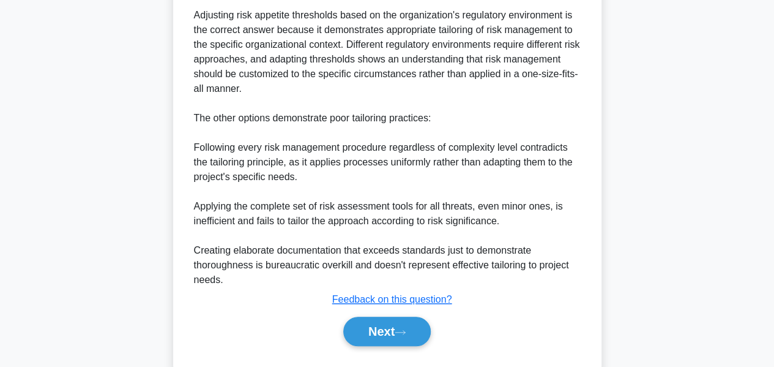
scroll to position [460, 0]
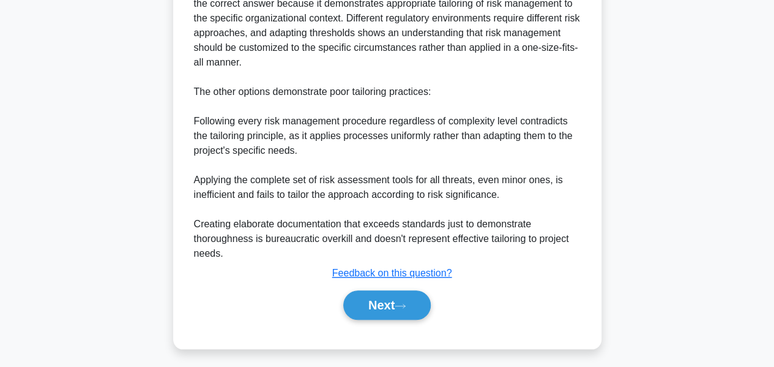
click at [395, 296] on button "Next" at bounding box center [386, 304] width 87 height 29
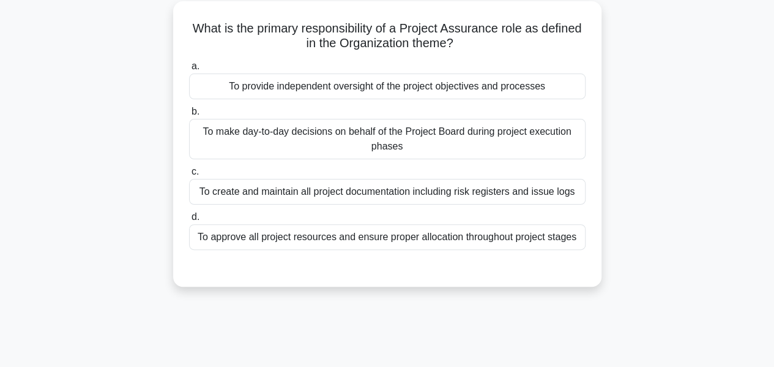
scroll to position [72, 0]
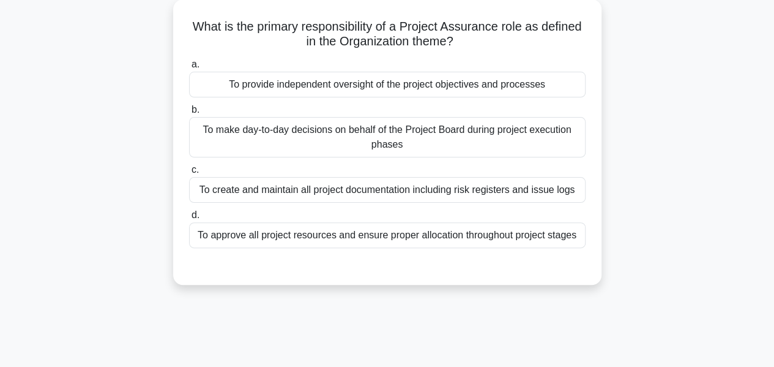
click at [409, 141] on div "To make day-to-day decisions on behalf of the Project Board during project exec…" at bounding box center [387, 137] width 396 height 40
click at [189, 114] on input "b. To make day-to-day decisions on behalf of the Project Board during project e…" at bounding box center [189, 110] width 0 height 8
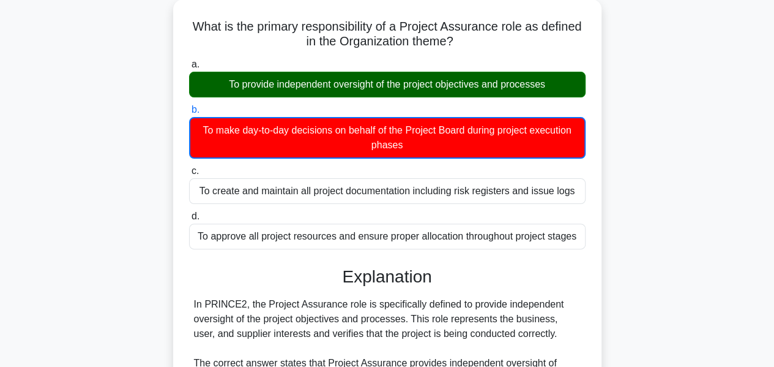
click at [404, 91] on div "To provide independent oversight of the project objectives and processes" at bounding box center [387, 85] width 396 height 26
click at [189, 69] on input "a. To provide independent oversight of the project objectives and processes" at bounding box center [189, 65] width 0 height 8
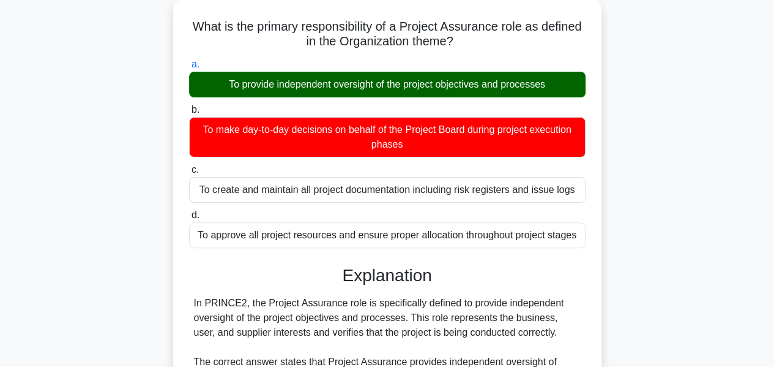
click at [404, 91] on div "To provide independent oversight of the project objectives and processes" at bounding box center [387, 85] width 396 height 26
click at [189, 69] on input "a. To provide independent oversight of the project objectives and processes" at bounding box center [189, 65] width 0 height 8
click at [390, 95] on div "a. To provide independent oversight of the project objectives and processes b. …" at bounding box center [387, 152] width 411 height 196
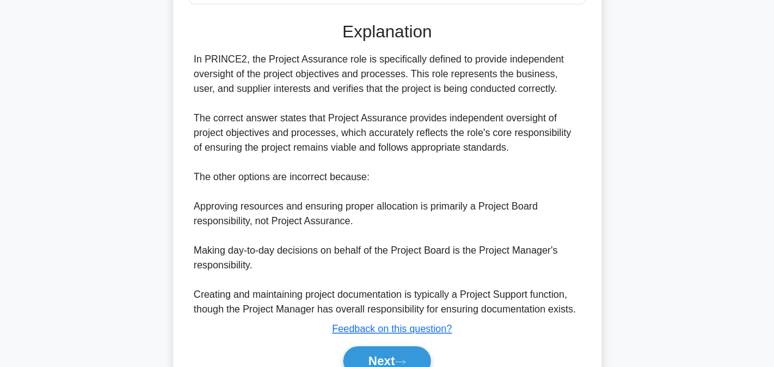
scroll to position [371, 0]
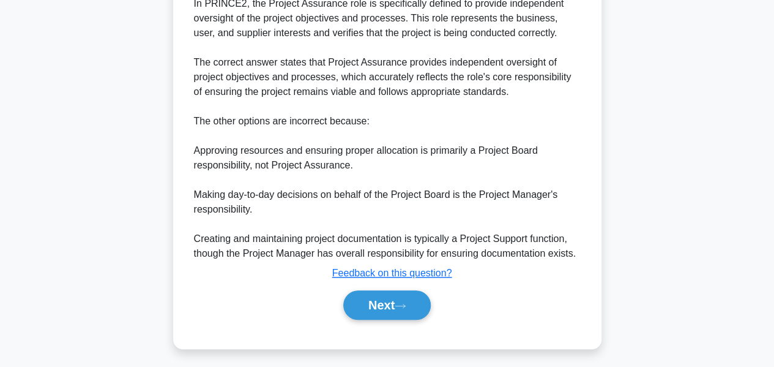
click at [379, 293] on button "Next" at bounding box center [386, 304] width 87 height 29
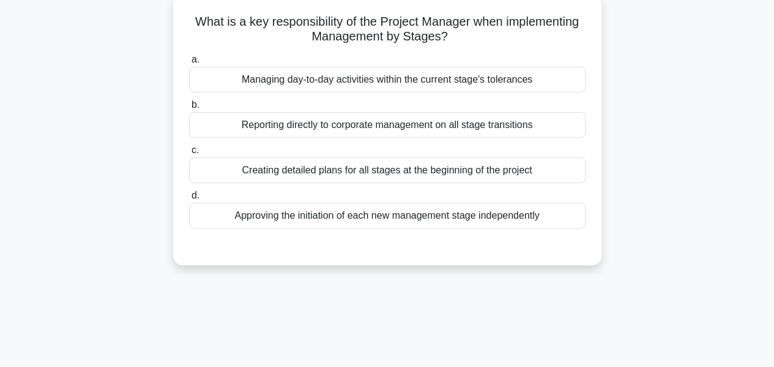
scroll to position [77, 0]
click at [442, 83] on div "Managing day-to-day activities within the current stage's tolerances" at bounding box center [387, 80] width 396 height 26
click at [189, 64] on input "a. Managing day-to-day activities within the current stage's tolerances" at bounding box center [189, 60] width 0 height 8
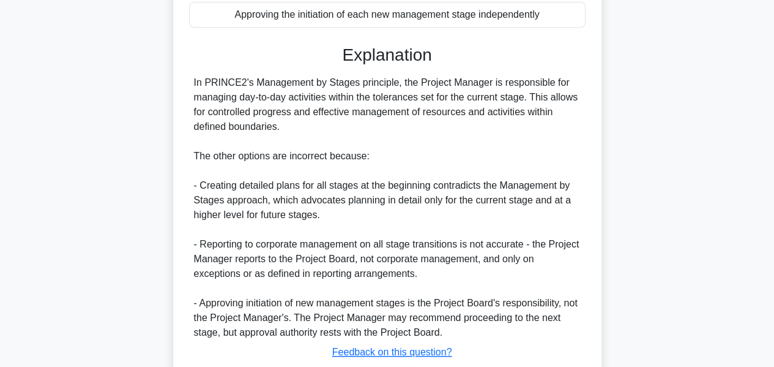
scroll to position [357, 0]
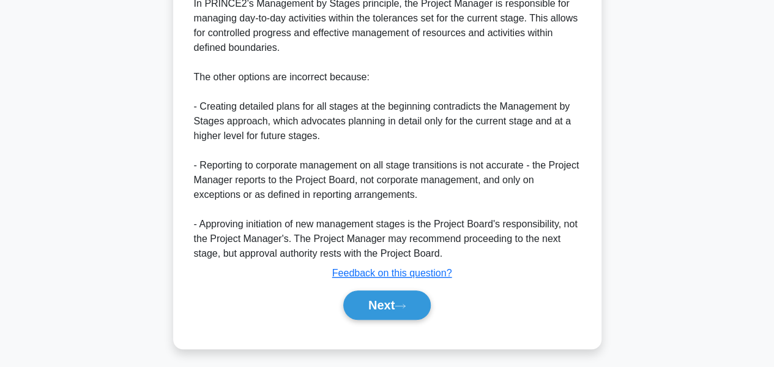
click at [388, 295] on button "Next" at bounding box center [386, 304] width 87 height 29
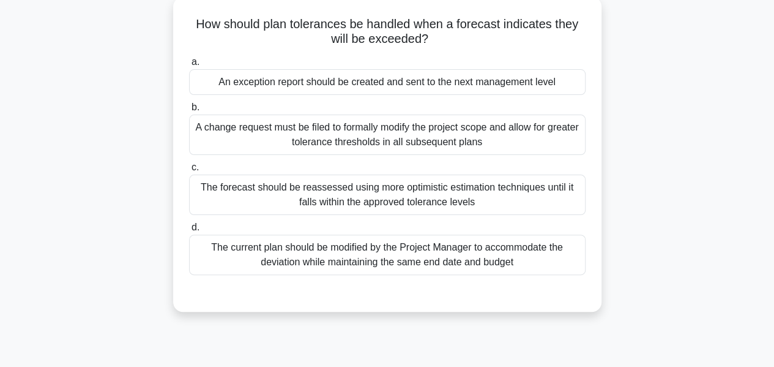
scroll to position [74, 0]
click at [403, 203] on div "The forecast should be reassessed using more optimistic estimation techniques u…" at bounding box center [387, 195] width 396 height 40
click at [189, 172] on input "c. The forecast should be reassessed using more optimistic estimation technique…" at bounding box center [189, 168] width 0 height 8
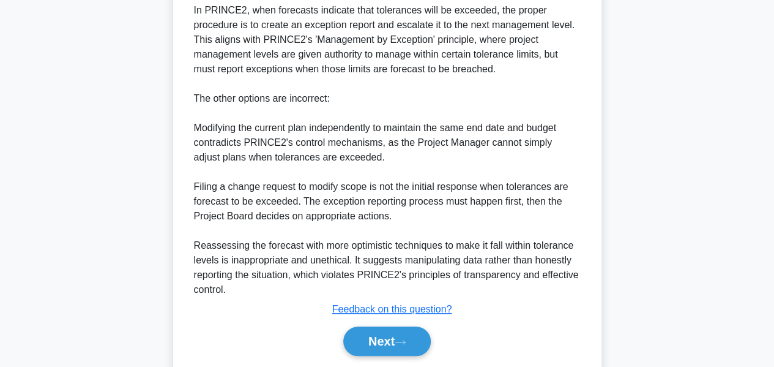
scroll to position [432, 0]
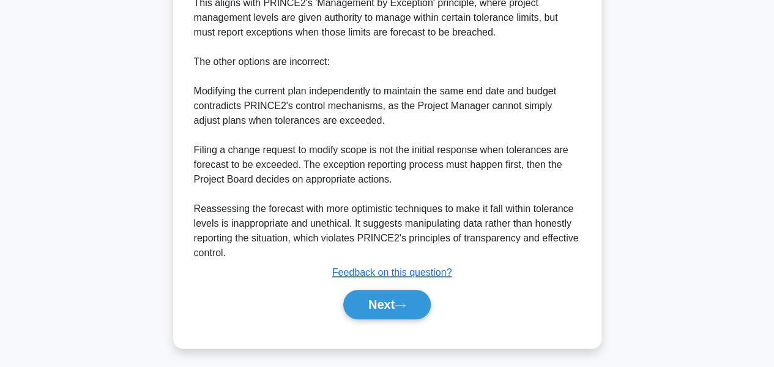
click at [394, 296] on button "Next" at bounding box center [386, 303] width 87 height 29
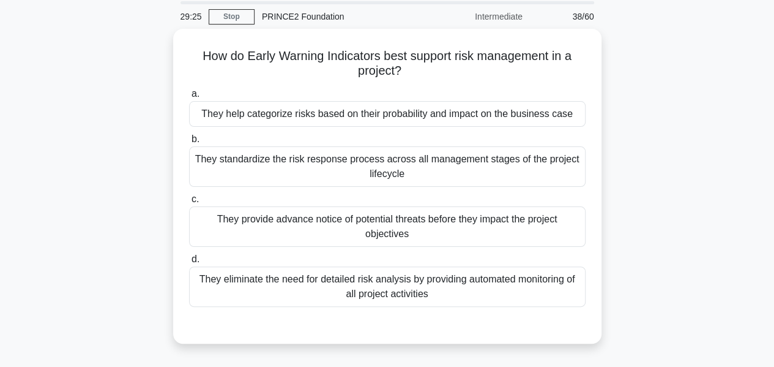
scroll to position [43, 0]
click at [487, 108] on div "They help categorize risks based on their probability and impact on the busines…" at bounding box center [387, 113] width 396 height 26
click at [189, 97] on input "a. They help categorize risks based on their probability and impact on the busi…" at bounding box center [189, 93] width 0 height 8
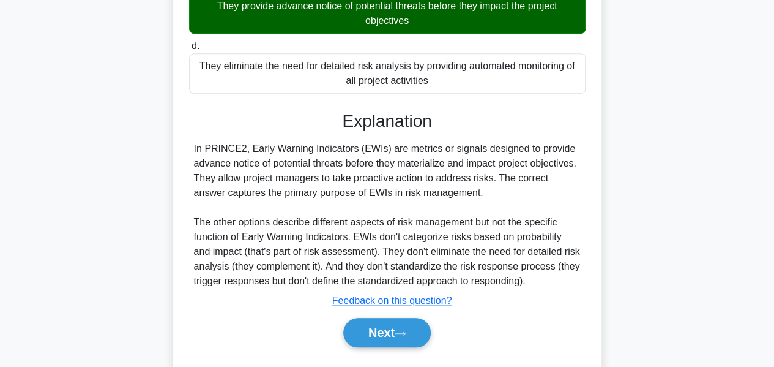
scroll to position [294, 0]
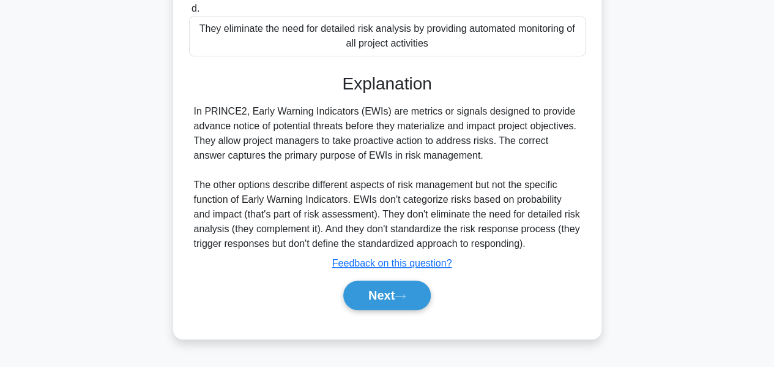
click at [412, 286] on button "Next" at bounding box center [386, 294] width 87 height 29
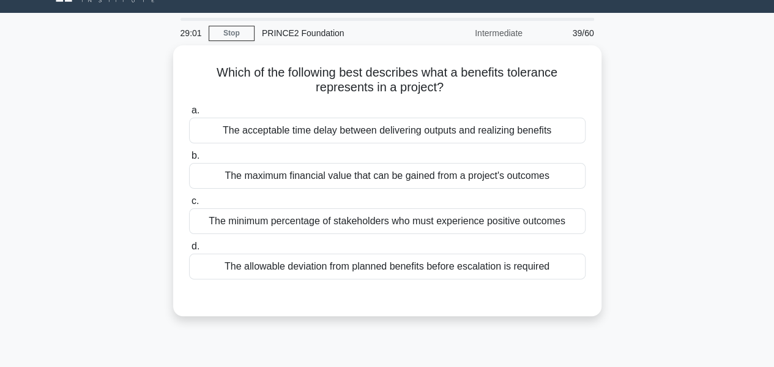
scroll to position [29, 0]
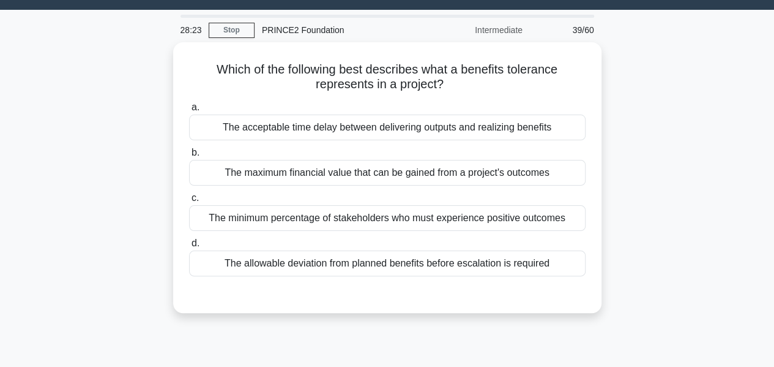
click at [222, 218] on div "The minimum percentage of stakeholders who must experience positive outcomes" at bounding box center [387, 218] width 396 height 26
click at [189, 202] on input "c. The minimum percentage of stakeholders who must experience positive outcomes" at bounding box center [189, 198] width 0 height 8
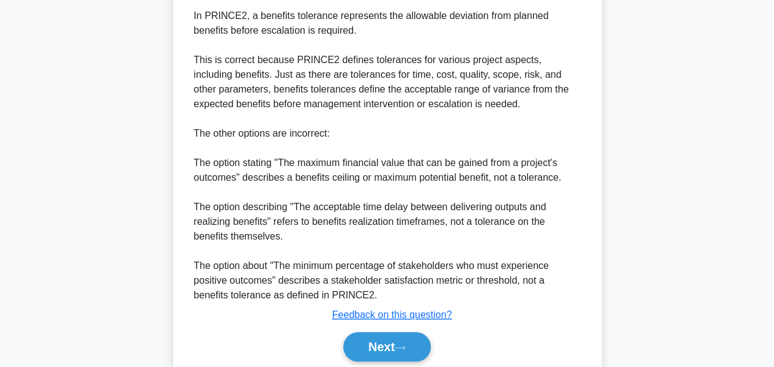
scroll to position [388, 0]
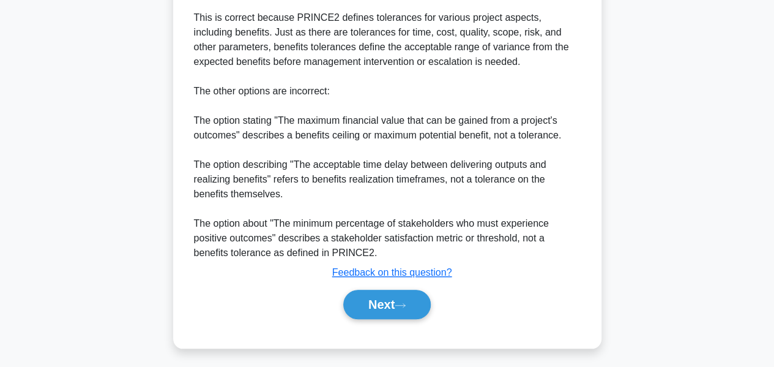
click at [393, 308] on button "Next" at bounding box center [386, 303] width 87 height 29
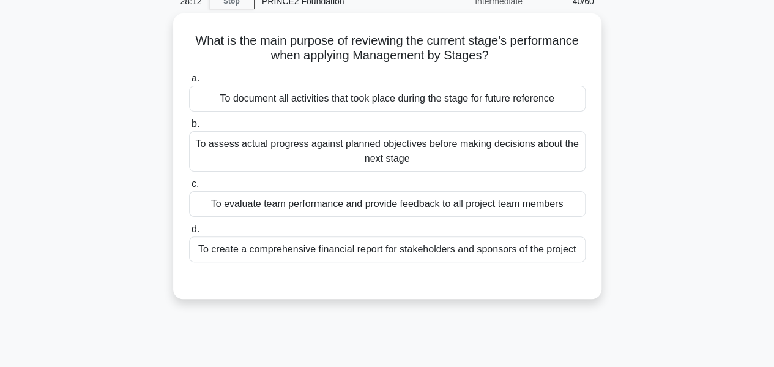
scroll to position [50, 0]
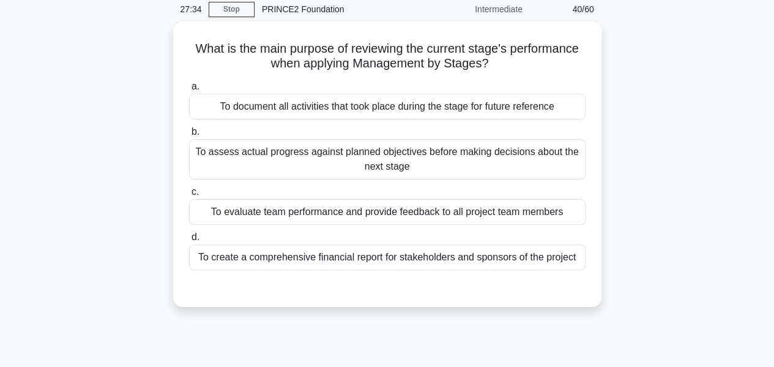
click at [482, 85] on label "a. To document all activities that took place during the stage for future refer…" at bounding box center [387, 99] width 396 height 40
click at [189, 85] on input "a. To document all activities that took place during the stage for future refer…" at bounding box center [189, 87] width 0 height 8
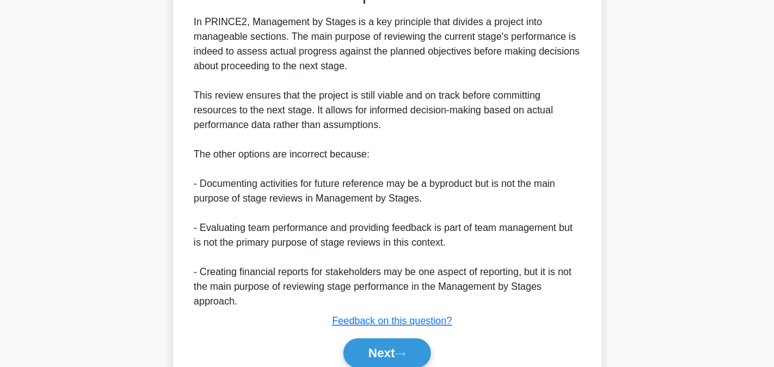
scroll to position [403, 0]
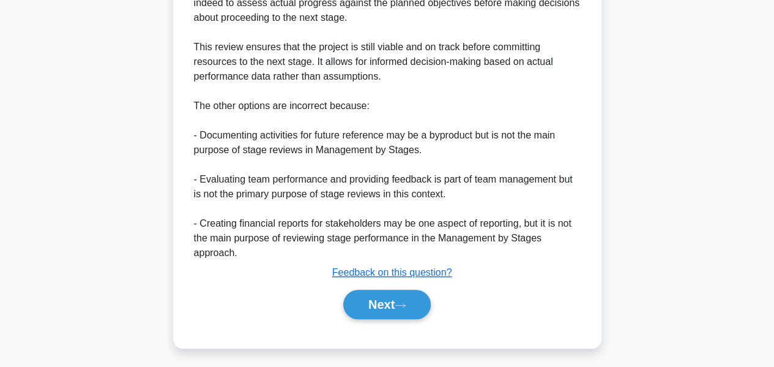
click at [420, 307] on button "Next" at bounding box center [386, 303] width 87 height 29
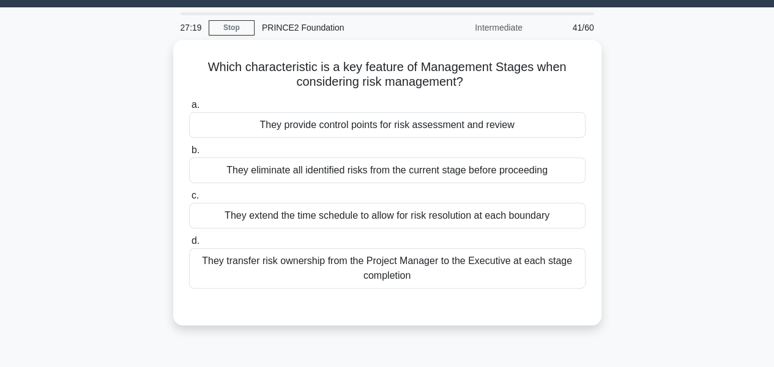
scroll to position [32, 0]
click at [239, 125] on div "They provide control points for risk assessment and review" at bounding box center [387, 125] width 396 height 26
click at [189, 109] on input "a. They provide control points for risk assessment and review" at bounding box center [189, 105] width 0 height 8
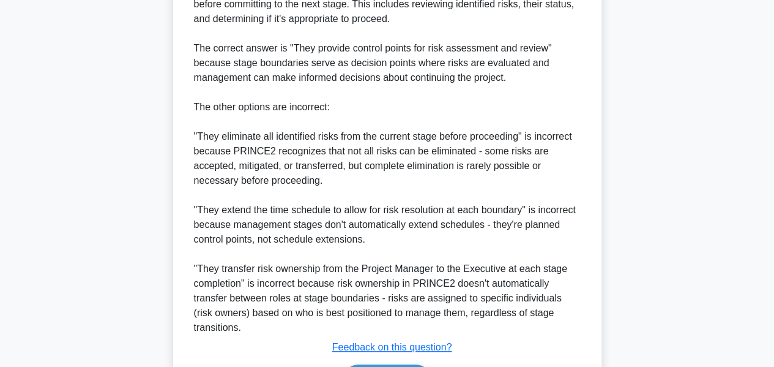
scroll to position [423, 0]
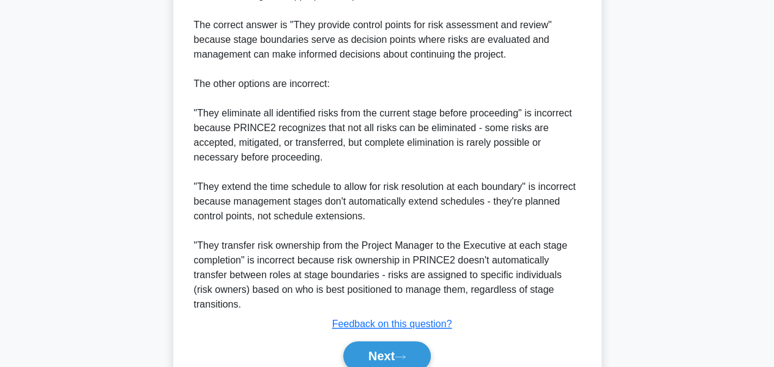
click at [411, 341] on button "Next" at bounding box center [386, 355] width 87 height 29
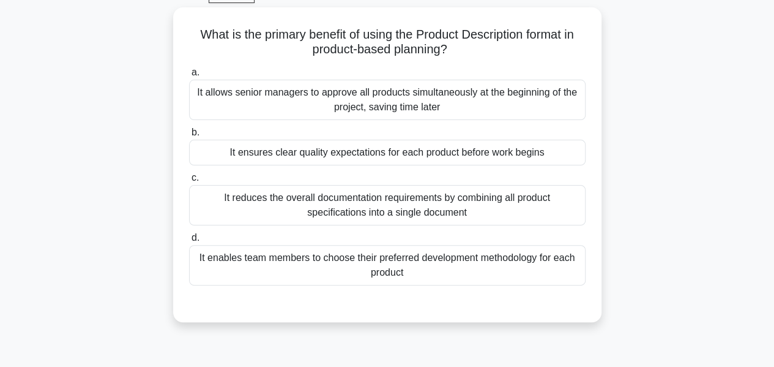
scroll to position [64, 0]
click at [426, 153] on div "It ensures clear quality expectations for each product before work begins" at bounding box center [387, 153] width 396 height 26
click at [189, 137] on input "b. It ensures clear quality expectations for each product before work begins" at bounding box center [189, 133] width 0 height 8
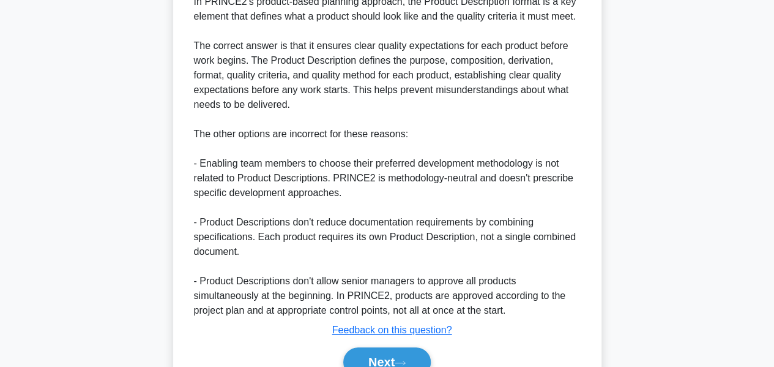
scroll to position [460, 0]
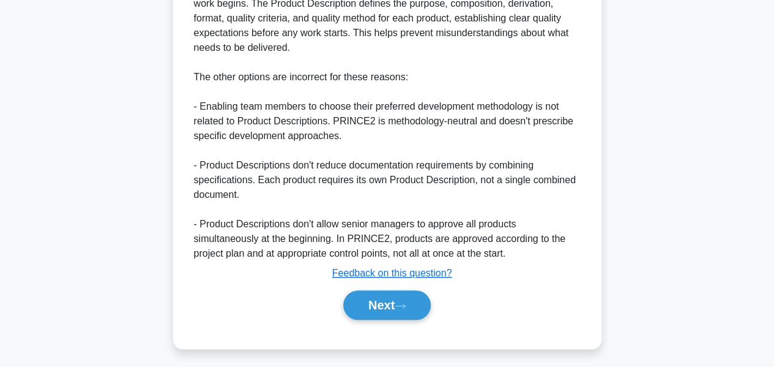
click at [418, 297] on button "Next" at bounding box center [386, 304] width 87 height 29
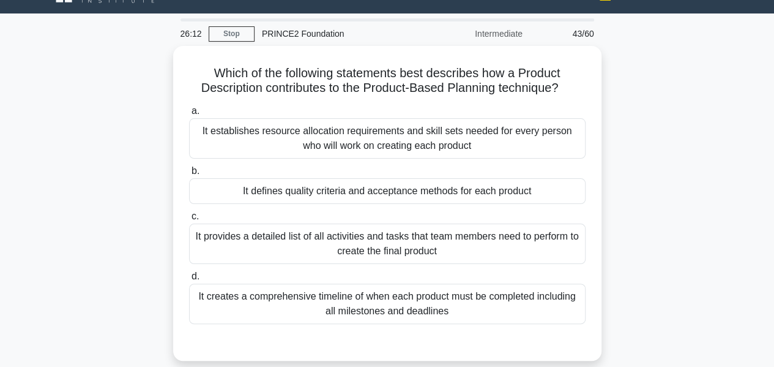
scroll to position [29, 0]
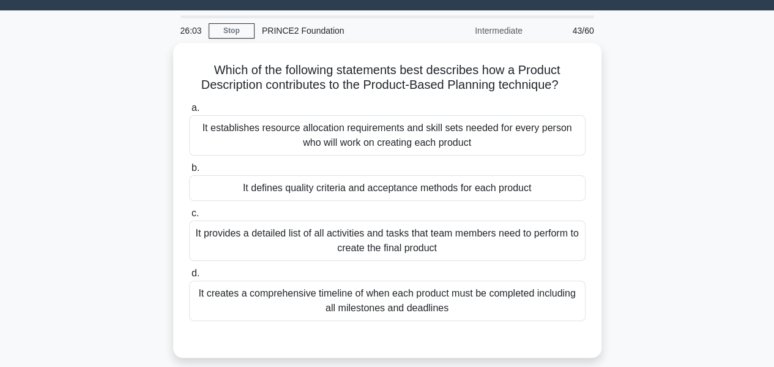
click at [453, 176] on div "It defines quality criteria and acceptance methods for each product" at bounding box center [387, 188] width 396 height 26
click at [189, 172] on input "b. It defines quality criteria and acceptance methods for each product" at bounding box center [189, 168] width 0 height 8
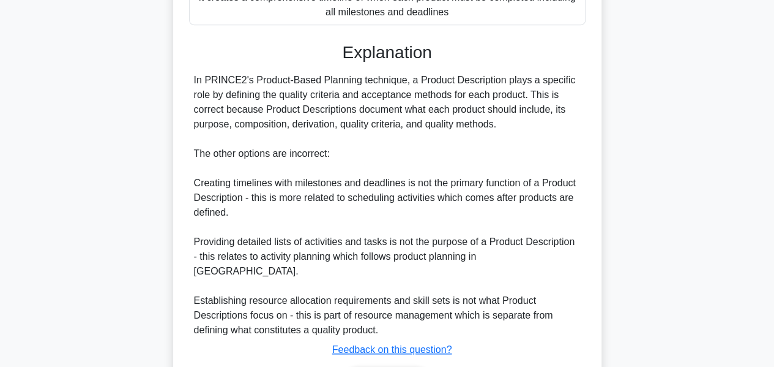
scroll to position [386, 0]
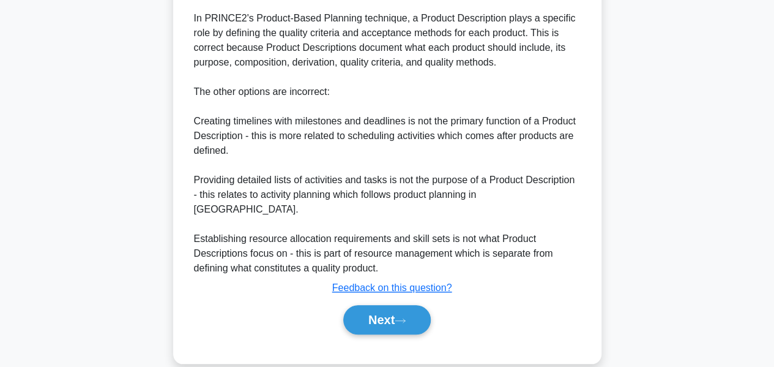
click at [379, 305] on button "Next" at bounding box center [386, 319] width 87 height 29
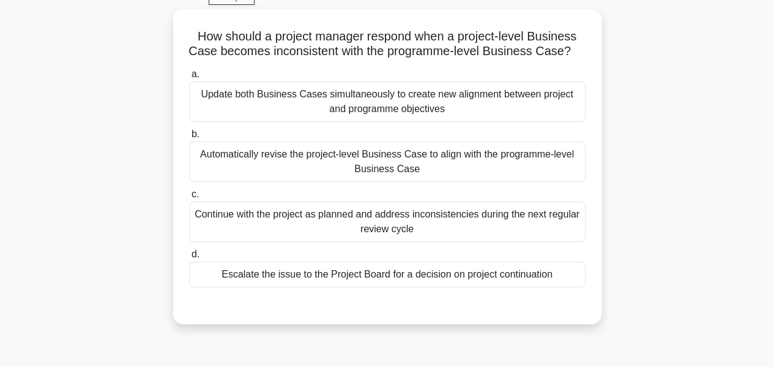
scroll to position [58, 0]
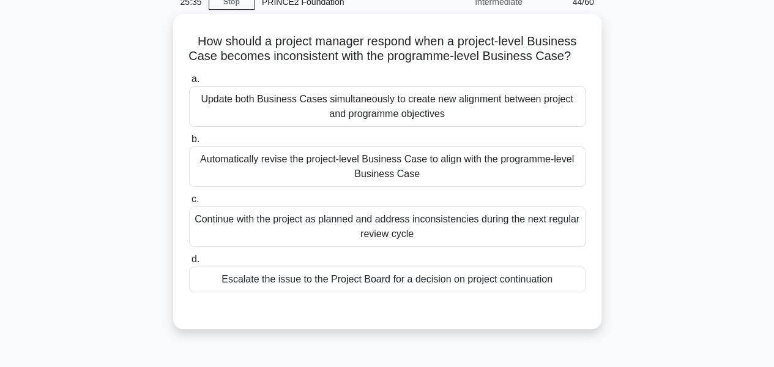
click at [428, 239] on div "Continue with the project as planned and address inconsistencies during the nex…" at bounding box center [387, 226] width 396 height 40
click at [189, 203] on input "c. Continue with the project as planned and address inconsistencies during the …" at bounding box center [189, 199] width 0 height 8
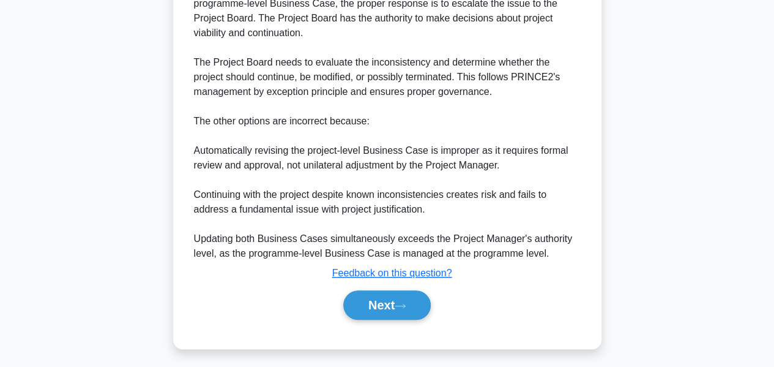
scroll to position [432, 0]
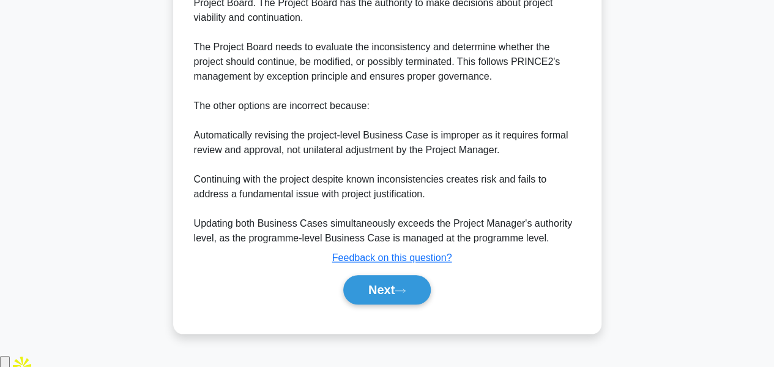
click at [374, 292] on button "Next" at bounding box center [386, 289] width 87 height 29
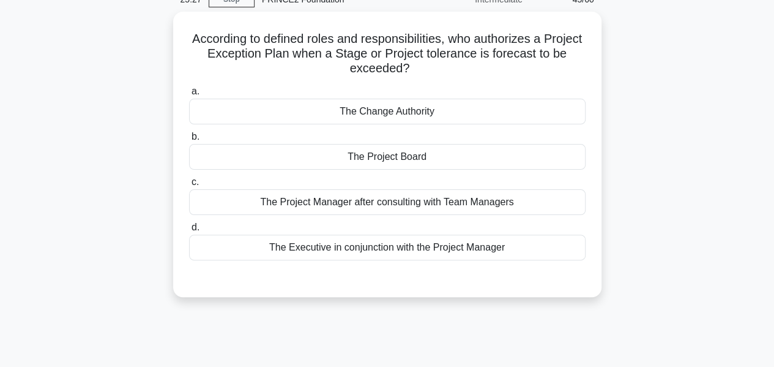
scroll to position [48, 0]
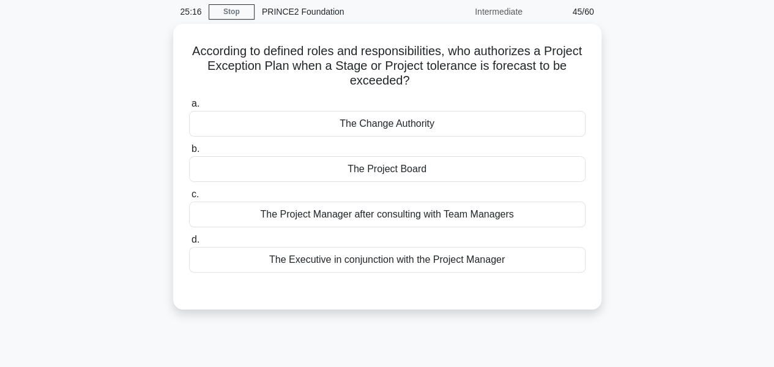
click at [379, 163] on div "The Project Board" at bounding box center [387, 169] width 396 height 26
click at [189, 153] on input "b. The Project Board" at bounding box center [189, 149] width 0 height 8
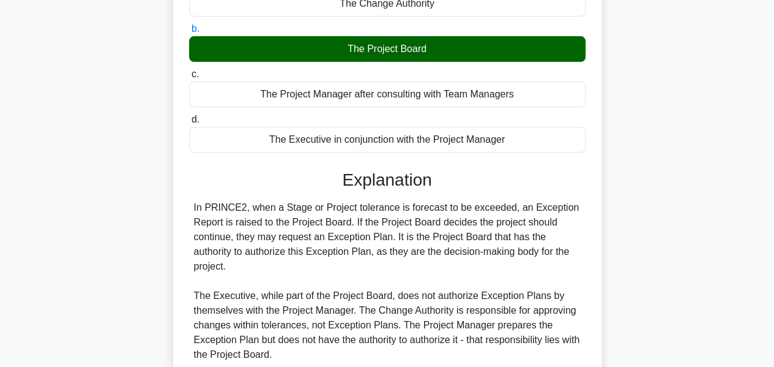
scroll to position [294, 0]
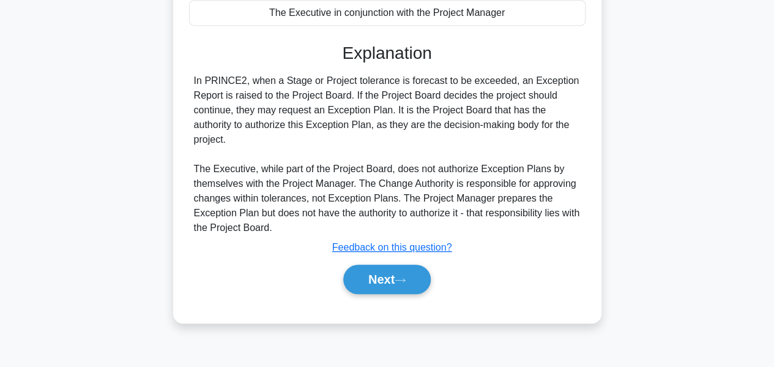
click at [383, 274] on button "Next" at bounding box center [386, 278] width 87 height 29
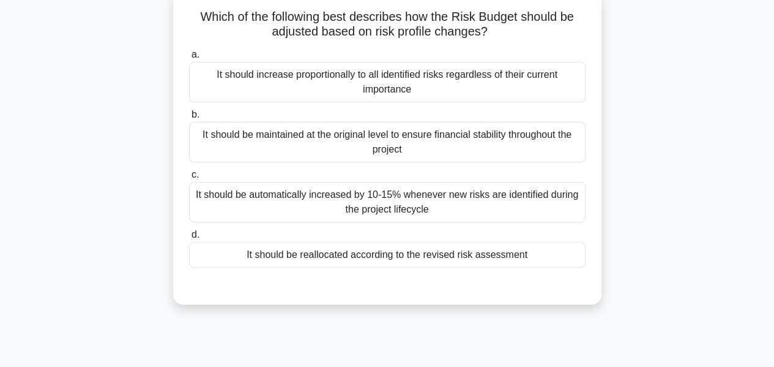
scroll to position [81, 0]
click at [414, 262] on div "It should be reallocated according to the revised risk assessment" at bounding box center [387, 255] width 396 height 26
click at [189, 239] on input "d. It should be reallocated according to the revised risk assessment" at bounding box center [189, 235] width 0 height 8
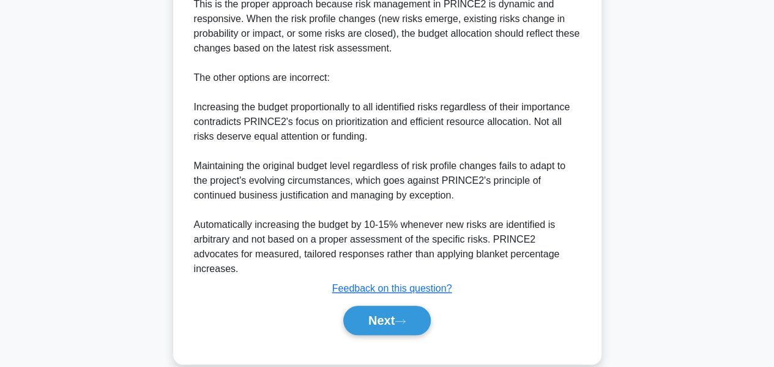
scroll to position [460, 0]
click at [395, 305] on button "Next" at bounding box center [386, 319] width 87 height 29
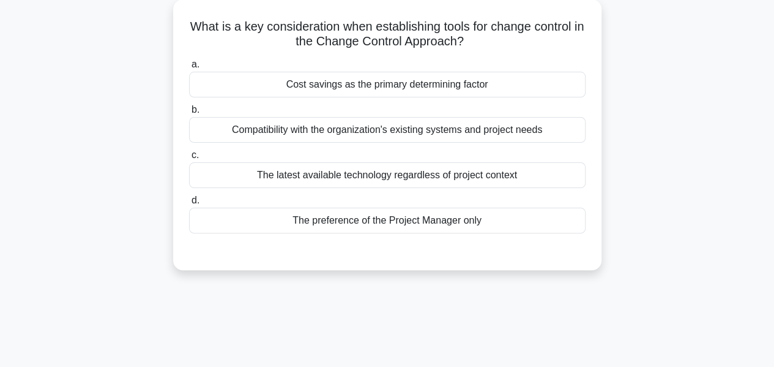
scroll to position [80, 0]
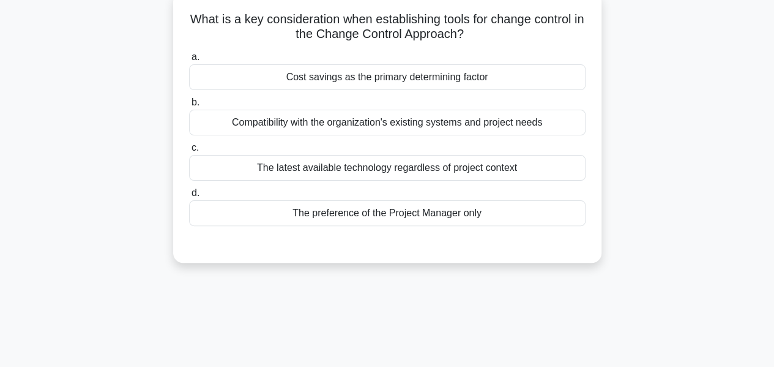
click at [389, 211] on div "The preference of the Project Manager only" at bounding box center [387, 213] width 396 height 26
click at [189, 197] on input "d. The preference of the Project Manager only" at bounding box center [189, 193] width 0 height 8
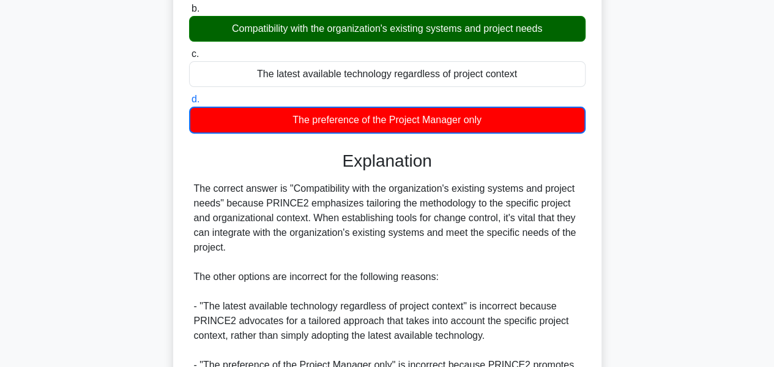
scroll to position [373, 0]
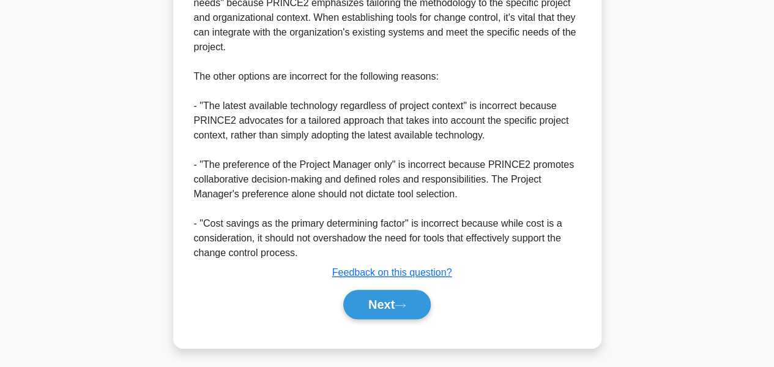
click at [372, 306] on button "Next" at bounding box center [386, 303] width 87 height 29
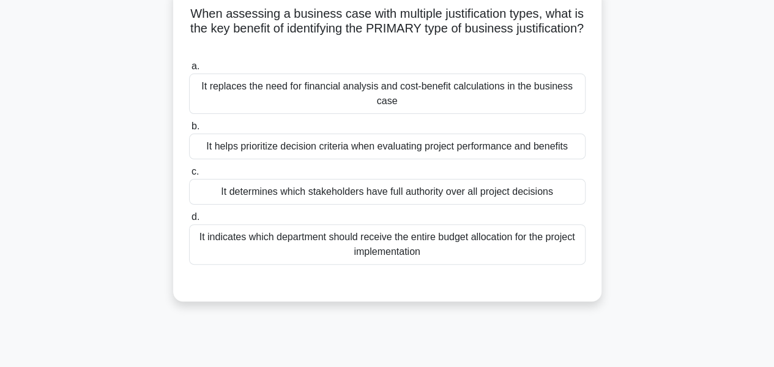
scroll to position [83, 0]
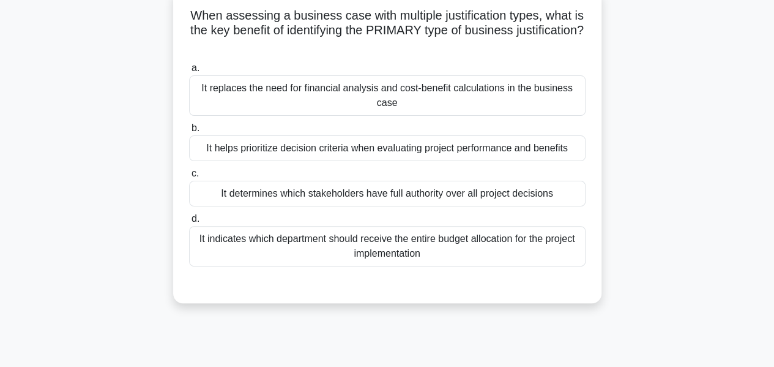
click at [444, 190] on div "It determines which stakeholders have full authority over all project decisions" at bounding box center [387, 194] width 396 height 26
click at [189, 177] on input "c. It determines which stakeholders have full authority over all project decisi…" at bounding box center [189, 173] width 0 height 8
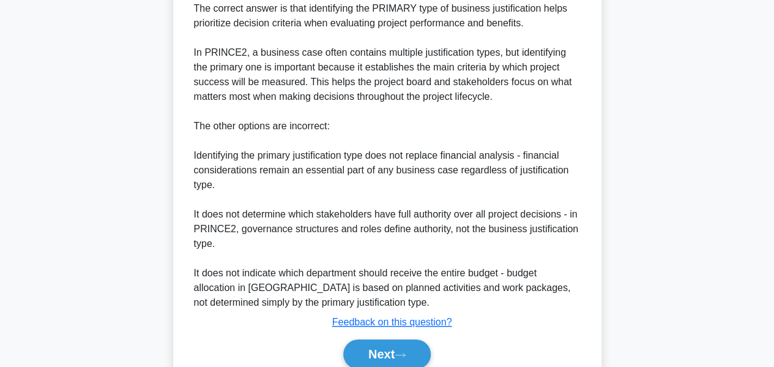
scroll to position [447, 0]
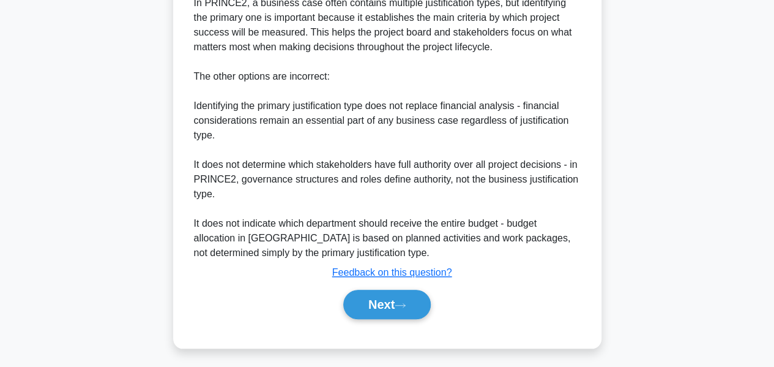
click at [412, 285] on div "Next" at bounding box center [387, 304] width 396 height 39
click at [415, 297] on button "Next" at bounding box center [386, 303] width 87 height 29
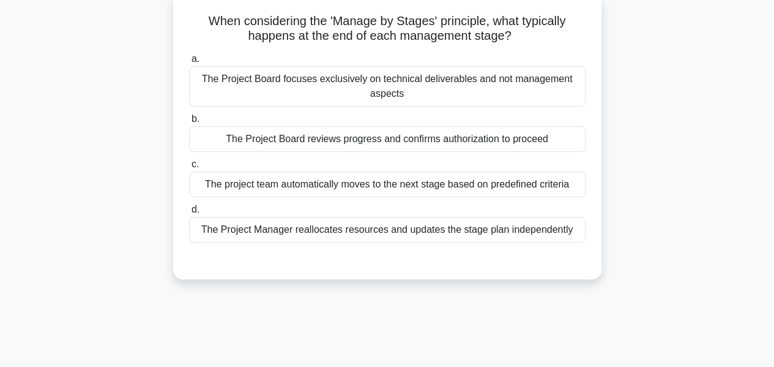
scroll to position [61, 0]
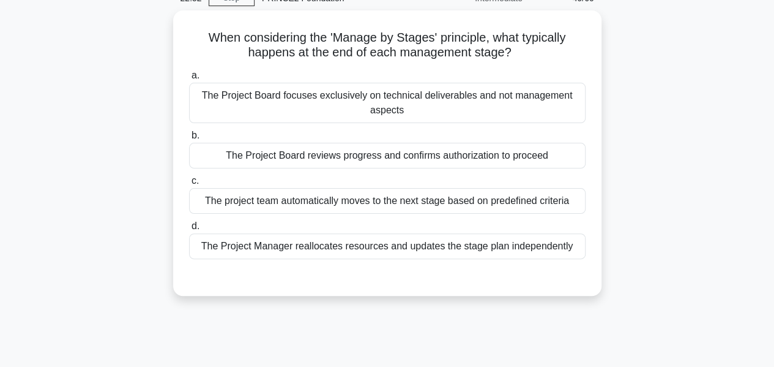
click at [228, 155] on div "The Project Board reviews progress and confirms authorization to proceed" at bounding box center [387, 156] width 396 height 26
click at [189, 140] on input "b. The Project Board reviews progress and confirms authorization to proceed" at bounding box center [189, 136] width 0 height 8
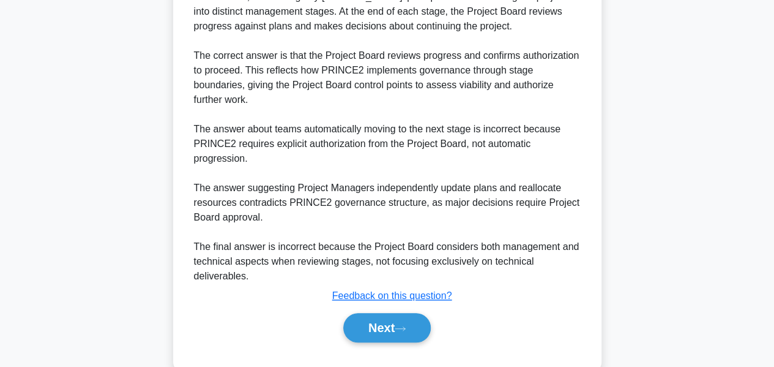
scroll to position [401, 0]
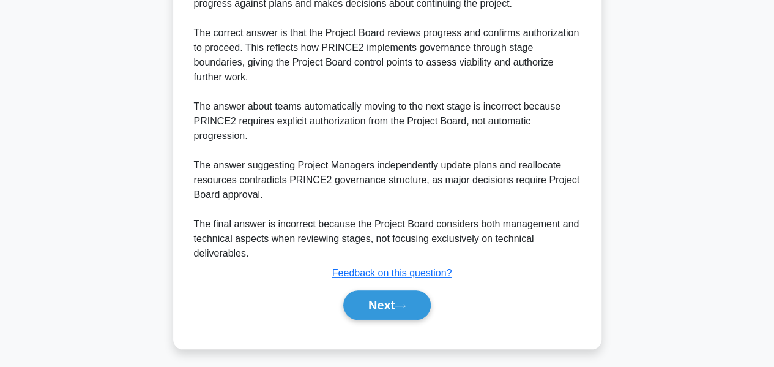
click at [395, 305] on button "Next" at bounding box center [386, 304] width 87 height 29
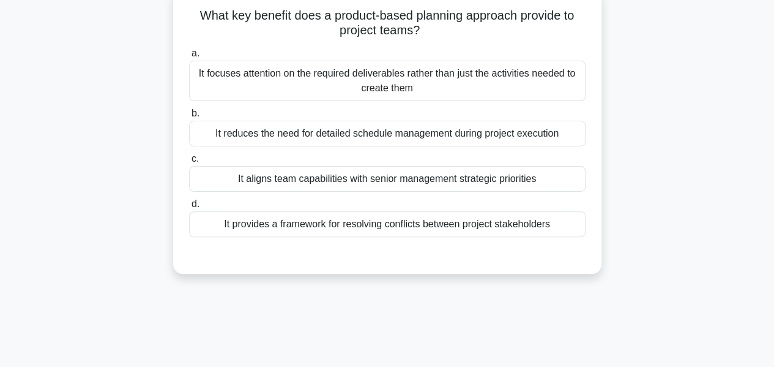
scroll to position [75, 0]
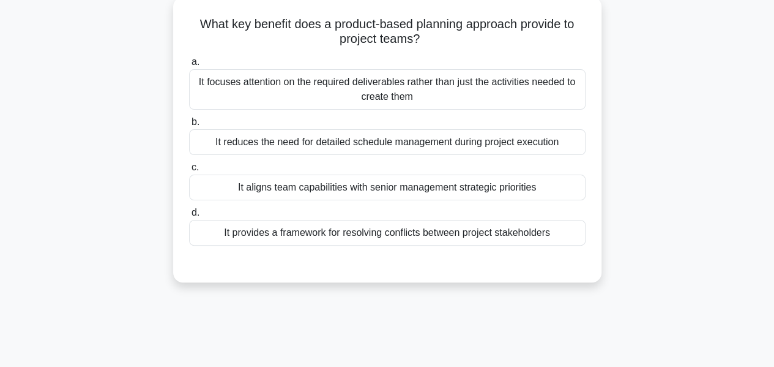
click at [436, 188] on div "It aligns team capabilities with senior management strategic priorities" at bounding box center [387, 187] width 396 height 26
click at [189, 171] on input "c. It aligns team capabilities with senior management strategic priorities" at bounding box center [189, 167] width 0 height 8
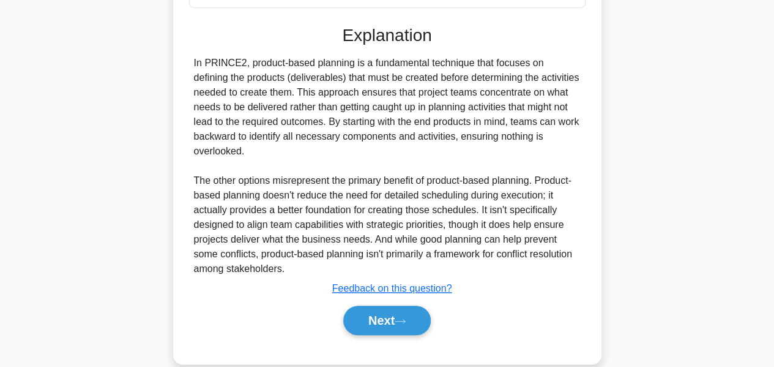
scroll to position [318, 0]
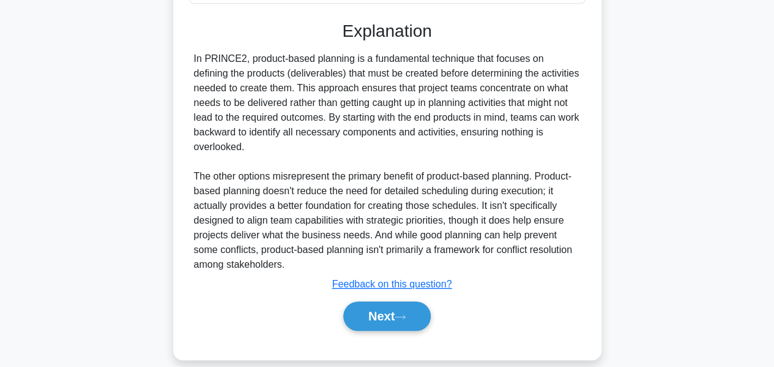
click at [393, 303] on button "Next" at bounding box center [386, 315] width 87 height 29
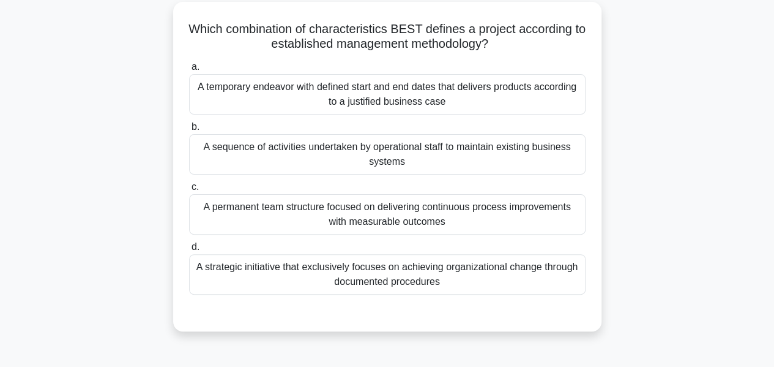
scroll to position [61, 0]
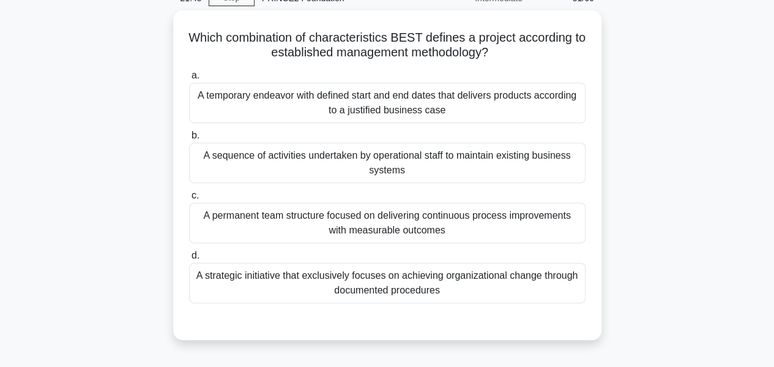
click at [523, 220] on div "A permanent team structure focused on delivering continuous process improvement…" at bounding box center [387, 223] width 396 height 40
click at [189, 199] on input "c. A permanent team structure focused on delivering continuous process improvem…" at bounding box center [189, 196] width 0 height 8
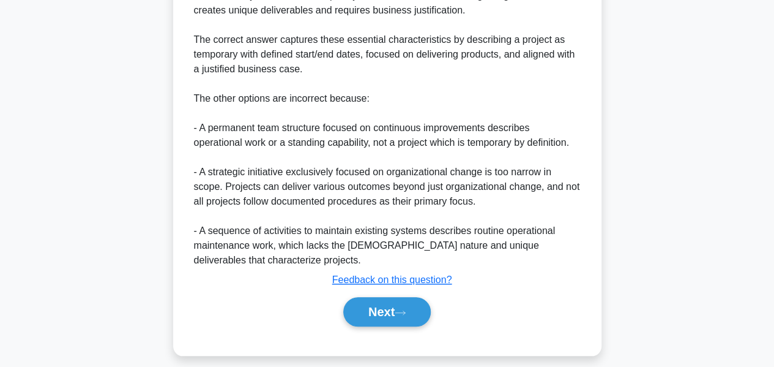
scroll to position [447, 0]
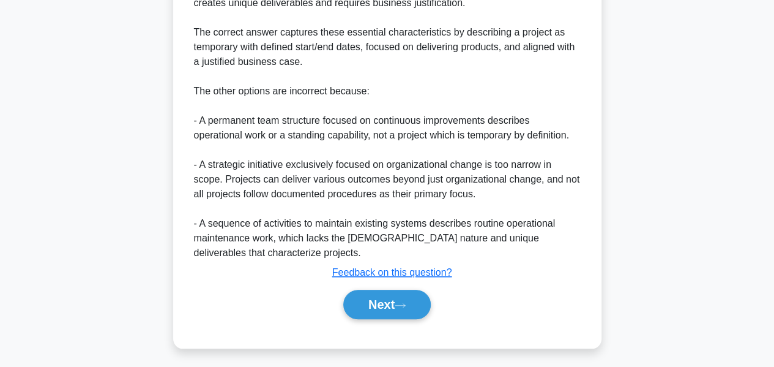
click at [420, 306] on button "Next" at bounding box center [386, 303] width 87 height 29
click at [406, 302] on icon at bounding box center [400, 305] width 11 height 7
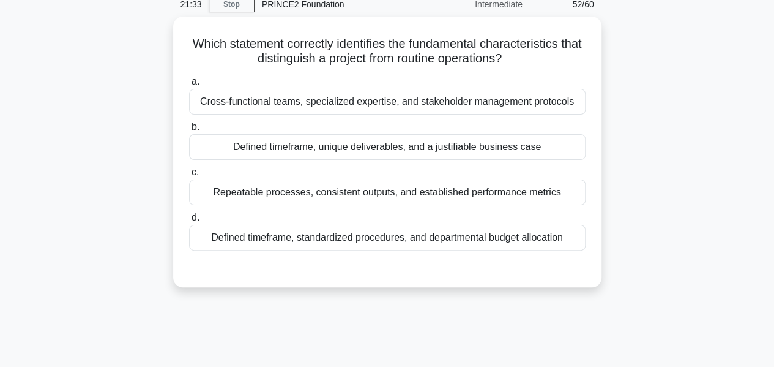
scroll to position [56, 0]
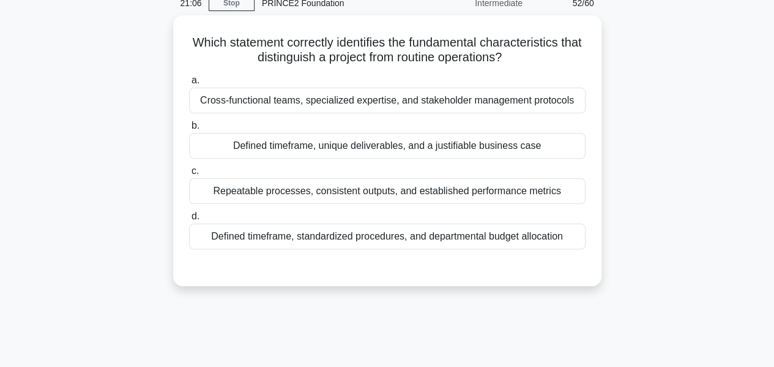
click at [539, 149] on div "Defined timeframe, unique deliverables, and a justifiable business case" at bounding box center [387, 146] width 396 height 26
click at [189, 130] on input "b. Defined timeframe, unique deliverables, and a justifiable business case" at bounding box center [189, 126] width 0 height 8
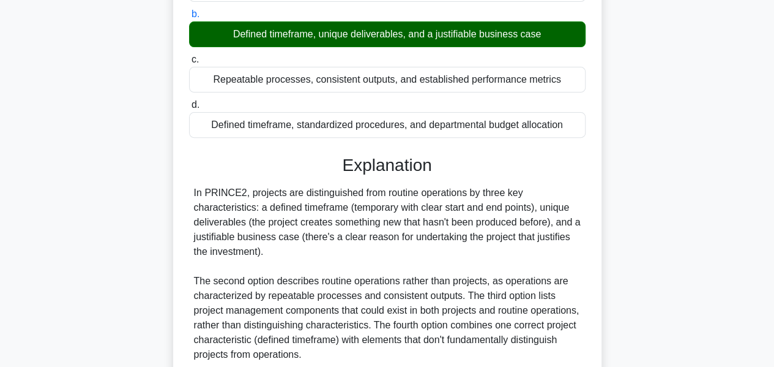
scroll to position [294, 0]
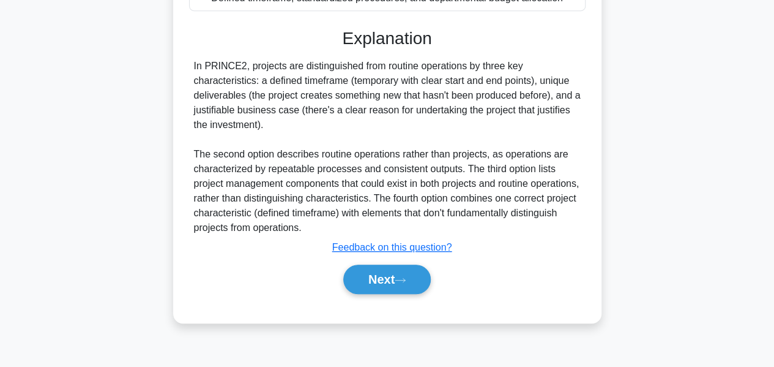
click at [406, 277] on icon at bounding box center [400, 280] width 11 height 7
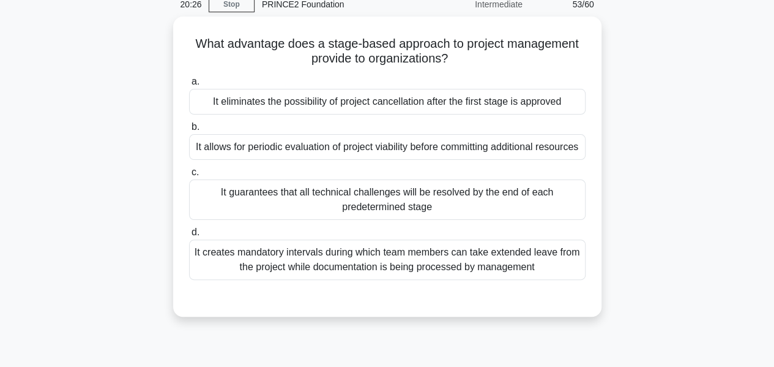
scroll to position [54, 0]
click at [557, 99] on div "It eliminates the possibility of project cancellation after the first stage is …" at bounding box center [387, 103] width 396 height 26
click at [189, 87] on input "a. It eliminates the possibility of project cancellation after the first stage …" at bounding box center [189, 83] width 0 height 8
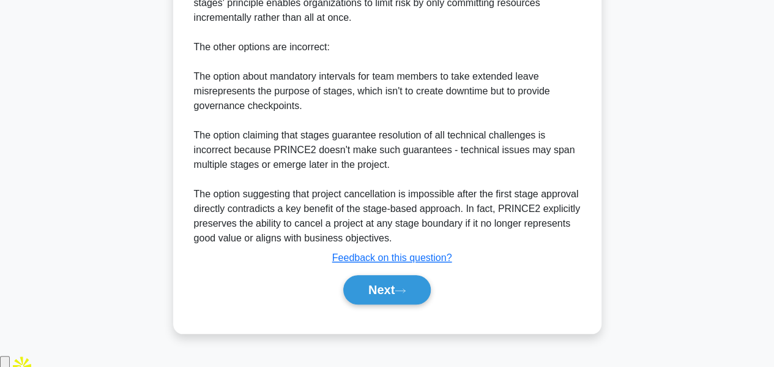
click at [401, 297] on button "Next" at bounding box center [386, 289] width 87 height 29
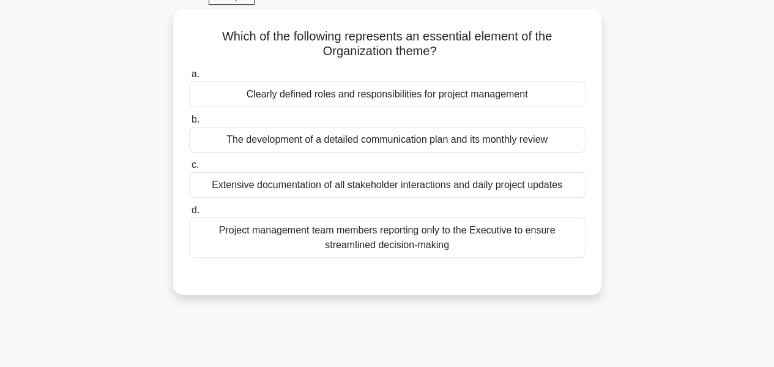
scroll to position [63, 0]
click at [545, 97] on div "Clearly defined roles and responsibilities for project management" at bounding box center [387, 94] width 396 height 26
click at [189, 78] on input "a. Clearly defined roles and responsibilities for project management" at bounding box center [189, 74] width 0 height 8
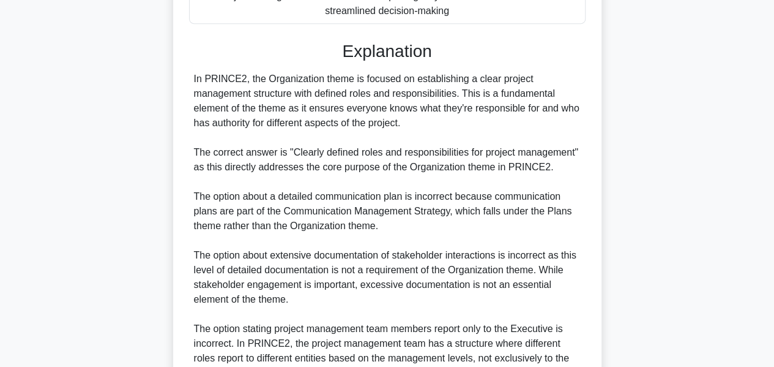
scroll to position [398, 0]
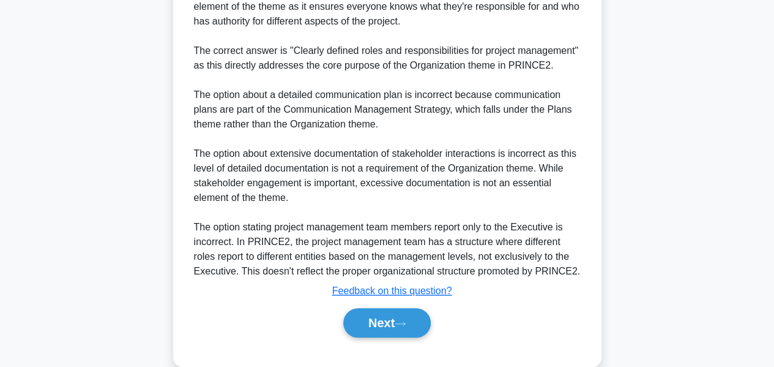
click at [359, 322] on button "Next" at bounding box center [386, 322] width 87 height 29
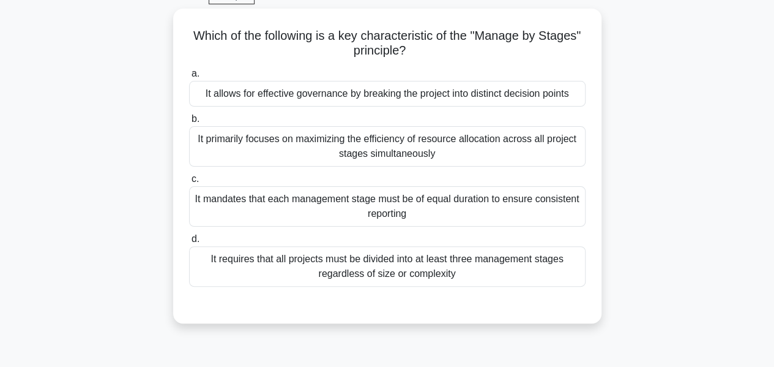
scroll to position [60, 0]
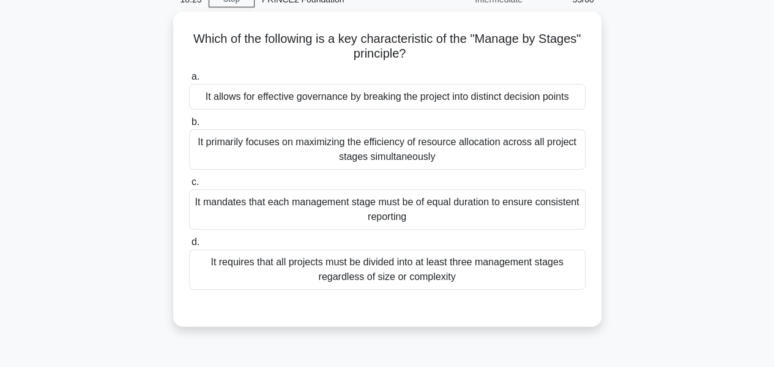
click at [445, 95] on div "It allows for effective governance by breaking the project into distinct decisi…" at bounding box center [387, 97] width 396 height 26
click at [189, 81] on input "a. It allows for effective governance by breaking the project into distinct dec…" at bounding box center [189, 77] width 0 height 8
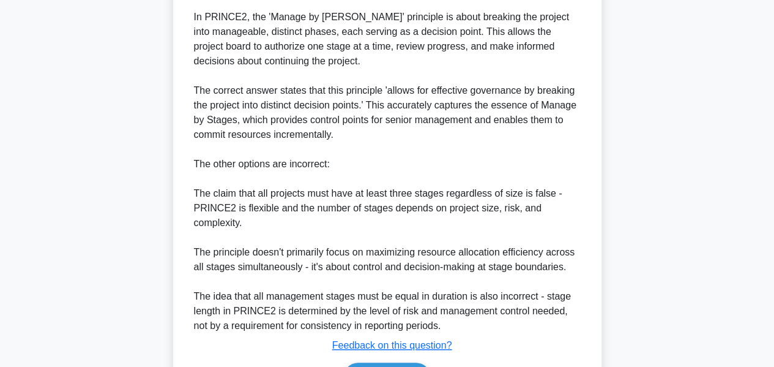
scroll to position [460, 0]
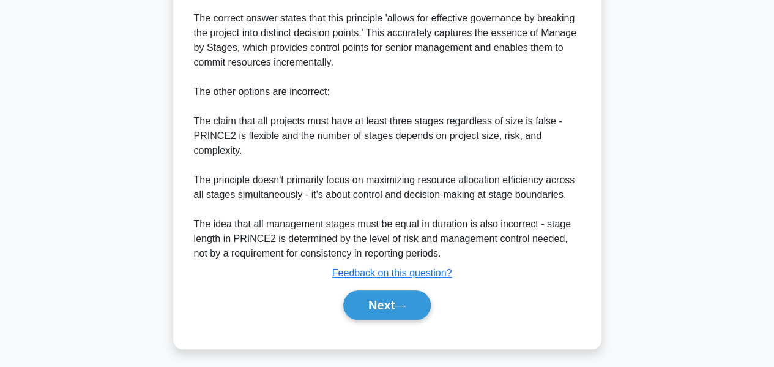
click at [374, 290] on button "Next" at bounding box center [386, 304] width 87 height 29
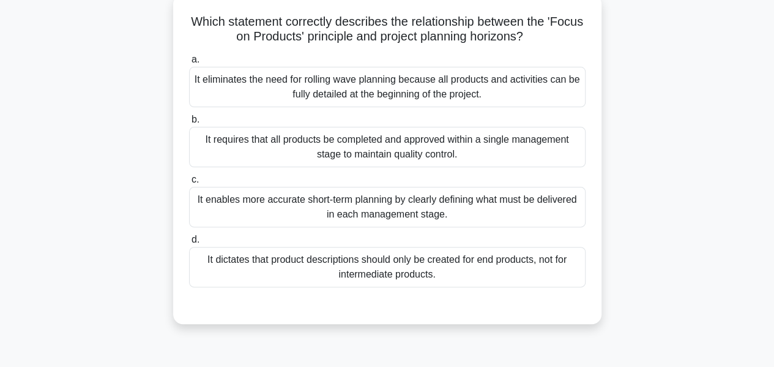
scroll to position [76, 0]
click at [453, 149] on div "It requires that all products be completed and approved within a single managem…" at bounding box center [387, 147] width 396 height 40
click at [189, 124] on input "b. It requires that all products be completed and approved within a single mana…" at bounding box center [189, 120] width 0 height 8
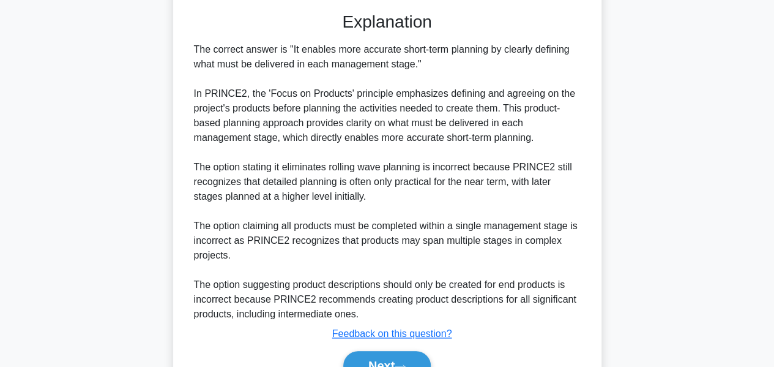
scroll to position [432, 0]
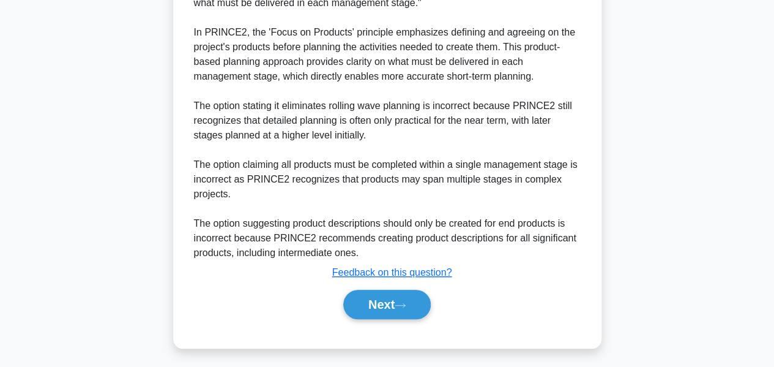
click at [400, 292] on button "Next" at bounding box center [386, 303] width 87 height 29
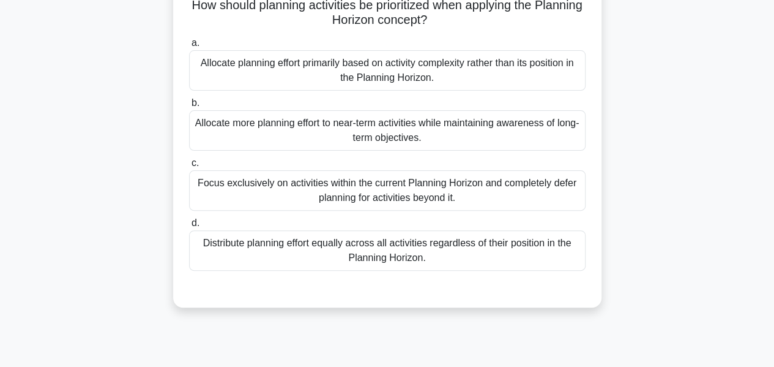
scroll to position [92, 0]
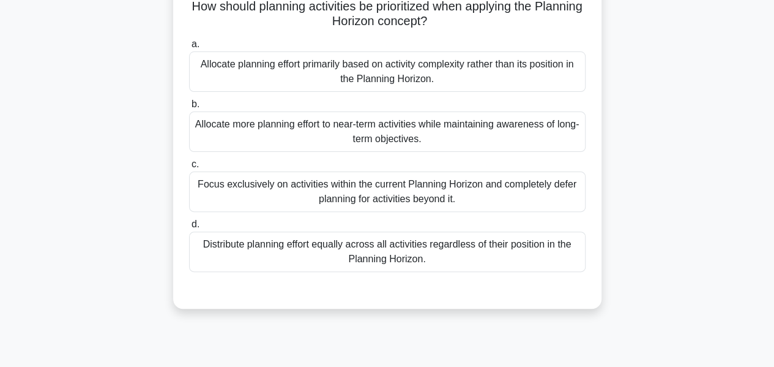
click at [442, 191] on div "Focus exclusively on activities within the current Planning Horizon and complet…" at bounding box center [387, 191] width 396 height 40
click at [189, 168] on input "c. Focus exclusively on activities within the current Planning Horizon and comp…" at bounding box center [189, 164] width 0 height 8
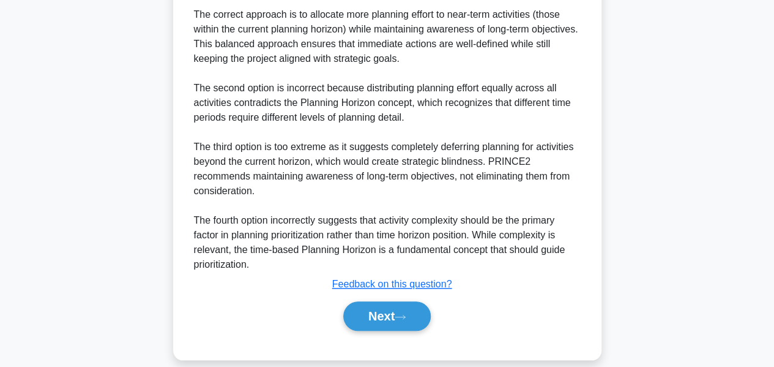
scroll to position [461, 0]
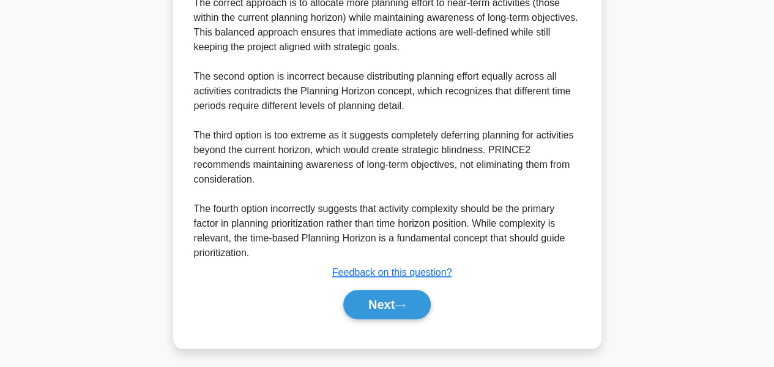
click at [393, 292] on button "Next" at bounding box center [386, 303] width 87 height 29
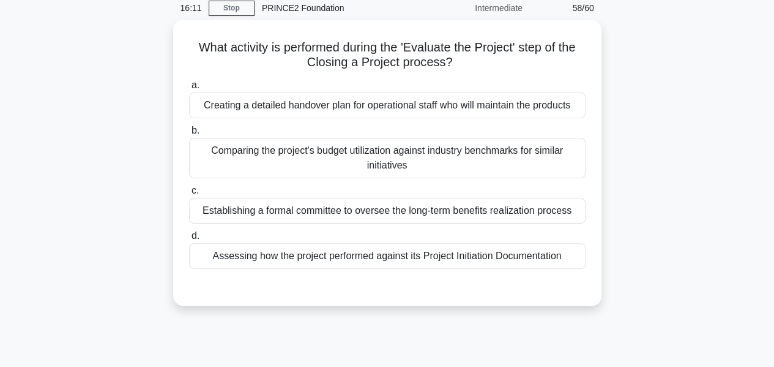
scroll to position [53, 0]
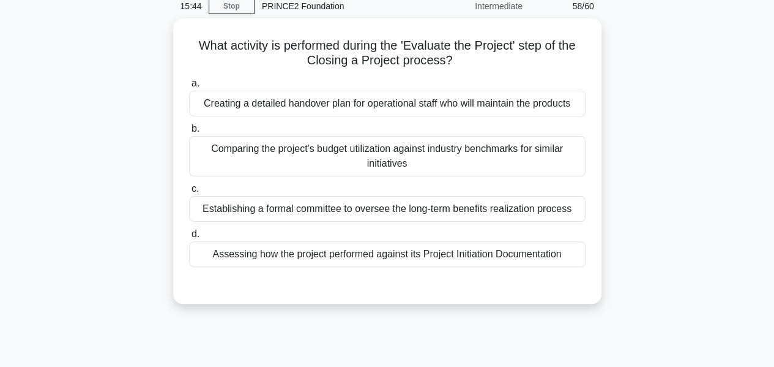
click at [366, 250] on div "Assessing how the project performed against its Project Initiation Documentation" at bounding box center [387, 254] width 396 height 26
click at [189, 238] on input "d. Assessing how the project performed against its Project Initiation Documenta…" at bounding box center [189, 234] width 0 height 8
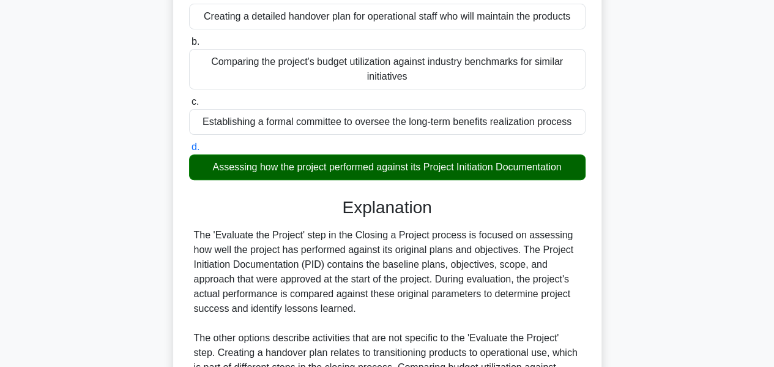
scroll to position [298, 0]
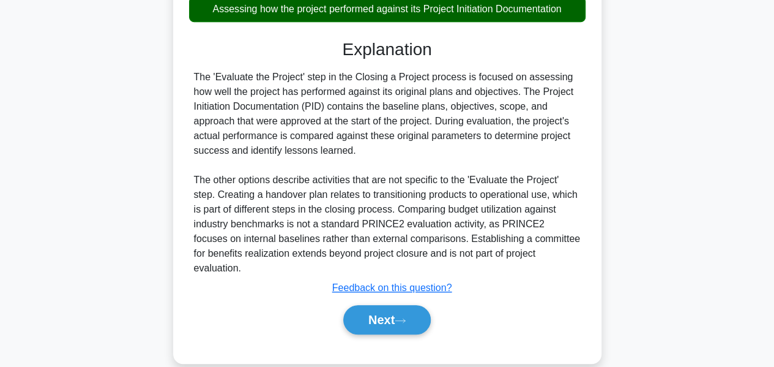
click at [368, 305] on button "Next" at bounding box center [386, 319] width 87 height 29
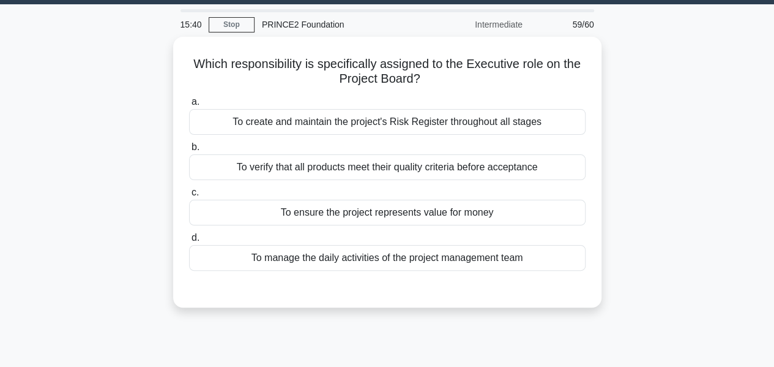
scroll to position [30, 0]
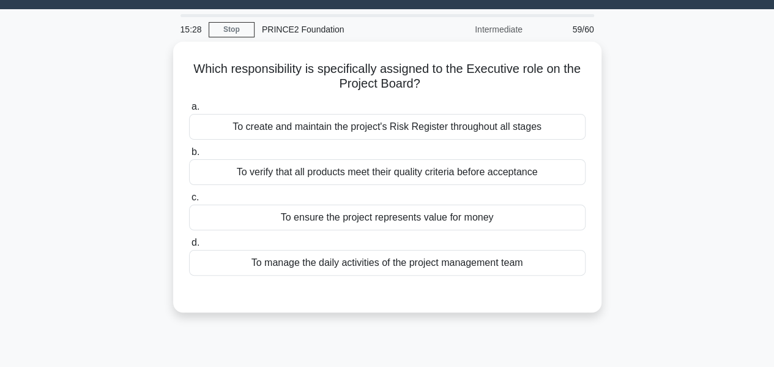
click at [433, 214] on div "To ensure the project represents value for money" at bounding box center [387, 217] width 396 height 26
click at [189, 201] on input "c. To ensure the project represents value for money" at bounding box center [189, 197] width 0 height 8
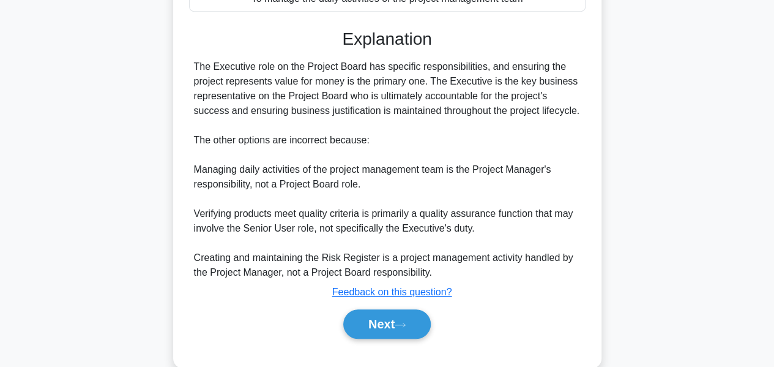
scroll to position [313, 0]
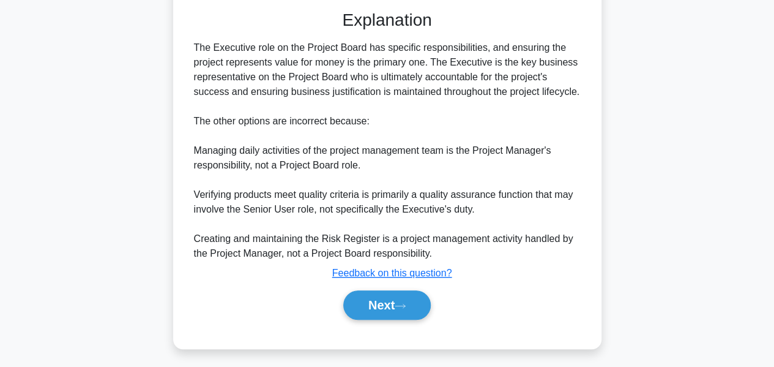
click at [410, 297] on button "Next" at bounding box center [386, 304] width 87 height 29
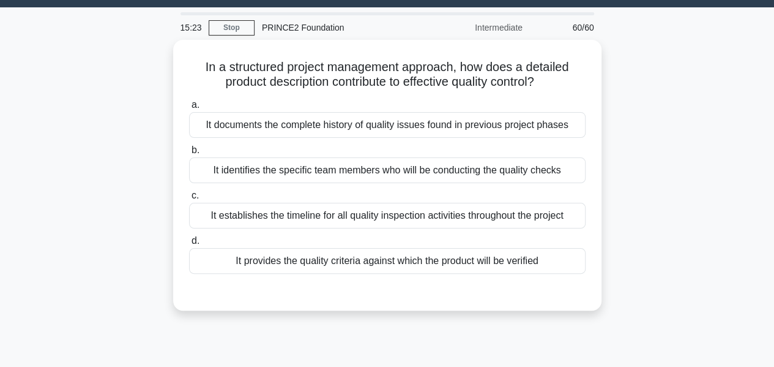
scroll to position [32, 0]
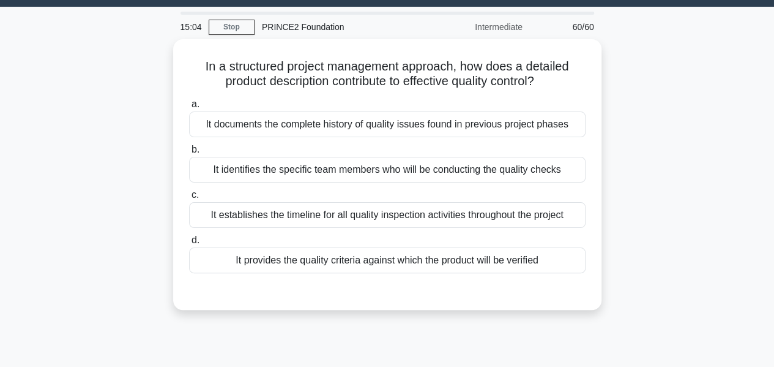
click at [418, 261] on div "It provides the quality criteria against which the product will be verified" at bounding box center [387, 260] width 396 height 26
click at [189, 244] on input "d. It provides the quality criteria against which the product will be verified" at bounding box center [189, 240] width 0 height 8
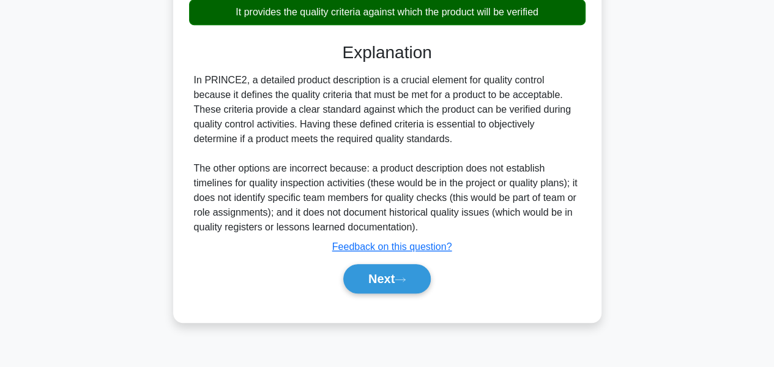
scroll to position [294, 0]
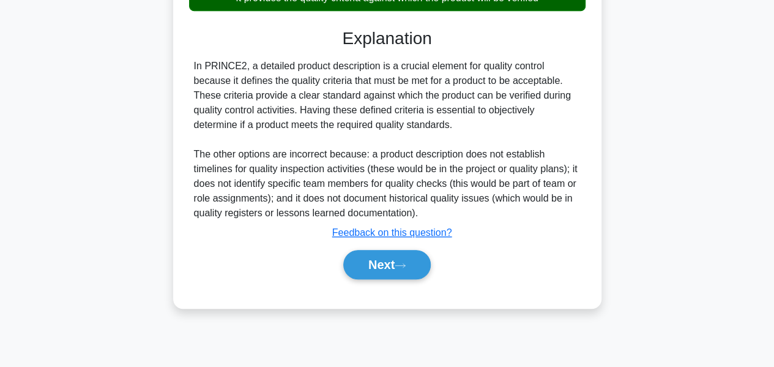
click at [384, 264] on button "Next" at bounding box center [386, 264] width 87 height 29
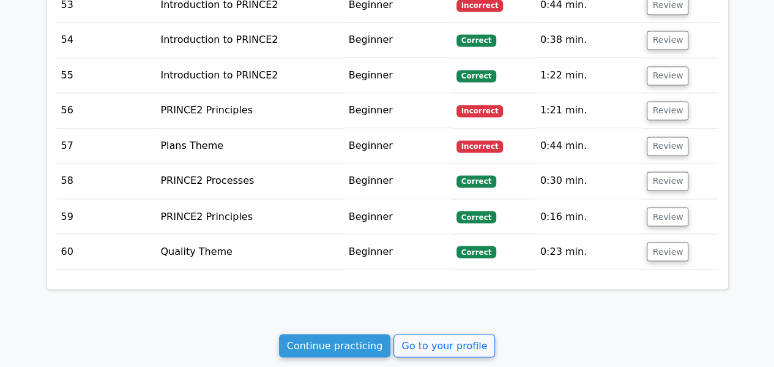
scroll to position [3390, 0]
